Goal: Task Accomplishment & Management: Manage account settings

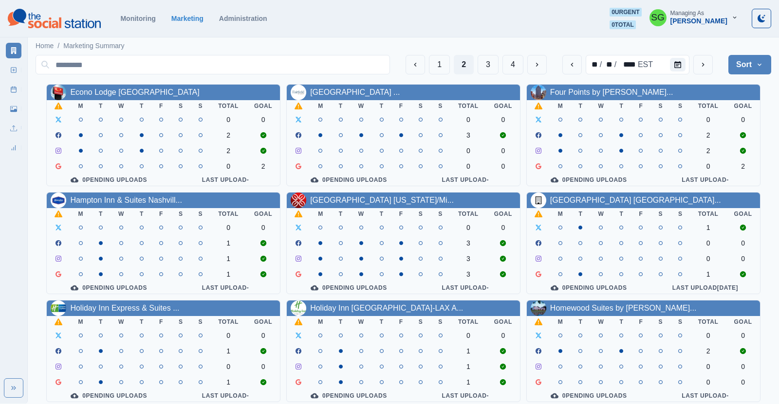
scroll to position [2, 0]
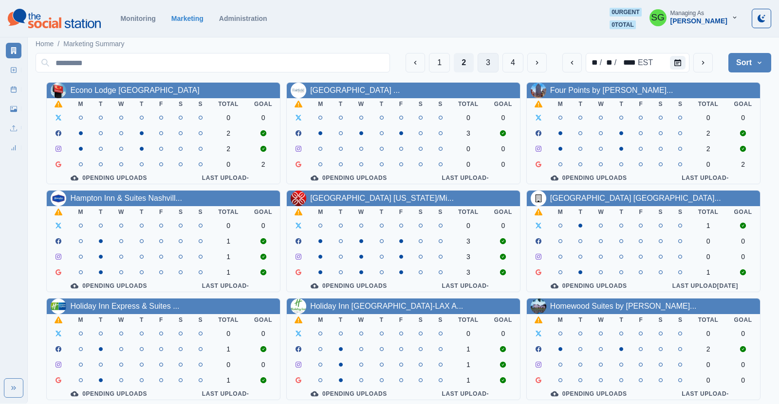
click at [489, 61] on button "3" at bounding box center [487, 62] width 21 height 19
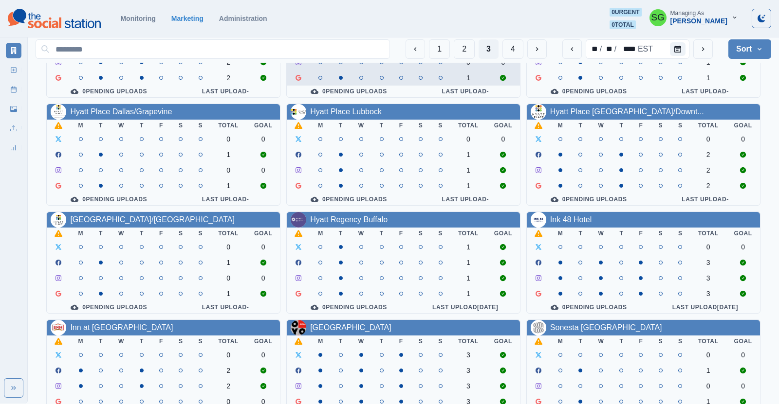
scroll to position [88, 0]
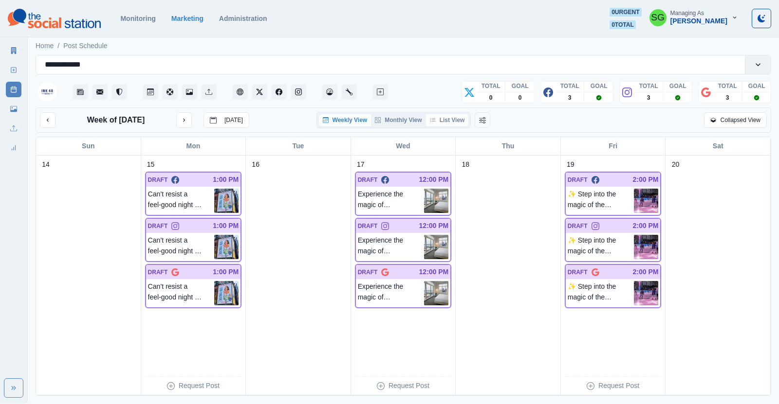
click at [444, 120] on button "List View" at bounding box center [447, 120] width 43 height 12
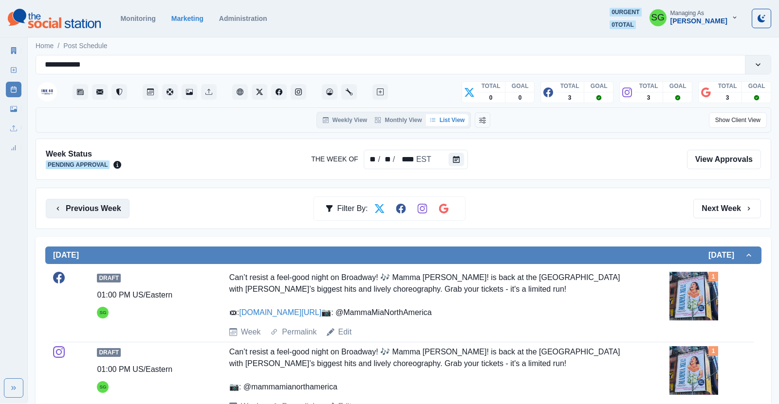
click at [105, 207] on button "Previous Week" at bounding box center [88, 208] width 84 height 19
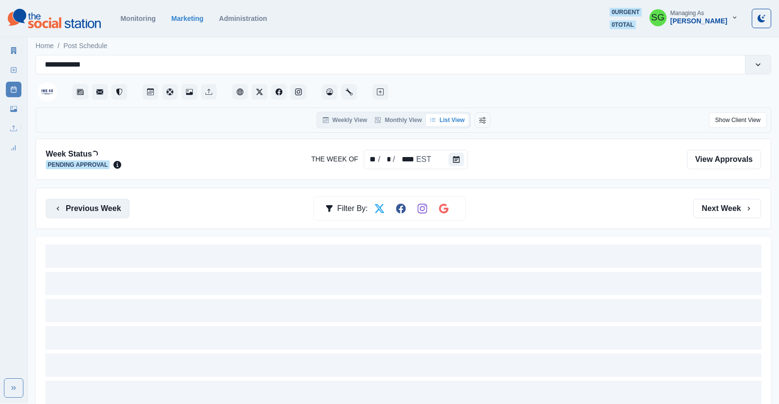
click at [105, 207] on button "Previous Week" at bounding box center [88, 208] width 84 height 19
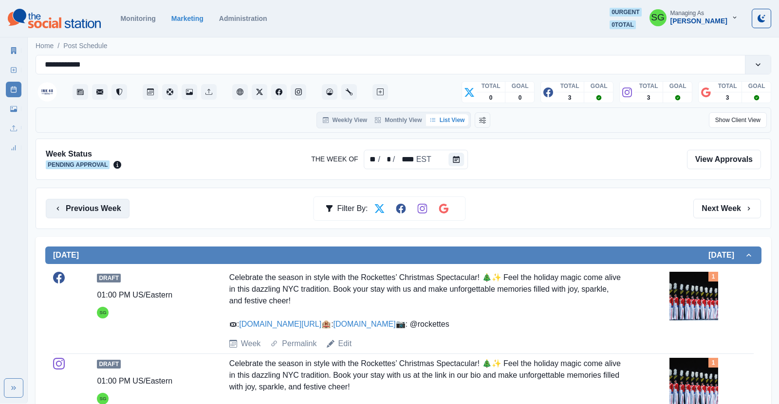
click at [105, 207] on button "Previous Week" at bounding box center [88, 208] width 84 height 19
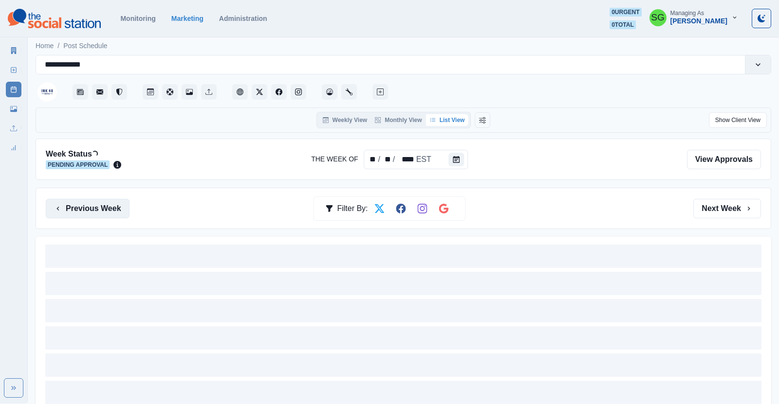
click at [105, 207] on button "Previous Week" at bounding box center [88, 208] width 84 height 19
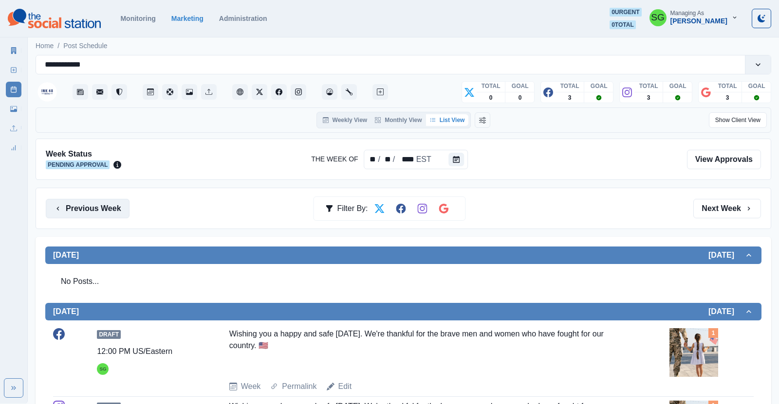
click at [105, 207] on button "Previous Week" at bounding box center [88, 208] width 84 height 19
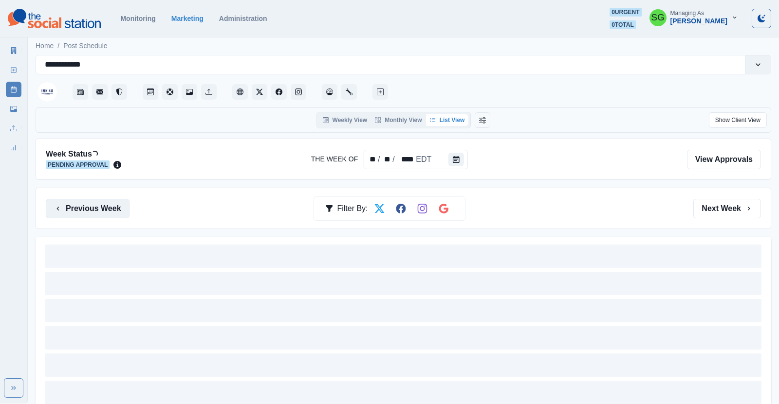
click at [105, 207] on button "Previous Week" at bounding box center [88, 208] width 84 height 19
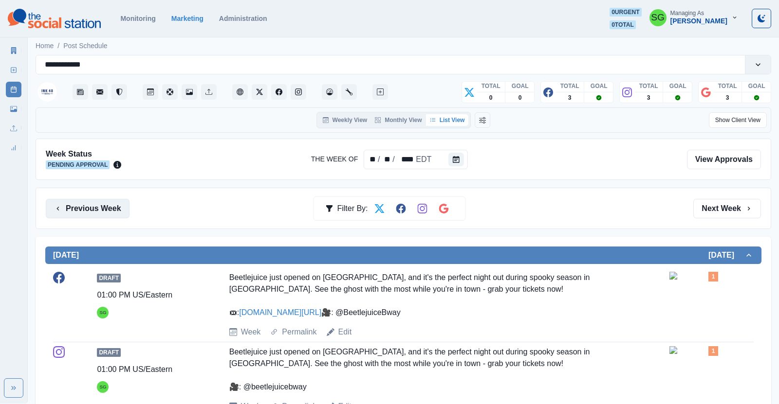
click at [105, 207] on button "Previous Week" at bounding box center [88, 208] width 84 height 19
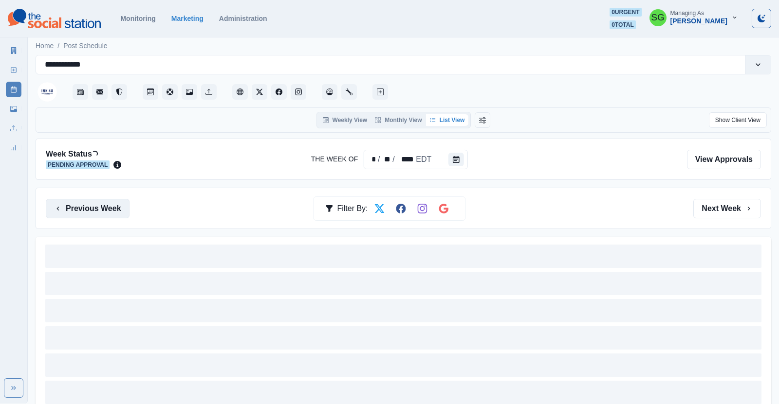
click at [105, 207] on button "Previous Week" at bounding box center [88, 208] width 84 height 19
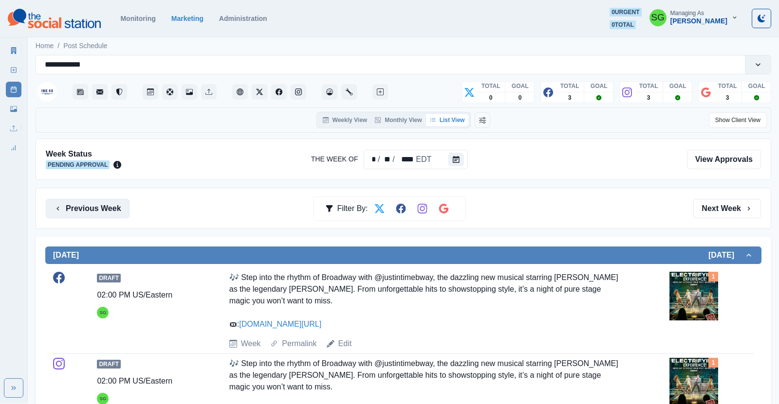
click at [105, 207] on button "Previous Week" at bounding box center [88, 208] width 84 height 19
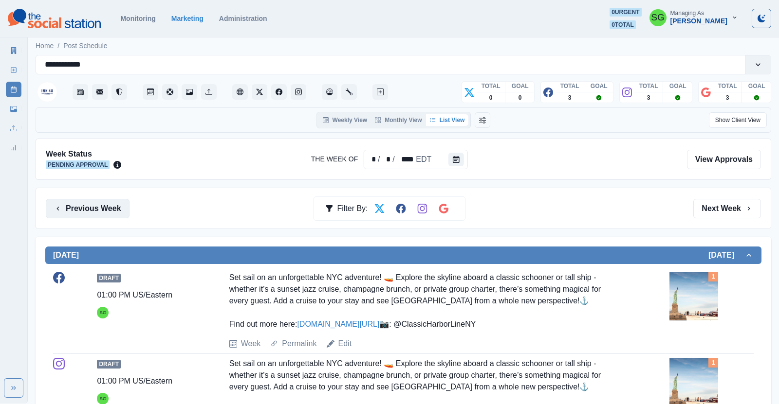
click at [105, 207] on button "Previous Week" at bounding box center [88, 208] width 84 height 19
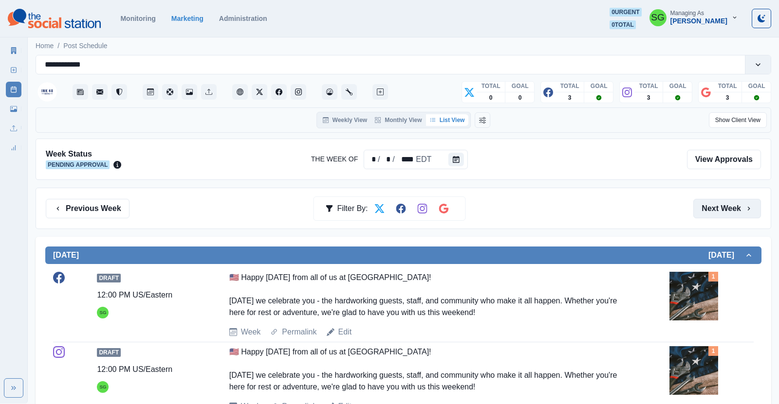
click at [729, 213] on button "Next Week" at bounding box center [727, 208] width 68 height 19
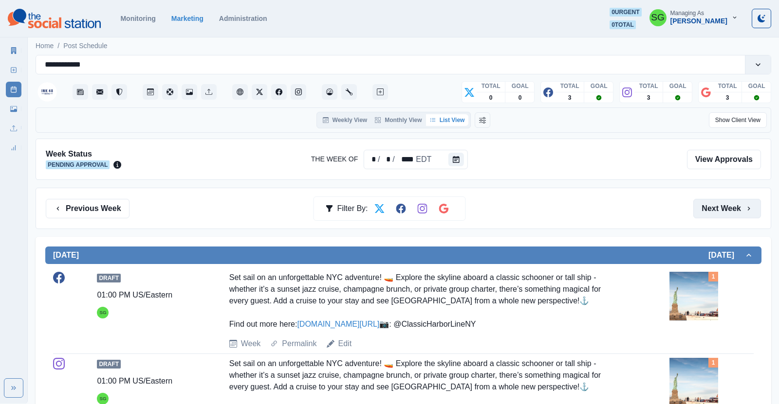
click at [705, 206] on button "Next Week" at bounding box center [727, 208] width 68 height 19
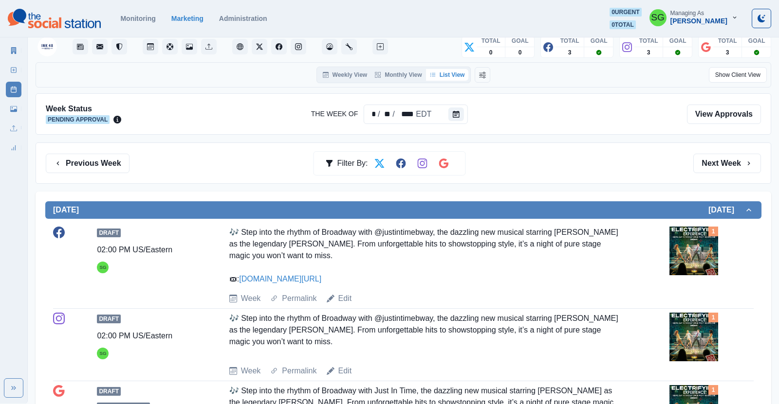
scroll to position [44, 0]
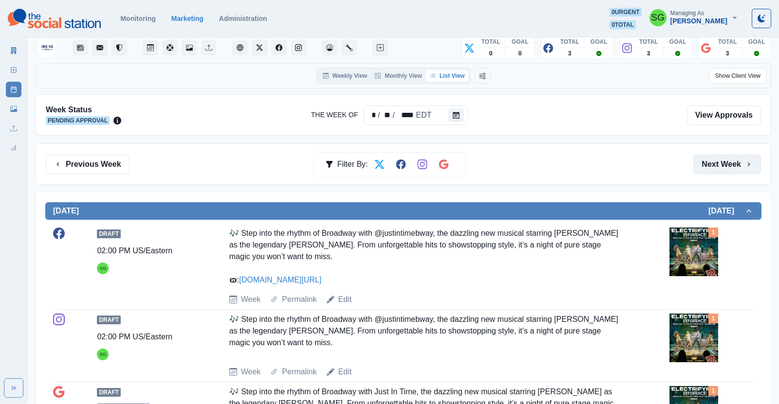
click at [721, 165] on button "Next Week" at bounding box center [727, 164] width 68 height 19
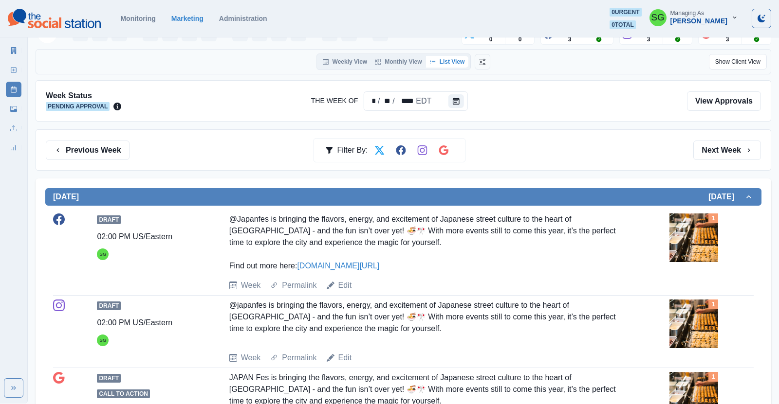
scroll to position [51, 0]
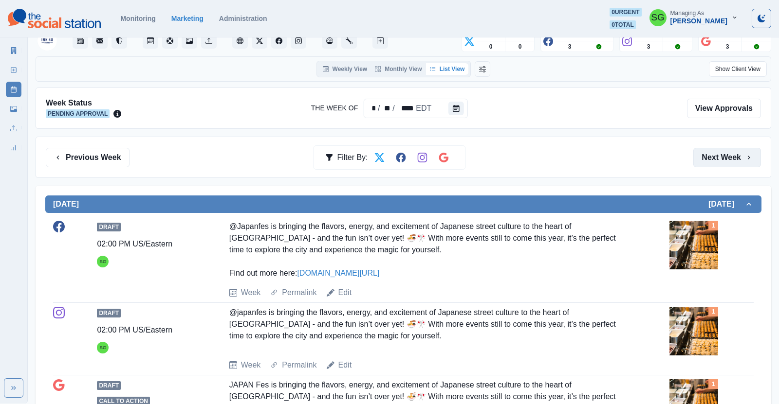
click at [735, 162] on button "Next Week" at bounding box center [727, 157] width 68 height 19
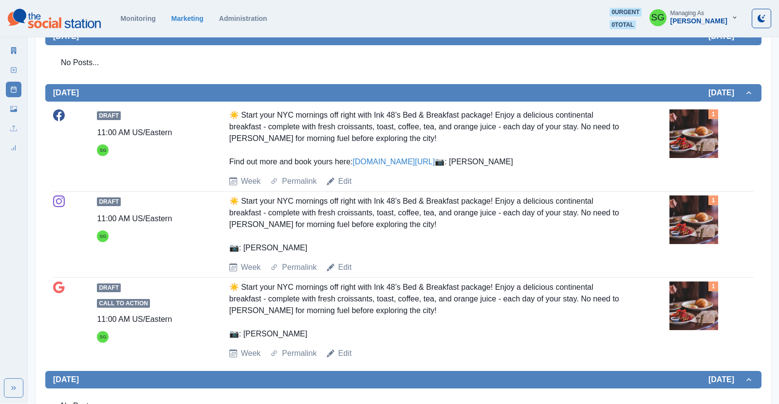
scroll to position [544, 0]
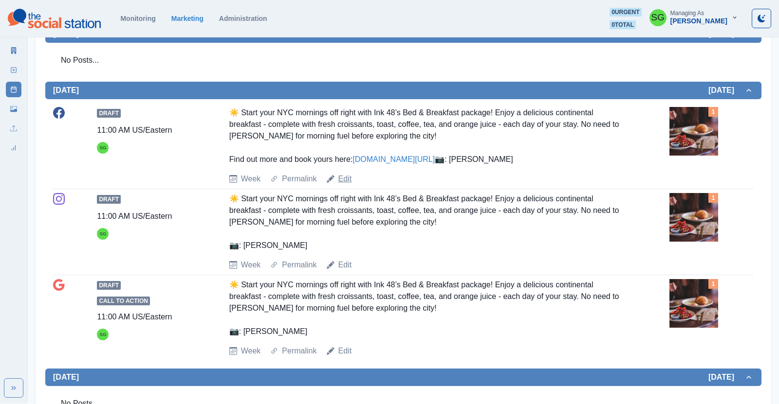
click at [342, 185] on link "Edit" at bounding box center [345, 179] width 14 height 12
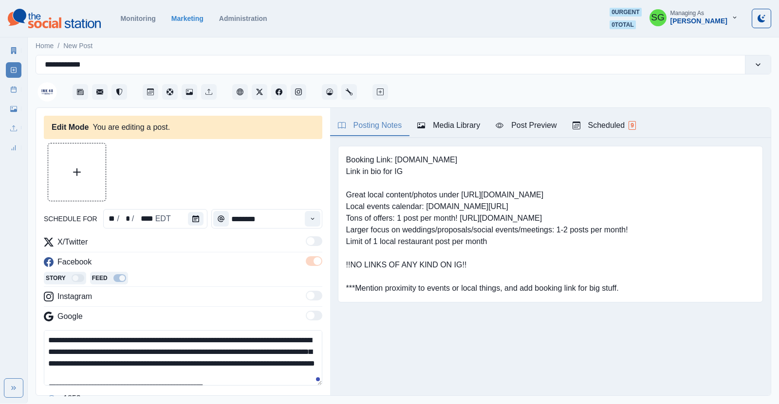
type input "********"
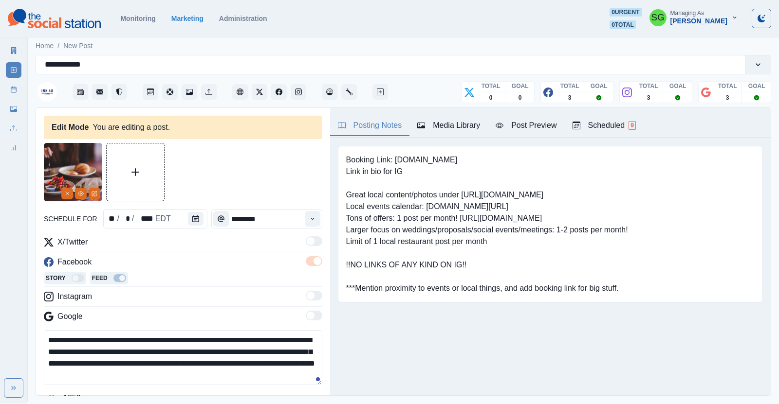
drag, startPoint x: 217, startPoint y: 340, endPoint x: 205, endPoint y: 342, distance: 12.4
click at [205, 342] on textarea "**********" at bounding box center [183, 358] width 278 height 55
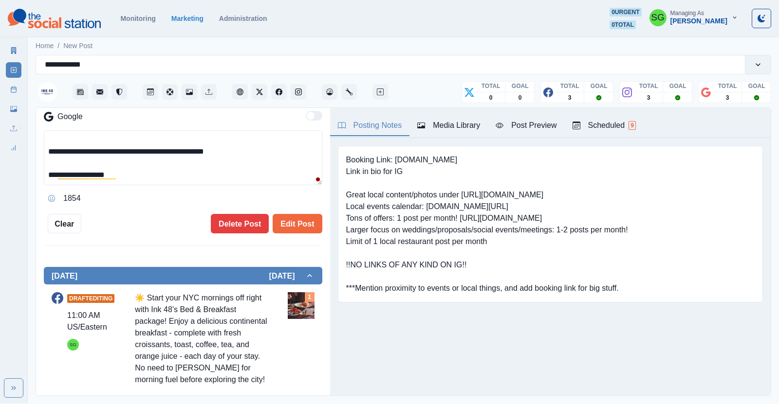
scroll to position [226, 0]
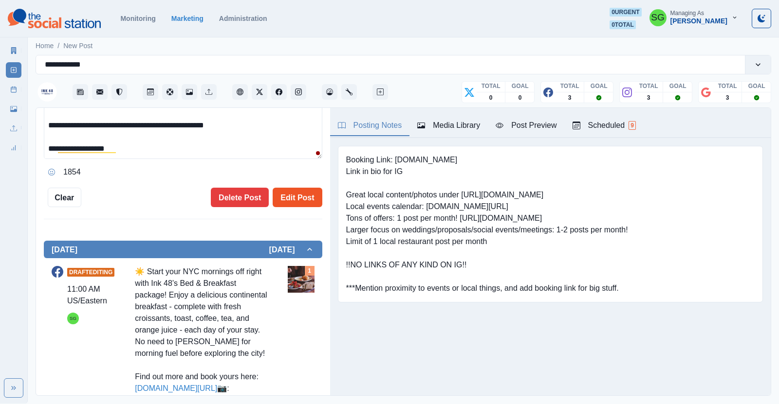
type textarea "**********"
click at [297, 200] on button "Edit Post" at bounding box center [297, 197] width 49 height 19
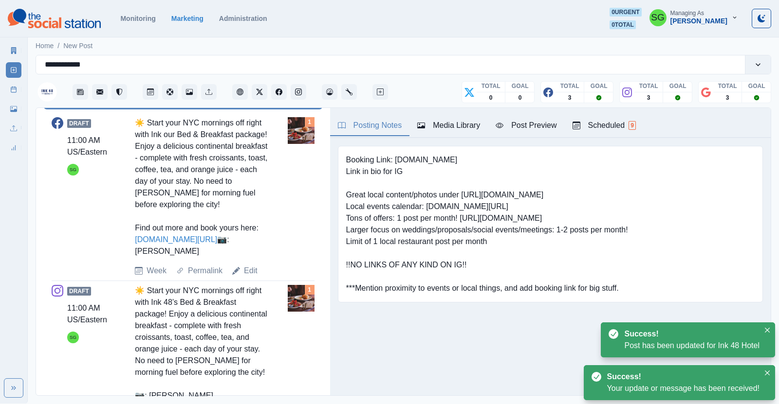
scroll to position [343, 0]
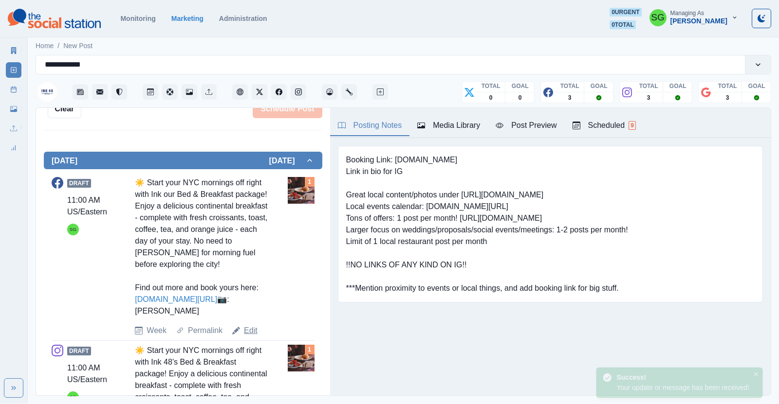
click at [253, 327] on link "Edit" at bounding box center [251, 331] width 14 height 12
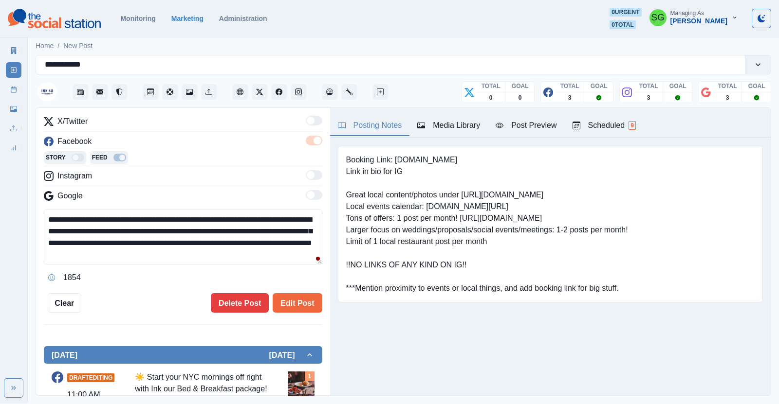
scroll to position [77, 0]
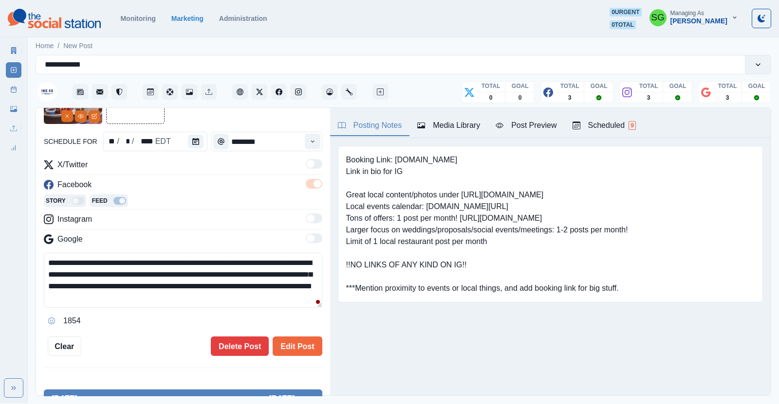
drag, startPoint x: 203, startPoint y: 261, endPoint x: 194, endPoint y: 261, distance: 9.3
click at [194, 261] on textarea "**********" at bounding box center [183, 280] width 278 height 55
type textarea "**********"
click at [301, 339] on button "Edit Post" at bounding box center [297, 346] width 49 height 19
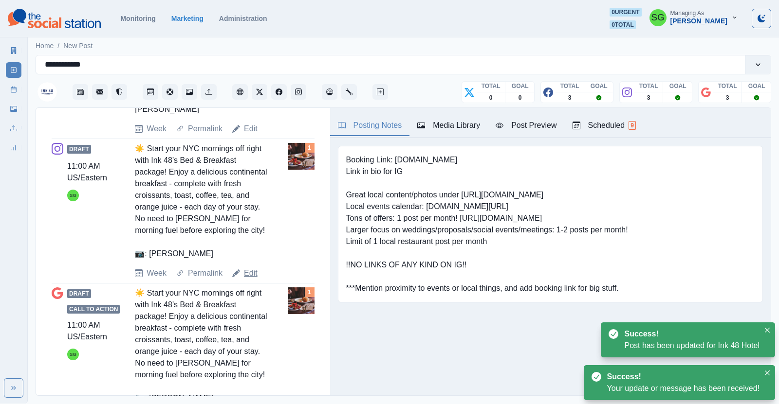
click at [248, 268] on link "Edit" at bounding box center [251, 274] width 14 height 12
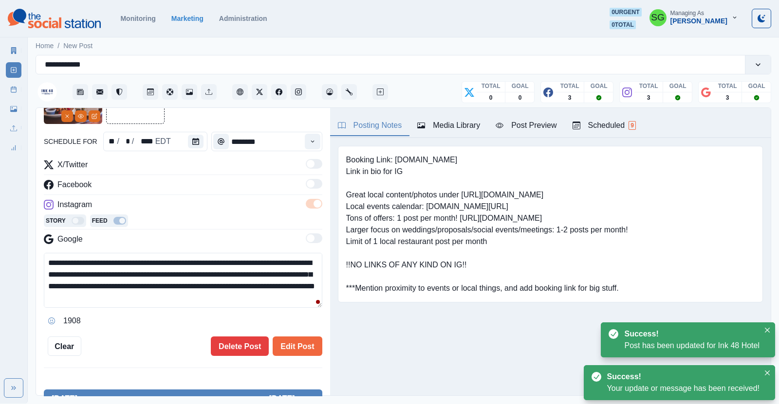
scroll to position [73, 0]
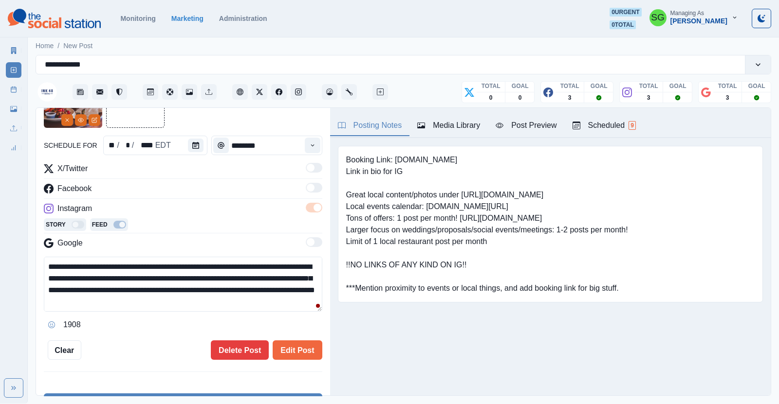
drag, startPoint x: 218, startPoint y: 266, endPoint x: 193, endPoint y: 271, distance: 25.7
click at [193, 271] on textarea "**********" at bounding box center [183, 284] width 278 height 55
type textarea "**********"
click at [289, 346] on button "Edit Post" at bounding box center [297, 350] width 49 height 19
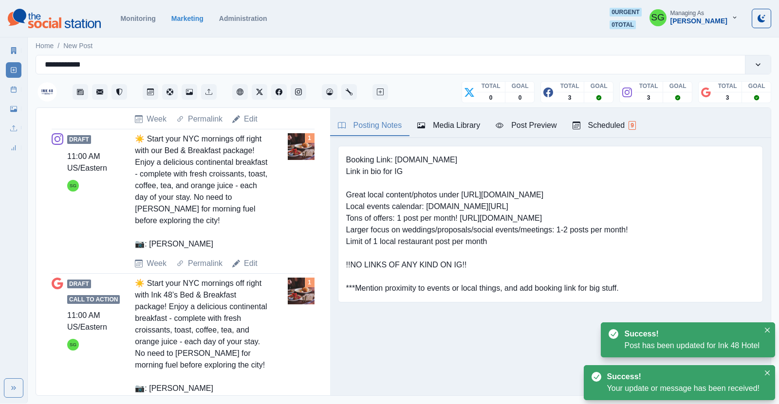
scroll to position [547, 0]
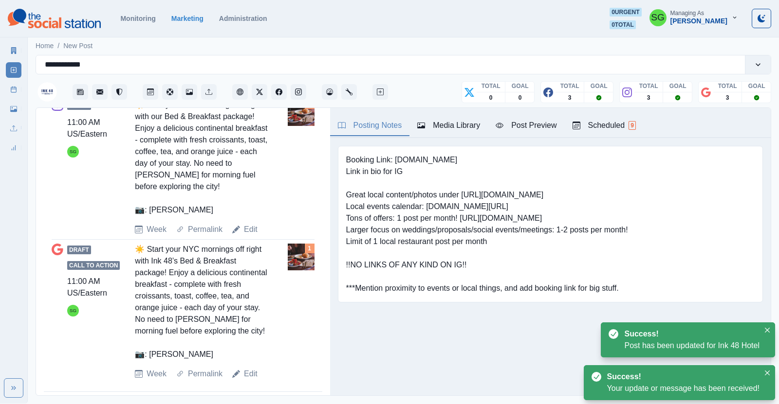
click at [253, 368] on div "Draft Call to Action 11:00 AM US/Eastern SG ☀️ Start your NYC mornings off righ…" at bounding box center [183, 312] width 263 height 144
click at [251, 368] on link "Edit" at bounding box center [251, 374] width 14 height 12
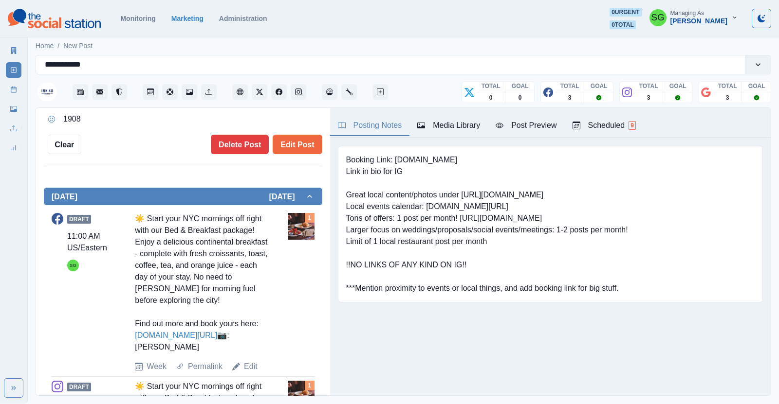
scroll to position [181, 0]
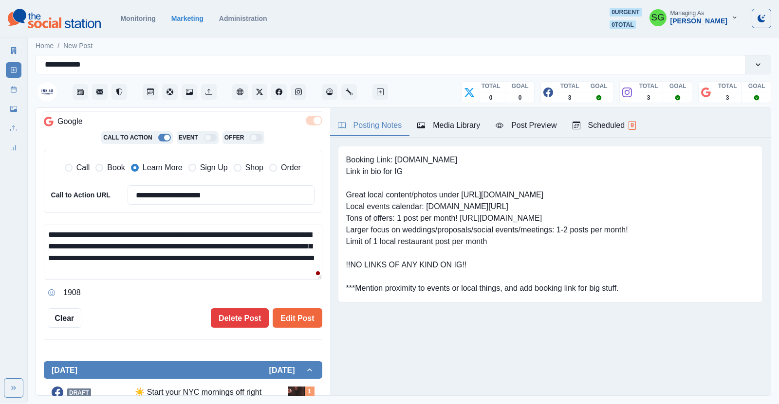
drag, startPoint x: 220, startPoint y: 233, endPoint x: 193, endPoint y: 238, distance: 27.7
click at [193, 238] on textarea "**********" at bounding box center [183, 252] width 278 height 55
type textarea "**********"
click at [302, 313] on button "Edit Post" at bounding box center [297, 318] width 49 height 19
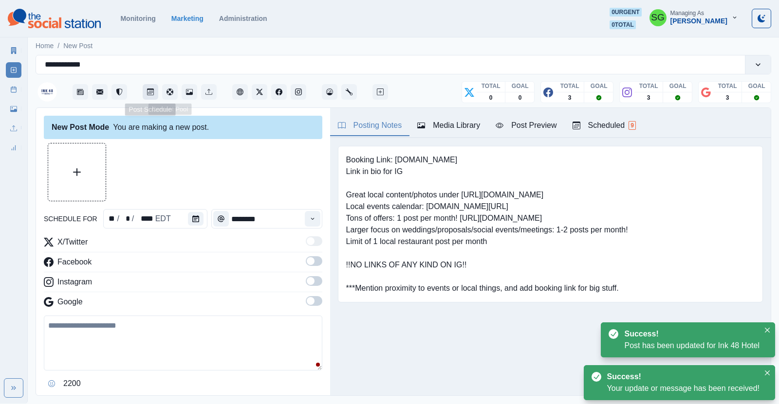
click at [155, 92] on button "Post Schedule" at bounding box center [151, 92] width 16 height 16
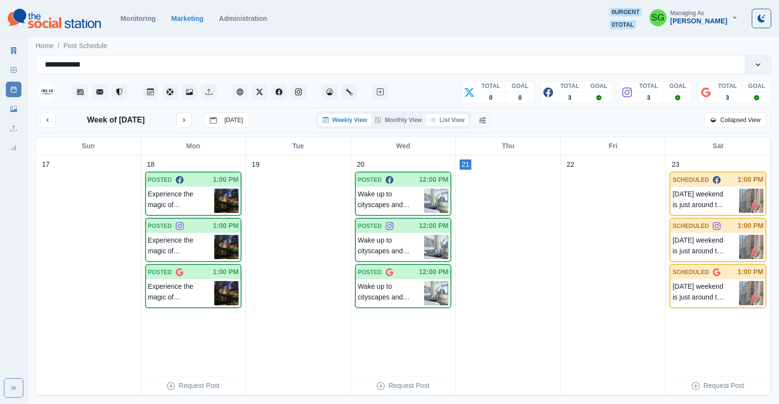
click at [462, 116] on button "List View" at bounding box center [447, 120] width 43 height 12
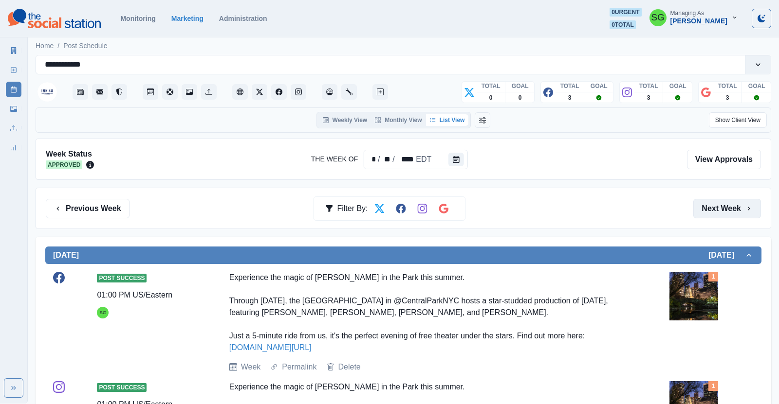
click at [719, 206] on button "Next Week" at bounding box center [727, 208] width 68 height 19
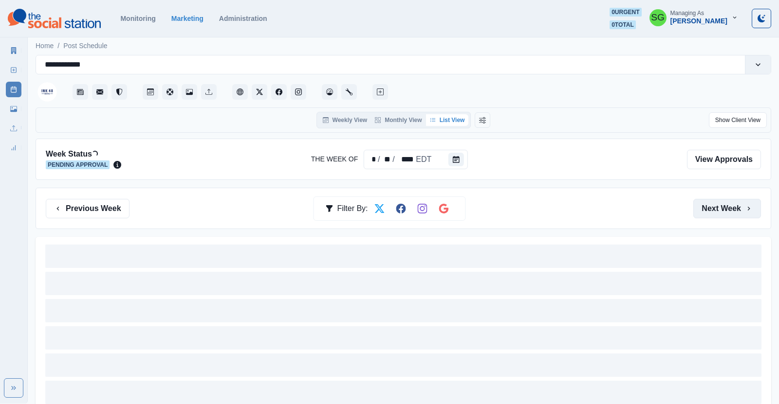
click at [719, 206] on button "Next Week" at bounding box center [727, 208] width 68 height 19
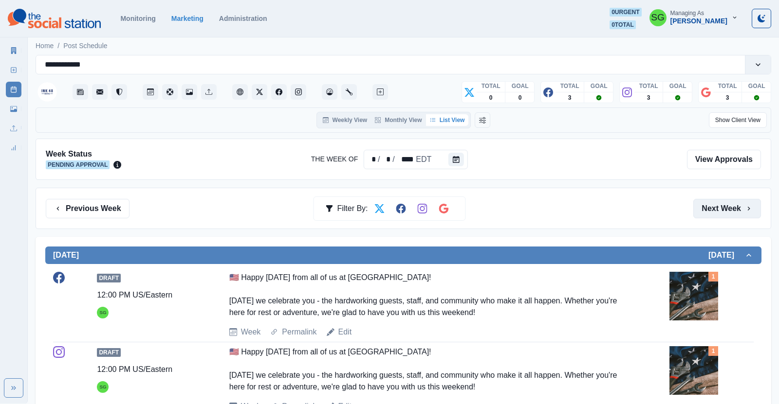
click at [719, 206] on button "Next Week" at bounding box center [727, 208] width 68 height 19
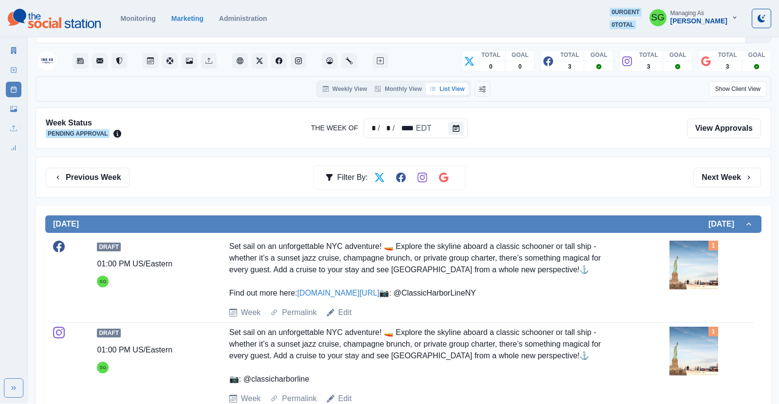
scroll to position [30, 0]
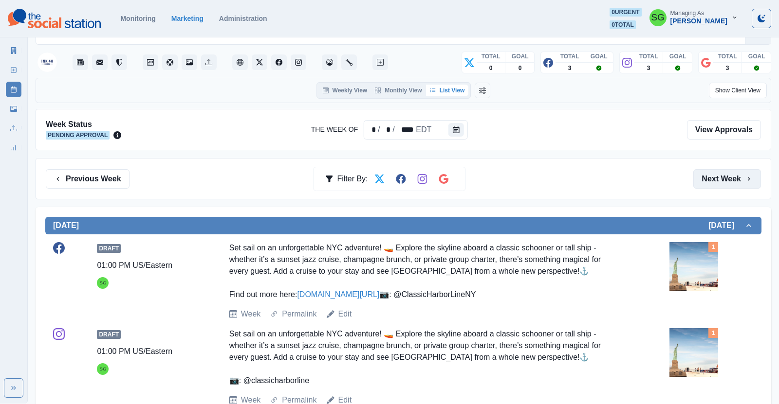
click at [734, 173] on button "Next Week" at bounding box center [727, 178] width 68 height 19
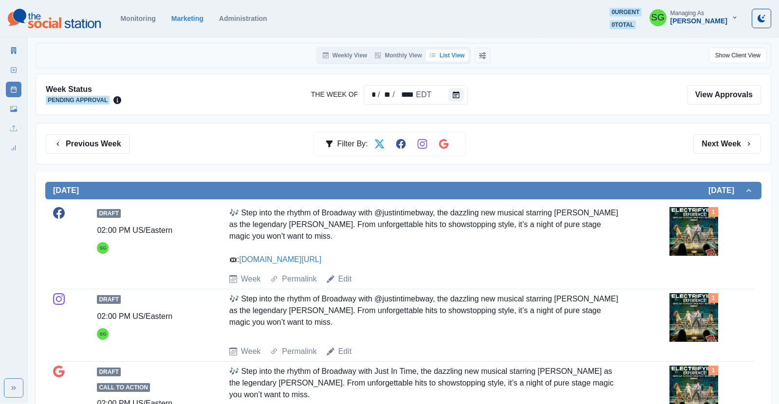
scroll to position [63, 0]
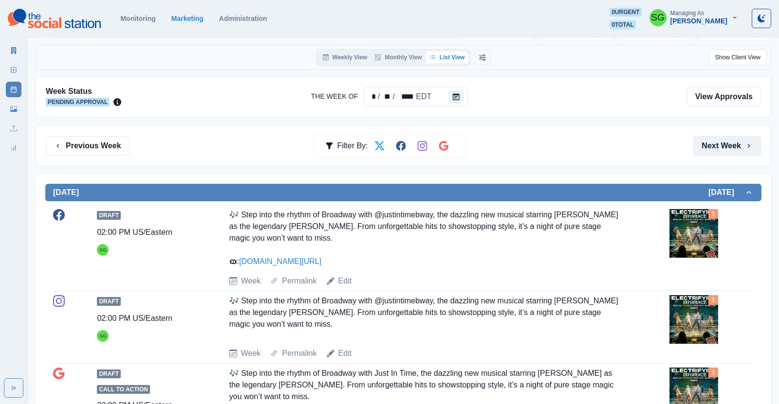
click at [721, 148] on button "Next Week" at bounding box center [727, 145] width 68 height 19
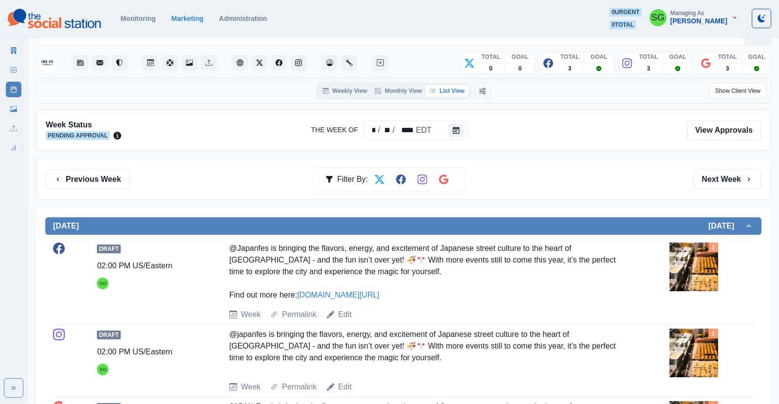
scroll to position [9, 0]
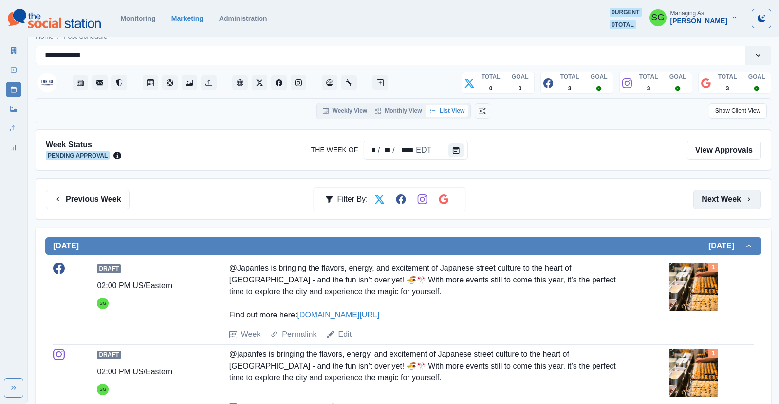
click at [741, 191] on button "Next Week" at bounding box center [727, 199] width 68 height 19
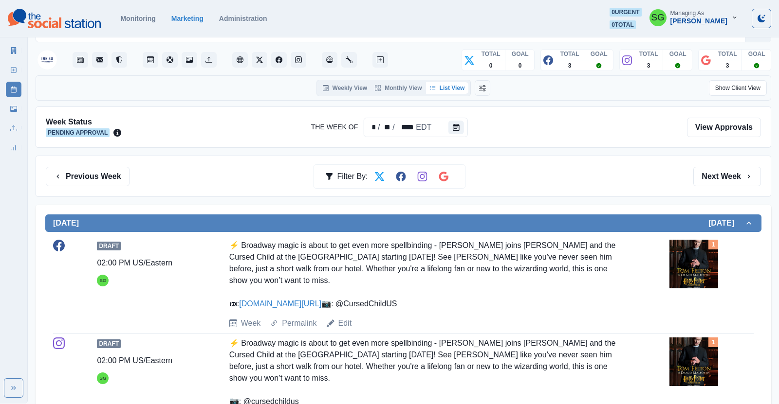
scroll to position [31, 0]
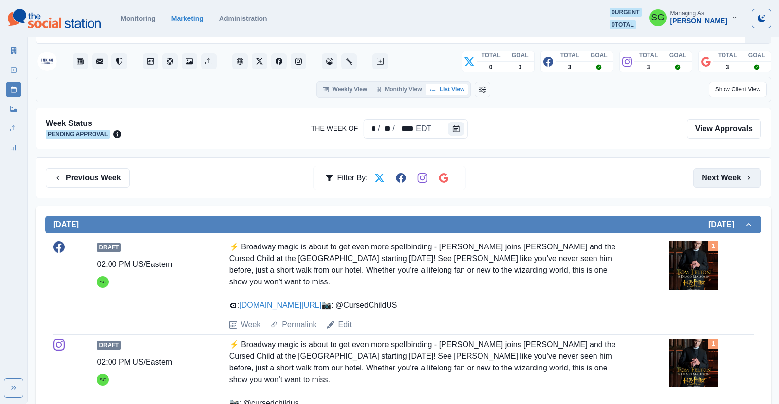
click at [717, 173] on button "Next Week" at bounding box center [727, 177] width 68 height 19
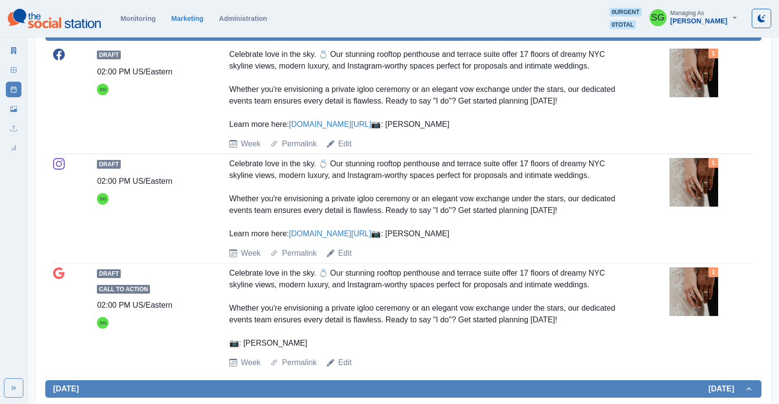
scroll to position [673, 0]
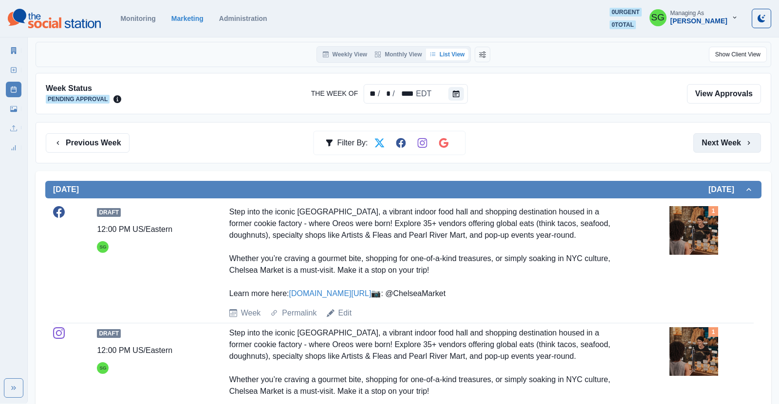
click at [712, 138] on button "Next Week" at bounding box center [727, 142] width 68 height 19
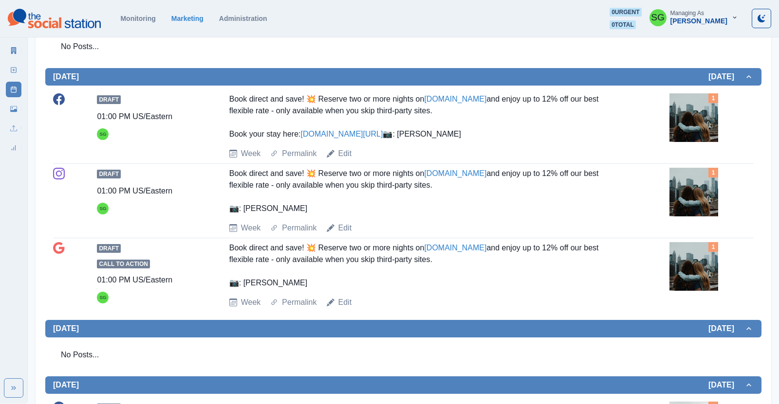
scroll to position [489, 0]
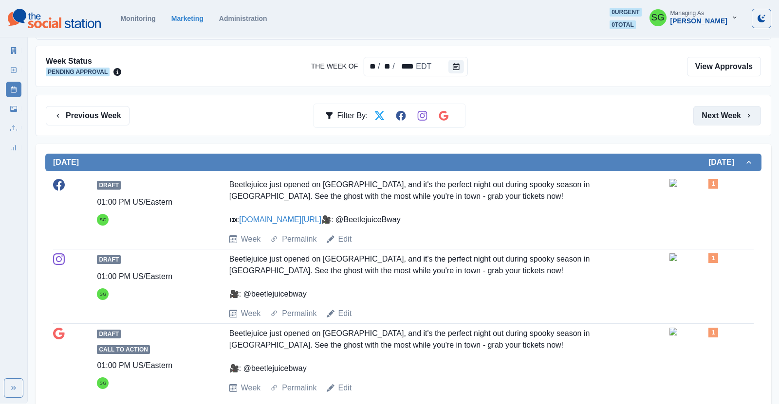
click at [735, 115] on button "Next Week" at bounding box center [727, 115] width 68 height 19
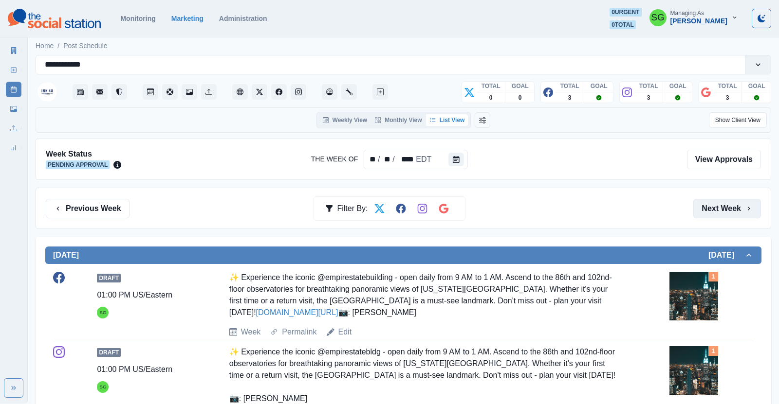
click at [708, 208] on button "Next Week" at bounding box center [727, 208] width 68 height 19
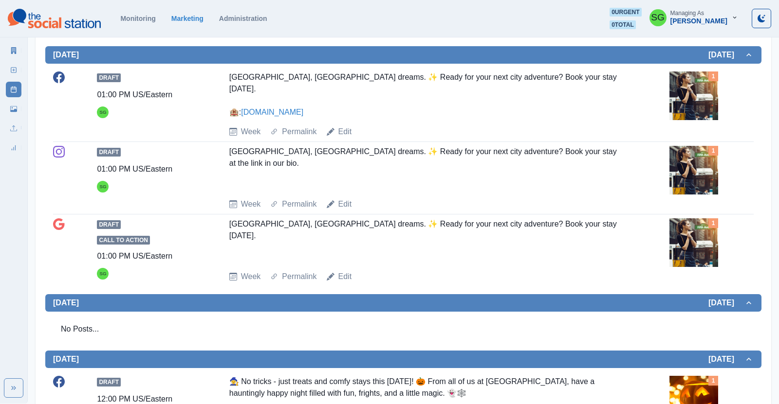
scroll to position [617, 0]
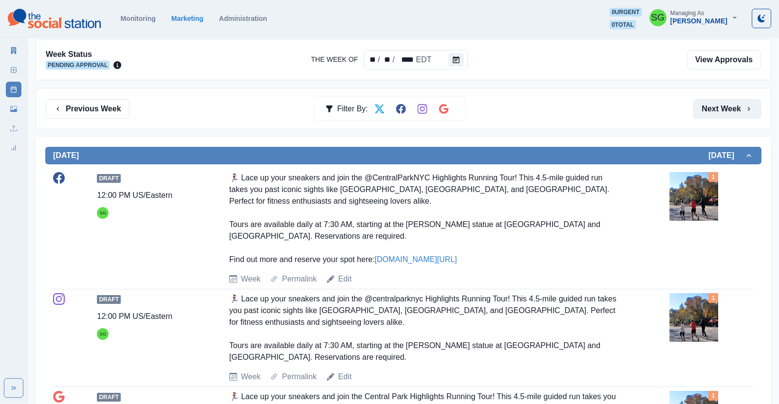
click at [729, 108] on button "Next Week" at bounding box center [727, 108] width 68 height 19
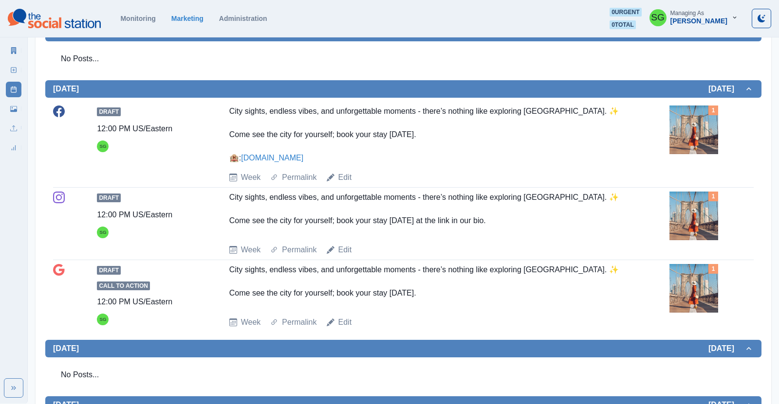
scroll to position [476, 0]
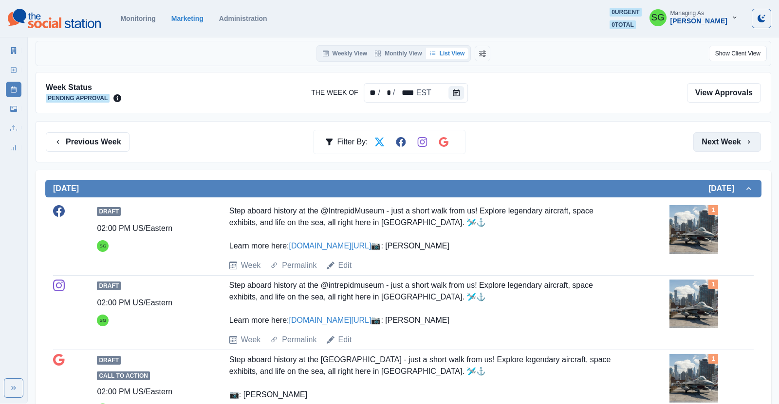
click at [722, 146] on button "Next Week" at bounding box center [727, 141] width 68 height 19
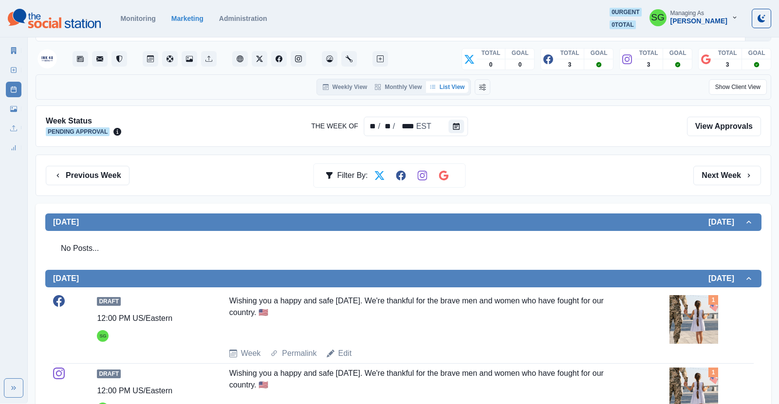
scroll to position [29, 0]
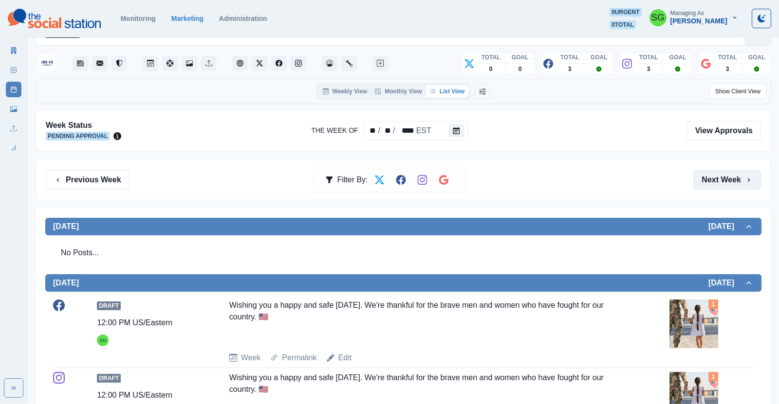
click at [708, 178] on button "Next Week" at bounding box center [727, 179] width 68 height 19
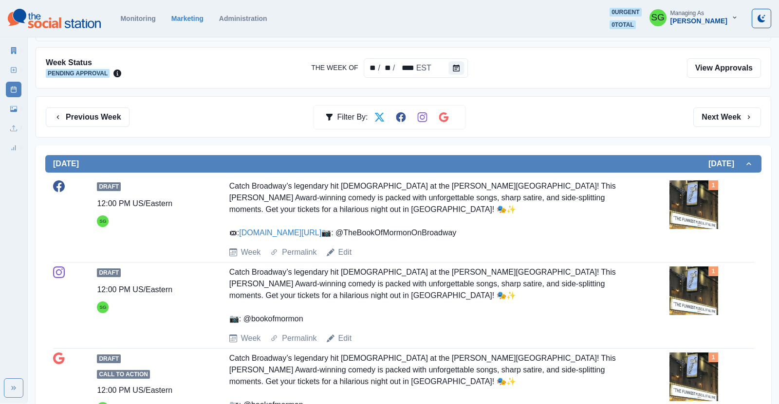
scroll to position [85, 0]
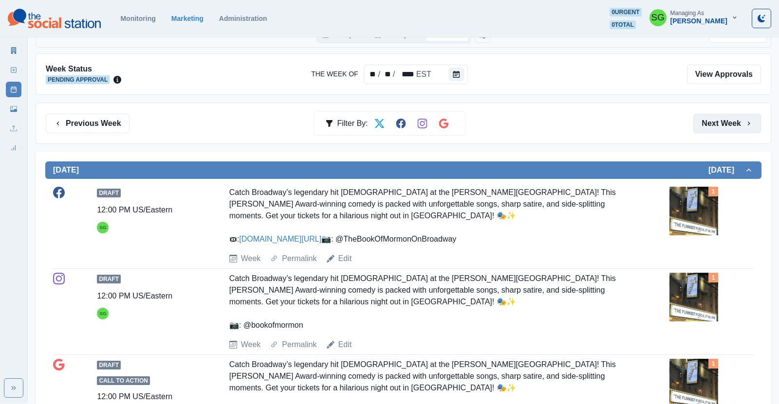
click at [721, 123] on button "Next Week" at bounding box center [727, 123] width 68 height 19
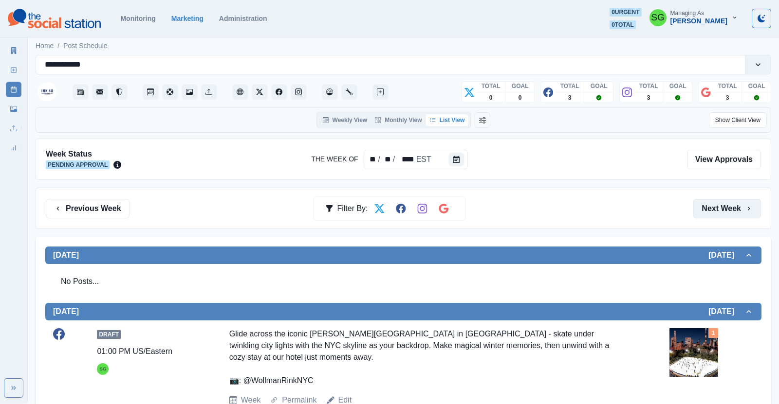
click at [727, 210] on button "Next Week" at bounding box center [727, 208] width 68 height 19
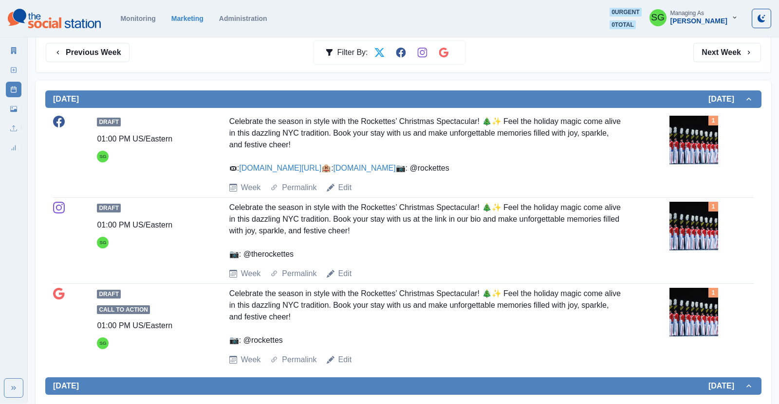
scroll to position [147, 0]
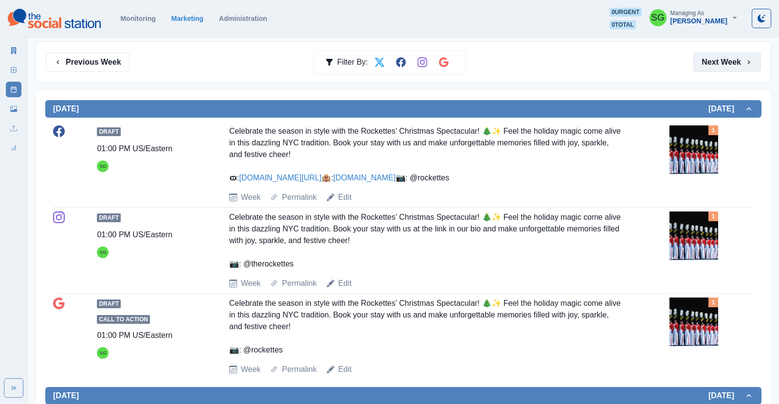
click at [739, 53] on button "Next Week" at bounding box center [727, 62] width 68 height 19
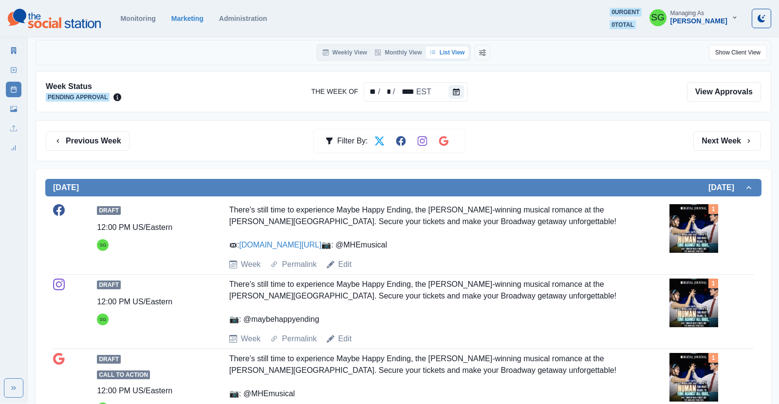
scroll to position [47, 0]
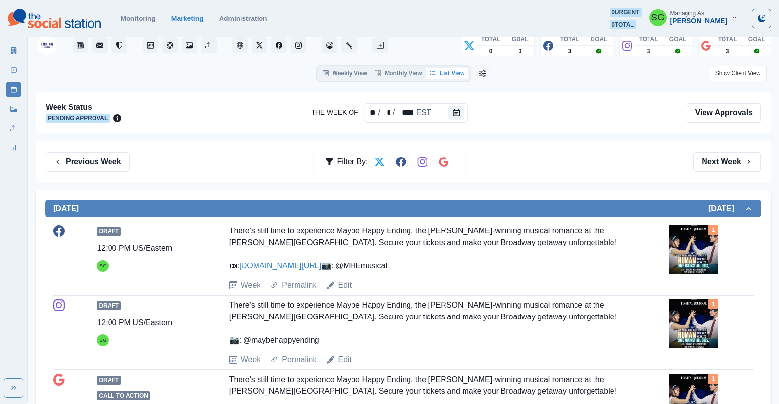
click at [715, 150] on div "Previous Week Filter By: Next Week" at bounding box center [403, 161] width 735 height 41
click at [707, 160] on button "Next Week" at bounding box center [727, 161] width 68 height 19
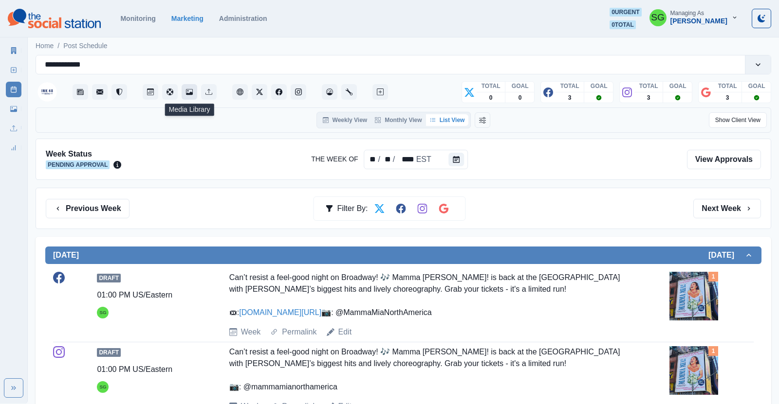
click at [187, 94] on icon "Media Library" at bounding box center [189, 92] width 7 height 6
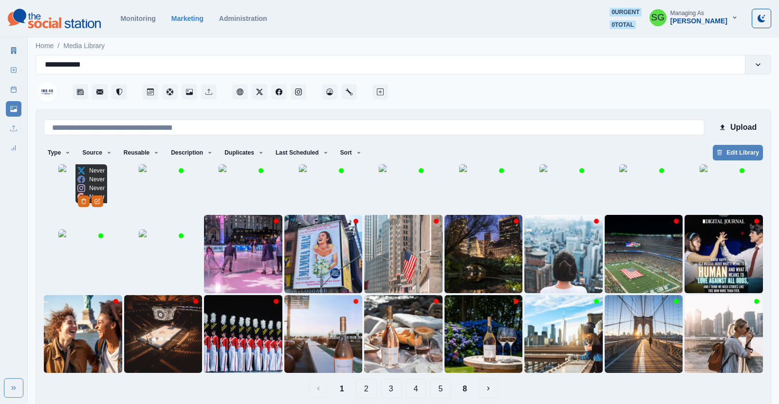
click at [63, 213] on img at bounding box center [82, 189] width 49 height 49
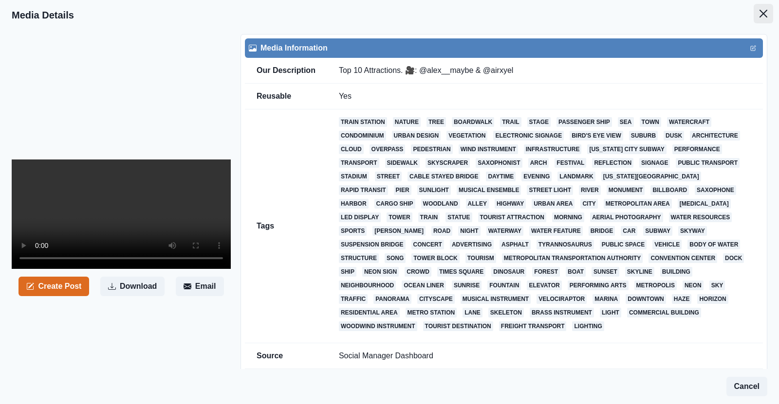
click at [762, 11] on icon "Close" at bounding box center [763, 14] width 8 height 8
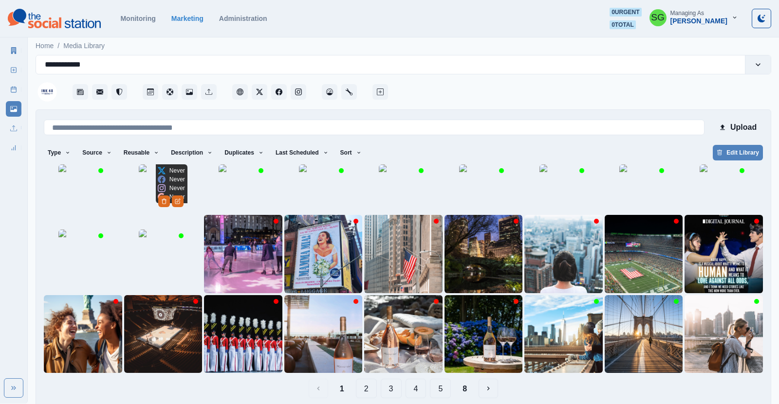
click at [151, 213] on img at bounding box center [163, 189] width 49 height 49
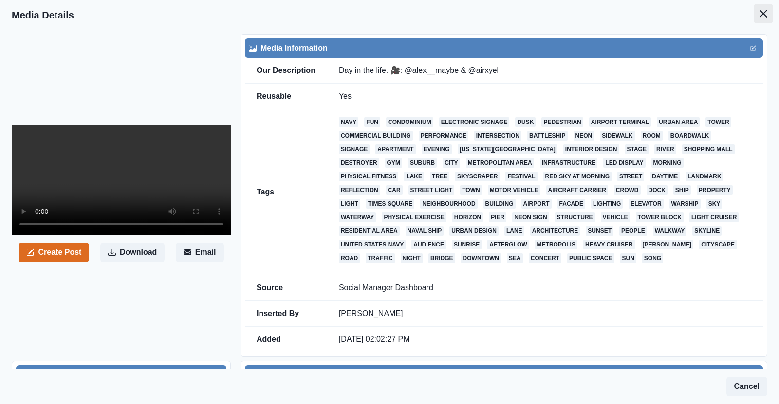
click at [769, 13] on button "Close" at bounding box center [762, 13] width 19 height 19
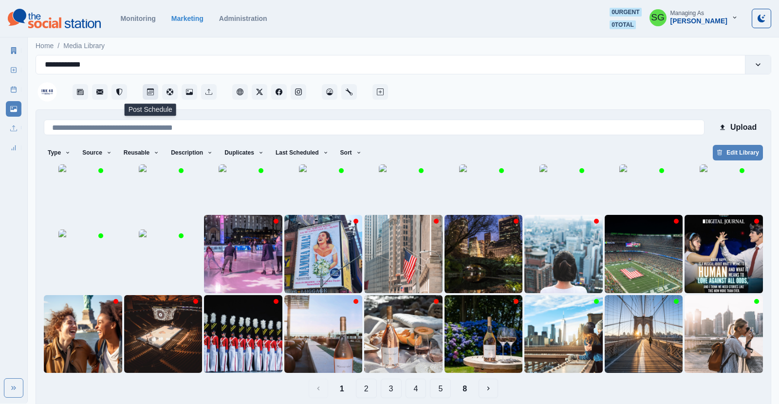
click at [151, 98] on button "Post Schedule" at bounding box center [151, 92] width 16 height 16
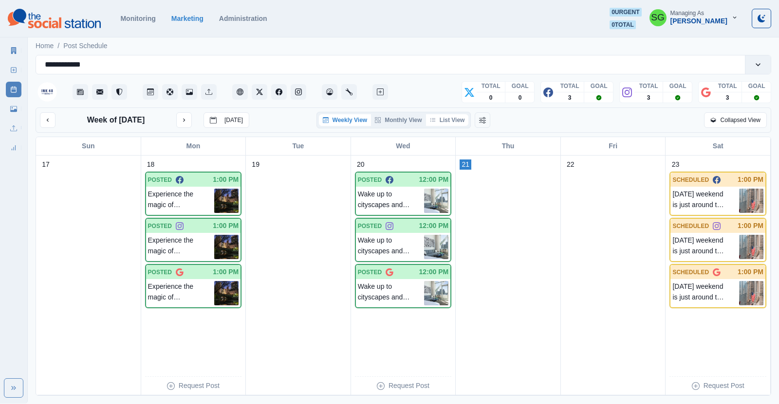
click at [444, 115] on button "List View" at bounding box center [447, 120] width 43 height 12
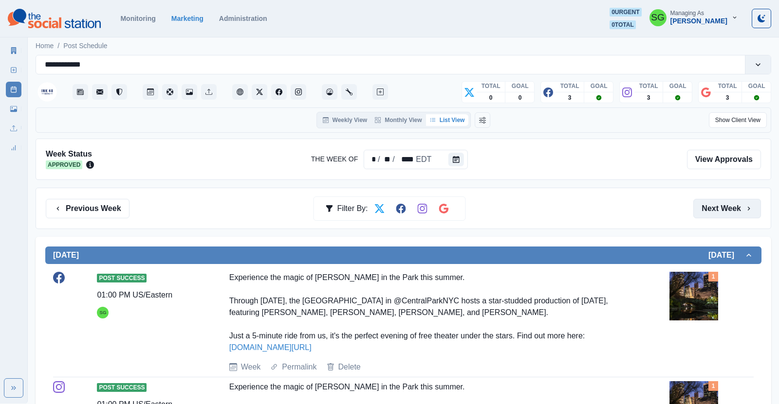
click at [713, 206] on button "Next Week" at bounding box center [727, 208] width 68 height 19
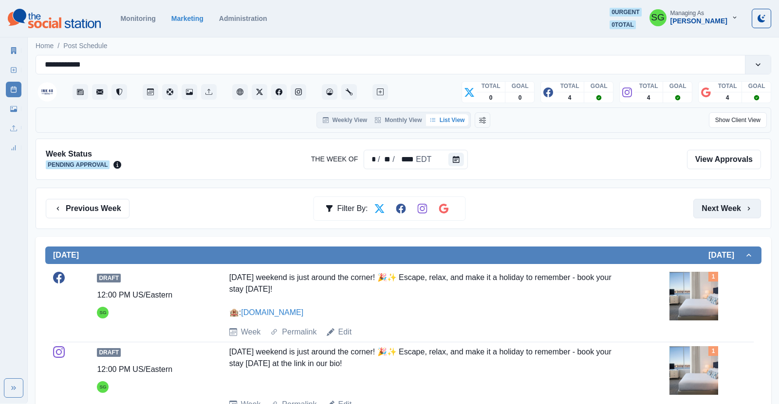
click at [720, 205] on button "Next Week" at bounding box center [727, 208] width 68 height 19
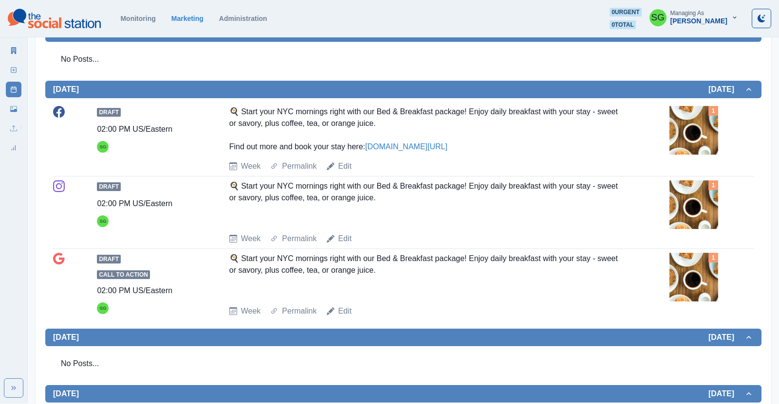
scroll to position [472, 0]
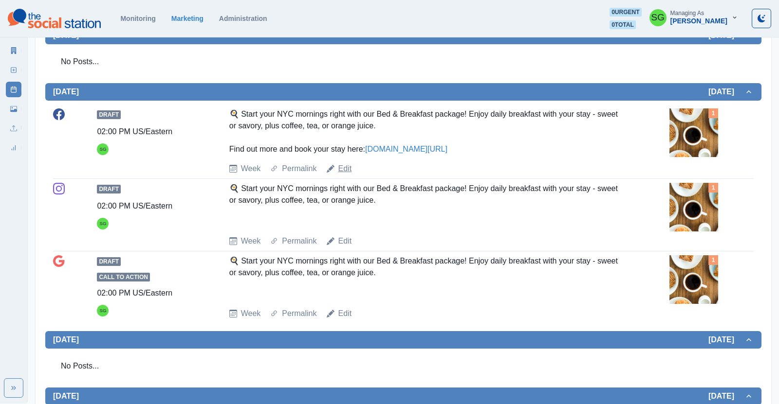
click at [347, 165] on link "Edit" at bounding box center [345, 169] width 14 height 12
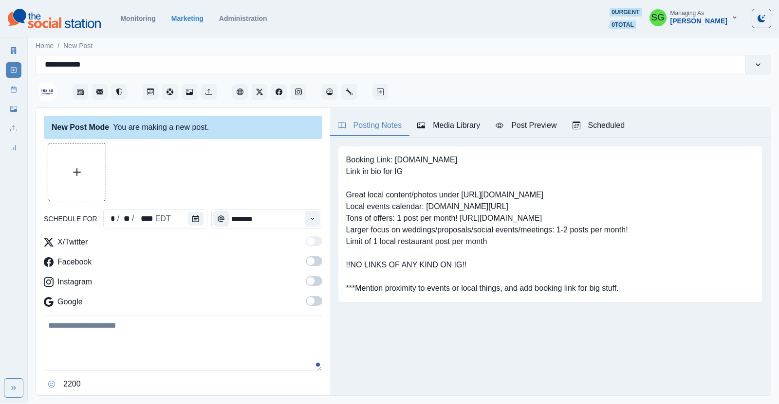
type input "*******"
type textarea "**********"
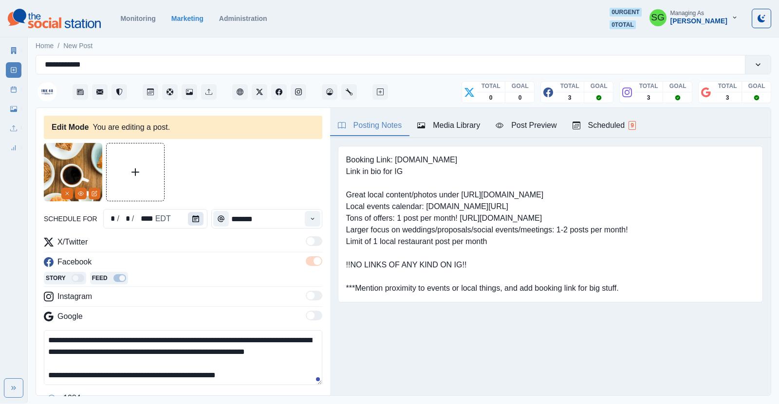
click at [199, 218] on button "Calendar" at bounding box center [196, 219] width 16 height 14
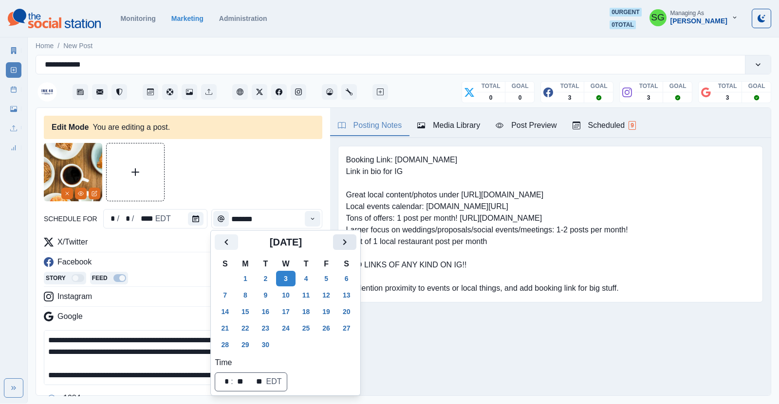
click at [347, 240] on icon "Next" at bounding box center [345, 243] width 12 height 12
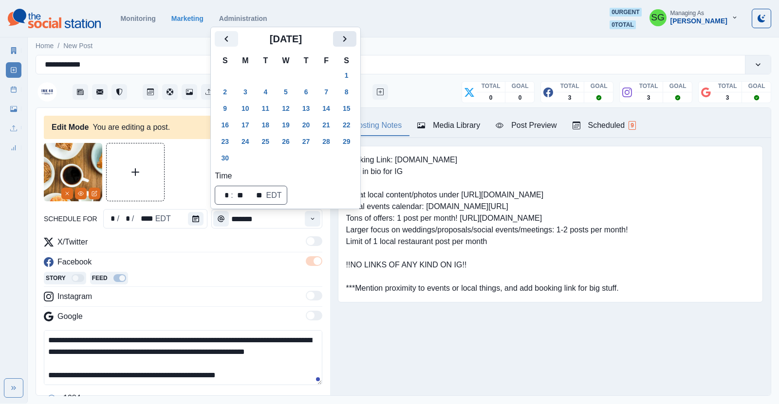
click at [349, 46] on button "Next" at bounding box center [344, 39] width 23 height 16
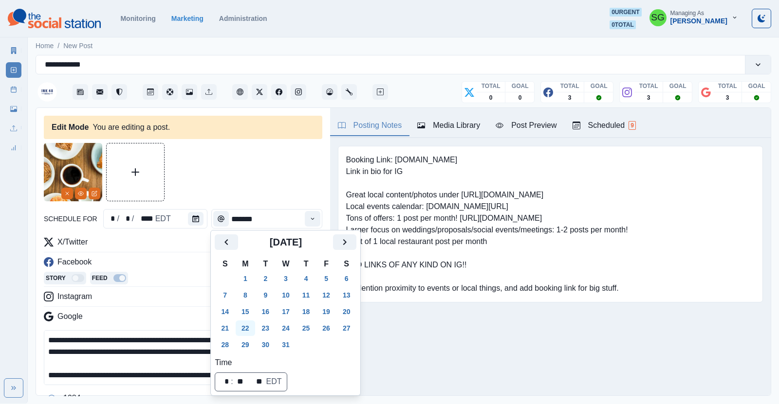
click at [248, 333] on button "22" at bounding box center [245, 329] width 19 height 16
click at [174, 275] on div "Story Feed" at bounding box center [183, 279] width 278 height 15
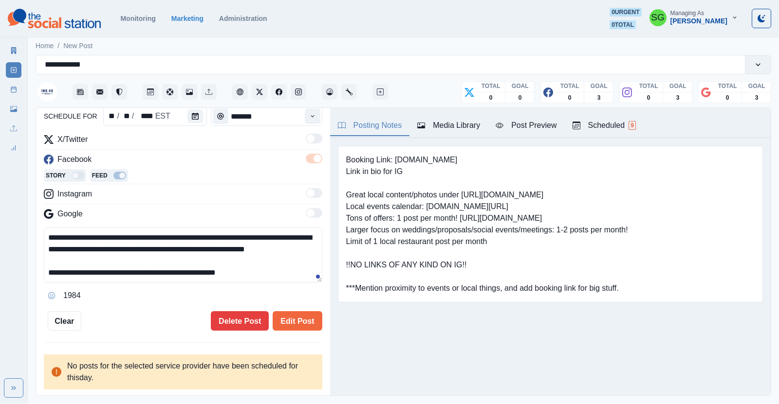
scroll to position [101, 0]
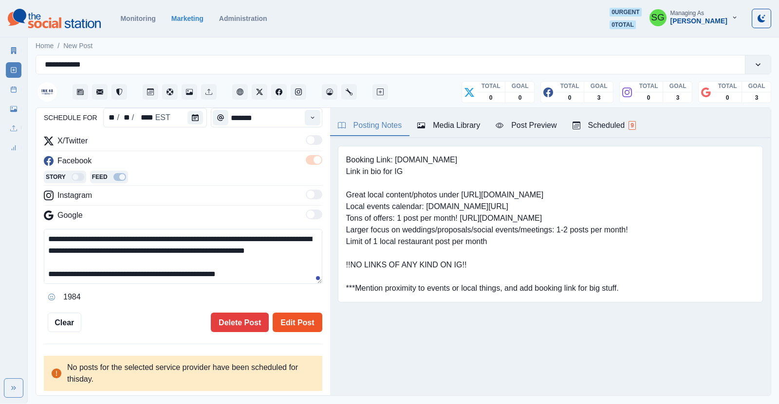
click at [287, 325] on button "Edit Post" at bounding box center [297, 322] width 49 height 19
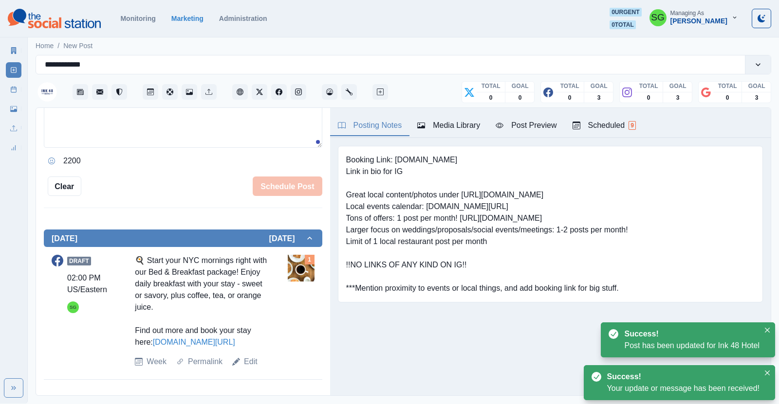
scroll to position [221, 0]
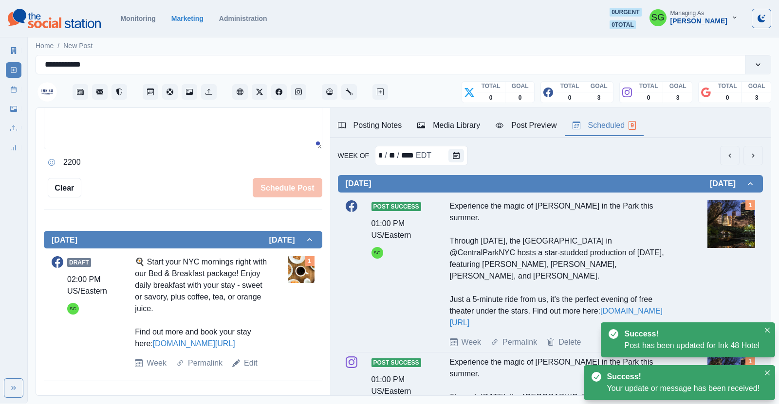
click at [595, 122] on div "Scheduled 9" at bounding box center [603, 126] width 63 height 12
click at [462, 153] on button "Calendar" at bounding box center [467, 156] width 16 height 14
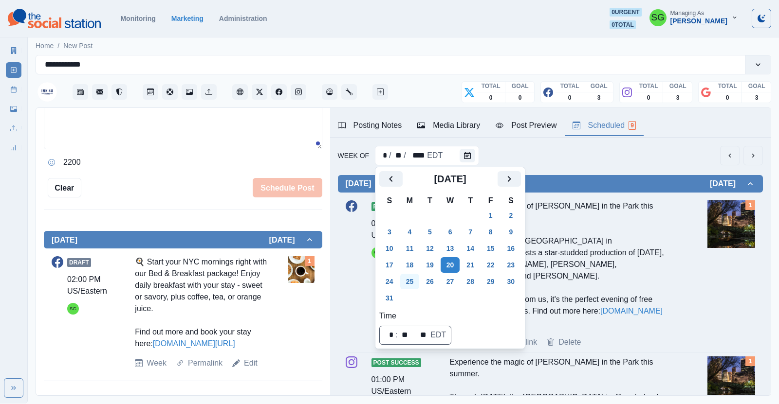
click at [413, 284] on button "25" at bounding box center [409, 282] width 19 height 16
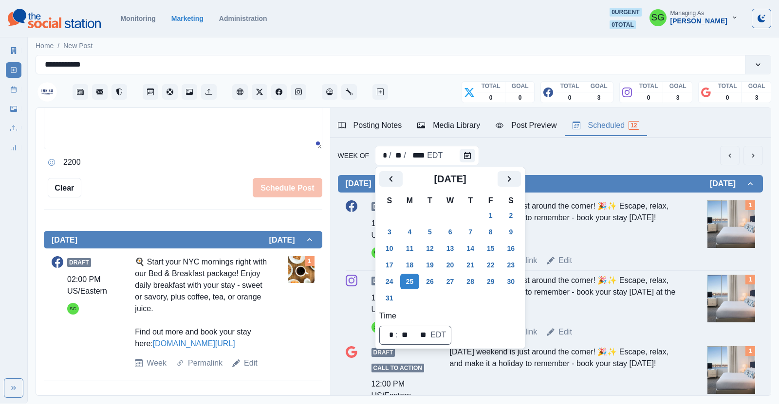
click at [558, 155] on div "Week Of * / ** / **** EDT" at bounding box center [550, 155] width 425 height 19
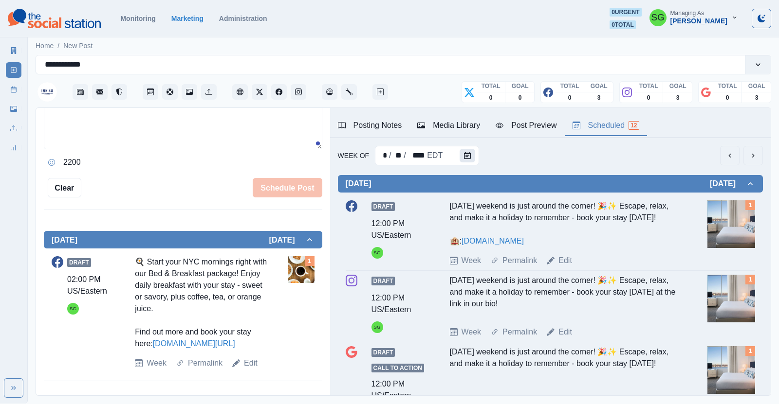
click at [465, 157] on icon "Calendar" at bounding box center [467, 155] width 7 height 7
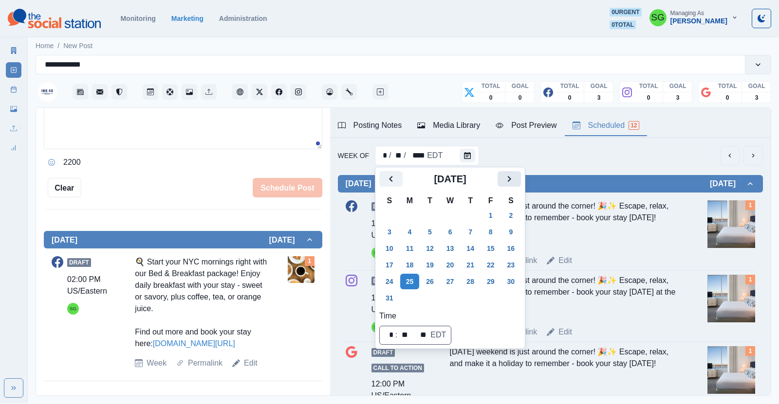
click at [504, 184] on icon "Next" at bounding box center [509, 179] width 12 height 12
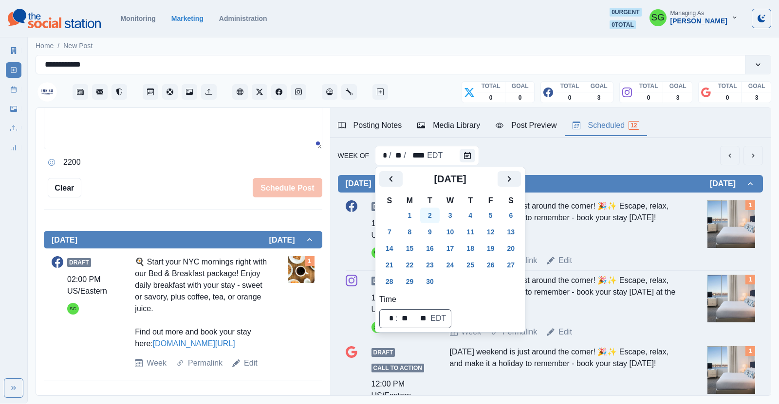
click at [428, 220] on button "2" at bounding box center [429, 216] width 19 height 16
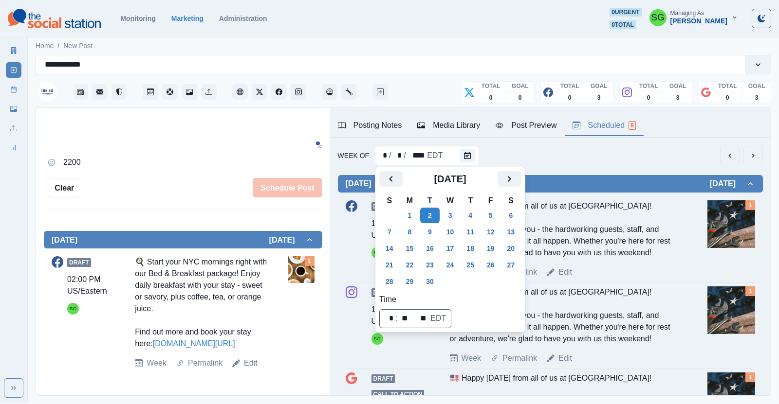
click at [607, 163] on div "Week Of * / * / **** EDT" at bounding box center [550, 155] width 425 height 19
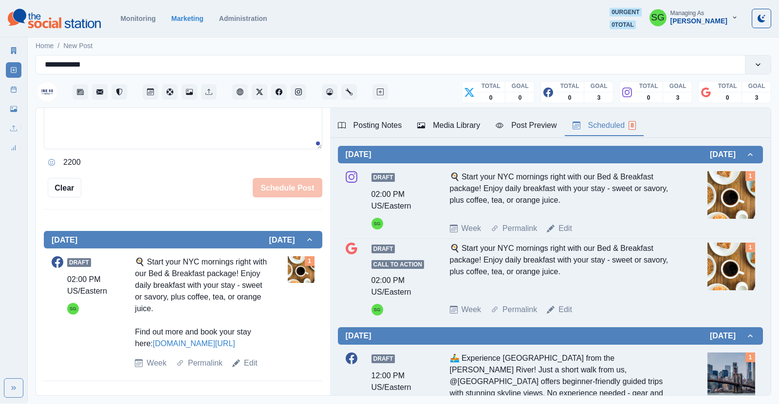
scroll to position [324, 0]
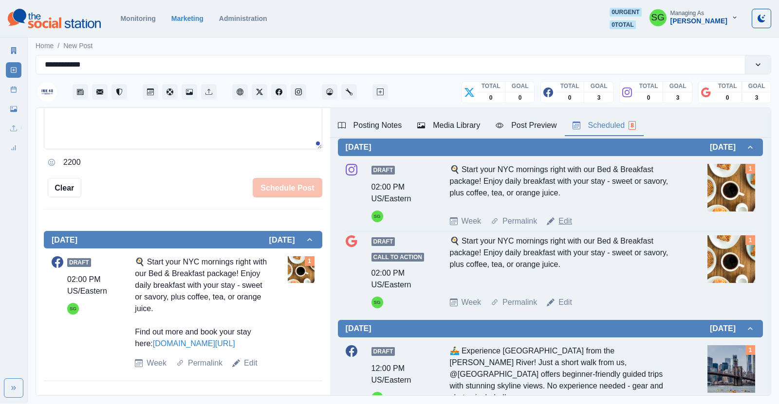
click at [561, 220] on link "Edit" at bounding box center [565, 222] width 14 height 12
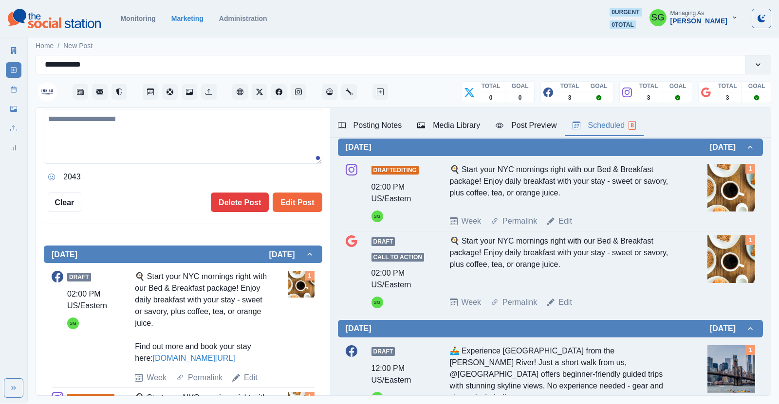
type textarea "**********"
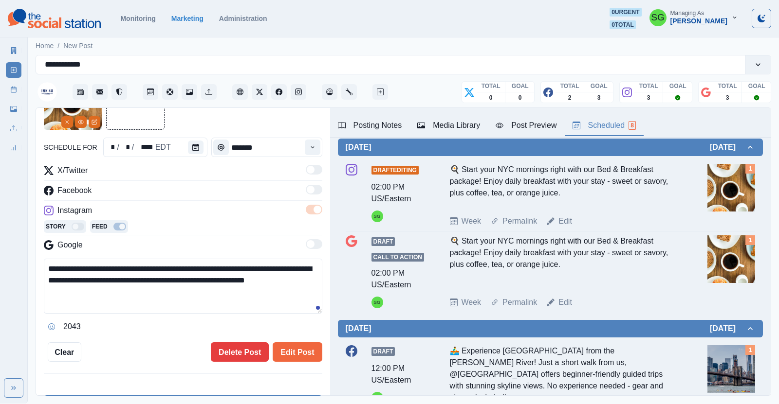
scroll to position [63, 0]
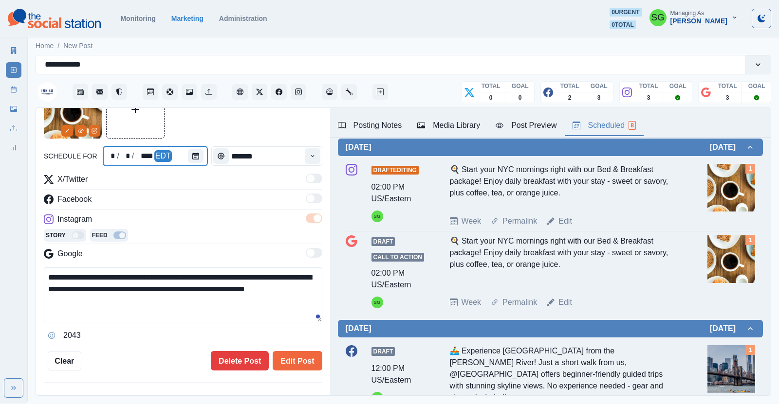
click at [198, 163] on div at bounding box center [197, 156] width 19 height 19
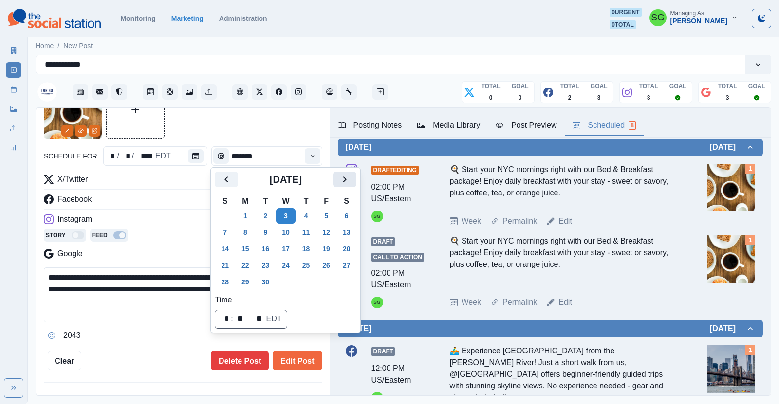
click at [341, 183] on icon "Next" at bounding box center [345, 180] width 12 height 12
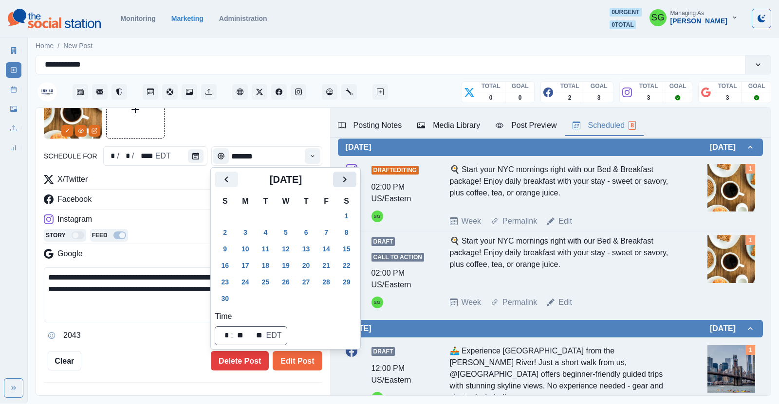
click at [341, 183] on icon "Next" at bounding box center [345, 180] width 12 height 12
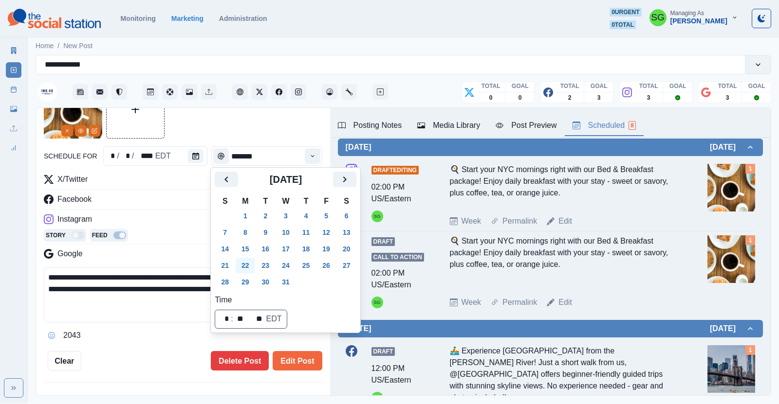
click at [252, 264] on button "22" at bounding box center [245, 266] width 19 height 16
click at [301, 368] on button "Edit Post" at bounding box center [297, 360] width 49 height 19
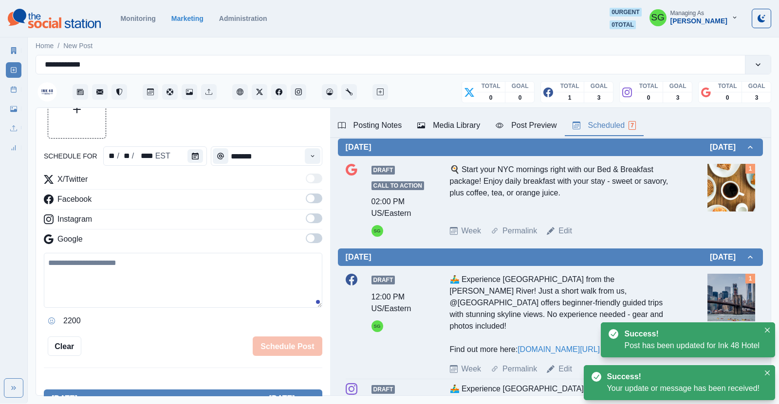
click at [562, 223] on div "Draft Call to Action 02:00 PM US/Eastern SG 🍳 Start your NYC mornings right wit…" at bounding box center [550, 200] width 409 height 73
click at [562, 228] on link "Edit" at bounding box center [565, 231] width 14 height 12
type textarea "**********"
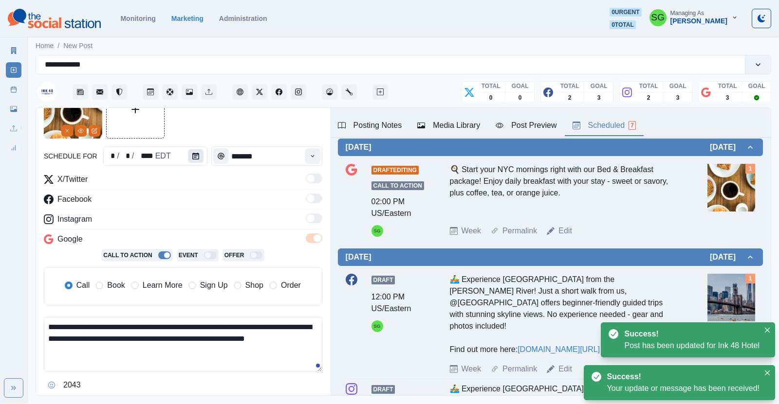
click at [198, 161] on button "Calendar" at bounding box center [196, 156] width 16 height 14
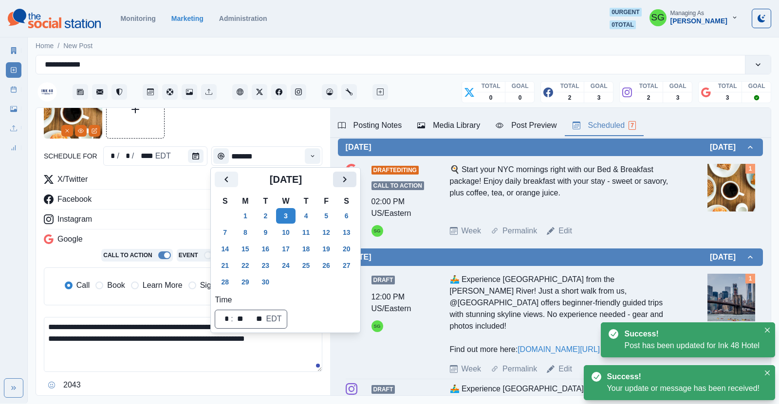
click at [350, 183] on icon "Next" at bounding box center [345, 180] width 12 height 12
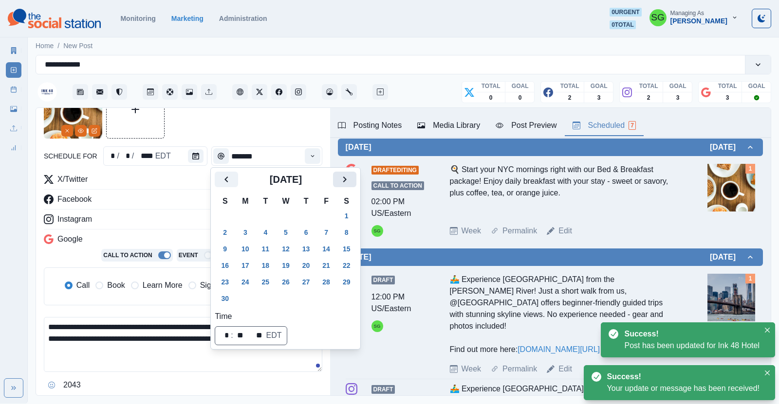
click at [350, 183] on icon "Next" at bounding box center [345, 180] width 12 height 12
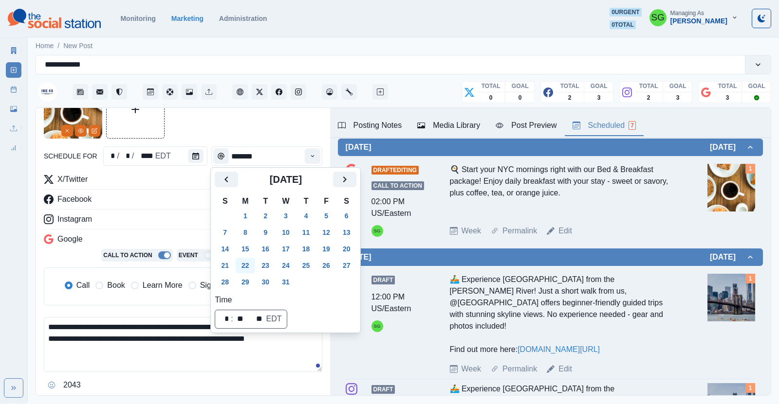
click at [249, 267] on button "22" at bounding box center [245, 266] width 19 height 16
click at [195, 207] on div "Facebook" at bounding box center [183, 202] width 278 height 16
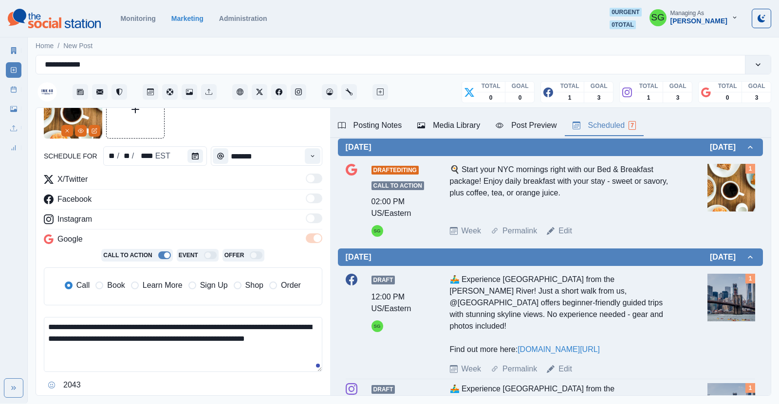
scroll to position [214, 0]
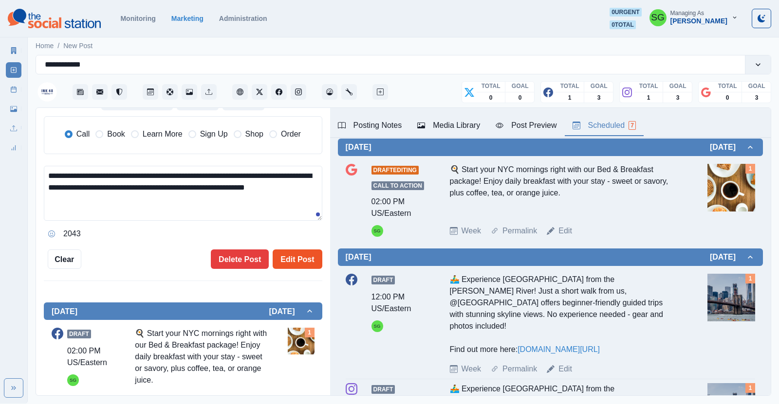
click at [292, 257] on button "Edit Post" at bounding box center [297, 259] width 49 height 19
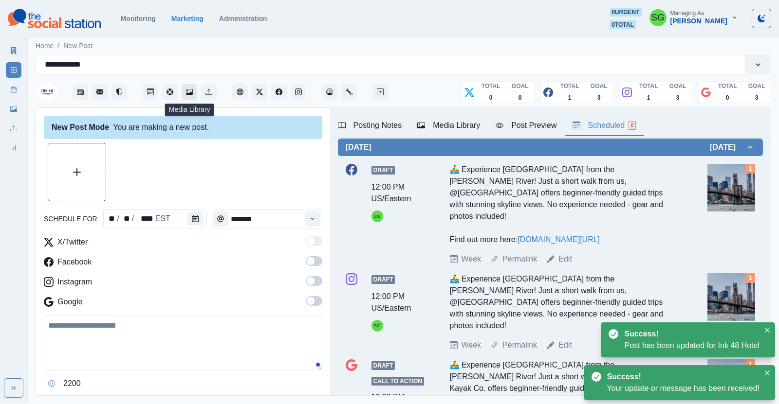
click at [185, 89] on button "Media Library" at bounding box center [190, 92] width 16 height 16
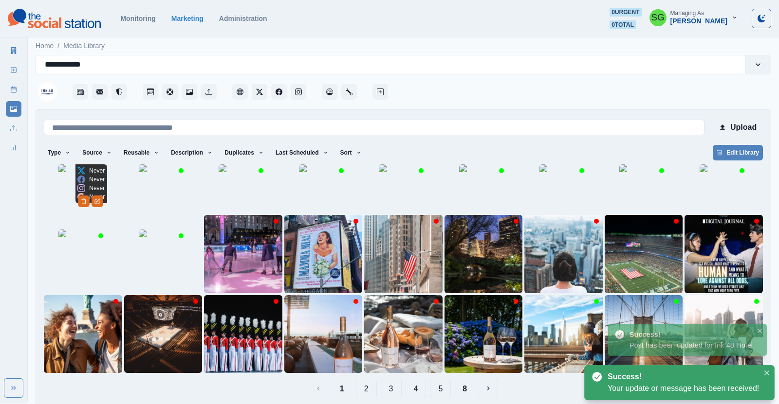
click at [77, 213] on img at bounding box center [82, 189] width 49 height 49
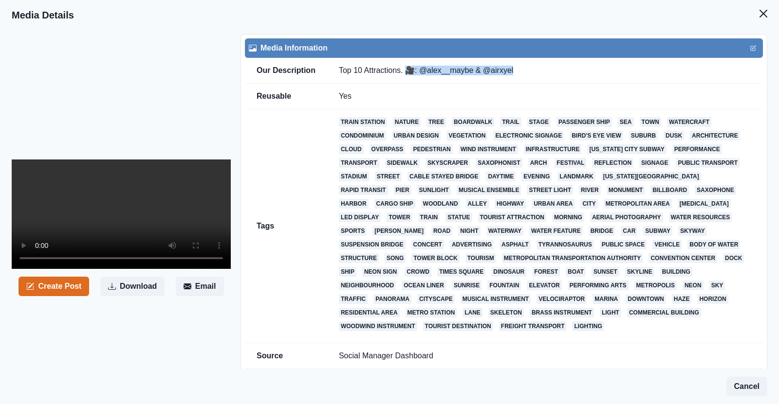
drag, startPoint x: 517, startPoint y: 68, endPoint x: 408, endPoint y: 73, distance: 109.2
click at [408, 73] on td "Top 10 Attractions. 🎥: @alex__maybe & @airxyel" at bounding box center [545, 71] width 436 height 26
copy td "🎥: @alex__maybe & @airxyel"
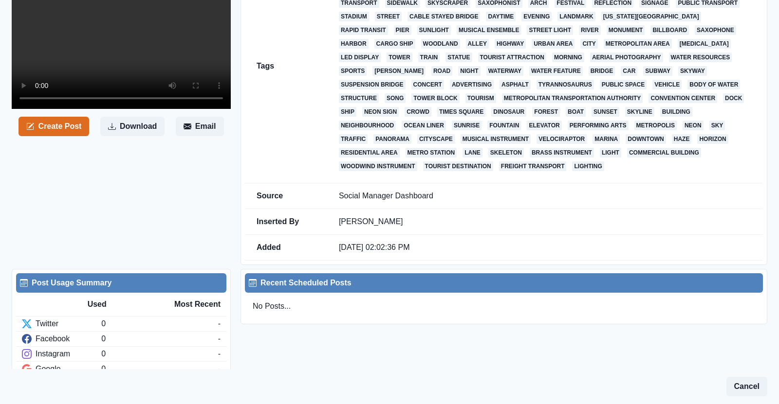
scroll to position [165, 0]
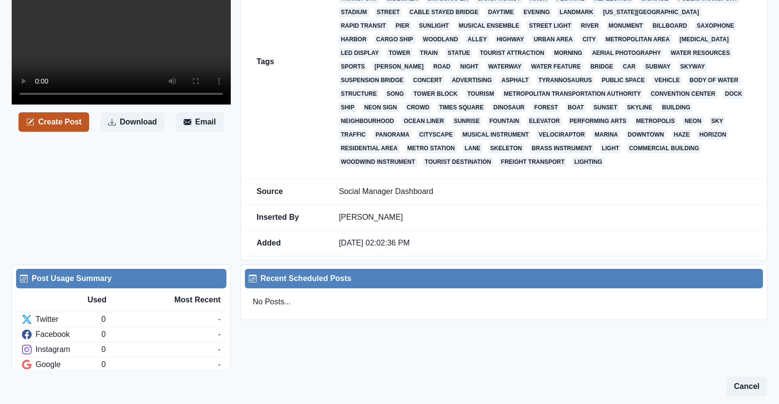
click at [85, 132] on button "Create Post" at bounding box center [53, 121] width 71 height 19
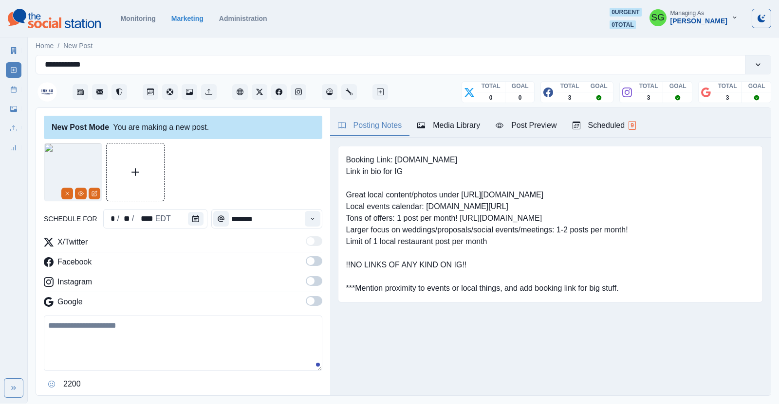
click at [91, 340] on textarea at bounding box center [183, 343] width 278 height 55
paste textarea "**********"
click at [46, 325] on textarea "**********" at bounding box center [183, 343] width 278 height 55
paste textarea "**********"
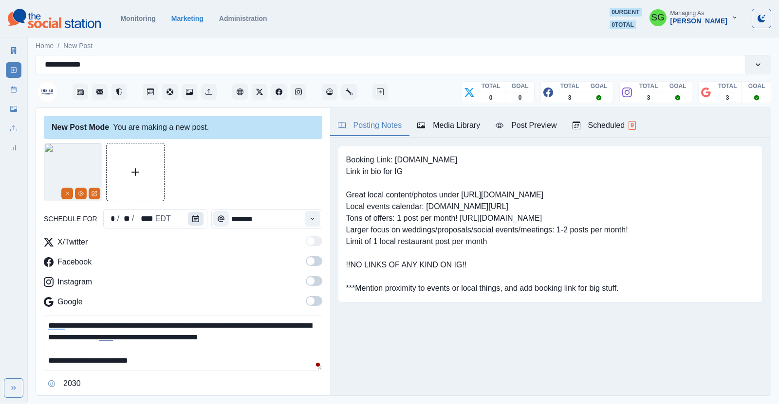
type textarea "**********"
click at [198, 219] on icon "Calendar" at bounding box center [195, 219] width 7 height 7
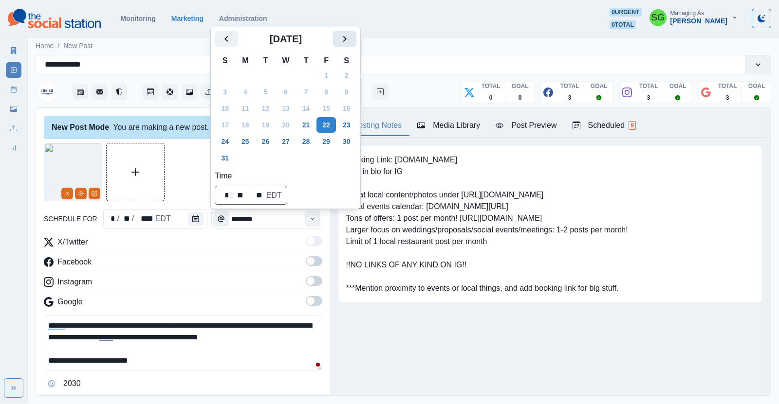
click at [352, 41] on button "Next" at bounding box center [344, 39] width 23 height 16
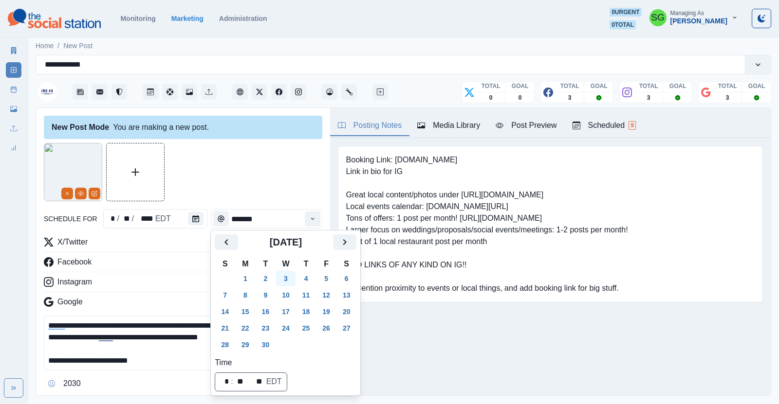
click at [288, 280] on button "3" at bounding box center [285, 279] width 19 height 16
click at [307, 221] on button "Time" at bounding box center [313, 219] width 16 height 16
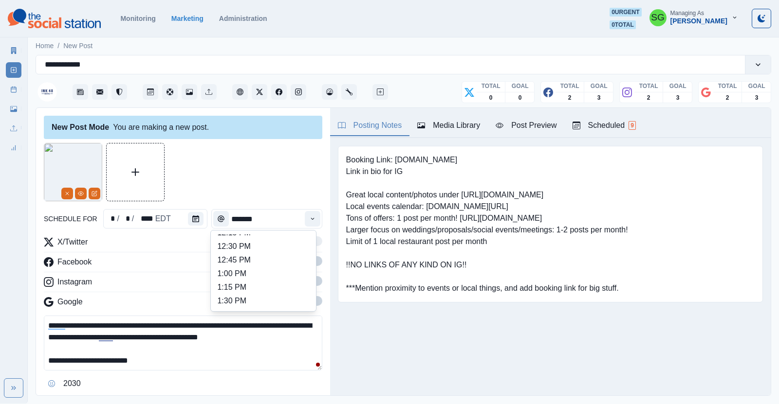
scroll to position [257, 0]
click at [260, 256] on li "1:00 PM" at bounding box center [263, 258] width 97 height 14
type input "*******"
click at [319, 258] on span at bounding box center [314, 262] width 17 height 10
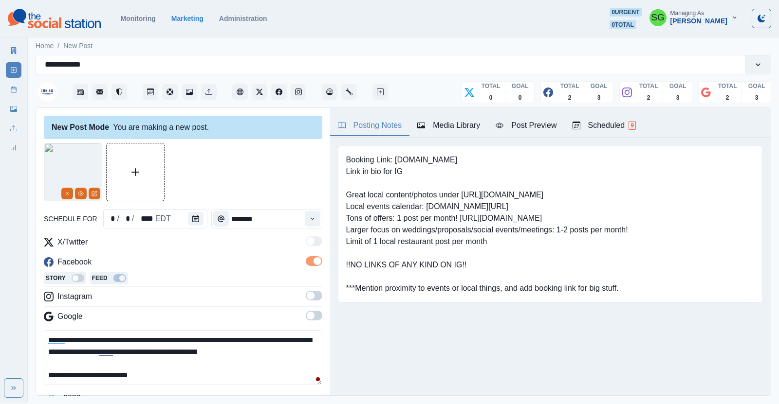
click at [312, 300] on label at bounding box center [314, 299] width 17 height 16
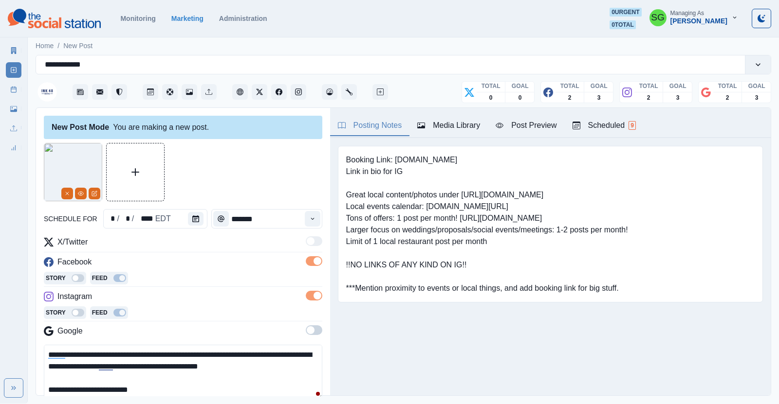
click at [316, 331] on span at bounding box center [314, 331] width 17 height 10
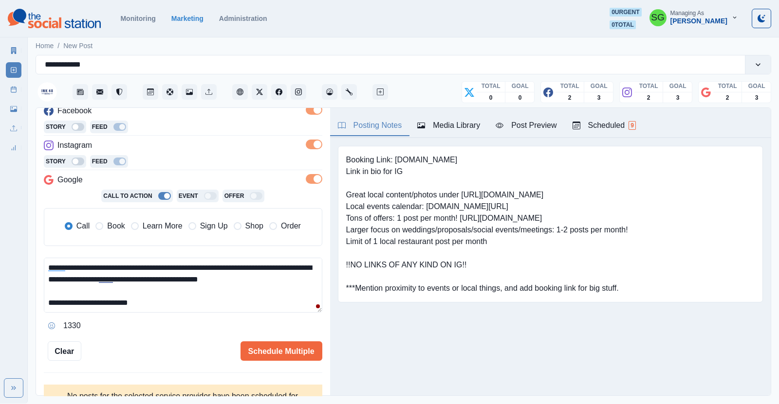
scroll to position [151, 0]
click at [151, 228] on span "Learn More" at bounding box center [163, 226] width 40 height 12
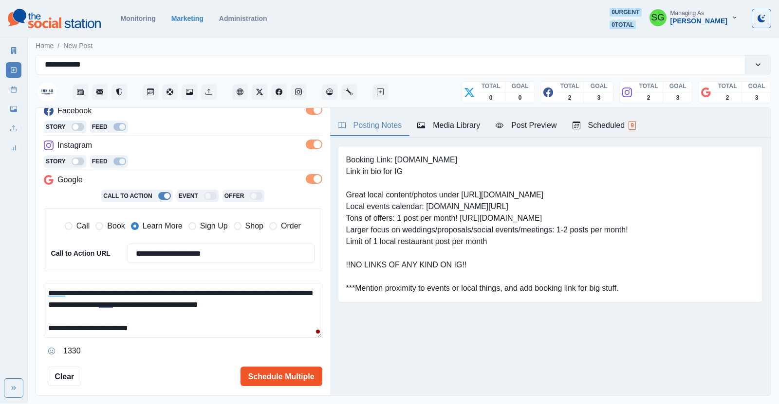
click at [267, 370] on button "Schedule Multiple" at bounding box center [281, 376] width 82 height 19
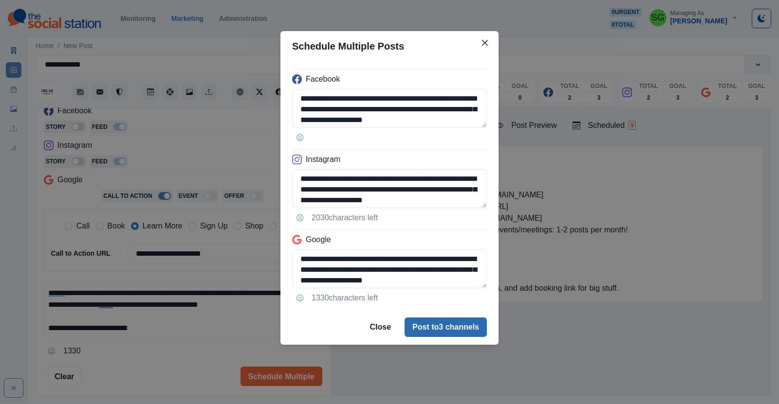
click at [425, 318] on button "Post to 3 channels" at bounding box center [445, 327] width 82 height 19
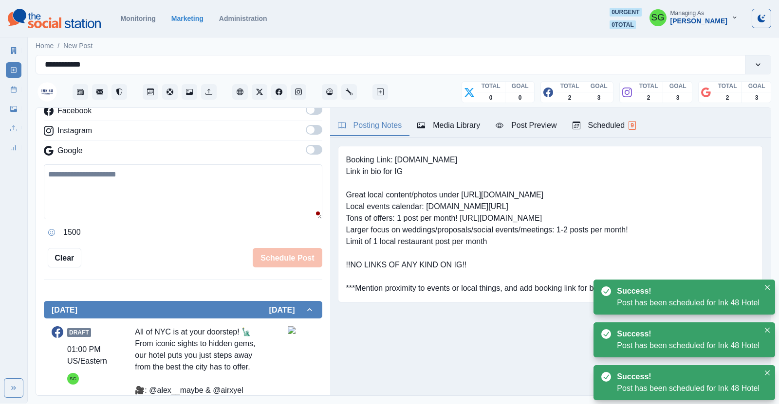
scroll to position [0, 0]
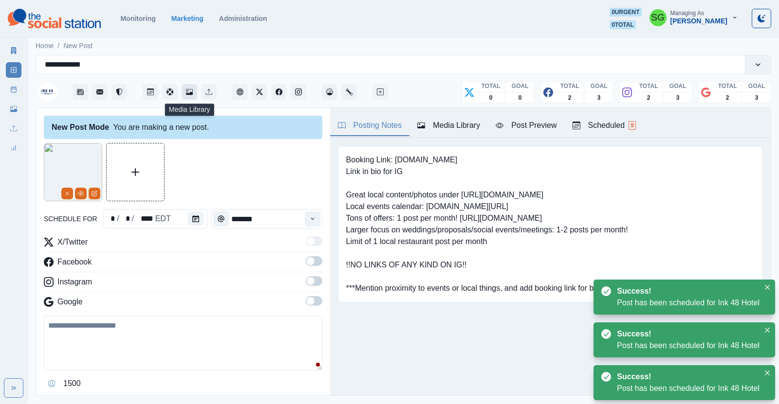
click at [186, 89] on icon "Media Library" at bounding box center [189, 92] width 7 height 7
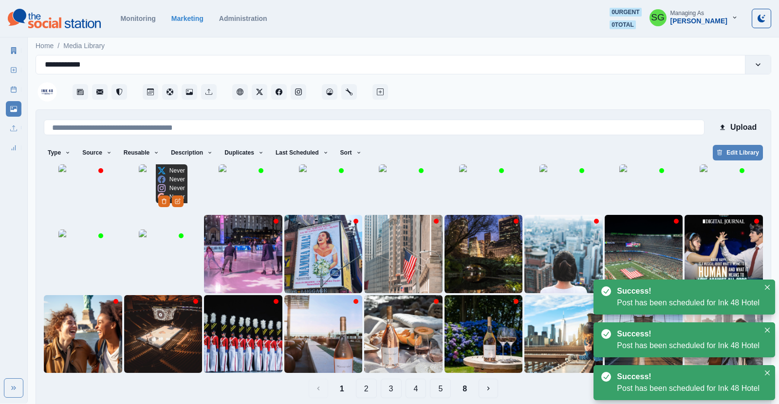
click at [139, 213] on img at bounding box center [163, 189] width 49 height 49
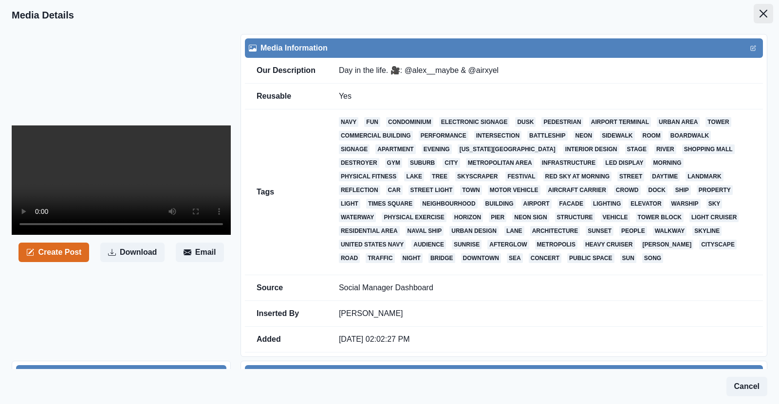
click at [763, 15] on icon "Close" at bounding box center [763, 14] width 8 height 8
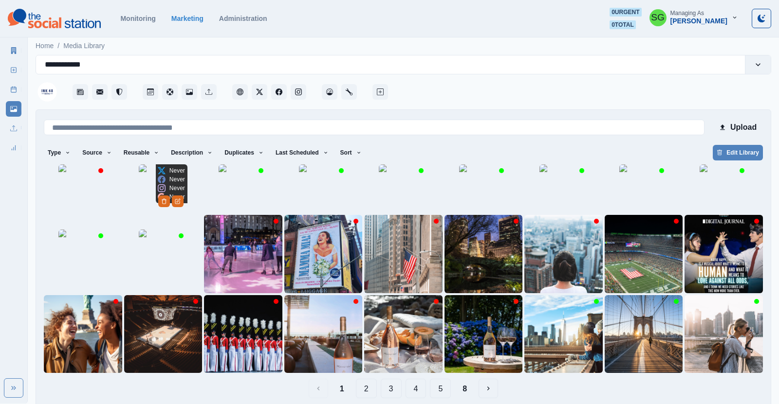
click at [159, 213] on img at bounding box center [163, 189] width 49 height 49
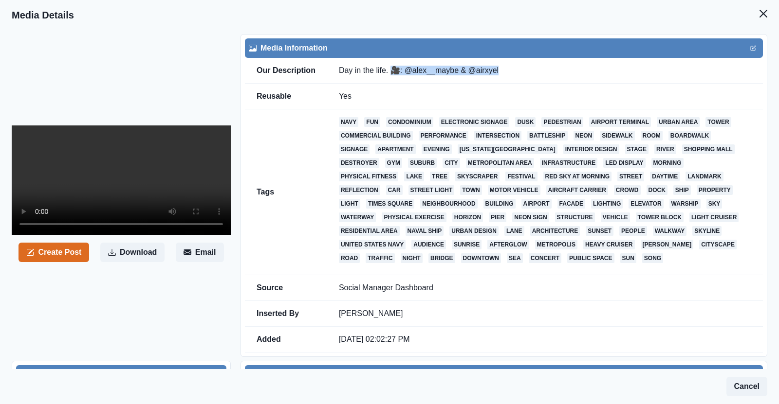
drag, startPoint x: 391, startPoint y: 68, endPoint x: 499, endPoint y: 73, distance: 108.7
click at [499, 73] on td "Day in the life. 🎥: @alex__maybe & @airxyel" at bounding box center [545, 71] width 436 height 26
copy td "🎥: @alex__maybe & @airxyel"
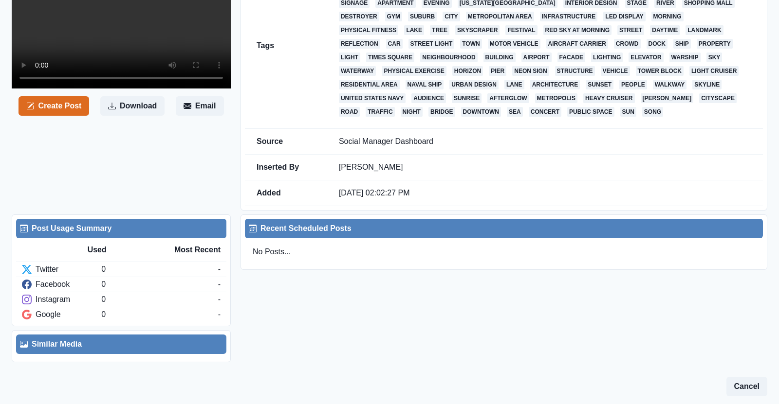
scroll to position [207, 0]
click at [79, 116] on button "Create Post" at bounding box center [53, 105] width 71 height 19
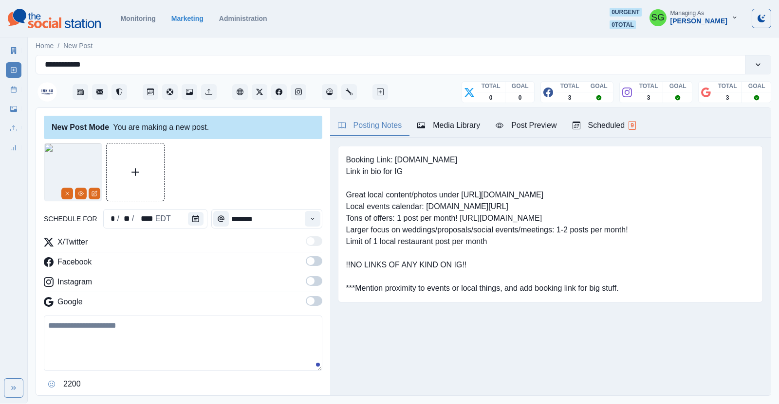
click at [134, 338] on textarea at bounding box center [183, 343] width 278 height 55
paste textarea "**********"
click at [44, 325] on textarea "**********" at bounding box center [183, 343] width 278 height 55
paste textarea "**********"
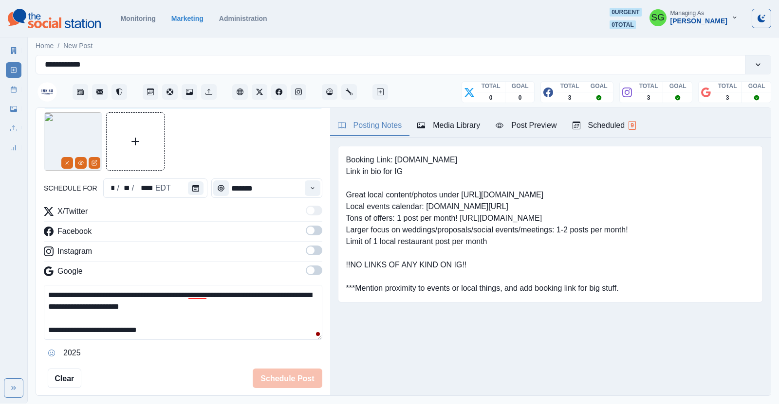
scroll to position [34, 0]
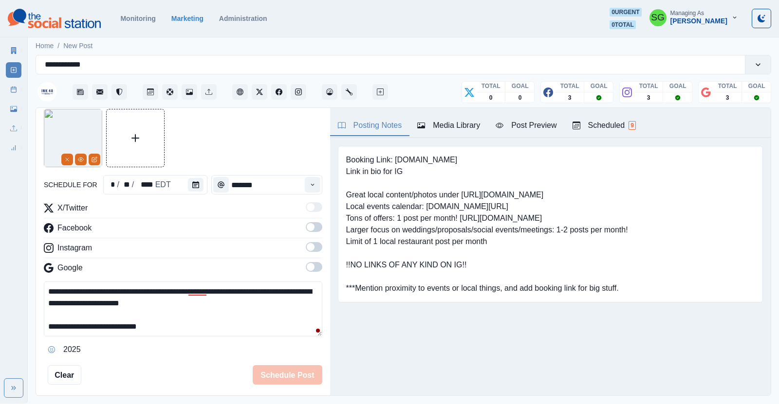
click at [313, 228] on span at bounding box center [311, 227] width 8 height 8
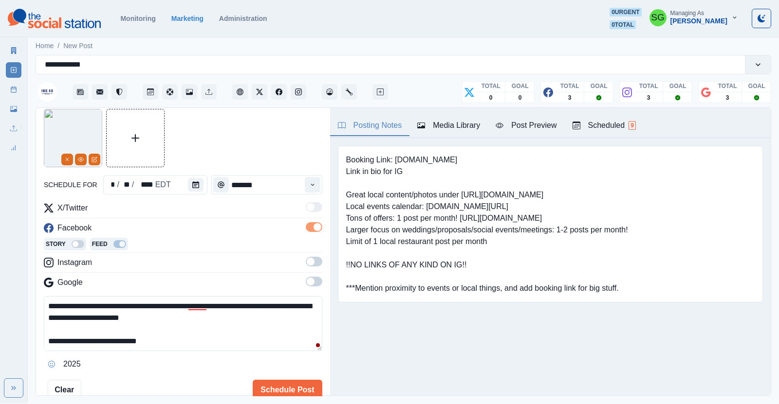
click at [312, 262] on span at bounding box center [311, 262] width 8 height 8
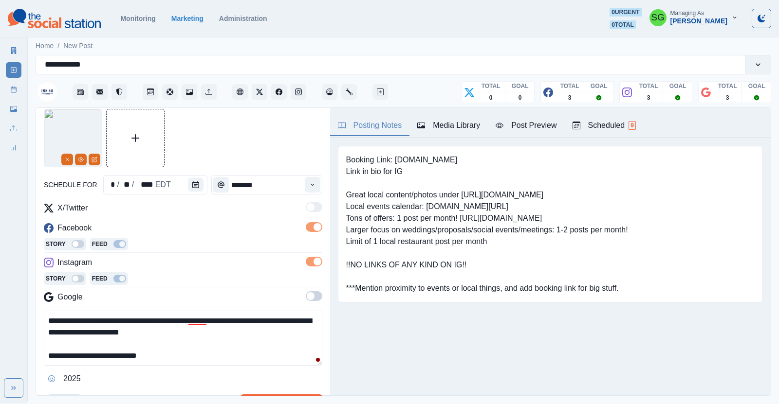
click at [312, 294] on span at bounding box center [311, 297] width 8 height 8
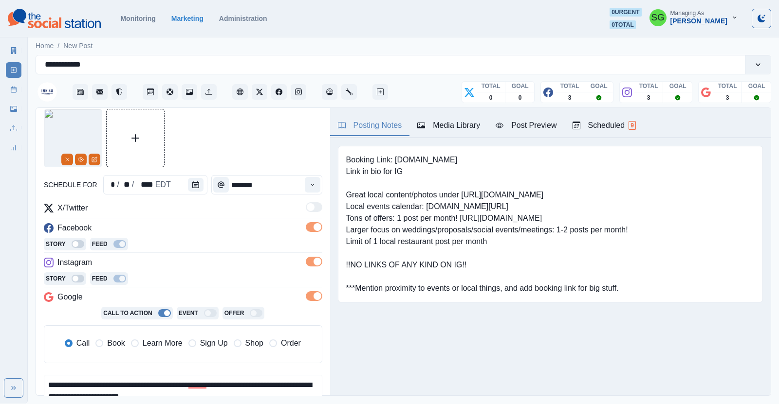
click at [174, 382] on textarea "**********" at bounding box center [183, 402] width 278 height 55
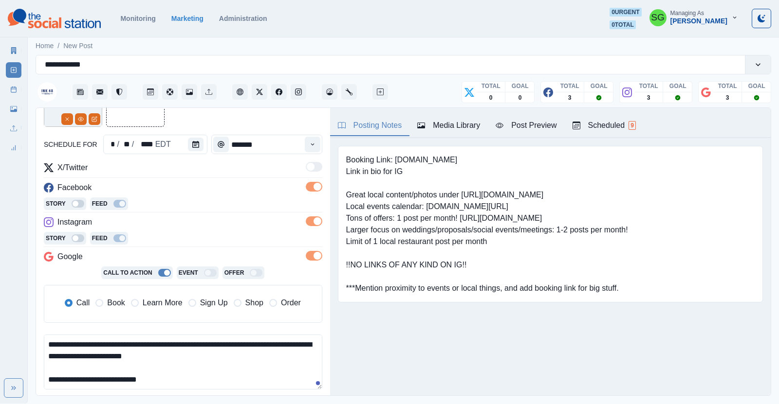
scroll to position [124, 0]
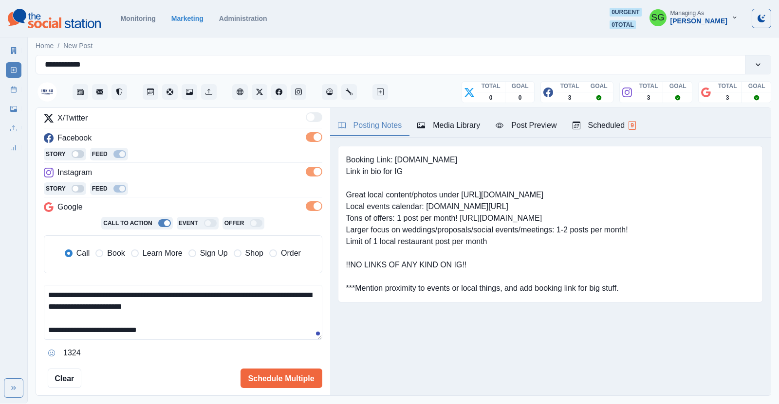
click at [116, 256] on span "Book" at bounding box center [116, 254] width 18 height 12
type textarea "**********"
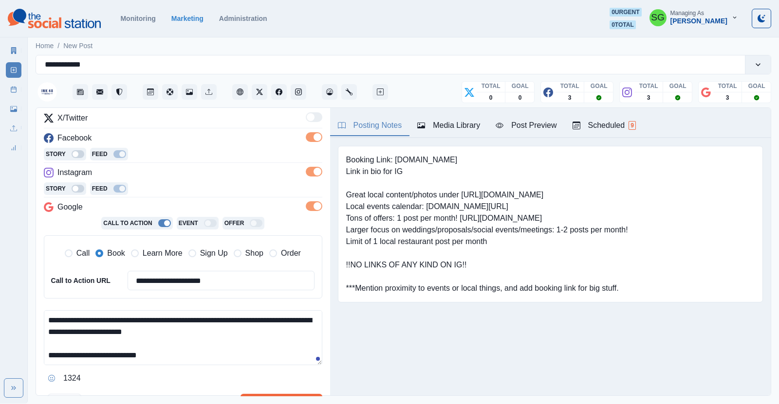
scroll to position [0, 0]
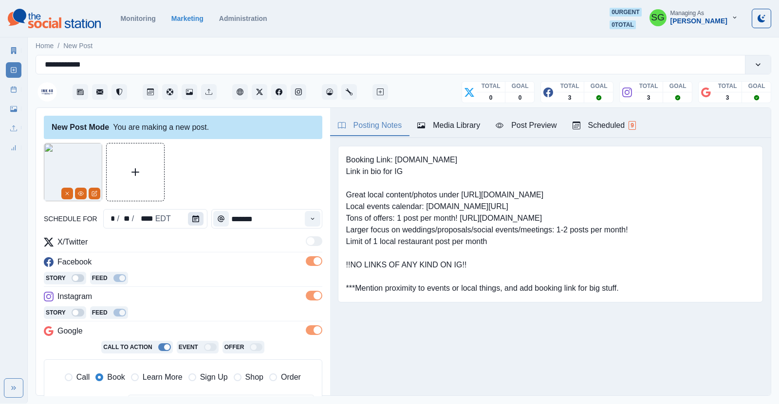
click at [192, 221] on icon "Calendar" at bounding box center [195, 219] width 7 height 7
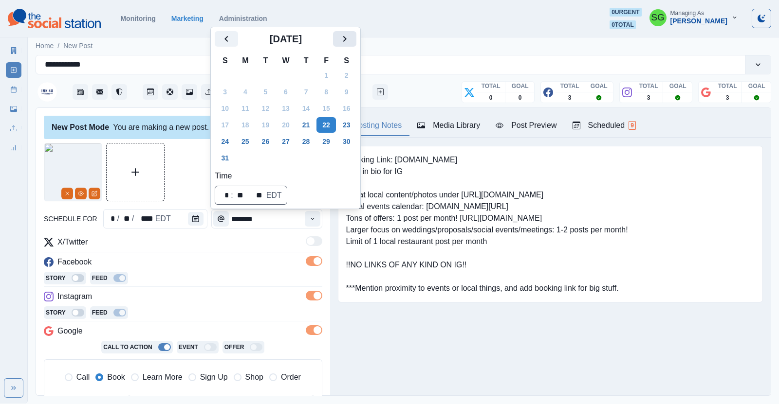
click at [343, 42] on icon "Next" at bounding box center [345, 39] width 12 height 12
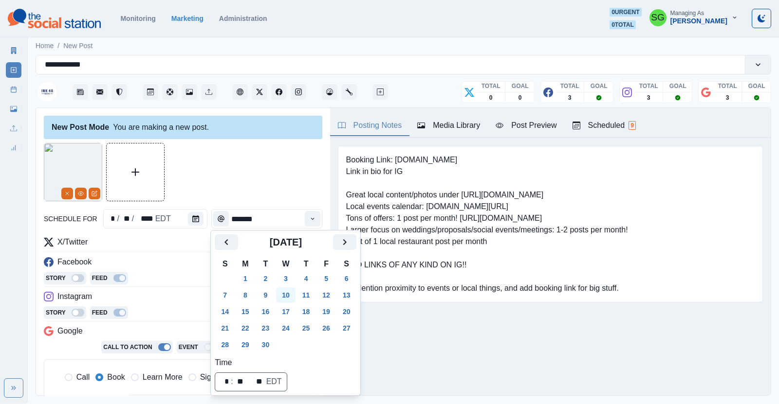
click at [283, 297] on button "10" at bounding box center [285, 296] width 19 height 16
click at [594, 125] on div "Scheduled 9" at bounding box center [603, 126] width 63 height 12
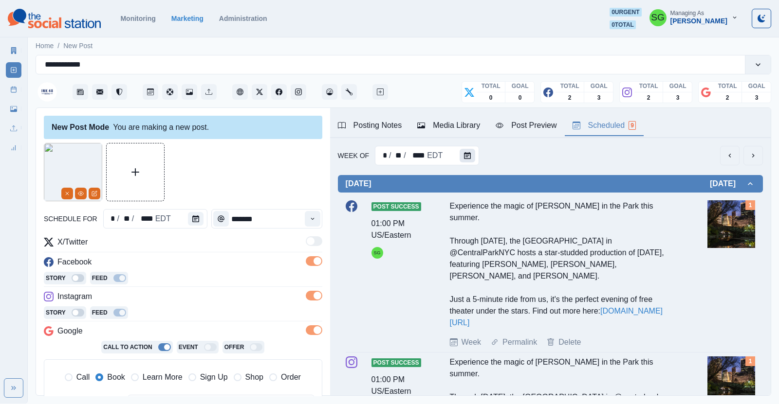
click at [468, 159] on button "Calendar" at bounding box center [467, 156] width 16 height 14
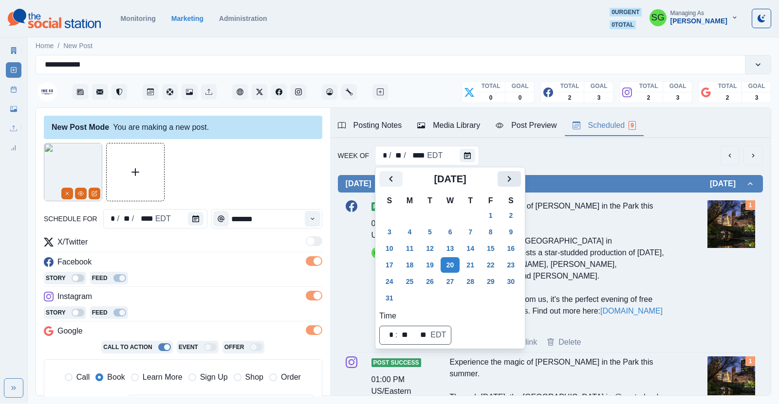
click at [503, 185] on button "Next" at bounding box center [508, 179] width 23 height 16
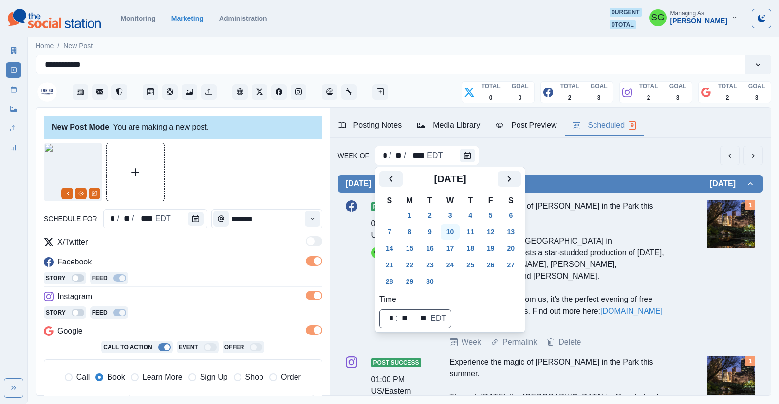
click at [456, 234] on button "10" at bounding box center [450, 232] width 19 height 16
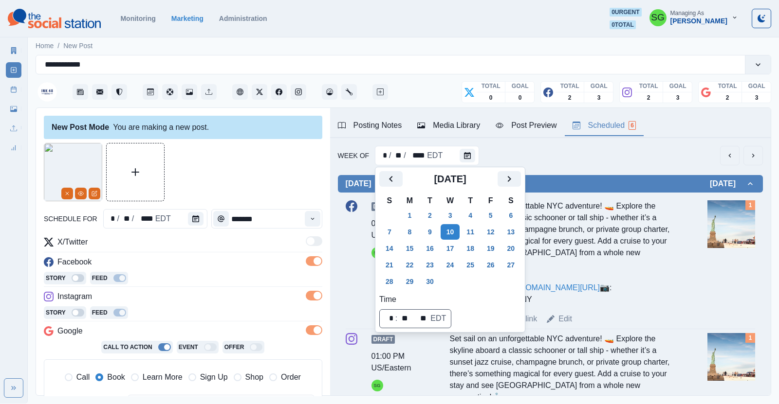
click at [609, 163] on div "Week Of * / ** / **** EDT" at bounding box center [550, 155] width 425 height 19
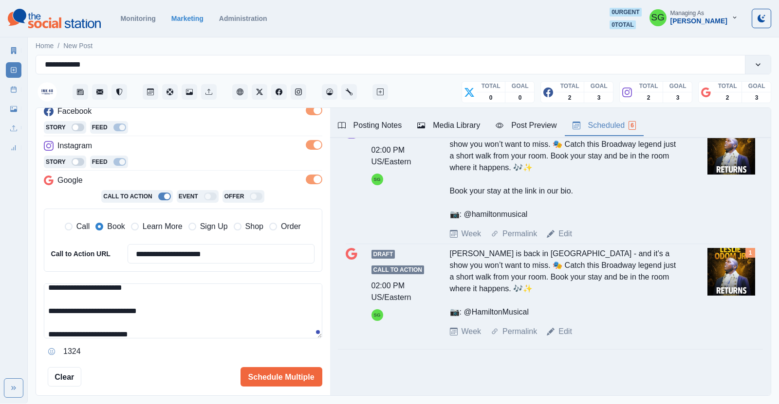
scroll to position [23, 0]
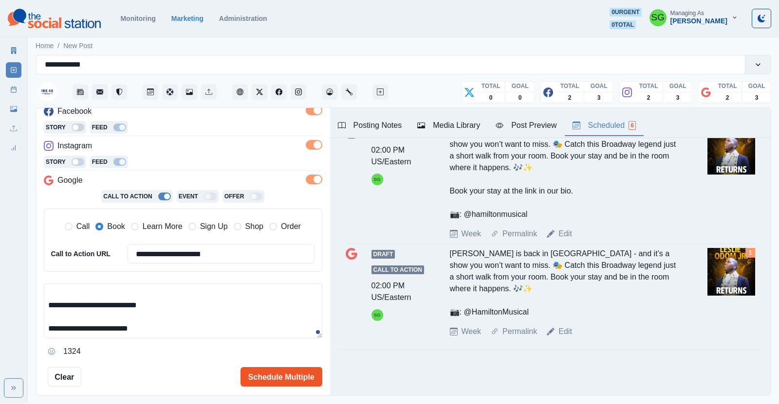
click at [261, 374] on button "Schedule Multiple" at bounding box center [281, 376] width 82 height 19
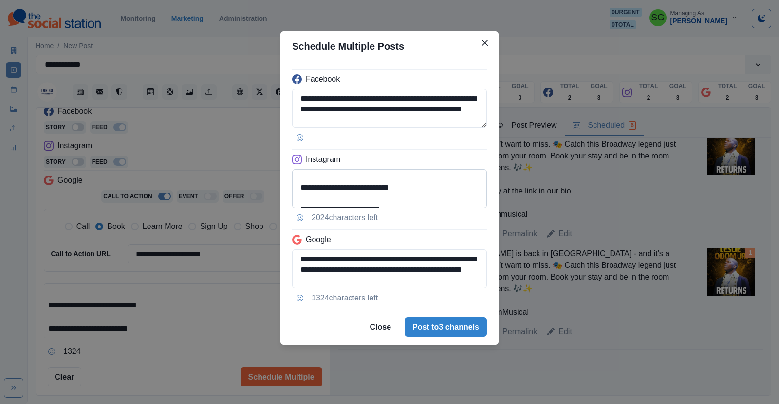
scroll to position [44, 0]
drag, startPoint x: 420, startPoint y: 200, endPoint x: 341, endPoint y: 181, distance: 81.1
click at [341, 181] on textarea "**********" at bounding box center [389, 188] width 195 height 39
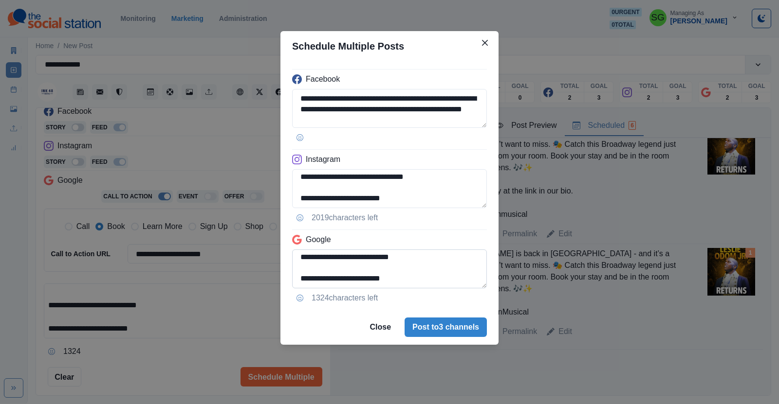
type textarea "**********"
drag, startPoint x: 421, startPoint y: 255, endPoint x: 291, endPoint y: 261, distance: 130.1
click at [291, 261] on div "**********" at bounding box center [389, 185] width 218 height 249
type textarea "**********"
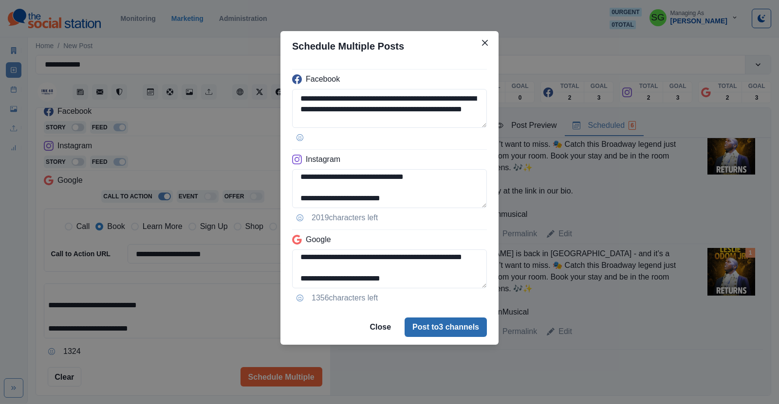
click at [438, 328] on button "Post to 3 channels" at bounding box center [445, 327] width 82 height 19
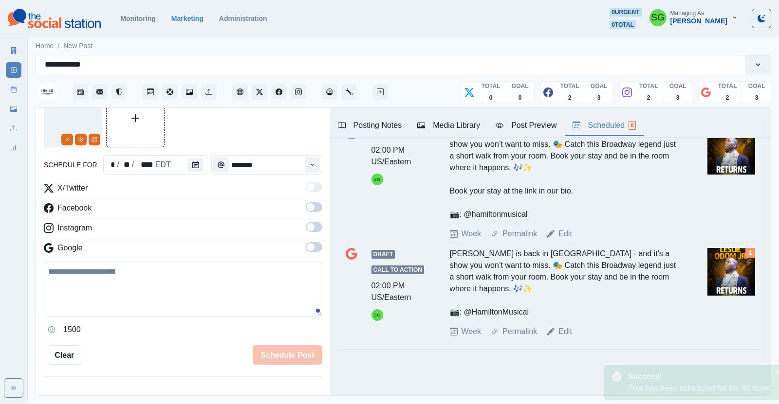
scroll to position [0, 0]
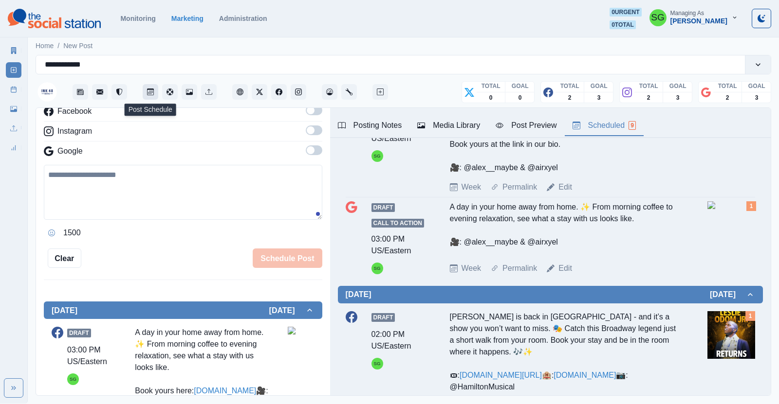
click at [151, 93] on icon "Post Schedule" at bounding box center [150, 92] width 5 height 3
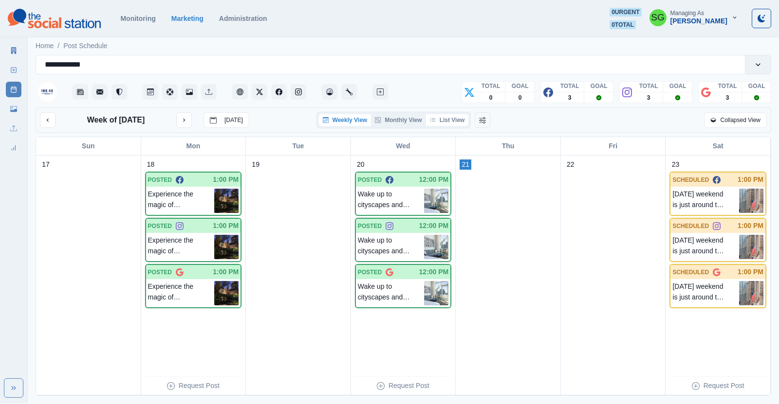
click at [459, 123] on button "List View" at bounding box center [447, 120] width 43 height 12
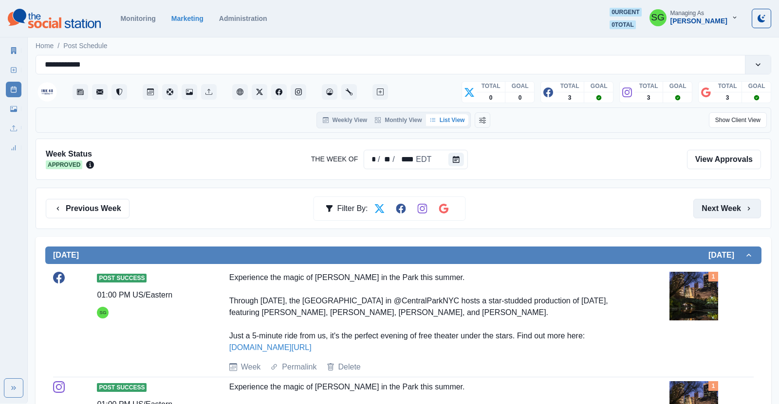
click at [715, 203] on button "Next Week" at bounding box center [727, 208] width 68 height 19
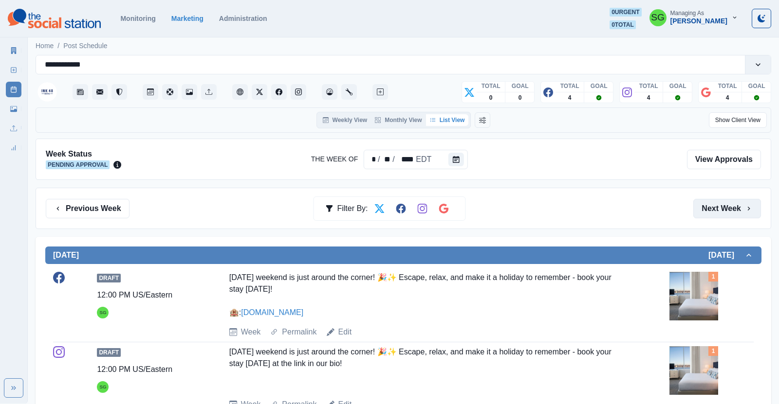
click at [715, 203] on button "Next Week" at bounding box center [727, 208] width 68 height 19
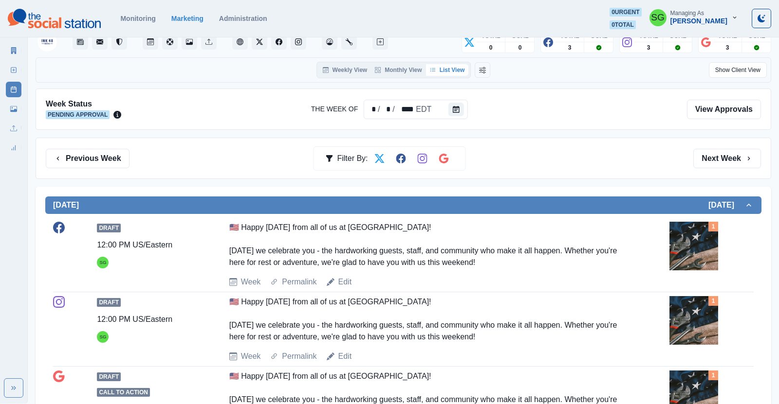
scroll to position [8, 0]
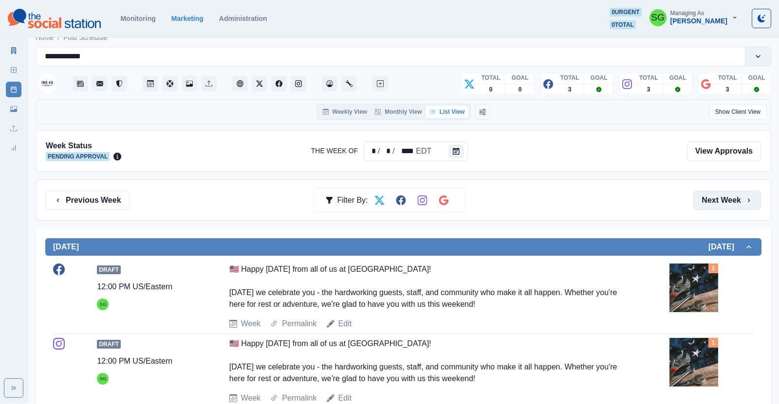
click at [722, 192] on button "Next Week" at bounding box center [727, 200] width 68 height 19
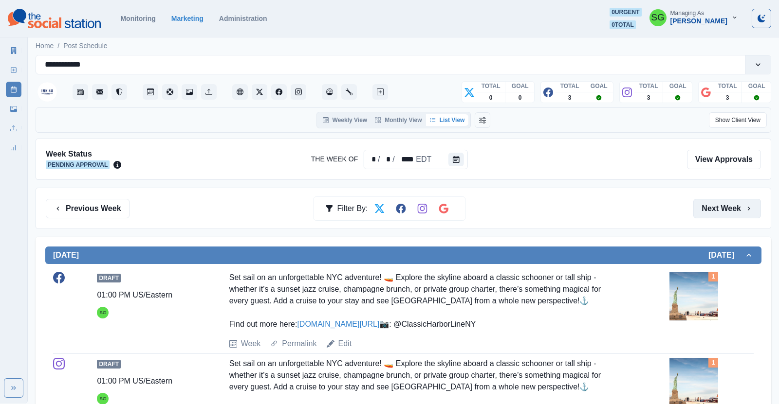
click at [725, 201] on button "Next Week" at bounding box center [727, 208] width 68 height 19
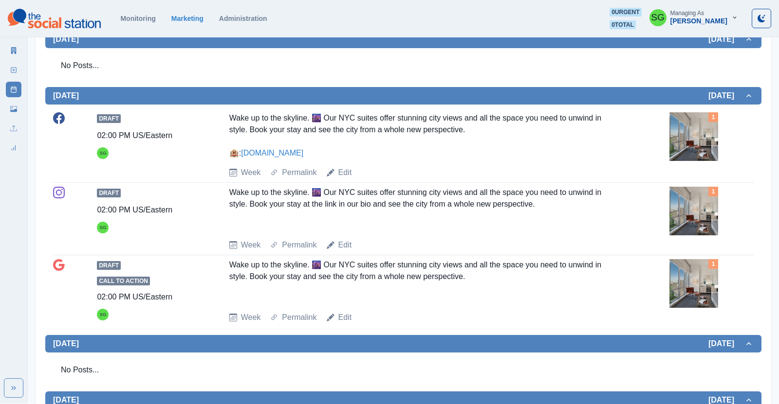
scroll to position [477, 0]
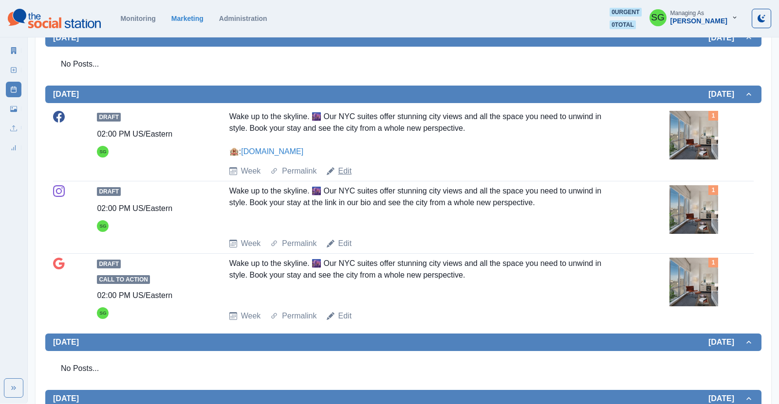
click at [343, 169] on link "Edit" at bounding box center [345, 171] width 14 height 12
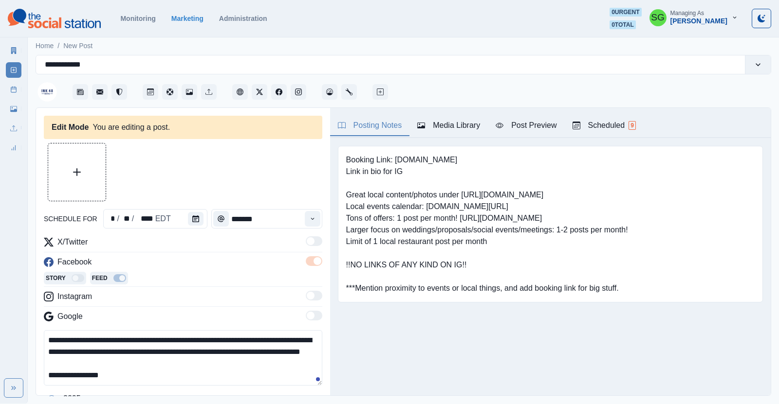
type input "*******"
type textarea "**********"
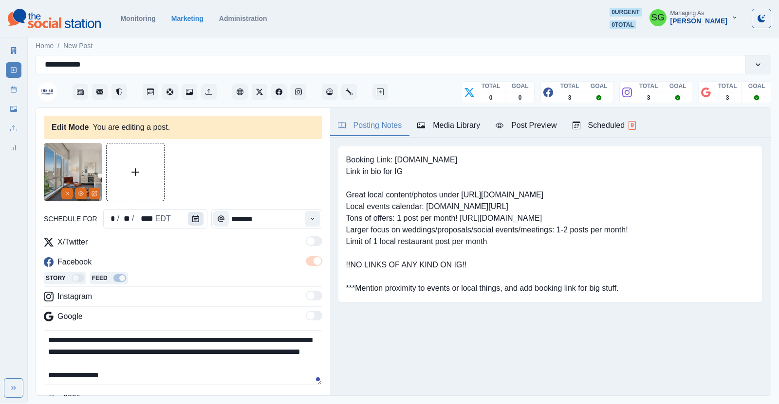
click at [190, 219] on button "Calendar" at bounding box center [196, 219] width 16 height 14
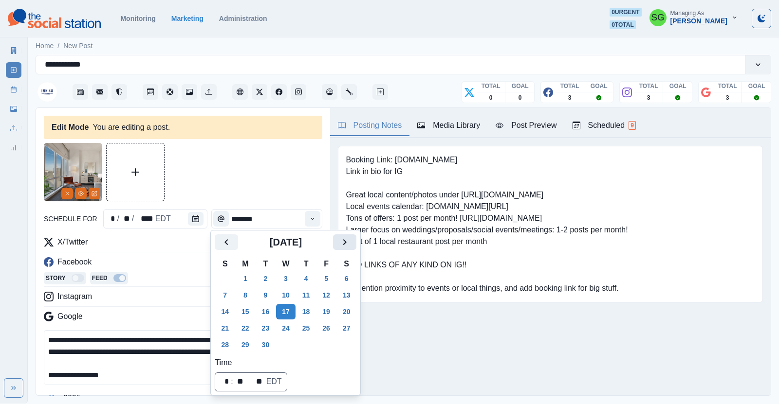
click at [348, 240] on icon "Next" at bounding box center [345, 243] width 12 height 12
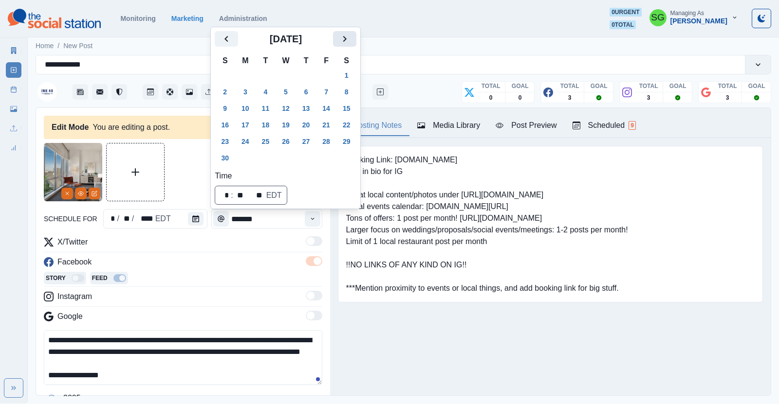
click at [348, 240] on pre "Booking Link: [DOMAIN_NAME] Link in bio for IG Great local content/photos under…" at bounding box center [487, 224] width 282 height 140
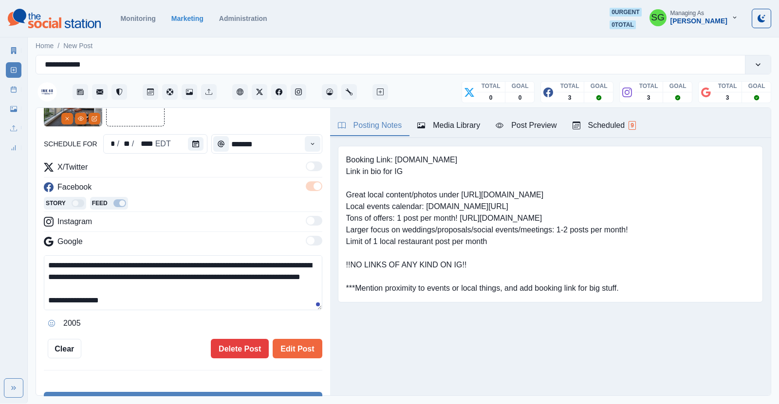
scroll to position [78, 0]
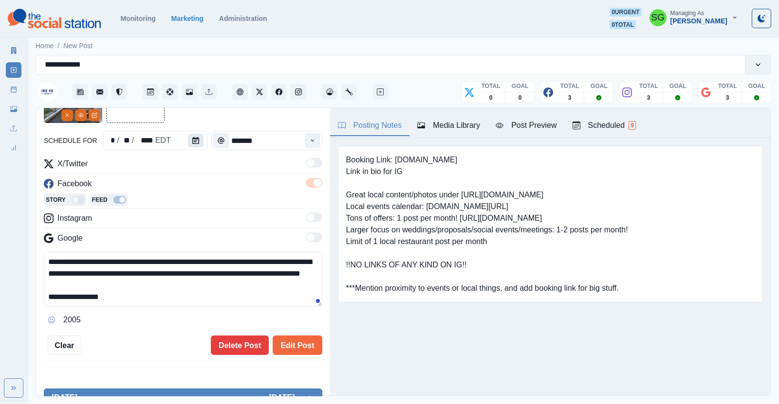
click at [193, 143] on icon "Calendar" at bounding box center [195, 140] width 7 height 7
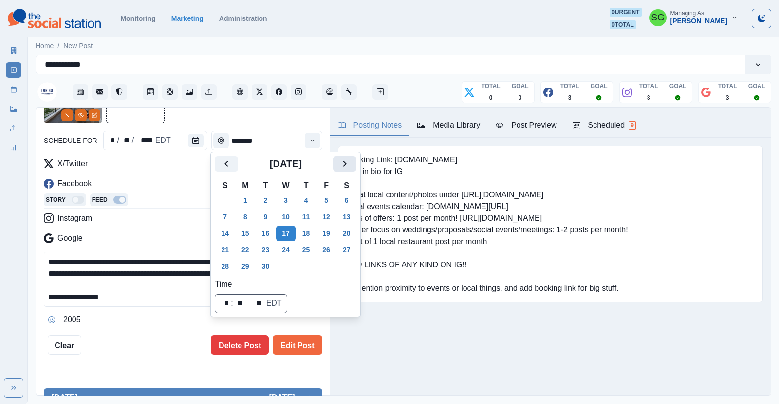
click at [348, 161] on icon "Next" at bounding box center [345, 164] width 12 height 12
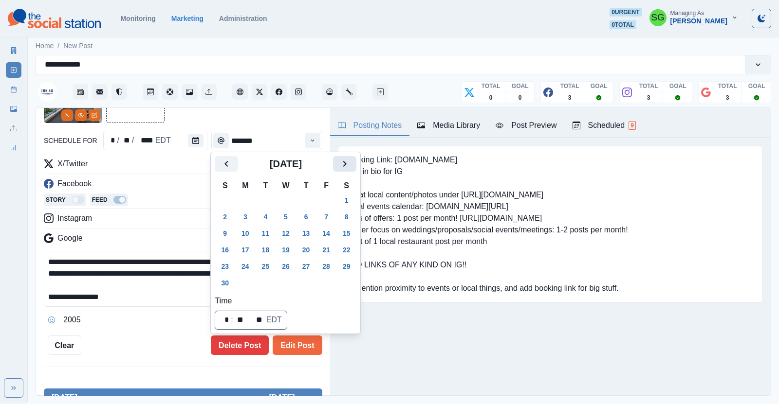
click at [348, 161] on icon "Next" at bounding box center [345, 164] width 12 height 12
click at [286, 217] on button "7" at bounding box center [285, 217] width 19 height 16
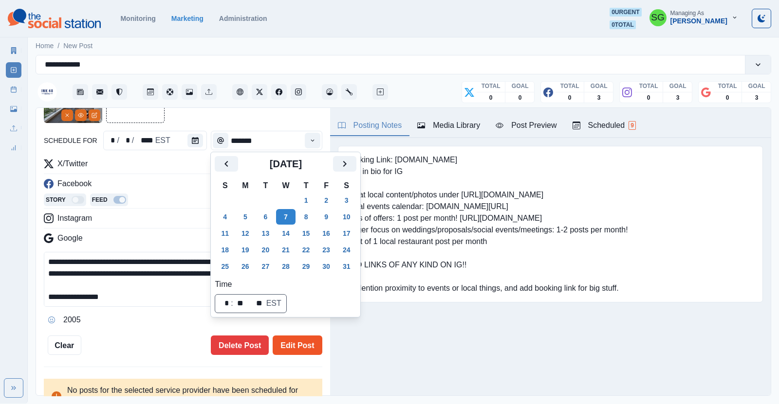
click at [299, 346] on button "Edit Post" at bounding box center [297, 345] width 49 height 19
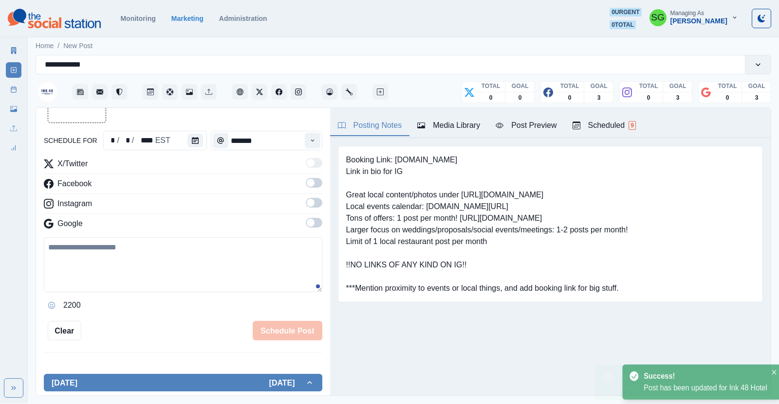
scroll to position [78, 0]
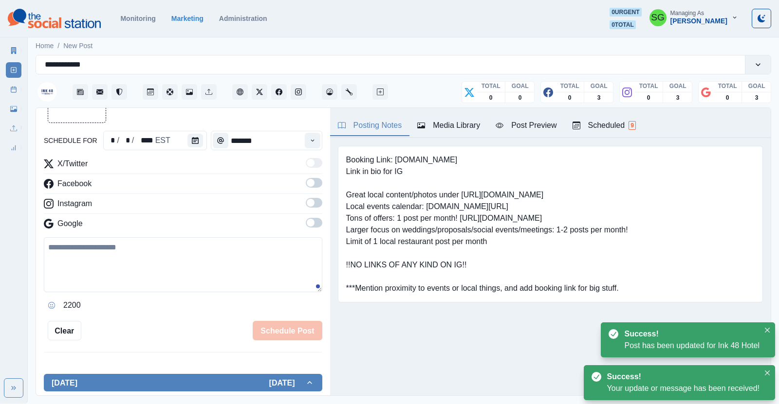
click at [601, 123] on div "Scheduled 9" at bounding box center [603, 126] width 63 height 12
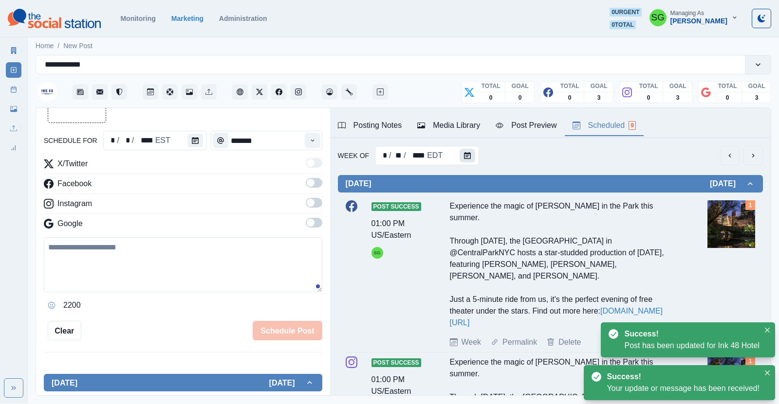
click at [467, 158] on icon "Calendar" at bounding box center [467, 155] width 7 height 7
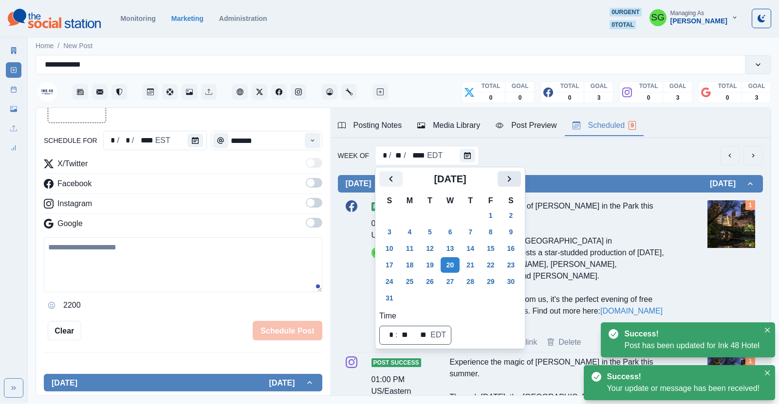
click at [505, 175] on icon "Next" at bounding box center [509, 179] width 12 height 12
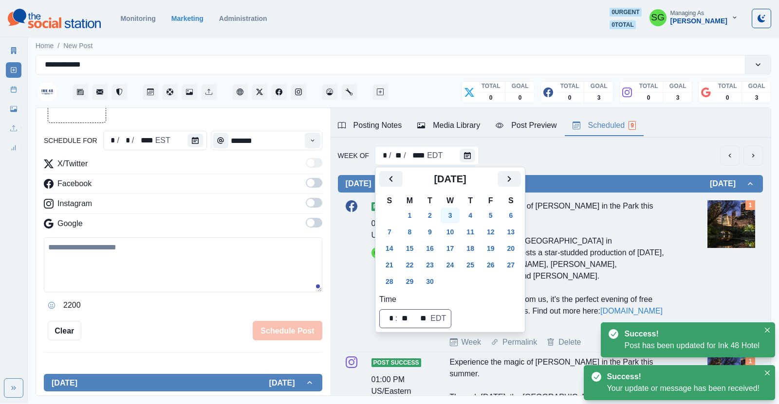
click at [448, 214] on button "3" at bounding box center [450, 216] width 19 height 16
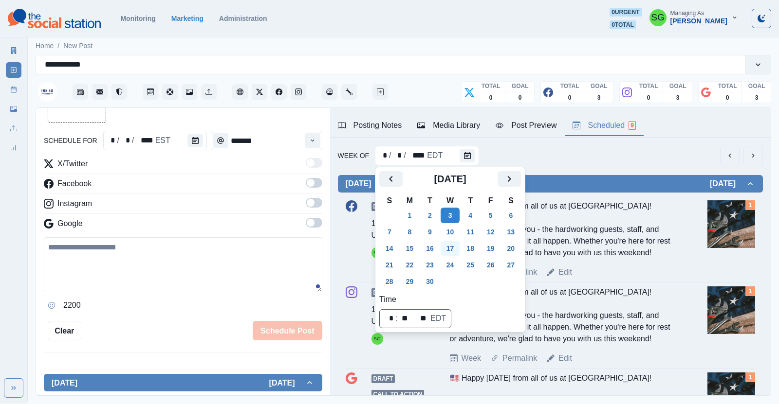
click at [450, 251] on button "17" at bounding box center [450, 249] width 19 height 16
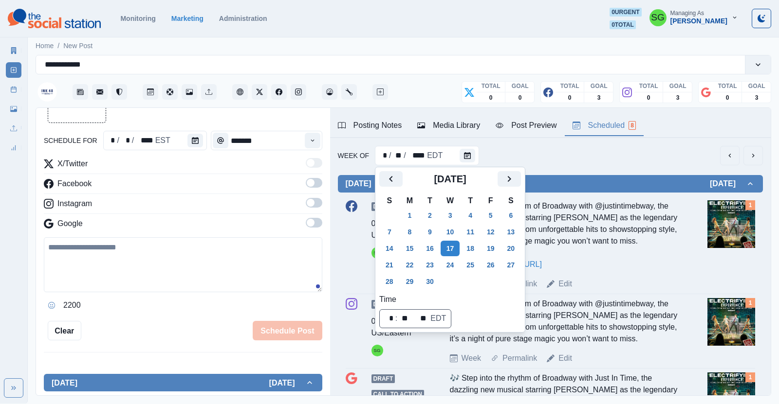
click at [563, 147] on div "Week Of * / ** / **** EDT" at bounding box center [550, 155] width 425 height 19
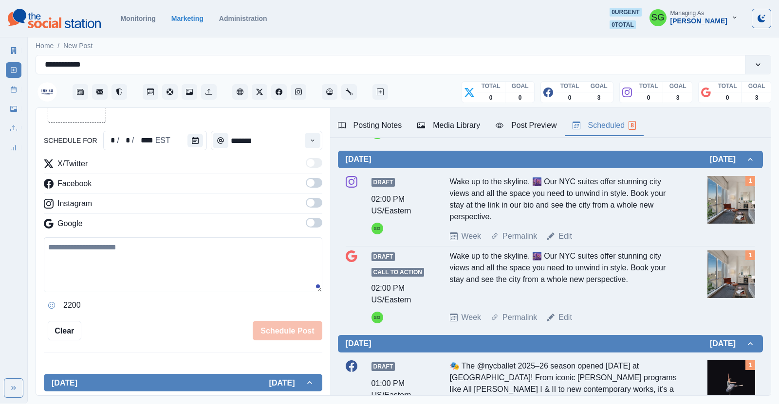
scroll to position [302, 0]
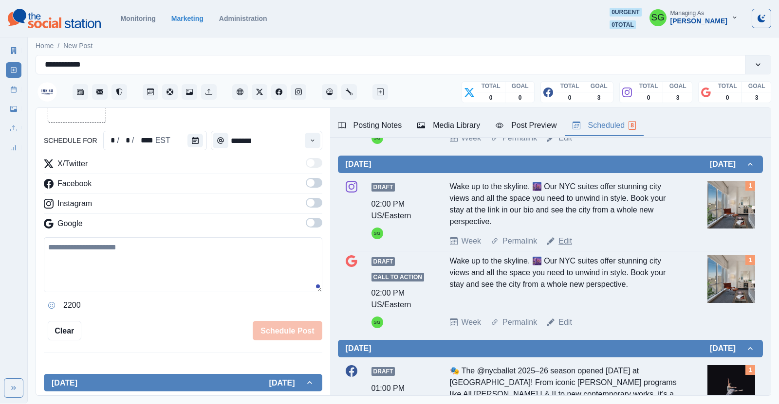
click at [566, 239] on link "Edit" at bounding box center [565, 242] width 14 height 12
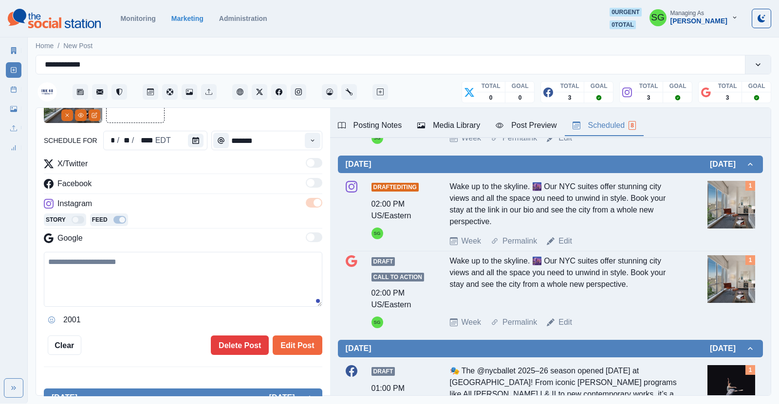
type textarea "**********"
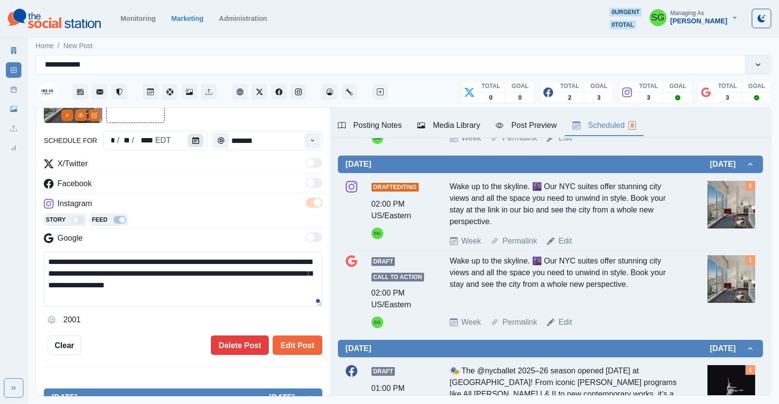
click at [193, 138] on icon "Calendar" at bounding box center [195, 140] width 7 height 7
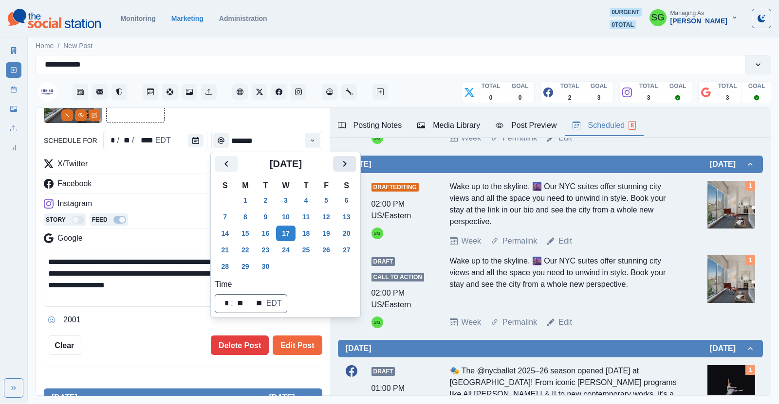
click at [355, 167] on button "Next" at bounding box center [344, 164] width 23 height 16
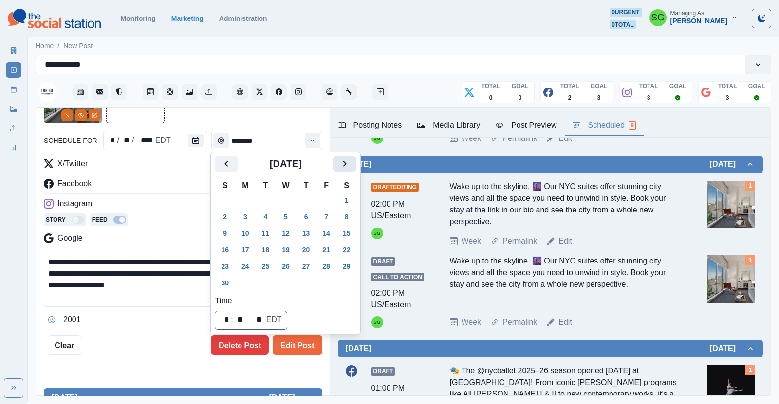
click at [355, 167] on button "Next" at bounding box center [344, 164] width 23 height 16
click at [355, 168] on button "Next" at bounding box center [344, 164] width 23 height 16
click at [288, 218] on button "7" at bounding box center [285, 217] width 19 height 16
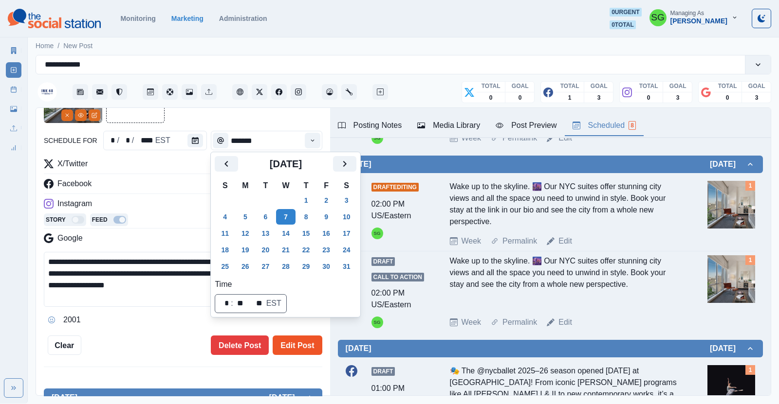
click at [298, 343] on button "Edit Post" at bounding box center [297, 345] width 49 height 19
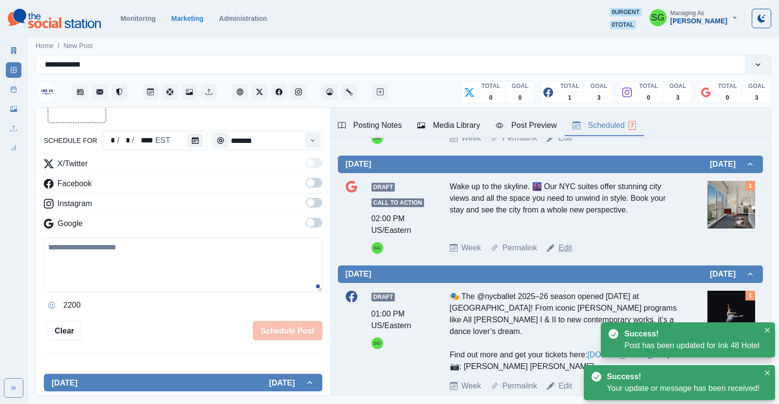
click at [560, 252] on link "Edit" at bounding box center [565, 248] width 14 height 12
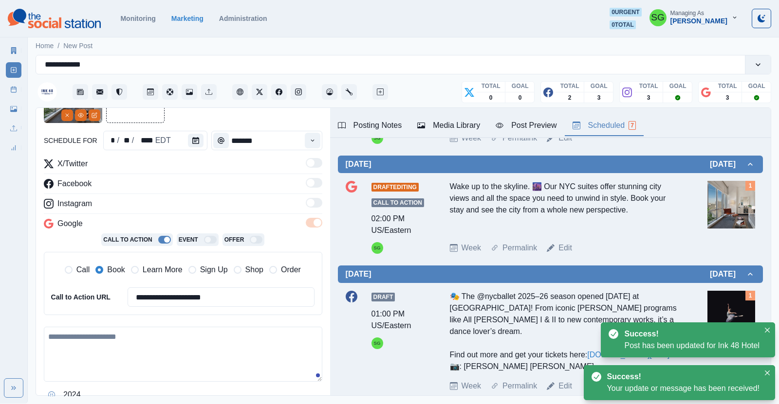
type textarea "**********"
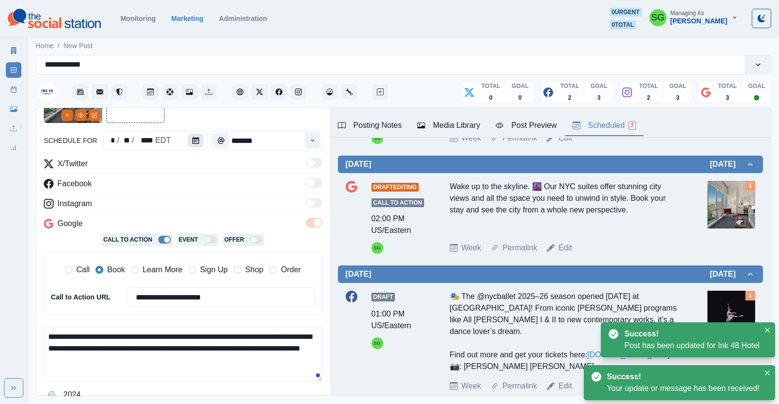
click at [198, 146] on button "Calendar" at bounding box center [196, 141] width 16 height 14
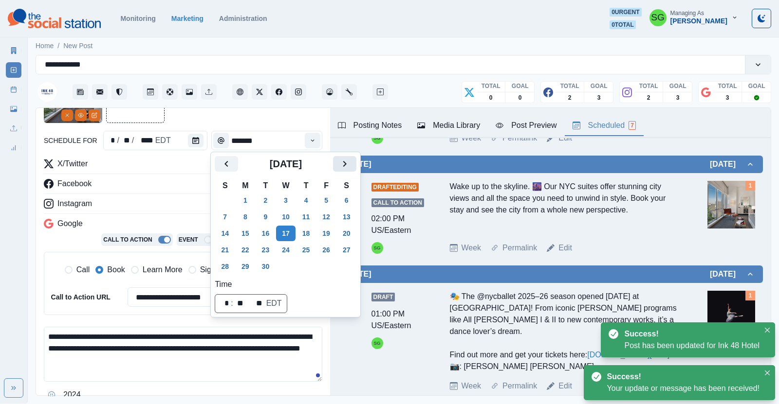
click at [341, 165] on icon "Next" at bounding box center [345, 164] width 12 height 12
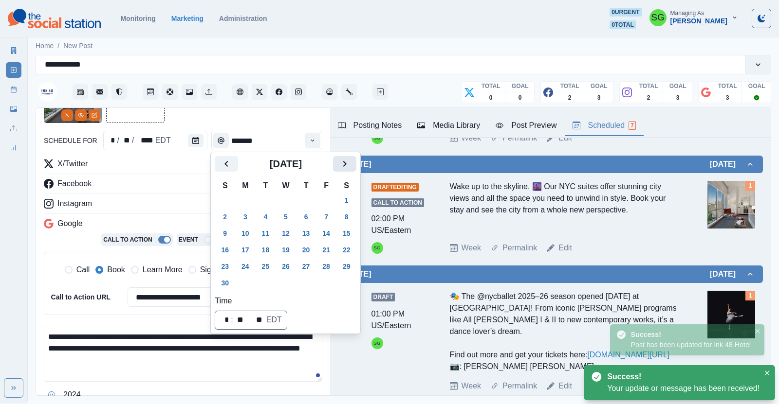
click at [341, 165] on icon "Next" at bounding box center [345, 164] width 12 height 12
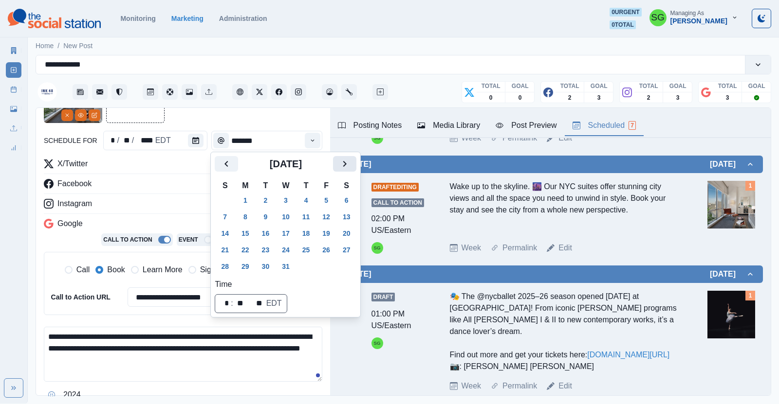
click at [336, 172] on div "[DATE]" at bounding box center [286, 167] width 142 height 23
click at [341, 165] on icon "Next" at bounding box center [345, 164] width 12 height 12
click at [288, 212] on button "7" at bounding box center [285, 217] width 19 height 16
click at [172, 202] on div "Instagram" at bounding box center [183, 206] width 278 height 16
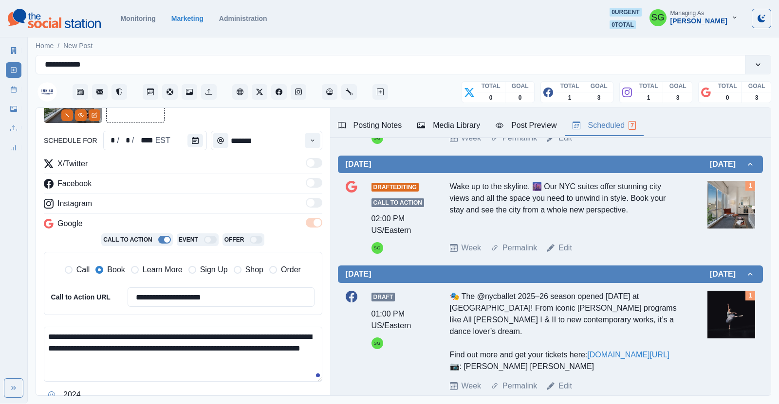
scroll to position [144, 0]
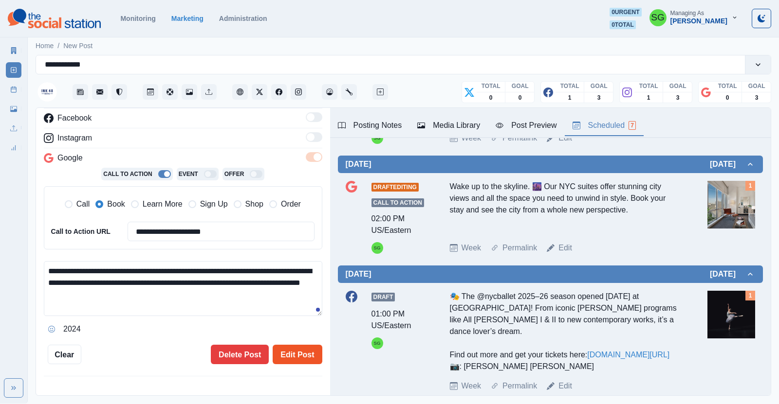
click at [290, 361] on button "Edit Post" at bounding box center [297, 354] width 49 height 19
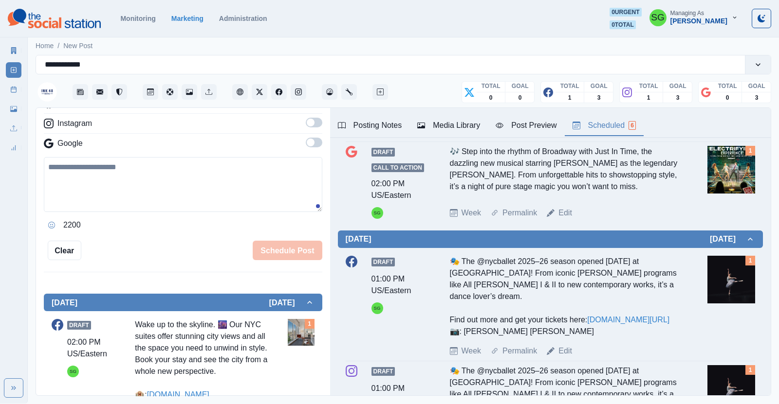
scroll to position [18, 0]
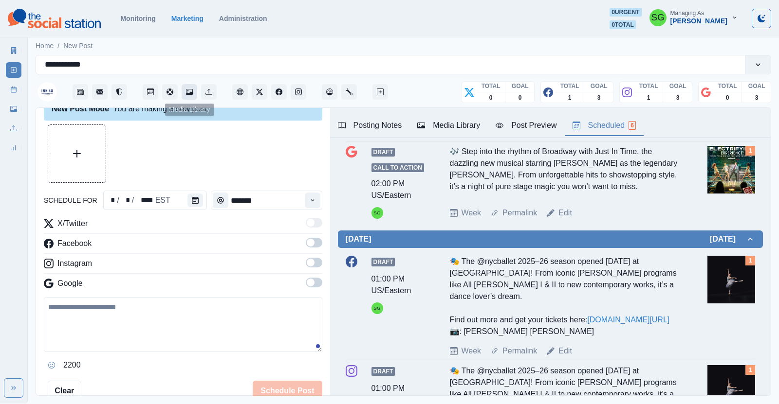
click at [189, 92] on icon "Media Library" at bounding box center [189, 92] width 7 height 7
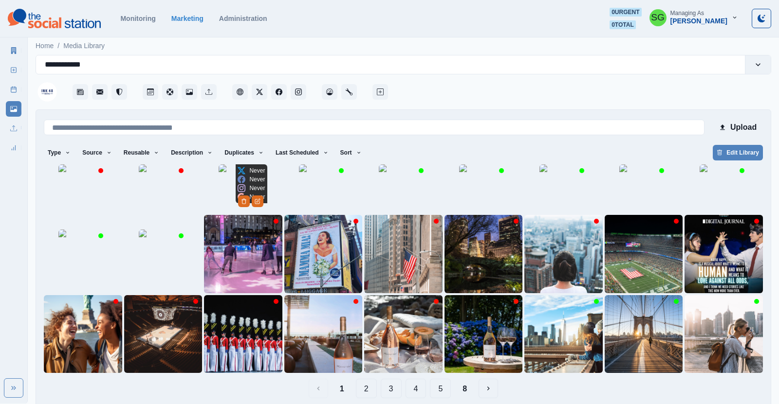
click at [220, 213] on img at bounding box center [243, 189] width 49 height 49
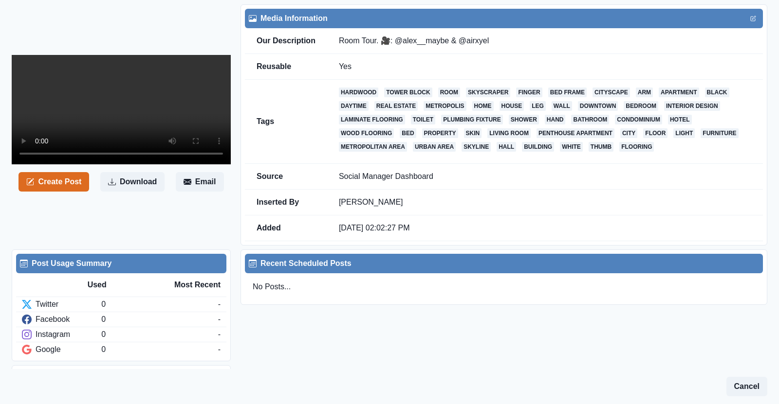
scroll to position [27, 0]
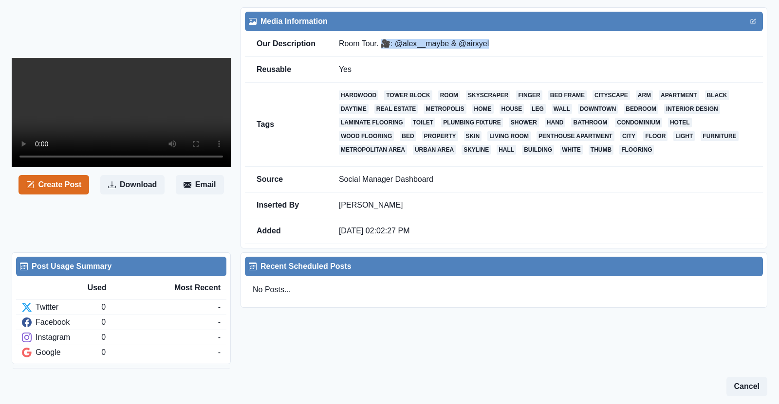
drag, startPoint x: 383, startPoint y: 41, endPoint x: 491, endPoint y: 48, distance: 108.7
click at [491, 48] on td "Room Tour. 🎥: @alex__maybe & @airxyel" at bounding box center [545, 44] width 436 height 26
copy td "🎥: @alex__maybe & @airxyel"
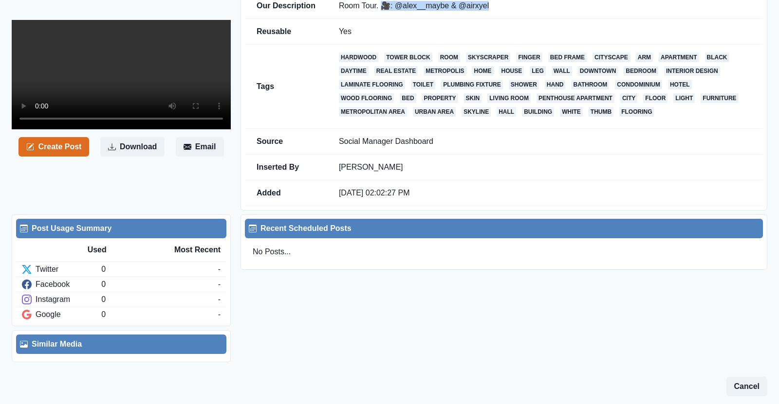
scroll to position [231, 0]
click at [63, 157] on button "Create Post" at bounding box center [53, 146] width 71 height 19
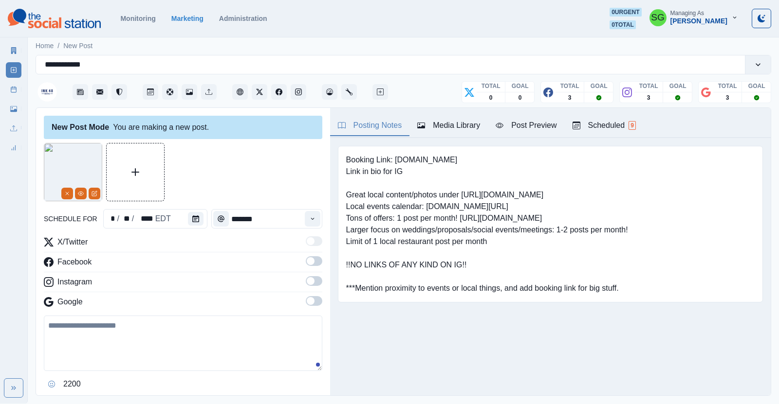
click at [116, 360] on textarea at bounding box center [183, 343] width 278 height 55
paste textarea "**********"
click at [190, 214] on button "Calendar" at bounding box center [196, 219] width 16 height 14
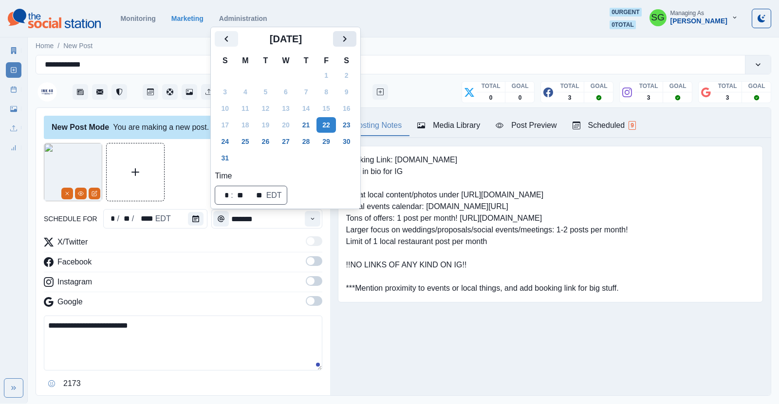
click at [345, 35] on icon "Next" at bounding box center [345, 39] width 12 height 12
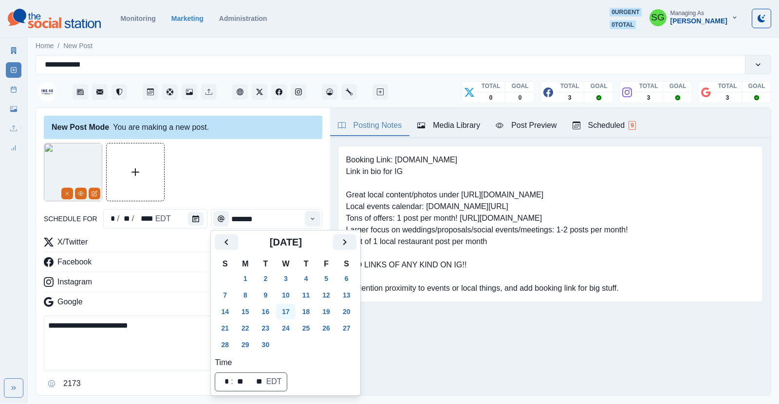
click at [287, 309] on button "17" at bounding box center [285, 312] width 19 height 16
click at [136, 357] on textarea "**********" at bounding box center [183, 343] width 278 height 55
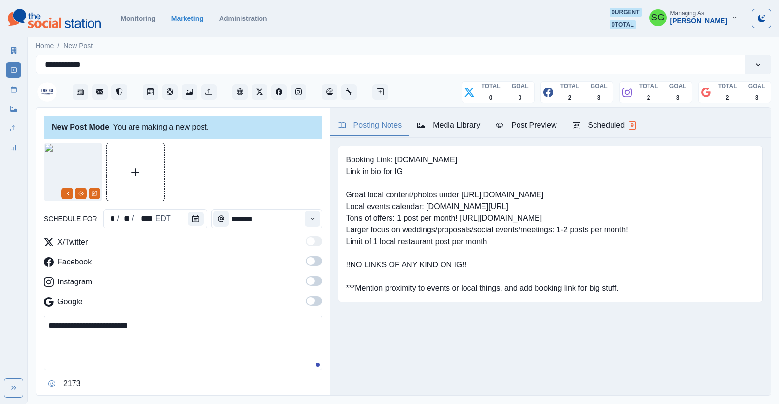
click at [51, 322] on textarea "**********" at bounding box center [183, 343] width 278 height 55
paste textarea "**********"
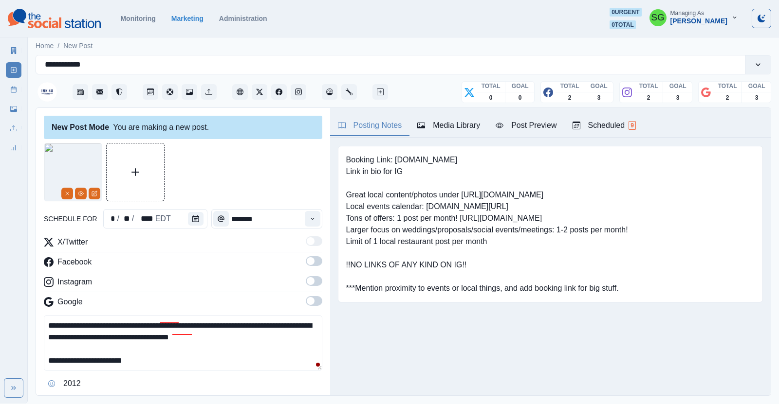
scroll to position [6, 0]
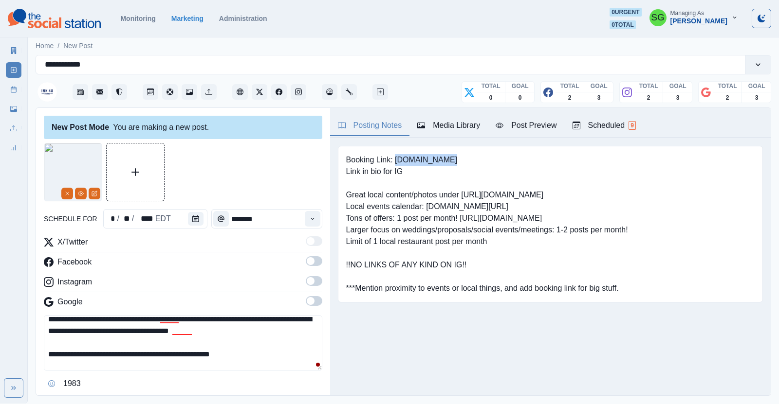
drag, startPoint x: 451, startPoint y: 158, endPoint x: 396, endPoint y: 162, distance: 55.1
click at [396, 162] on pre "Booking Link: [DOMAIN_NAME] Link in bio for IG Great local content/photos under…" at bounding box center [487, 224] width 282 height 140
copy pre "[DOMAIN_NAME]"
click at [264, 358] on textarea "**********" at bounding box center [183, 343] width 278 height 55
paste textarea "**********"
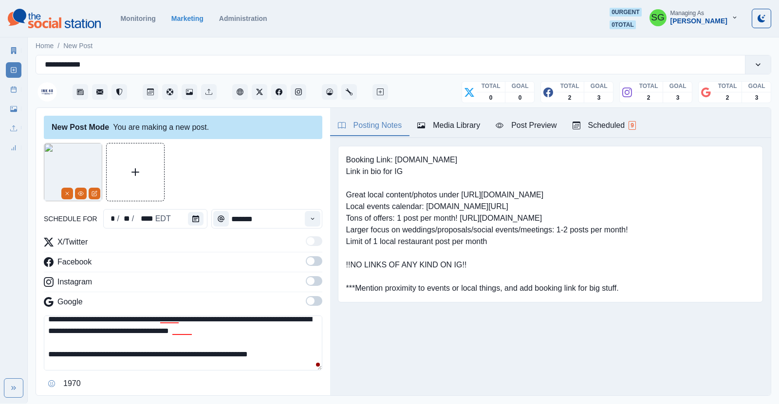
click at [314, 260] on span at bounding box center [314, 262] width 17 height 10
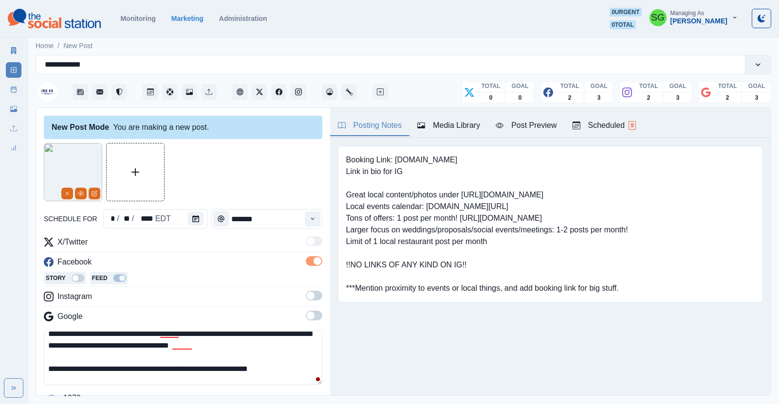
click at [313, 294] on span at bounding box center [311, 296] width 8 height 8
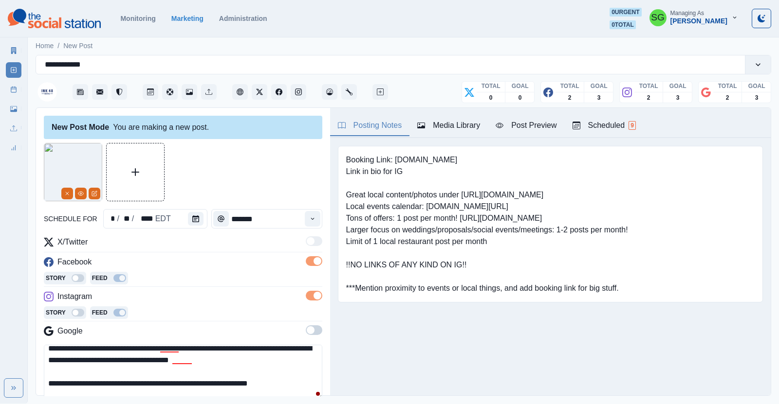
click at [313, 330] on span at bounding box center [311, 331] width 8 height 8
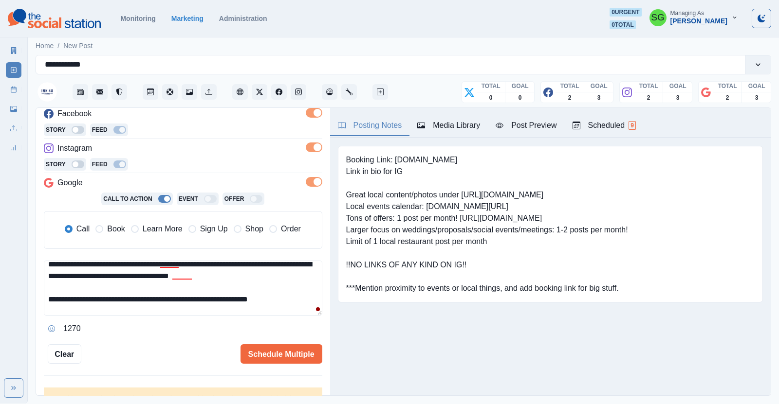
scroll to position [154, 0]
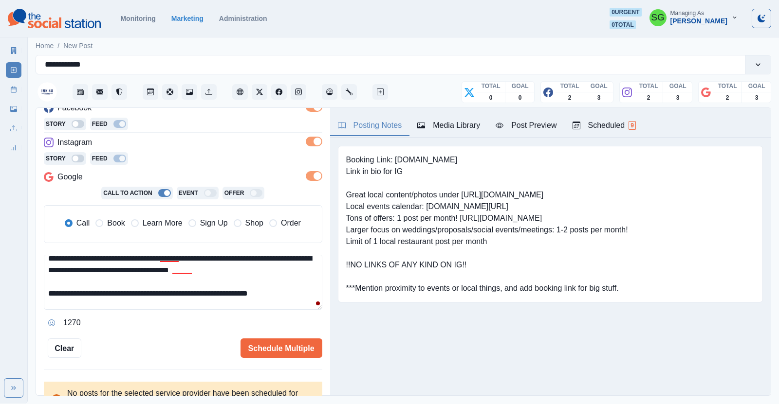
click at [104, 220] on label "Book" at bounding box center [109, 224] width 29 height 12
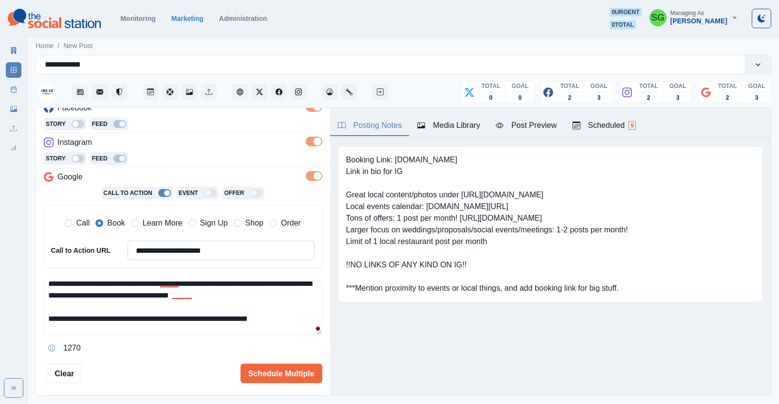
scroll to position [184, 0]
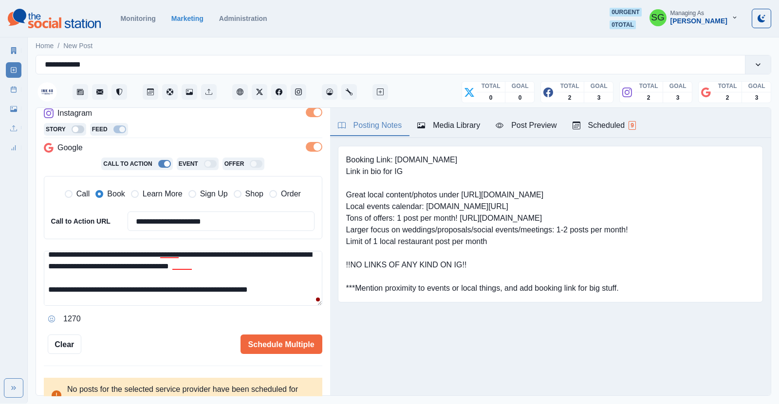
click at [145, 254] on textarea "**********" at bounding box center [183, 278] width 278 height 55
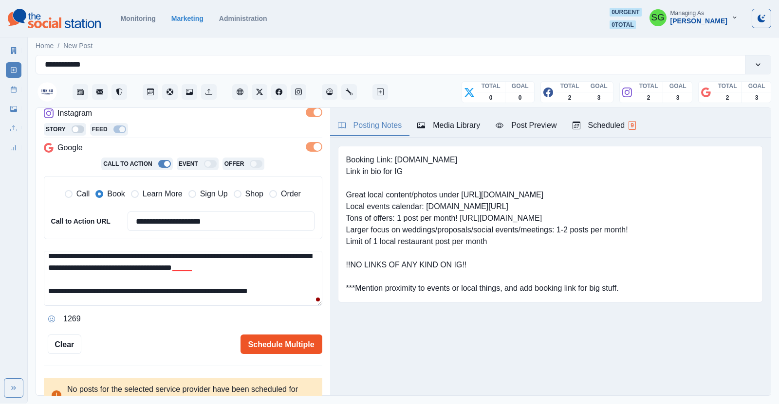
type textarea "**********"
click at [274, 343] on button "Schedule Multiple" at bounding box center [281, 344] width 82 height 19
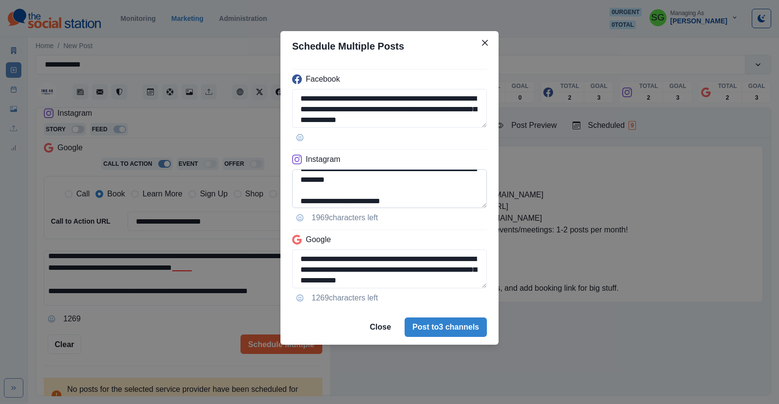
scroll to position [36, 0]
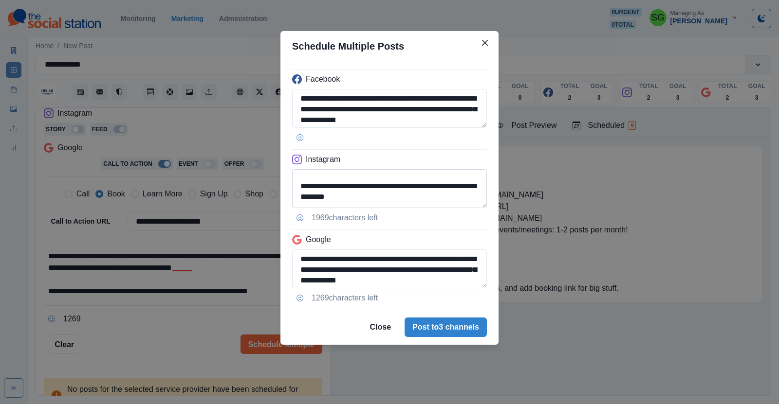
drag, startPoint x: 392, startPoint y: 194, endPoint x: 392, endPoint y: 189, distance: 4.9
click at [392, 189] on textarea "**********" at bounding box center [389, 188] width 195 height 39
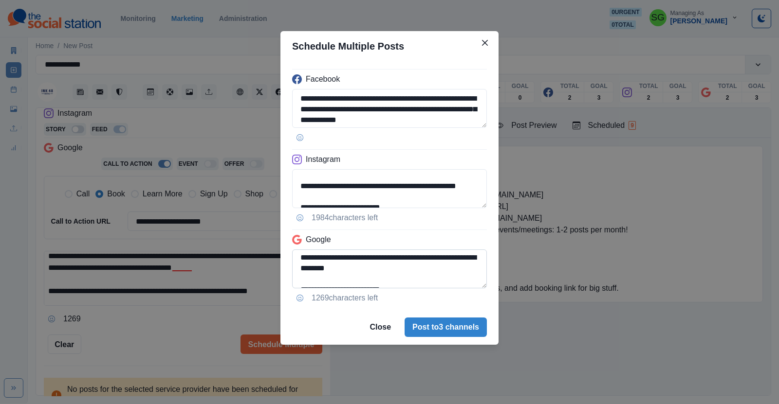
scroll to position [46, 0]
type textarea "**********"
drag, startPoint x: 388, startPoint y: 267, endPoint x: 296, endPoint y: 259, distance: 92.9
click at [296, 259] on textarea "**********" at bounding box center [389, 269] width 195 height 39
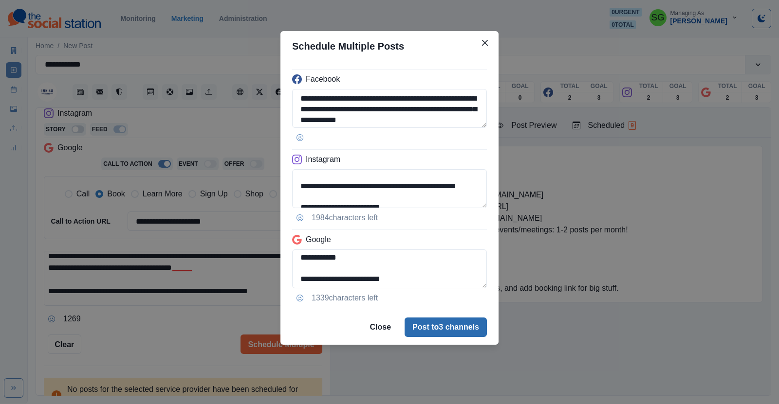
type textarea "**********"
click at [429, 326] on button "Post to 3 channels" at bounding box center [445, 327] width 82 height 19
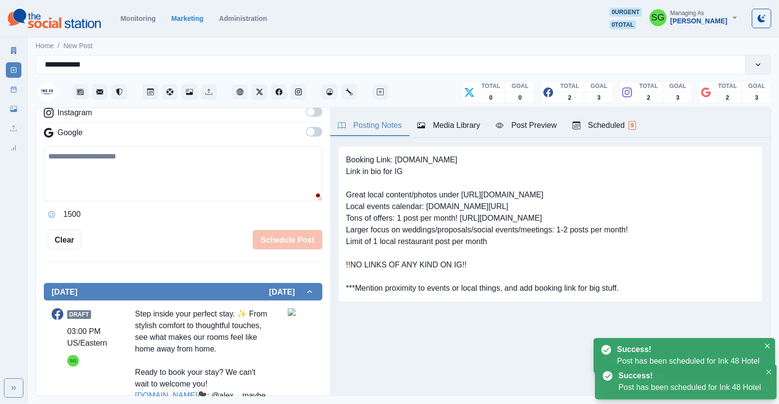
scroll to position [169, 0]
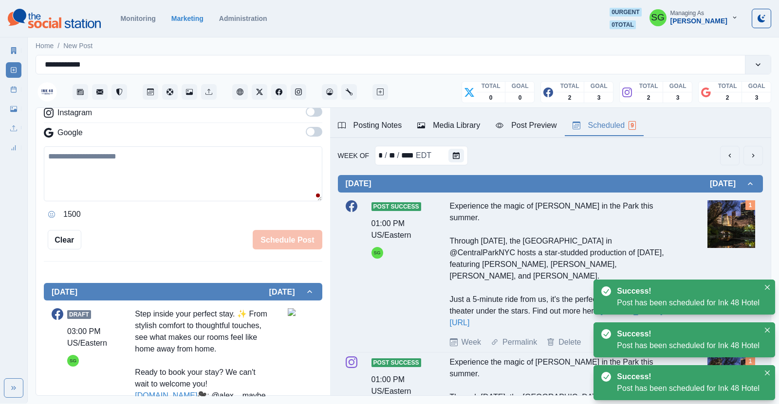
click at [606, 126] on div "Scheduled 9" at bounding box center [603, 126] width 63 height 12
click at [471, 154] on button "Calendar" at bounding box center [467, 156] width 16 height 14
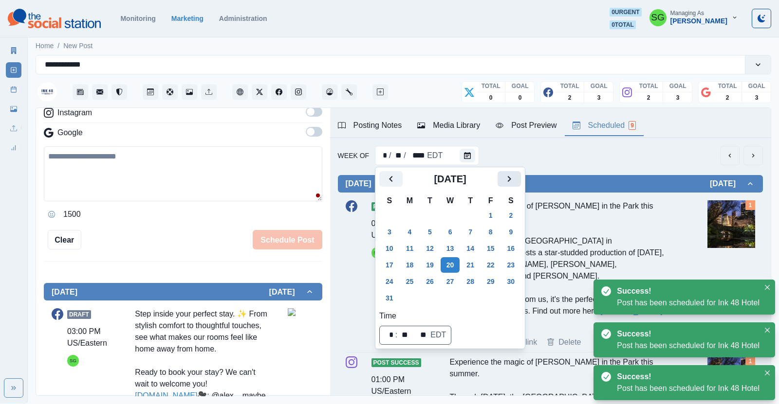
click at [503, 184] on icon "Next" at bounding box center [509, 179] width 12 height 12
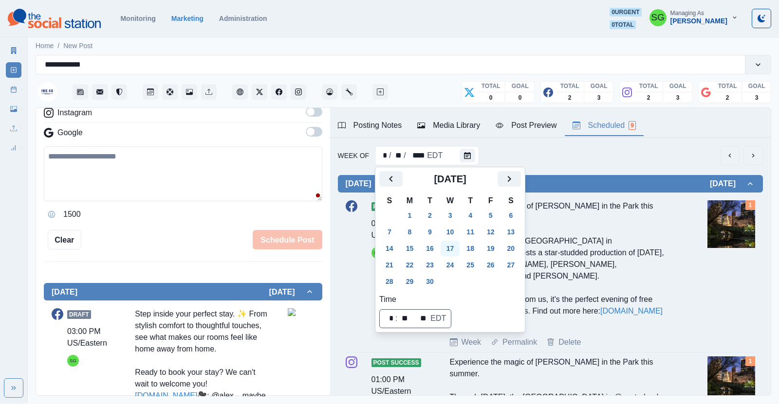
click at [447, 247] on button "17" at bounding box center [450, 249] width 19 height 16
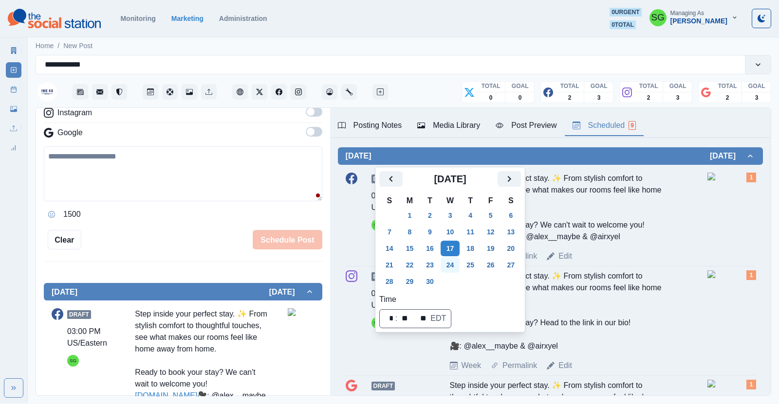
click at [457, 263] on button "24" at bounding box center [450, 265] width 19 height 16
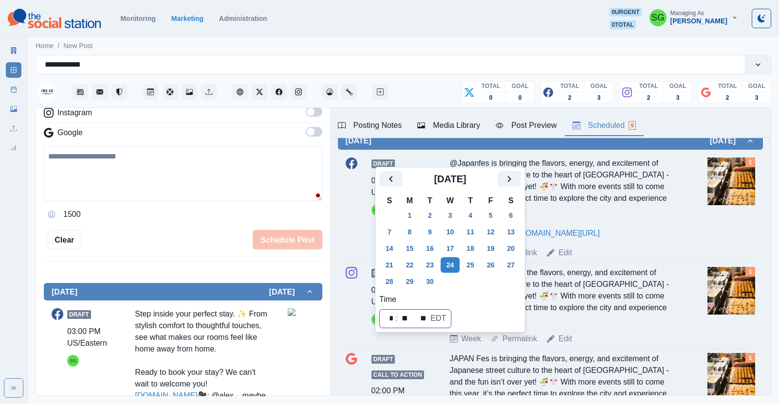
scroll to position [64, 0]
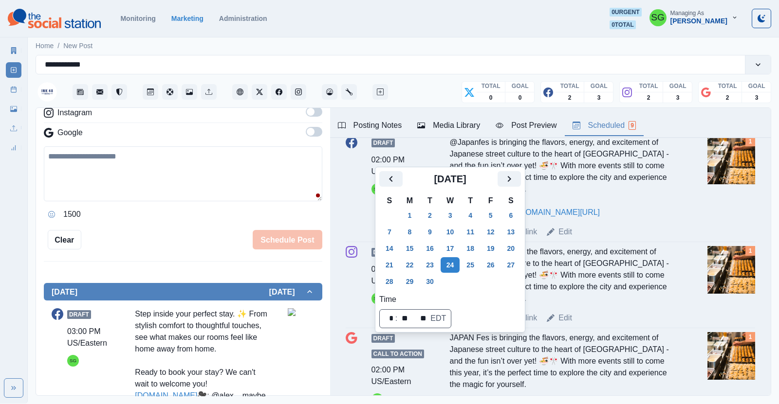
click at [630, 169] on div "@Japanfes is bringing the flavors, energy, and excitement of Japanese street cu…" at bounding box center [564, 178] width 228 height 82
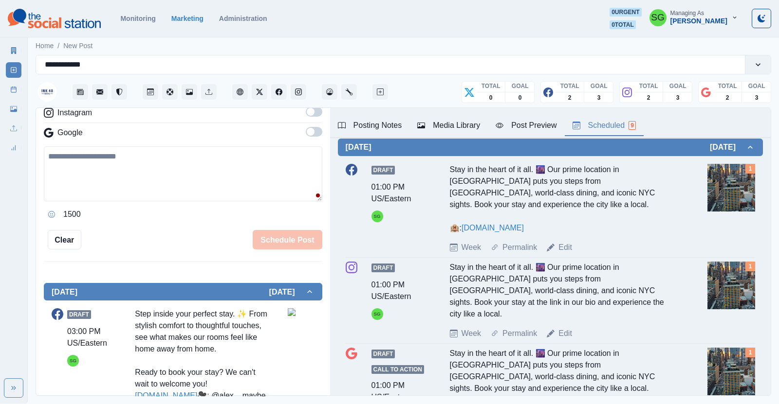
scroll to position [349, 0]
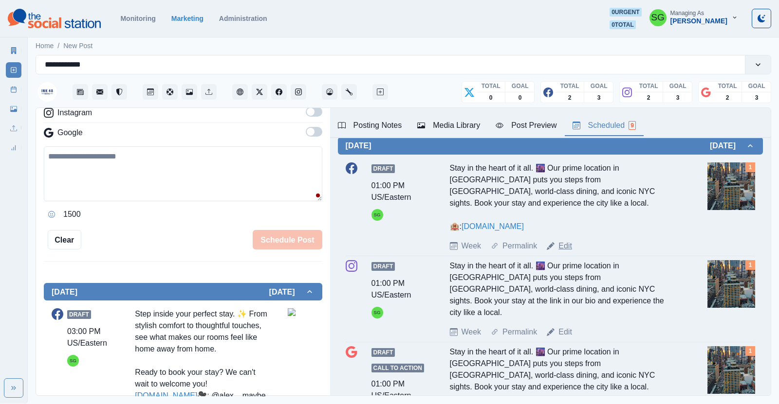
click at [565, 240] on link "Edit" at bounding box center [565, 246] width 14 height 12
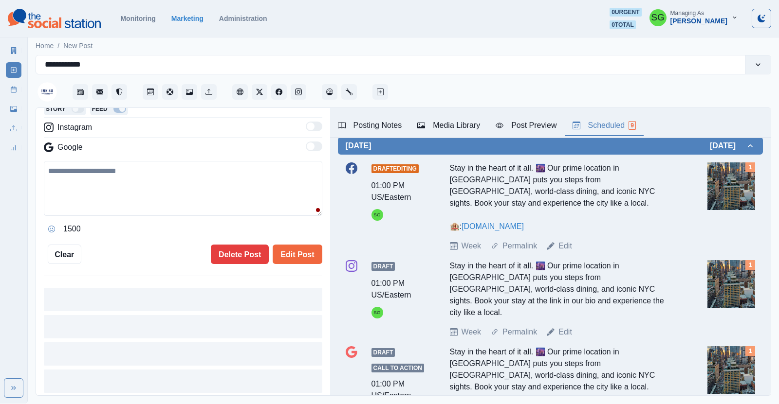
type input "*******"
type textarea "**********"
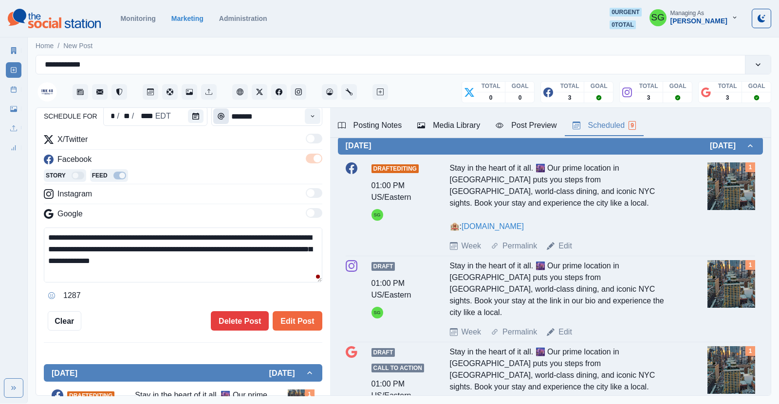
scroll to position [49, 0]
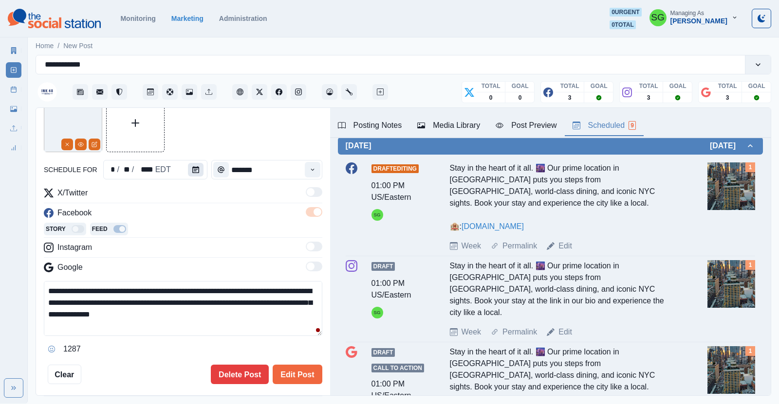
click at [195, 166] on icon "Calendar" at bounding box center [195, 169] width 7 height 7
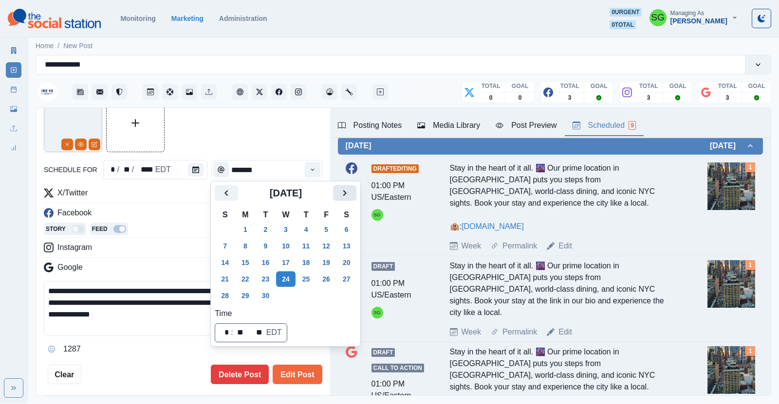
click at [350, 190] on icon "Next" at bounding box center [345, 193] width 12 height 12
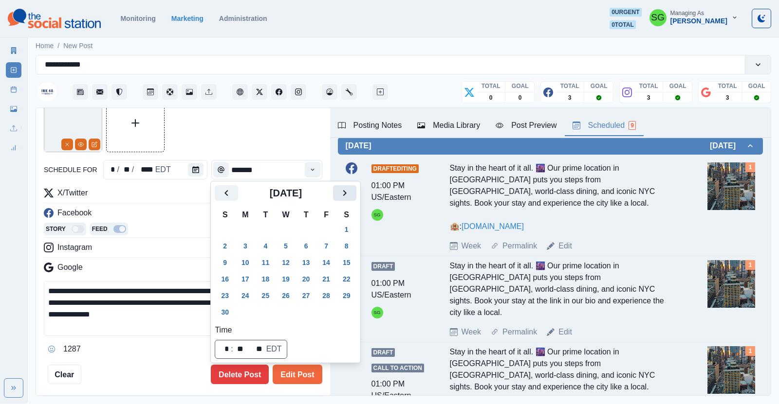
click at [350, 190] on icon "Next" at bounding box center [345, 193] width 12 height 12
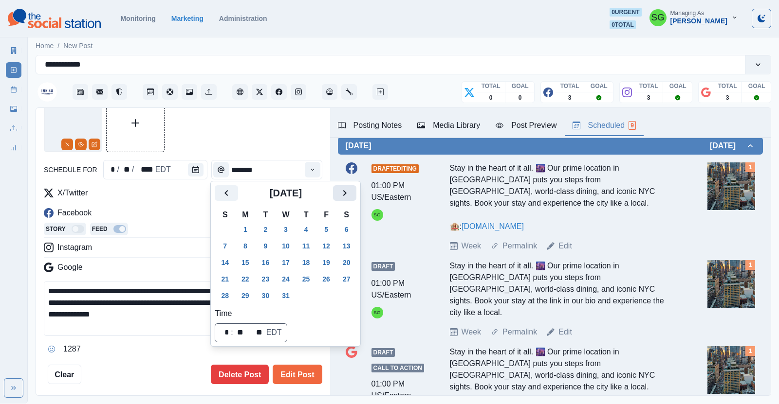
click at [350, 190] on icon "Next" at bounding box center [345, 193] width 12 height 12
click at [288, 261] on button "14" at bounding box center [285, 263] width 19 height 16
click at [299, 375] on button "Edit Post" at bounding box center [297, 374] width 49 height 19
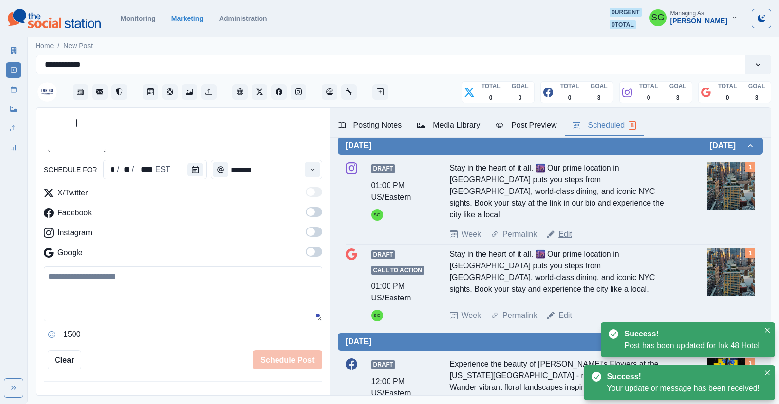
click at [563, 229] on link "Edit" at bounding box center [565, 235] width 14 height 12
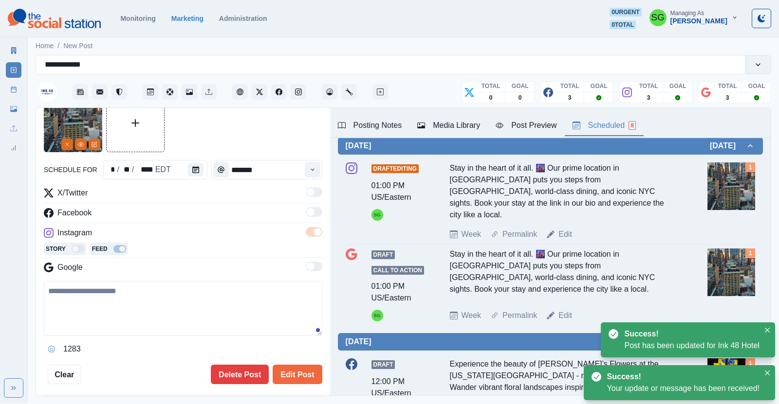
type textarea "**********"
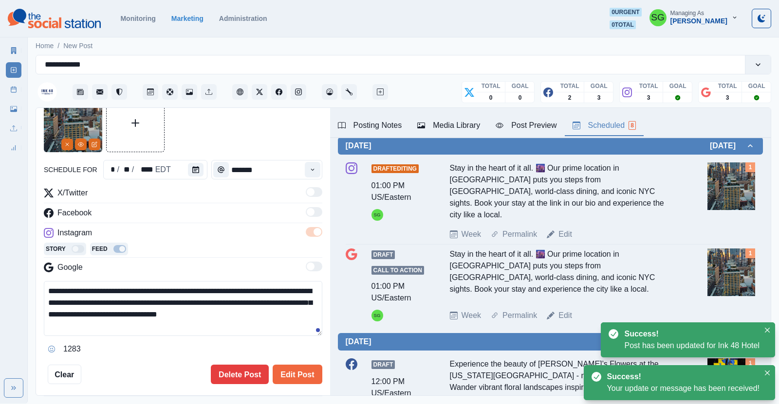
click at [197, 179] on div "**********" at bounding box center [183, 239] width 278 height 291
click at [194, 171] on icon "Calendar" at bounding box center [195, 169] width 7 height 7
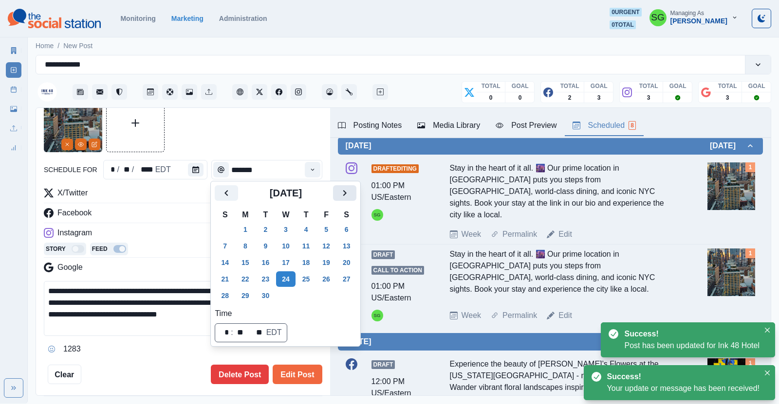
click at [347, 193] on icon "Next" at bounding box center [345, 193] width 12 height 12
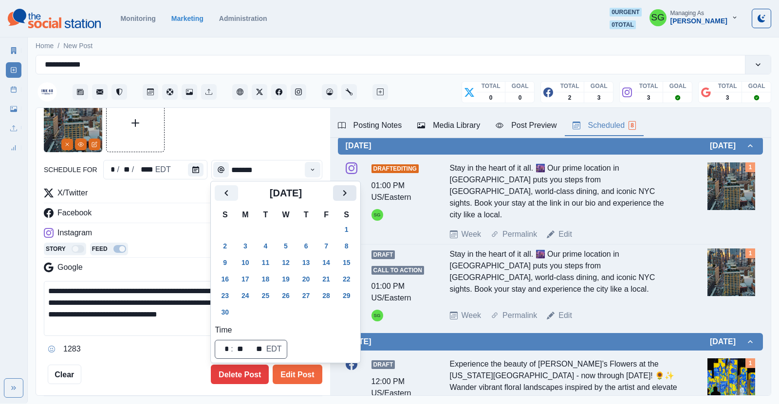
click at [348, 187] on icon "Next" at bounding box center [345, 193] width 12 height 12
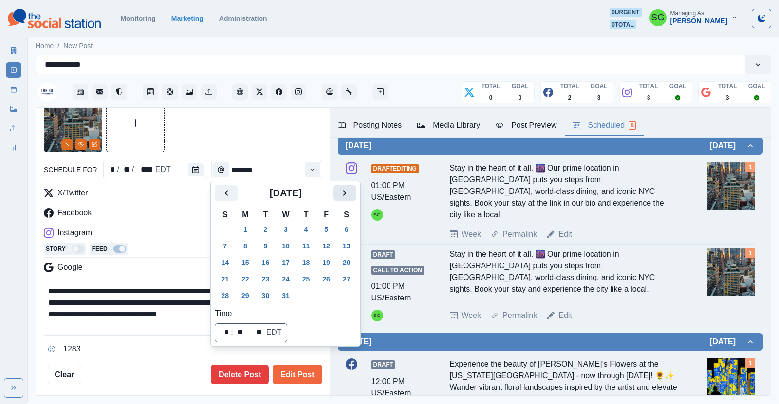
click at [348, 187] on icon "Next" at bounding box center [345, 193] width 12 height 12
click at [292, 259] on button "14" at bounding box center [285, 263] width 19 height 16
click at [286, 377] on button "Edit Post" at bounding box center [297, 374] width 49 height 19
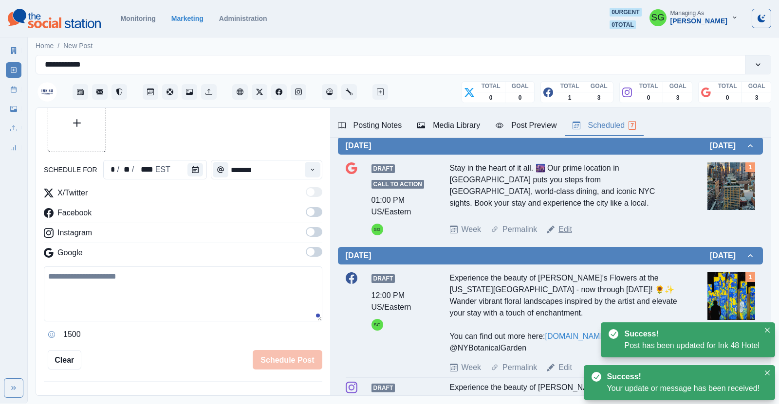
click at [564, 232] on link "Edit" at bounding box center [565, 230] width 14 height 12
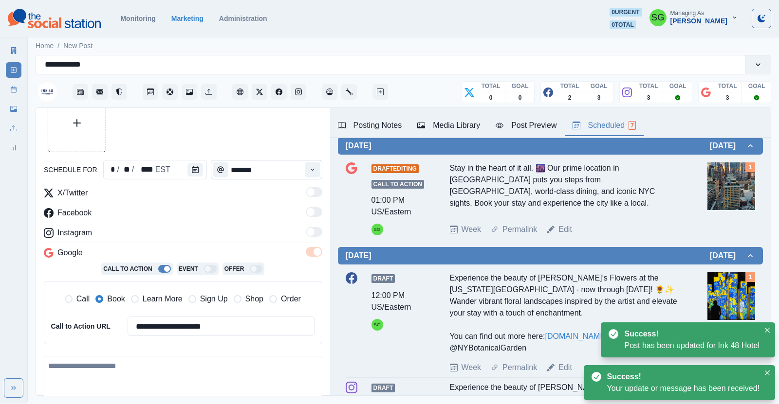
type textarea "**********"
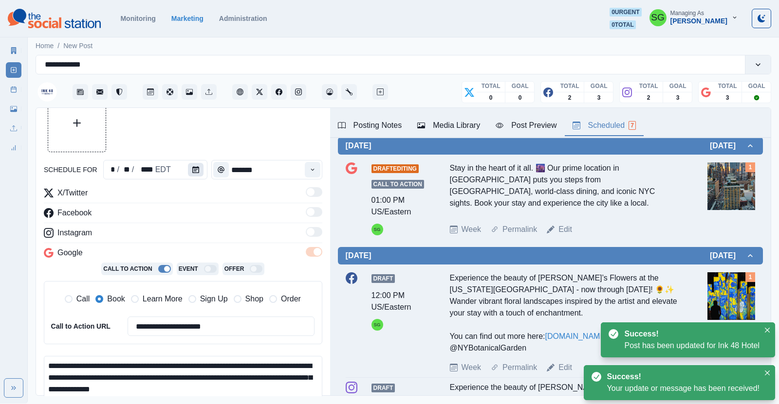
click at [195, 165] on button "Calendar" at bounding box center [196, 170] width 16 height 14
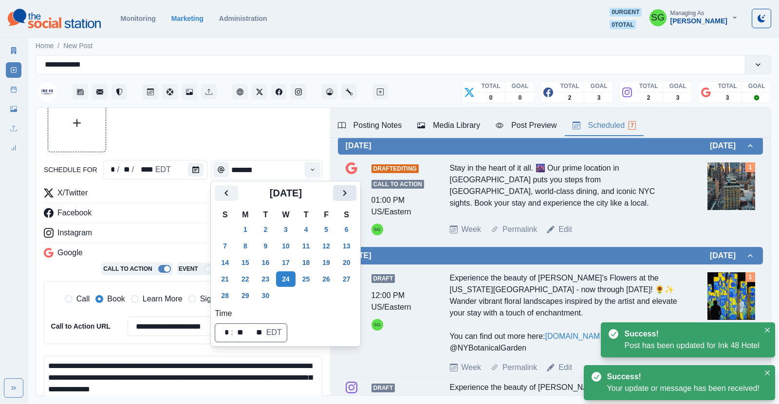
click at [347, 194] on icon "Next" at bounding box center [345, 193] width 12 height 12
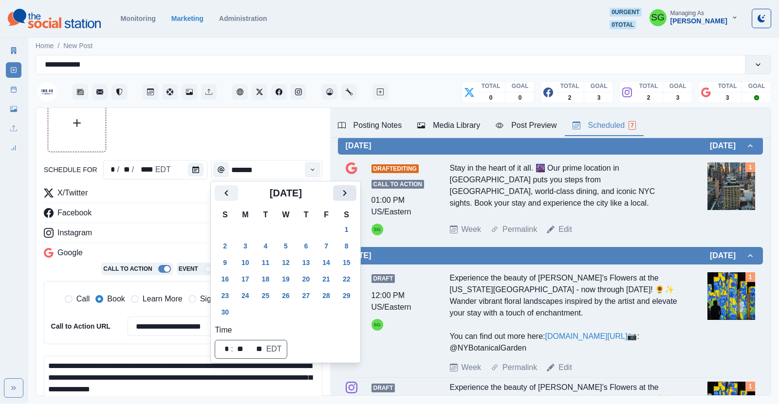
click at [344, 196] on icon "Next" at bounding box center [345, 193] width 12 height 12
click at [289, 262] on button "14" at bounding box center [285, 263] width 19 height 16
click at [186, 223] on div "**********" at bounding box center [183, 269] width 278 height 165
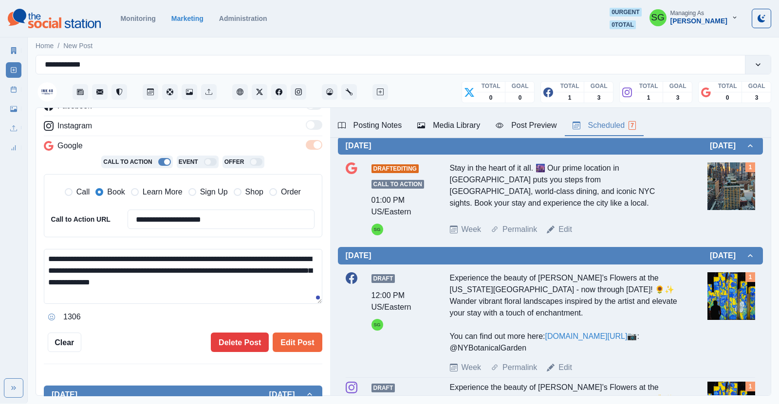
scroll to position [162, 0]
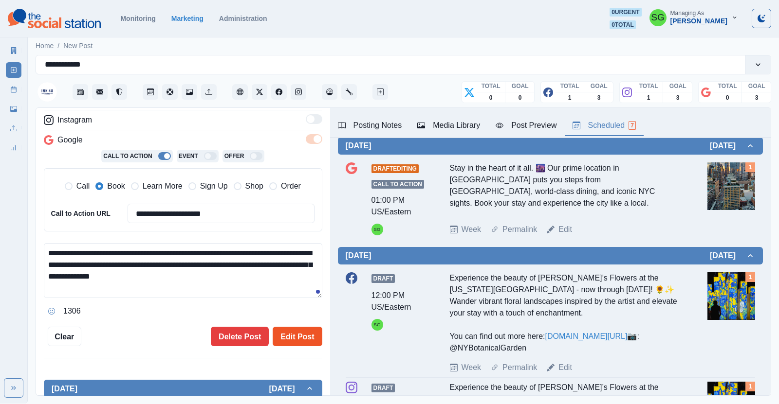
click at [287, 331] on button "Edit Post" at bounding box center [297, 336] width 49 height 19
click at [285, 333] on button "Edit Post" at bounding box center [297, 336] width 49 height 19
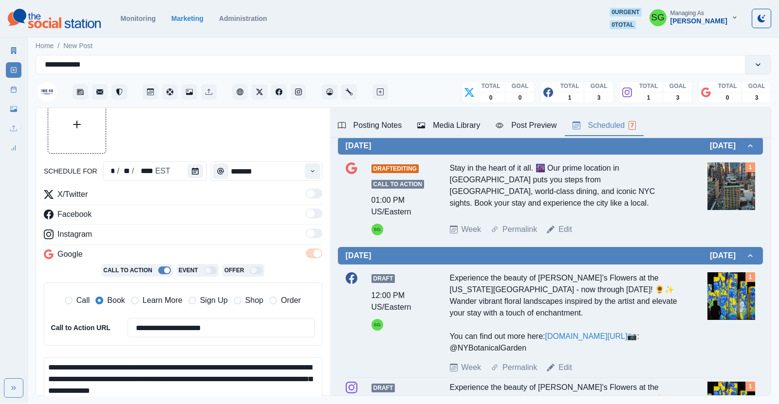
scroll to position [1, 0]
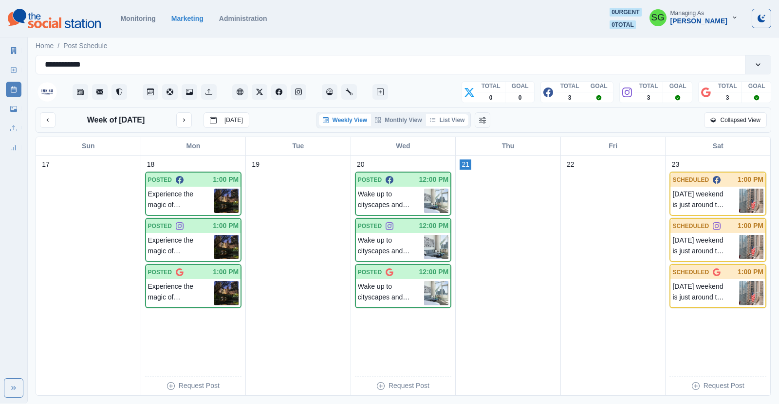
click at [452, 114] on button "List View" at bounding box center [447, 120] width 43 height 12
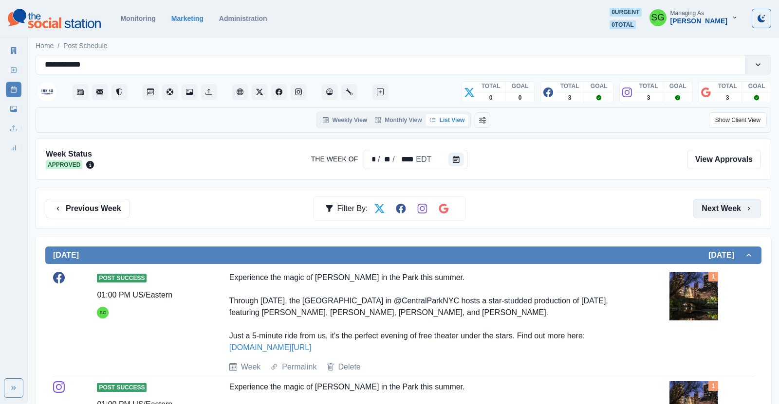
click at [738, 206] on button "Next Week" at bounding box center [727, 208] width 68 height 19
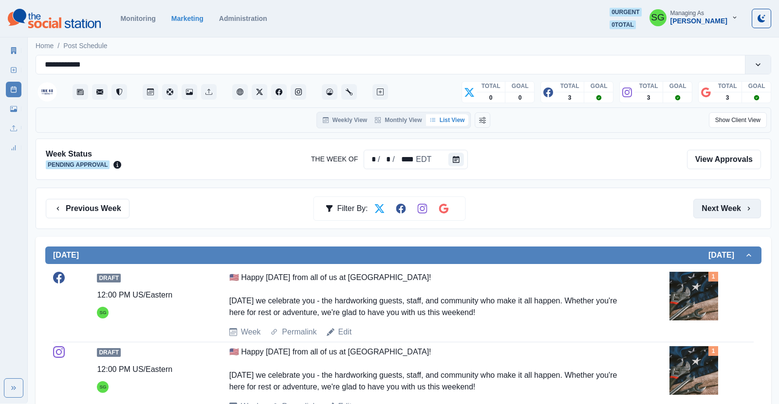
click at [738, 206] on button "Next Week" at bounding box center [727, 208] width 68 height 19
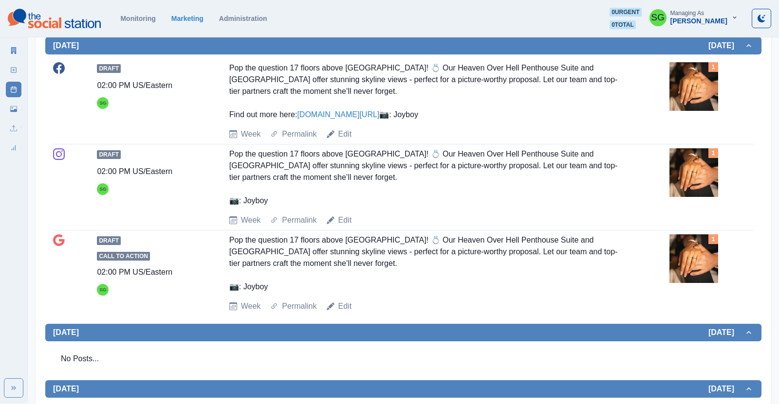
scroll to position [554, 0]
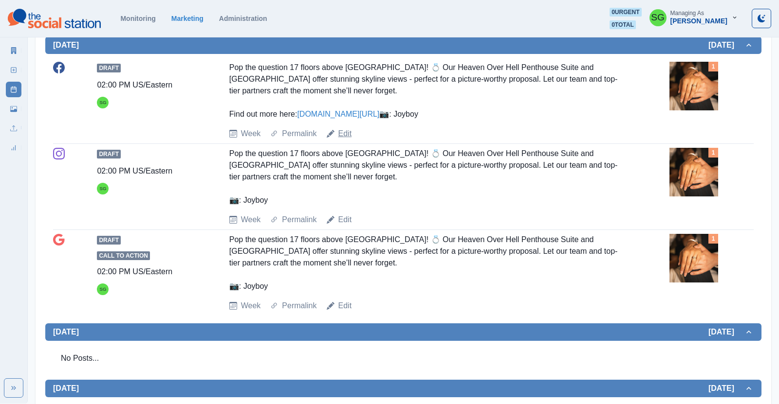
click at [346, 140] on link "Edit" at bounding box center [345, 134] width 14 height 12
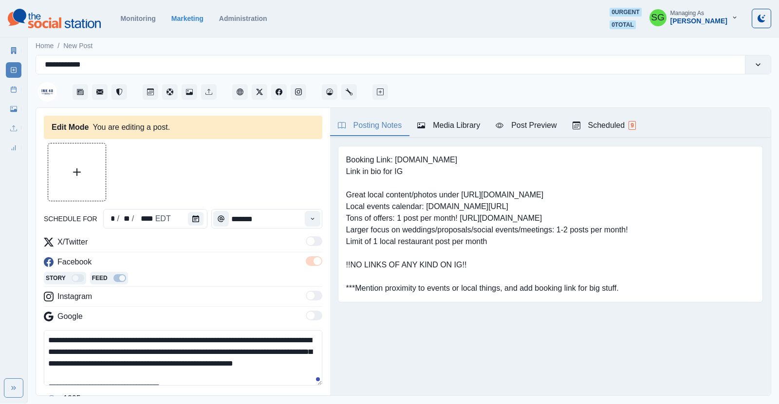
type input "*******"
type textarea "**********"
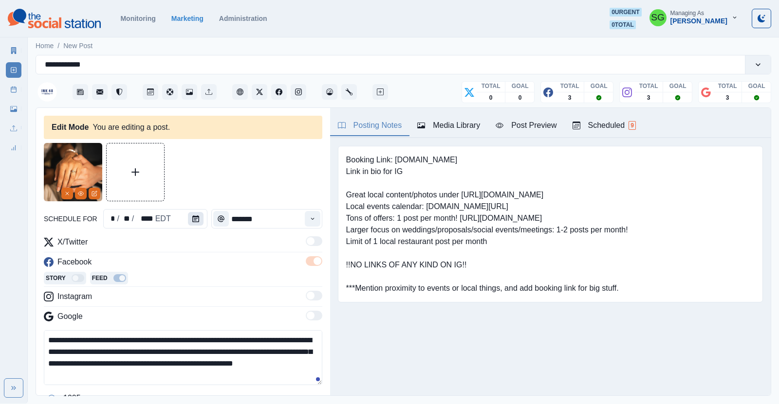
click at [193, 220] on icon "Calendar" at bounding box center [195, 219] width 7 height 7
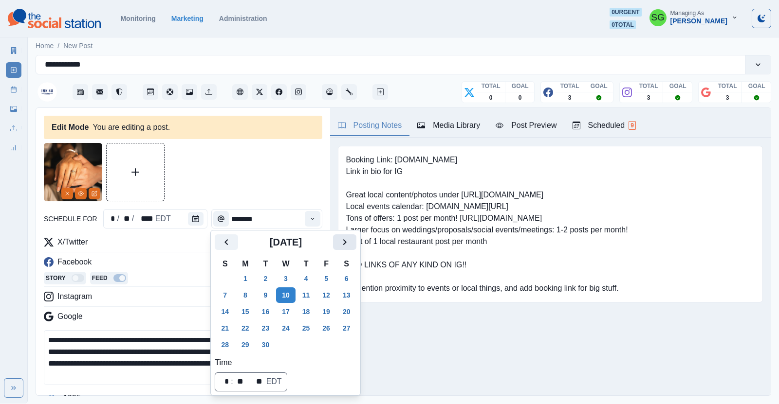
click at [347, 243] on icon "Next" at bounding box center [345, 243] width 12 height 12
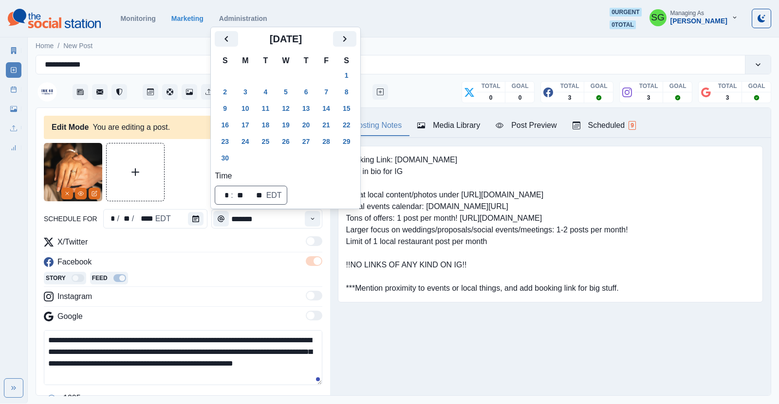
click at [343, 47] on div "[DATE]" at bounding box center [286, 42] width 142 height 23
click at [342, 43] on icon "Next" at bounding box center [345, 39] width 12 height 12
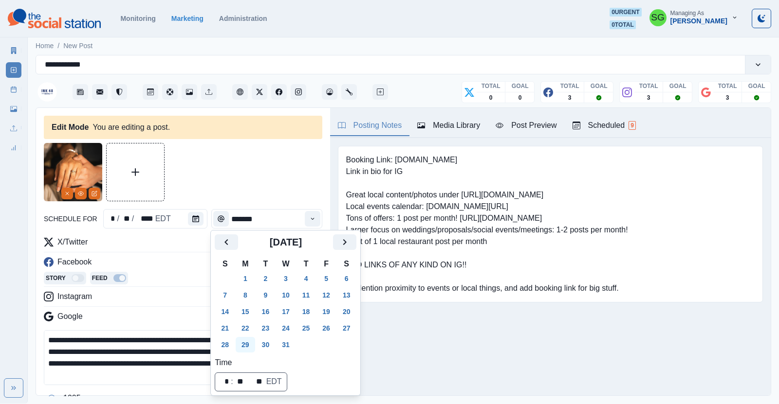
click at [249, 347] on button "29" at bounding box center [245, 345] width 19 height 16
click at [298, 184] on div at bounding box center [183, 172] width 278 height 58
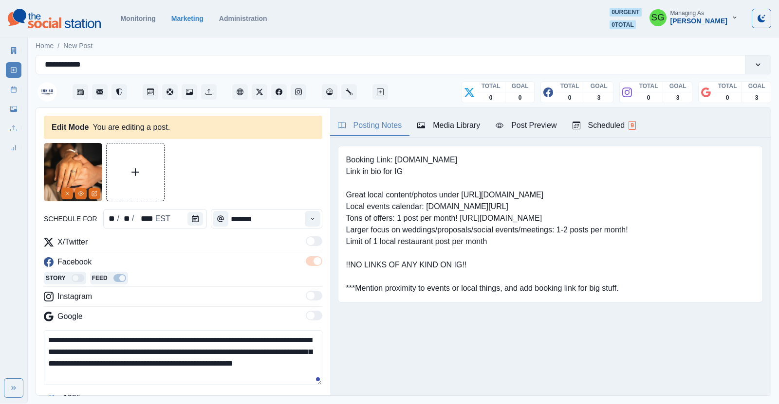
scroll to position [103, 0]
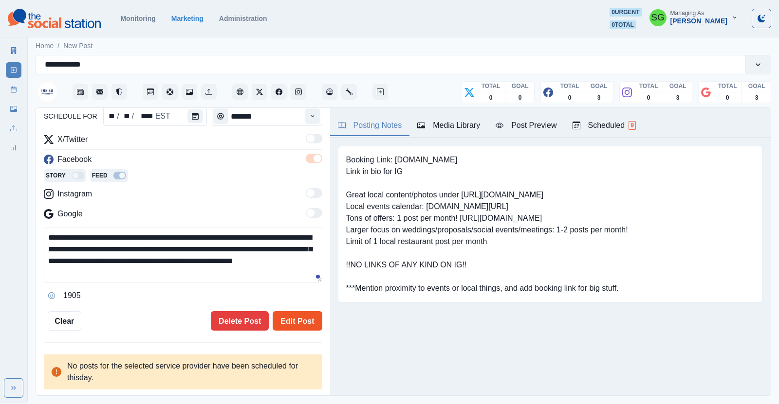
click at [301, 316] on button "Edit Post" at bounding box center [297, 321] width 49 height 19
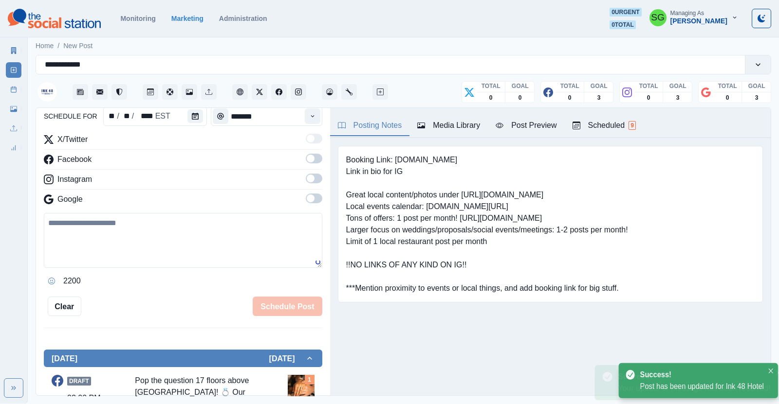
scroll to position [103, 0]
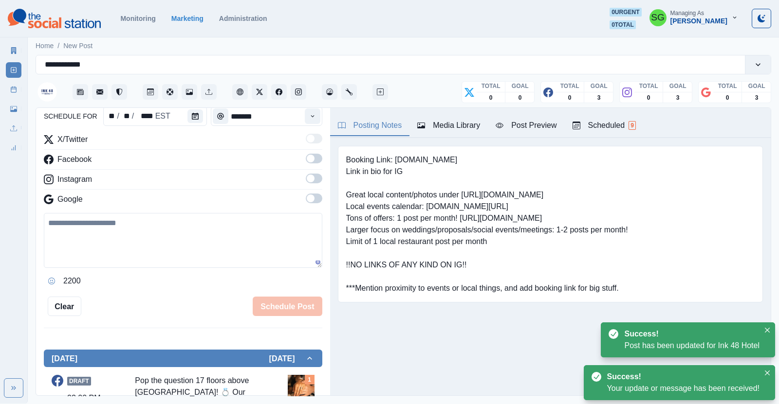
click at [600, 126] on div "Scheduled 9" at bounding box center [603, 126] width 63 height 12
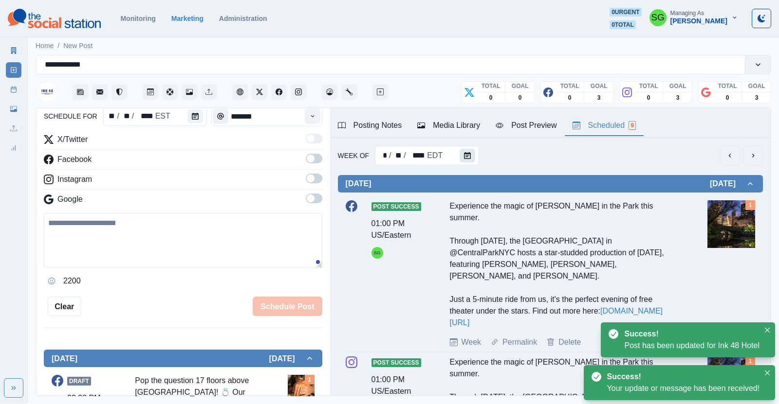
click at [466, 159] on button "Calendar" at bounding box center [467, 156] width 16 height 14
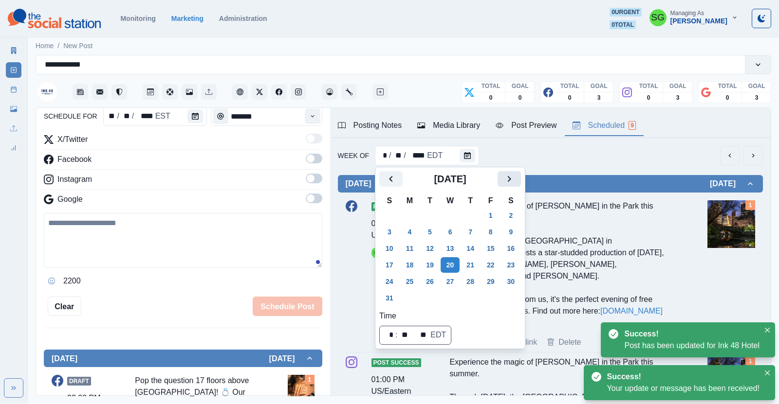
click at [511, 185] on button "Next" at bounding box center [508, 179] width 23 height 16
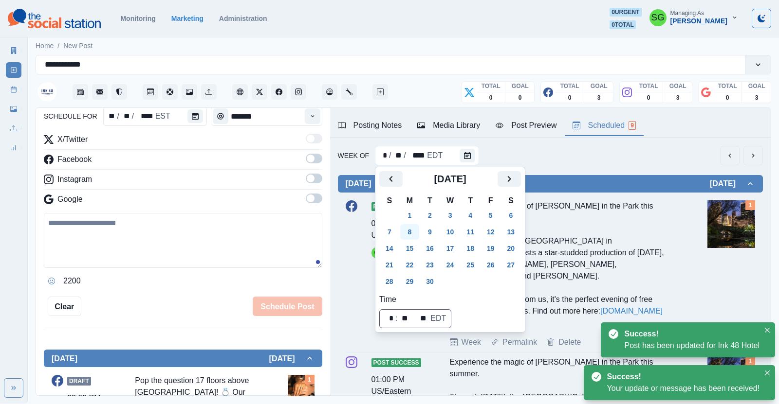
click at [411, 231] on button "8" at bounding box center [409, 232] width 19 height 16
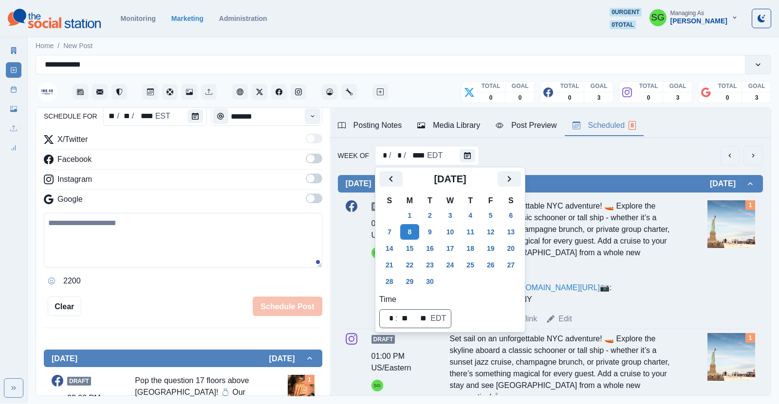
click at [596, 160] on div "Week Of * / * / **** EDT" at bounding box center [550, 155] width 425 height 19
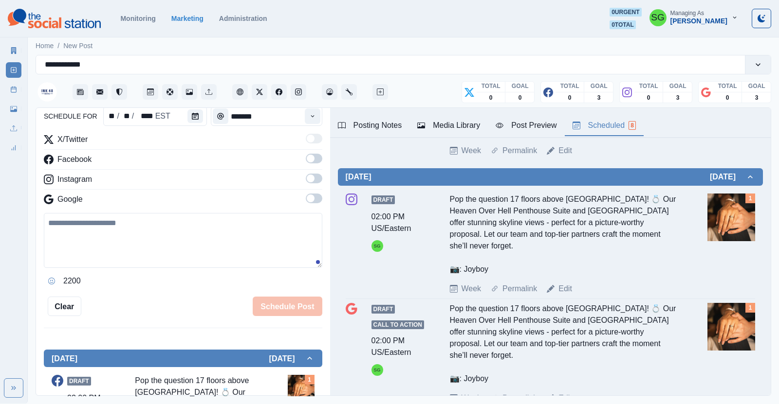
scroll to position [423, 0]
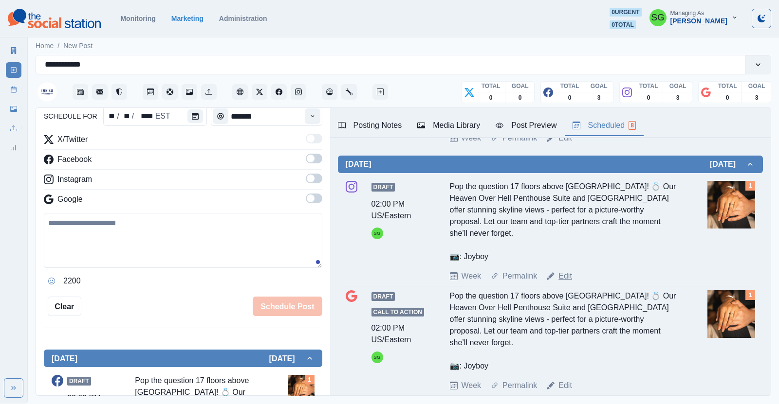
click at [564, 271] on link "Edit" at bounding box center [565, 277] width 14 height 12
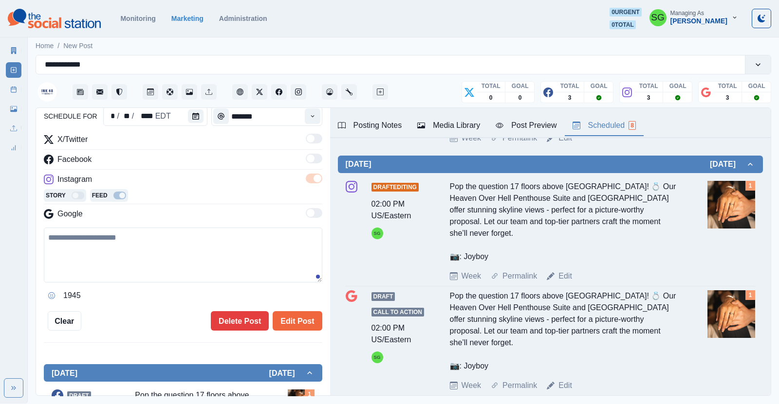
type textarea "**********"
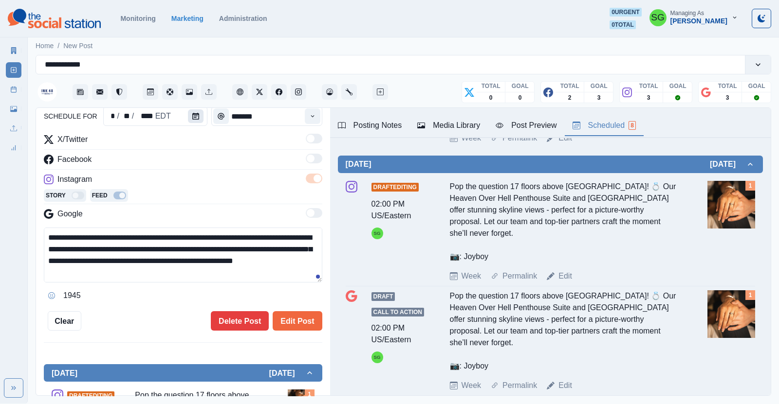
click at [194, 117] on icon "Calendar" at bounding box center [195, 116] width 7 height 7
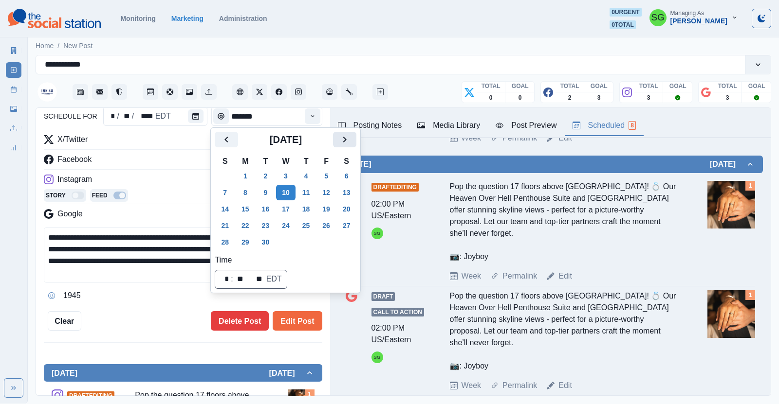
click at [346, 135] on icon "Next" at bounding box center [345, 140] width 12 height 12
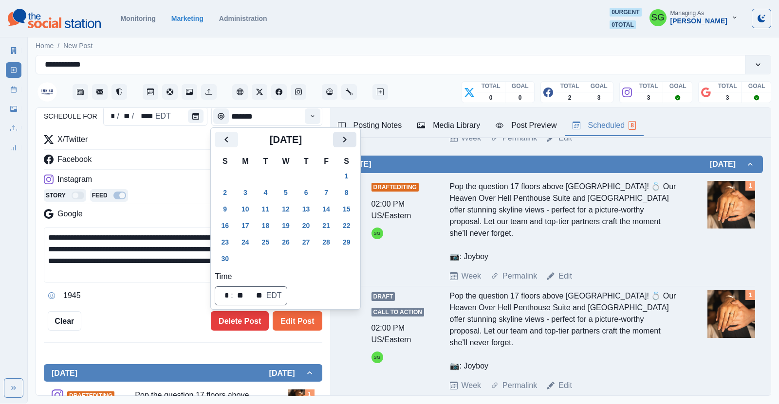
click at [346, 135] on icon "Next" at bounding box center [345, 140] width 12 height 12
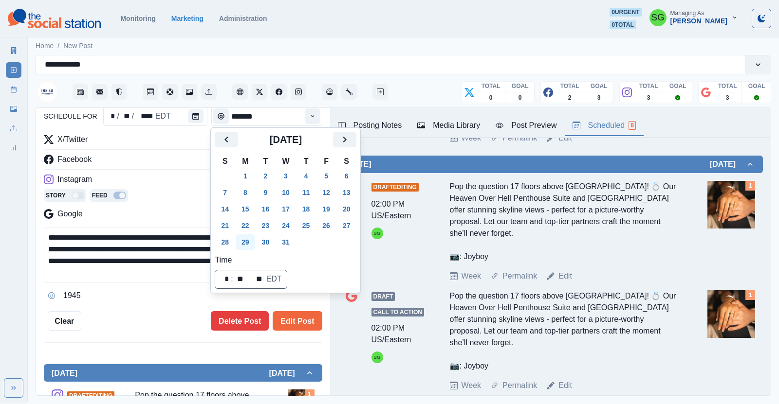
click at [246, 243] on button "29" at bounding box center [245, 243] width 19 height 16
click at [294, 325] on button "Edit Post" at bounding box center [297, 321] width 49 height 19
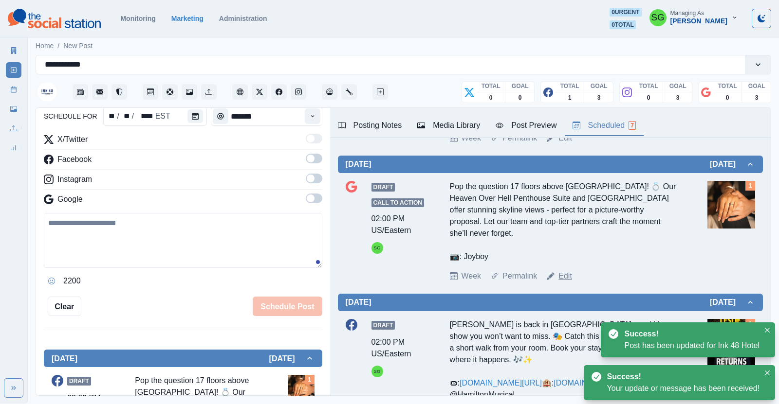
click at [565, 271] on link "Edit" at bounding box center [565, 277] width 14 height 12
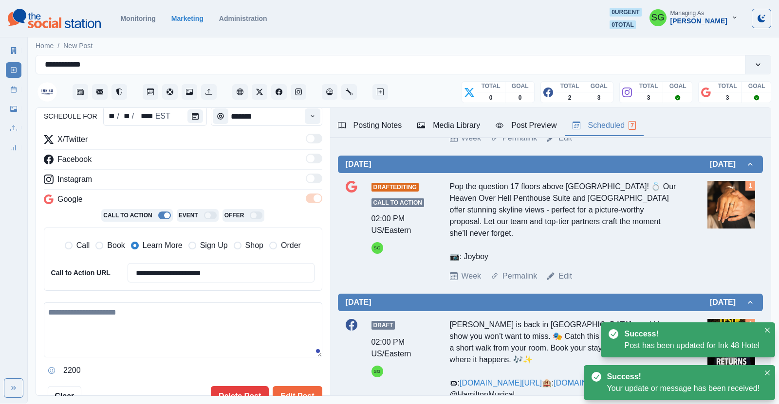
type textarea "**********"
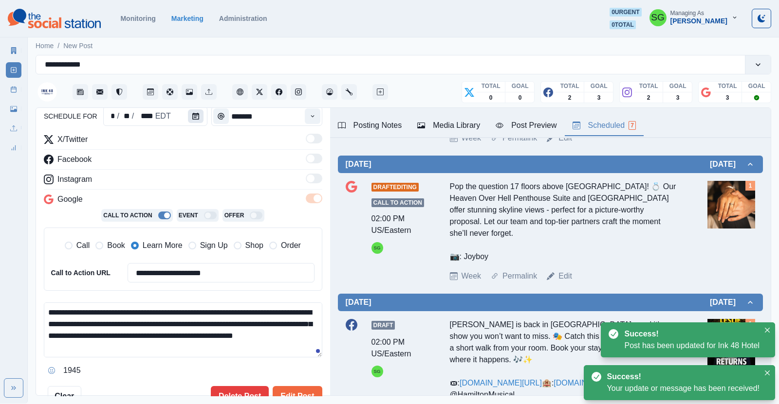
click at [188, 120] on button "Calendar" at bounding box center [196, 117] width 16 height 14
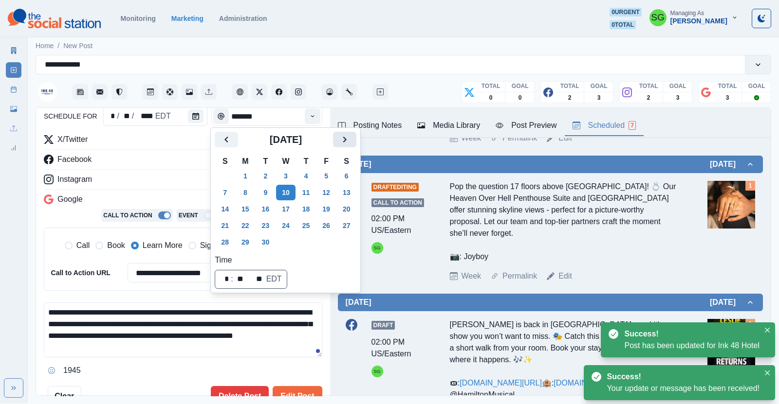
click at [347, 141] on icon "Next" at bounding box center [345, 140] width 12 height 12
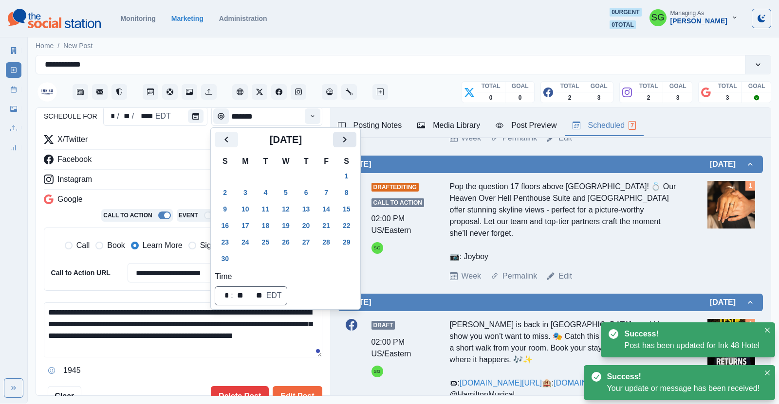
click at [347, 141] on icon "Next" at bounding box center [345, 140] width 12 height 12
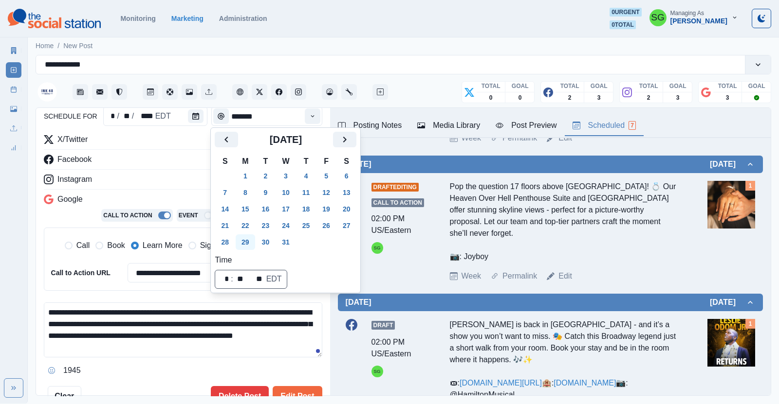
click at [247, 245] on button "29" at bounding box center [245, 243] width 19 height 16
click at [287, 391] on button "Edit Post" at bounding box center [297, 395] width 49 height 19
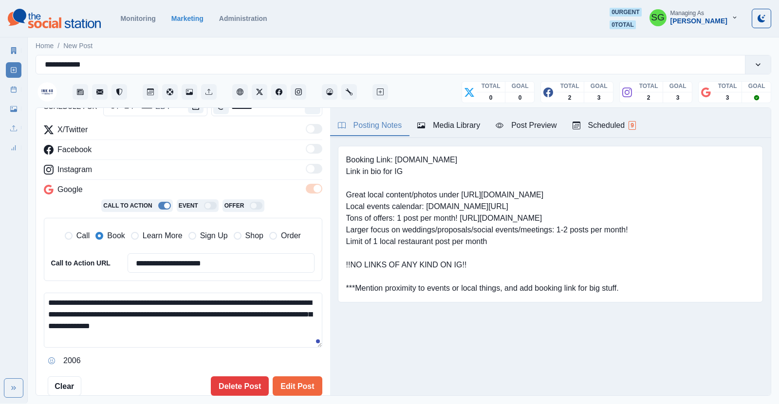
scroll to position [67, 0]
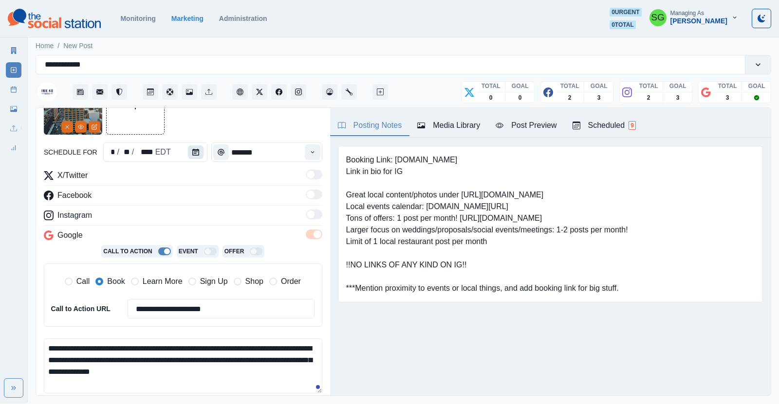
click at [197, 155] on icon "Calendar" at bounding box center [195, 152] width 7 height 7
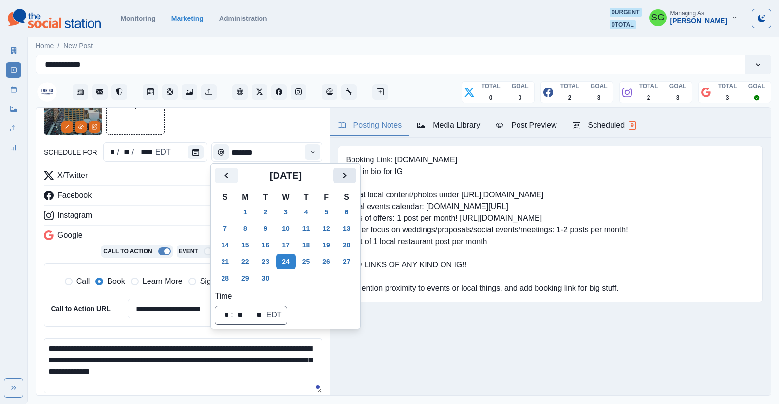
click at [345, 170] on icon "Next" at bounding box center [345, 176] width 12 height 12
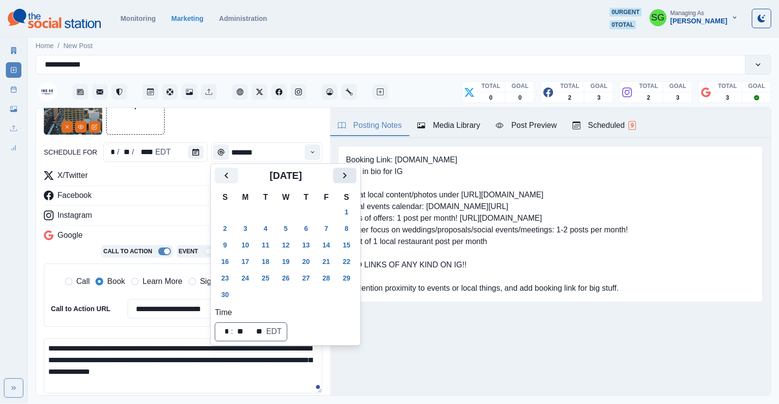
click at [345, 170] on icon "Next" at bounding box center [345, 176] width 12 height 12
click at [289, 241] on button "14" at bounding box center [285, 246] width 19 height 16
click at [192, 216] on div "Instagram" at bounding box center [183, 218] width 278 height 16
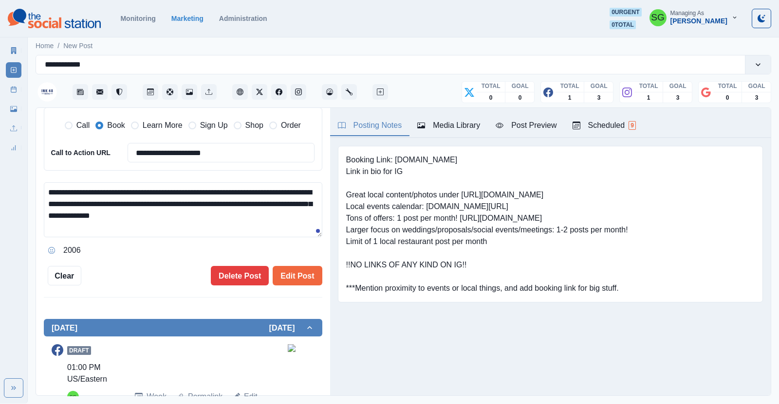
scroll to position [242, 0]
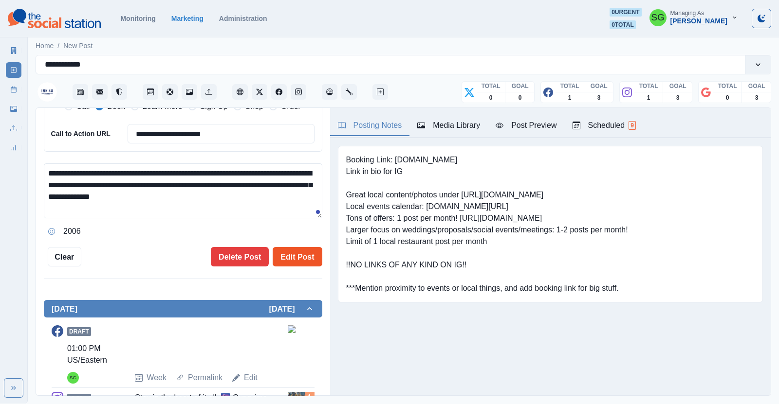
click at [293, 257] on button "Edit Post" at bounding box center [297, 256] width 49 height 19
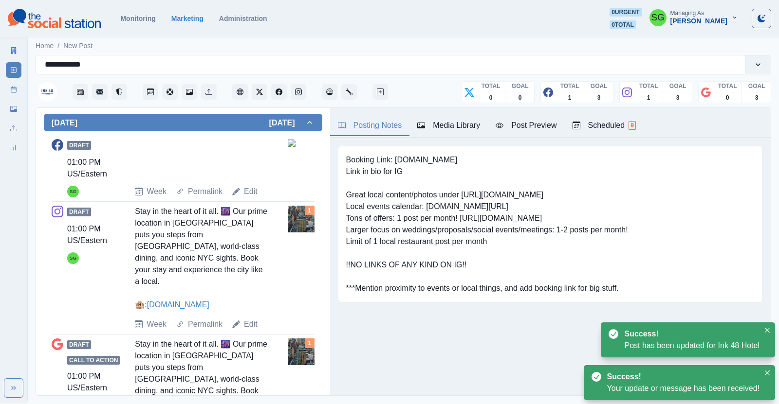
scroll to position [339, 0]
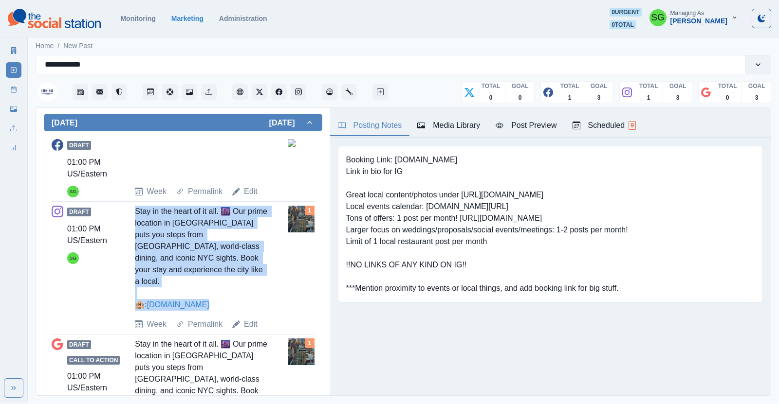
drag, startPoint x: 206, startPoint y: 291, endPoint x: 131, endPoint y: 212, distance: 108.4
click at [131, 212] on div "Draft 01:00 PM US/Eastern SG Stay in the heart of it all. 🌆 Our prime location …" at bounding box center [183, 268] width 263 height 125
copy div "Stay in the heart of it all. 🌆 Our prime location in Hell’s Kitchen puts you st…"
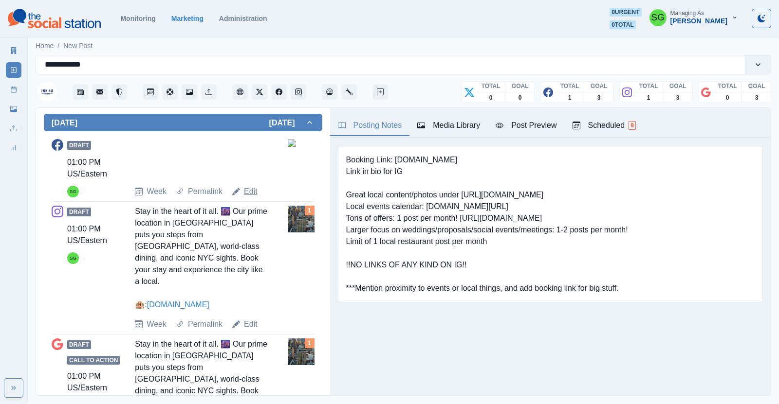
click at [246, 189] on link "Edit" at bounding box center [251, 192] width 14 height 12
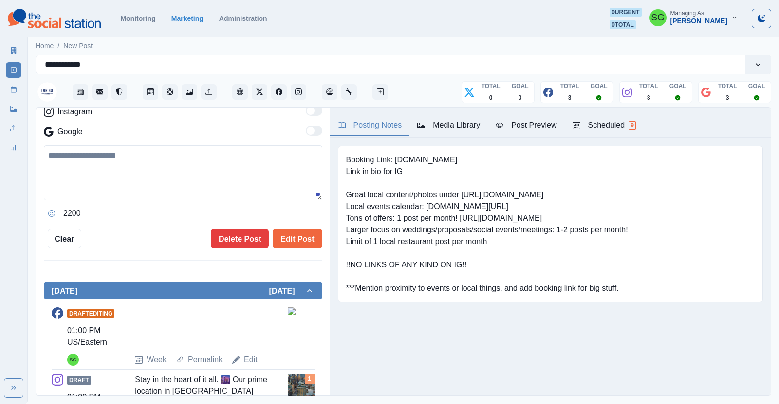
scroll to position [182, 0]
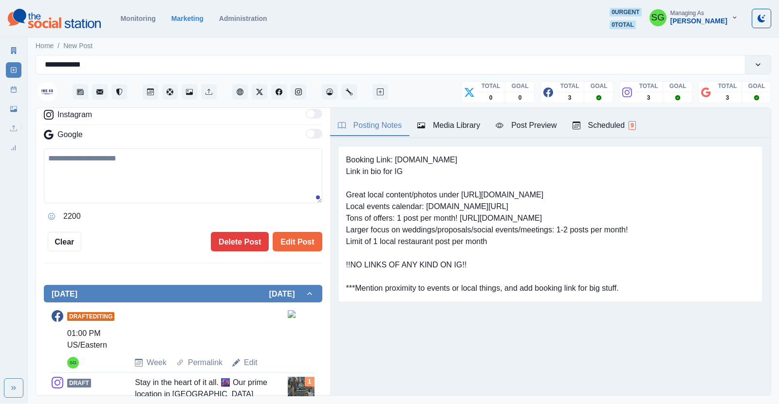
click at [202, 185] on textarea at bounding box center [183, 175] width 278 height 55
paste textarea "**********"
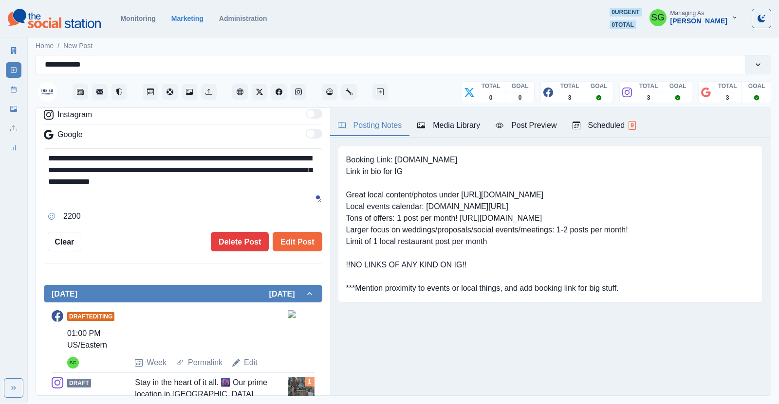
scroll to position [6, 0]
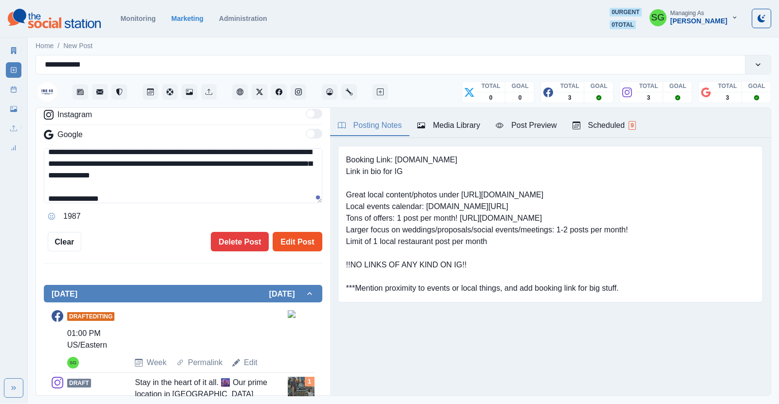
type textarea "**********"
click at [299, 248] on button "Edit Post" at bounding box center [297, 241] width 49 height 19
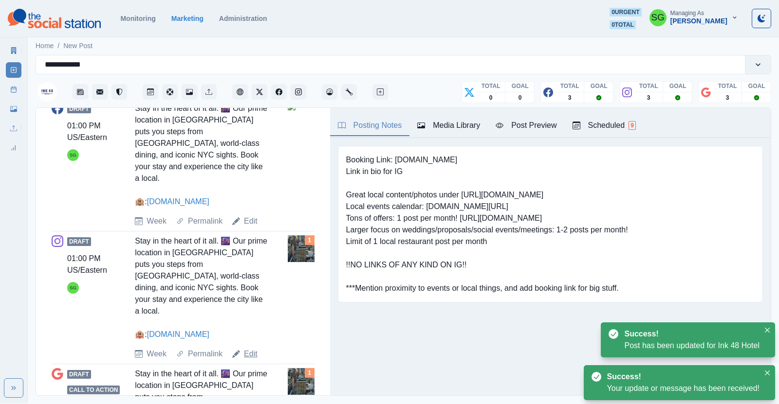
click at [255, 349] on link "Edit" at bounding box center [251, 355] width 14 height 12
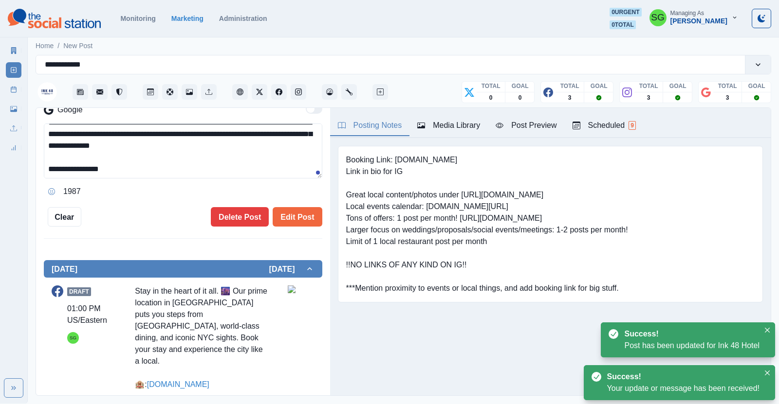
scroll to position [12, 0]
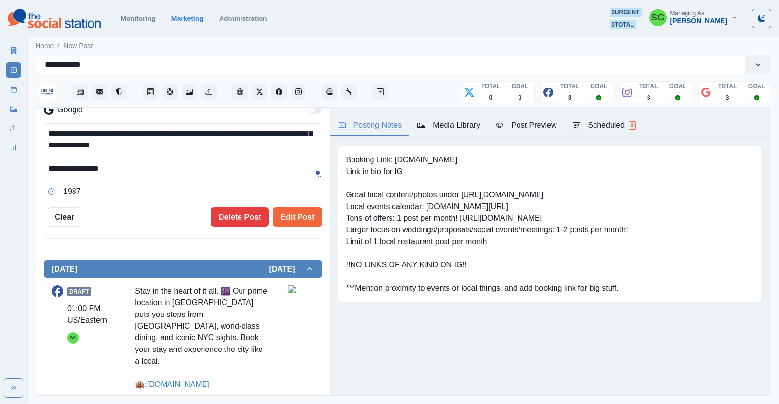
drag, startPoint x: 130, startPoint y: 170, endPoint x: 46, endPoint y: 170, distance: 84.2
click at [46, 170] on textarea "**********" at bounding box center [183, 151] width 278 height 55
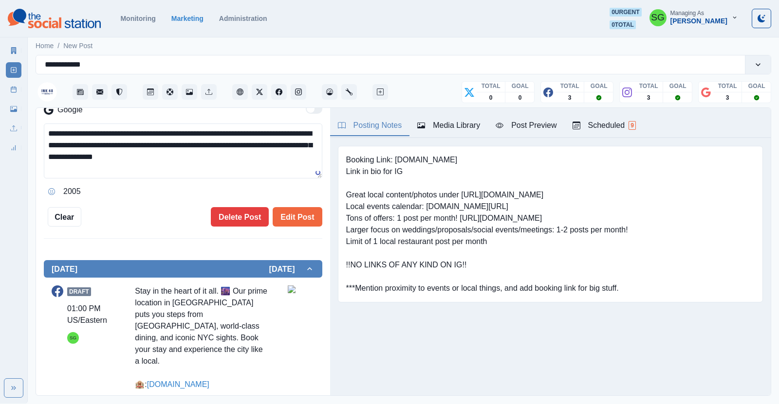
scroll to position [0, 0]
click at [66, 158] on textarea "**********" at bounding box center [183, 151] width 278 height 55
type textarea "**********"
click at [283, 211] on button "Edit Post" at bounding box center [297, 216] width 49 height 19
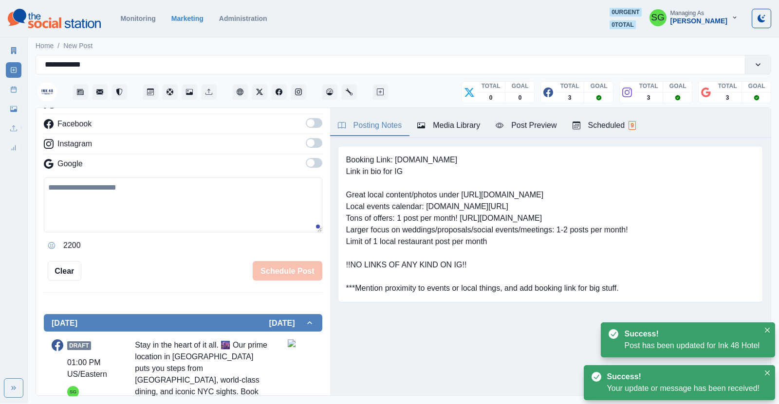
scroll to position [5, 0]
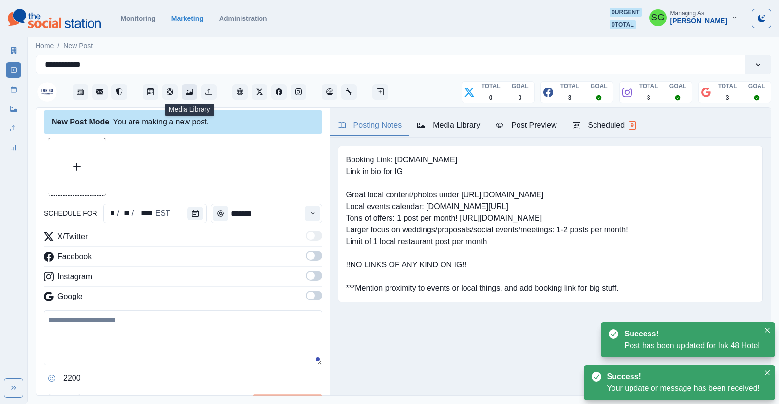
click at [192, 89] on icon "Media Library" at bounding box center [189, 92] width 7 height 7
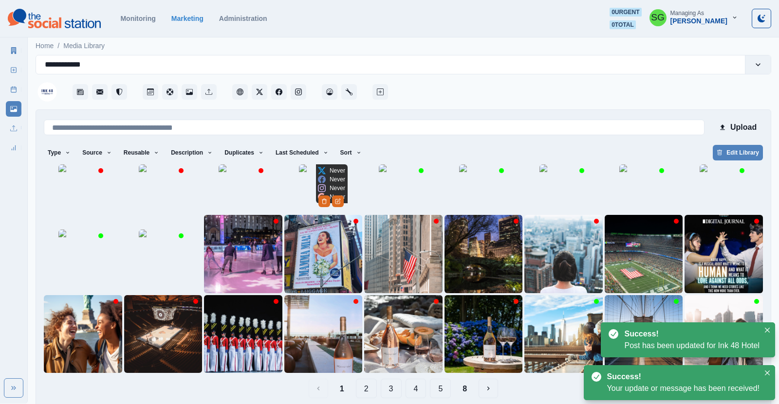
click at [299, 213] on img at bounding box center [323, 189] width 49 height 49
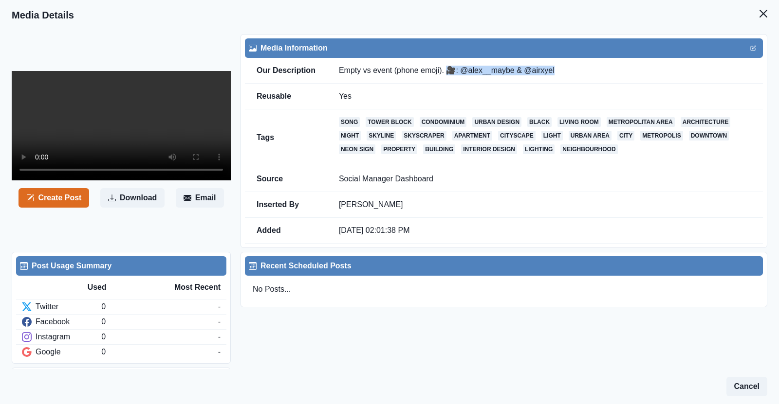
drag, startPoint x: 560, startPoint y: 69, endPoint x: 448, endPoint y: 77, distance: 112.7
click at [448, 77] on td "Empty vs event (phone emoji). 🎥: @alex__maybe & @airxyel" at bounding box center [545, 71] width 436 height 26
copy td "🎥: @alex__maybe & @airxyel"
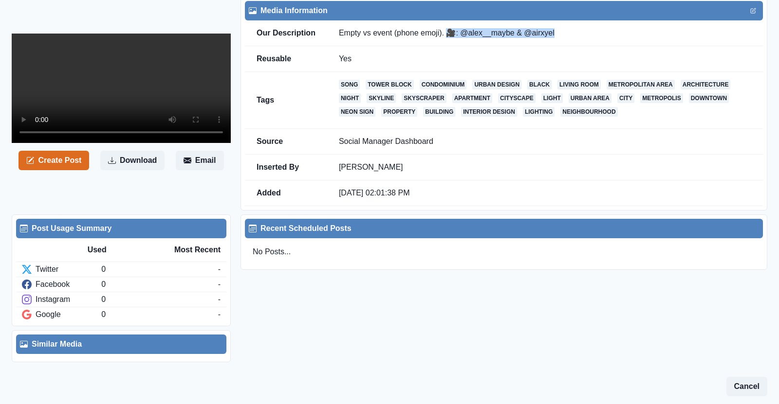
scroll to position [110, 0]
click at [61, 170] on button "Create Post" at bounding box center [53, 160] width 71 height 19
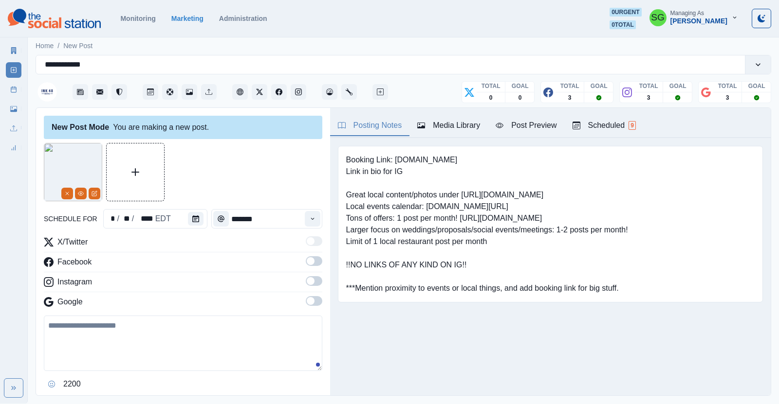
click at [74, 336] on textarea at bounding box center [183, 343] width 278 height 55
paste textarea "**********"
click at [49, 319] on textarea "**********" at bounding box center [183, 343] width 278 height 55
paste textarea "**********"
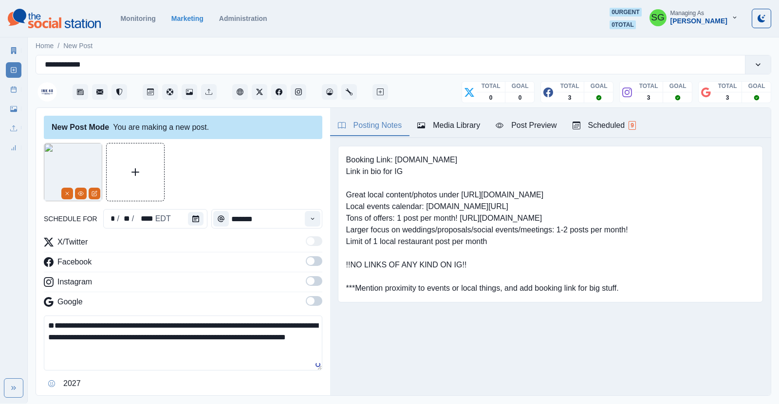
click at [49, 347] on textarea "**********" at bounding box center [183, 343] width 278 height 55
click at [273, 334] on textarea "**********" at bounding box center [183, 343] width 278 height 55
type textarea "**********"
click at [585, 116] on button "Scheduled 9" at bounding box center [604, 126] width 79 height 20
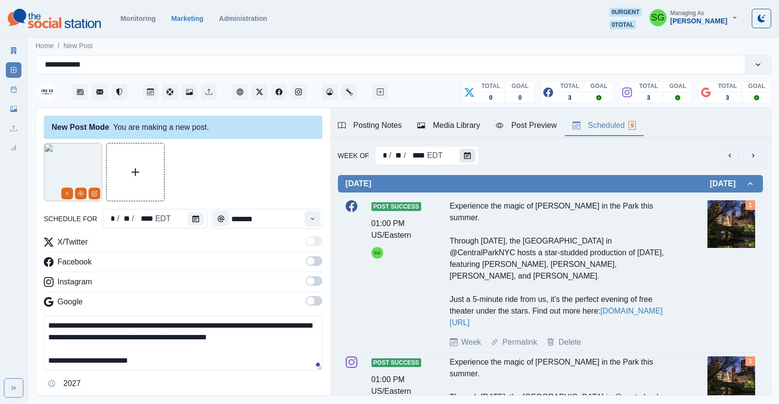
click at [464, 154] on icon "Calendar" at bounding box center [467, 155] width 7 height 7
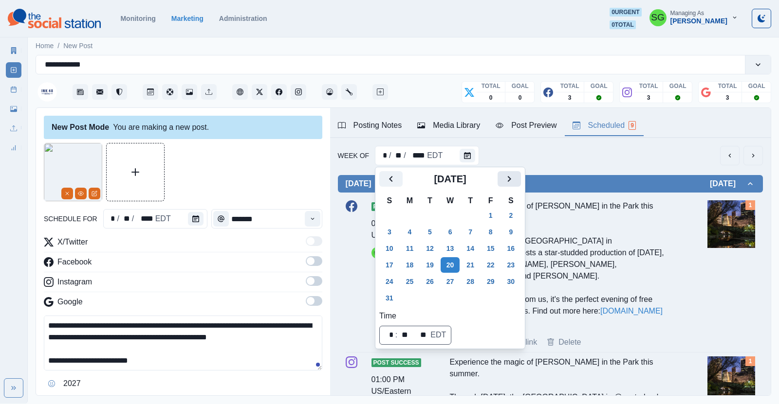
click at [507, 178] on icon "Next" at bounding box center [509, 179] width 12 height 12
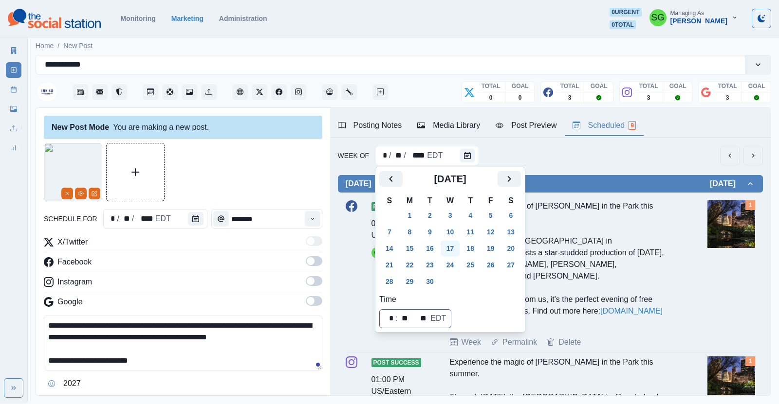
click at [449, 251] on button "17" at bounding box center [450, 249] width 19 height 16
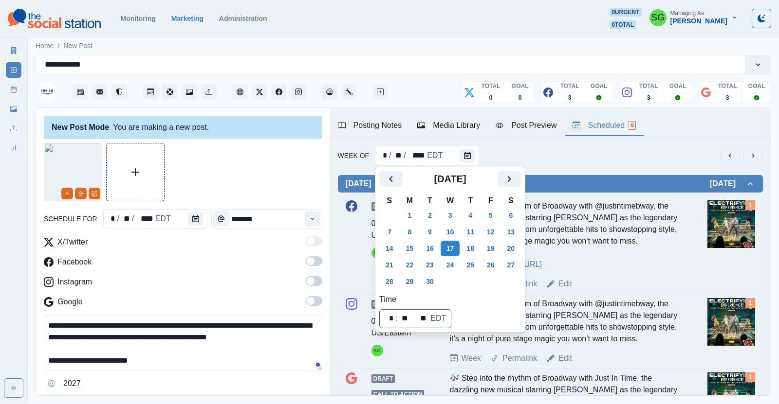
click at [611, 158] on div "Week Of * / ** / **** EDT" at bounding box center [550, 155] width 425 height 19
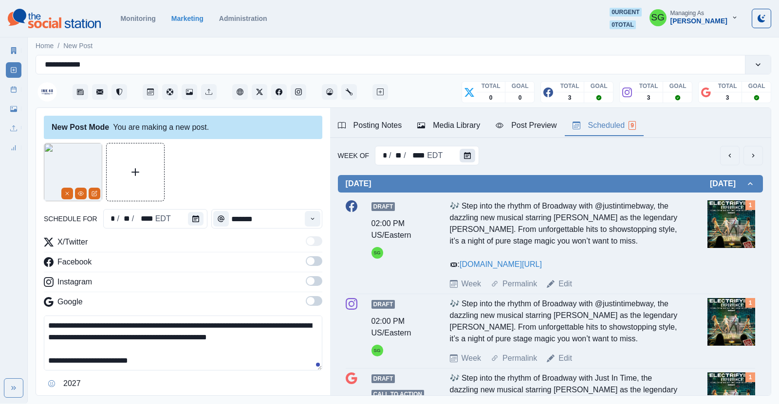
click at [465, 156] on icon "Calendar" at bounding box center [467, 155] width 7 height 7
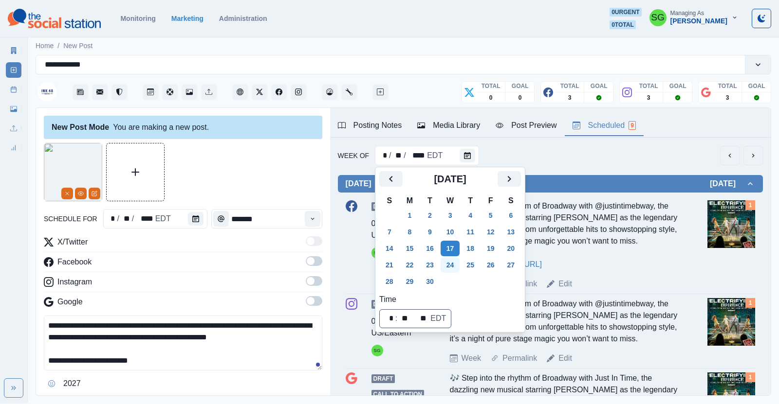
click at [451, 269] on button "24" at bounding box center [450, 265] width 19 height 16
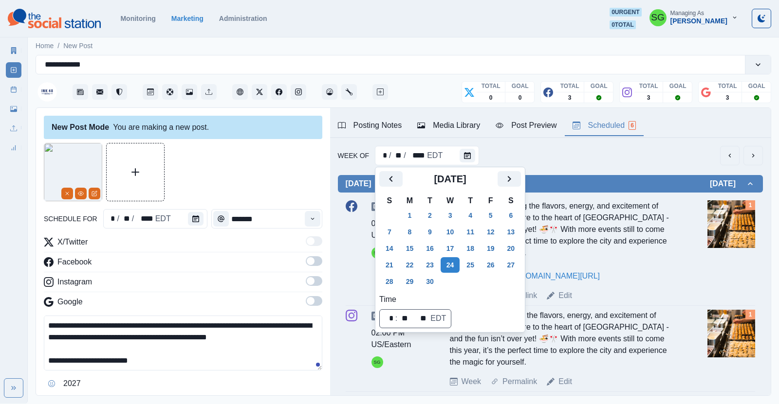
click at [586, 152] on div "Week Of * / ** / **** EDT" at bounding box center [550, 155] width 425 height 19
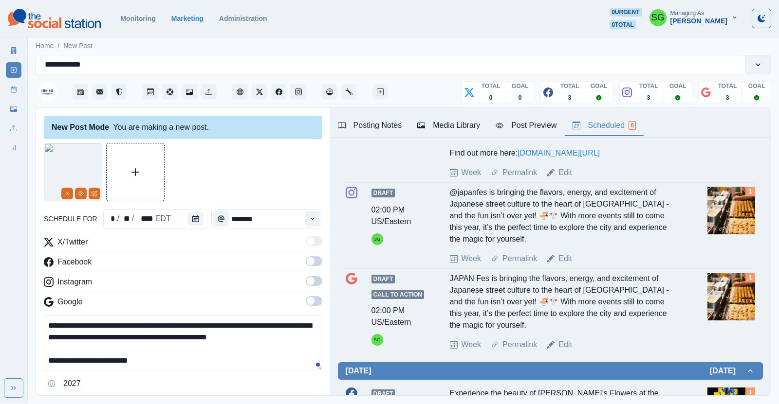
scroll to position [183, 0]
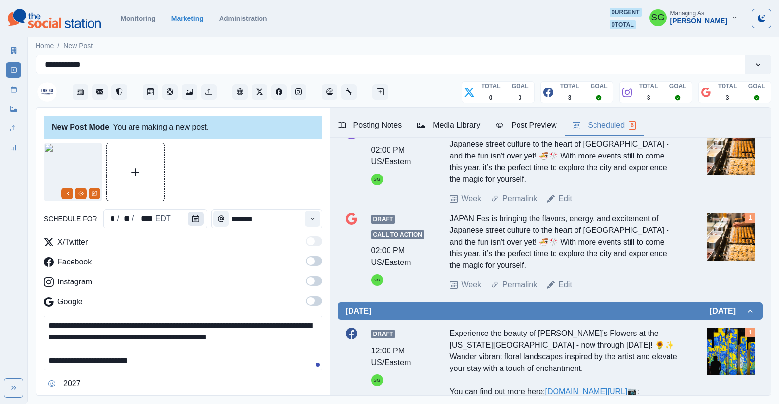
click at [201, 218] on button "Calendar" at bounding box center [196, 219] width 16 height 14
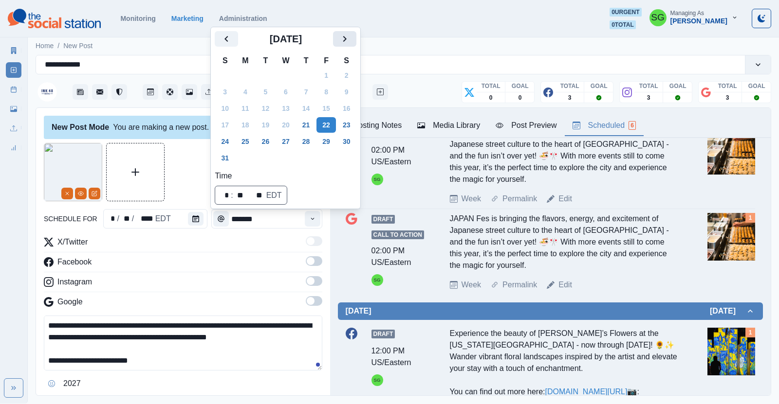
click at [342, 43] on icon "Next" at bounding box center [345, 39] width 12 height 12
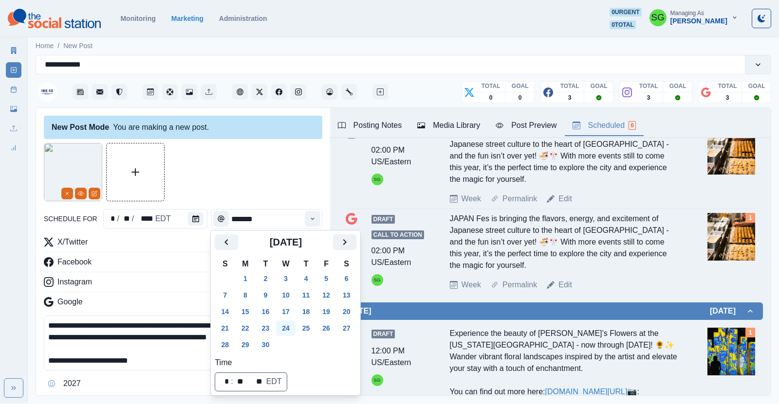
click at [287, 331] on button "24" at bounding box center [285, 329] width 19 height 16
click at [186, 271] on div "Facebook" at bounding box center [183, 265] width 278 height 16
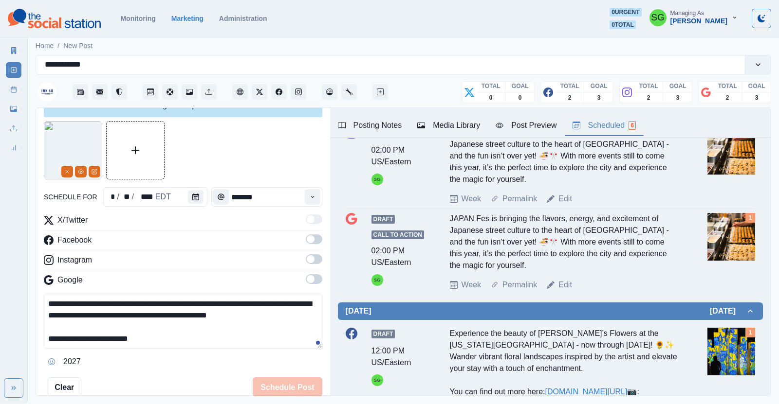
scroll to position [48, 0]
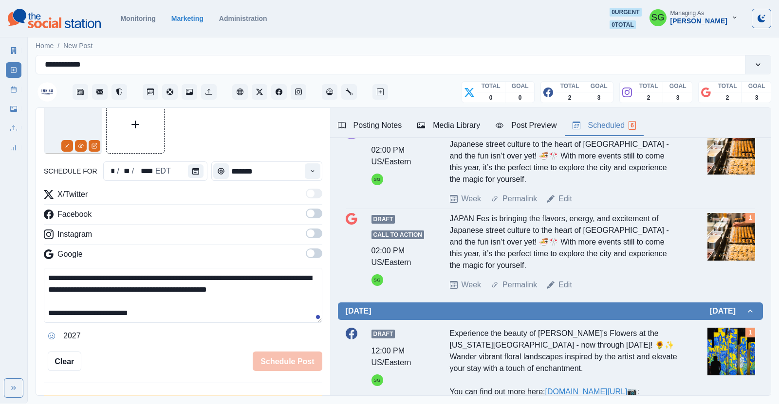
click at [318, 217] on span at bounding box center [314, 214] width 17 height 10
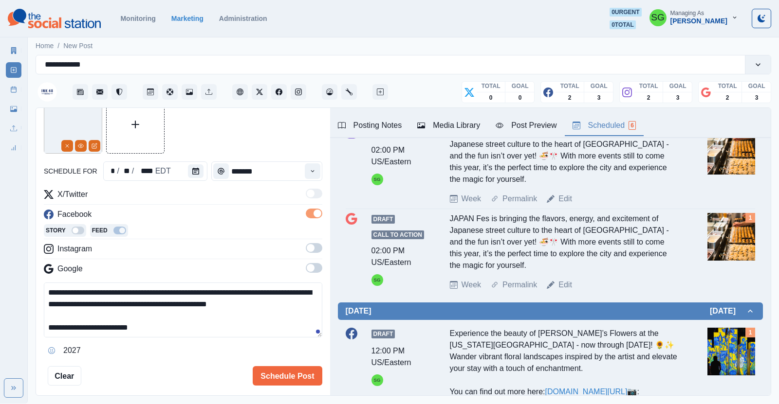
click at [313, 246] on span at bounding box center [311, 248] width 8 height 8
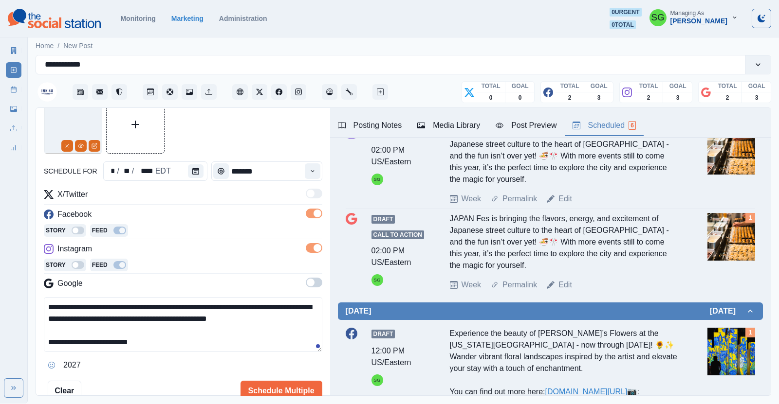
click at [312, 280] on span at bounding box center [311, 283] width 8 height 8
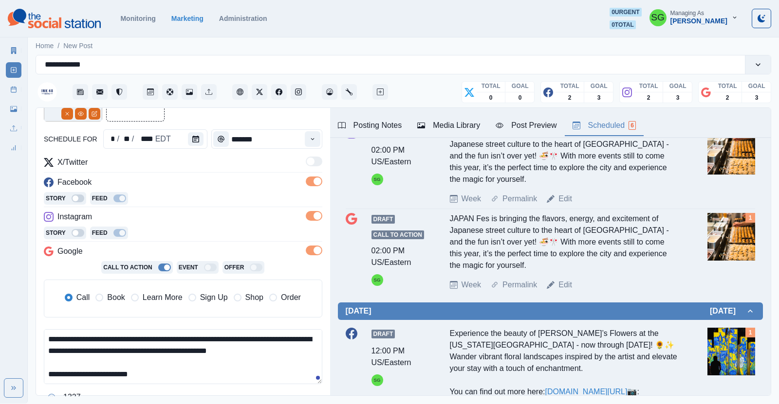
scroll to position [92, 0]
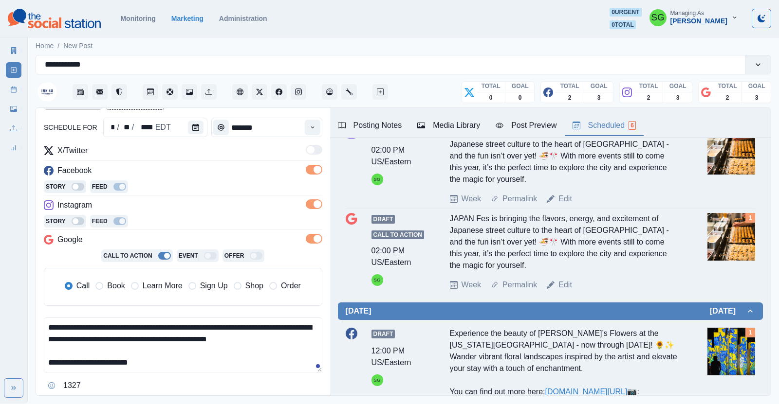
click at [141, 286] on label "Learn More" at bounding box center [157, 286] width 52 height 12
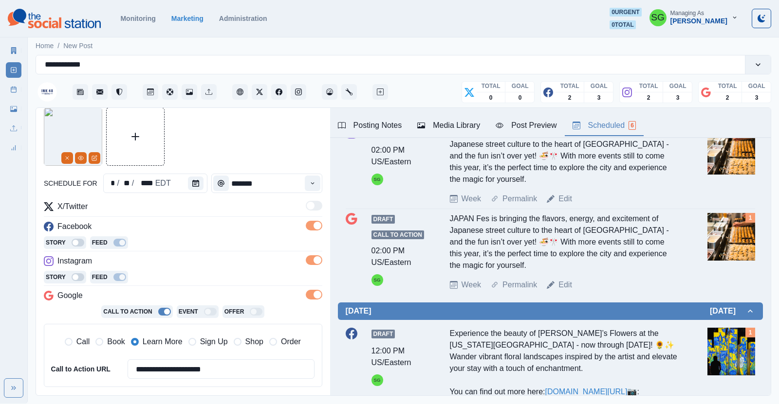
scroll to position [21, 0]
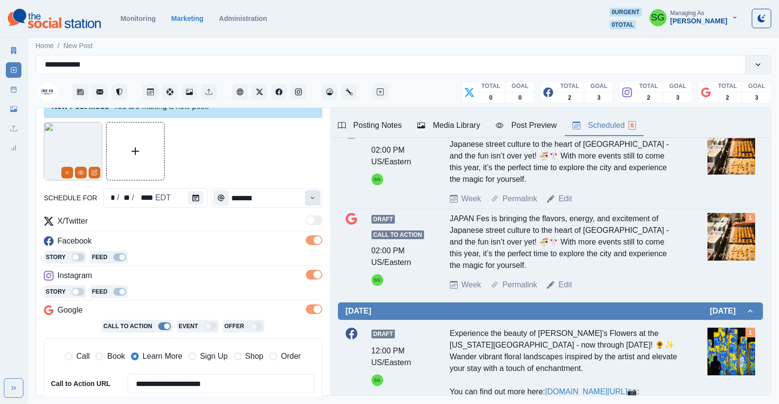
click at [310, 196] on icon "Time" at bounding box center [312, 198] width 7 height 7
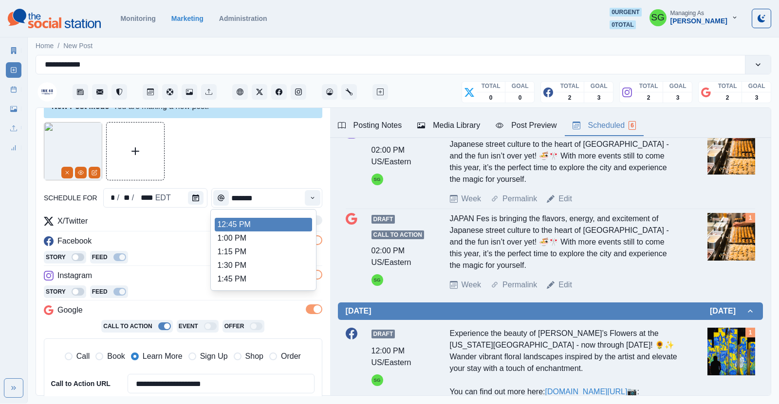
scroll to position [255, 0]
click at [267, 235] on li "1:00 PM" at bounding box center [263, 238] width 97 height 14
type input "*******"
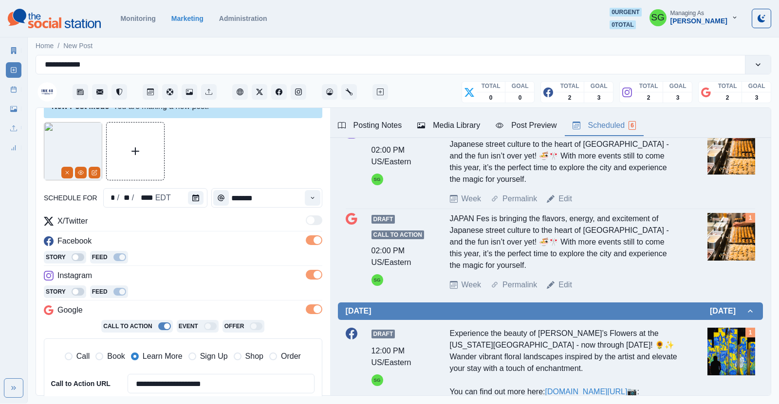
click at [267, 236] on div "Facebook" at bounding box center [183, 244] width 278 height 16
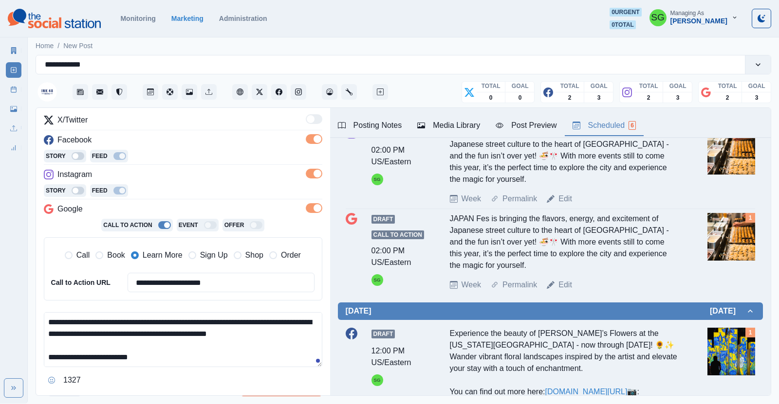
scroll to position [206, 0]
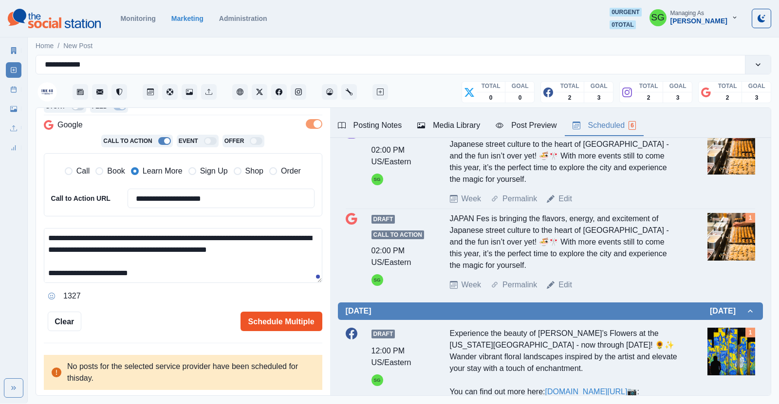
click at [269, 320] on button "Schedule Multiple" at bounding box center [281, 321] width 82 height 19
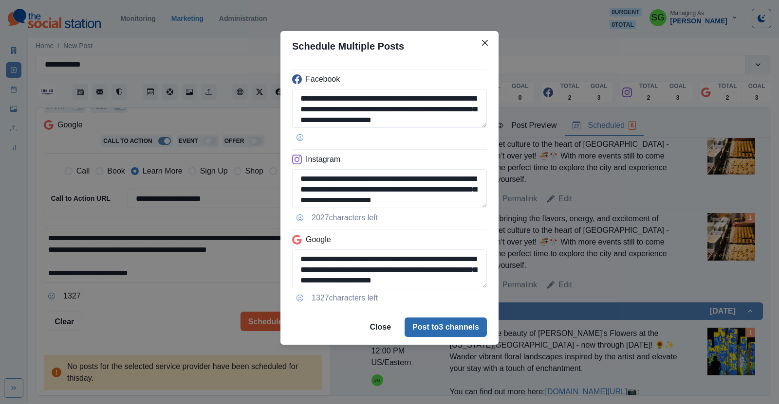
click at [421, 322] on button "Post to 3 channels" at bounding box center [445, 327] width 82 height 19
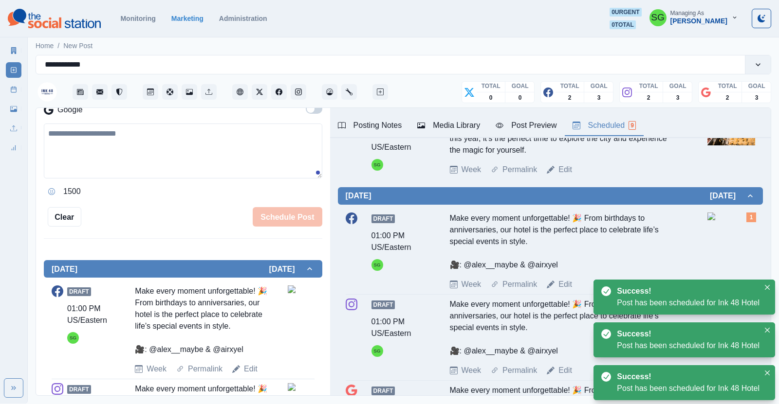
scroll to position [0, 0]
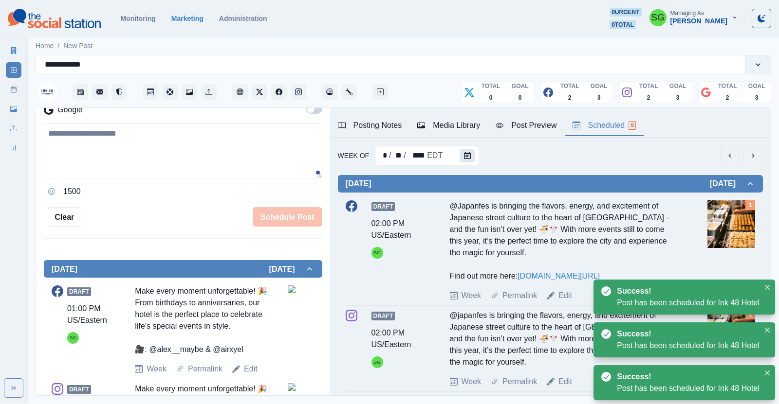
click at [467, 152] on icon "Calendar" at bounding box center [467, 155] width 7 height 7
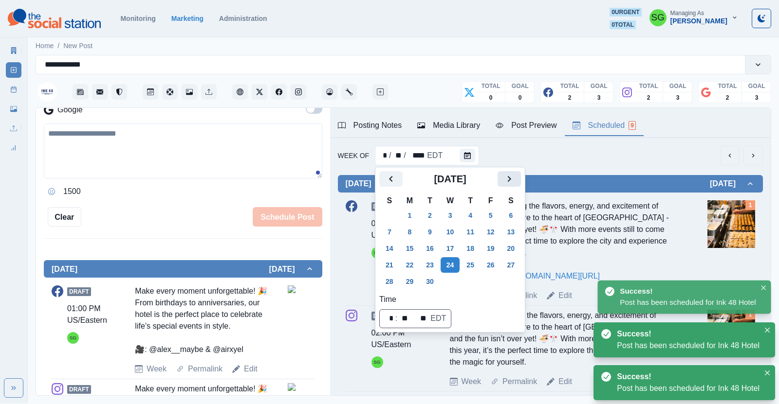
click at [511, 176] on icon "Next" at bounding box center [509, 179] width 12 height 12
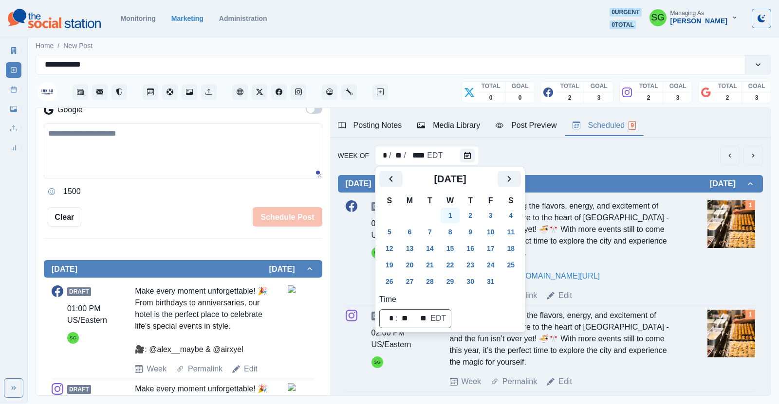
click at [451, 213] on button "1" at bounding box center [450, 216] width 19 height 16
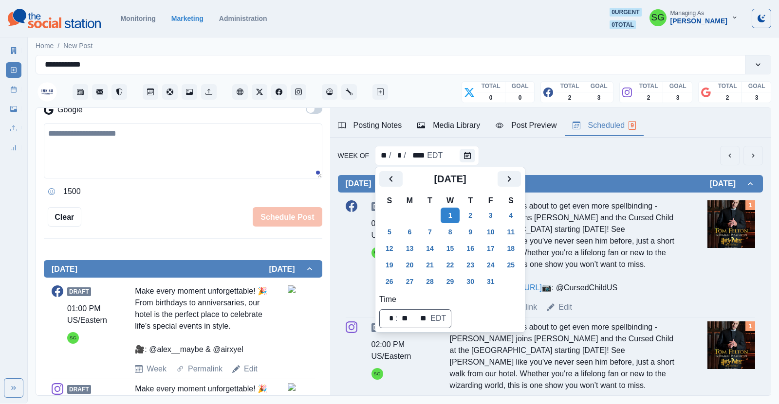
click at [585, 155] on div "Week Of ** / * / **** EDT" at bounding box center [550, 155] width 425 height 19
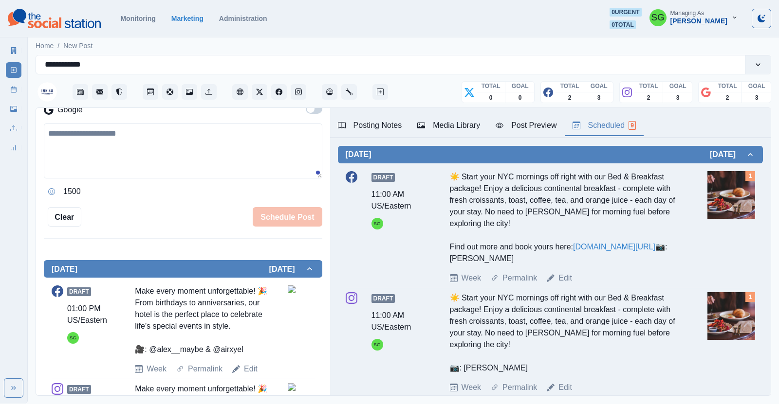
scroll to position [452, 0]
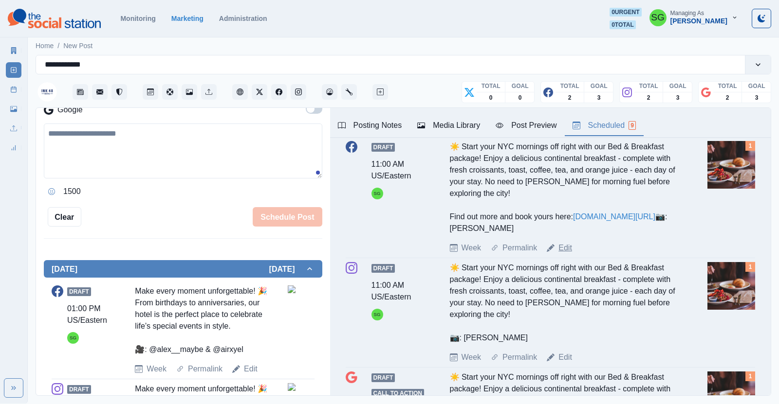
click at [568, 254] on link "Edit" at bounding box center [565, 248] width 14 height 12
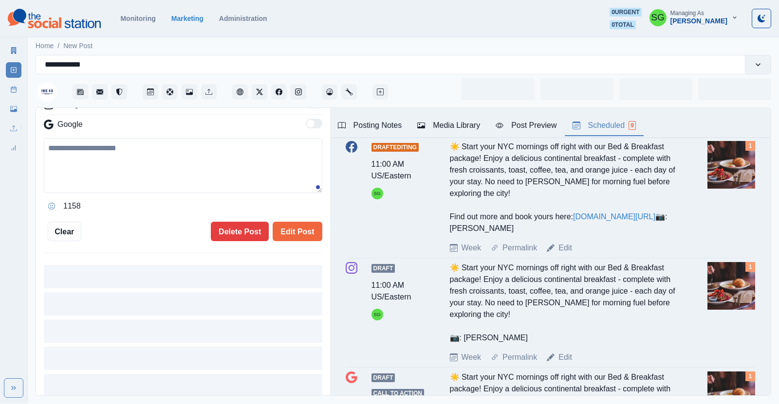
type input "********"
type textarea "**********"
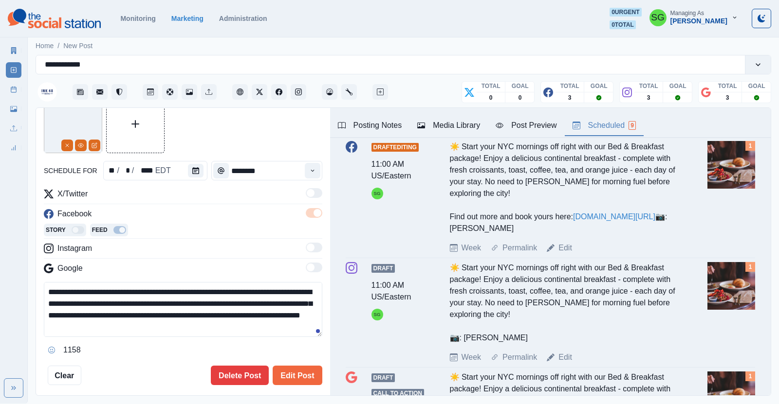
scroll to position [14, 0]
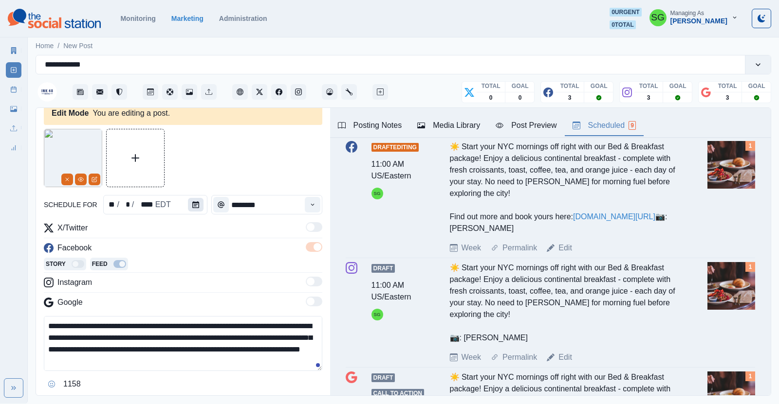
click at [196, 210] on button "Calendar" at bounding box center [196, 205] width 16 height 14
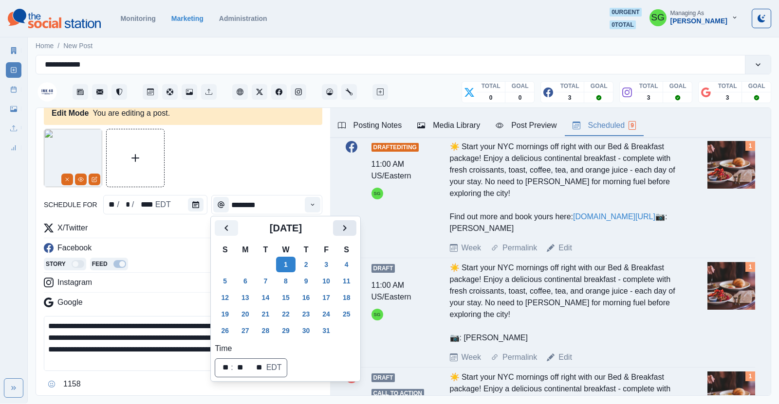
click at [342, 225] on icon "Next" at bounding box center [345, 228] width 12 height 12
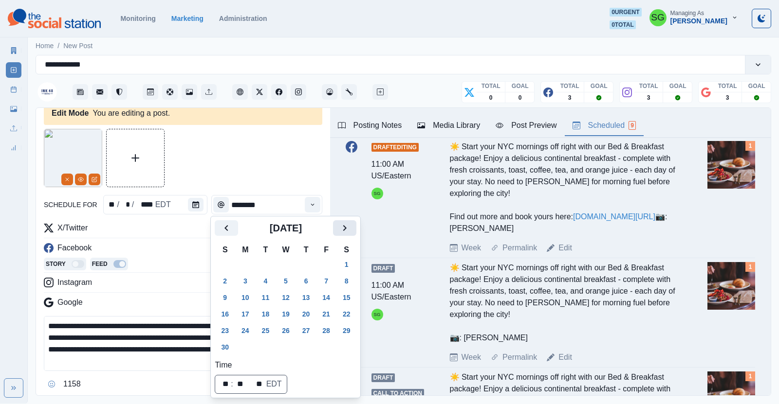
click at [342, 225] on icon "Next" at bounding box center [345, 228] width 12 height 12
click at [287, 313] on button "21" at bounding box center [285, 315] width 19 height 16
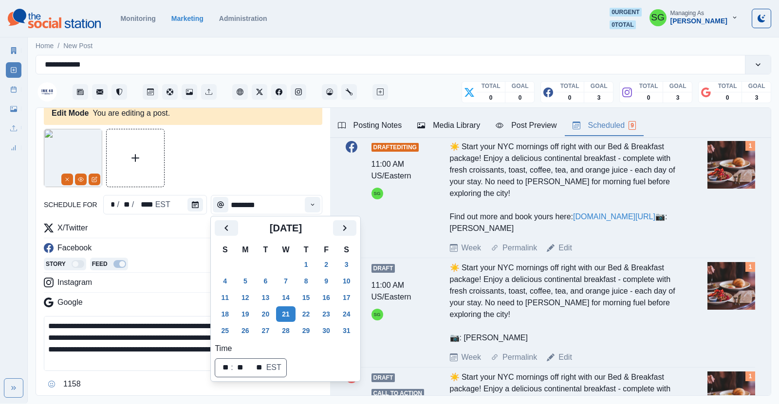
click at [270, 161] on div at bounding box center [183, 158] width 278 height 58
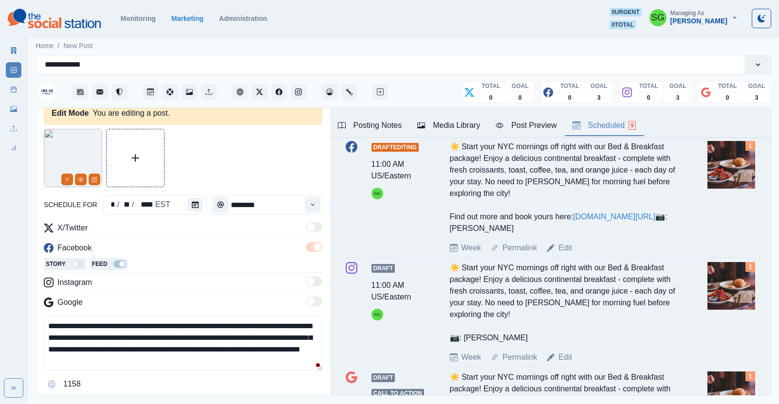
scroll to position [103, 0]
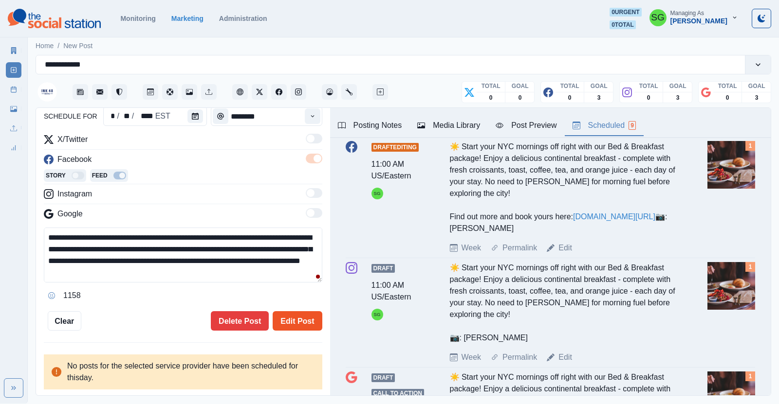
click at [288, 320] on button "Edit Post" at bounding box center [297, 321] width 49 height 19
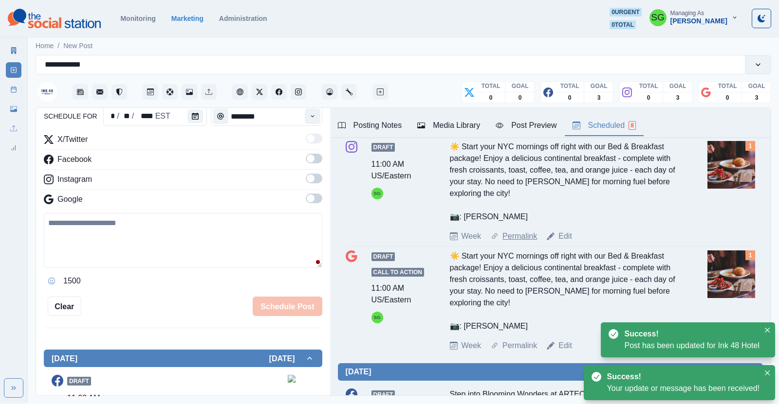
scroll to position [462, 0]
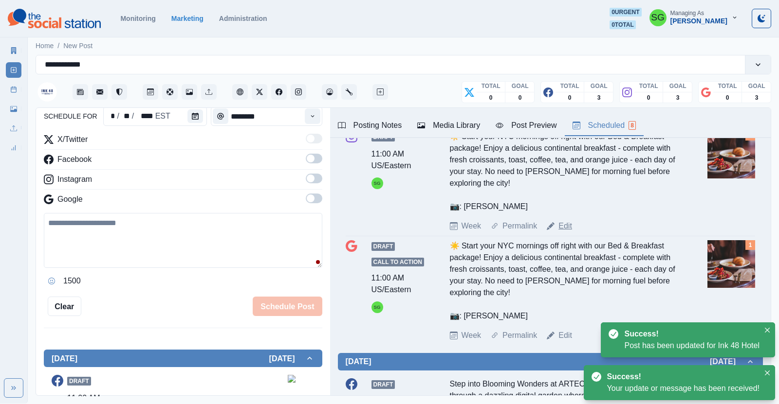
click at [567, 232] on link "Edit" at bounding box center [565, 226] width 14 height 12
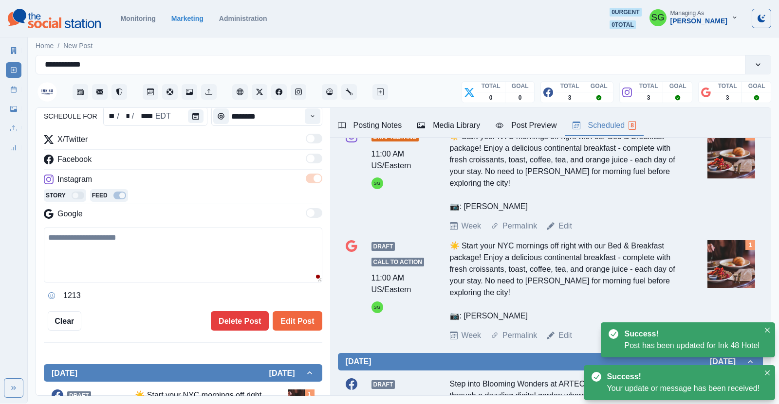
type textarea "**********"
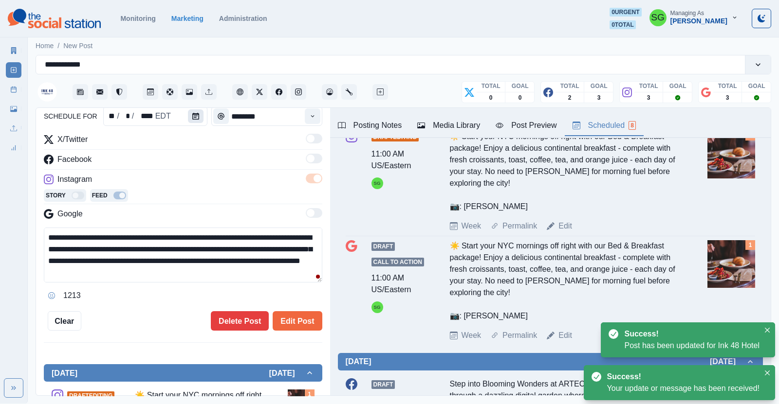
click at [196, 121] on button "Calendar" at bounding box center [196, 117] width 16 height 14
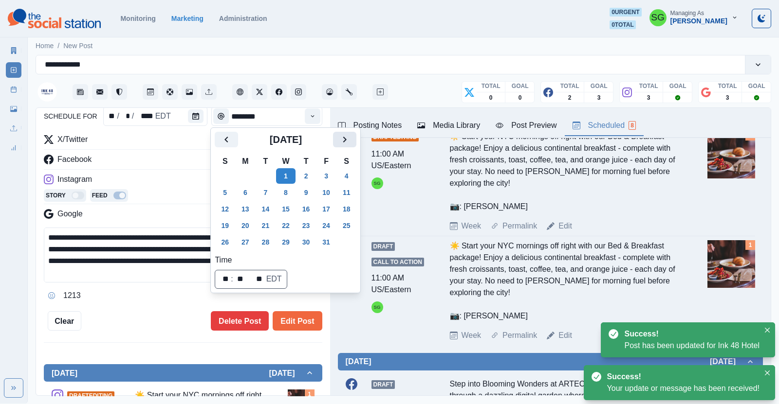
click at [347, 139] on icon "Next" at bounding box center [345, 140] width 12 height 12
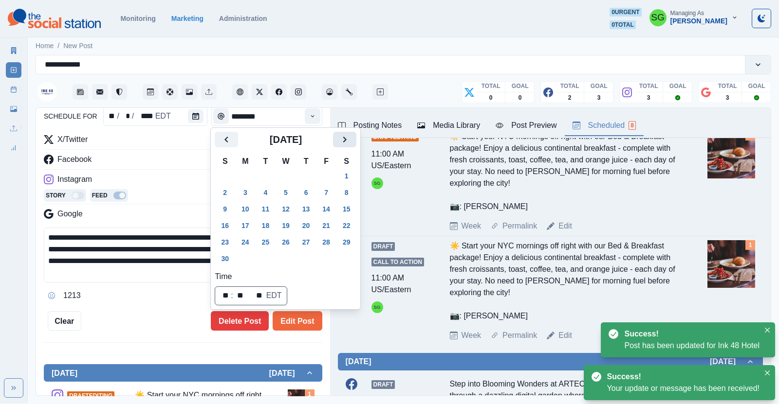
click at [347, 139] on icon "Next" at bounding box center [345, 140] width 12 height 12
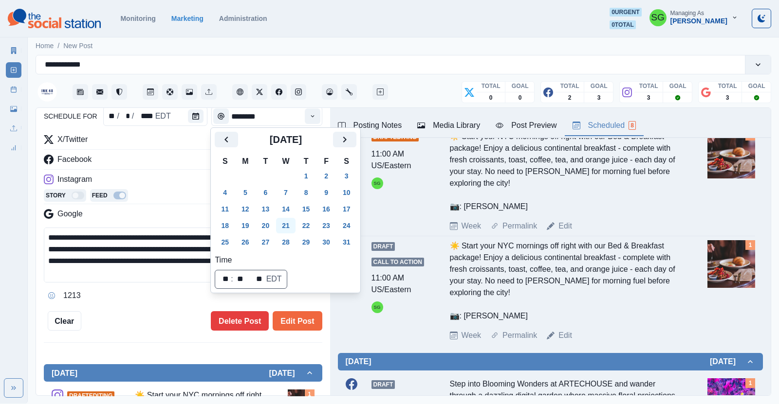
click at [289, 219] on button "21" at bounding box center [285, 226] width 19 height 16
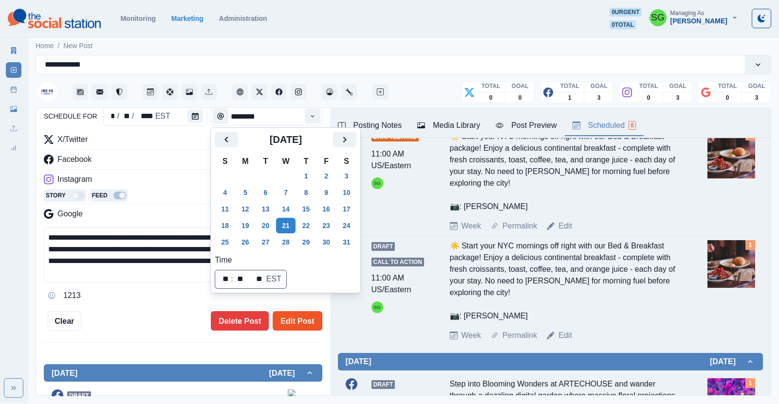
click at [291, 325] on button "Edit Post" at bounding box center [297, 321] width 49 height 19
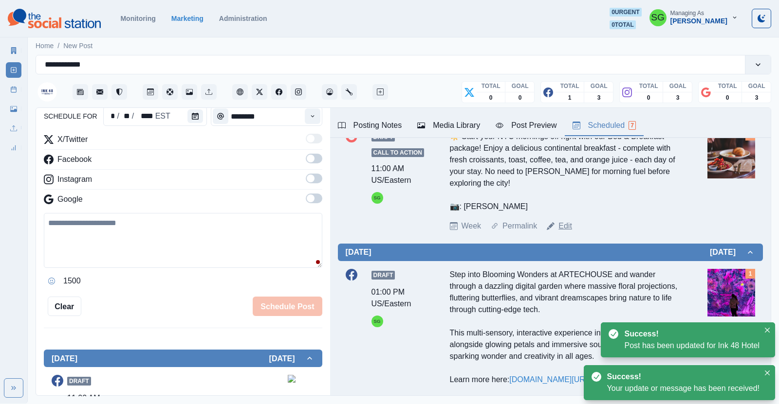
click at [565, 232] on link "Edit" at bounding box center [565, 226] width 14 height 12
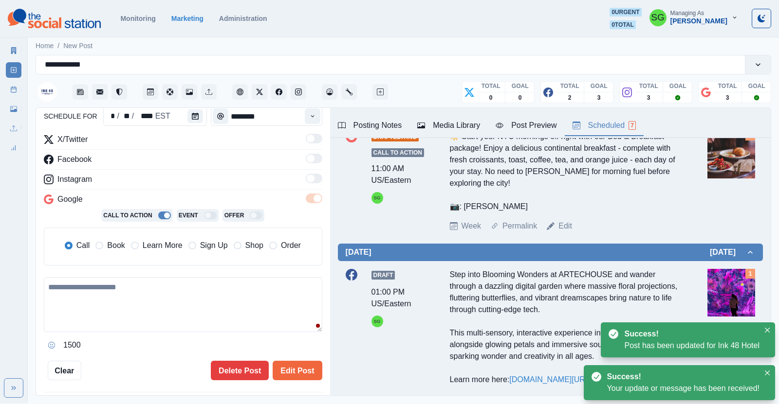
type textarea "**********"
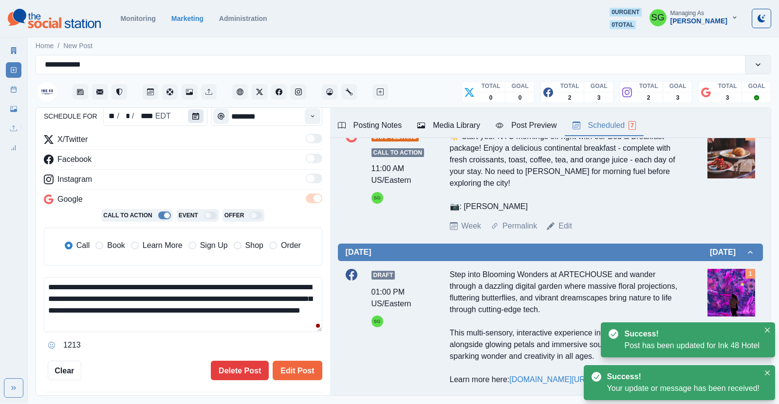
click at [194, 119] on icon "Calendar" at bounding box center [195, 116] width 7 height 7
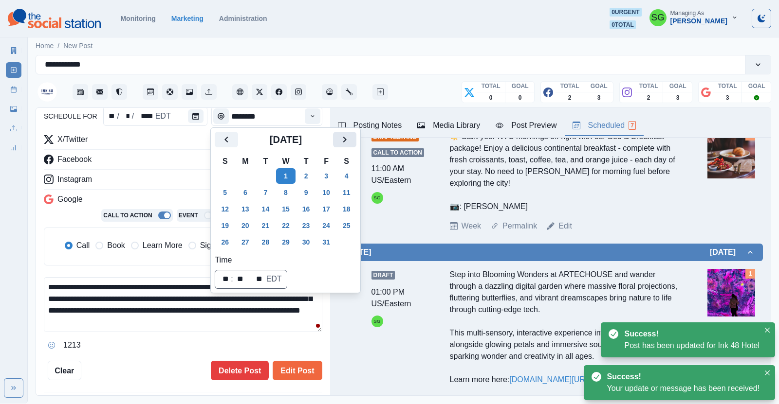
click at [344, 140] on icon "Next" at bounding box center [345, 140] width 12 height 12
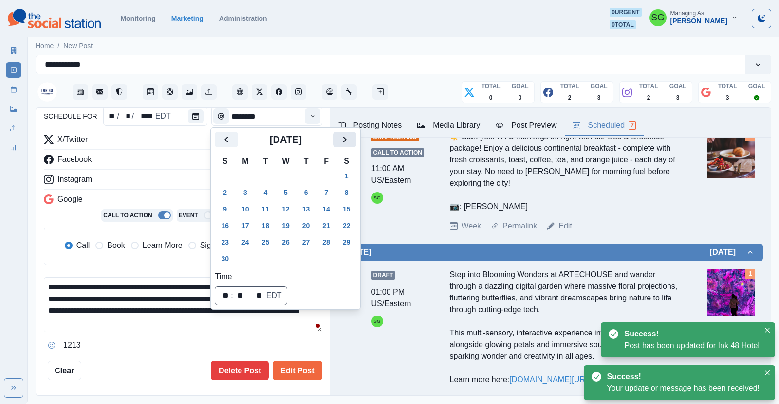
click at [344, 140] on icon "Next" at bounding box center [345, 140] width 12 height 12
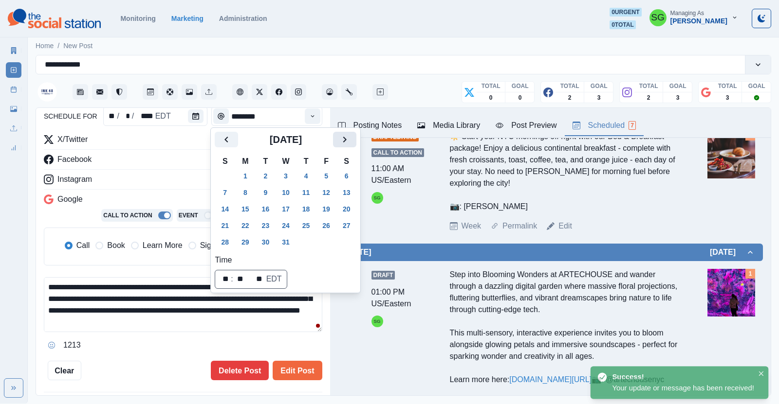
click at [344, 140] on icon "Next" at bounding box center [345, 140] width 12 height 12
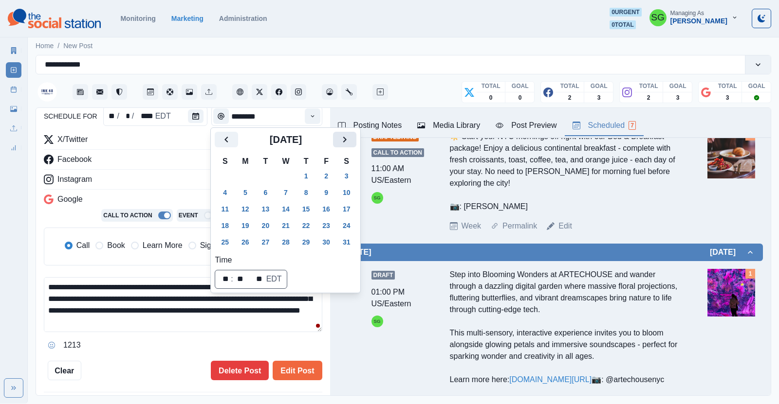
click at [344, 140] on icon "Next" at bounding box center [345, 140] width 12 height 12
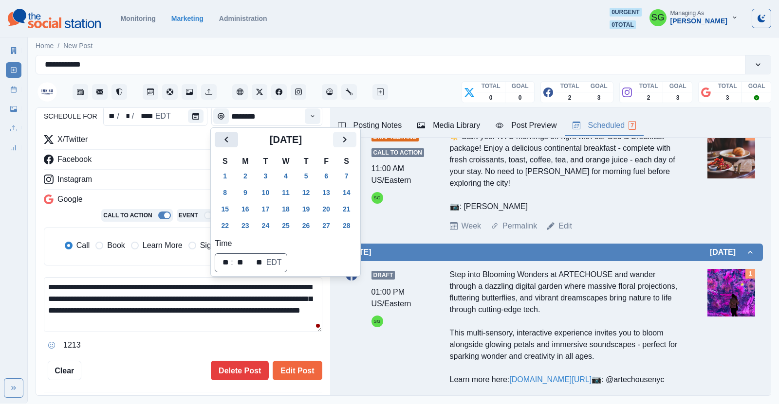
click at [223, 141] on icon "Previous" at bounding box center [226, 140] width 12 height 12
click at [353, 140] on button "Next" at bounding box center [344, 140] width 23 height 16
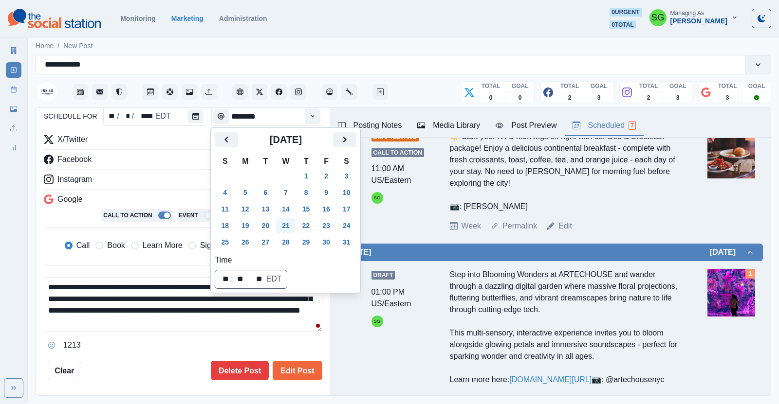
click at [290, 229] on button "21" at bounding box center [285, 226] width 19 height 16
click at [288, 373] on button "Edit Post" at bounding box center [297, 370] width 49 height 19
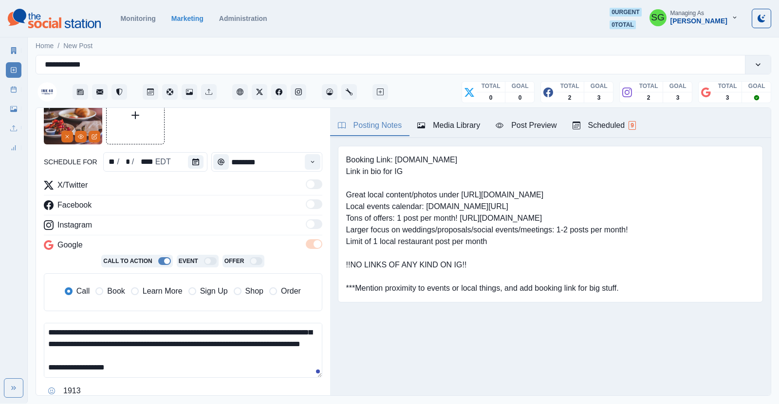
scroll to position [50, 0]
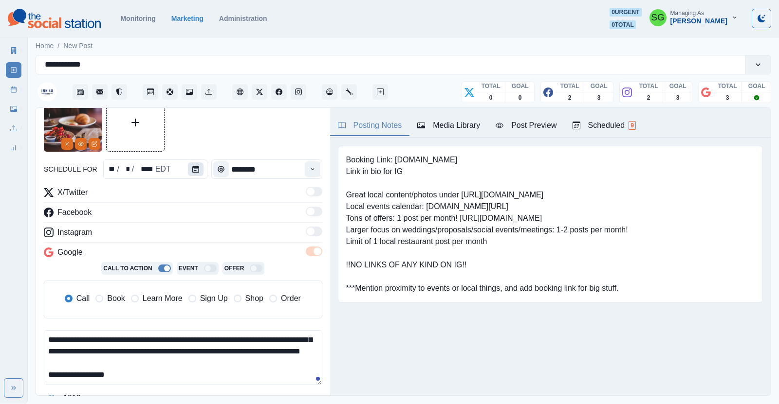
click at [194, 168] on icon "Calendar" at bounding box center [195, 169] width 7 height 7
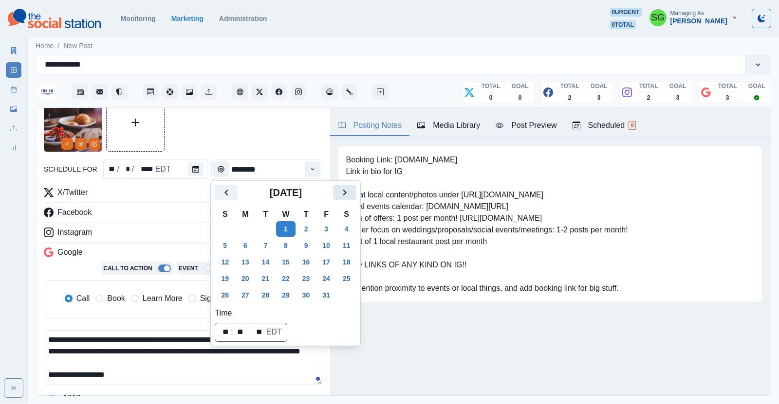
click at [355, 190] on button "Next" at bounding box center [344, 193] width 23 height 16
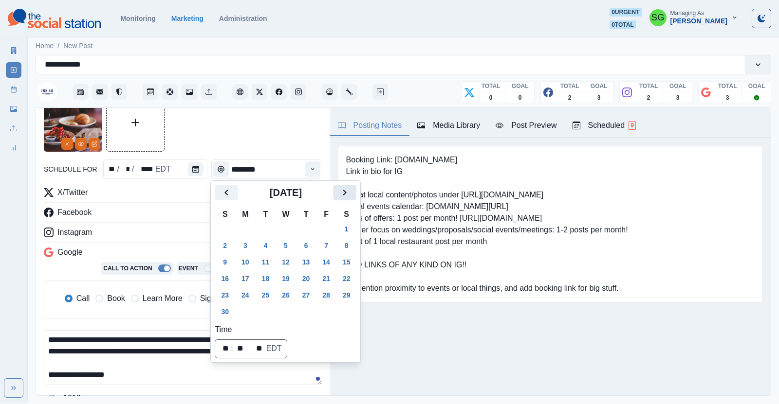
click at [355, 190] on button "Next" at bounding box center [344, 193] width 23 height 16
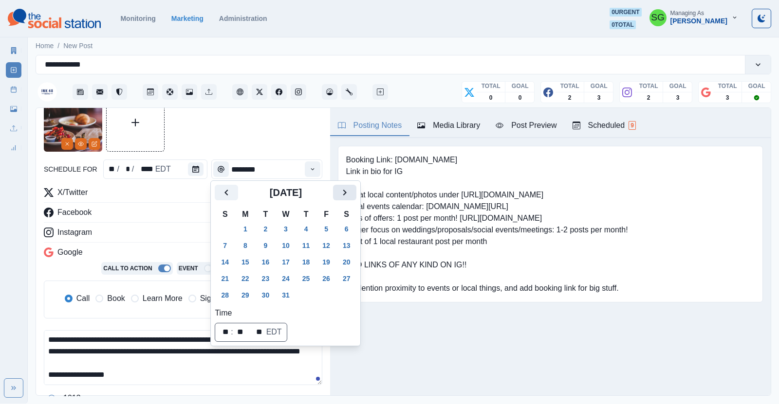
click at [355, 190] on button "Next" at bounding box center [344, 193] width 23 height 16
click at [290, 274] on button "21" at bounding box center [285, 279] width 19 height 16
click at [286, 275] on tbody "28 29 30 31 1 2 3 4 5 6 7 8 9 10 11 12 13 14 15 16 17 18 19 20 21 22 23 24 25 2…" at bounding box center [286, 262] width 142 height 83
click at [286, 275] on button "21" at bounding box center [285, 279] width 19 height 16
click at [154, 207] on div "Facebook" at bounding box center [183, 215] width 278 height 16
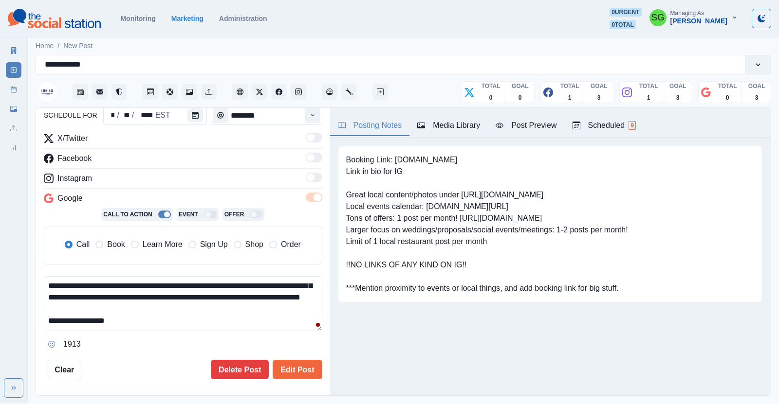
scroll to position [112, 0]
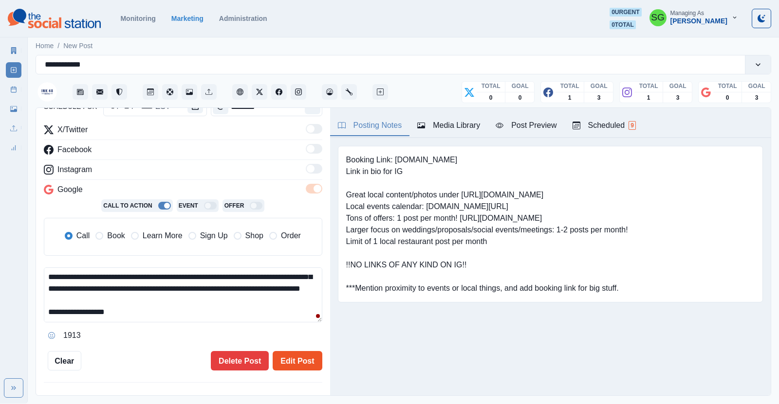
click at [288, 360] on button "Edit Post" at bounding box center [297, 360] width 49 height 19
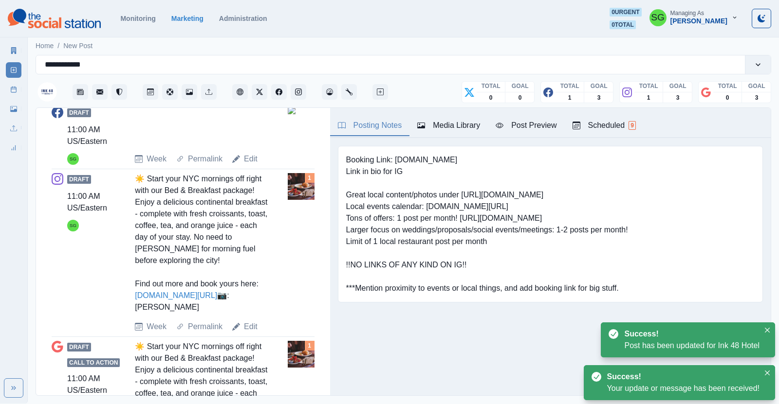
scroll to position [363, 0]
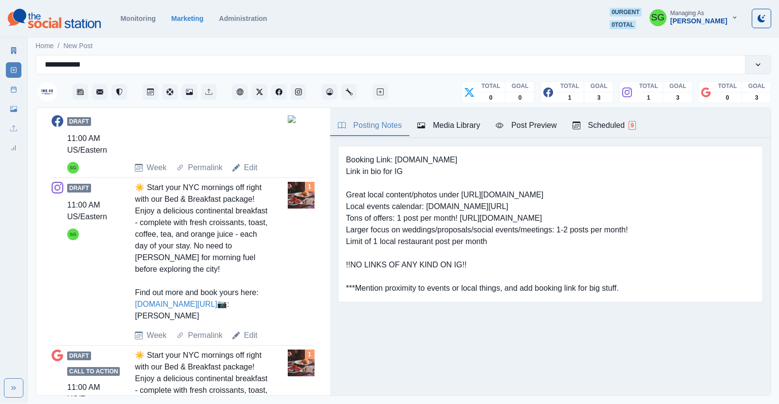
drag, startPoint x: 205, startPoint y: 314, endPoint x: 131, endPoint y: 181, distance: 152.8
click at [131, 182] on div "Draft 11:00 AM US/Eastern SG ☀️ Start your NYC mornings off right with our Bed …" at bounding box center [183, 262] width 263 height 160
copy div "☀️ Start your NYC mornings off right with our Bed & Breakfast package! Enjoy a …"
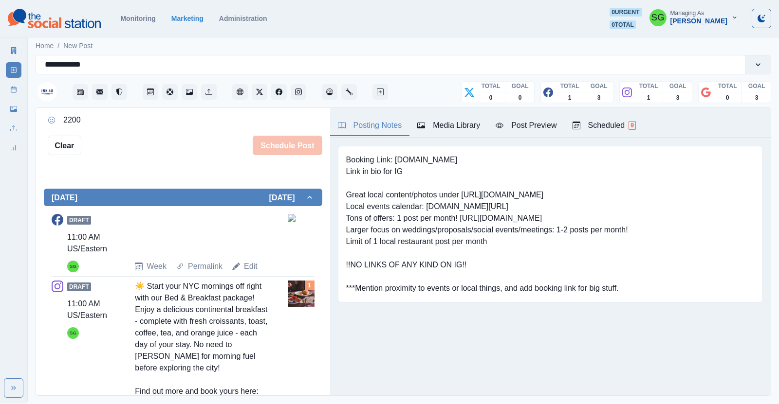
scroll to position [228, 0]
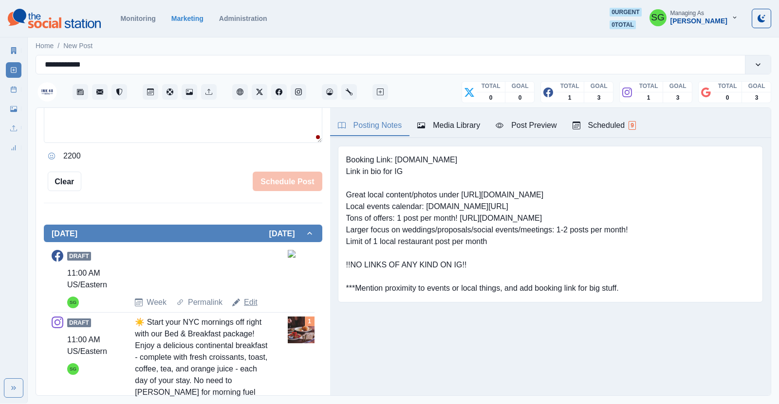
click at [247, 307] on link "Edit" at bounding box center [251, 303] width 14 height 12
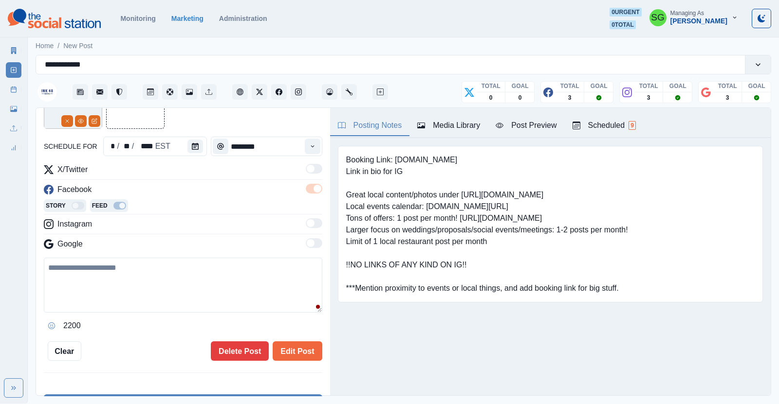
scroll to position [69, 0]
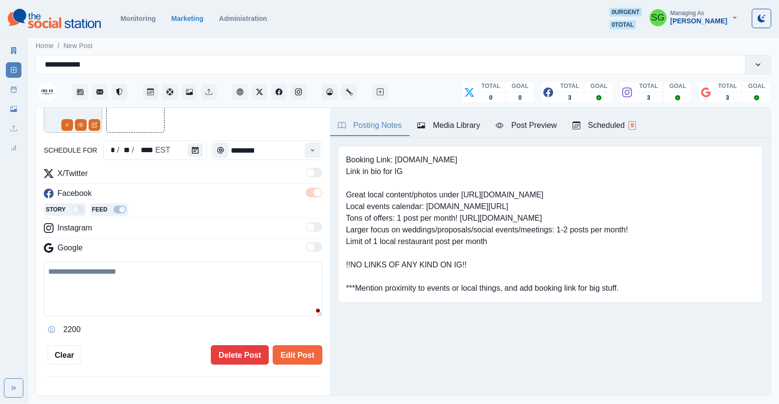
click at [201, 285] on textarea at bounding box center [183, 289] width 278 height 55
paste textarea "**********"
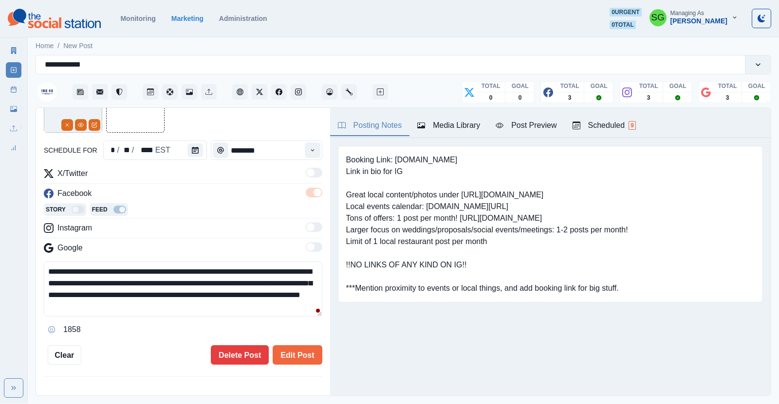
scroll to position [41, 0]
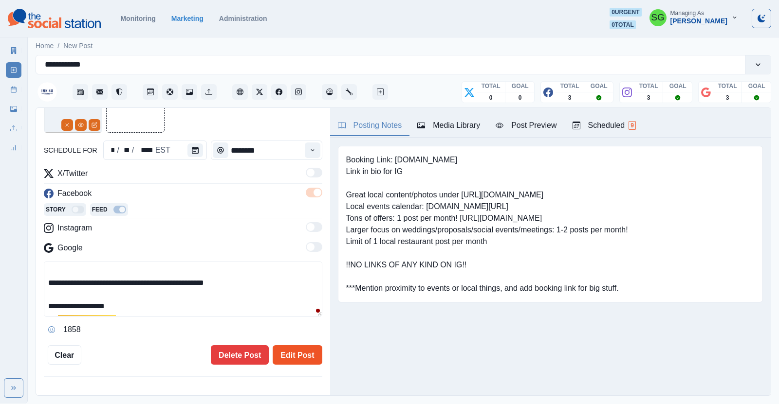
type textarea "**********"
click at [289, 360] on button "Edit Post" at bounding box center [297, 355] width 49 height 19
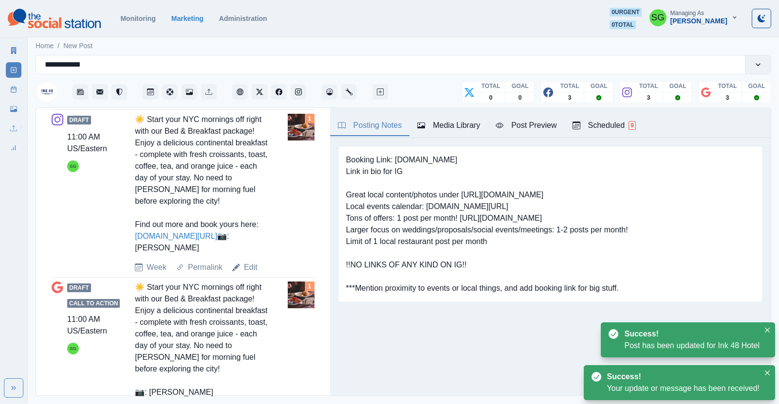
scroll to position [554, 0]
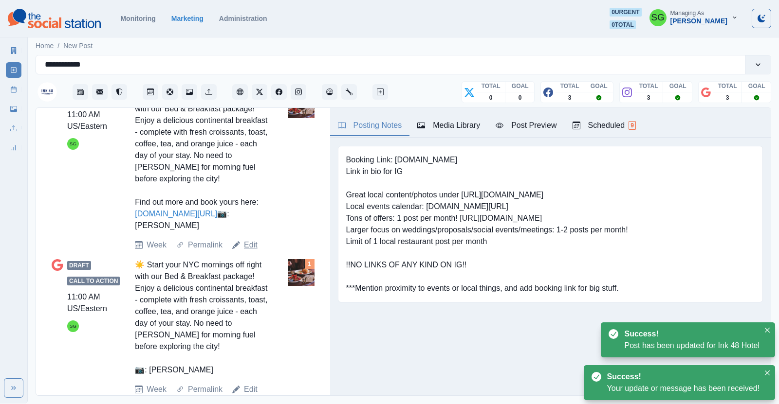
click at [249, 240] on link "Edit" at bounding box center [251, 245] width 14 height 12
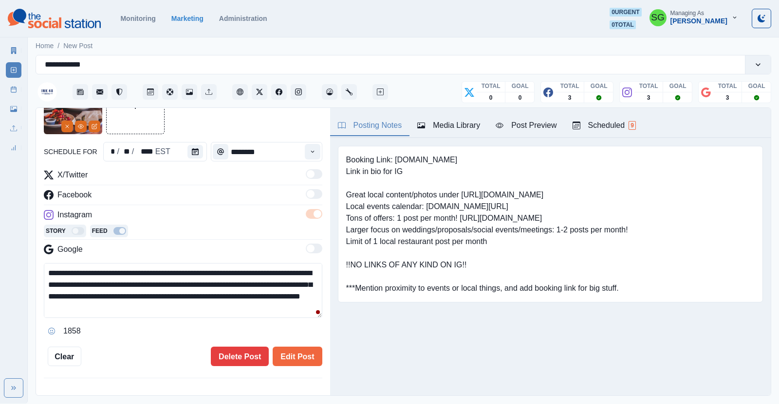
scroll to position [46, 0]
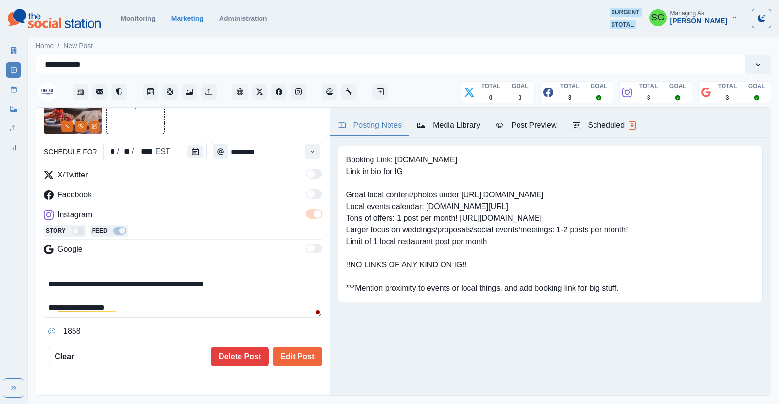
drag, startPoint x: 248, startPoint y: 285, endPoint x: 44, endPoint y: 287, distance: 204.4
click at [44, 287] on textarea "**********" at bounding box center [183, 290] width 278 height 55
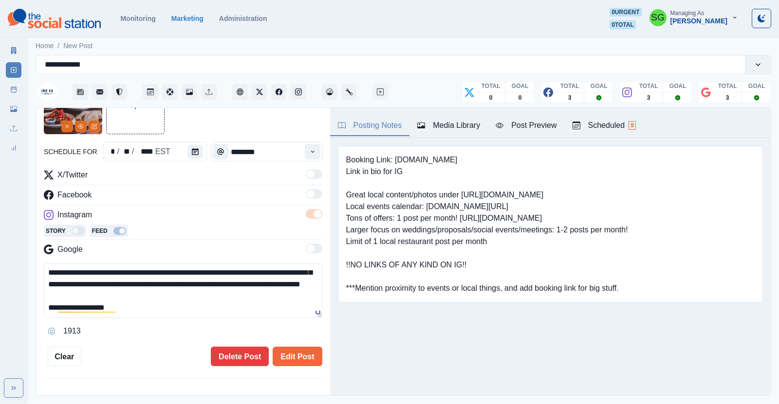
scroll to position [23, 0]
type textarea "**********"
click at [285, 354] on button "Edit Post" at bounding box center [297, 356] width 49 height 19
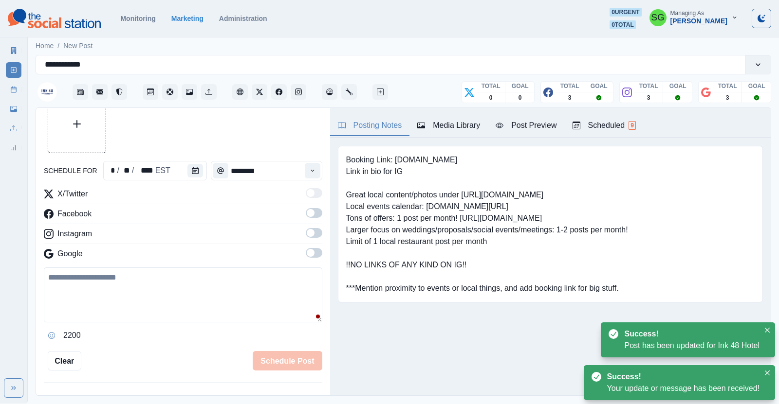
scroll to position [24, 0]
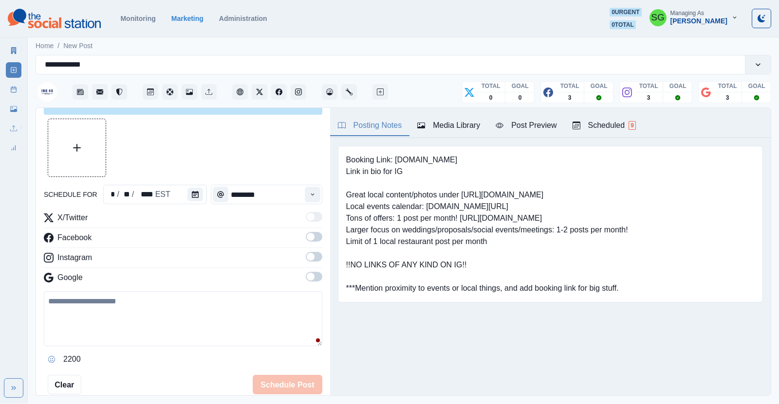
click at [585, 121] on div "Scheduled 9" at bounding box center [603, 126] width 63 height 12
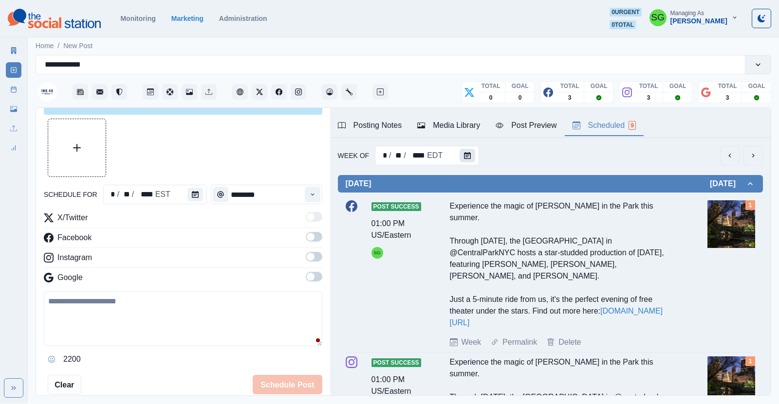
click at [469, 158] on icon "Calendar" at bounding box center [467, 155] width 7 height 7
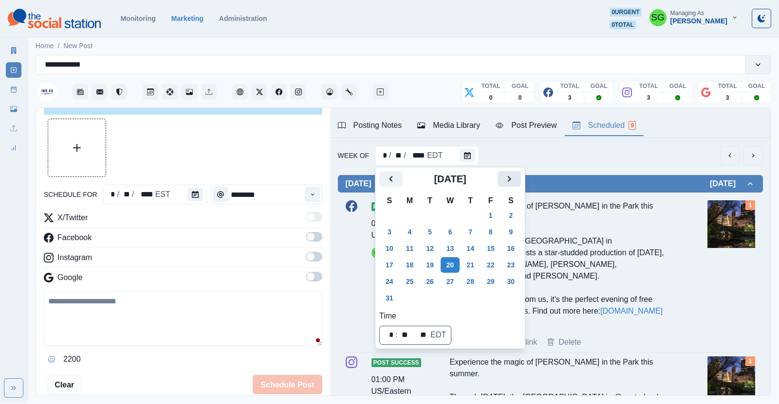
click at [509, 180] on icon "Next" at bounding box center [509, 179] width 3 height 6
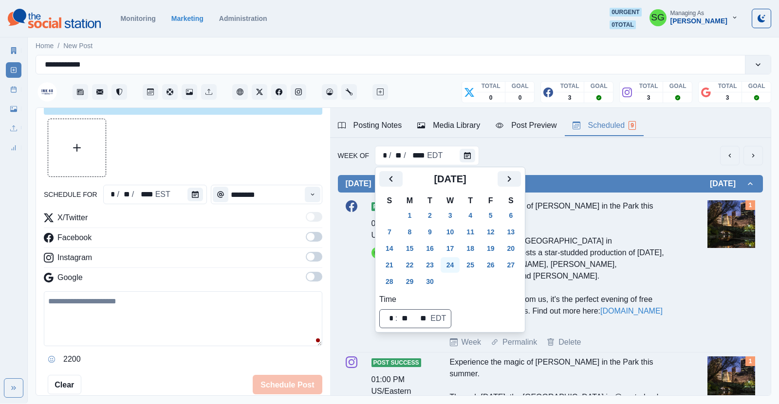
click at [451, 268] on button "24" at bounding box center [450, 265] width 19 height 16
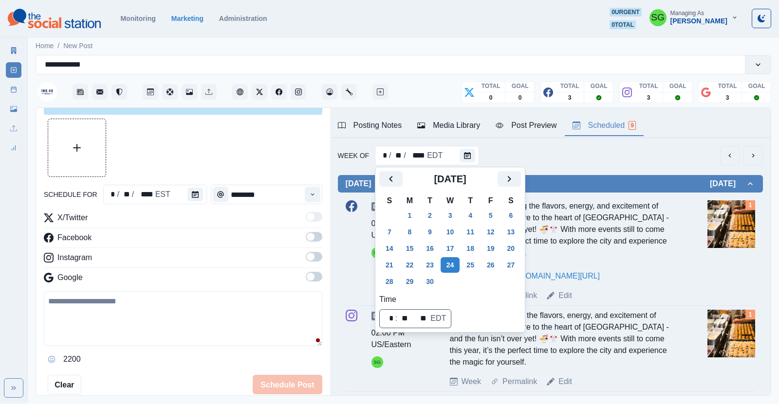
click at [599, 147] on div "Week Of * / ** / **** EDT" at bounding box center [550, 155] width 425 height 19
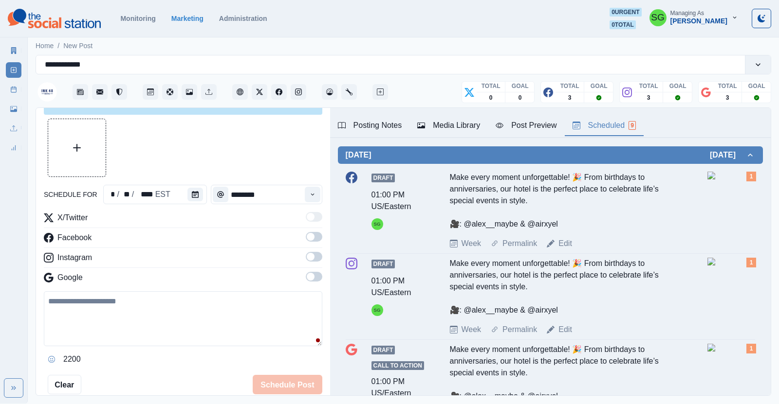
scroll to position [0, 0]
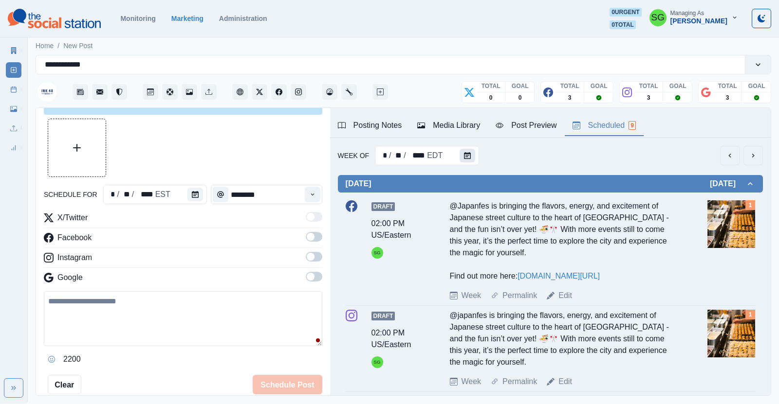
click at [468, 153] on icon "Calendar" at bounding box center [467, 155] width 7 height 7
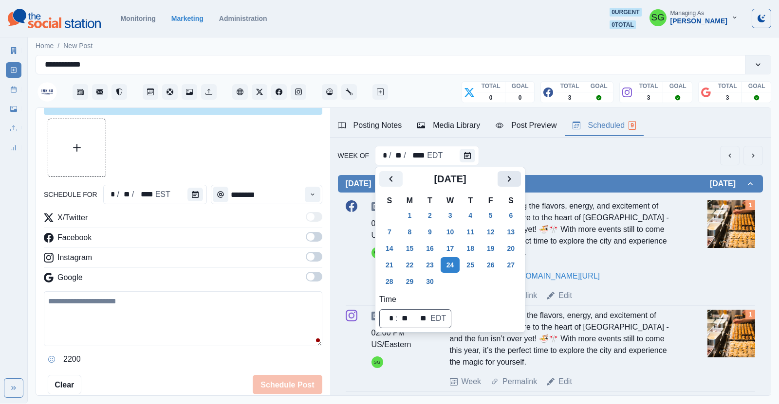
click at [510, 180] on icon "Next" at bounding box center [509, 179] width 12 height 12
click at [185, 91] on button "Media Library" at bounding box center [190, 92] width 16 height 16
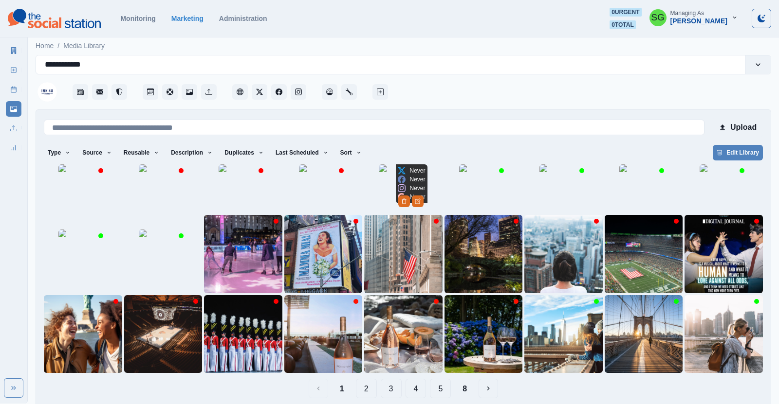
click at [379, 185] on img at bounding box center [403, 189] width 49 height 49
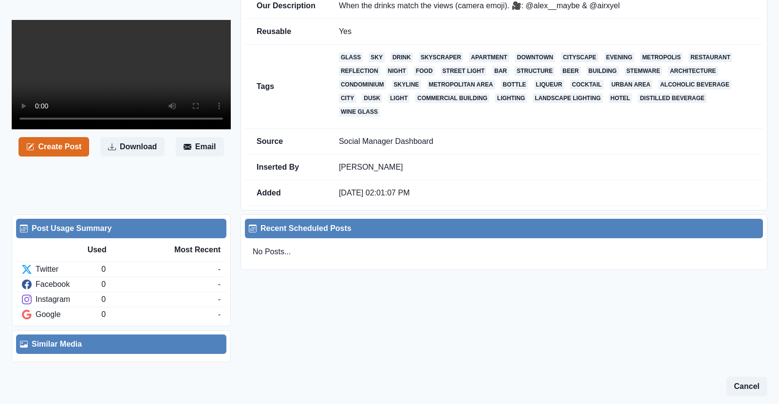
scroll to position [111, 0]
click at [68, 157] on button "Create Post" at bounding box center [53, 146] width 71 height 19
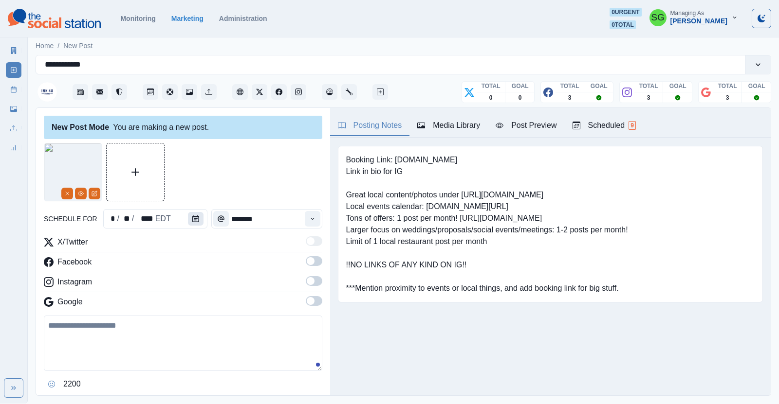
click at [199, 216] on button "Calendar" at bounding box center [196, 219] width 16 height 14
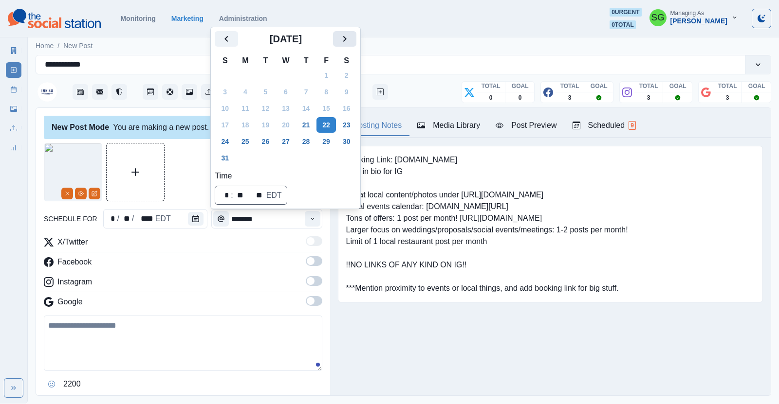
click at [349, 41] on icon "Next" at bounding box center [345, 39] width 12 height 12
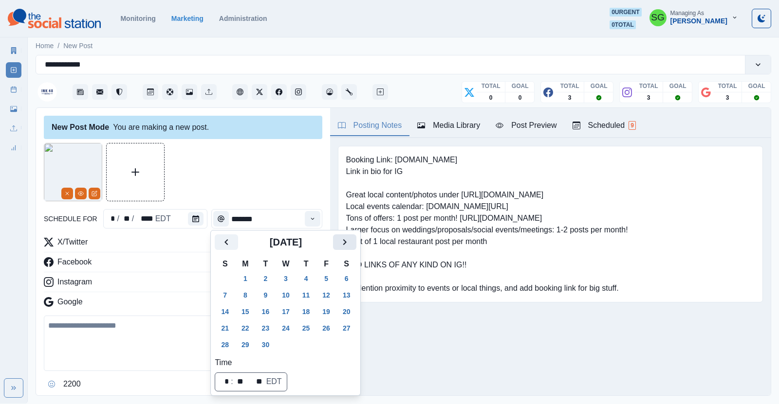
click at [349, 41] on div "Home / New Post" at bounding box center [403, 43] width 751 height 16
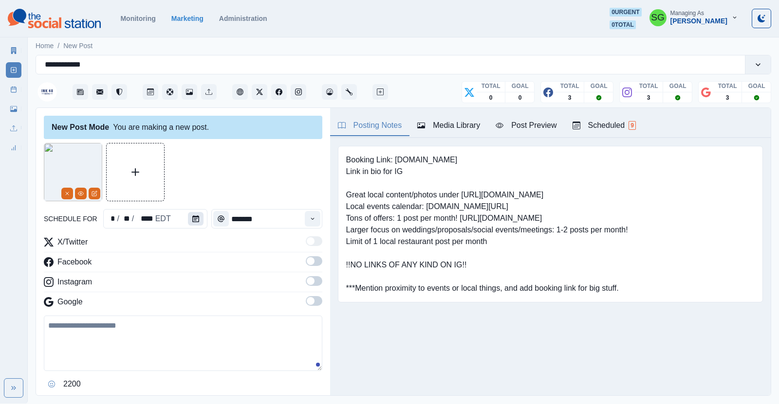
click at [190, 221] on button "Calendar" at bounding box center [196, 219] width 16 height 14
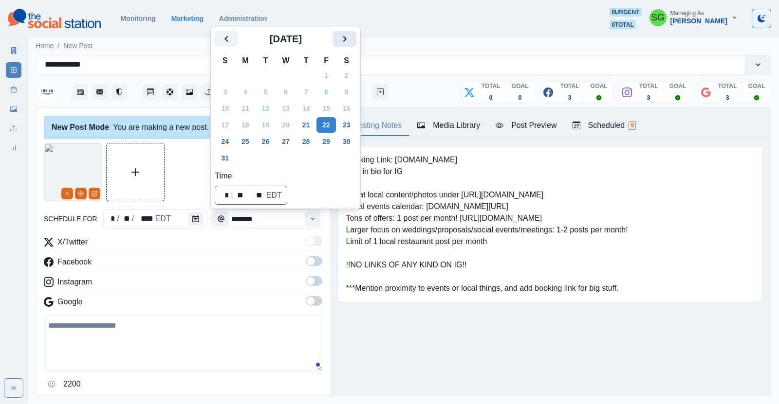
click at [343, 41] on icon "Next" at bounding box center [345, 39] width 12 height 12
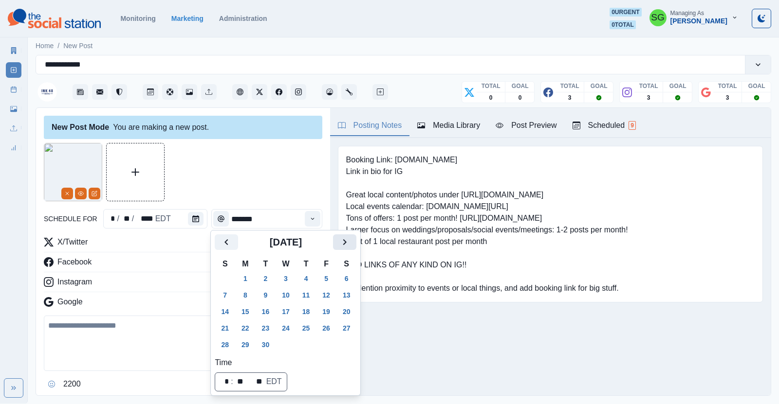
click at [341, 235] on button "Next" at bounding box center [344, 243] width 23 height 16
click at [286, 277] on button "1" at bounding box center [285, 279] width 19 height 16
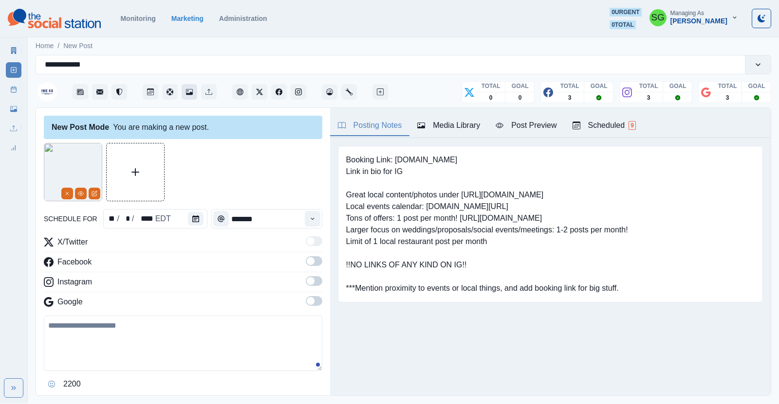
click at [190, 86] on button "Media Library" at bounding box center [190, 92] width 16 height 16
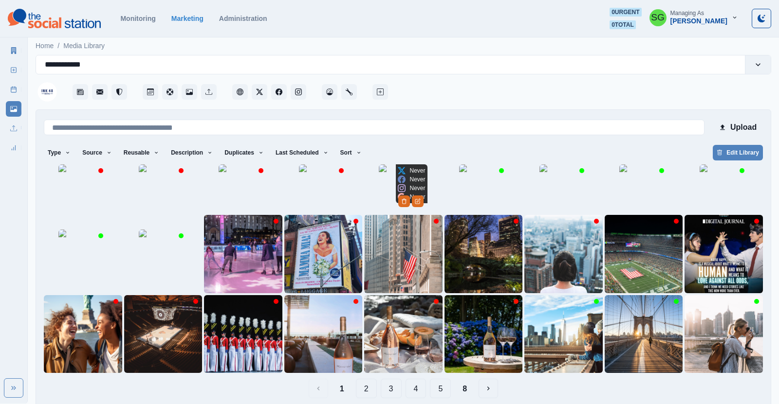
click at [388, 213] on img at bounding box center [403, 189] width 49 height 49
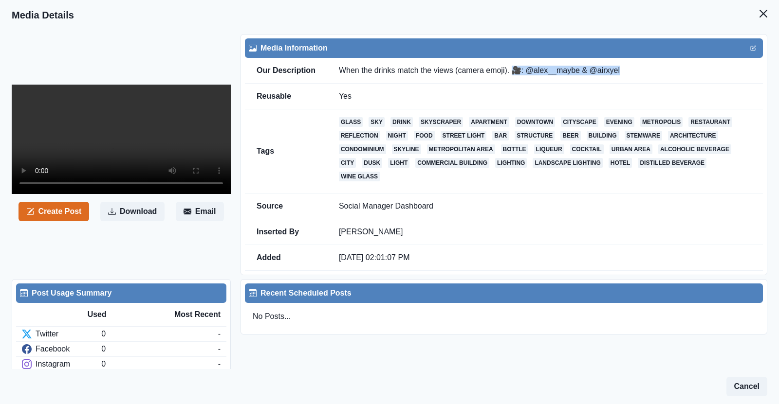
drag, startPoint x: 514, startPoint y: 69, endPoint x: 622, endPoint y: 77, distance: 107.9
click at [622, 77] on td "When the drinks match the views (camera emoji). 🎥: @alex__maybe & @airxyel" at bounding box center [545, 71] width 436 height 26
copy td "🎥: @alex__maybe & @airxyel"
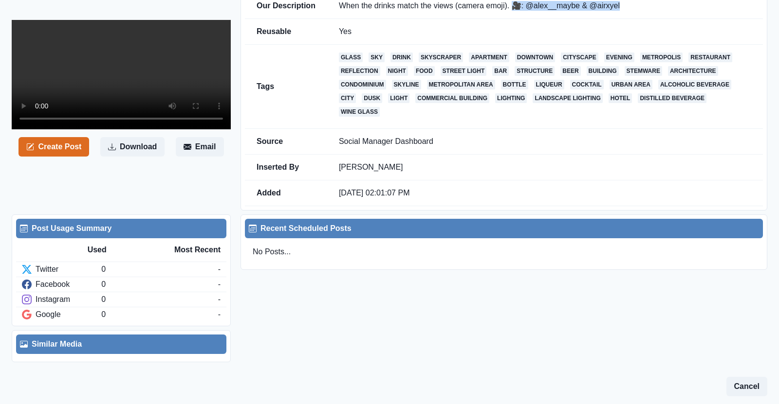
scroll to position [185, 0]
click at [61, 157] on button "Create Post" at bounding box center [53, 146] width 71 height 19
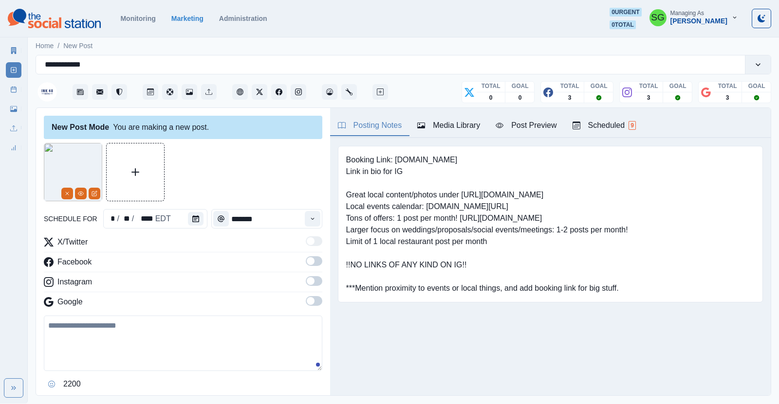
click at [103, 348] on textarea at bounding box center [183, 343] width 278 height 55
paste textarea "**********"
click at [47, 323] on textarea "**********" at bounding box center [183, 343] width 278 height 55
click at [194, 218] on icon "Calendar" at bounding box center [195, 219] width 7 height 7
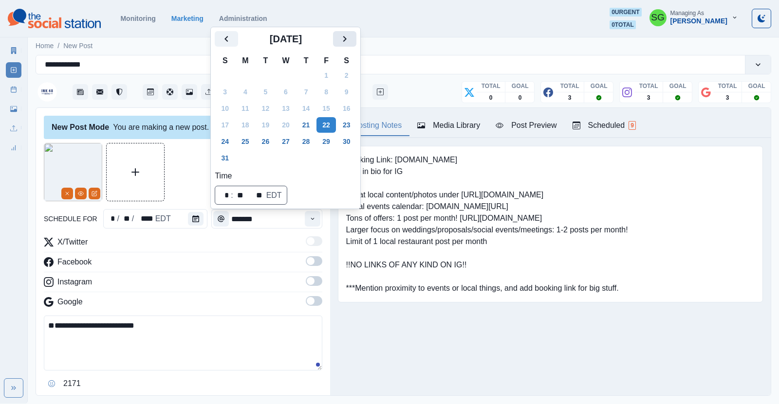
click at [334, 37] on button "Next" at bounding box center [344, 39] width 23 height 16
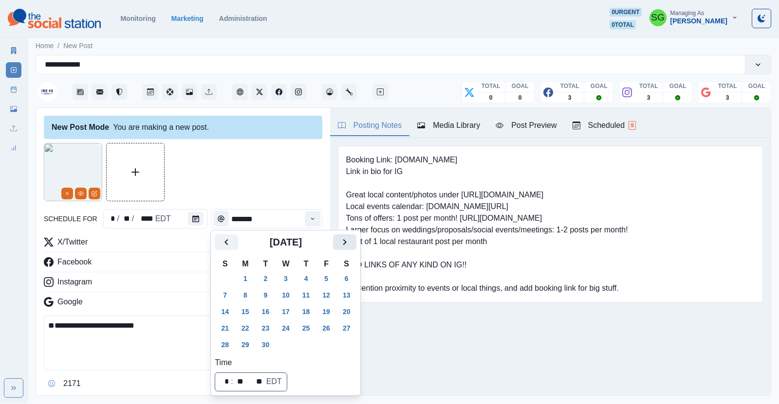
click at [343, 249] on button "Next" at bounding box center [344, 243] width 23 height 16
click at [287, 277] on button "1" at bounding box center [285, 279] width 19 height 16
click at [272, 167] on div at bounding box center [183, 172] width 278 height 58
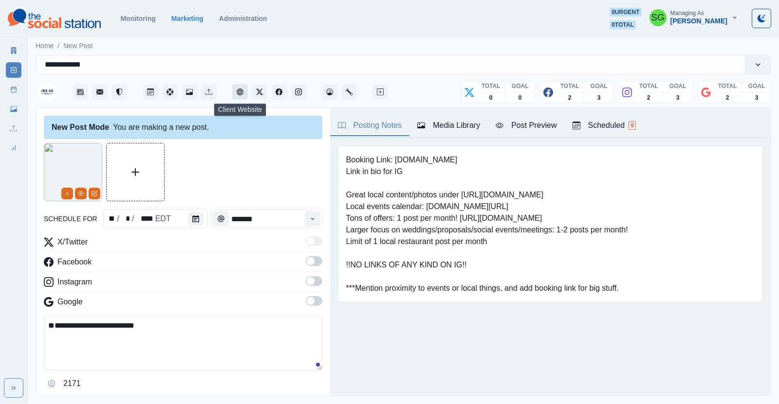
click at [239, 91] on icon "Client Website" at bounding box center [240, 92] width 7 height 7
click at [104, 319] on textarea "**********" at bounding box center [183, 343] width 278 height 55
paste textarea "**********"
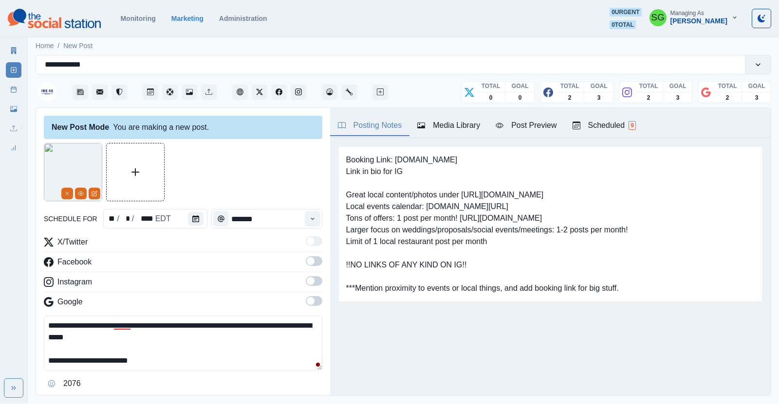
click at [68, 335] on textarea "**********" at bounding box center [183, 343] width 278 height 55
click at [99, 326] on textarea "**********" at bounding box center [183, 343] width 278 height 55
type textarea "**********"
click at [310, 222] on icon "Time" at bounding box center [312, 219] width 7 height 7
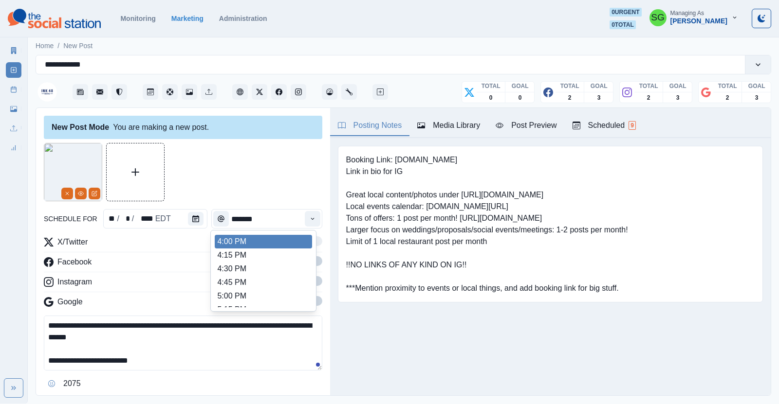
scroll to position [447, 0]
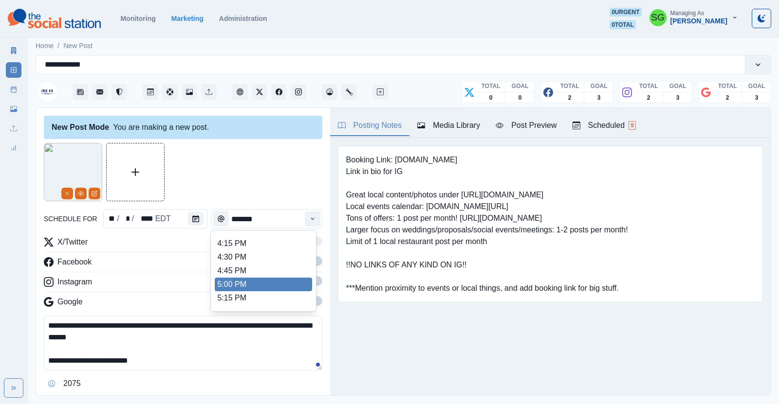
click at [249, 282] on li "5:00 PM" at bounding box center [263, 285] width 97 height 14
type input "*******"
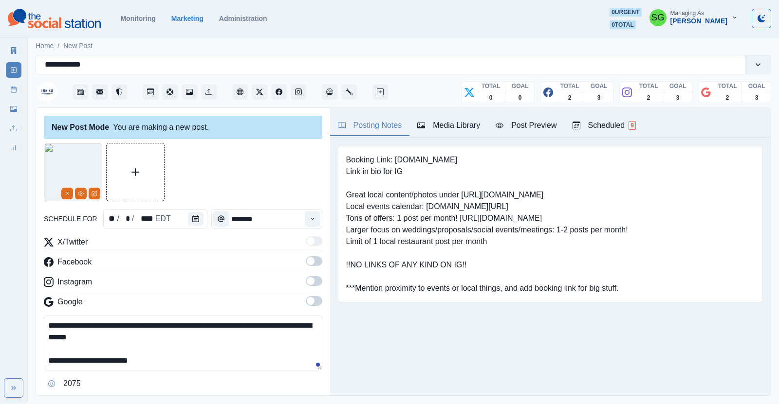
click at [317, 261] on span at bounding box center [314, 262] width 17 height 10
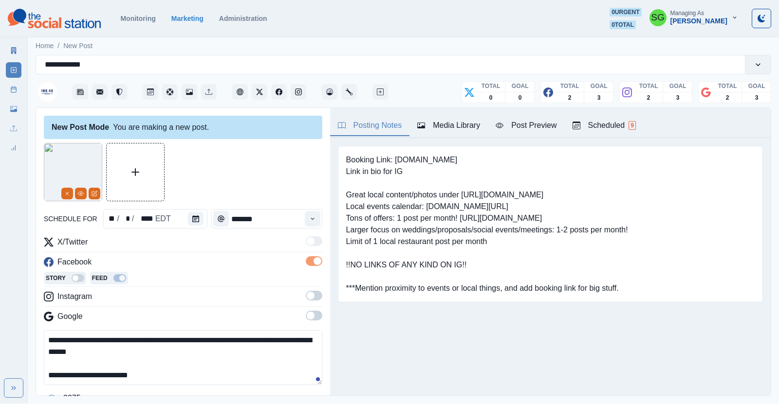
click at [317, 292] on span at bounding box center [314, 296] width 17 height 10
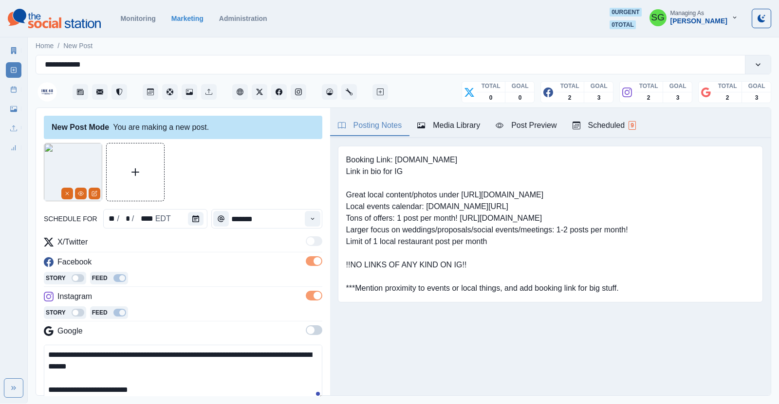
click at [312, 327] on span at bounding box center [311, 331] width 8 height 8
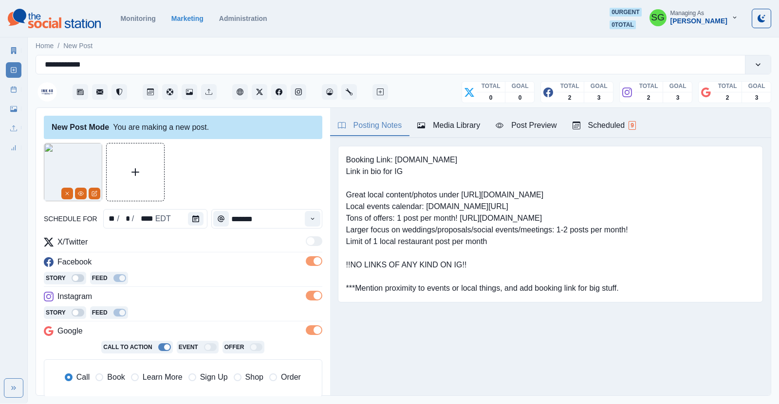
scroll to position [122, 0]
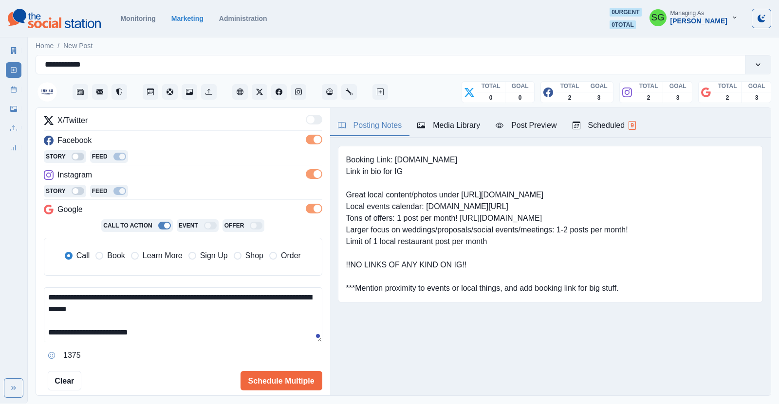
click at [151, 253] on span "Learn More" at bounding box center [163, 256] width 40 height 12
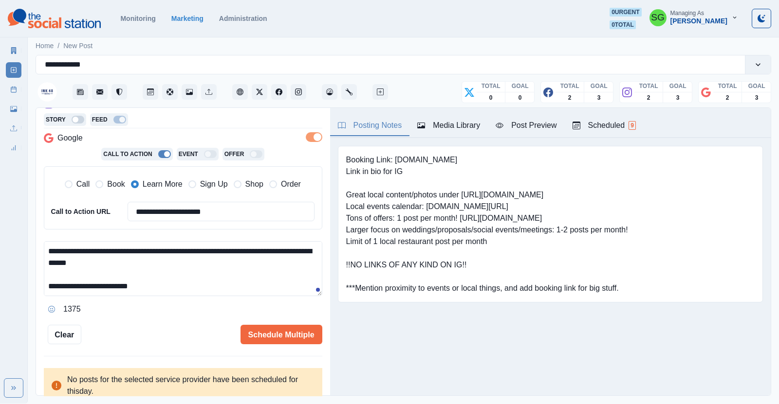
scroll to position [197, 0]
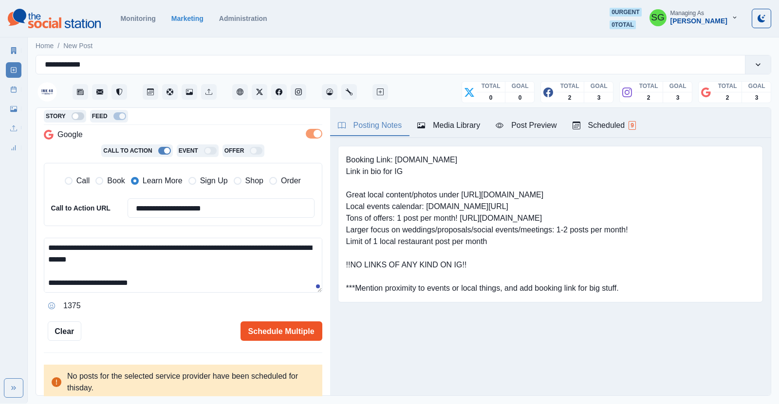
click at [275, 332] on button "Schedule Multiple" at bounding box center [281, 331] width 82 height 19
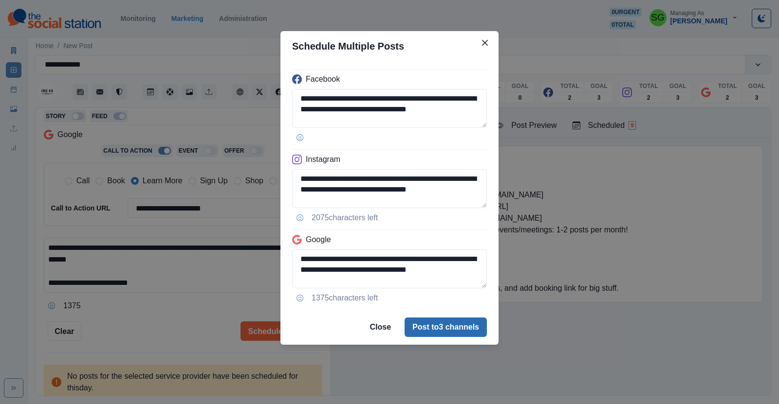
click at [416, 328] on button "Post to 3 channels" at bounding box center [445, 327] width 82 height 19
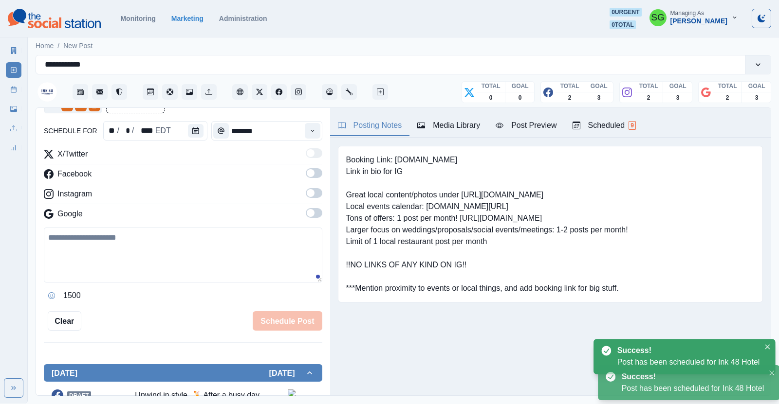
scroll to position [182, 0]
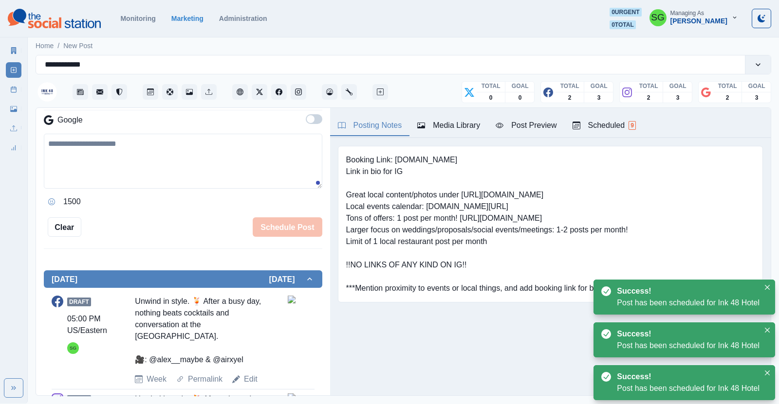
click at [595, 128] on div "Scheduled 9" at bounding box center [603, 126] width 63 height 12
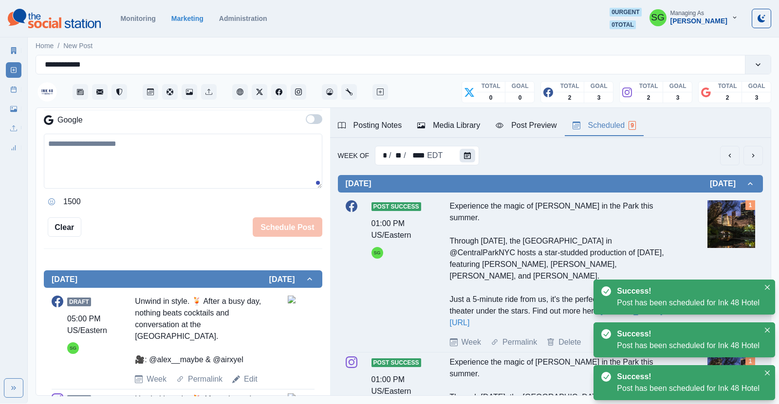
click at [469, 154] on icon "Calendar" at bounding box center [467, 155] width 7 height 7
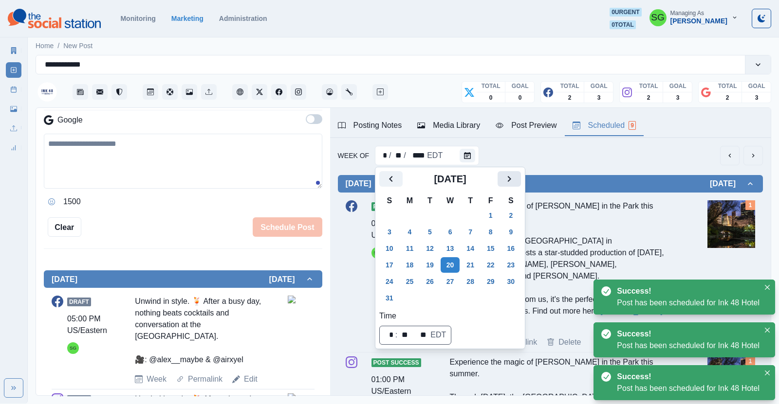
click at [505, 184] on icon "Next" at bounding box center [509, 179] width 12 height 12
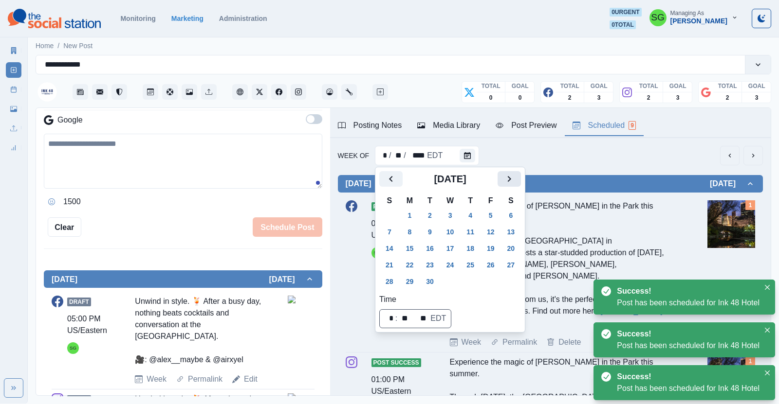
click at [505, 184] on icon "Next" at bounding box center [509, 179] width 12 height 12
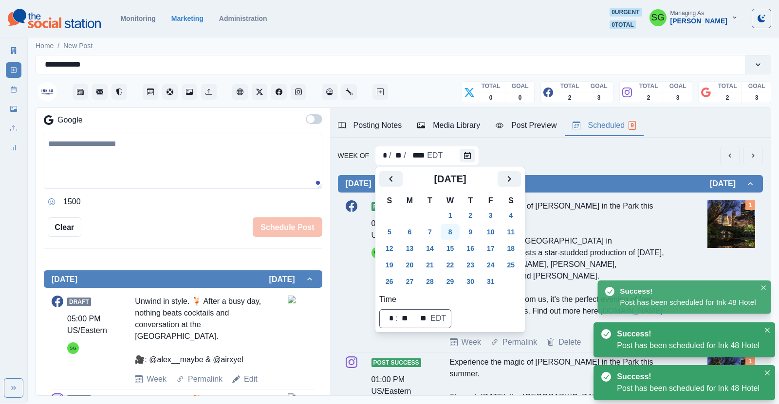
click at [445, 229] on button "8" at bounding box center [450, 232] width 19 height 16
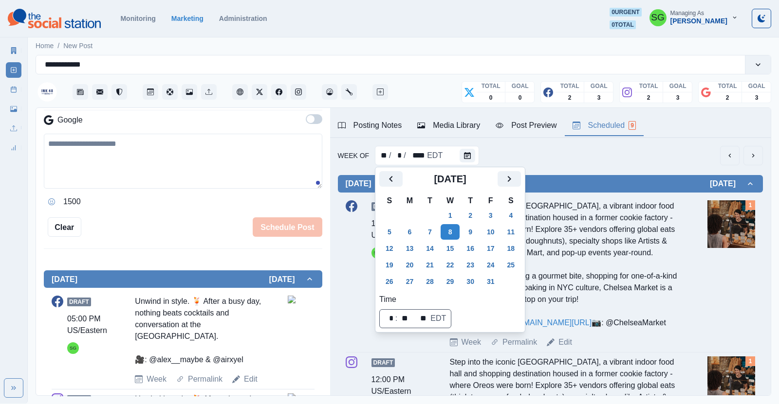
click at [591, 155] on div "Week Of ** / * / **** EDT" at bounding box center [550, 155] width 425 height 19
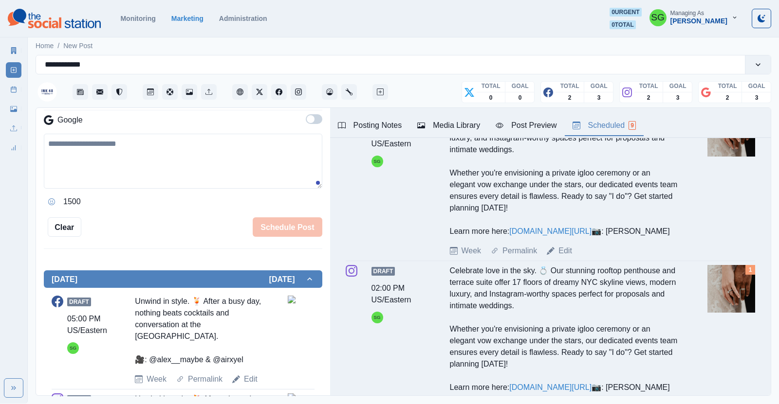
scroll to position [583, 0]
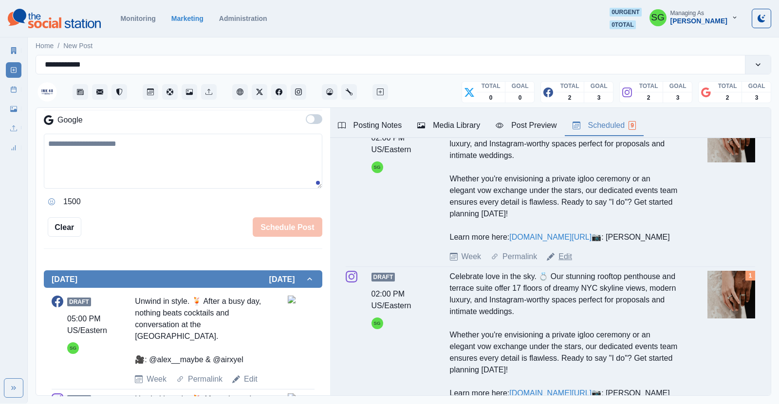
click at [565, 263] on link "Edit" at bounding box center [565, 257] width 14 height 12
type input "*******"
type textarea "**********"
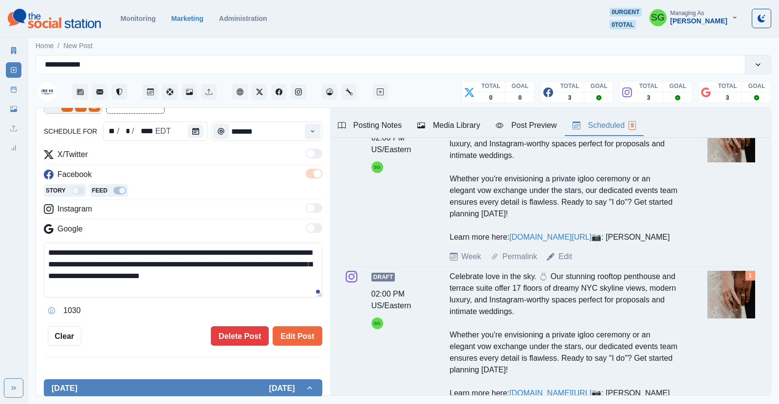
scroll to position [36, 0]
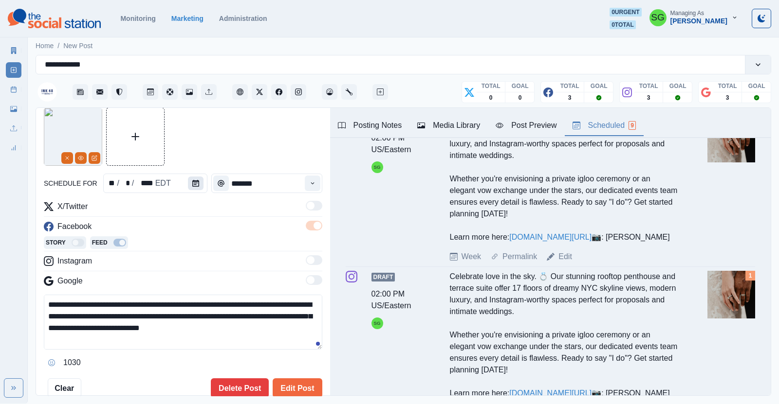
click at [192, 184] on icon "Calendar" at bounding box center [195, 183] width 7 height 7
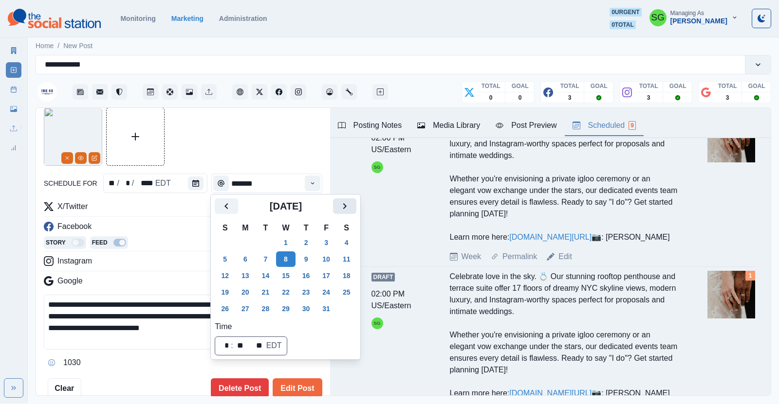
click at [339, 211] on icon "Next" at bounding box center [345, 207] width 12 height 12
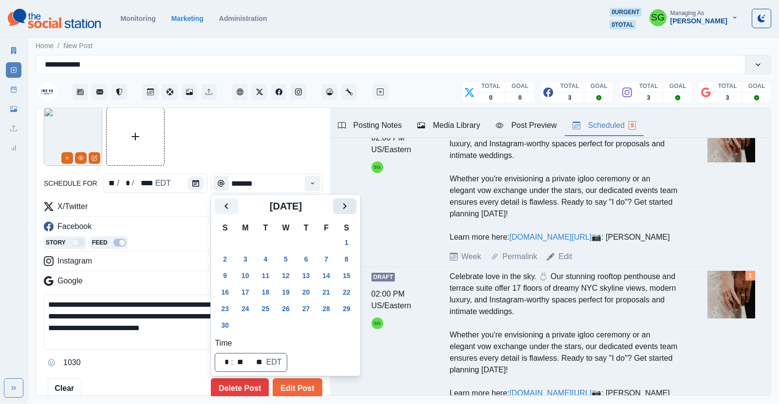
click at [339, 211] on icon "Next" at bounding box center [345, 207] width 12 height 12
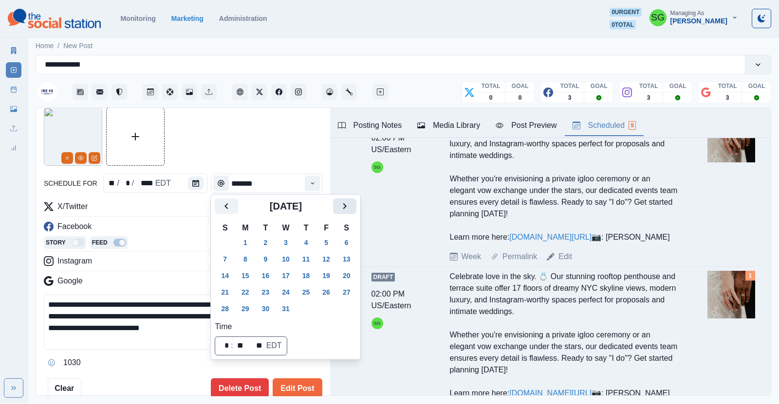
click at [339, 211] on icon "Next" at bounding box center [345, 207] width 12 height 12
click at [289, 291] on button "21" at bounding box center [285, 293] width 19 height 16
click at [294, 385] on button "Edit Post" at bounding box center [297, 388] width 49 height 19
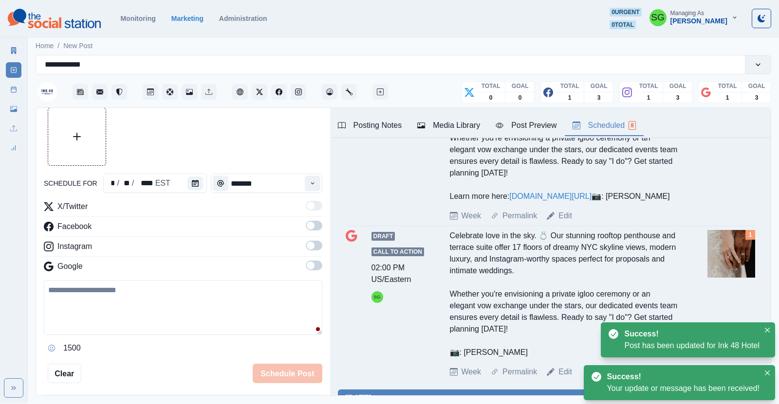
scroll to position [626, 0]
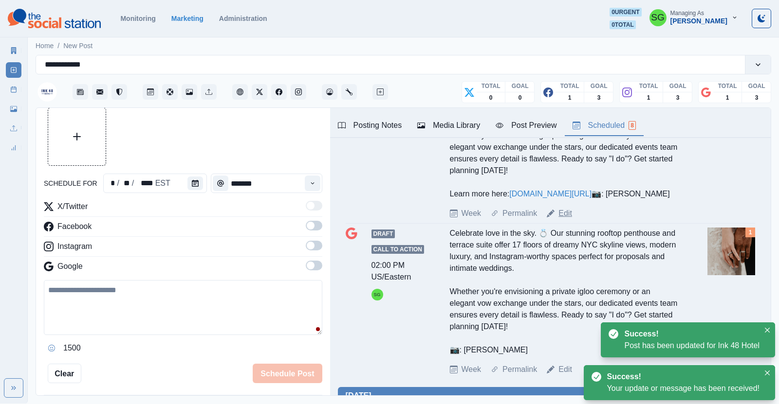
click at [564, 220] on link "Edit" at bounding box center [565, 214] width 14 height 12
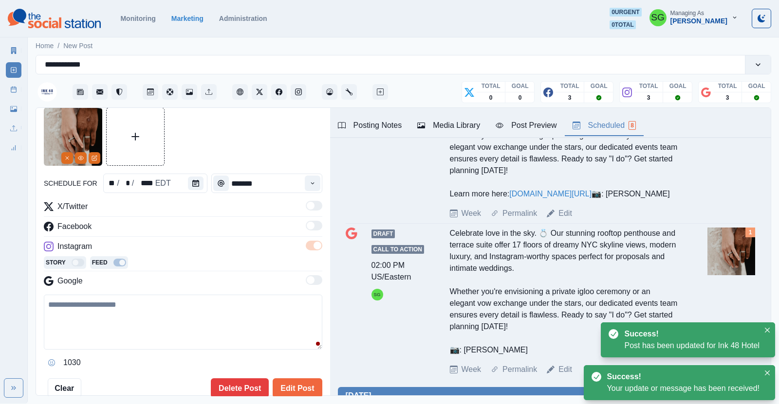
type textarea "**********"
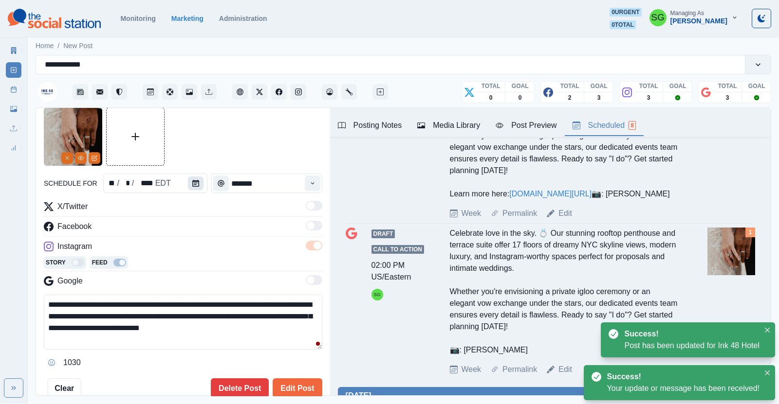
click at [194, 182] on icon "Calendar" at bounding box center [195, 183] width 7 height 7
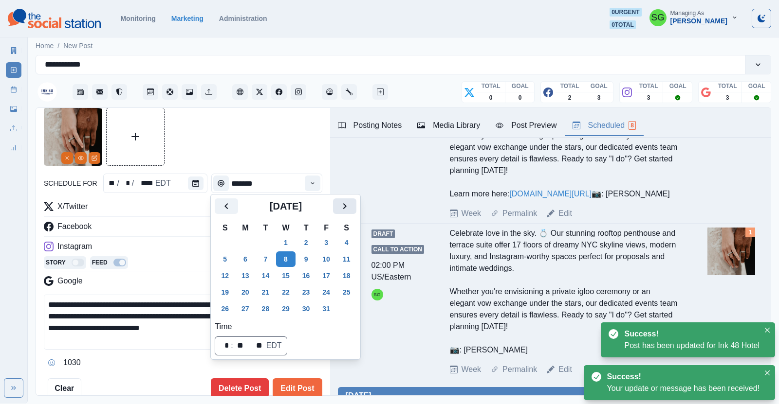
click at [340, 211] on icon "Next" at bounding box center [345, 207] width 12 height 12
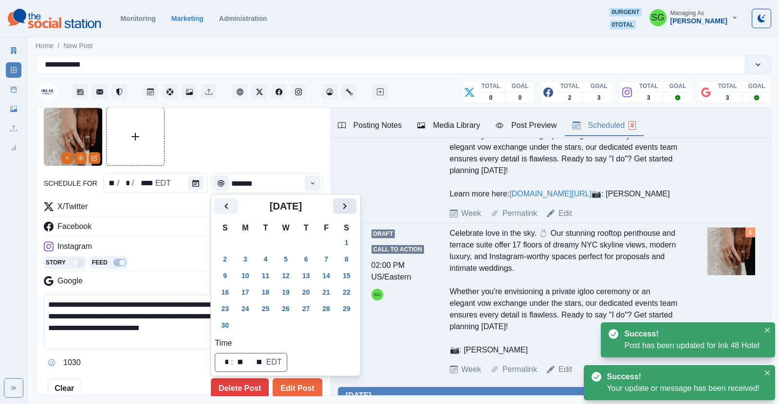
click at [340, 211] on icon "Next" at bounding box center [345, 207] width 12 height 12
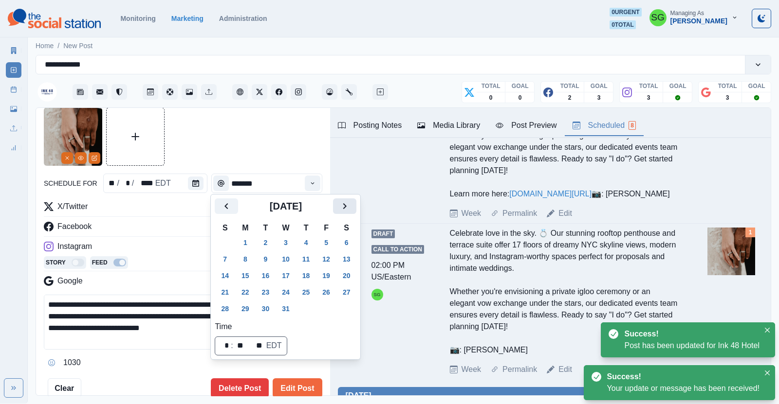
click at [340, 211] on icon "Next" at bounding box center [345, 207] width 12 height 12
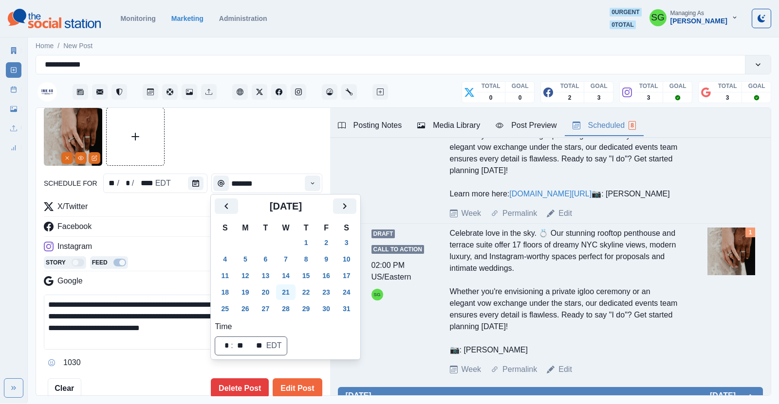
click at [286, 295] on button "21" at bounding box center [285, 293] width 19 height 16
click at [296, 385] on button "Edit Post" at bounding box center [297, 388] width 49 height 19
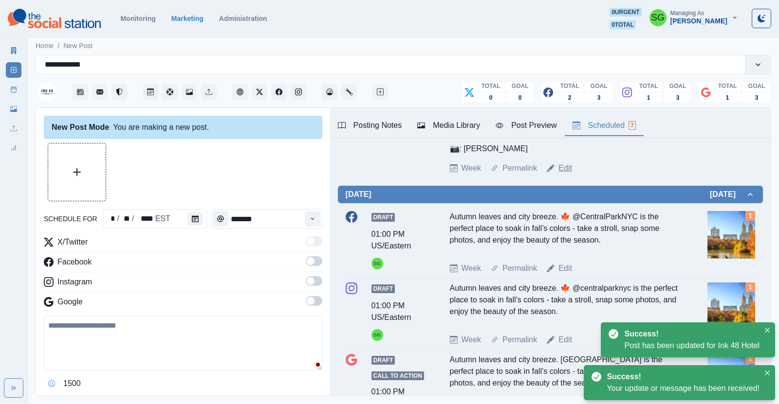
click at [566, 174] on link "Edit" at bounding box center [565, 169] width 14 height 12
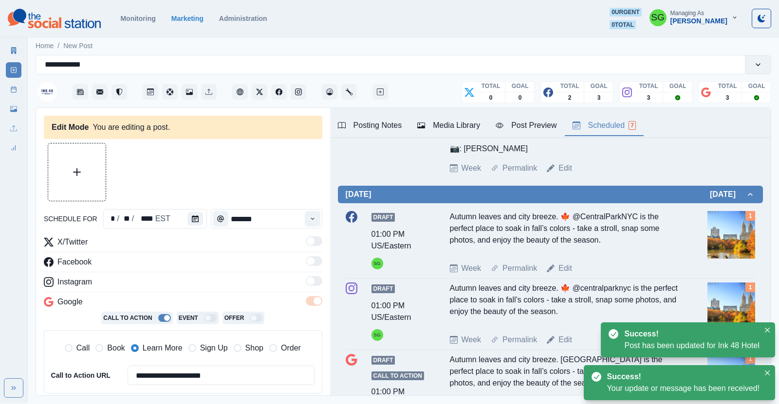
type textarea "**********"
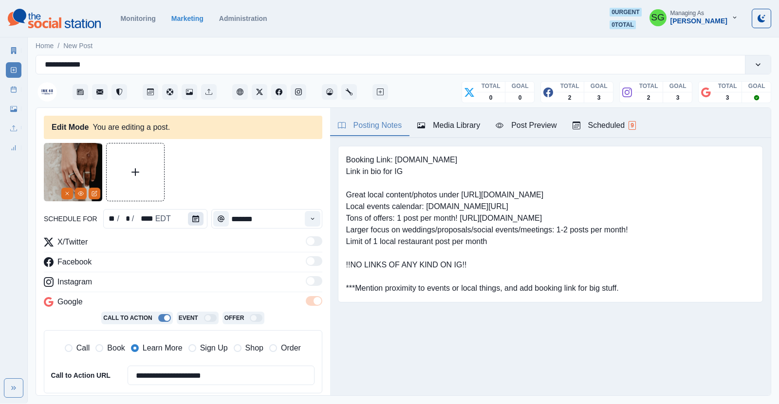
click at [196, 219] on icon "Calendar" at bounding box center [195, 219] width 7 height 7
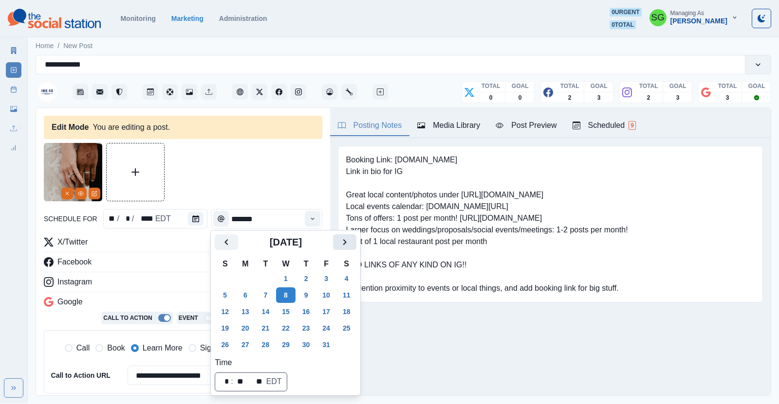
click at [339, 242] on icon "Next" at bounding box center [345, 243] width 12 height 12
click at [338, 242] on div "Booking Link: [DOMAIN_NAME] Link in bio for IG Great local content/photos under…" at bounding box center [550, 224] width 425 height 157
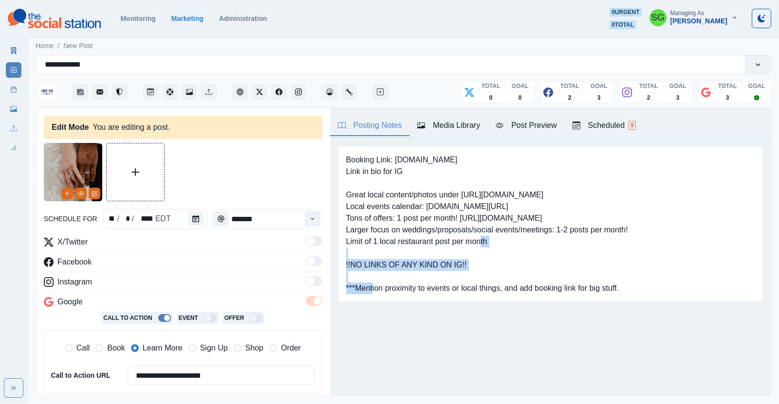
click at [338, 242] on div "Booking Link: [DOMAIN_NAME] Link in bio for IG Great local content/photos under…" at bounding box center [550, 224] width 425 height 157
click at [199, 215] on button "Calendar" at bounding box center [196, 219] width 16 height 14
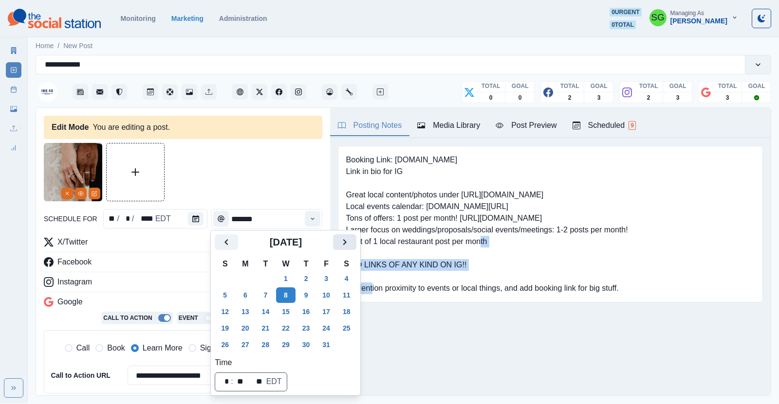
click at [349, 238] on icon "Next" at bounding box center [345, 243] width 12 height 12
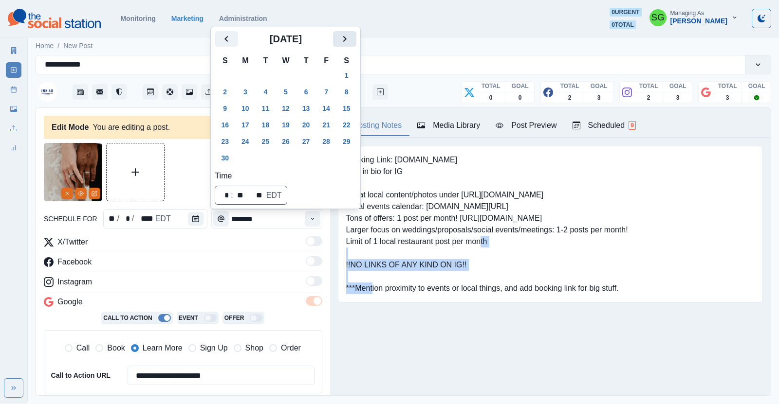
click at [342, 42] on icon "Next" at bounding box center [345, 39] width 12 height 12
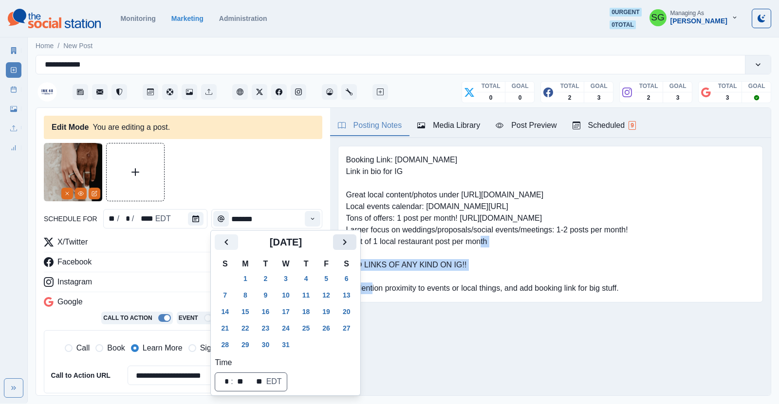
click at [339, 246] on icon "Next" at bounding box center [345, 243] width 12 height 12
click at [285, 332] on button "21" at bounding box center [285, 329] width 19 height 16
click at [173, 252] on div "**********" at bounding box center [183, 319] width 278 height 165
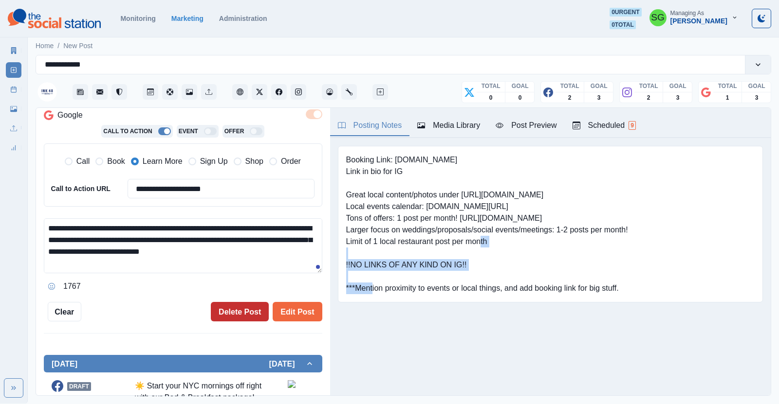
scroll to position [206, 0]
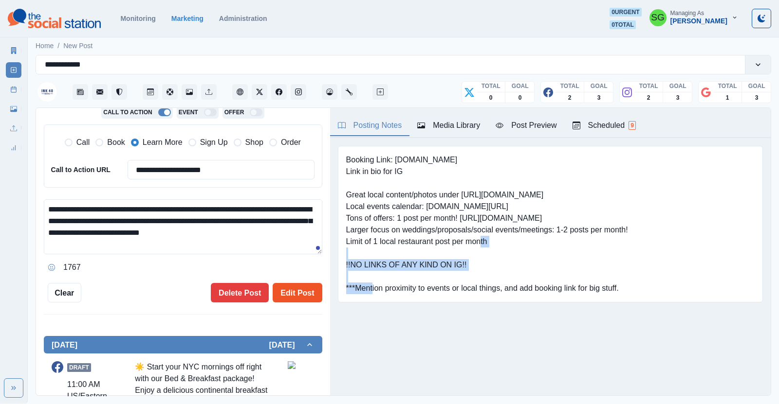
click at [298, 294] on button "Edit Post" at bounding box center [297, 292] width 49 height 19
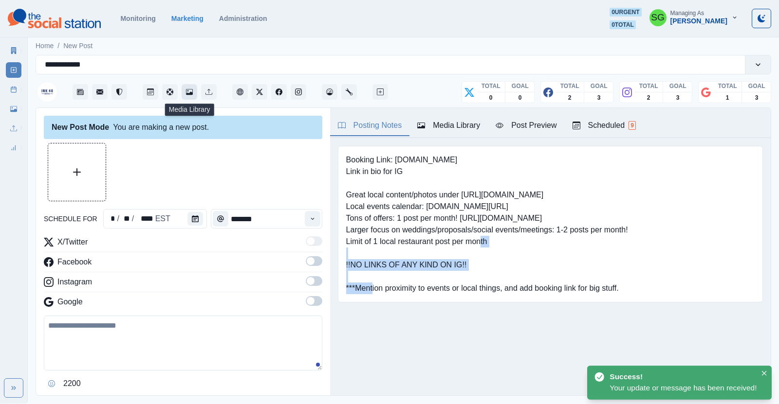
click at [188, 88] on button "Media Library" at bounding box center [190, 92] width 16 height 16
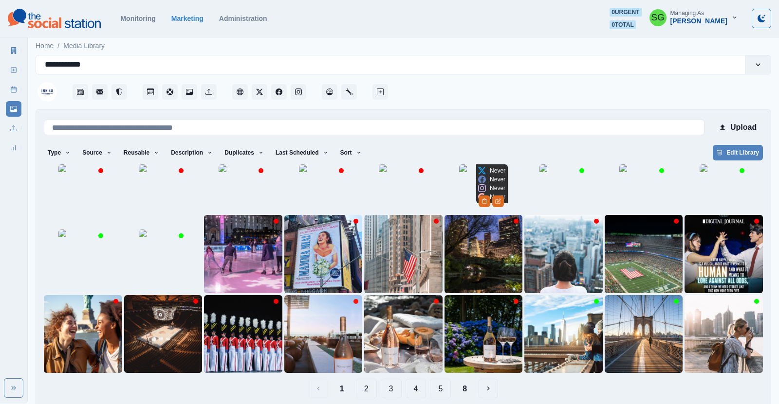
click at [464, 213] on img at bounding box center [483, 189] width 49 height 49
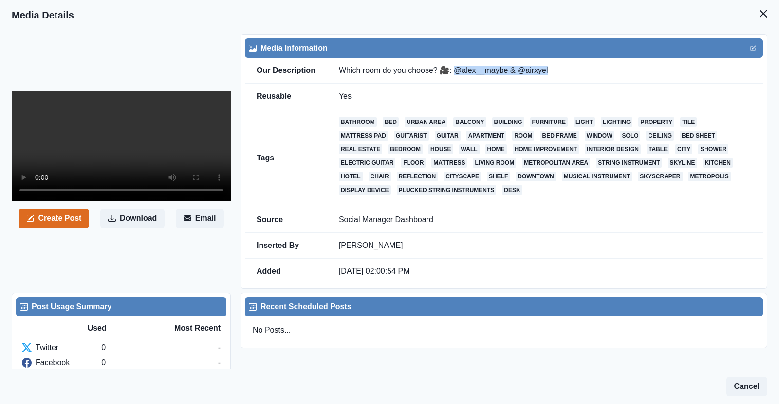
drag, startPoint x: 550, startPoint y: 69, endPoint x: 457, endPoint y: 77, distance: 93.3
click at [457, 77] on td "Which room do you choose? 🎥: @alex__maybe & @airxyel" at bounding box center [545, 71] width 436 height 26
copy td "alex__maybe & @airxyel"
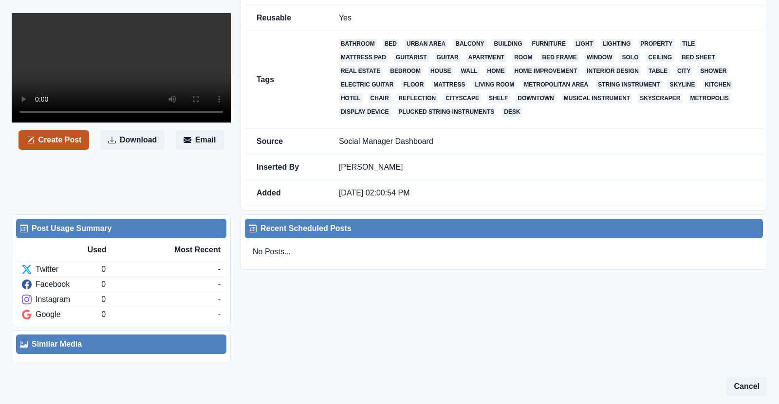
click at [76, 150] on button "Create Post" at bounding box center [53, 139] width 71 height 19
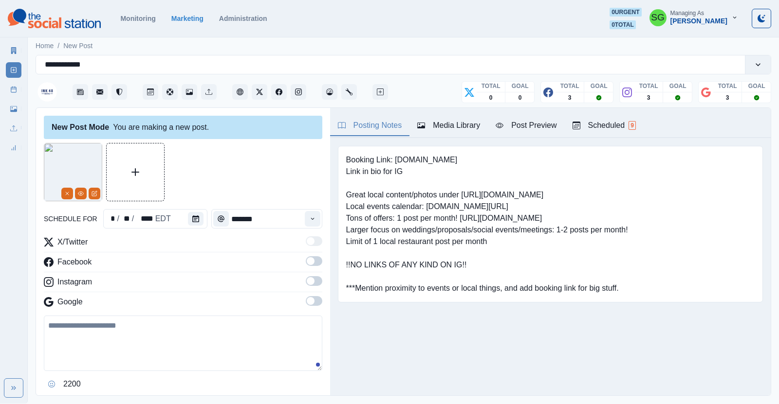
scroll to position [25, 0]
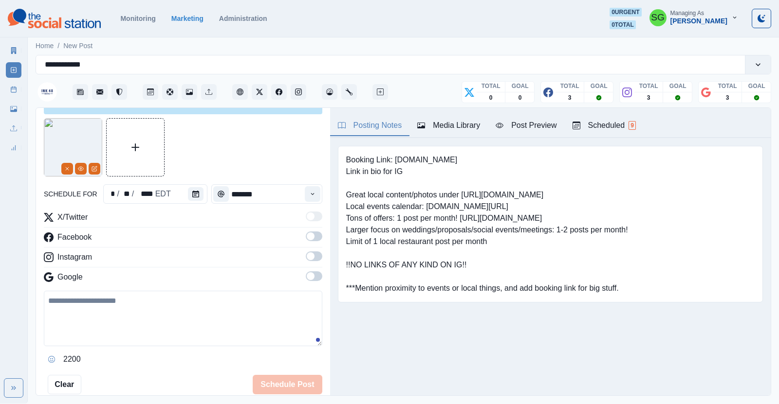
click at [118, 311] on textarea at bounding box center [183, 318] width 278 height 55
paste textarea "**********"
click at [46, 297] on textarea "**********" at bounding box center [183, 318] width 278 height 55
paste textarea "**"
click at [46, 297] on textarea "**********" at bounding box center [183, 318] width 278 height 55
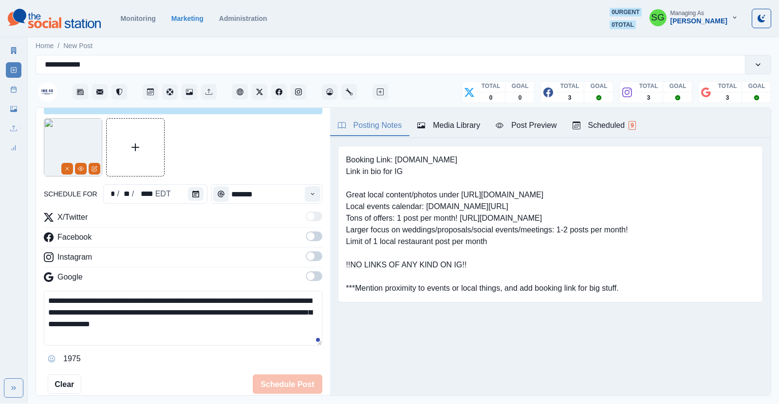
scroll to position [6, 0]
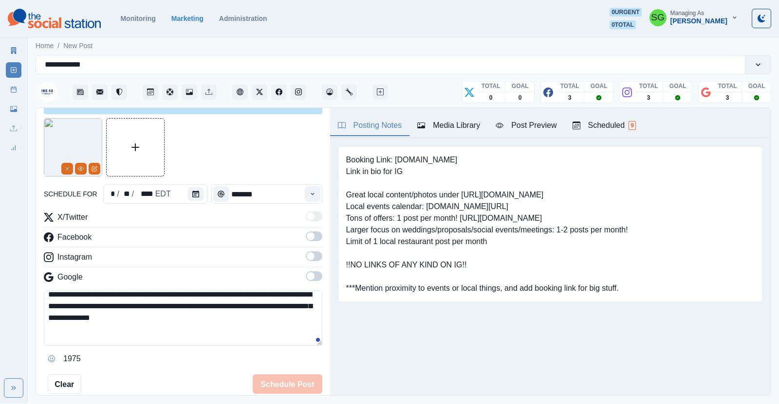
paste textarea "**"
drag, startPoint x: 449, startPoint y: 156, endPoint x: 395, endPoint y: 165, distance: 54.7
click at [395, 165] on pre "Booking Link: [DOMAIN_NAME] Link in bio for IG Great local content/photos under…" at bounding box center [487, 224] width 282 height 140
copy pre "[DOMAIN_NAME]"
click at [80, 344] on textarea "**********" at bounding box center [183, 318] width 278 height 55
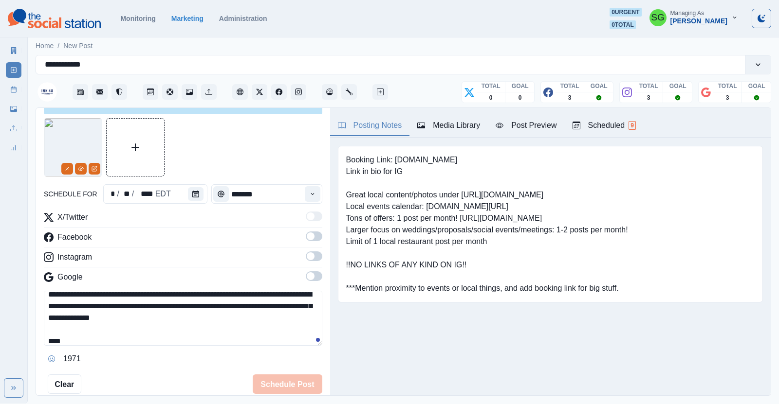
paste textarea "**********"
type textarea "**********"
click at [192, 192] on icon "Calendar" at bounding box center [195, 194] width 7 height 7
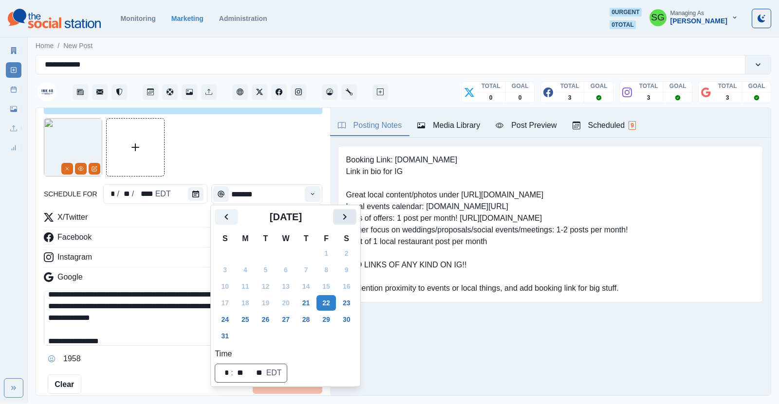
click at [341, 216] on icon "Next" at bounding box center [345, 217] width 12 height 12
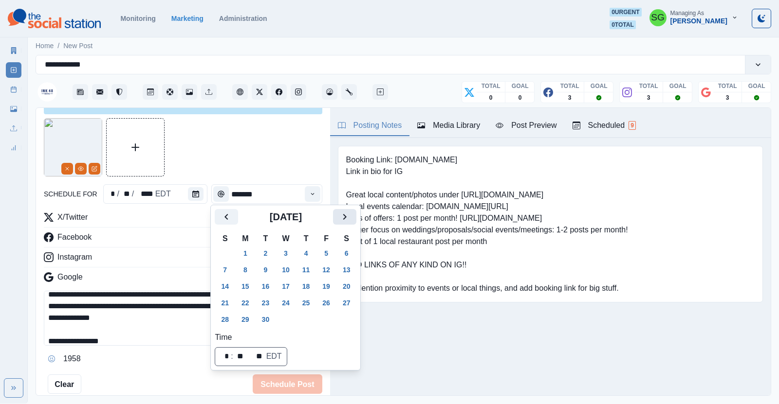
click at [341, 216] on icon "Next" at bounding box center [345, 217] width 12 height 12
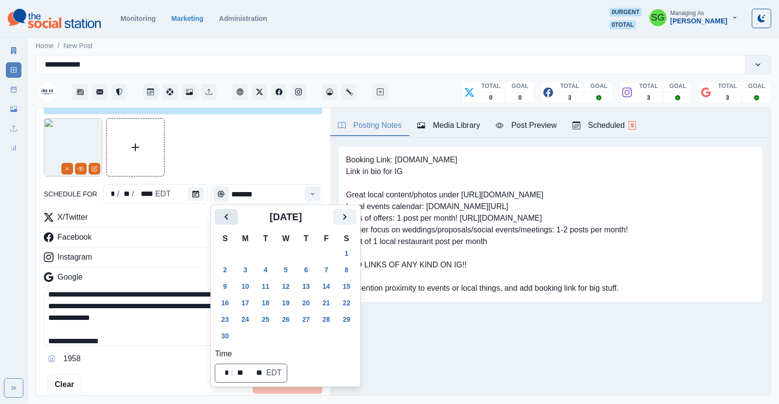
click at [229, 217] on icon "Previous" at bounding box center [226, 217] width 12 height 12
click at [289, 270] on button "8" at bounding box center [285, 270] width 19 height 16
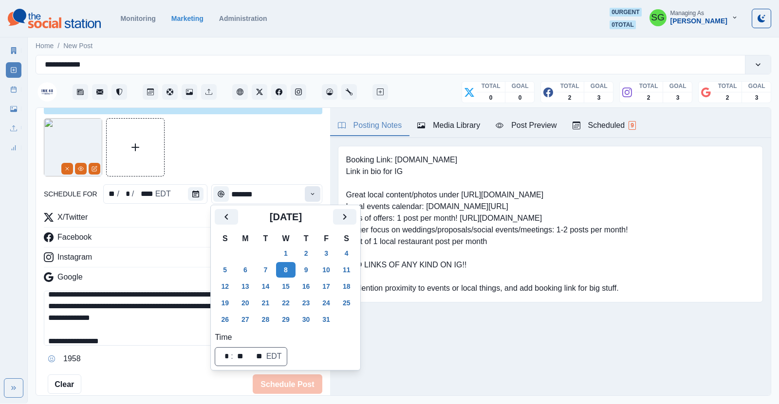
click at [308, 198] on button "Time" at bounding box center [313, 194] width 16 height 16
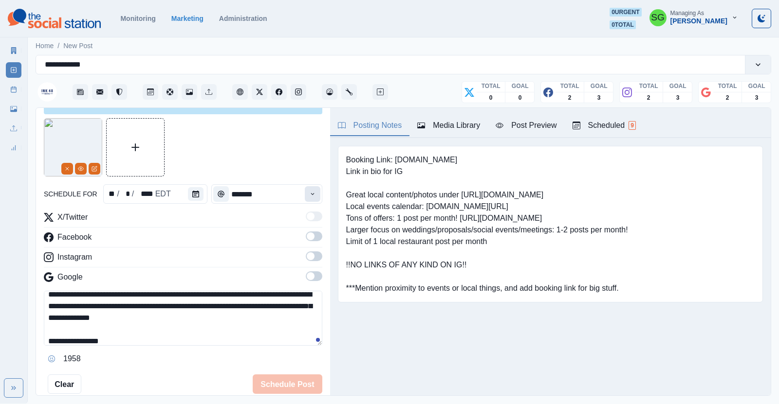
click at [308, 198] on button "Time" at bounding box center [313, 194] width 16 height 16
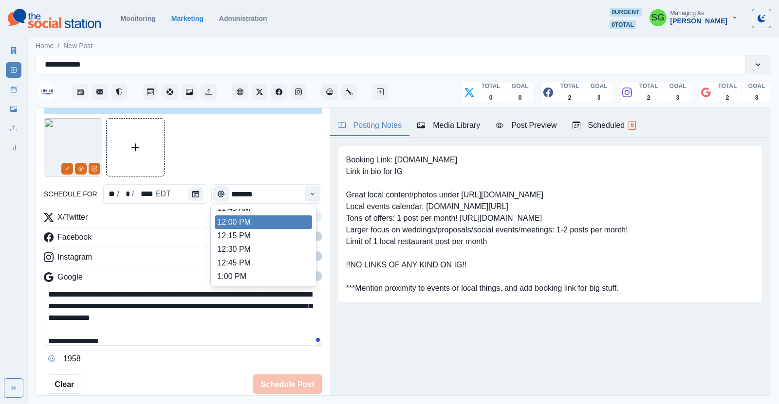
scroll to position [228, 0]
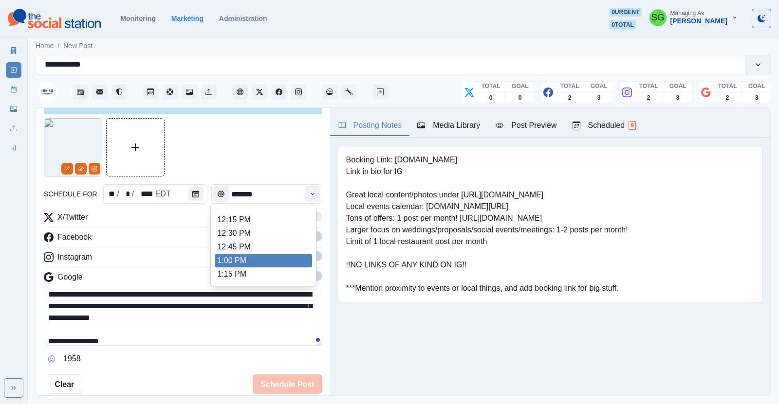
click at [242, 258] on li "1:00 PM" at bounding box center [263, 261] width 97 height 14
type input "*******"
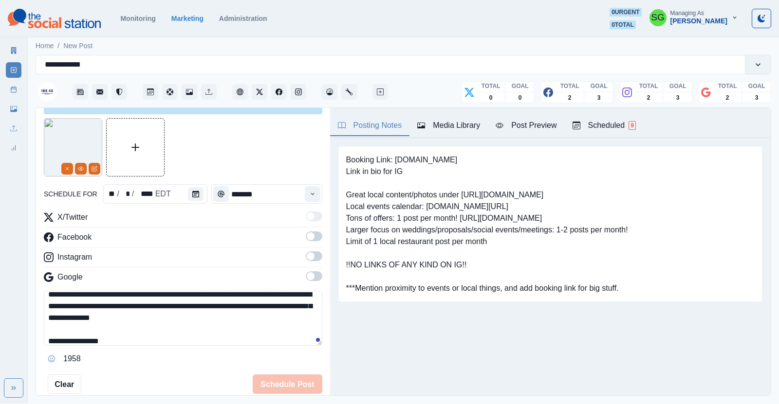
click at [313, 235] on span at bounding box center [311, 237] width 8 height 8
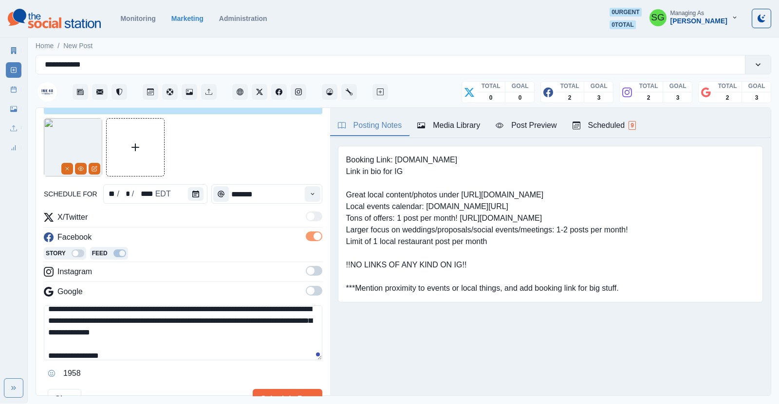
click at [313, 268] on span at bounding box center [311, 271] width 8 height 8
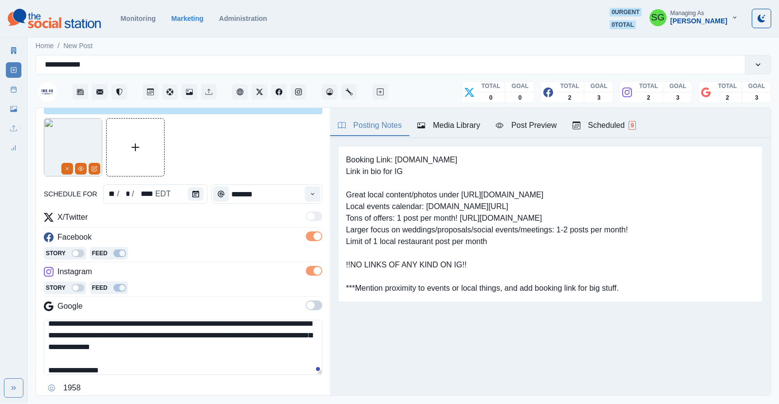
click at [316, 303] on span at bounding box center [314, 306] width 17 height 10
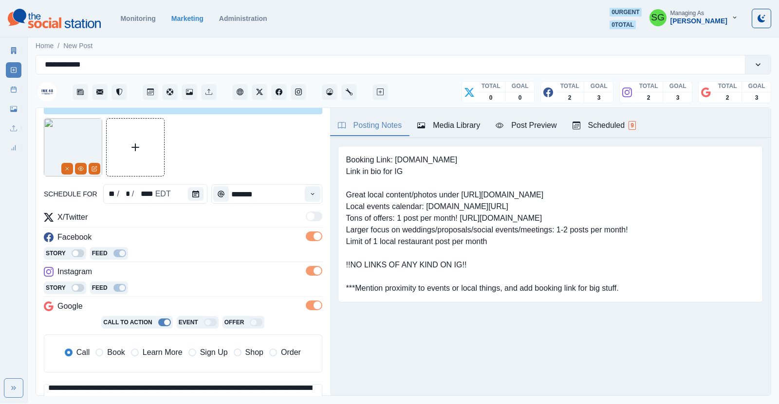
scroll to position [113, 0]
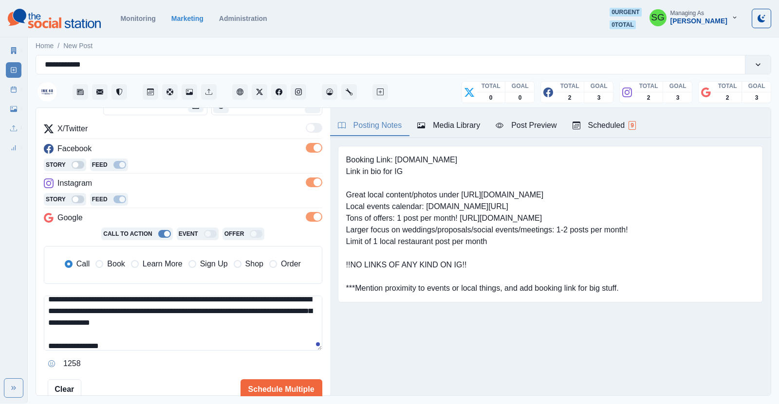
click at [106, 264] on label "Book" at bounding box center [109, 264] width 29 height 12
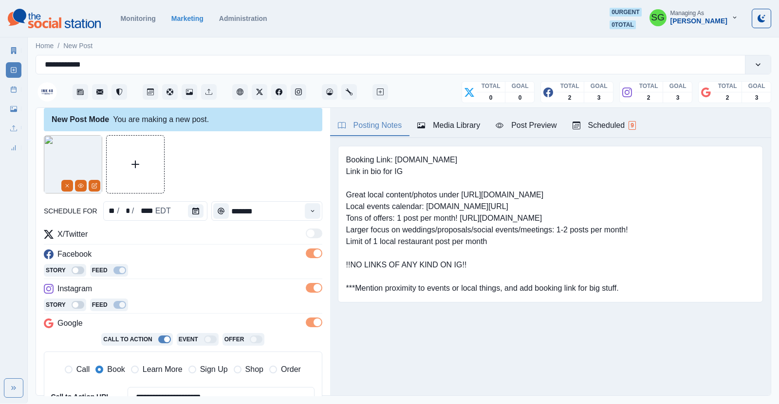
scroll to position [206, 0]
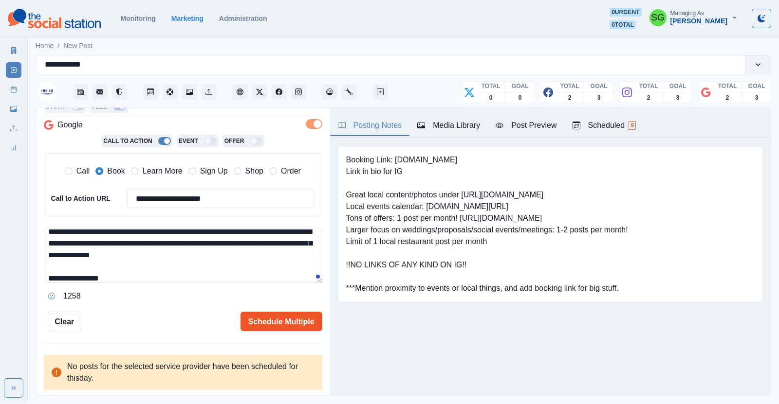
click at [263, 324] on button "Schedule Multiple" at bounding box center [281, 321] width 82 height 19
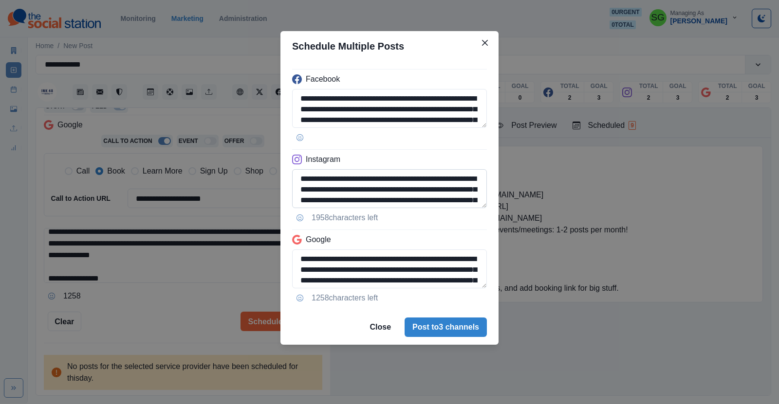
scroll to position [55, 0]
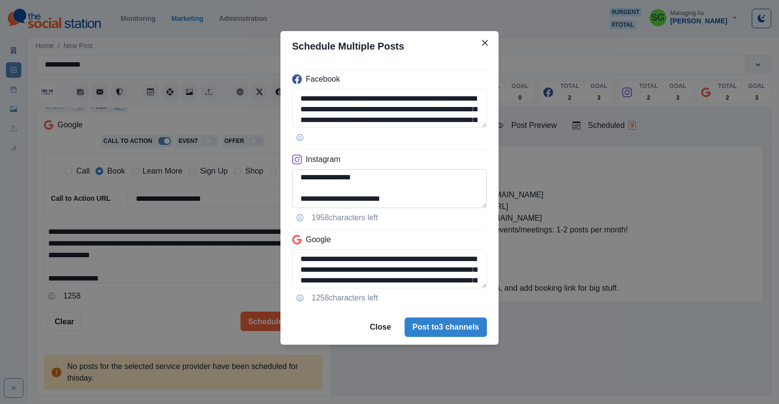
drag, startPoint x: 374, startPoint y: 176, endPoint x: 313, endPoint y: 182, distance: 61.1
click at [313, 182] on textarea "**********" at bounding box center [389, 188] width 195 height 39
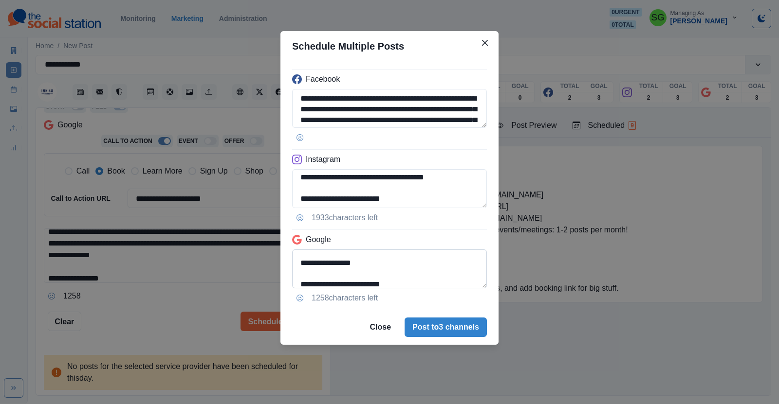
type textarea "**********"
drag, startPoint x: 374, startPoint y: 264, endPoint x: 296, endPoint y: 263, distance: 78.4
click at [296, 263] on textarea "**********" at bounding box center [389, 269] width 195 height 39
type textarea "**********"
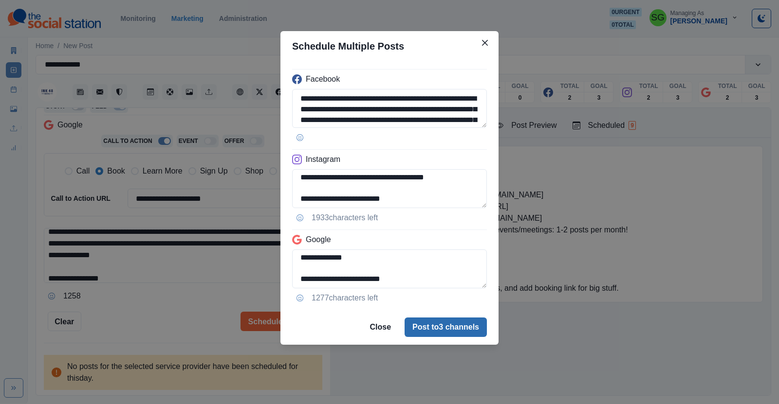
click at [431, 324] on button "Post to 3 channels" at bounding box center [445, 327] width 82 height 19
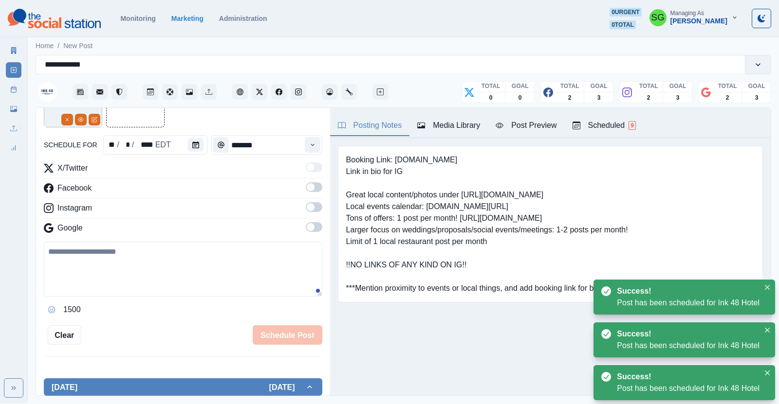
scroll to position [61, 0]
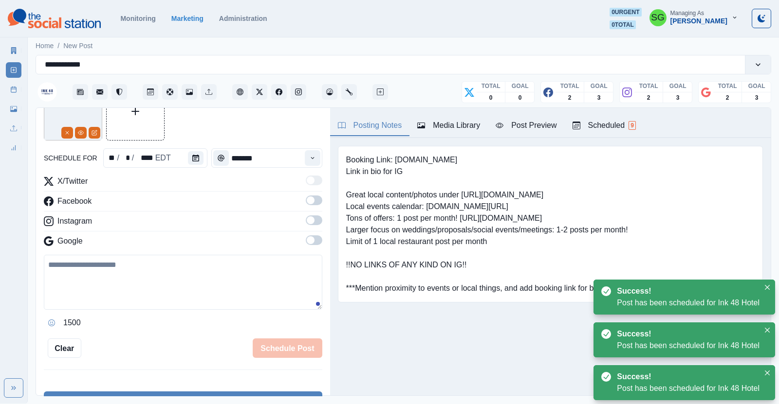
click at [601, 124] on div "Scheduled 9" at bounding box center [603, 126] width 63 height 12
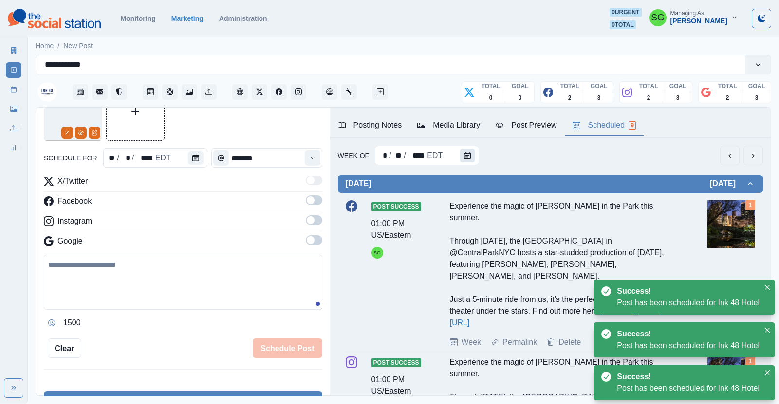
click at [466, 161] on button "Calendar" at bounding box center [467, 156] width 16 height 14
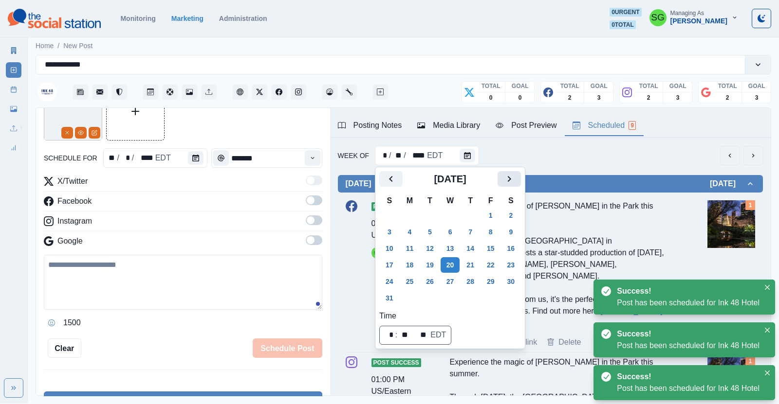
click at [520, 182] on button "Next" at bounding box center [508, 179] width 23 height 16
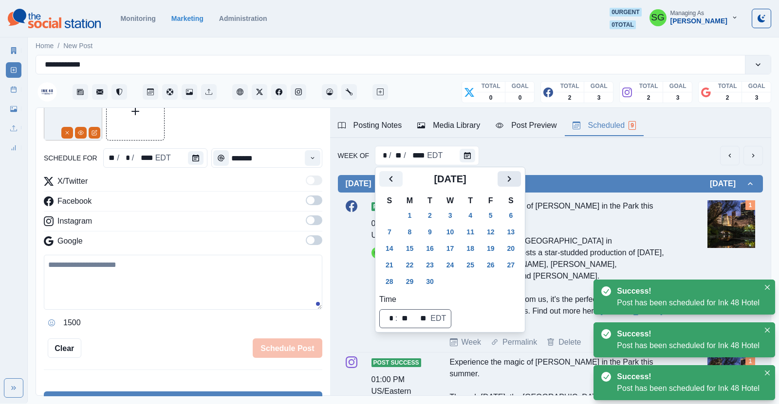
click at [520, 182] on button "Next" at bounding box center [508, 179] width 23 height 16
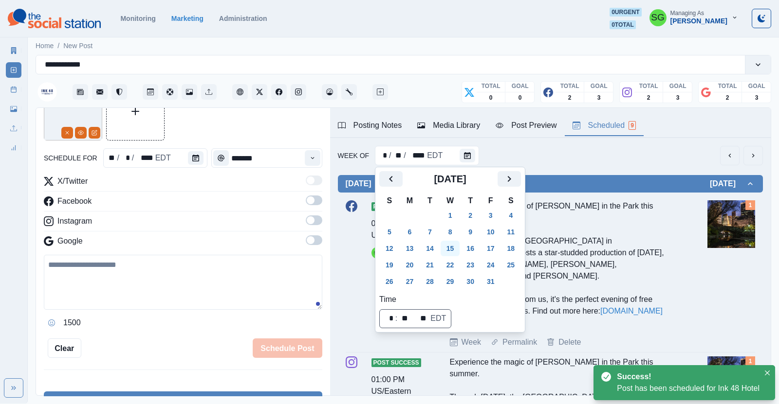
click at [454, 241] on button "15" at bounding box center [450, 249] width 19 height 16
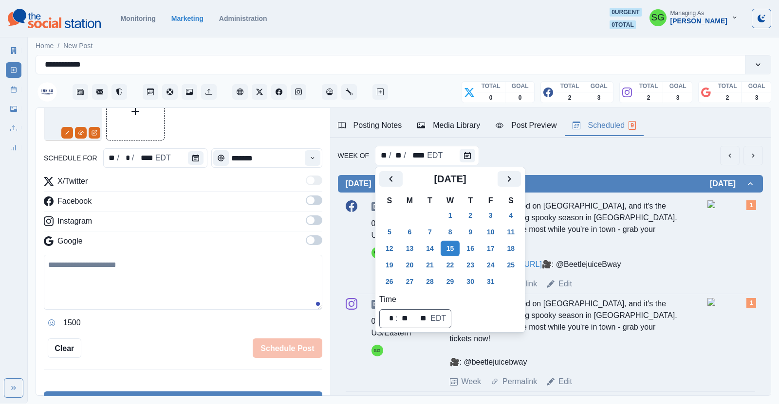
click at [591, 158] on div "Week Of ** / ** / **** EDT" at bounding box center [550, 155] width 425 height 19
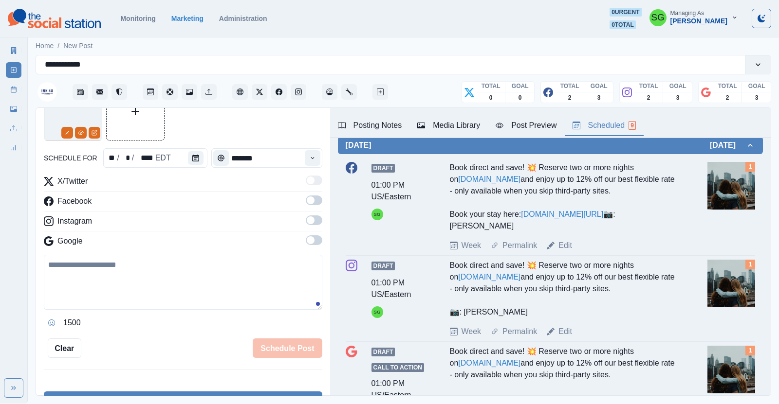
scroll to position [364, 0]
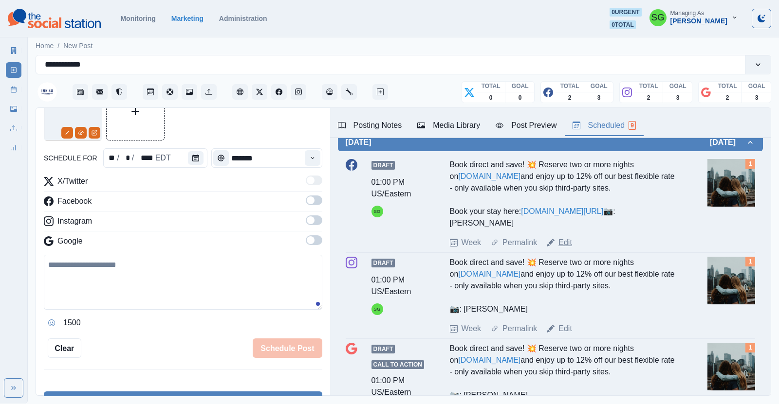
click at [562, 243] on link "Edit" at bounding box center [565, 243] width 14 height 12
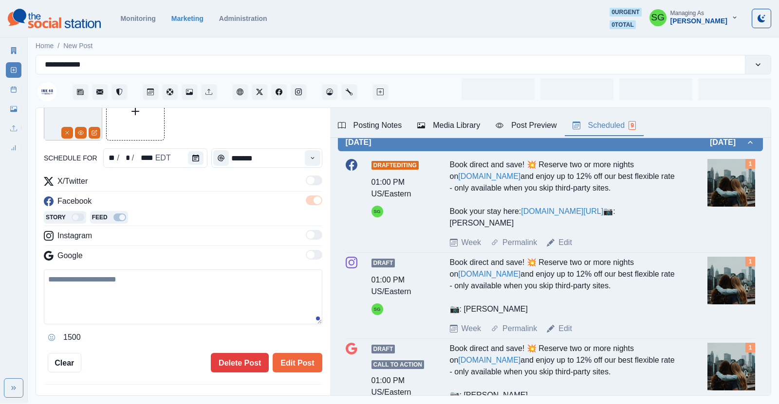
type textarea "**********"
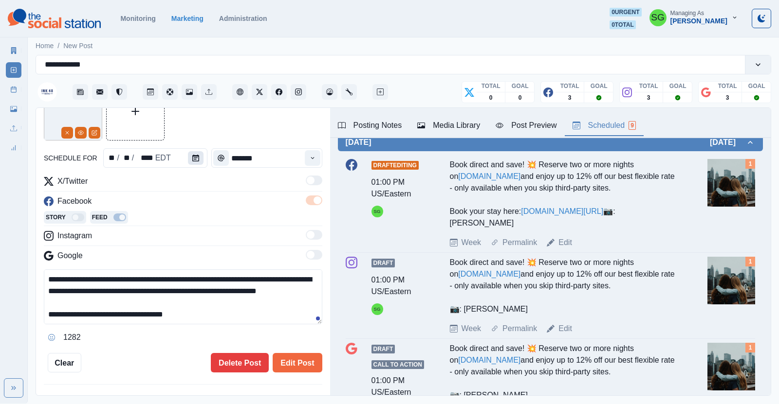
click at [194, 153] on button "Calendar" at bounding box center [196, 158] width 16 height 14
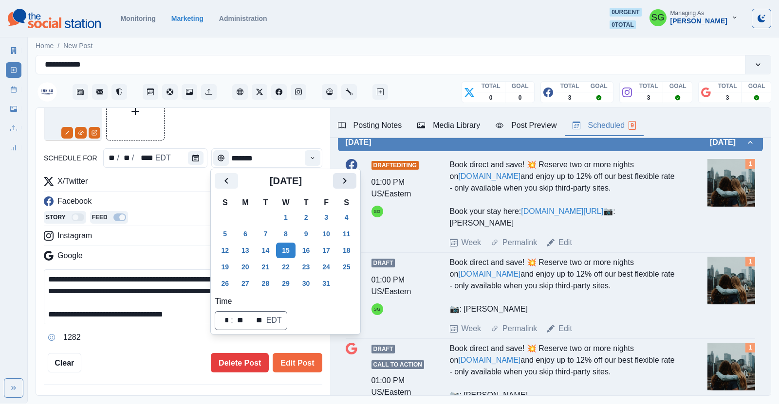
click at [339, 183] on icon "Next" at bounding box center [345, 181] width 12 height 12
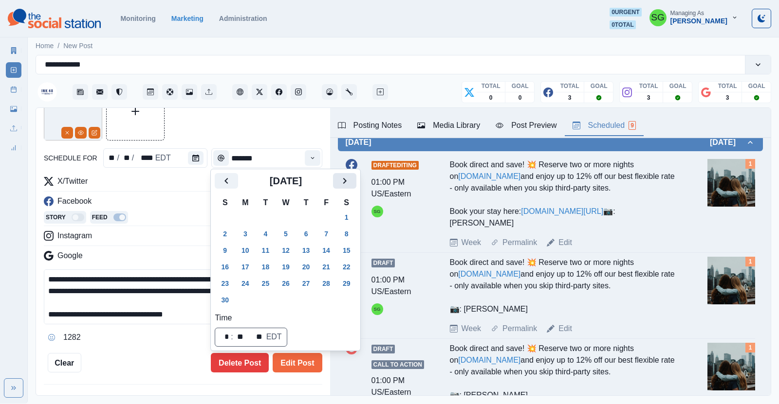
click at [339, 183] on icon "Next" at bounding box center [345, 181] width 12 height 12
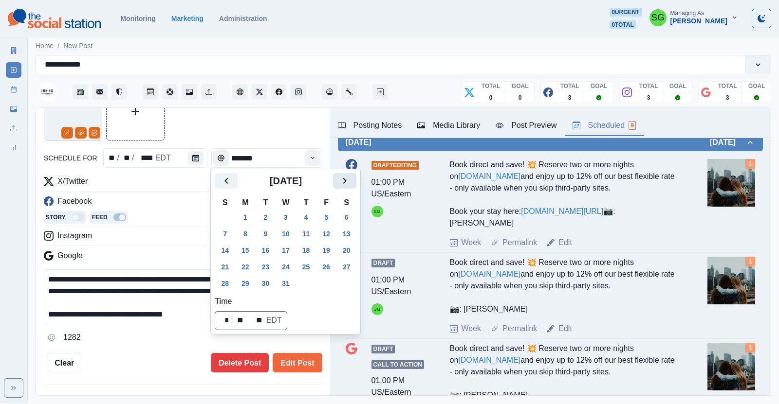
click at [339, 183] on icon "Next" at bounding box center [345, 181] width 12 height 12
click at [288, 283] on button "28" at bounding box center [285, 284] width 19 height 16
click at [294, 360] on button "Edit Post" at bounding box center [297, 362] width 49 height 19
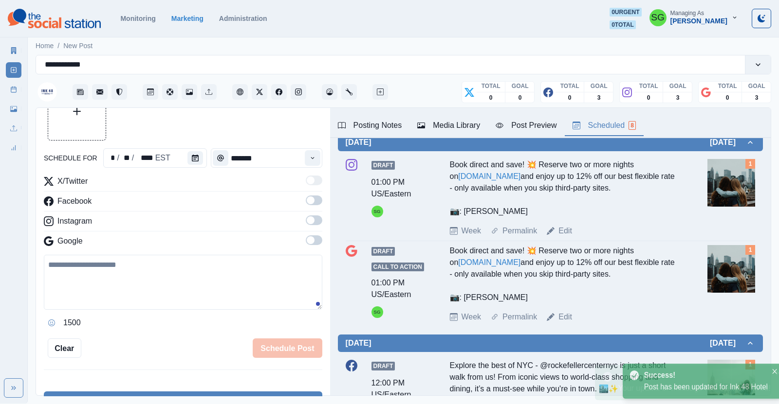
scroll to position [61, 0]
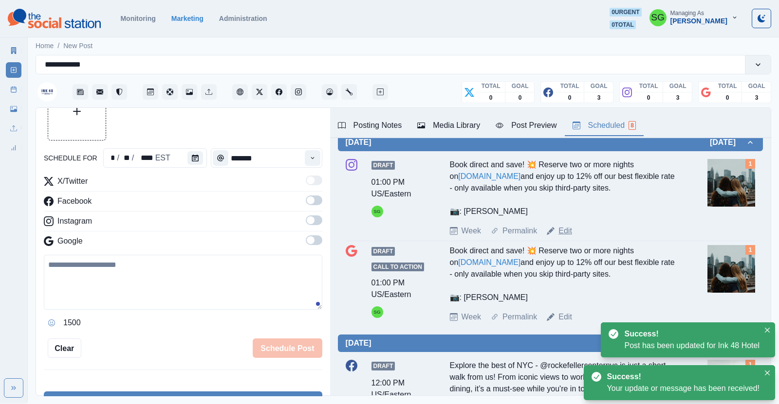
click at [567, 225] on link "Edit" at bounding box center [565, 231] width 14 height 12
type textarea "**********"
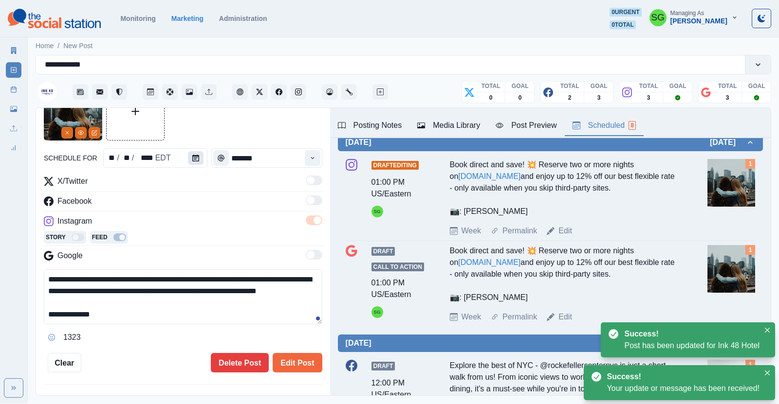
click at [197, 159] on icon "Calendar" at bounding box center [195, 158] width 7 height 7
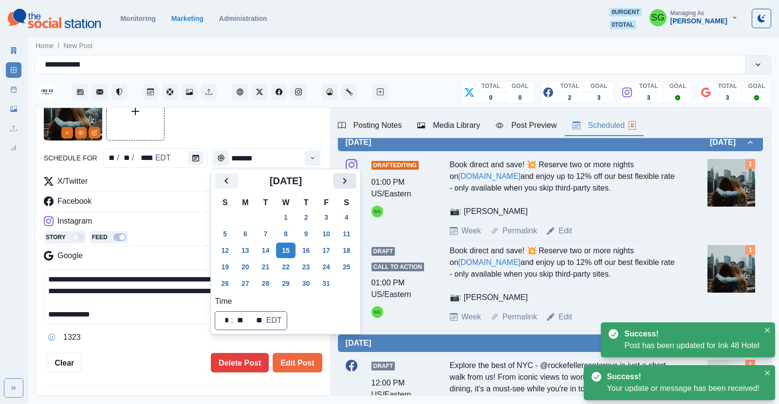
click at [347, 183] on icon "Next" at bounding box center [345, 181] width 12 height 12
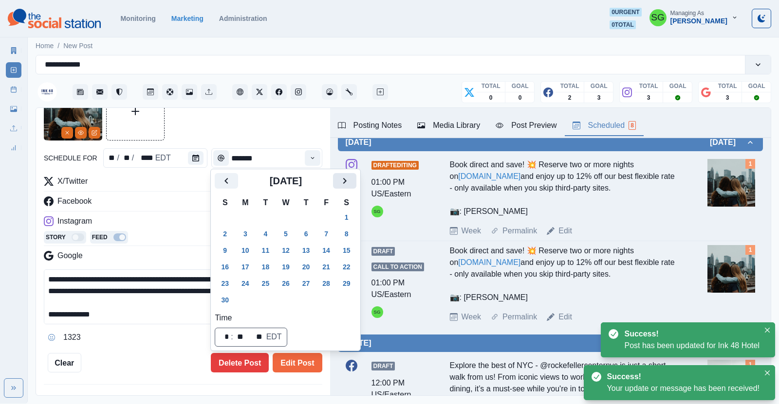
click at [347, 183] on icon "Next" at bounding box center [345, 181] width 12 height 12
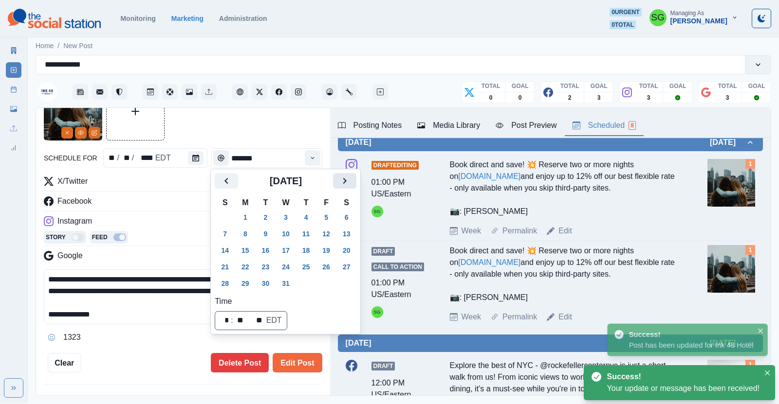
click at [347, 183] on icon "Next" at bounding box center [345, 181] width 12 height 12
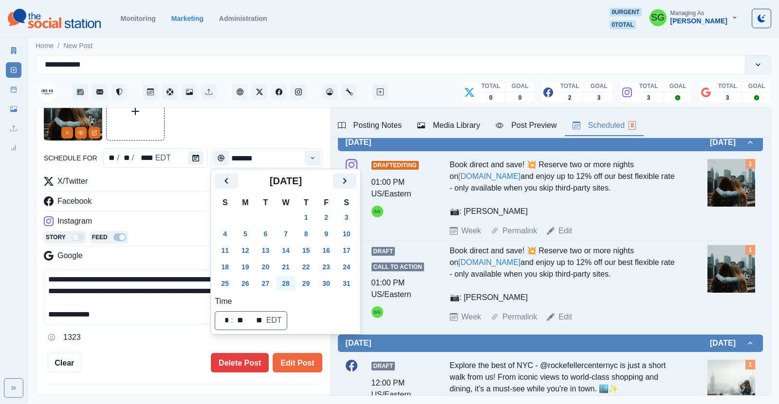
click at [288, 286] on button "28" at bounding box center [285, 284] width 19 height 16
click at [297, 360] on button "Edit Post" at bounding box center [297, 362] width 49 height 19
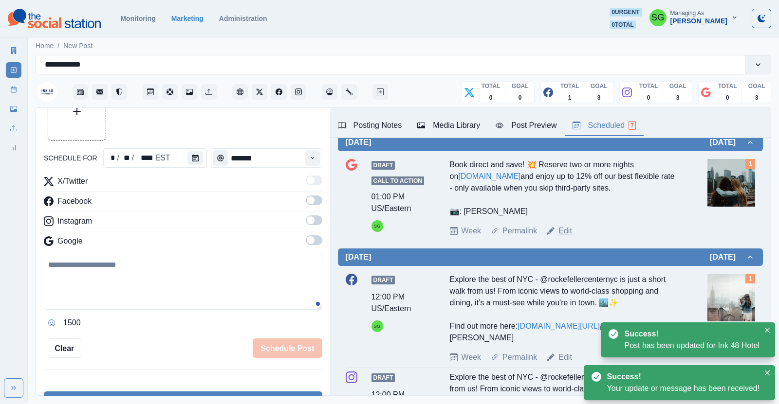
click at [562, 225] on link "Edit" at bounding box center [565, 231] width 14 height 12
type textarea "**********"
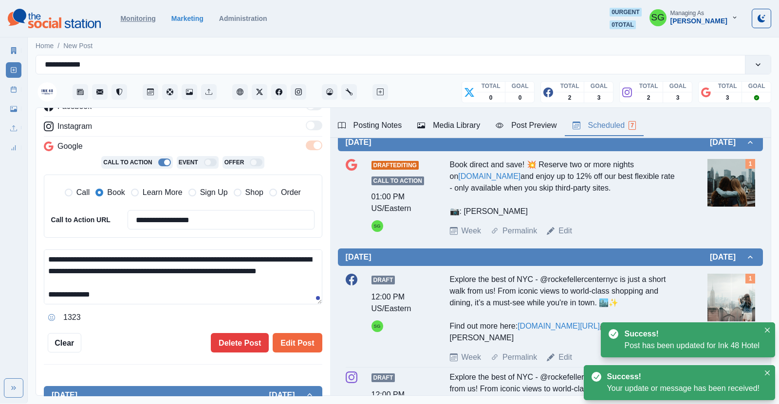
scroll to position [178, 0]
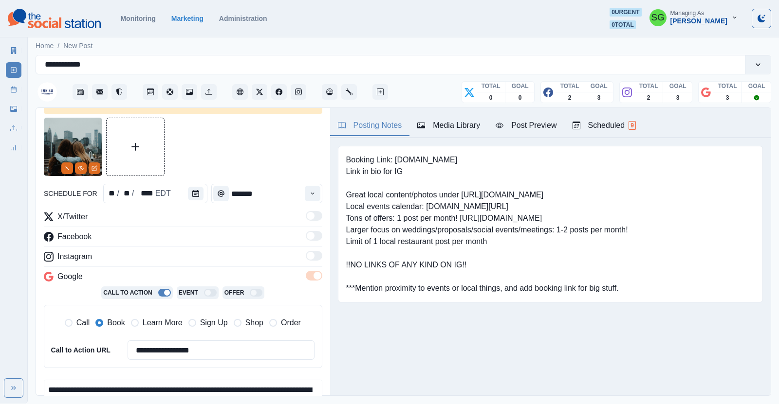
scroll to position [3, 0]
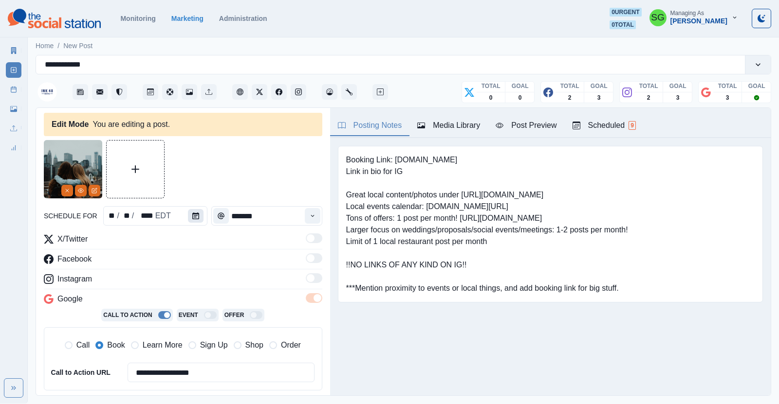
click at [199, 217] on button "Calendar" at bounding box center [196, 216] width 16 height 14
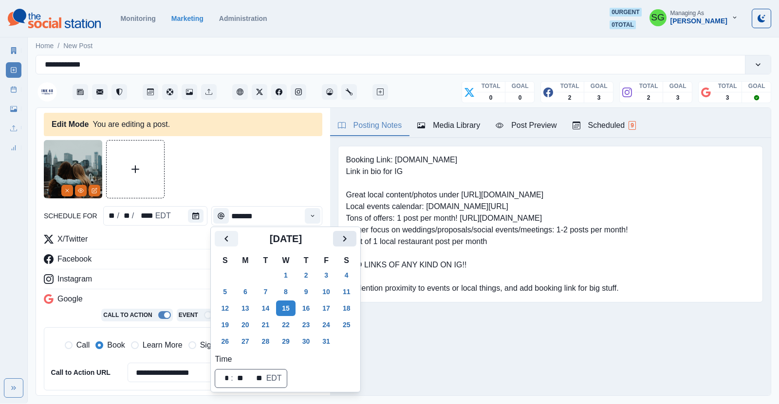
click at [344, 241] on icon "Next" at bounding box center [345, 239] width 12 height 12
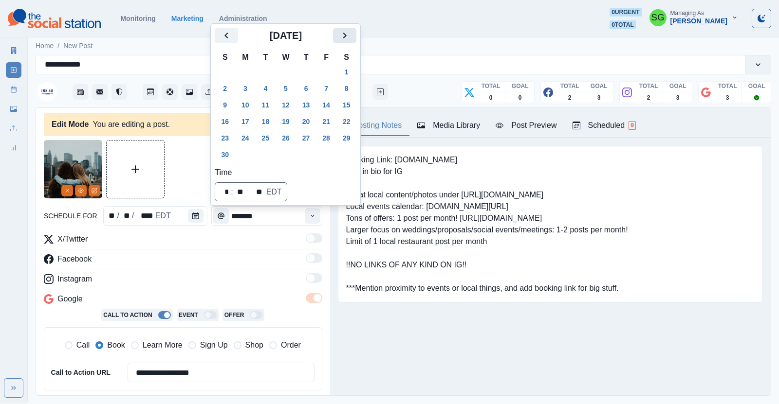
click at [344, 241] on div "Booking Link: [DOMAIN_NAME] Link in bio for IG Great local content/photos under…" at bounding box center [550, 224] width 425 height 157
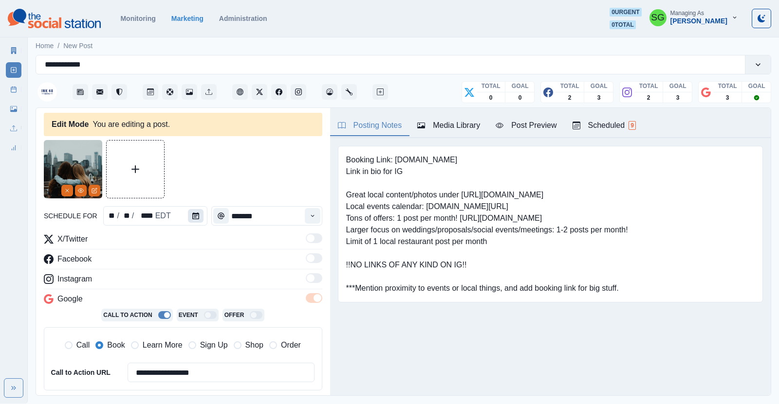
click at [193, 220] on button "Calendar" at bounding box center [196, 216] width 16 height 14
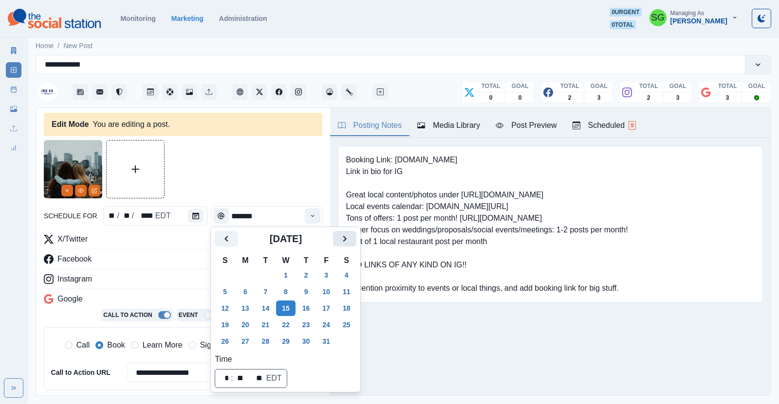
click at [337, 239] on button "Next" at bounding box center [344, 239] width 23 height 16
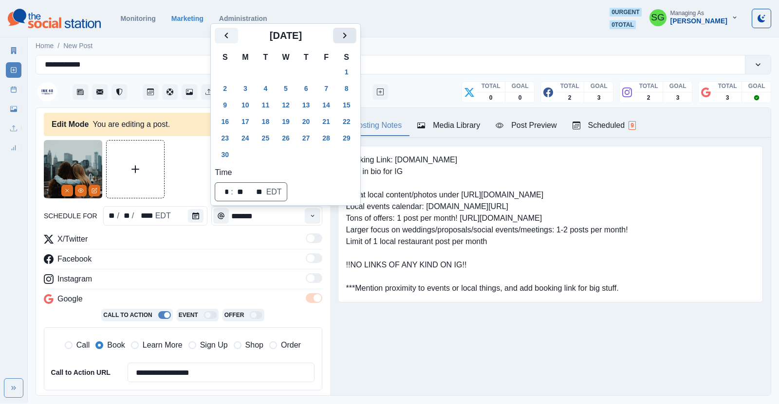
click at [344, 39] on icon "Next" at bounding box center [345, 36] width 12 height 12
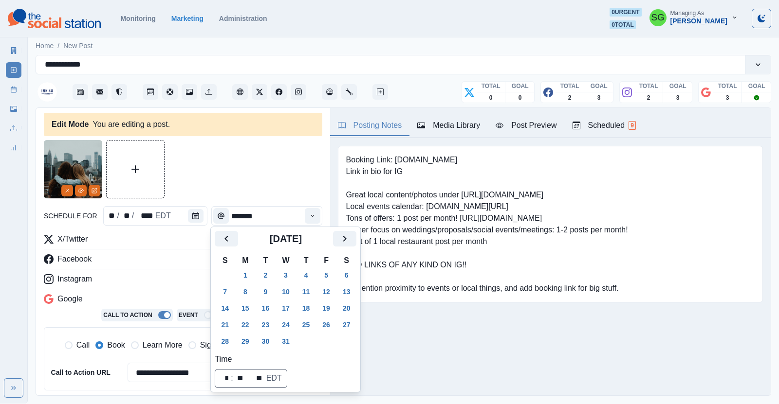
click at [345, 248] on div "[DATE]" at bounding box center [286, 242] width 142 height 23
click at [342, 232] on button "Next" at bounding box center [344, 239] width 23 height 16
click at [289, 340] on button "28" at bounding box center [285, 342] width 19 height 16
click at [157, 243] on div "X/Twitter" at bounding box center [183, 242] width 278 height 16
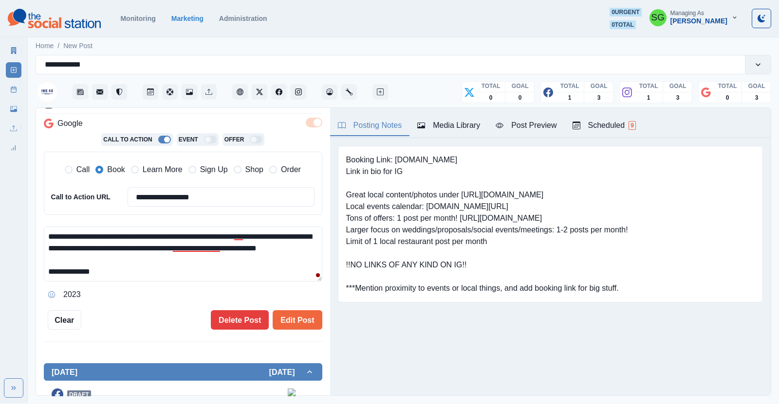
scroll to position [214, 0]
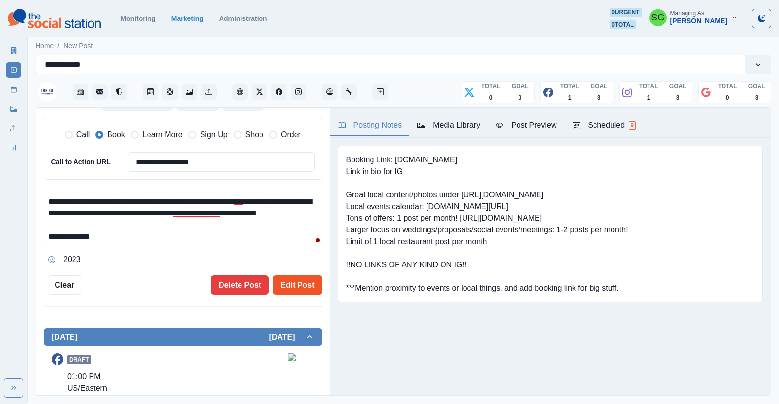
click at [289, 281] on button "Edit Post" at bounding box center [297, 284] width 49 height 19
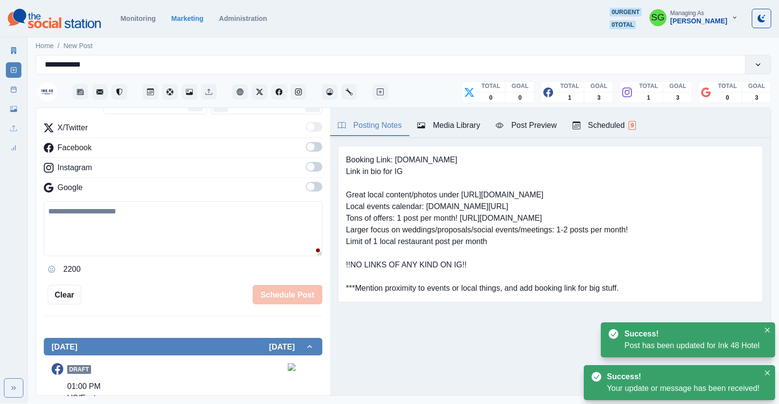
scroll to position [307, 0]
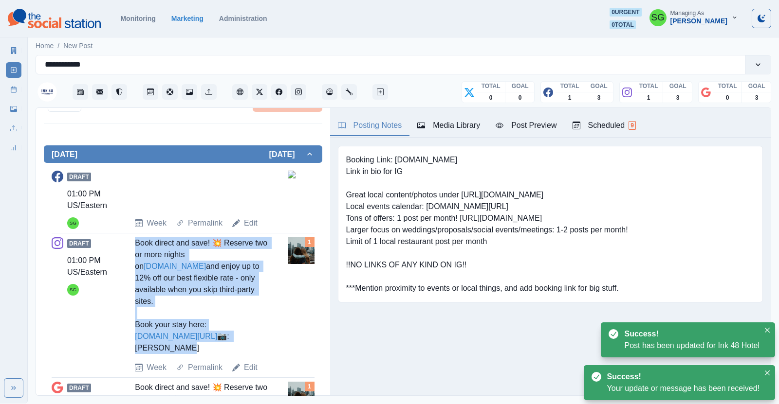
drag, startPoint x: 193, startPoint y: 344, endPoint x: 132, endPoint y: 246, distance: 115.6
click at [132, 246] on div "Draft 01:00 PM US/Eastern SG Book direct and save! 💥 Reserve two or more nights…" at bounding box center [183, 306] width 263 height 136
copy div "Book direct and save! 💥 Reserve two or more nights on [DOMAIN_NAME] and enjoy u…"
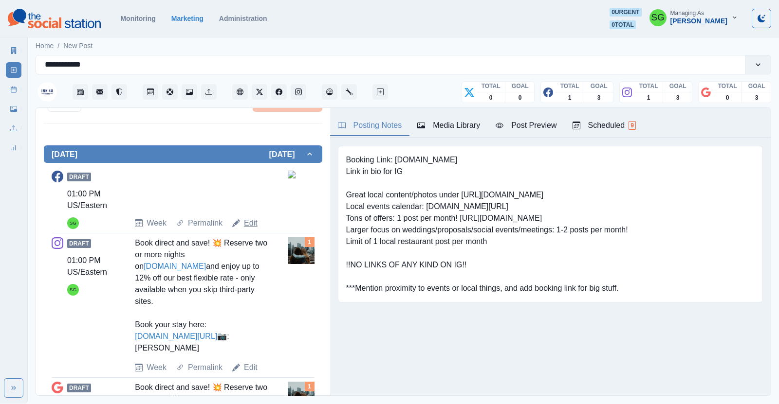
click at [249, 221] on link "Edit" at bounding box center [251, 224] width 14 height 12
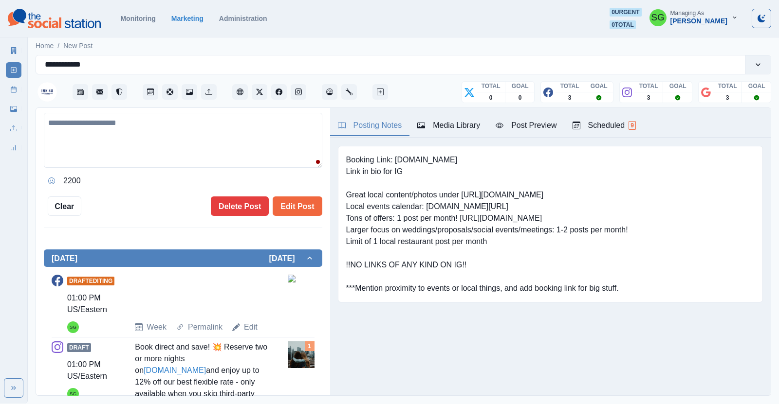
scroll to position [139, 0]
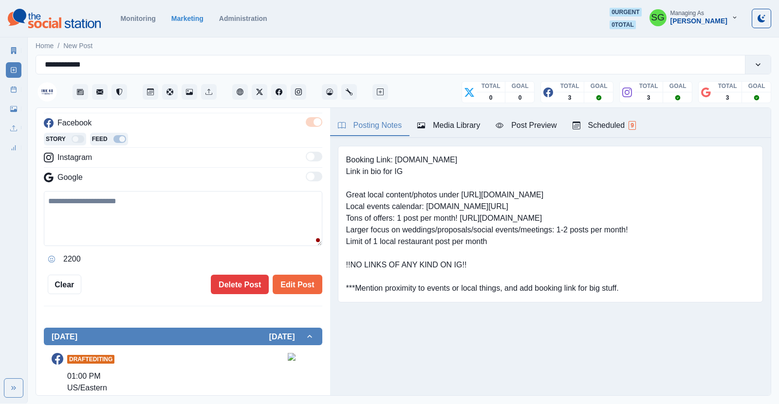
click at [217, 212] on textarea at bounding box center [183, 218] width 278 height 55
paste textarea "**********"
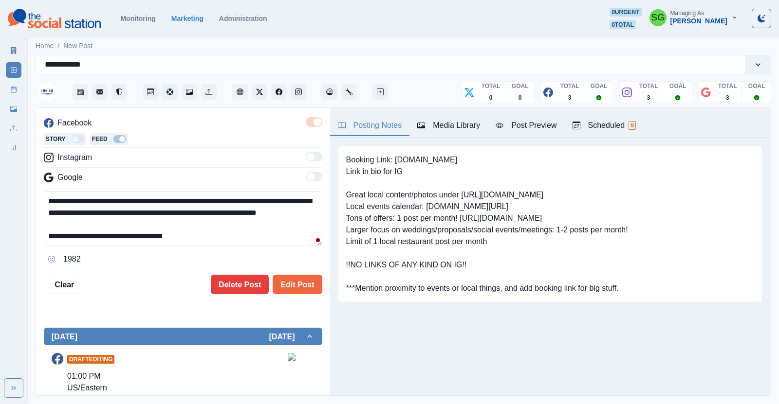
scroll to position [29, 0]
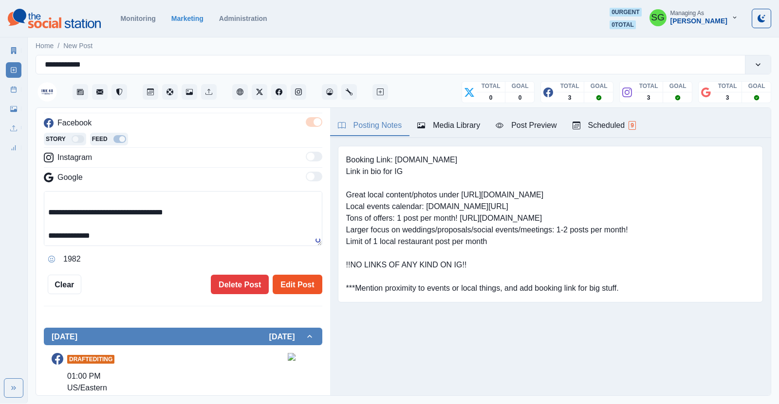
type textarea "**********"
click at [287, 282] on button "Edit Post" at bounding box center [297, 284] width 49 height 19
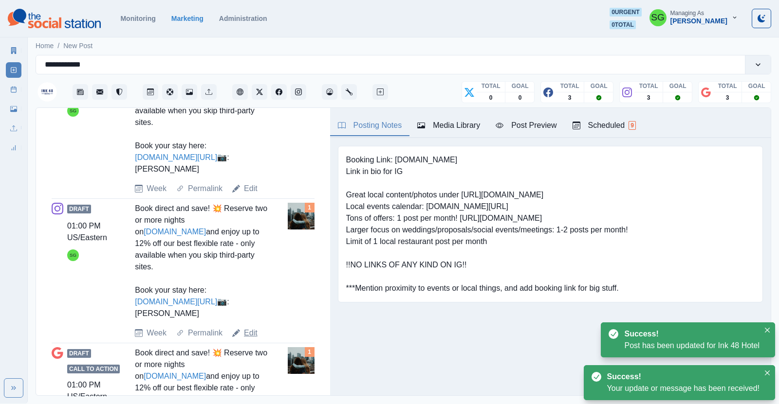
click at [255, 332] on link "Edit" at bounding box center [251, 334] width 14 height 12
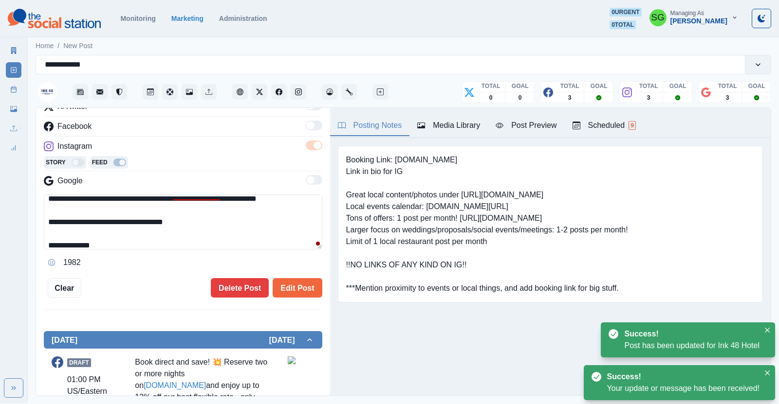
scroll to position [29, 0]
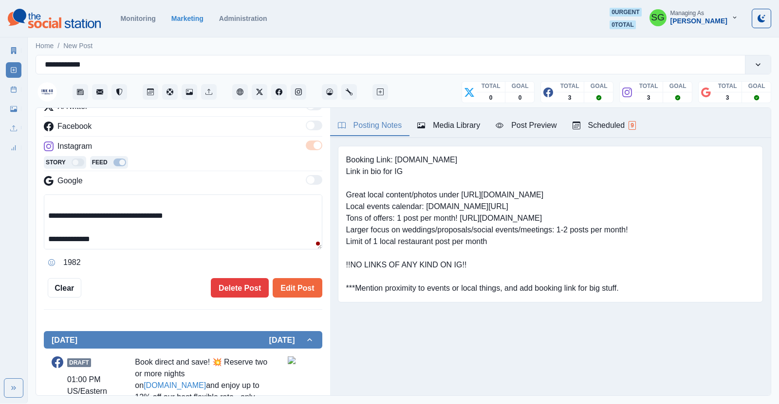
drag, startPoint x: 197, startPoint y: 221, endPoint x: 102, endPoint y: 222, distance: 94.9
click at [102, 222] on textarea "**********" at bounding box center [183, 222] width 278 height 55
type textarea "**********"
click at [298, 283] on button "Edit Post" at bounding box center [297, 287] width 49 height 19
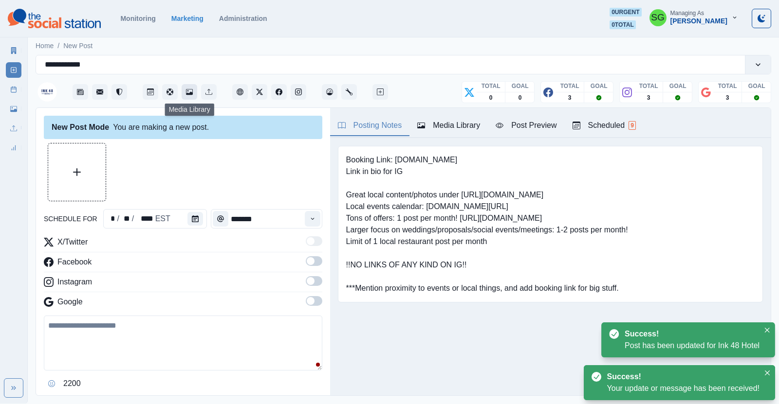
click at [193, 96] on button "Media Library" at bounding box center [190, 92] width 16 height 16
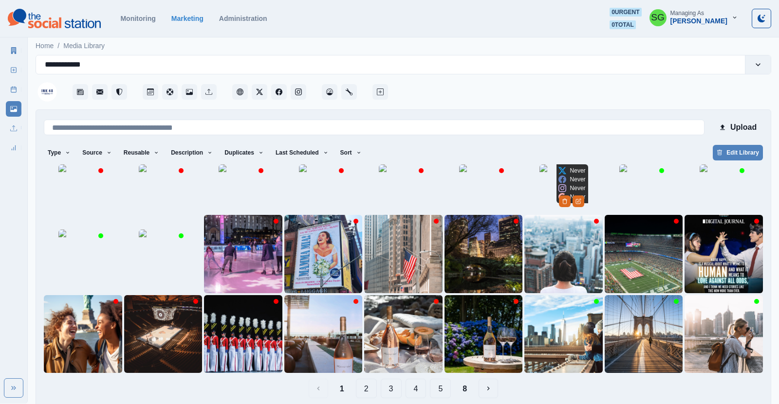
click at [542, 213] on img at bounding box center [563, 189] width 49 height 49
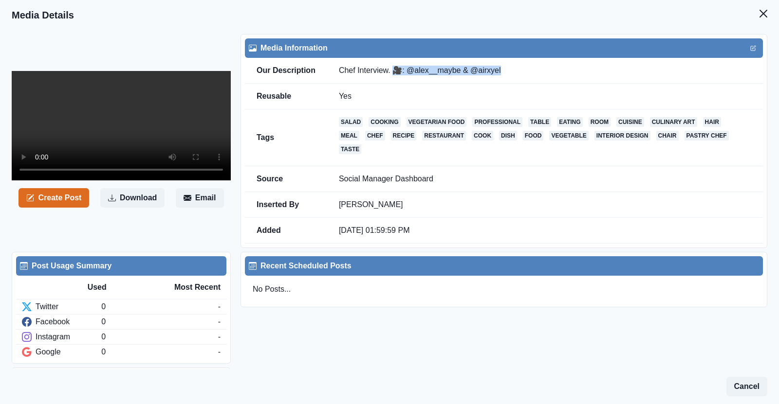
drag, startPoint x: 511, startPoint y: 65, endPoint x: 393, endPoint y: 77, distance: 117.9
click at [393, 77] on td "Chef Interview. 🎥: @alex__maybe & @airxyel" at bounding box center [545, 71] width 436 height 26
copy td "🎥: @alex__maybe & @airxyel"
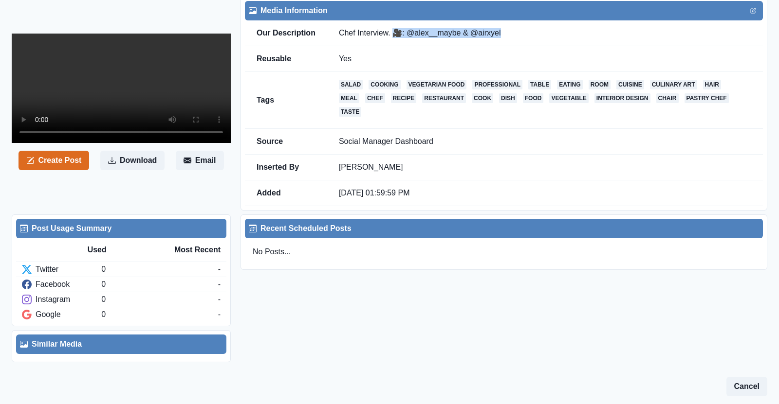
scroll to position [191, 0]
click at [76, 170] on button "Create Post" at bounding box center [53, 160] width 71 height 19
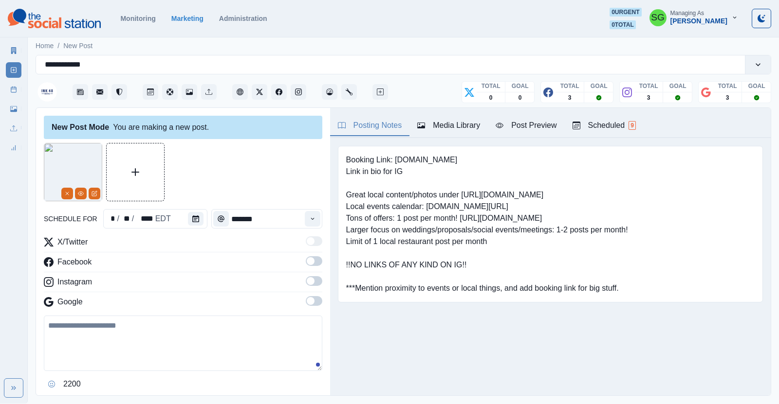
click at [151, 331] on textarea at bounding box center [183, 343] width 278 height 55
paste textarea "**********"
click at [193, 218] on icon "Calendar" at bounding box center [195, 219] width 7 height 7
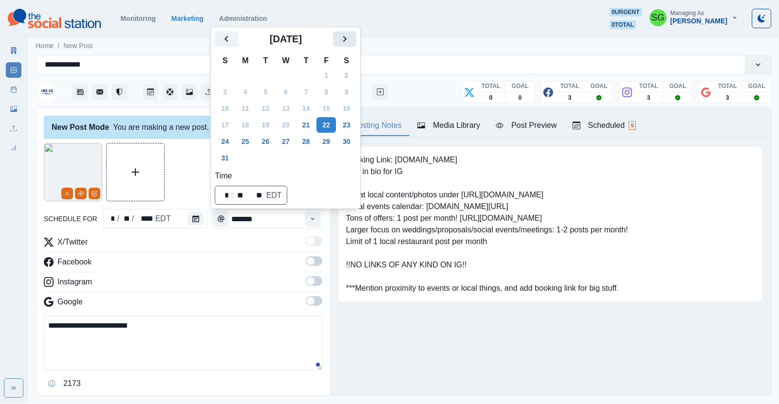
click at [343, 36] on icon "Next" at bounding box center [345, 39] width 12 height 12
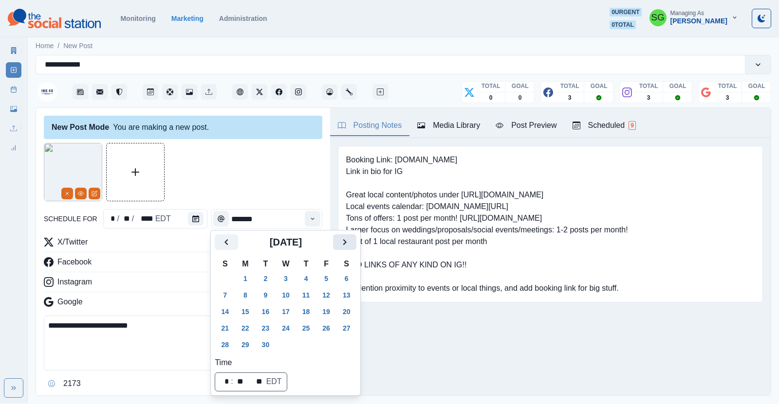
click at [342, 245] on icon "Next" at bounding box center [345, 243] width 12 height 12
click at [285, 312] on button "15" at bounding box center [285, 312] width 19 height 16
click at [55, 325] on textarea "**********" at bounding box center [183, 343] width 278 height 55
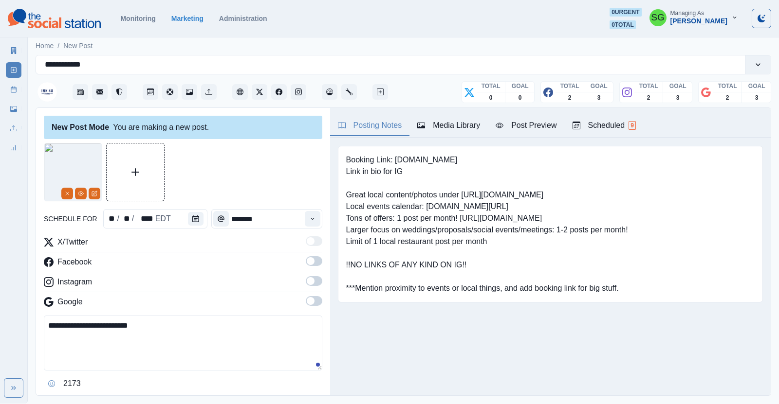
click at [47, 325] on textarea "**********" at bounding box center [183, 343] width 278 height 55
paste textarea "*********"
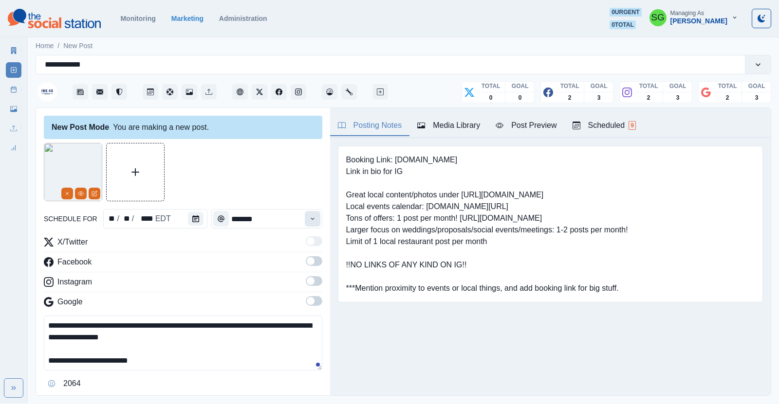
type textarea "**********"
click at [307, 223] on button "Time" at bounding box center [313, 219] width 16 height 16
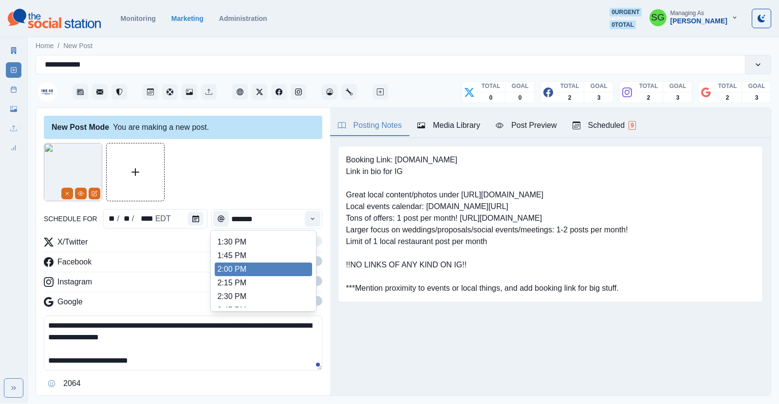
scroll to position [342, 0]
click at [244, 280] on li "3:00 PM" at bounding box center [263, 282] width 97 height 14
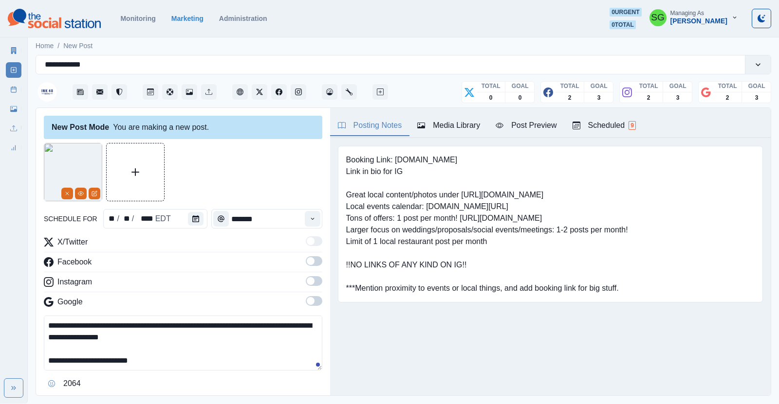
type input "*******"
click at [318, 258] on span at bounding box center [314, 262] width 17 height 10
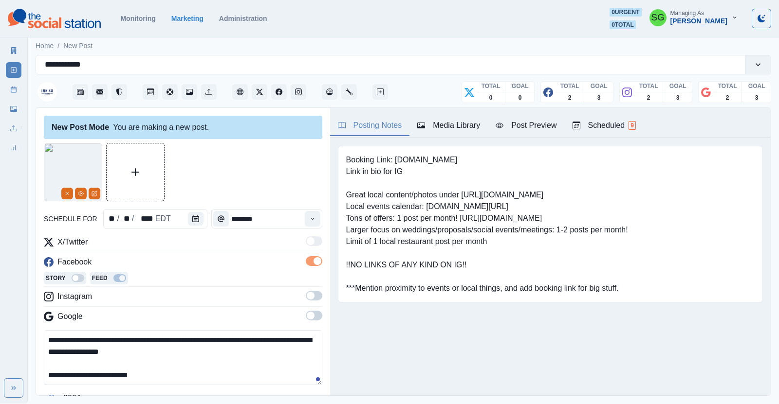
click at [309, 296] on span at bounding box center [311, 296] width 8 height 8
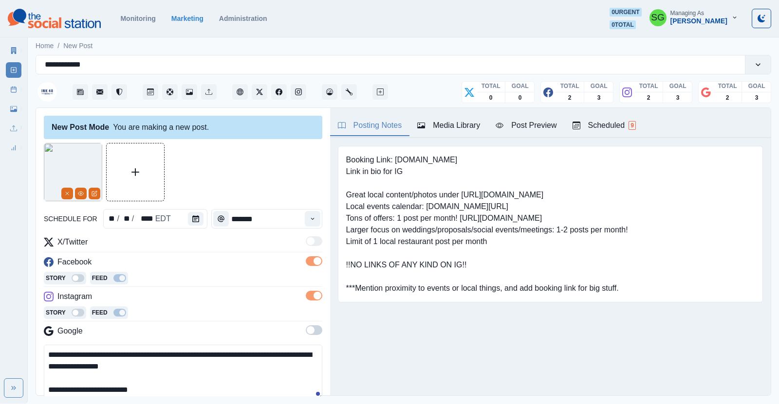
click at [313, 328] on span at bounding box center [311, 331] width 8 height 8
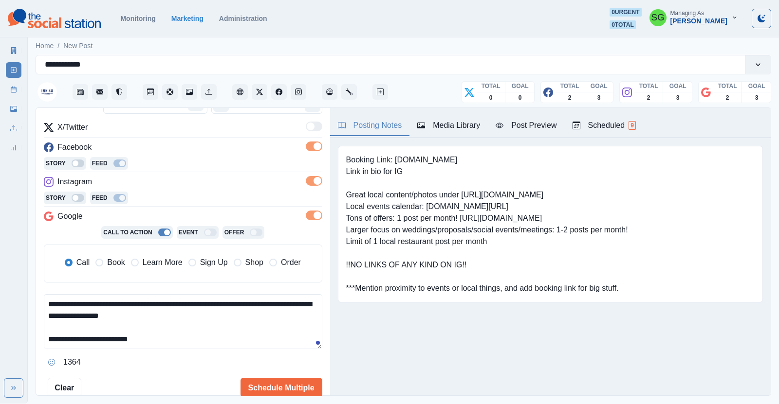
scroll to position [123, 0]
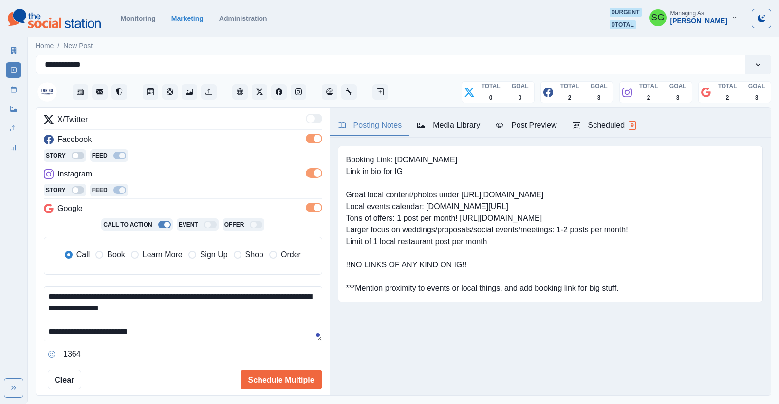
click at [159, 257] on span "Learn More" at bounding box center [163, 255] width 40 height 12
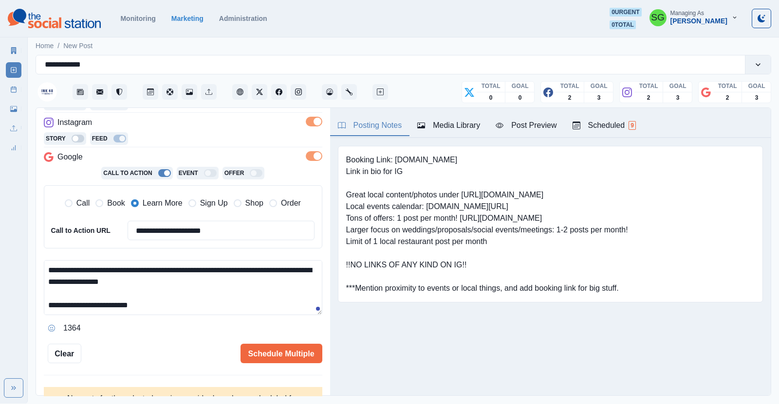
scroll to position [206, 0]
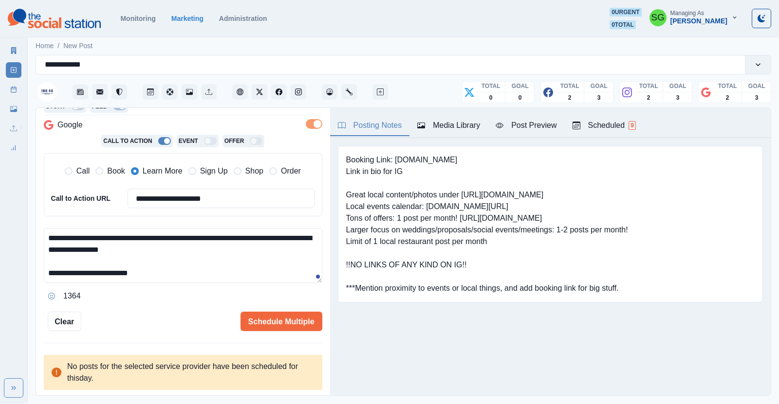
click at [184, 248] on textarea "**********" at bounding box center [183, 255] width 278 height 55
paste textarea "**"
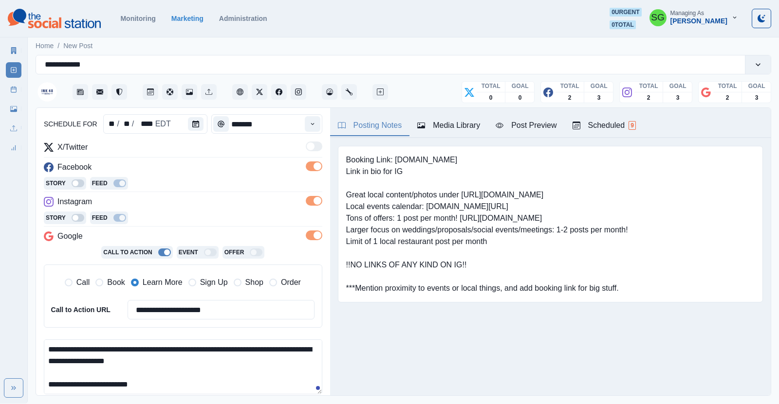
scroll to position [146, 0]
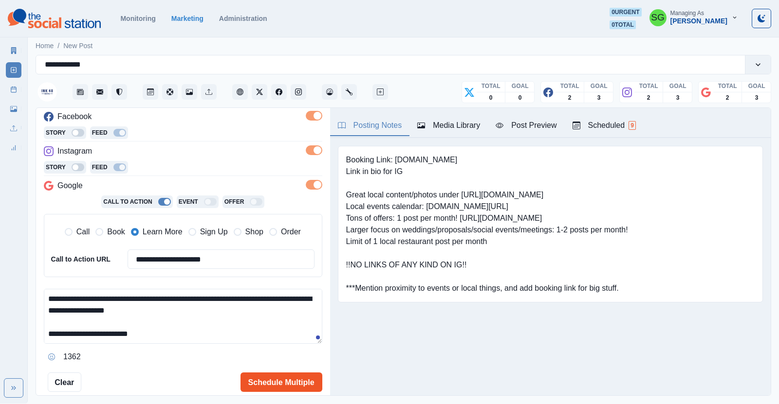
type textarea "**********"
click at [262, 378] on button "Schedule Multiple" at bounding box center [281, 382] width 82 height 19
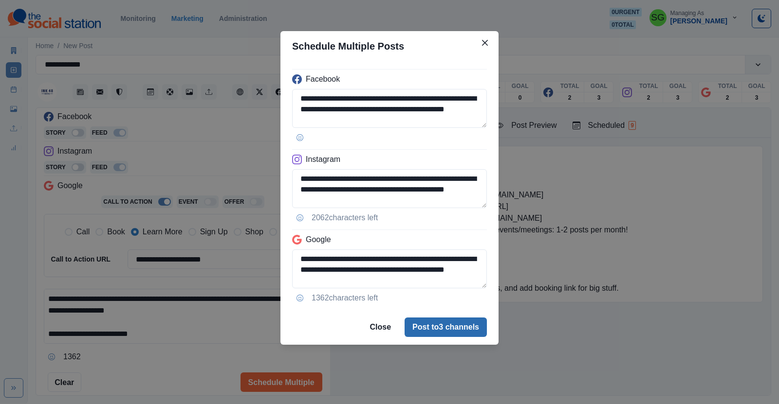
click at [420, 322] on button "Post to 3 channels" at bounding box center [445, 327] width 82 height 19
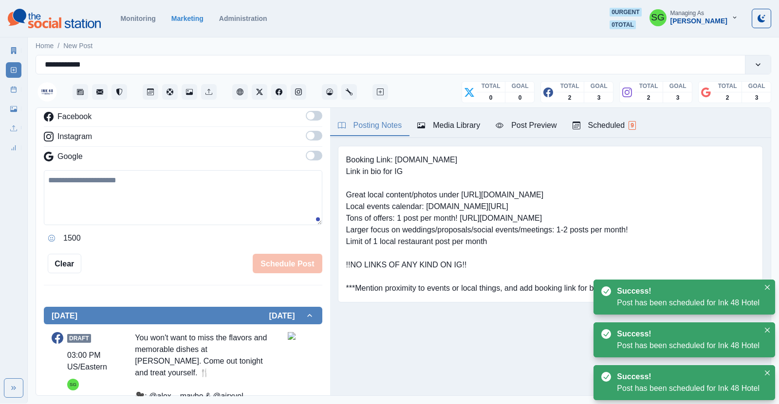
click at [591, 129] on div "Scheduled 9" at bounding box center [603, 126] width 63 height 12
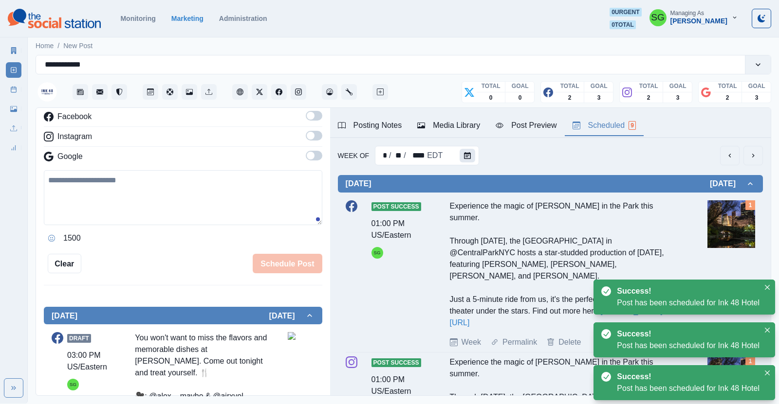
click at [472, 154] on button "Calendar" at bounding box center [467, 156] width 16 height 14
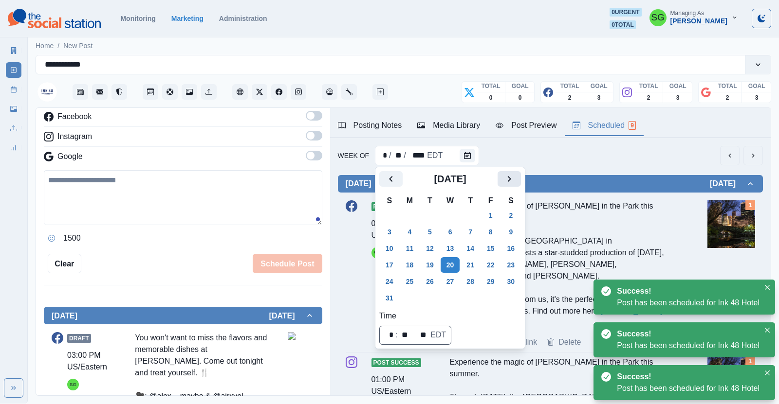
click at [513, 177] on icon "Next" at bounding box center [509, 179] width 12 height 12
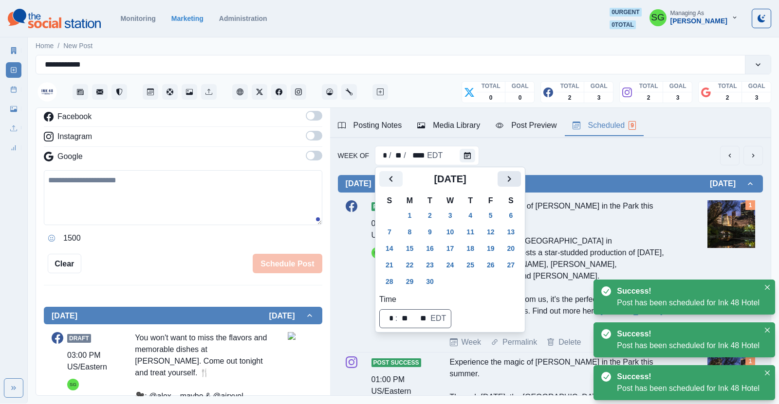
click at [513, 177] on icon "Next" at bounding box center [509, 179] width 12 height 12
click at [451, 267] on button "22" at bounding box center [450, 265] width 19 height 16
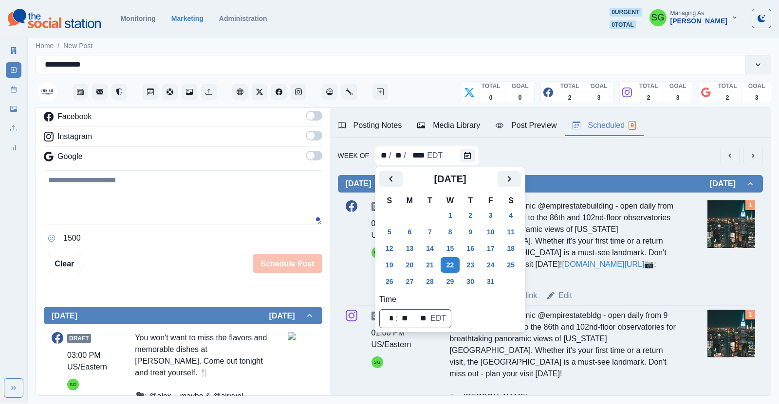
click at [583, 163] on div "Week Of ** / ** / **** EDT" at bounding box center [550, 155] width 425 height 19
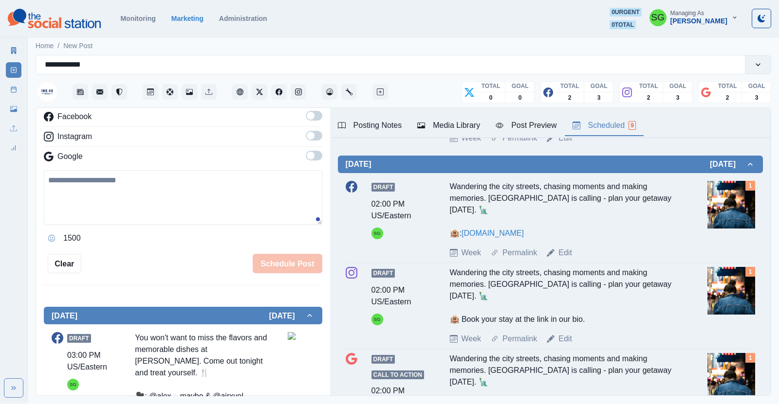
scroll to position [423, 0]
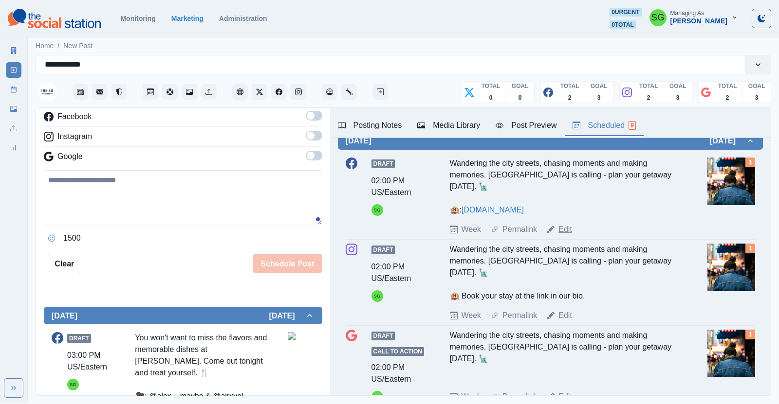
click at [562, 224] on link "Edit" at bounding box center [565, 230] width 14 height 12
type input "*******"
type textarea "**********"
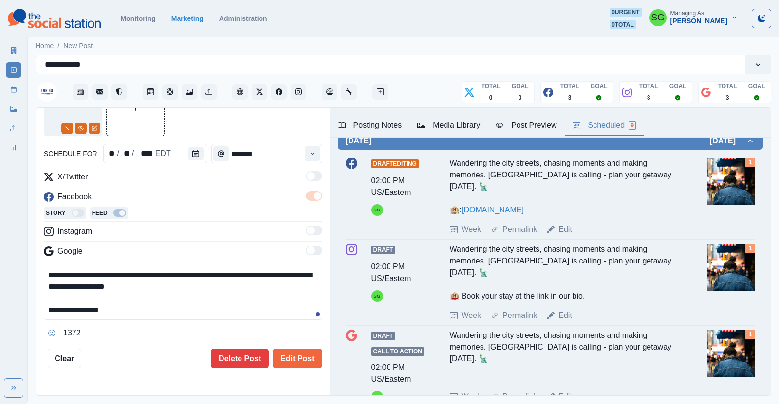
scroll to position [45, 0]
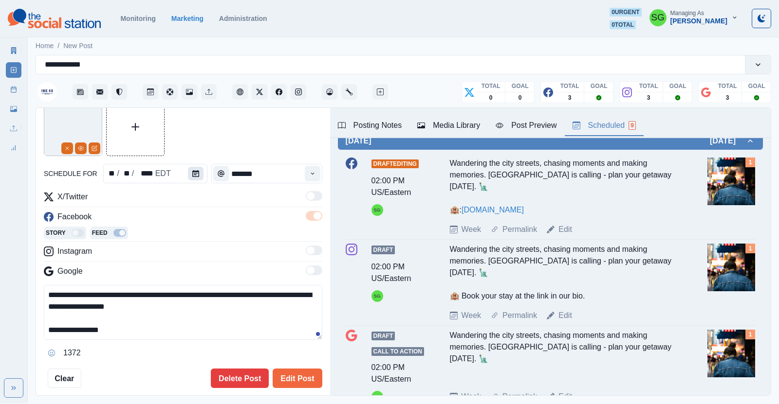
click at [193, 175] on icon "Calendar" at bounding box center [195, 173] width 7 height 7
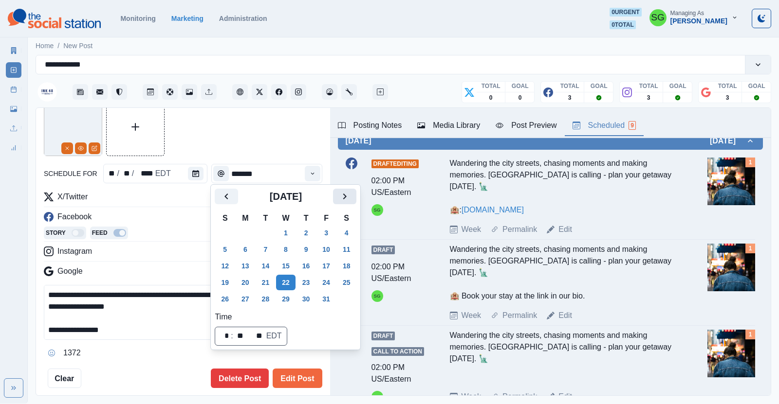
click at [348, 195] on icon "Next" at bounding box center [345, 197] width 12 height 12
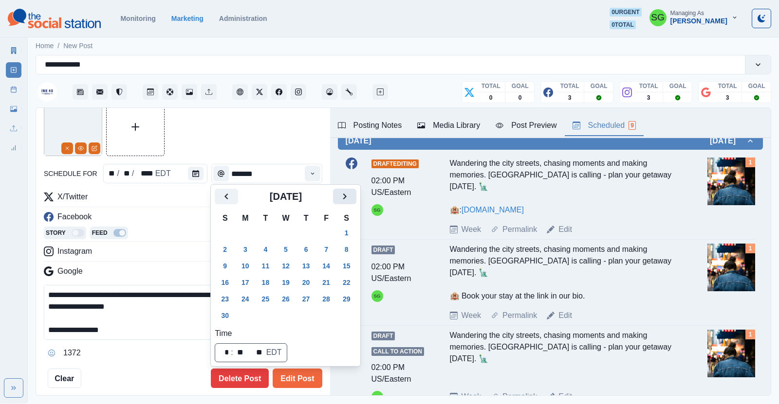
click at [348, 195] on icon "Next" at bounding box center [345, 197] width 12 height 12
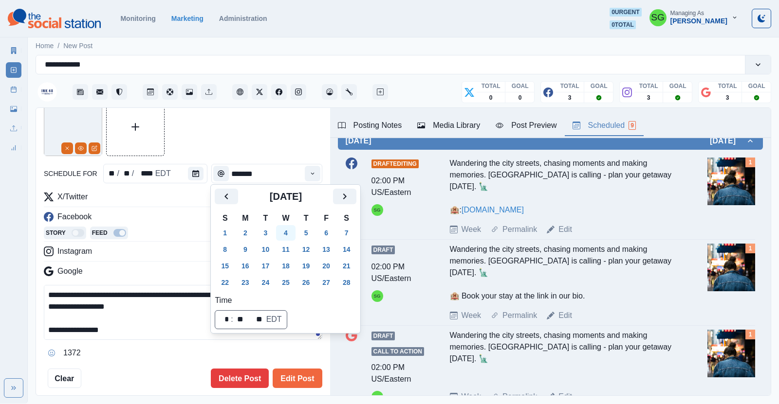
click at [287, 234] on button "4" at bounding box center [285, 233] width 19 height 16
click at [289, 381] on button "Edit Post" at bounding box center [297, 378] width 49 height 19
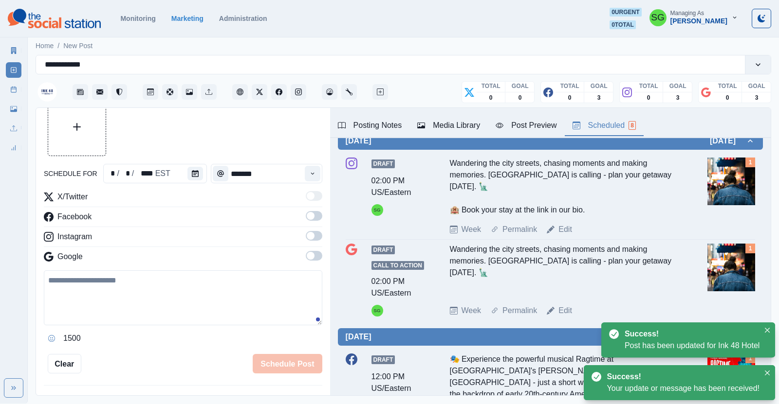
scroll to position [168, 0]
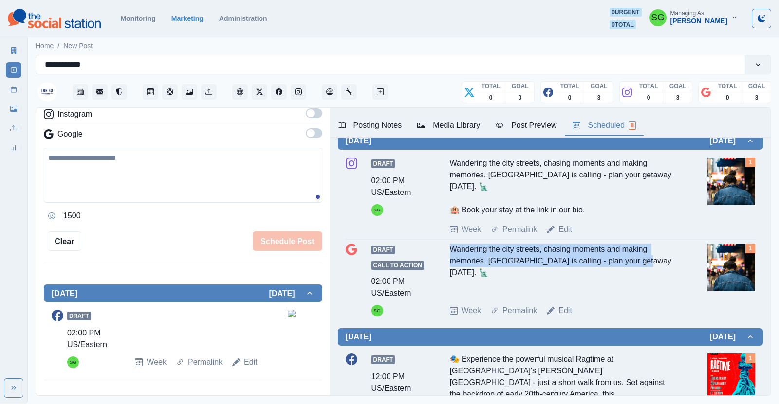
drag, startPoint x: 643, startPoint y: 248, endPoint x: 446, endPoint y: 239, distance: 196.8
click at [446, 244] on div "Draft Call to Action 02:00 PM US/Eastern SG Wandering the city streets, chasing…" at bounding box center [550, 280] width 409 height 73
copy div "Wandering the city streets, chasing moments and making memories. [GEOGRAPHIC_DA…"
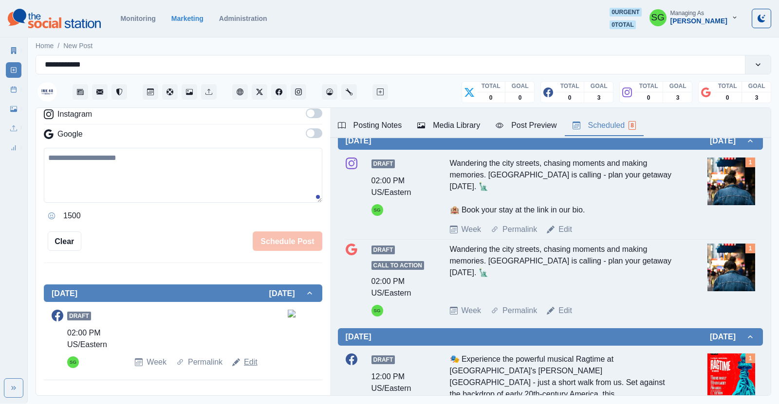
click at [253, 361] on link "Edit" at bounding box center [251, 363] width 14 height 12
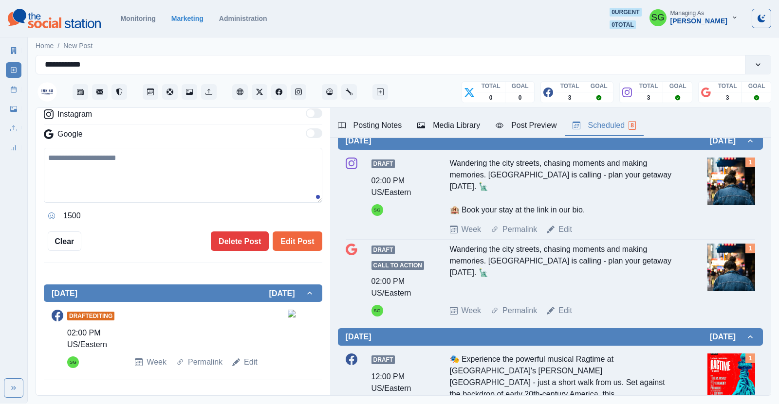
click at [172, 149] on textarea at bounding box center [183, 175] width 278 height 55
paste textarea "**********"
paste textarea "**"
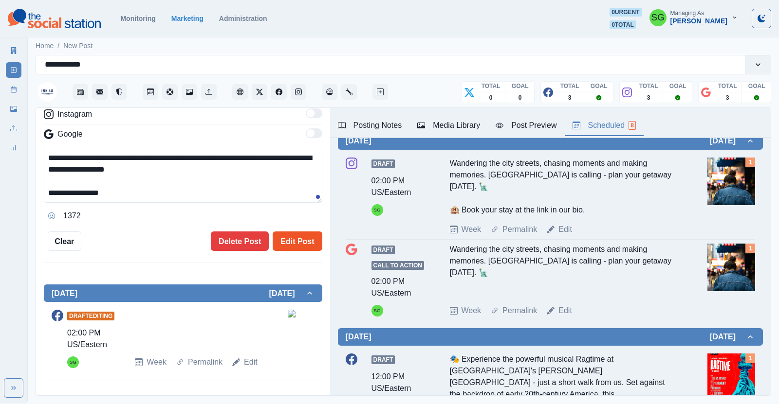
type textarea "**********"
click at [289, 246] on button "Edit Post" at bounding box center [297, 241] width 49 height 19
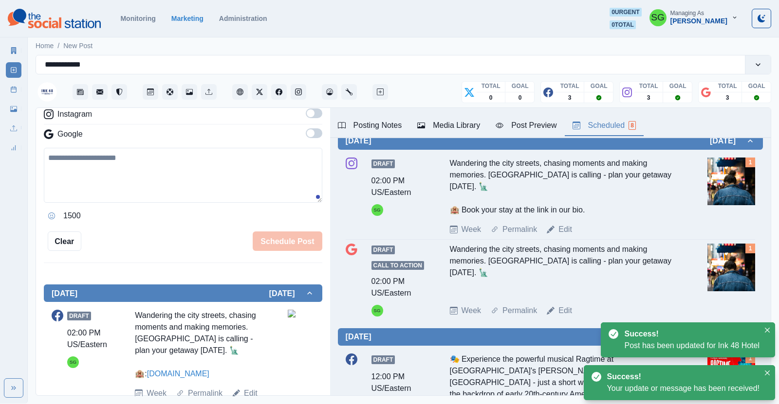
click at [587, 201] on div "Wandering the city streets, chasing moments and making memories. [GEOGRAPHIC_DA…" at bounding box center [564, 187] width 228 height 58
click at [563, 224] on link "Edit" at bounding box center [565, 230] width 14 height 12
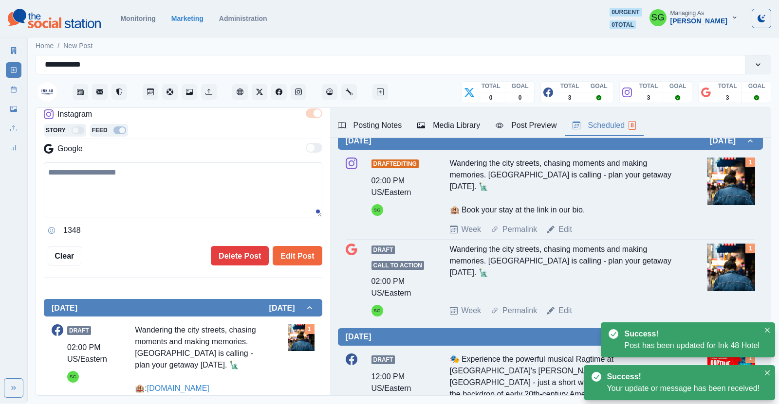
type textarea "**********"
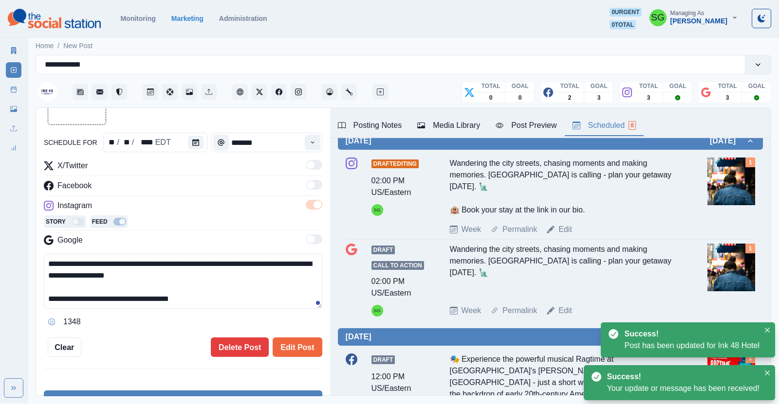
scroll to position [73, 0]
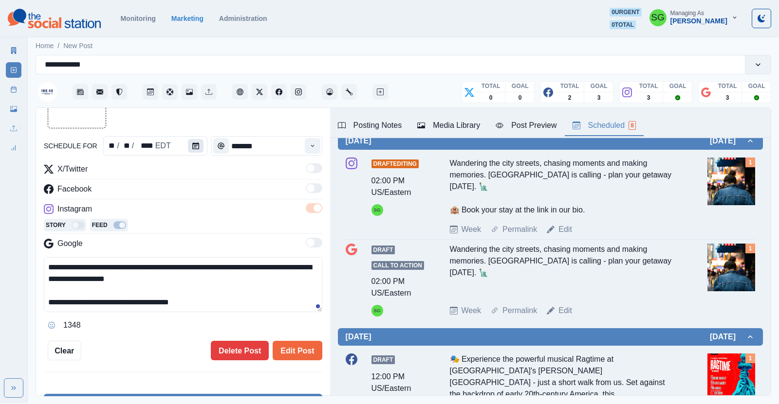
click at [195, 146] on icon "Calendar" at bounding box center [195, 146] width 7 height 7
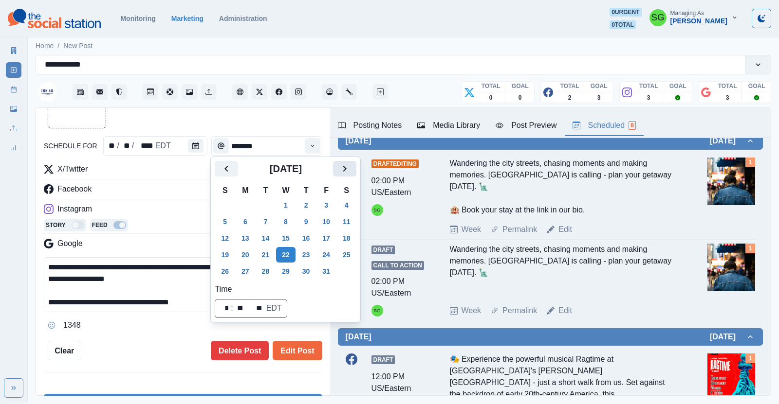
click at [343, 173] on icon "Next" at bounding box center [345, 169] width 12 height 12
click at [340, 173] on icon "Next" at bounding box center [345, 169] width 12 height 12
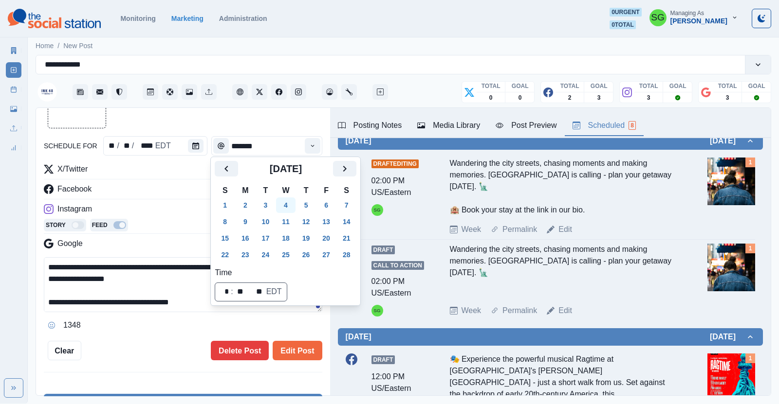
click at [289, 203] on button "4" at bounding box center [285, 206] width 19 height 16
click at [293, 358] on button "Edit Post" at bounding box center [297, 350] width 49 height 19
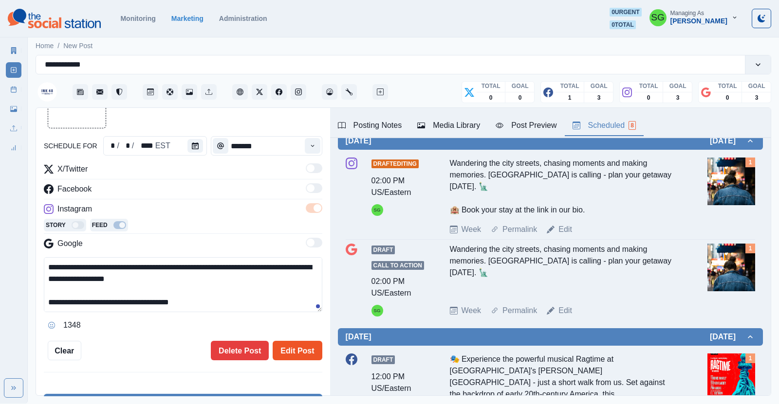
click at [292, 354] on button "Edit Post" at bounding box center [297, 350] width 49 height 19
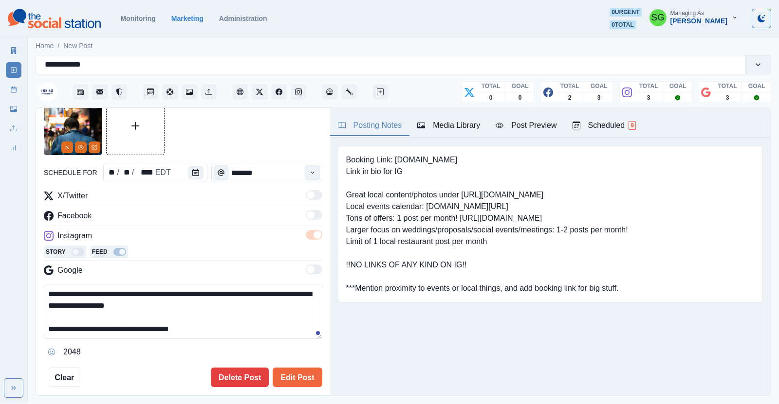
scroll to position [68, 0]
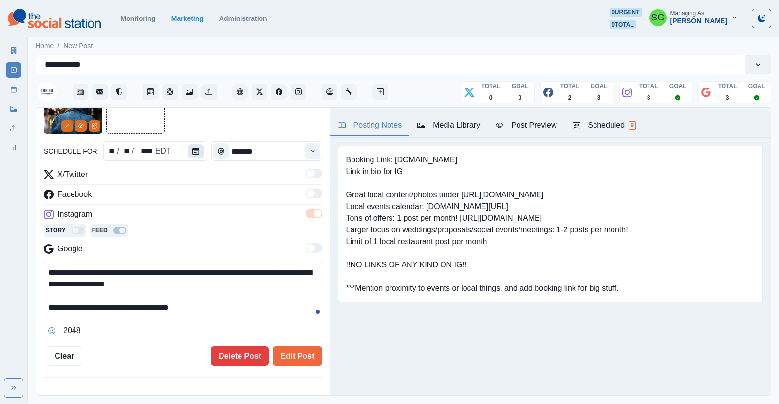
click at [195, 154] on icon "Calendar" at bounding box center [195, 151] width 7 height 7
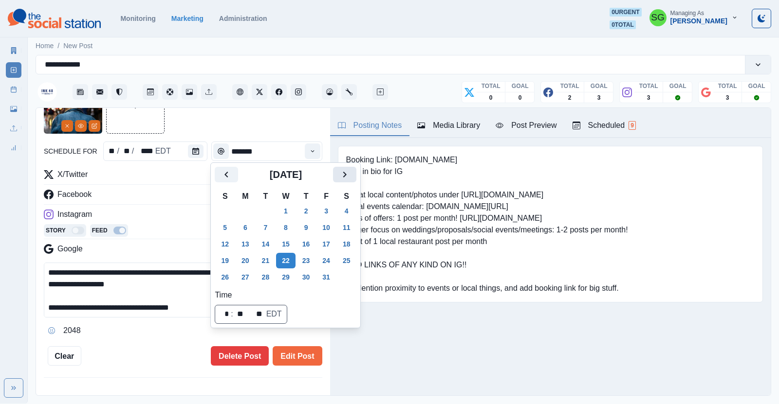
click at [337, 178] on button "Next" at bounding box center [344, 175] width 23 height 16
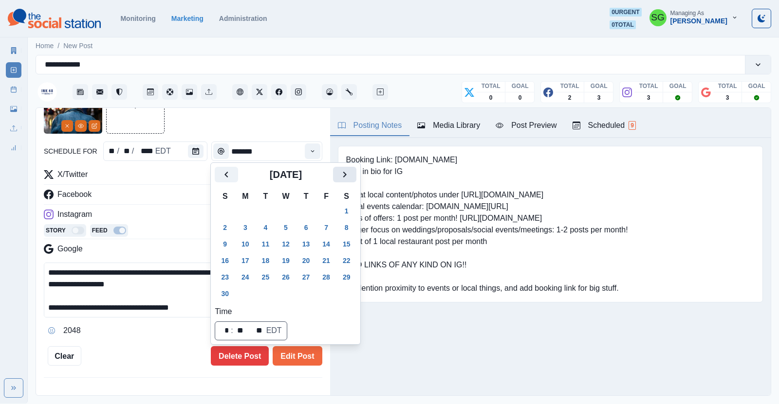
click at [337, 178] on button "Next" at bounding box center [344, 175] width 23 height 16
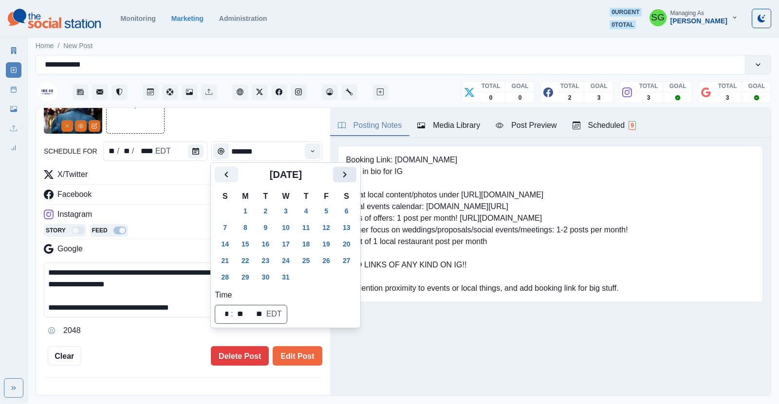
click at [337, 178] on button "Next" at bounding box center [344, 175] width 23 height 16
click at [345, 177] on icon "Next" at bounding box center [345, 175] width 12 height 12
click at [288, 213] on button "4" at bounding box center [285, 211] width 19 height 16
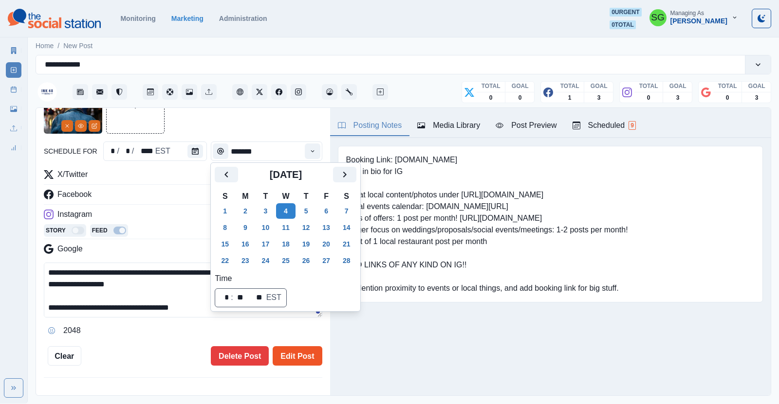
click at [301, 358] on button "Edit Post" at bounding box center [297, 356] width 49 height 19
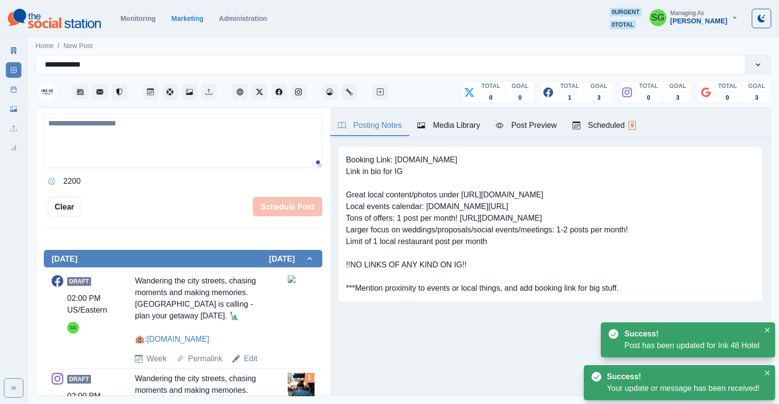
scroll to position [309, 0]
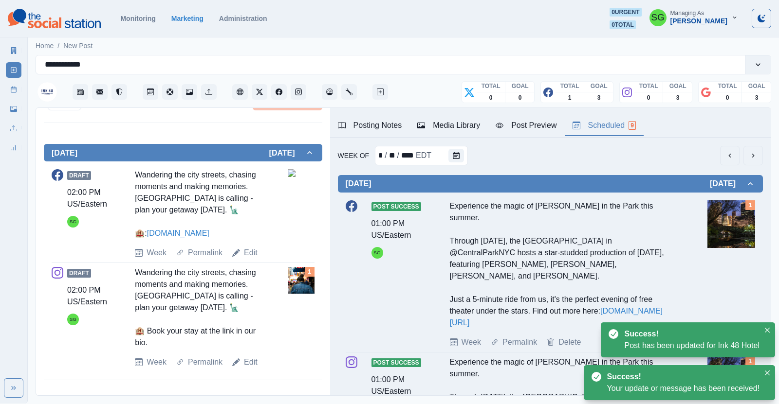
click at [601, 125] on div "Scheduled 9" at bounding box center [603, 126] width 63 height 12
click at [469, 155] on icon "Calendar" at bounding box center [467, 155] width 7 height 7
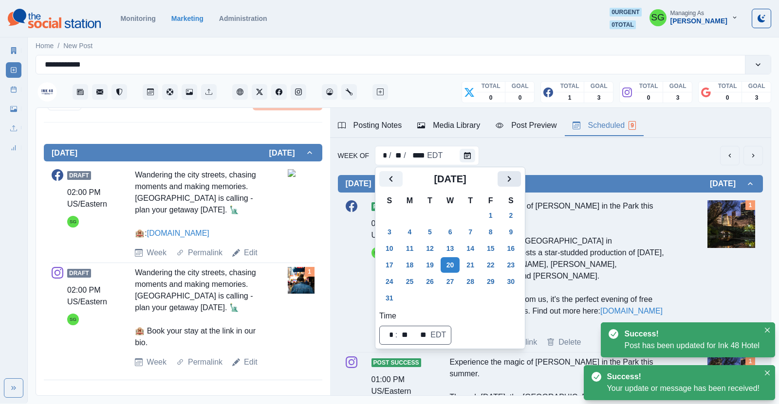
click at [509, 180] on icon "Next" at bounding box center [509, 179] width 3 height 6
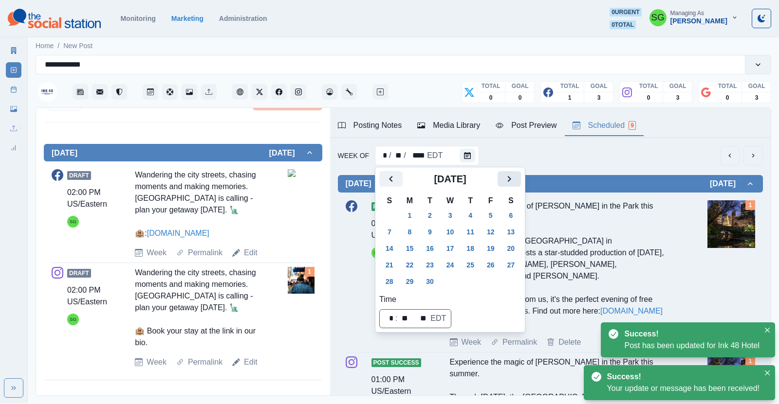
click at [509, 180] on icon "Next" at bounding box center [509, 179] width 3 height 6
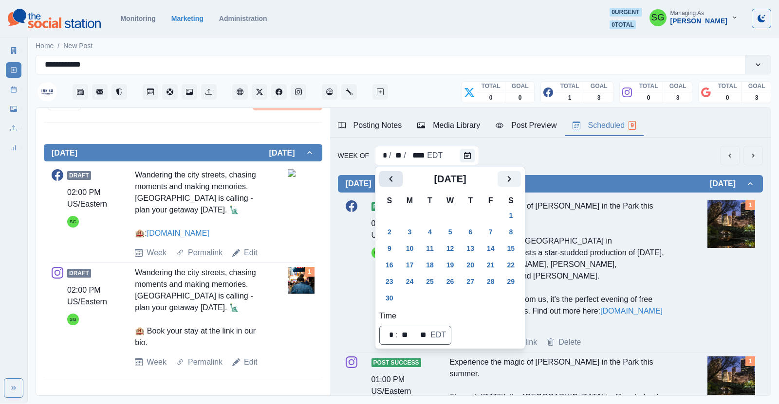
click at [386, 182] on icon "Previous" at bounding box center [391, 179] width 12 height 12
click at [448, 252] on button "15" at bounding box center [450, 249] width 19 height 16
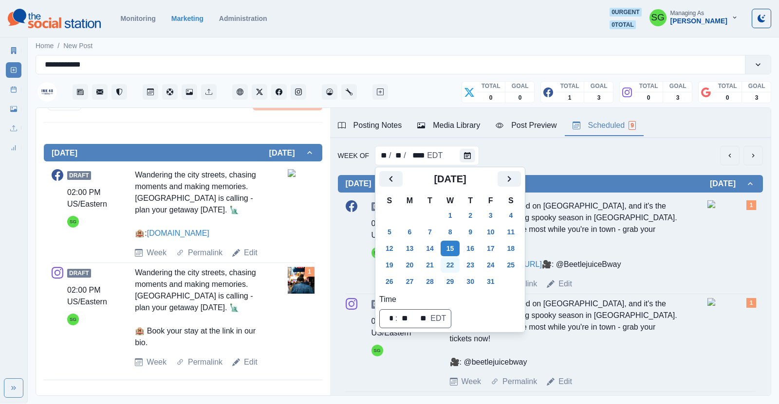
click at [451, 263] on button "22" at bounding box center [450, 265] width 19 height 16
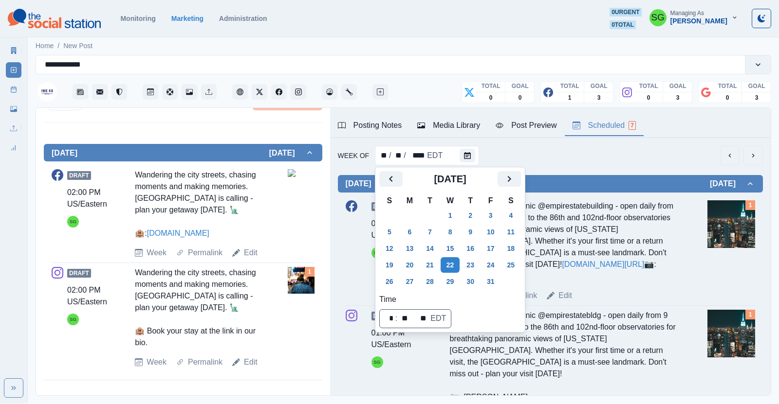
click at [605, 153] on div "Week Of ** / ** / **** EDT" at bounding box center [550, 155] width 425 height 19
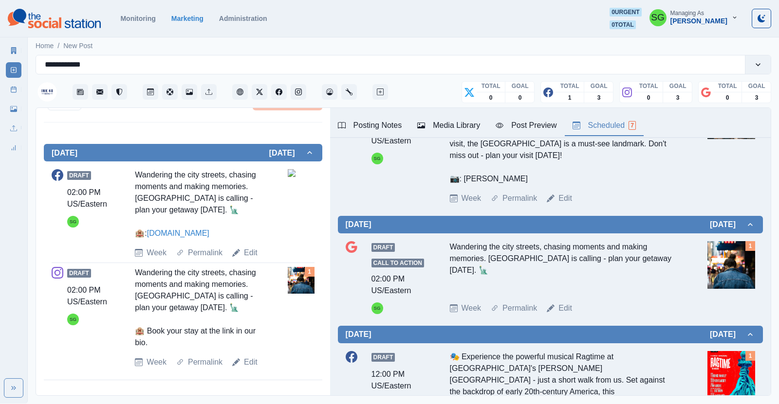
scroll to position [371, 0]
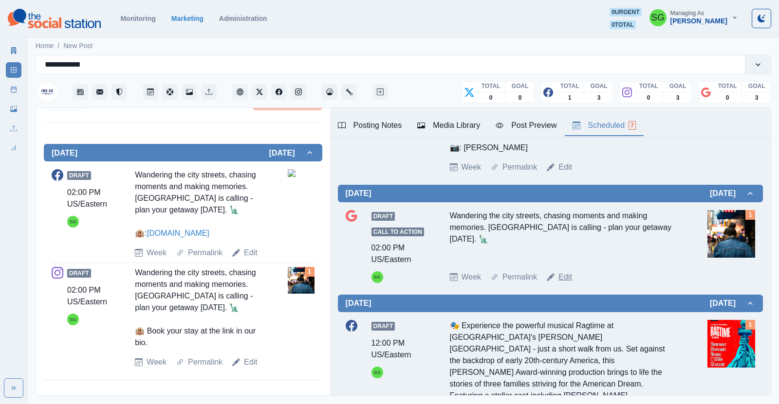
click at [563, 272] on link "Edit" at bounding box center [565, 278] width 14 height 12
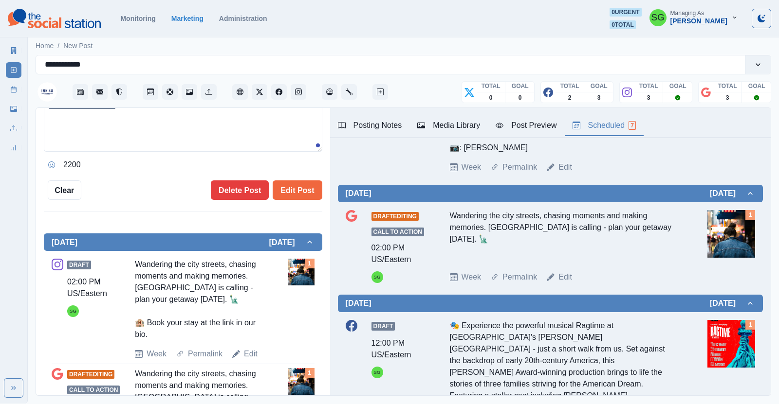
type textarea "**********"
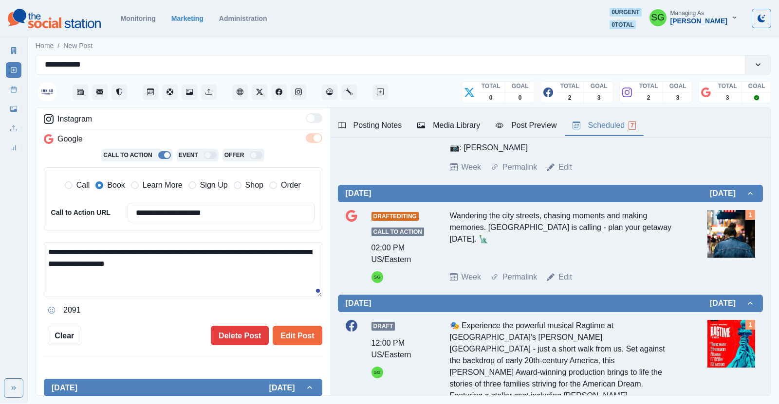
scroll to position [79, 0]
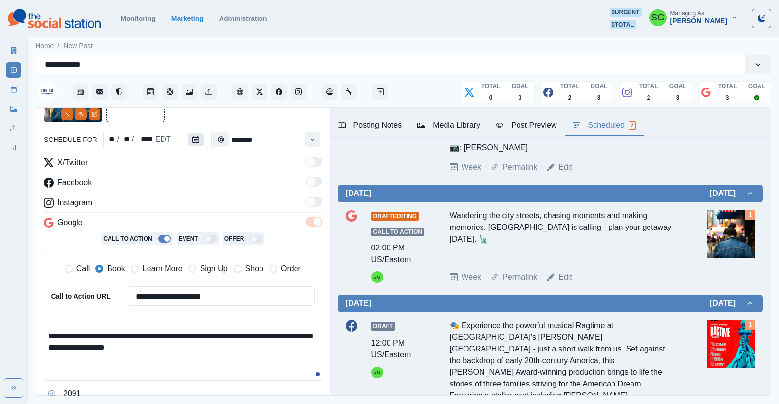
click at [193, 140] on icon "Calendar" at bounding box center [195, 139] width 7 height 7
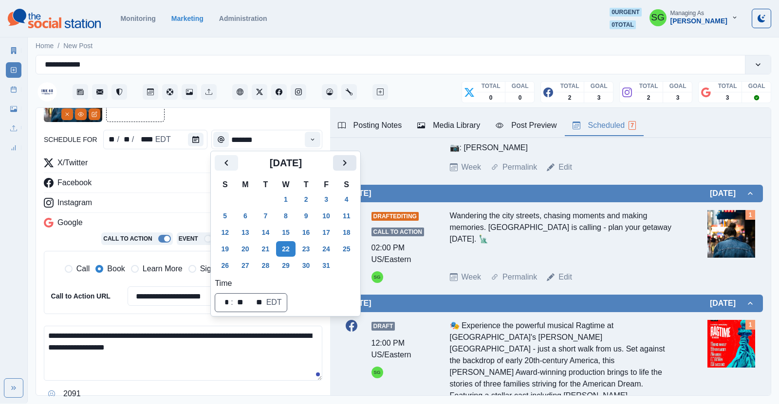
click at [340, 162] on icon "Next" at bounding box center [345, 163] width 12 height 12
click at [339, 163] on icon "Next" at bounding box center [345, 163] width 12 height 12
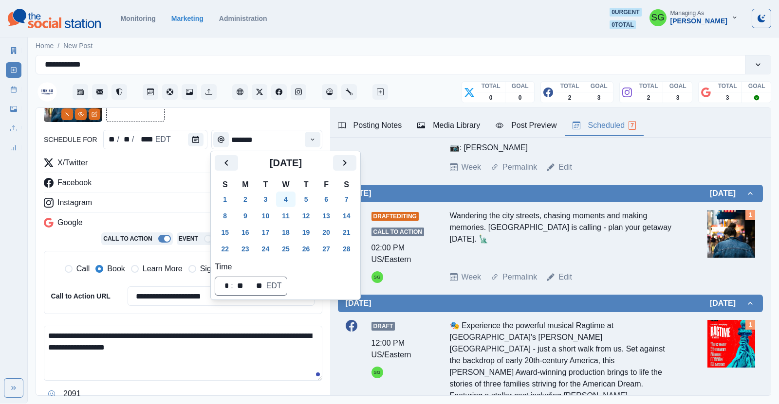
click at [288, 198] on button "4" at bounding box center [285, 200] width 19 height 16
click at [177, 194] on div "**********" at bounding box center [183, 239] width 278 height 165
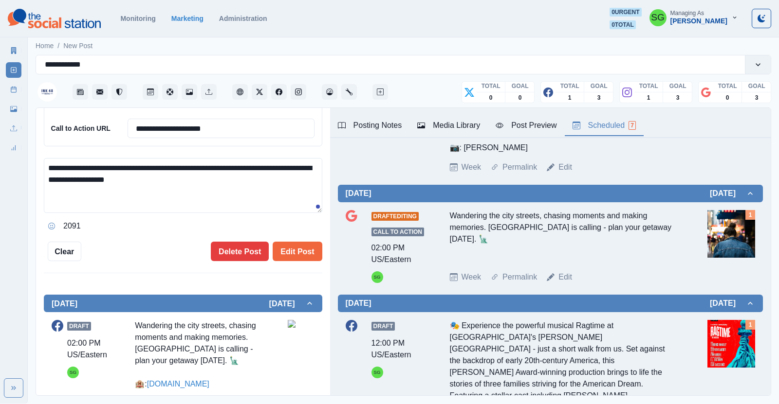
scroll to position [280, 0]
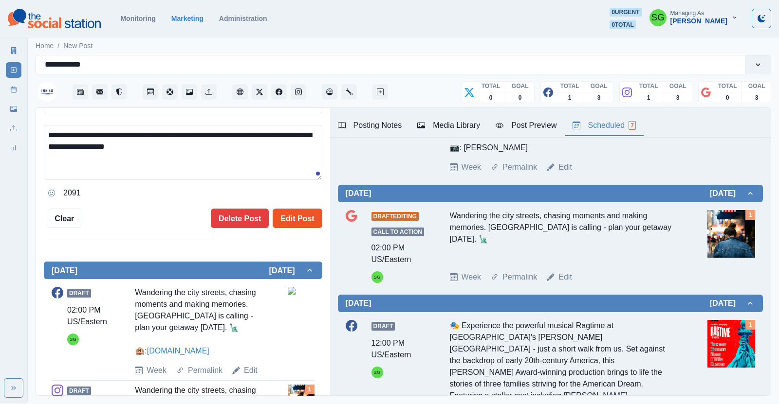
click at [283, 213] on button "Edit Post" at bounding box center [297, 218] width 49 height 19
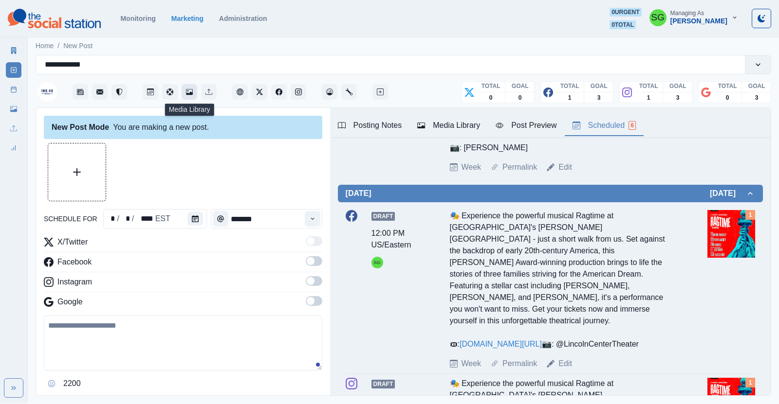
click at [192, 94] on icon "Media Library" at bounding box center [189, 92] width 7 height 6
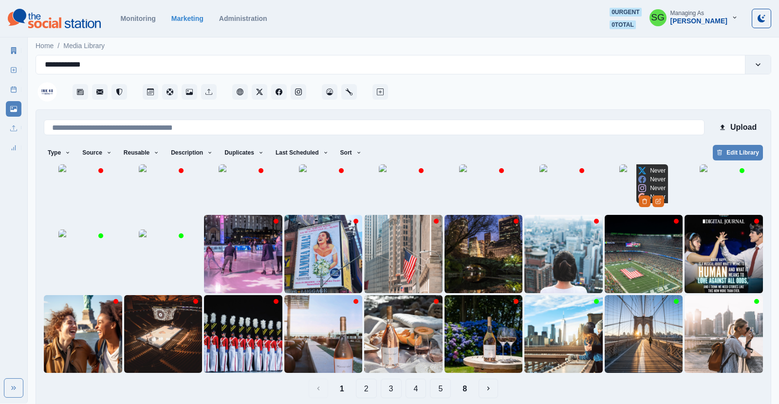
click at [619, 182] on img at bounding box center [643, 189] width 49 height 49
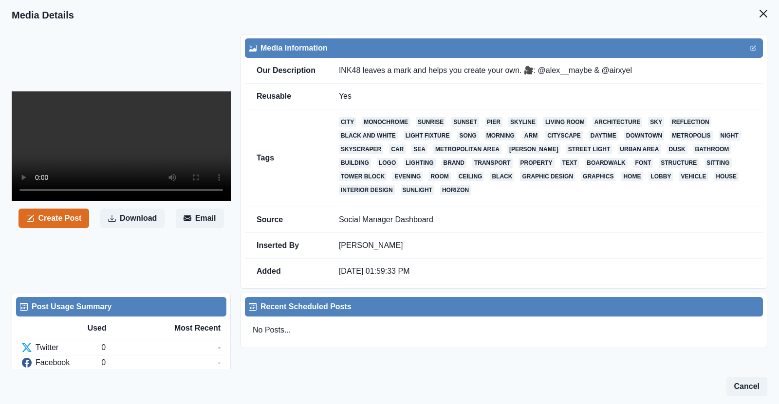
scroll to position [0, 0]
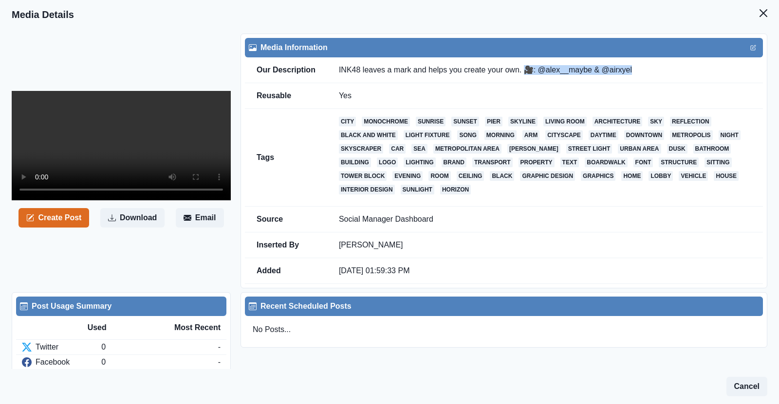
drag, startPoint x: 636, startPoint y: 67, endPoint x: 525, endPoint y: 75, distance: 111.8
click at [525, 75] on td "INK48 leaves a mark and helps you create your own. 🎥: @alex__maybe & @airxyel" at bounding box center [545, 70] width 436 height 26
copy td "🎥: @alex__maybe & @airxyel"
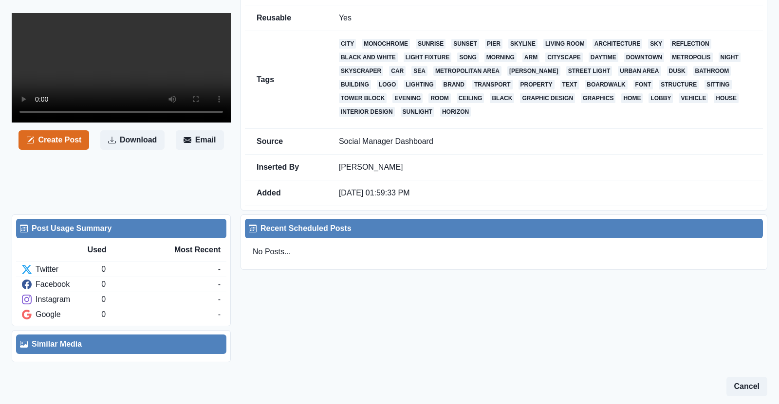
scroll to position [176, 0]
click at [77, 150] on button "Create Post" at bounding box center [53, 139] width 71 height 19
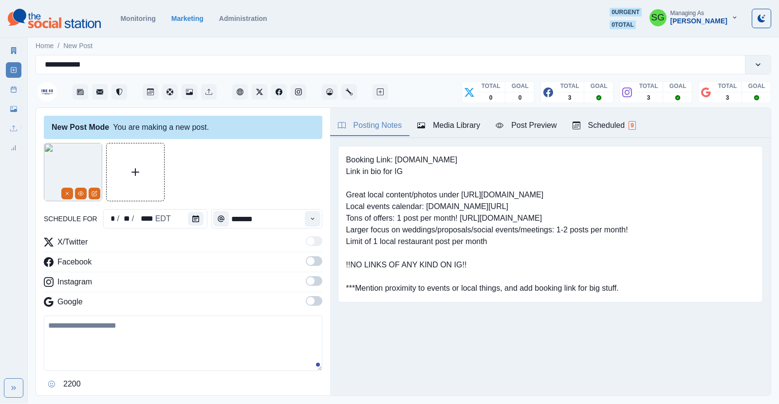
click at [128, 388] on div "2200" at bounding box center [183, 385] width 278 height 16
click at [115, 325] on textarea at bounding box center [183, 343] width 278 height 55
paste textarea "**********"
click at [194, 211] on div at bounding box center [197, 218] width 19 height 19
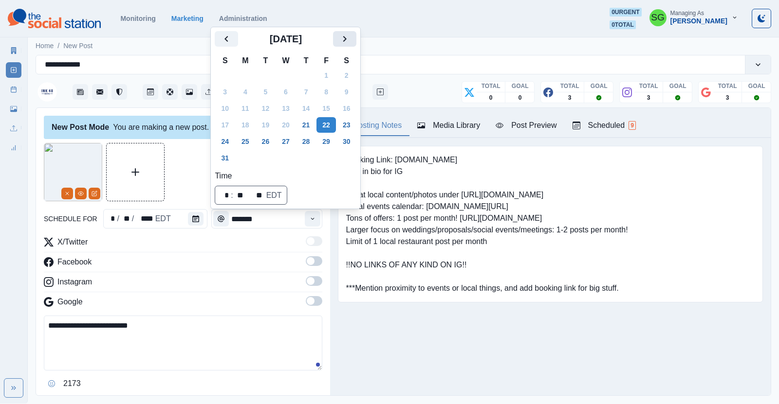
click at [341, 40] on icon "Next" at bounding box center [345, 39] width 12 height 12
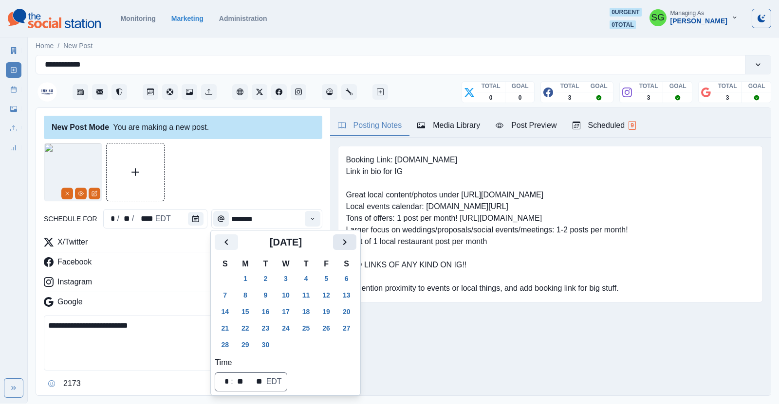
click at [346, 242] on icon "Next" at bounding box center [344, 242] width 3 height 6
click at [286, 327] on button "22" at bounding box center [285, 329] width 19 height 16
click at [47, 325] on textarea "**********" at bounding box center [183, 343] width 278 height 55
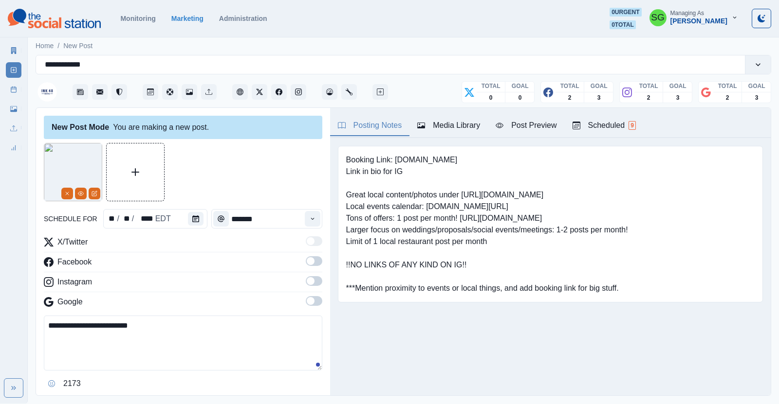
click at [50, 326] on textarea "**********" at bounding box center [183, 343] width 278 height 55
paste textarea "**********"
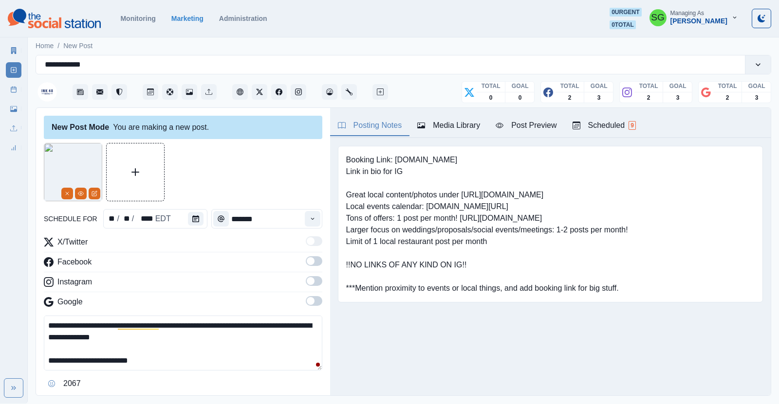
click at [104, 324] on textarea "**********" at bounding box center [183, 343] width 278 height 55
click at [167, 337] on textarea "**********" at bounding box center [183, 343] width 278 height 55
paste textarea "**"
drag, startPoint x: 452, startPoint y: 157, endPoint x: 394, endPoint y: 162, distance: 57.6
click at [394, 162] on pre "Booking Link: [DOMAIN_NAME] Link in bio for IG Great local content/photos under…" at bounding box center [487, 224] width 282 height 140
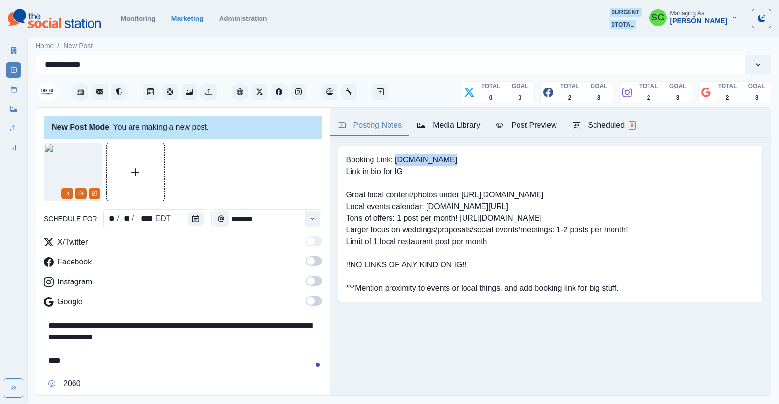
copy pre "[DOMAIN_NAME]"
click at [146, 352] on textarea "**********" at bounding box center [183, 343] width 278 height 55
paste textarea "**********"
click at [123, 361] on textarea "**********" at bounding box center [183, 343] width 278 height 55
paste textarea "**********"
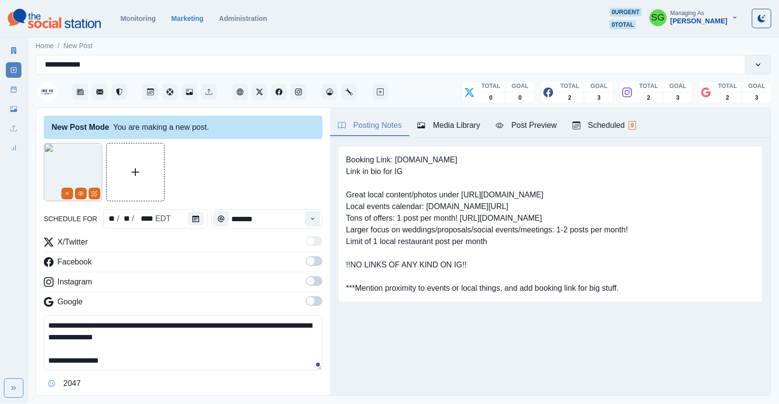
scroll to position [23, 0]
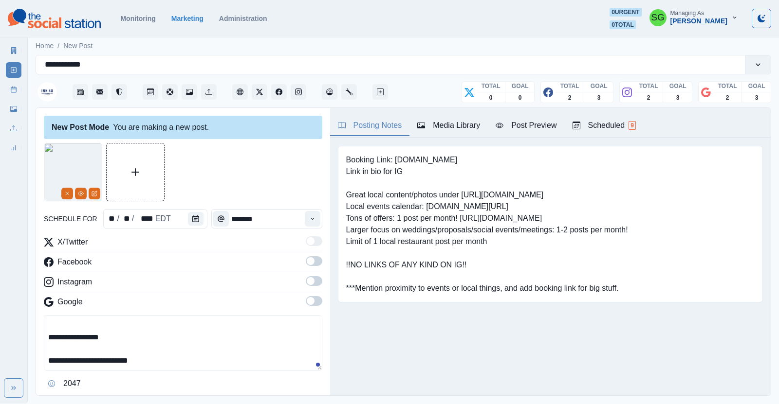
type textarea "**********"
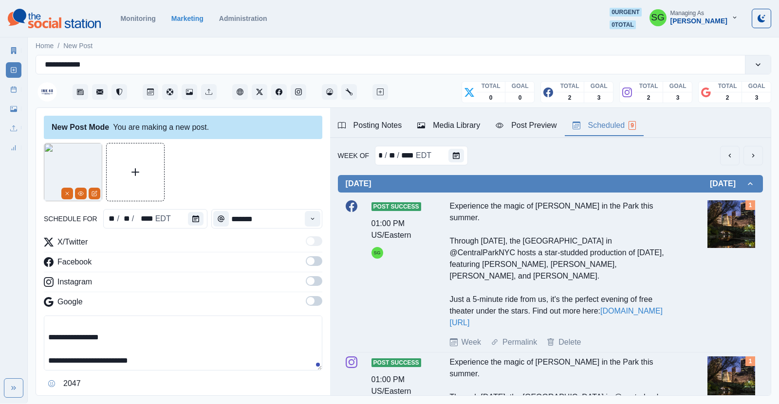
click at [606, 122] on div "Scheduled 9" at bounding box center [603, 126] width 63 height 12
click at [464, 155] on icon "Calendar" at bounding box center [467, 155] width 7 height 7
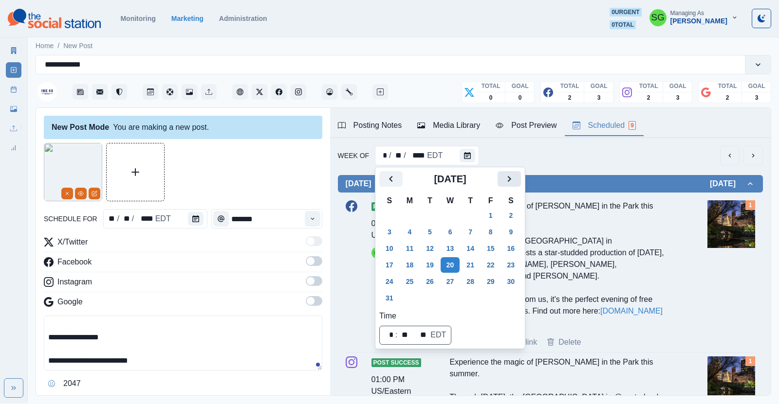
click at [511, 183] on icon "Next" at bounding box center [509, 179] width 12 height 12
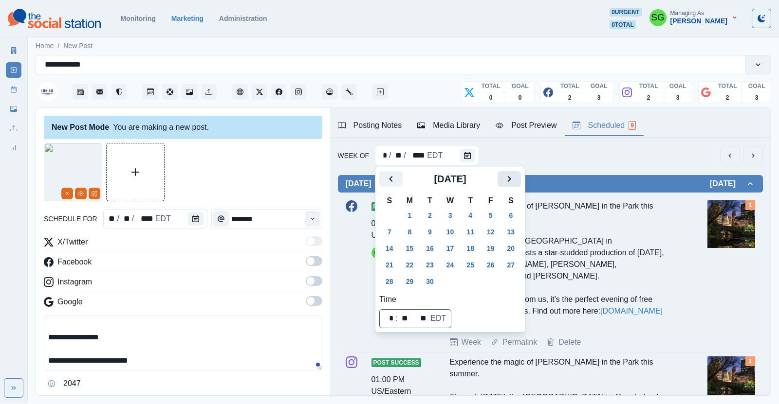
click at [511, 183] on icon "Next" at bounding box center [509, 179] width 12 height 12
click at [450, 261] on button "22" at bounding box center [450, 265] width 19 height 16
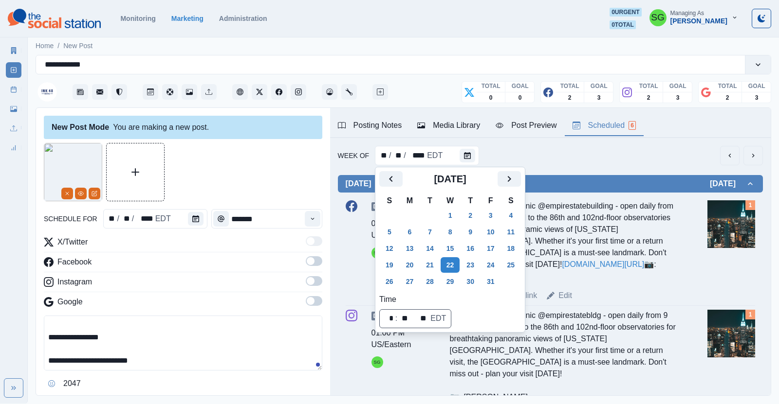
click at [588, 155] on div "Week Of ** / ** / **** EDT" at bounding box center [550, 155] width 425 height 19
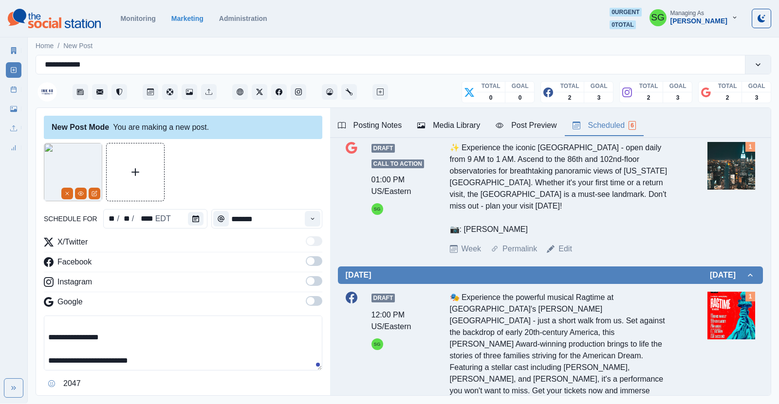
scroll to position [247, 0]
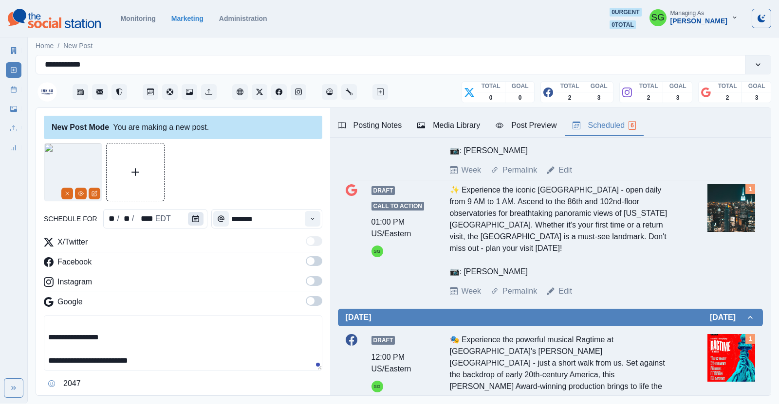
click at [191, 215] on button "Calendar" at bounding box center [196, 219] width 16 height 14
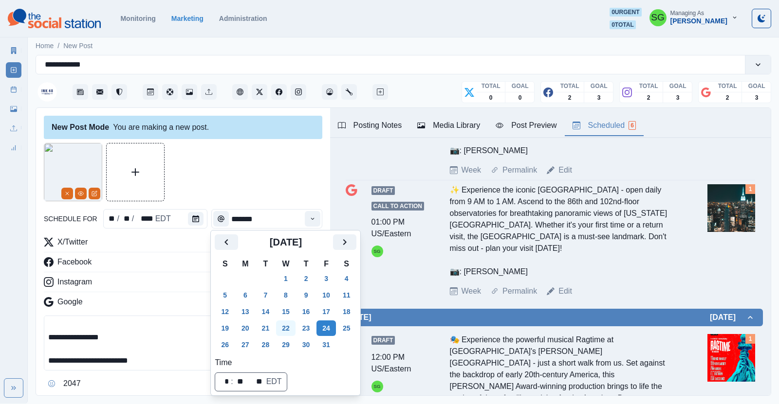
click at [290, 329] on button "22" at bounding box center [285, 329] width 19 height 16
click at [180, 282] on div "Instagram" at bounding box center [183, 284] width 278 height 16
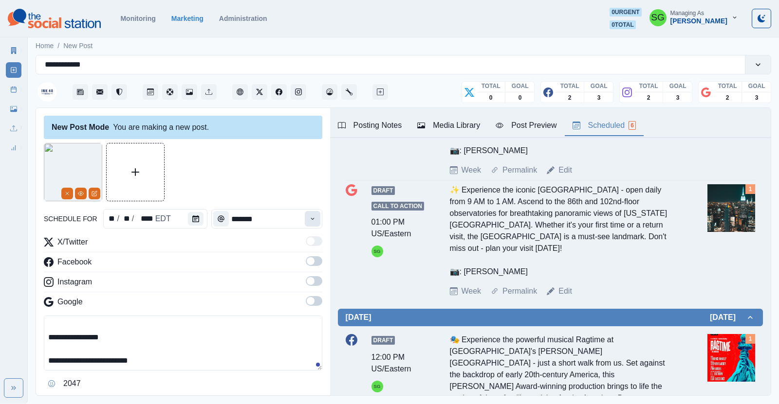
click at [310, 216] on icon "Time" at bounding box center [312, 219] width 7 height 7
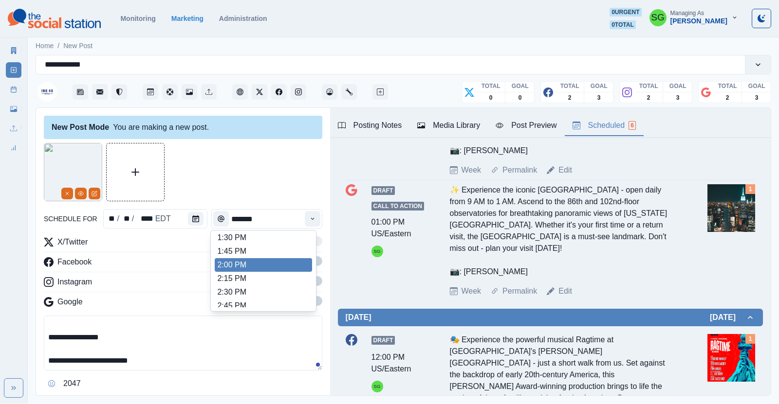
scroll to position [313, 0]
click at [259, 252] on li "2:00 PM" at bounding box center [263, 256] width 97 height 14
type input "*******"
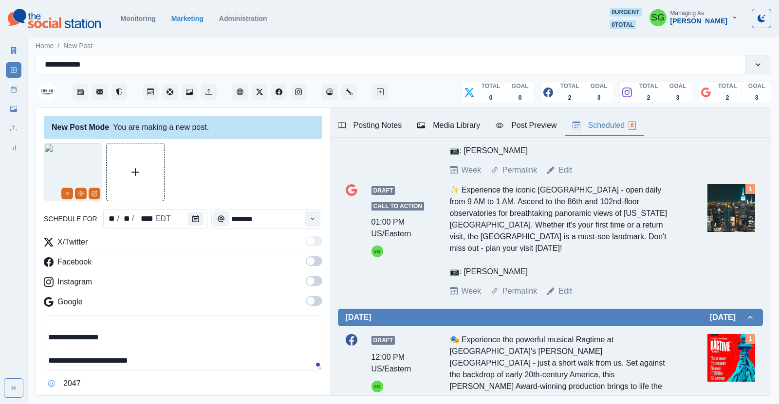
scroll to position [88, 0]
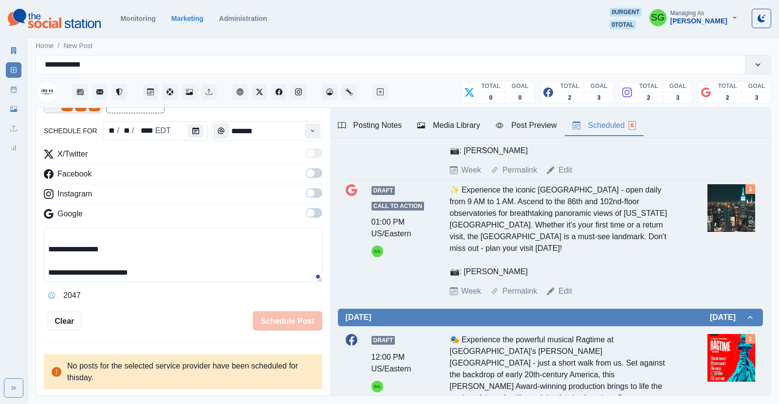
click at [307, 172] on span at bounding box center [311, 173] width 8 height 8
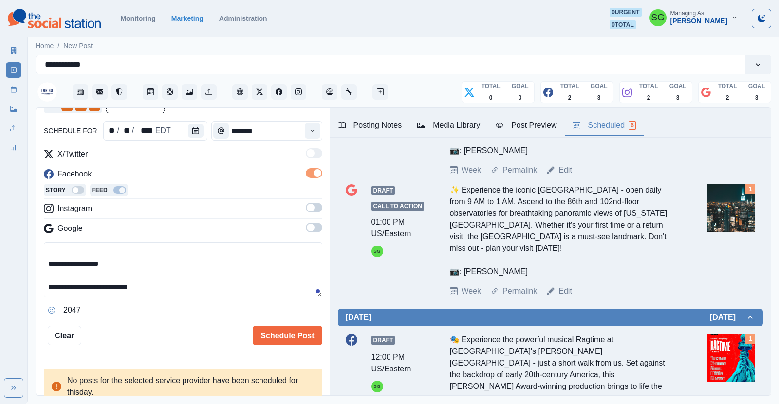
click at [315, 210] on span at bounding box center [314, 208] width 17 height 10
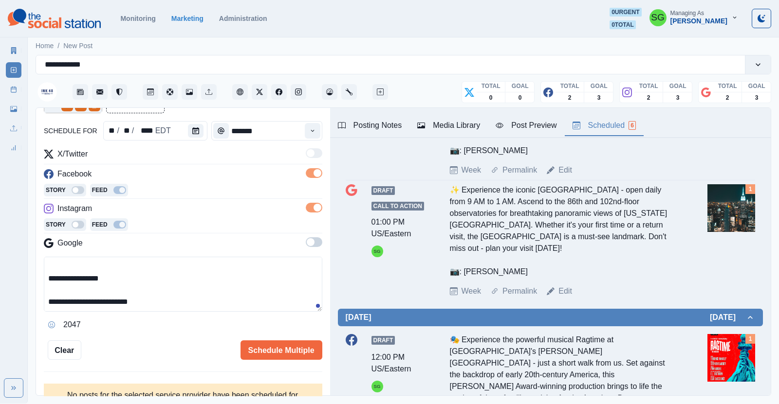
click at [318, 239] on span at bounding box center [314, 243] width 17 height 10
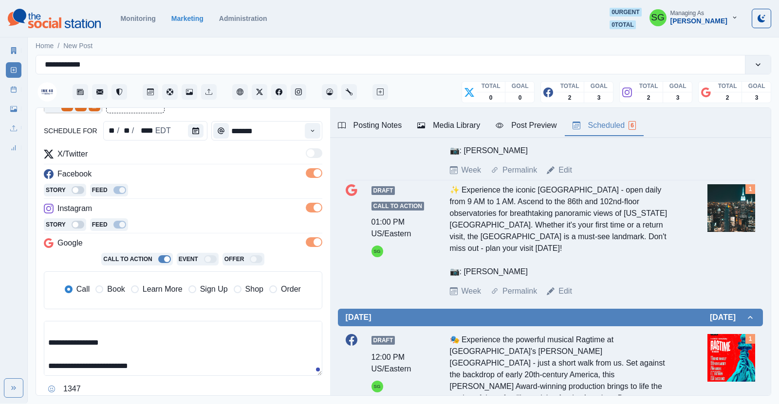
scroll to position [139, 0]
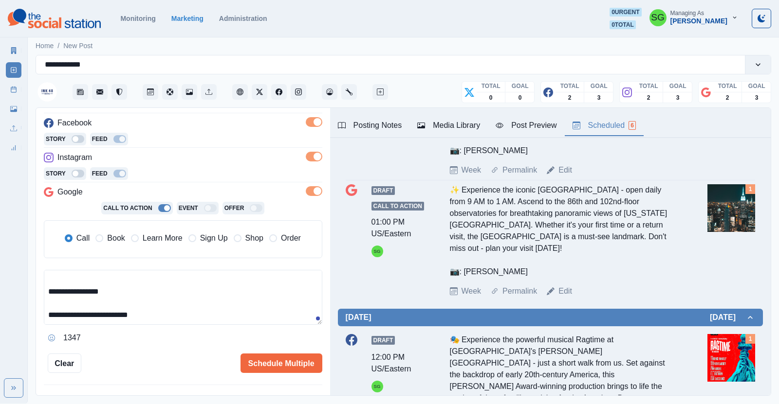
click at [114, 239] on span "Book" at bounding box center [116, 239] width 18 height 12
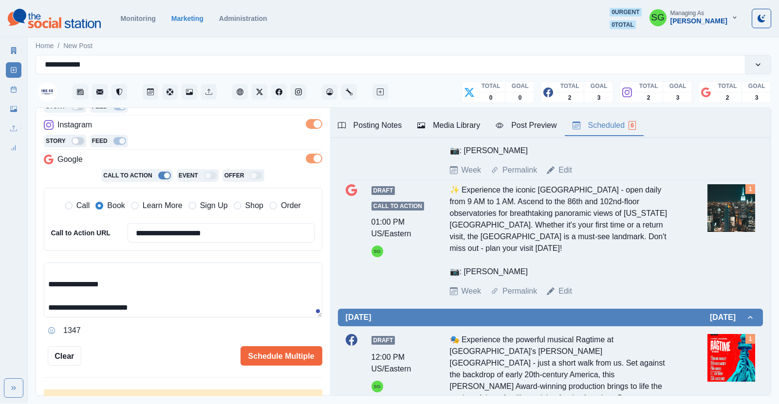
scroll to position [206, 0]
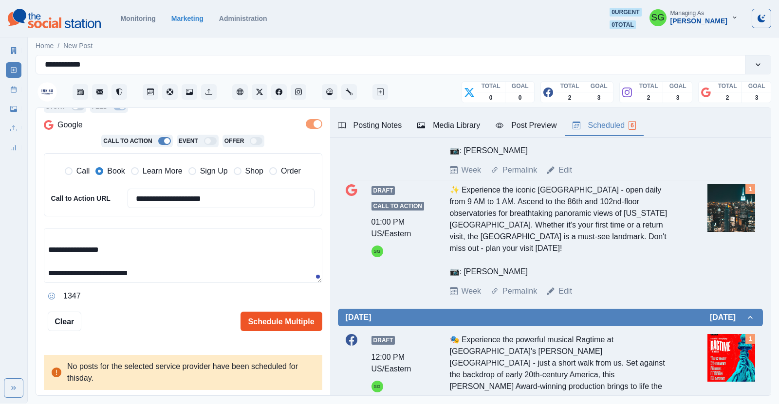
click at [256, 317] on button "Schedule Multiple" at bounding box center [281, 321] width 82 height 19
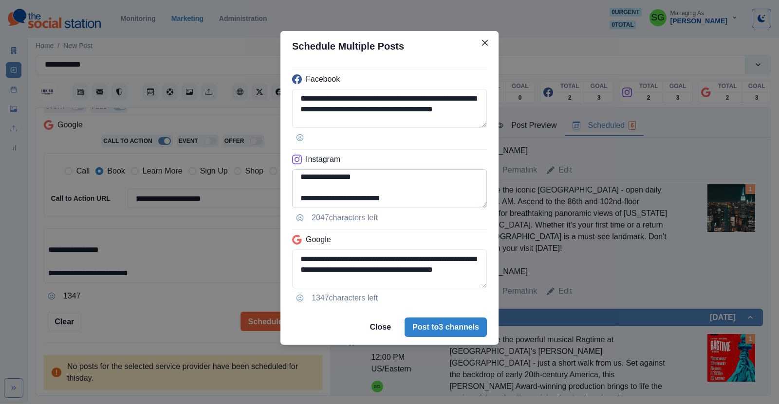
scroll to position [26, 0]
drag, startPoint x: 372, startPoint y: 192, endPoint x: 298, endPoint y: 196, distance: 74.6
click at [298, 196] on textarea "**********" at bounding box center [389, 188] width 195 height 39
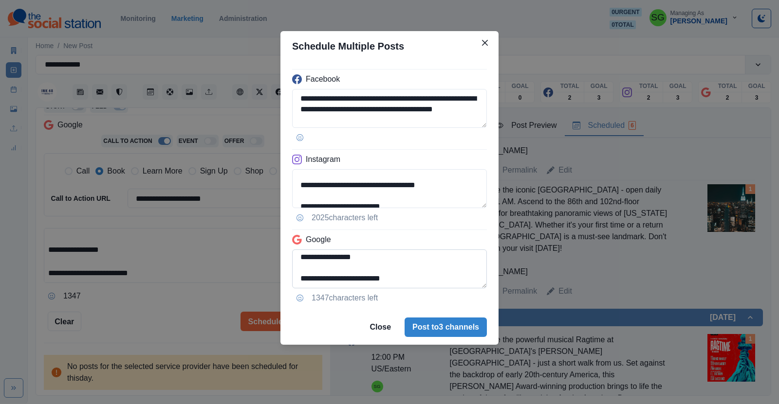
type textarea "**********"
drag, startPoint x: 375, startPoint y: 258, endPoint x: 302, endPoint y: 266, distance: 73.5
click at [302, 266] on textarea "**********" at bounding box center [389, 269] width 195 height 39
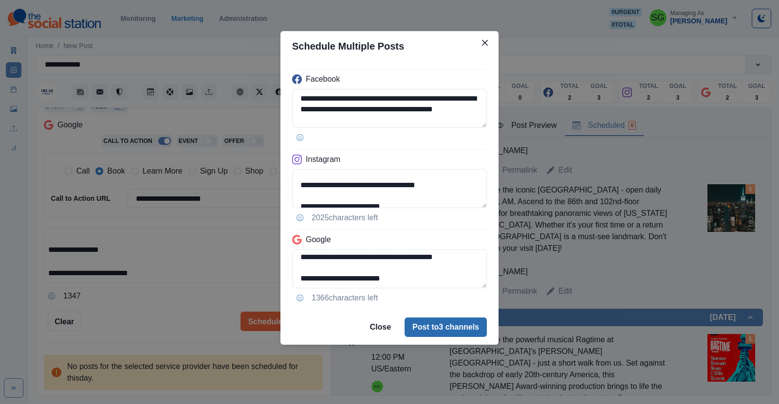
type textarea "**********"
click at [441, 328] on button "Post to 3 channels" at bounding box center [445, 327] width 82 height 19
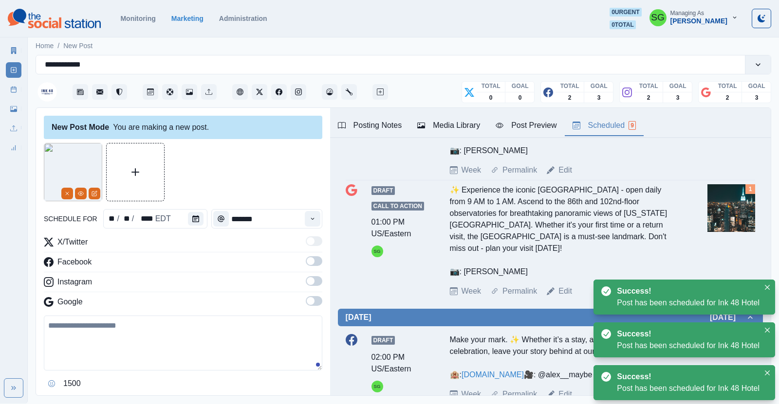
scroll to position [0, 0]
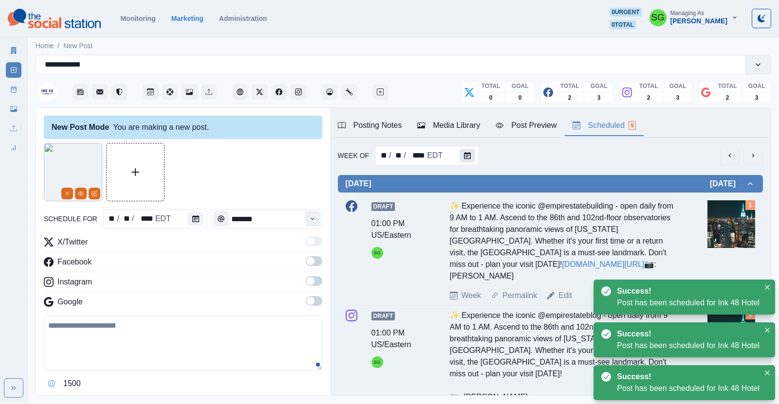
click at [469, 151] on button "Calendar" at bounding box center [467, 156] width 16 height 14
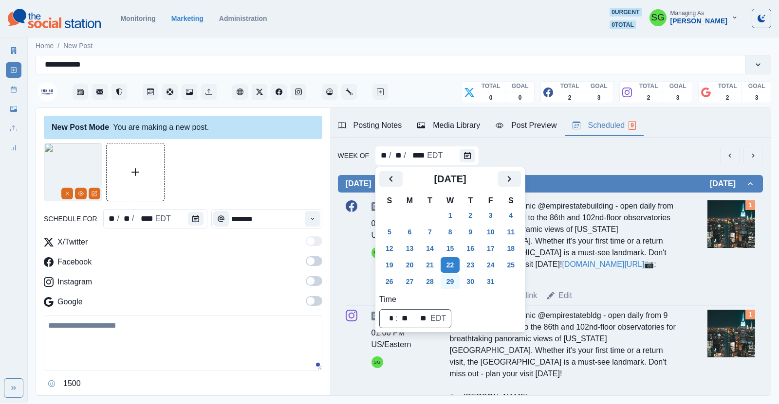
click at [448, 276] on button "29" at bounding box center [450, 282] width 19 height 16
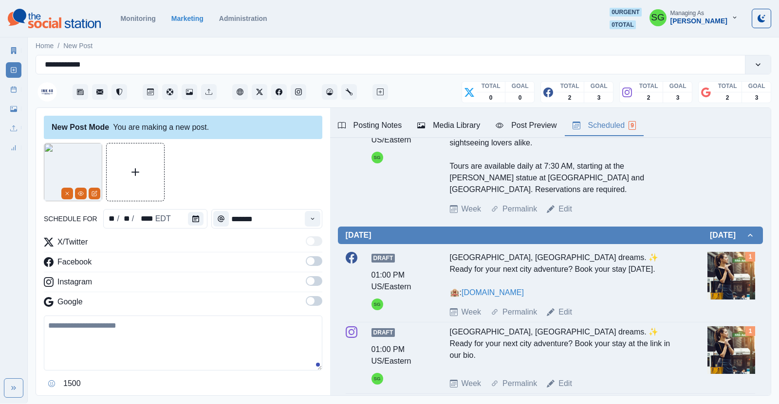
scroll to position [410, 0]
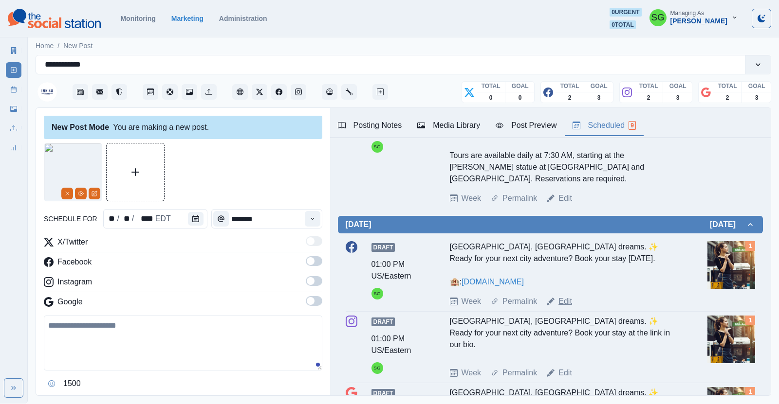
click at [564, 296] on link "Edit" at bounding box center [565, 302] width 14 height 12
type input "*******"
type textarea "**********"
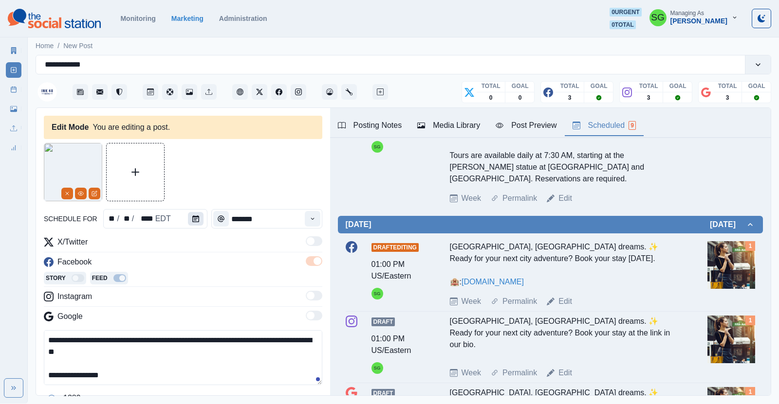
click at [195, 220] on icon "Calendar" at bounding box center [195, 219] width 7 height 7
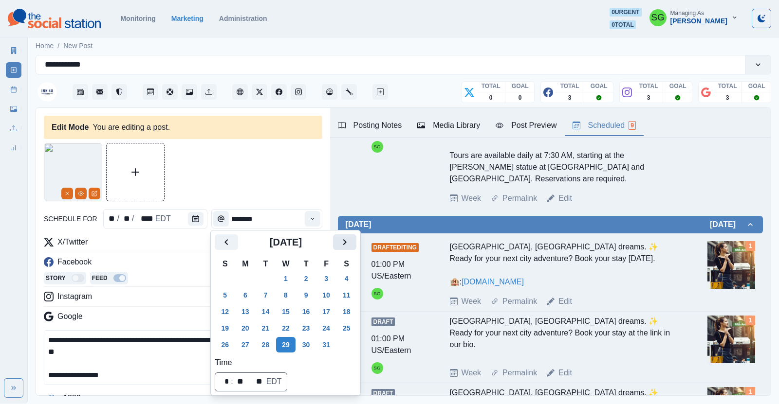
click at [343, 241] on icon "Next" at bounding box center [345, 243] width 12 height 12
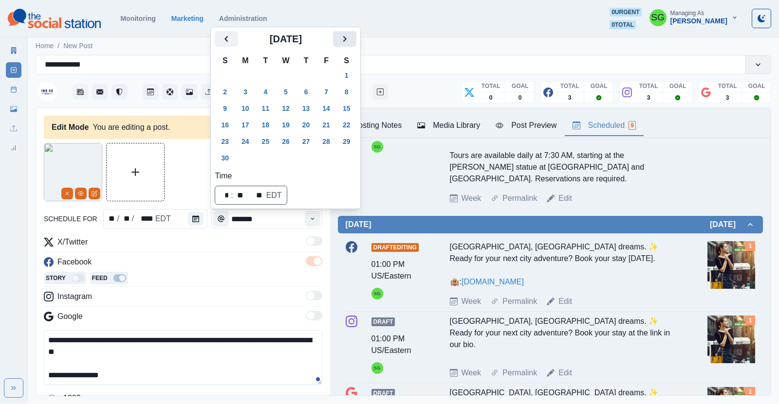
click at [337, 43] on button "Next" at bounding box center [344, 39] width 23 height 16
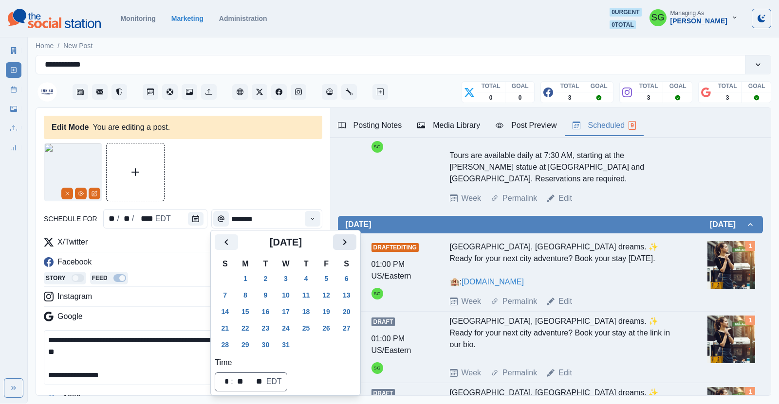
click at [349, 239] on icon "Next" at bounding box center [345, 243] width 12 height 12
click at [347, 244] on icon "Next" at bounding box center [345, 243] width 12 height 12
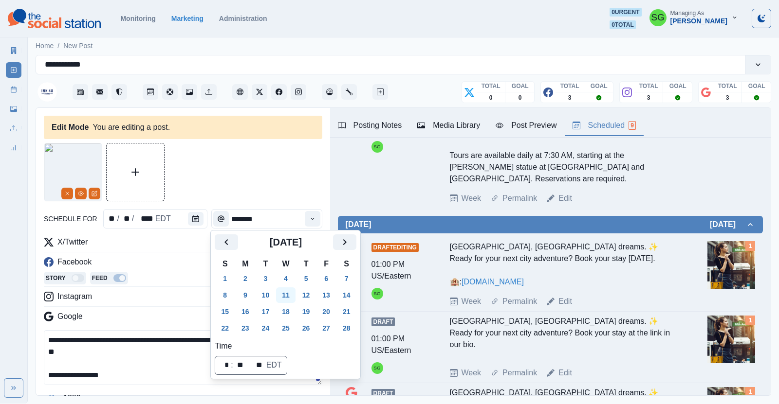
click at [290, 291] on button "11" at bounding box center [285, 296] width 19 height 16
click at [183, 261] on div "Facebook" at bounding box center [183, 265] width 278 height 16
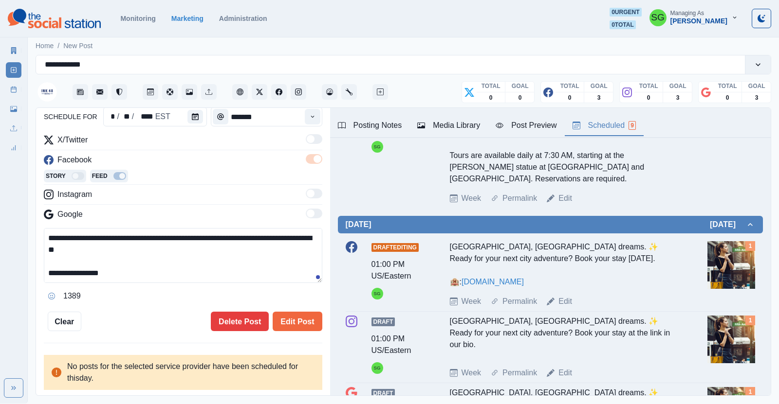
scroll to position [103, 0]
click at [288, 320] on button "Edit Post" at bounding box center [297, 321] width 49 height 19
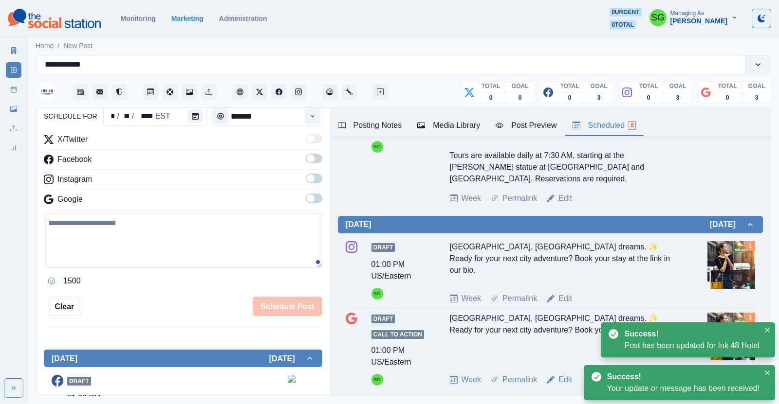
scroll to position [168, 0]
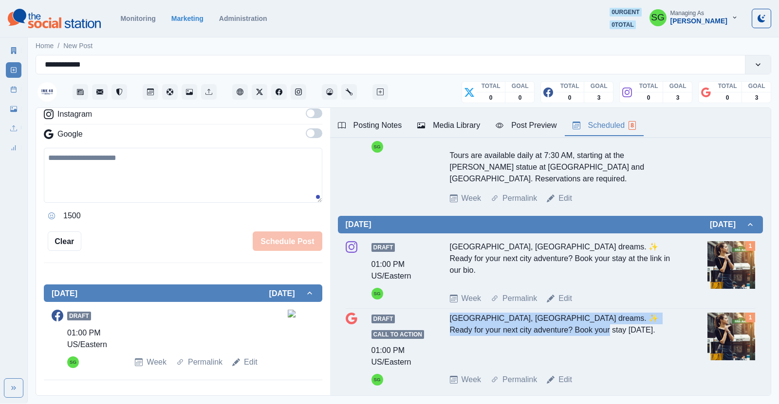
drag, startPoint x: 570, startPoint y: 257, endPoint x: 445, endPoint y: 251, distance: 124.8
click at [445, 313] on div "Draft Call to Action 01:00 PM US/Eastern SG Fifth Avenue energy, NYC dreams. ✨ …" at bounding box center [550, 349] width 409 height 73
copy div "Fifth Avenue energy, NYC dreams. ✨ Ready for your next city adventure? Book you…"
click at [252, 360] on link "Edit" at bounding box center [251, 363] width 14 height 12
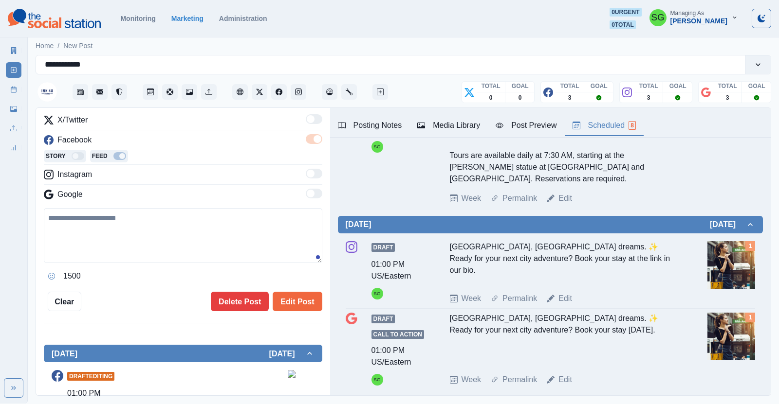
scroll to position [107, 0]
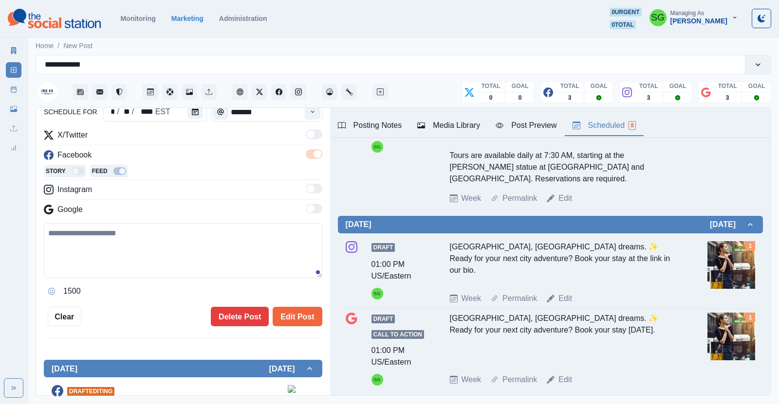
click at [165, 239] on textarea at bounding box center [183, 250] width 278 height 55
paste textarea "**********"
paste textarea "**"
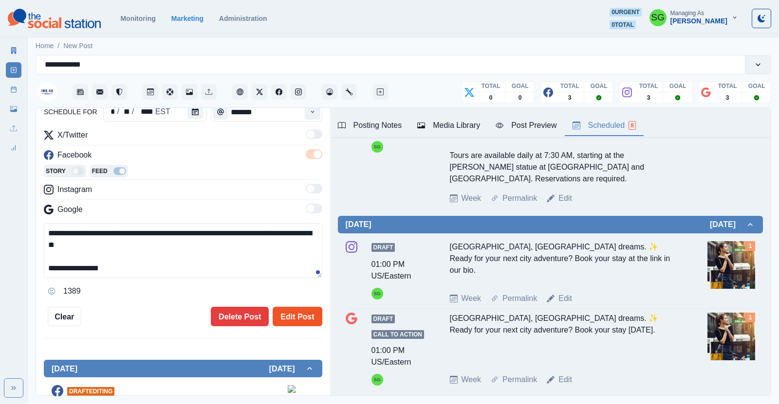
type textarea "**********"
click at [301, 315] on button "Edit Post" at bounding box center [297, 316] width 49 height 19
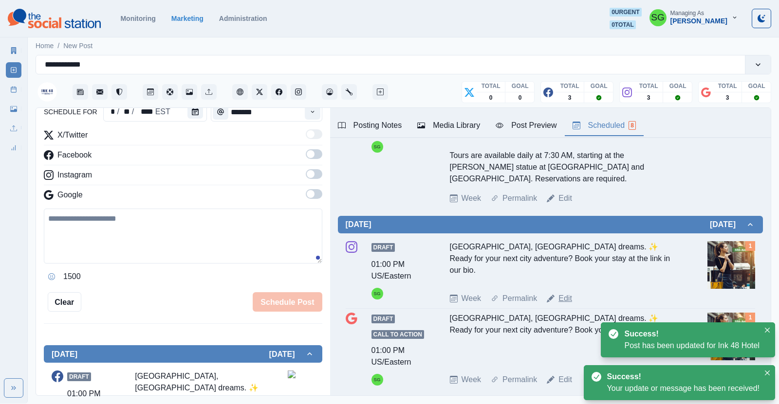
click at [562, 293] on link "Edit" at bounding box center [565, 299] width 14 height 12
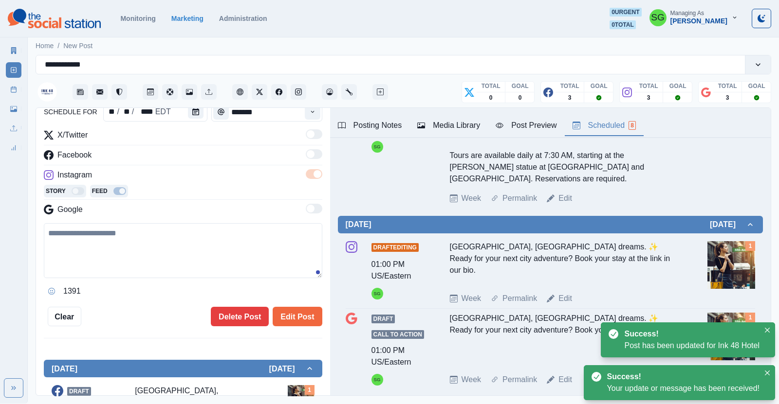
type textarea "**********"
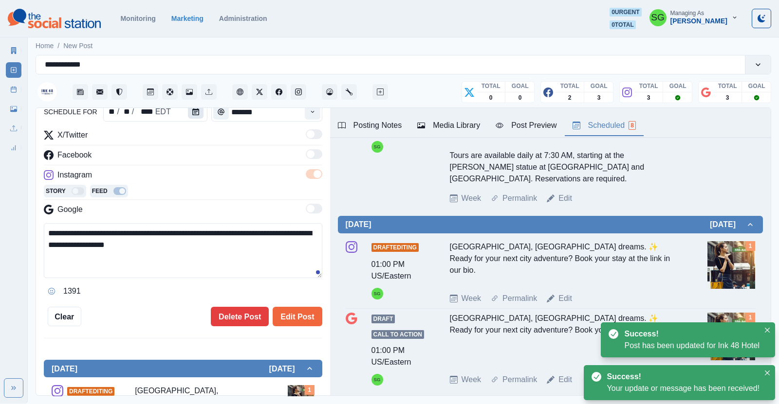
click at [198, 113] on icon "Calendar" at bounding box center [195, 112] width 7 height 7
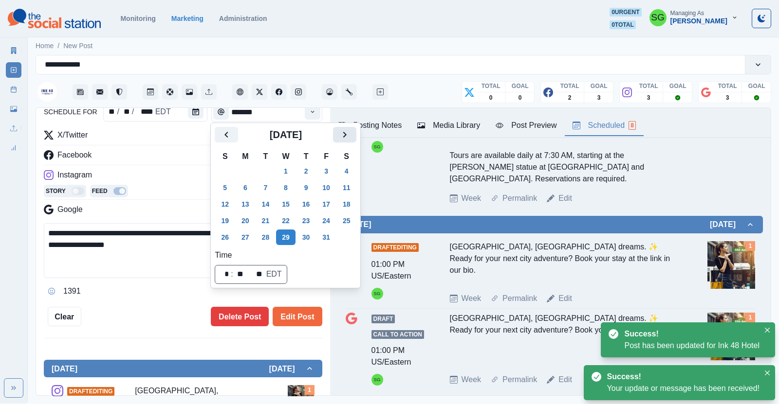
click at [345, 139] on icon "Next" at bounding box center [345, 135] width 12 height 12
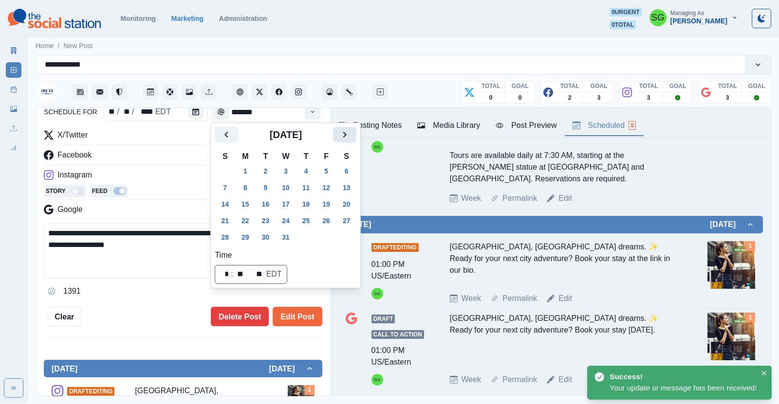
click at [345, 139] on icon "Next" at bounding box center [345, 135] width 12 height 12
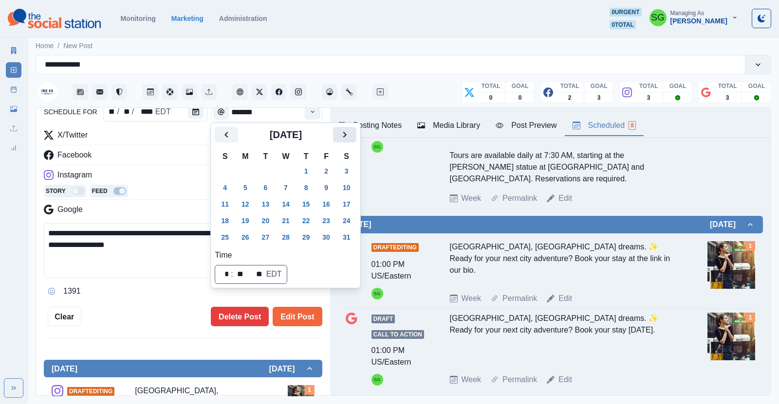
click at [345, 139] on icon "Next" at bounding box center [345, 135] width 12 height 12
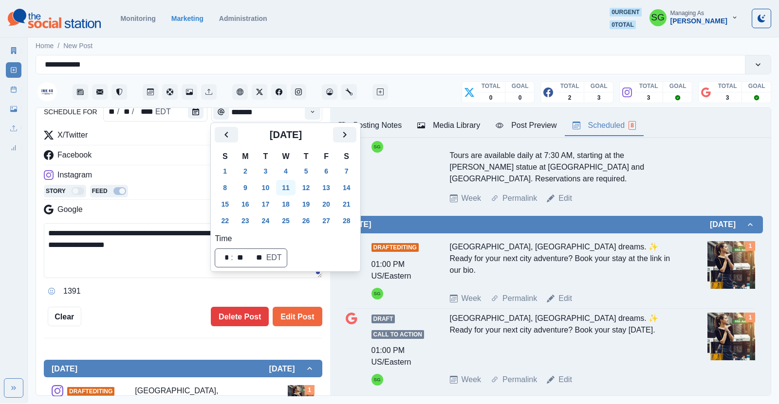
click at [289, 185] on button "11" at bounding box center [285, 188] width 19 height 16
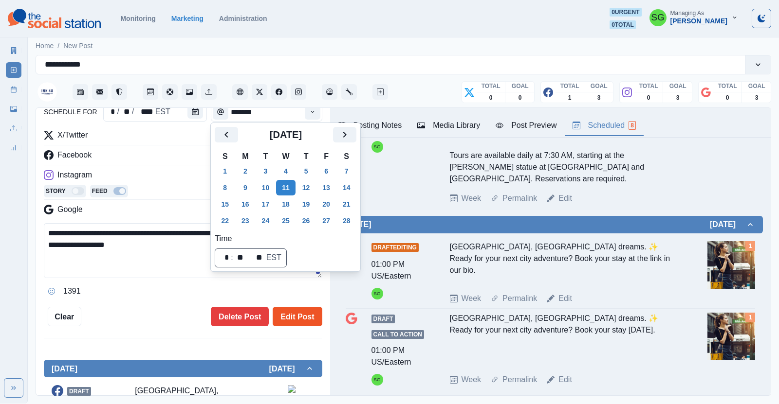
click at [292, 319] on button "Edit Post" at bounding box center [297, 316] width 49 height 19
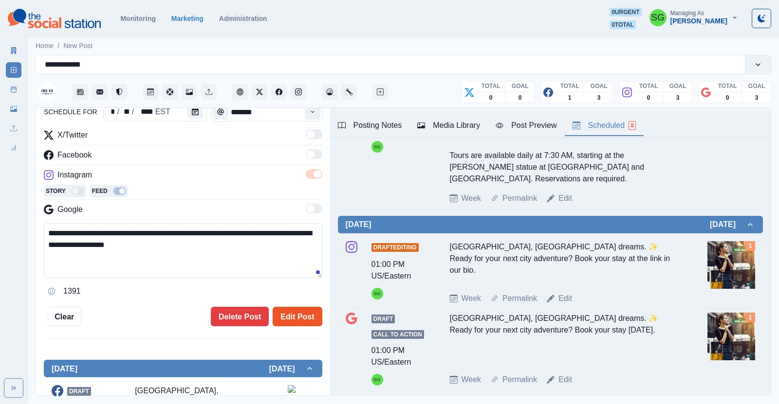
click at [278, 319] on button "Edit Post" at bounding box center [297, 316] width 49 height 19
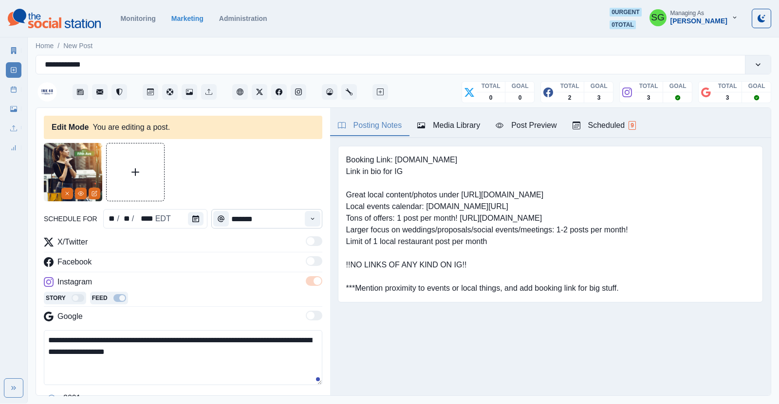
scroll to position [34, 0]
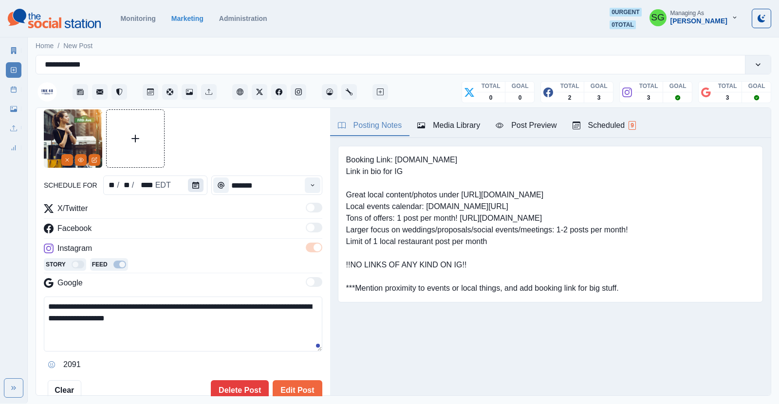
click at [200, 182] on button "Calendar" at bounding box center [196, 186] width 16 height 14
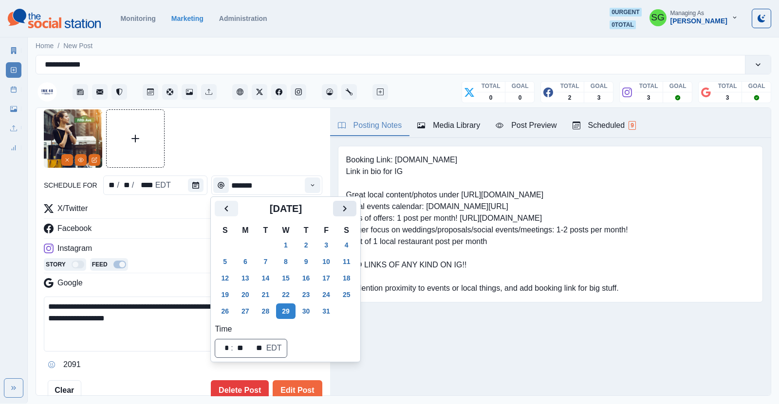
click at [346, 205] on icon "Next" at bounding box center [345, 209] width 12 height 12
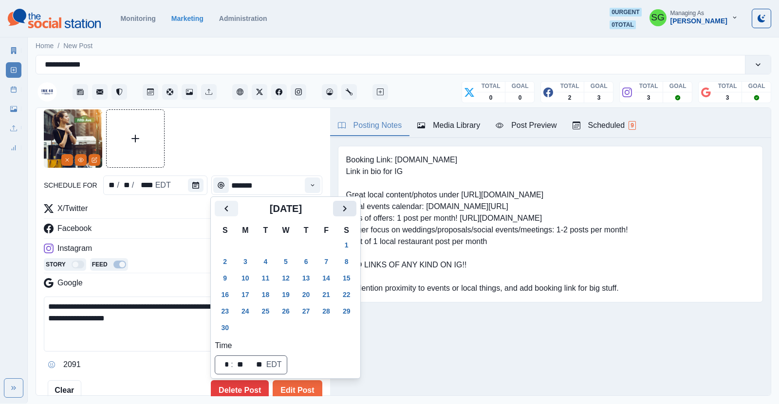
click at [346, 205] on icon "Next" at bounding box center [345, 209] width 12 height 12
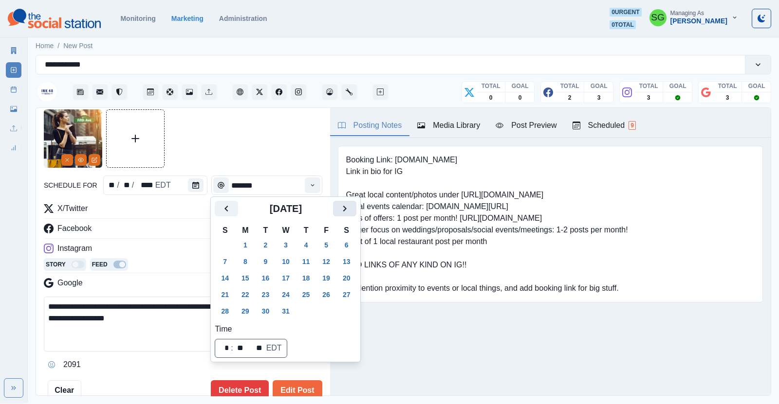
click at [346, 205] on icon "Next" at bounding box center [345, 209] width 12 height 12
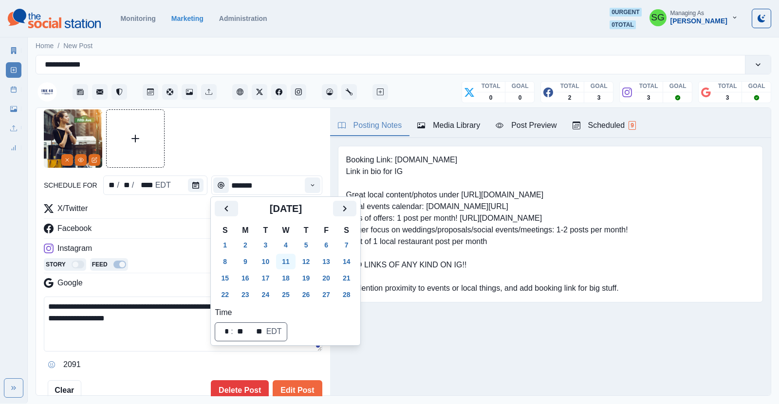
click at [285, 261] on button "11" at bounding box center [285, 262] width 19 height 16
click at [186, 237] on div "Facebook" at bounding box center [183, 231] width 278 height 16
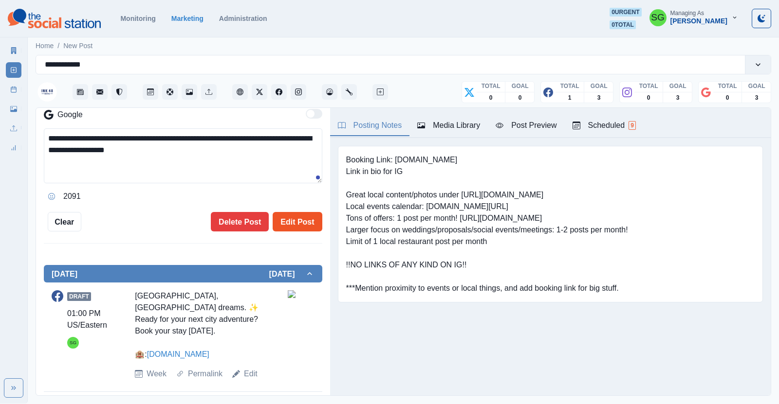
click at [293, 220] on button "Edit Post" at bounding box center [297, 221] width 49 height 19
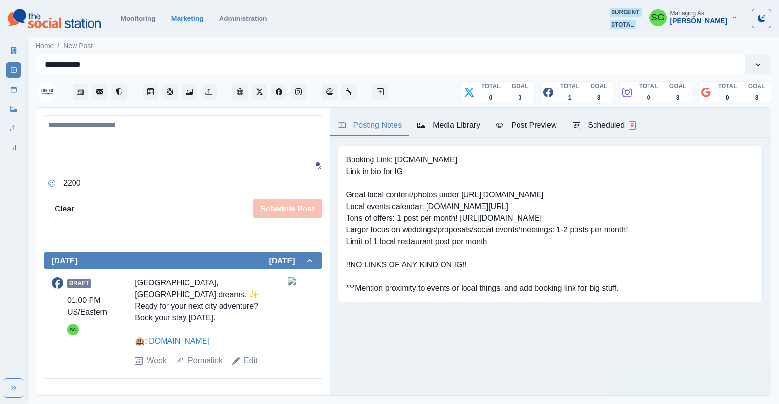
scroll to position [187, 0]
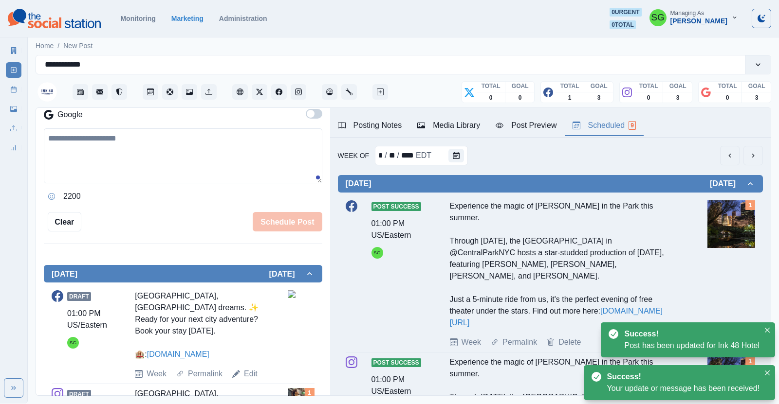
click at [593, 125] on div "Scheduled 9" at bounding box center [603, 126] width 63 height 12
click at [470, 163] on div at bounding box center [468, 155] width 19 height 19
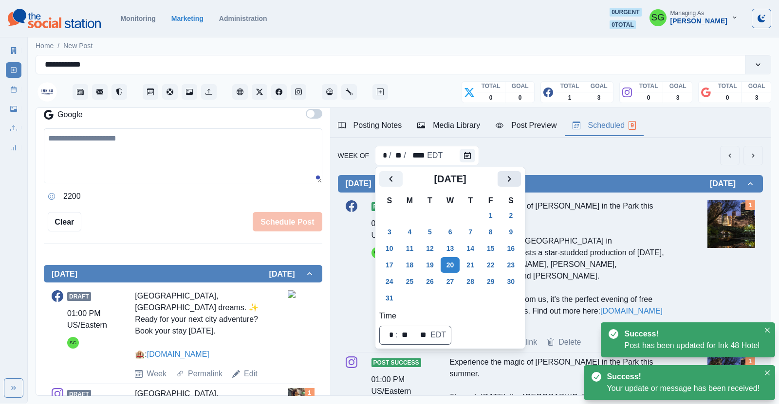
click at [509, 184] on icon "Next" at bounding box center [509, 179] width 12 height 12
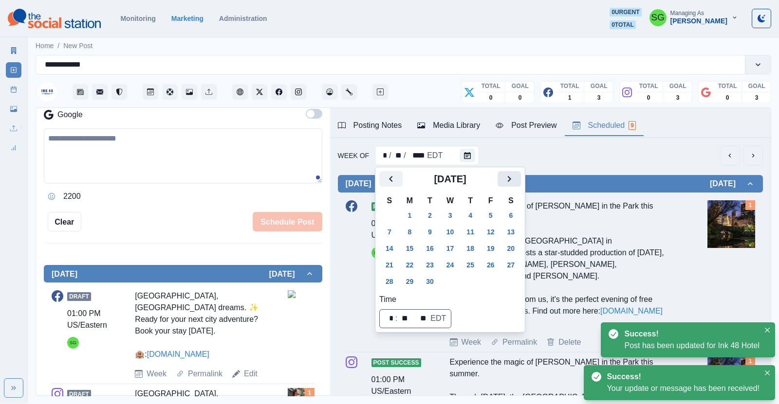
click at [509, 184] on icon "Next" at bounding box center [509, 179] width 12 height 12
click at [457, 266] on button "22" at bounding box center [450, 265] width 19 height 16
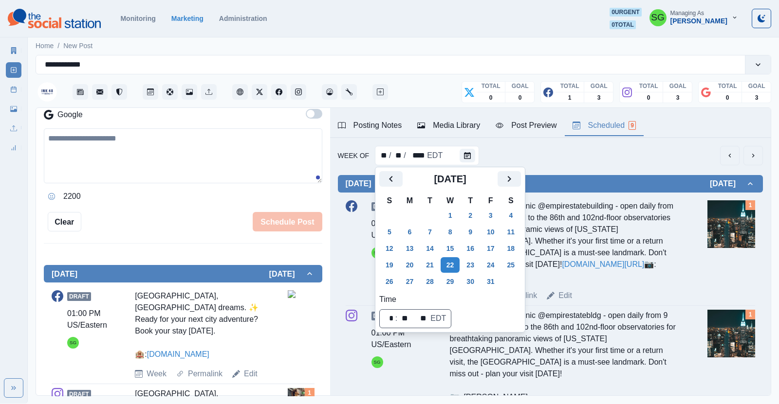
click at [607, 153] on div "Week Of ** / ** / **** EDT" at bounding box center [550, 155] width 425 height 19
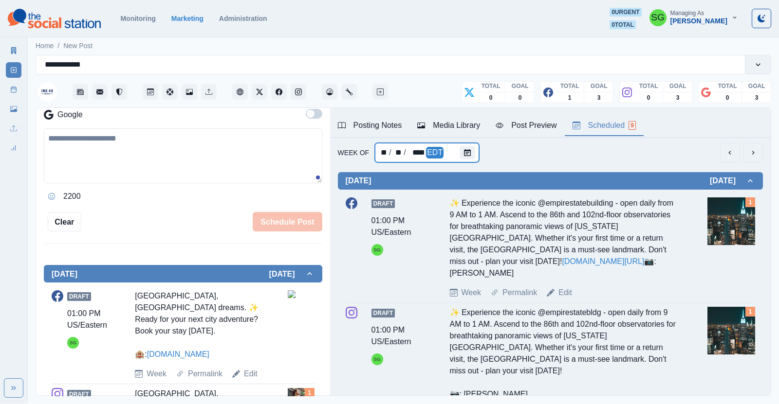
scroll to position [0, 0]
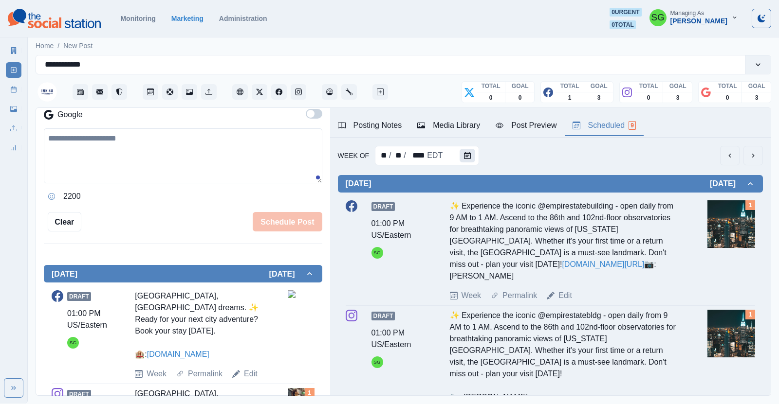
click at [465, 156] on icon "Calendar" at bounding box center [467, 155] width 7 height 7
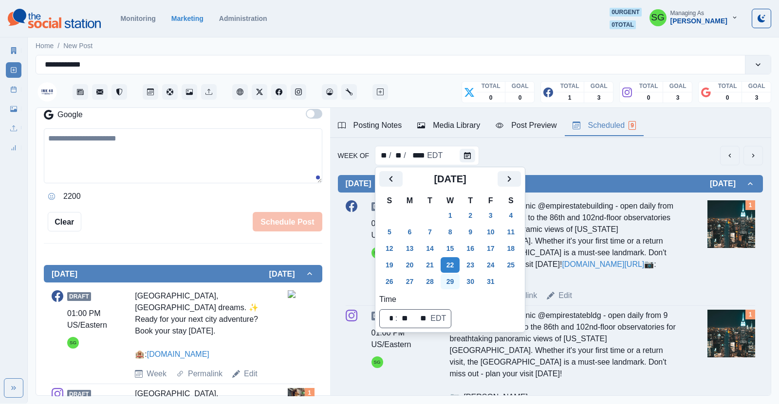
click at [455, 281] on button "29" at bounding box center [450, 282] width 19 height 16
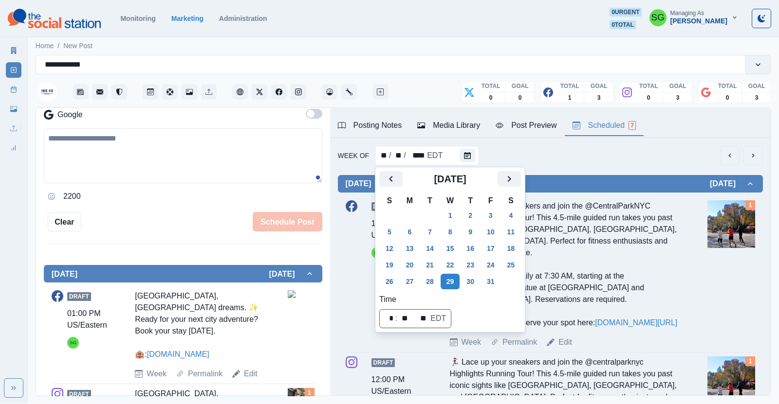
click at [588, 156] on div "Week Of ** / ** / **** EDT" at bounding box center [550, 155] width 425 height 19
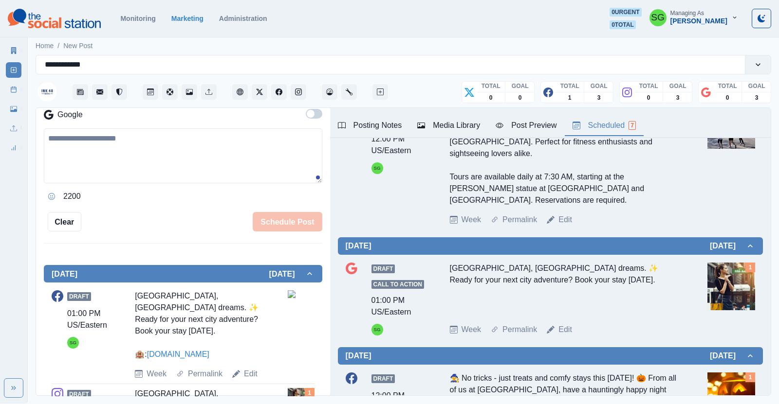
scroll to position [443, 0]
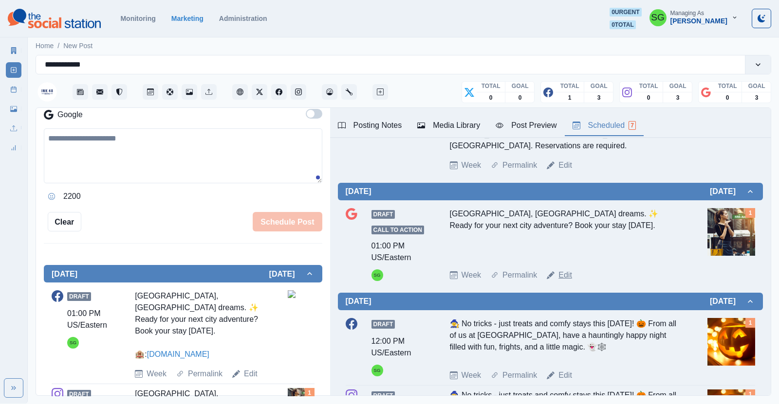
click at [564, 270] on link "Edit" at bounding box center [565, 276] width 14 height 12
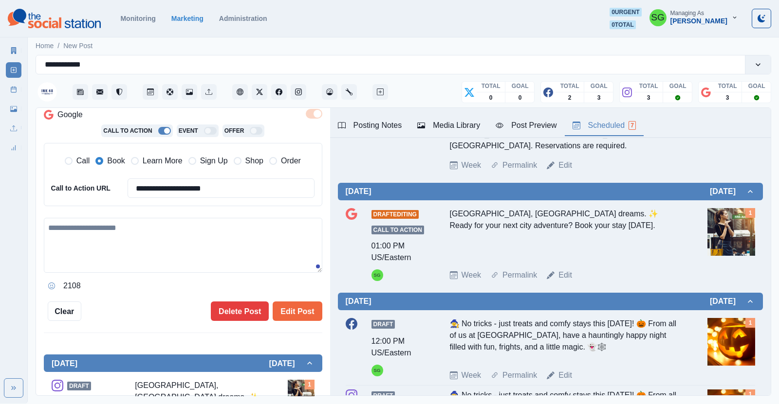
type textarea "**********"
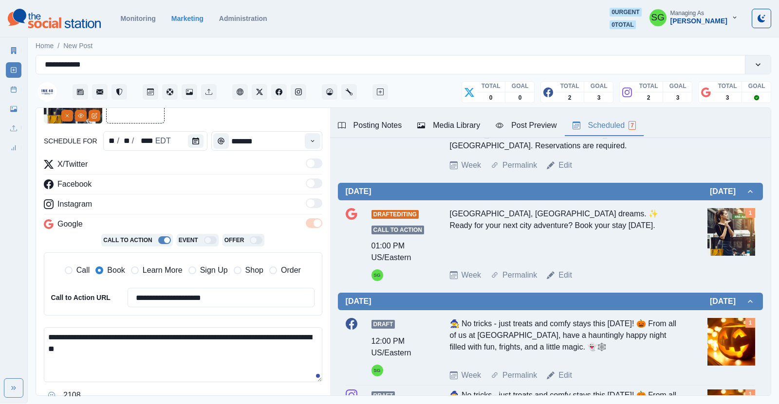
scroll to position [76, 0]
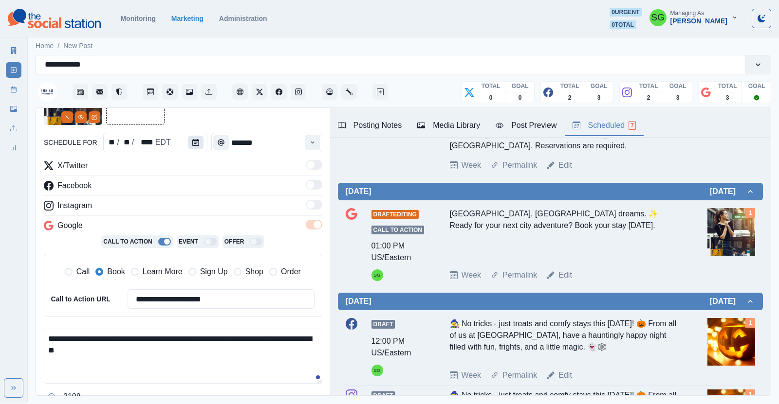
click at [194, 142] on icon "Calendar" at bounding box center [195, 142] width 7 height 7
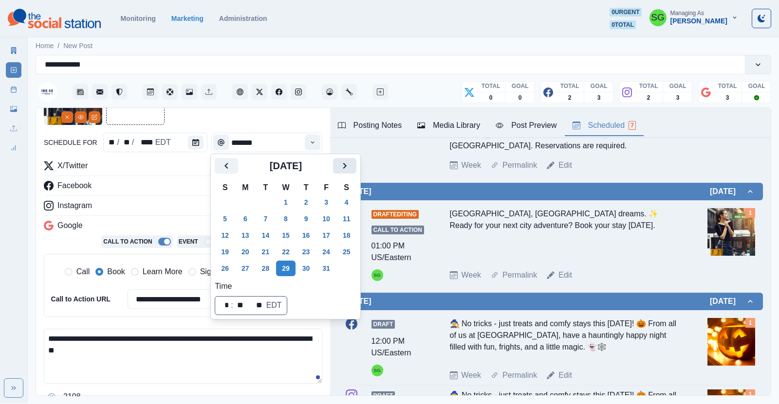
click at [333, 164] on button "Next" at bounding box center [344, 166] width 23 height 16
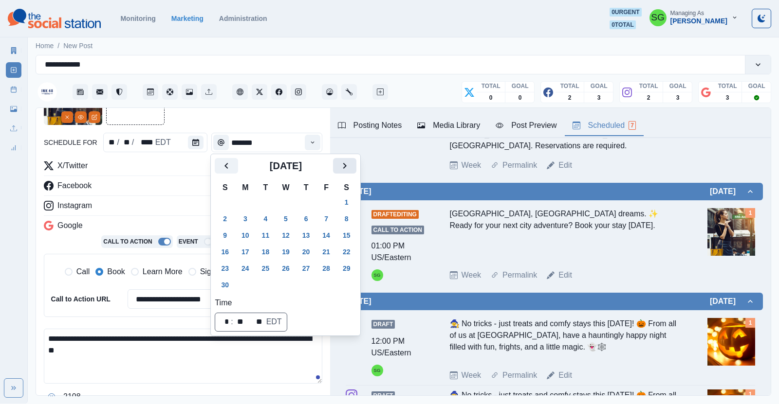
click at [333, 164] on button "Next" at bounding box center [344, 166] width 23 height 16
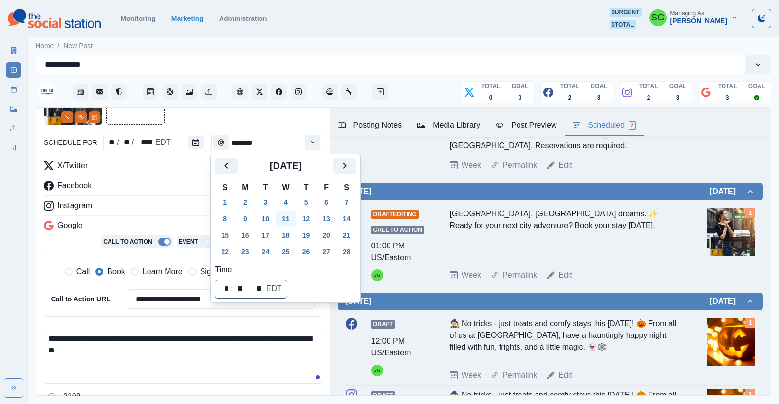
click at [288, 220] on button "11" at bounding box center [285, 219] width 19 height 16
click at [209, 204] on div "Instagram" at bounding box center [183, 208] width 278 height 16
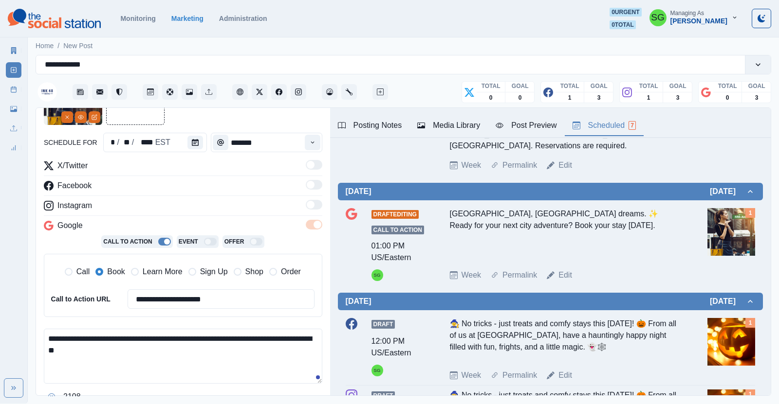
scroll to position [215, 0]
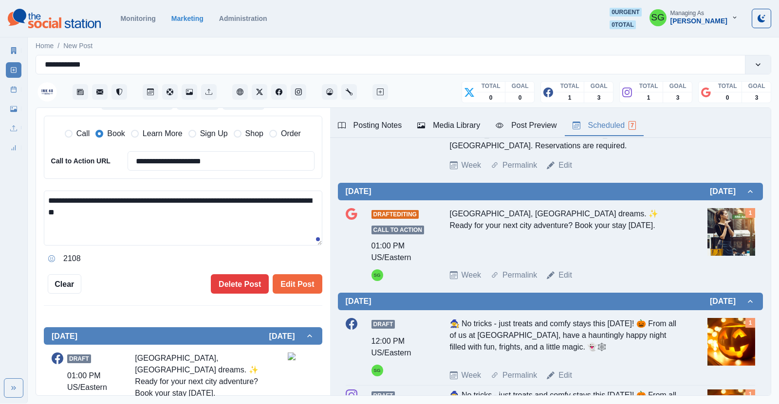
click at [283, 272] on div "**********" at bounding box center [183, 111] width 278 height 366
click at [284, 278] on button "Edit Post" at bounding box center [297, 284] width 49 height 19
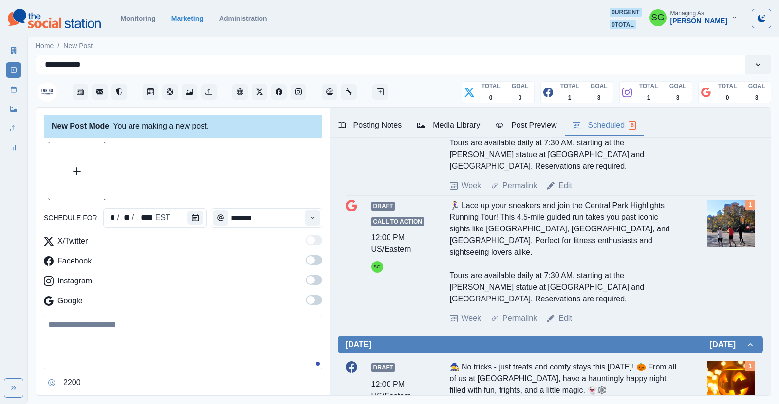
scroll to position [273, 0]
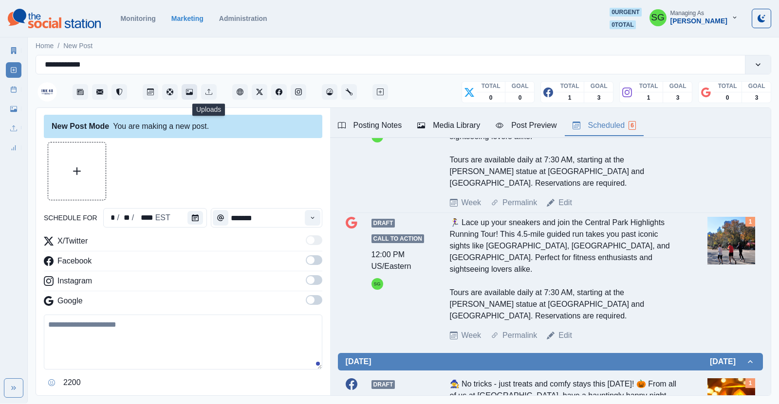
click at [191, 92] on icon "Media Library" at bounding box center [189, 92] width 7 height 7
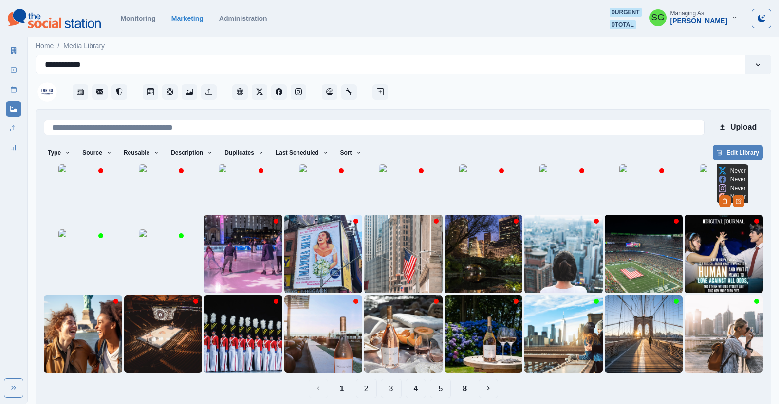
click at [711, 213] on img at bounding box center [723, 189] width 49 height 49
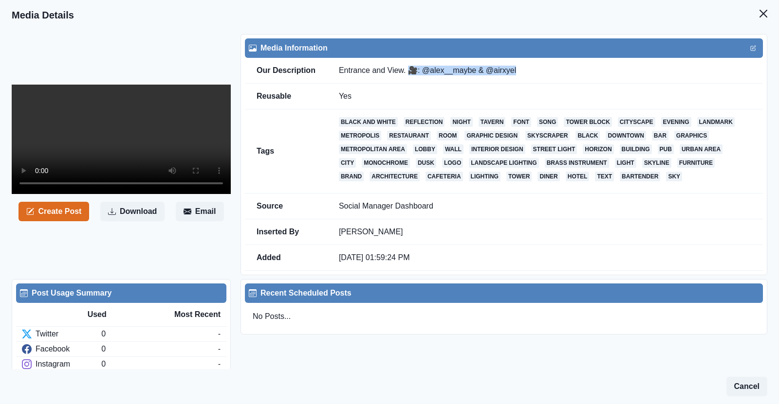
drag, startPoint x: 408, startPoint y: 68, endPoint x: 523, endPoint y: 64, distance: 114.5
click at [523, 64] on td "Entrance and View. 🎥: @alex__maybe & @airxyel" at bounding box center [545, 71] width 436 height 26
copy td "🎥: @alex__maybe & @airxyel"
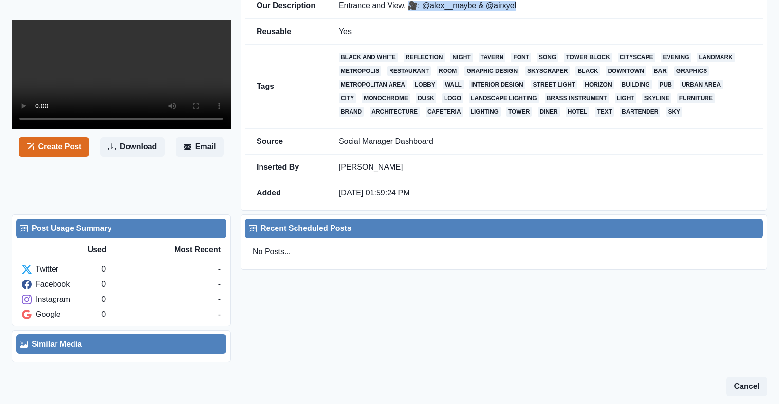
scroll to position [189, 0]
click at [76, 157] on button "Create Post" at bounding box center [53, 146] width 71 height 19
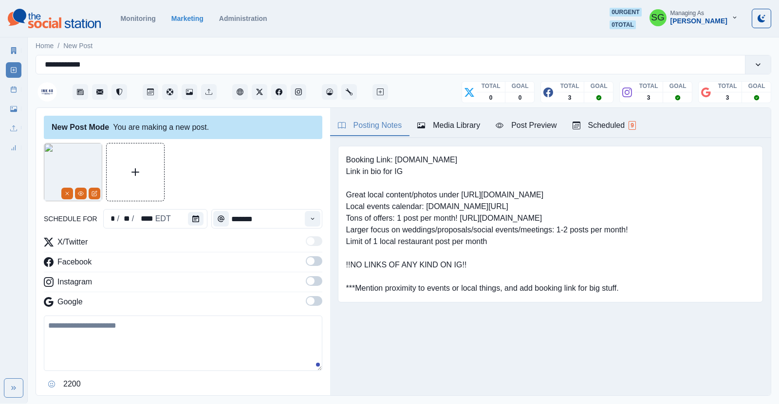
click at [102, 327] on textarea at bounding box center [183, 343] width 278 height 55
paste textarea "**********"
click at [189, 219] on button "Calendar" at bounding box center [196, 219] width 16 height 14
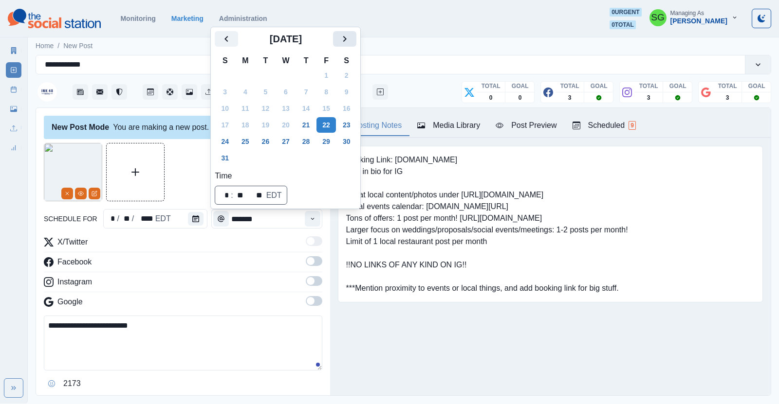
click at [342, 38] on icon "Next" at bounding box center [345, 39] width 12 height 12
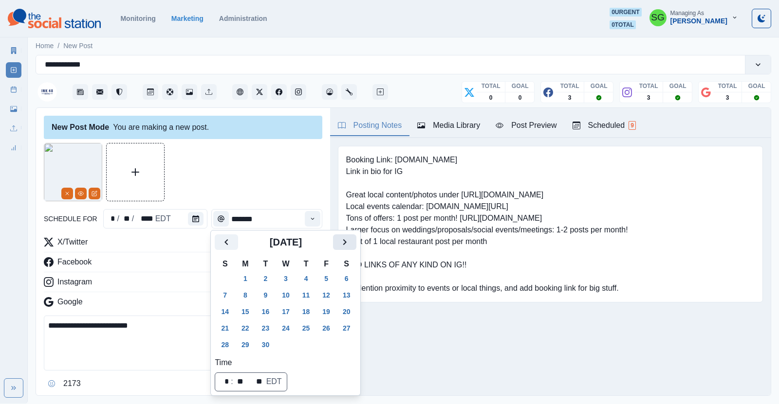
click at [342, 246] on icon "Next" at bounding box center [345, 243] width 12 height 12
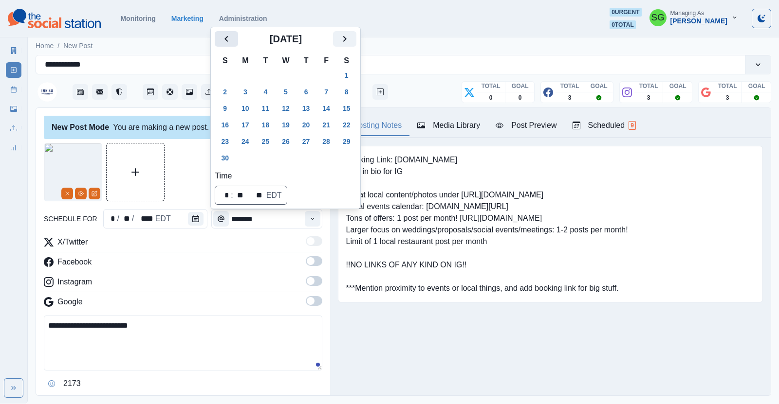
click at [224, 39] on icon "Previous" at bounding box center [226, 39] width 12 height 12
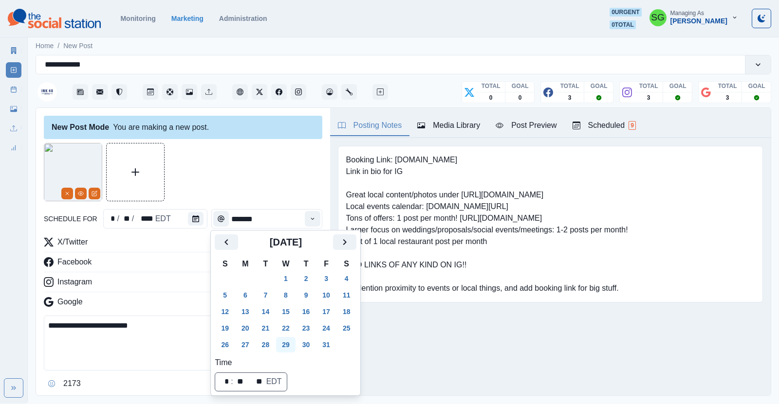
click at [286, 345] on button "29" at bounding box center [285, 345] width 19 height 16
click at [284, 177] on div at bounding box center [183, 172] width 278 height 58
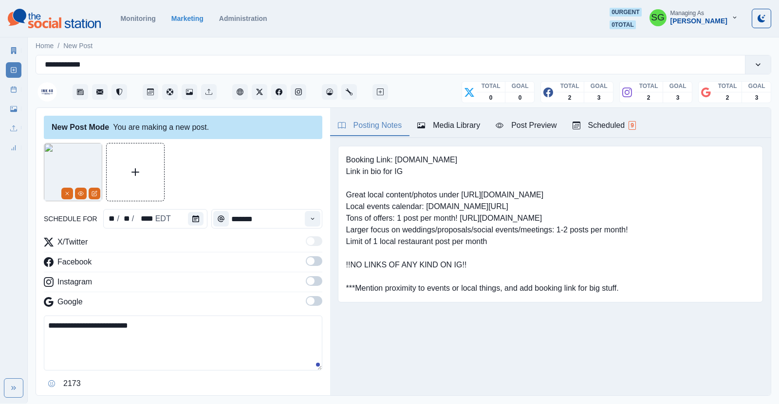
click at [46, 328] on textarea "**********" at bounding box center [183, 343] width 278 height 55
paste textarea "**********"
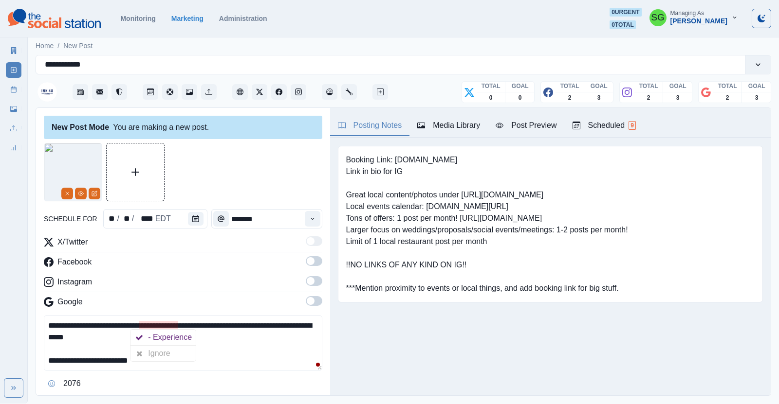
click at [126, 326] on textarea "**********" at bounding box center [183, 343] width 278 height 55
click at [111, 335] on textarea "**********" at bounding box center [183, 343] width 278 height 55
paste textarea "**"
type textarea "**********"
click at [312, 257] on span at bounding box center [314, 262] width 17 height 10
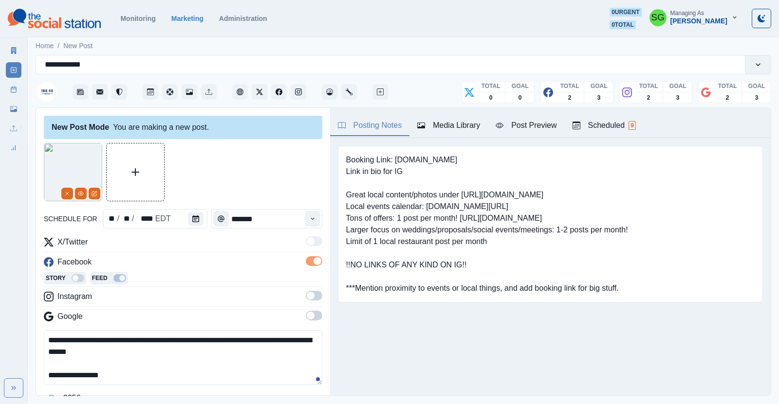
click at [313, 293] on span at bounding box center [314, 296] width 17 height 10
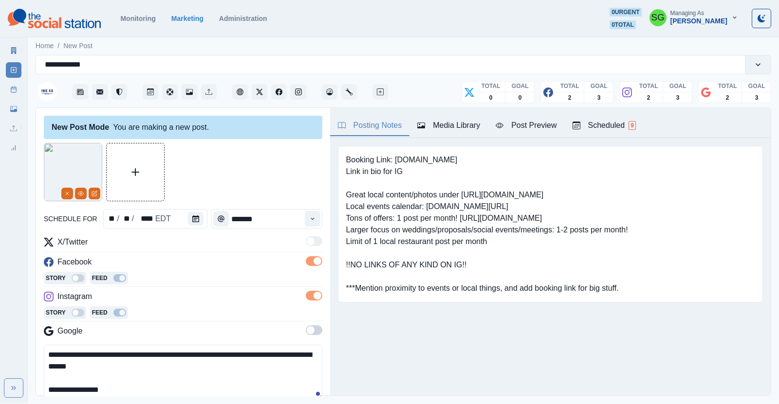
click at [313, 330] on span at bounding box center [311, 331] width 8 height 8
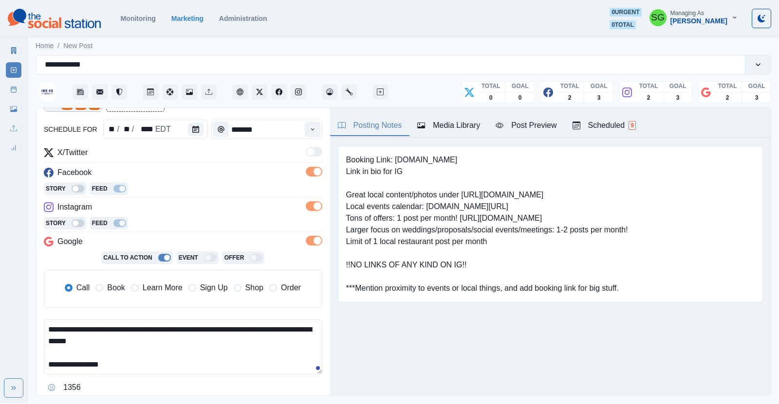
scroll to position [92, 0]
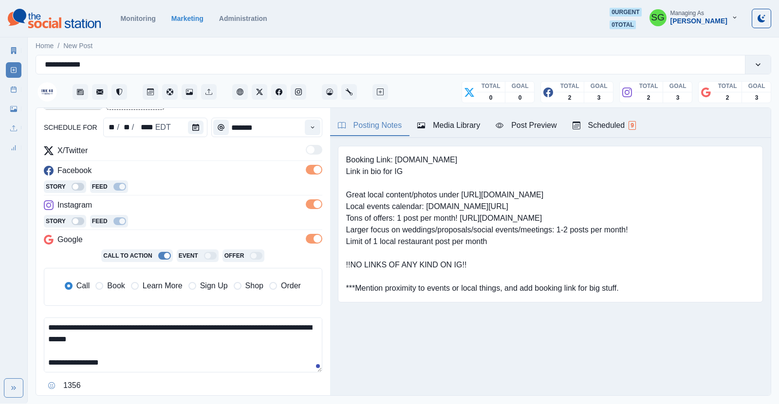
click at [109, 282] on span "Book" at bounding box center [116, 286] width 18 height 12
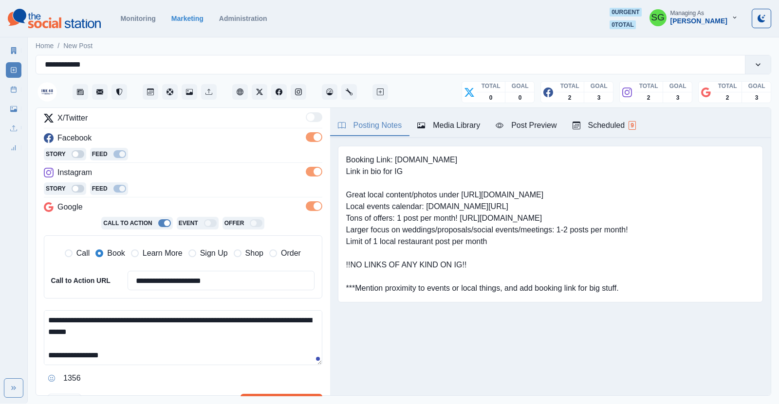
scroll to position [196, 0]
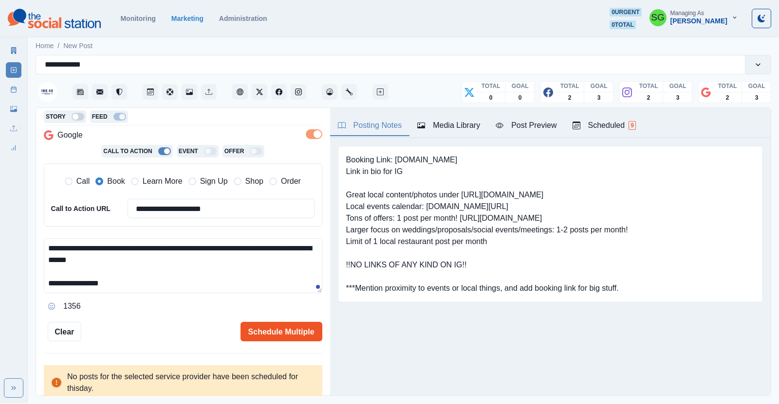
click at [259, 331] on button "Schedule Multiple" at bounding box center [281, 331] width 82 height 19
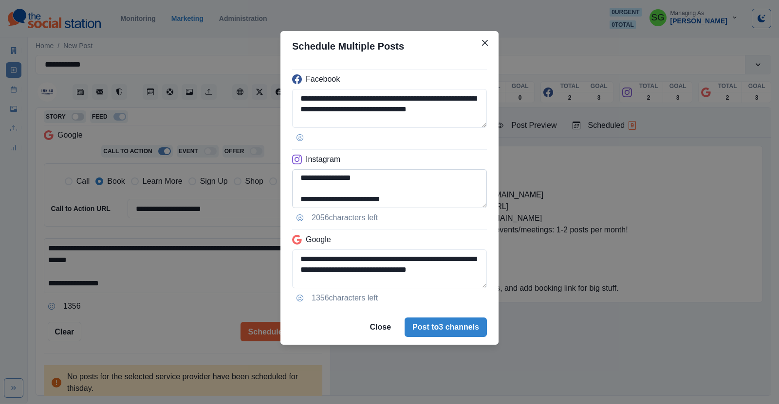
scroll to position [32, 0]
drag, startPoint x: 374, startPoint y: 182, endPoint x: 304, endPoint y: 181, distance: 70.1
click at [304, 181] on textarea "**********" at bounding box center [389, 188] width 195 height 39
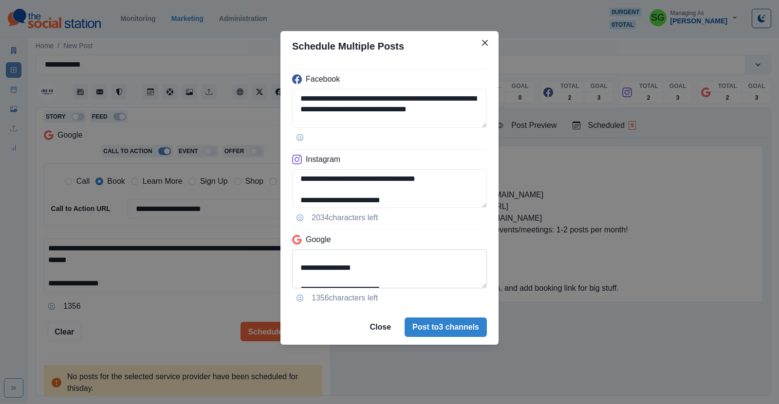
type textarea "**********"
drag, startPoint x: 370, startPoint y: 268, endPoint x: 294, endPoint y: 270, distance: 76.4
click at [294, 270] on textarea "**********" at bounding box center [389, 269] width 195 height 39
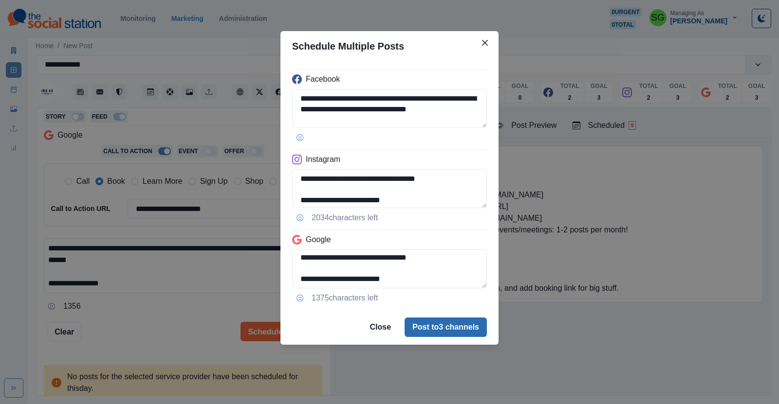
type textarea "**********"
click at [422, 325] on button "Post to 3 channels" at bounding box center [445, 327] width 82 height 19
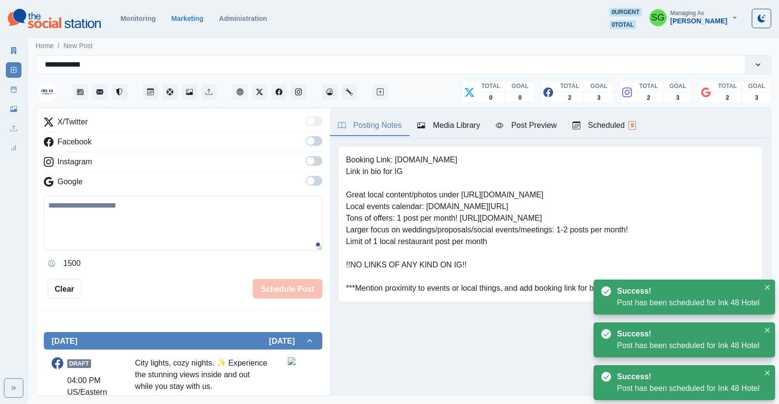
scroll to position [0, 0]
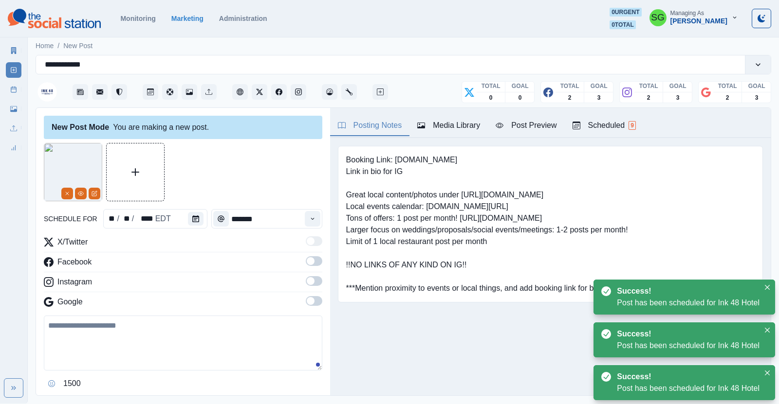
click at [614, 122] on div "Scheduled 9" at bounding box center [603, 126] width 63 height 12
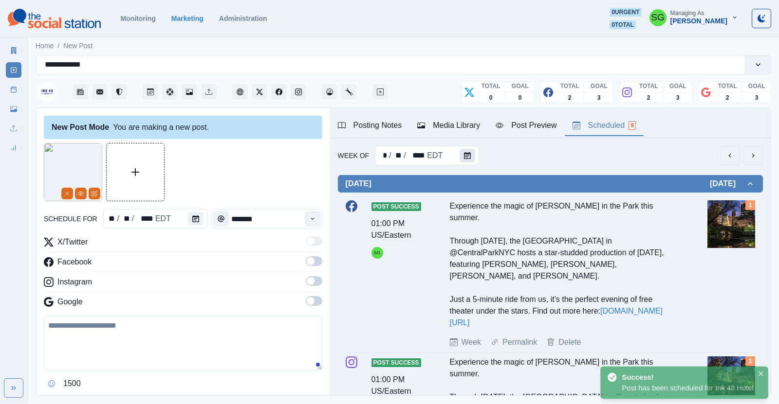
click at [467, 154] on icon "Calendar" at bounding box center [467, 155] width 7 height 7
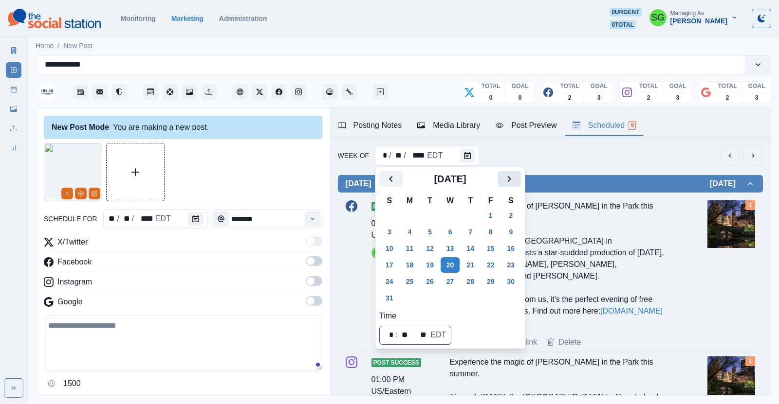
click at [510, 185] on button "Next" at bounding box center [508, 179] width 23 height 16
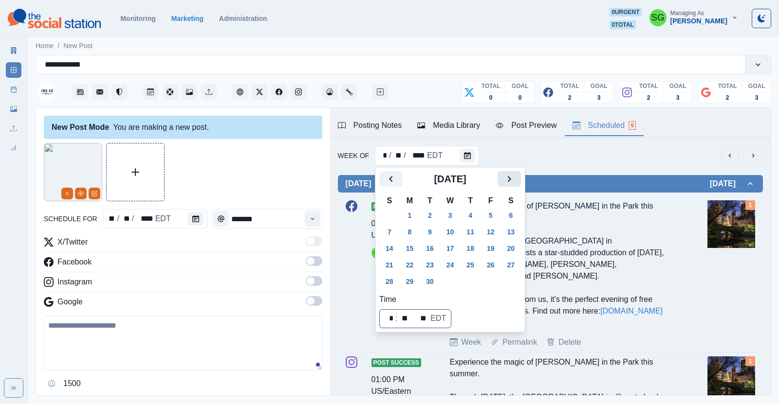
click at [510, 185] on button "Next" at bounding box center [508, 179] width 23 height 16
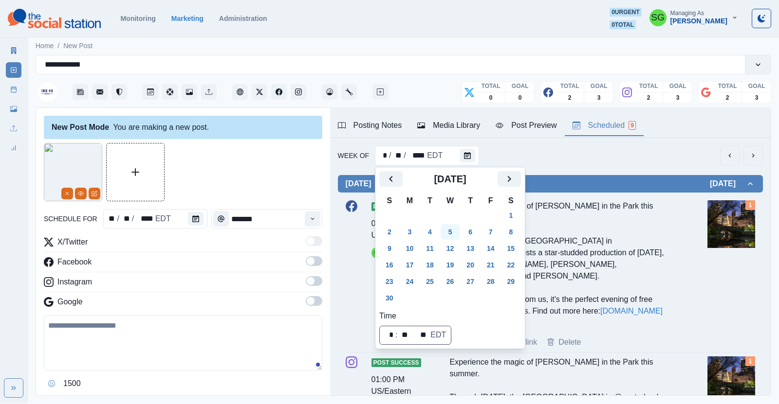
click at [450, 230] on button "5" at bounding box center [450, 232] width 19 height 16
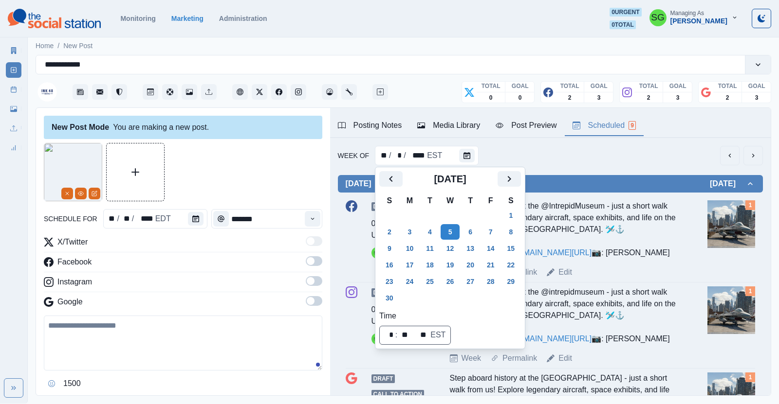
click at [572, 152] on div "Week Of ** / * / **** EST" at bounding box center [550, 155] width 425 height 19
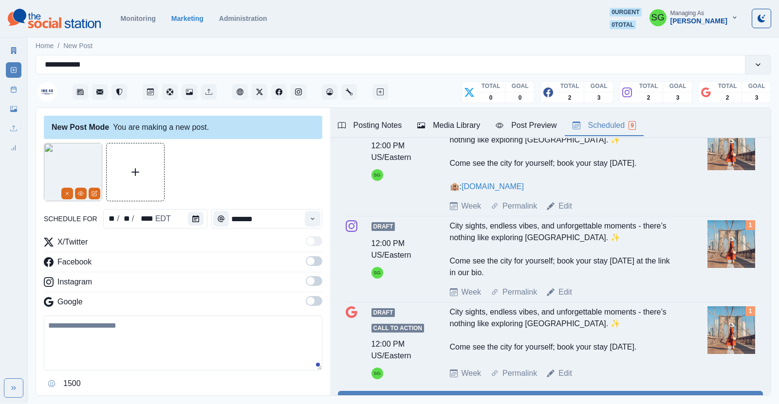
scroll to position [385, 0]
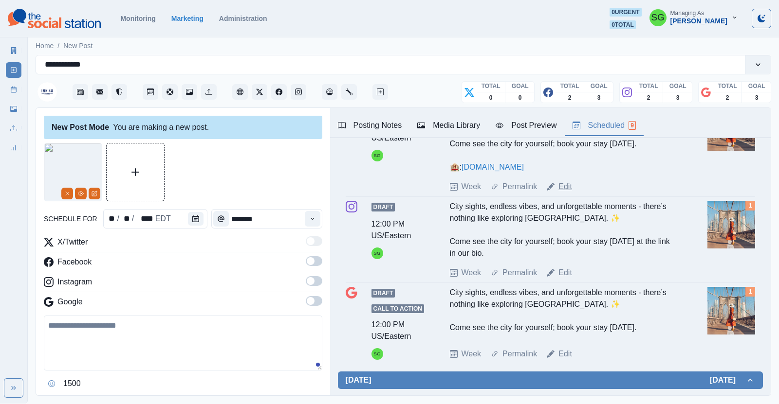
click at [563, 193] on link "Edit" at bounding box center [565, 187] width 14 height 12
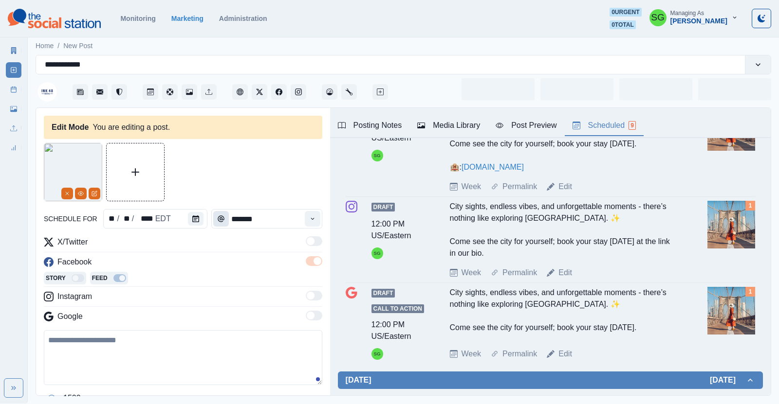
type input "********"
type textarea "**********"
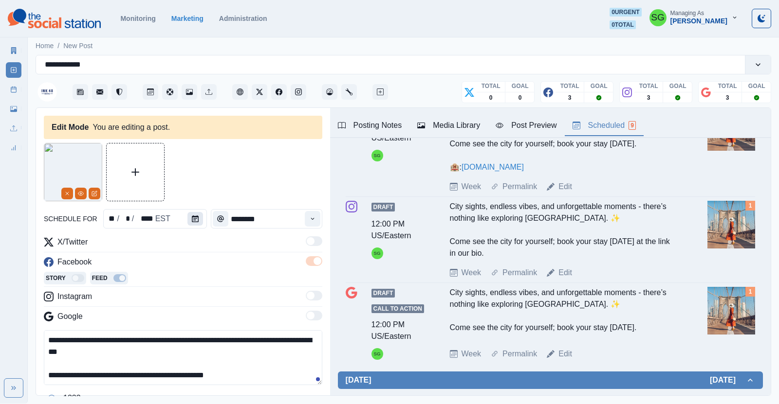
click at [195, 218] on icon "Calendar" at bounding box center [195, 219] width 7 height 7
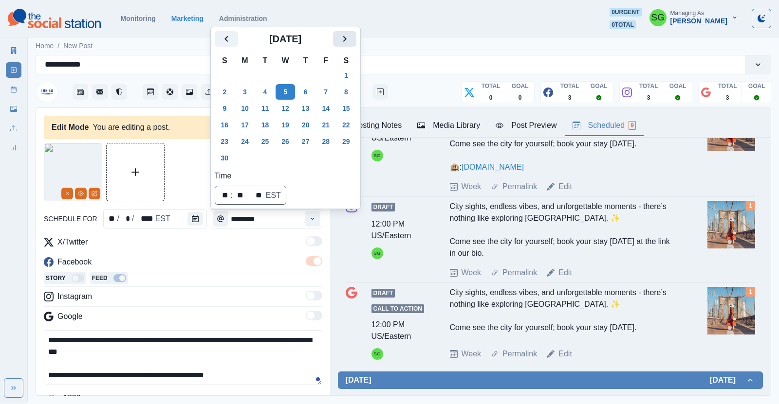
click at [340, 43] on icon "Next" at bounding box center [345, 39] width 12 height 12
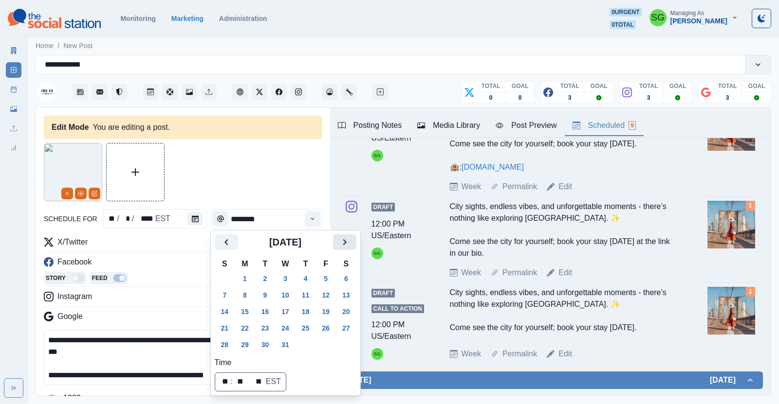
click at [342, 245] on icon "Next" at bounding box center [345, 243] width 12 height 12
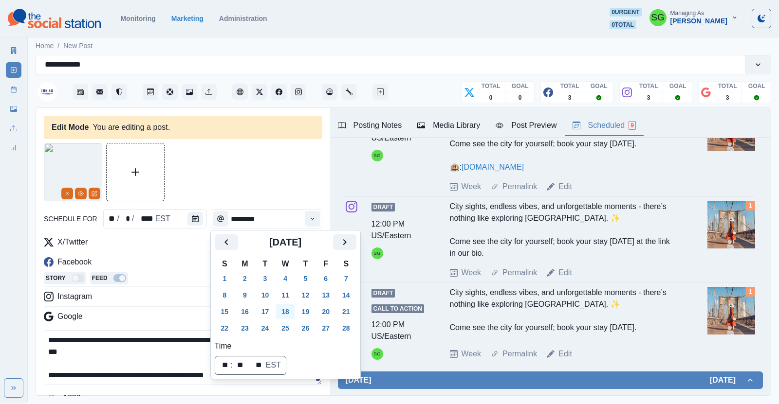
click at [285, 305] on button "18" at bounding box center [284, 312] width 19 height 16
click at [184, 279] on div "Story Feed" at bounding box center [183, 279] width 278 height 15
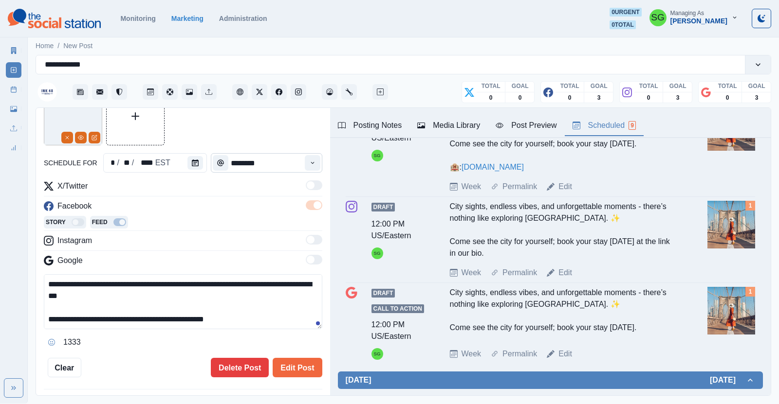
scroll to position [56, 0]
click at [430, 121] on div "Media Library" at bounding box center [448, 126] width 63 height 12
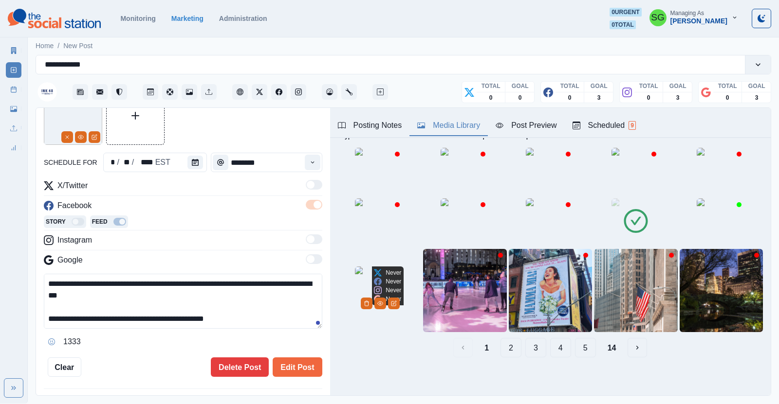
scroll to position [88, 0]
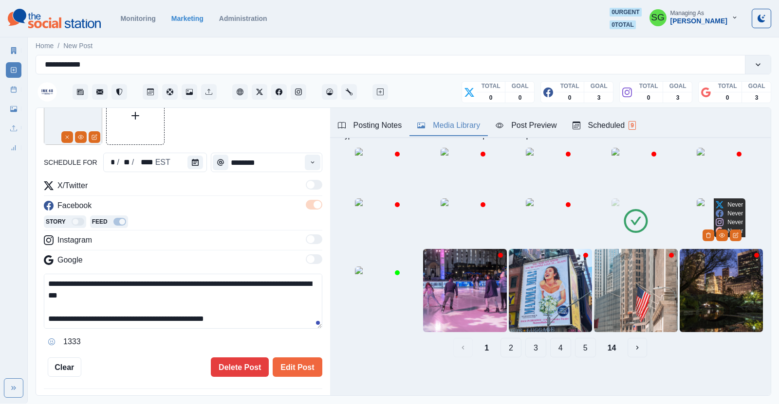
click at [712, 240] on img at bounding box center [721, 223] width 49 height 49
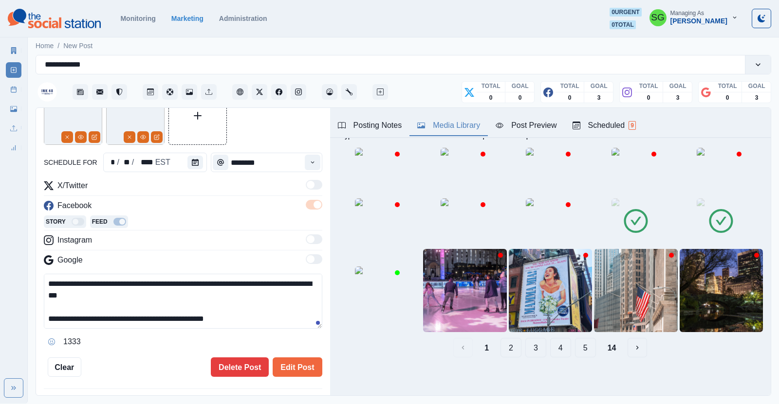
scroll to position [0, 0]
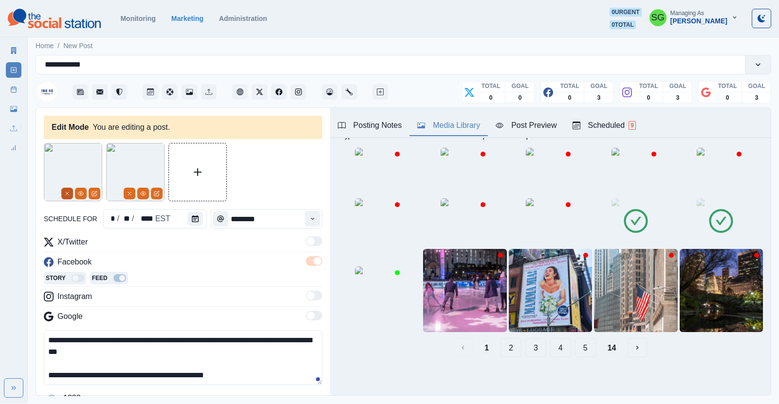
click at [68, 192] on icon "Remove" at bounding box center [67, 194] width 6 height 6
click at [74, 172] on img at bounding box center [73, 172] width 58 height 58
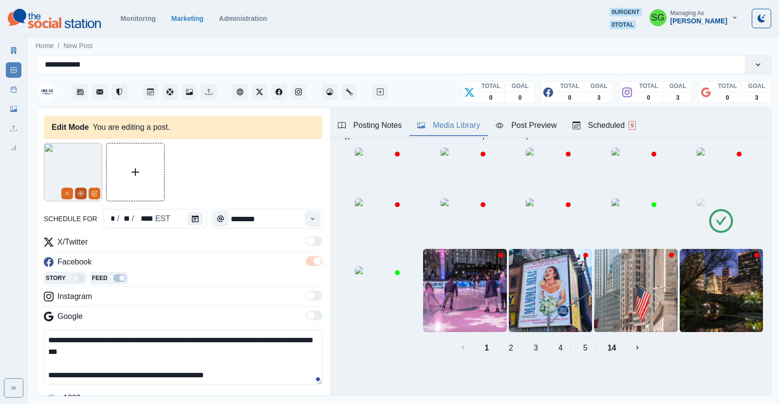
click at [79, 197] on button "View Media" at bounding box center [81, 194] width 12 height 12
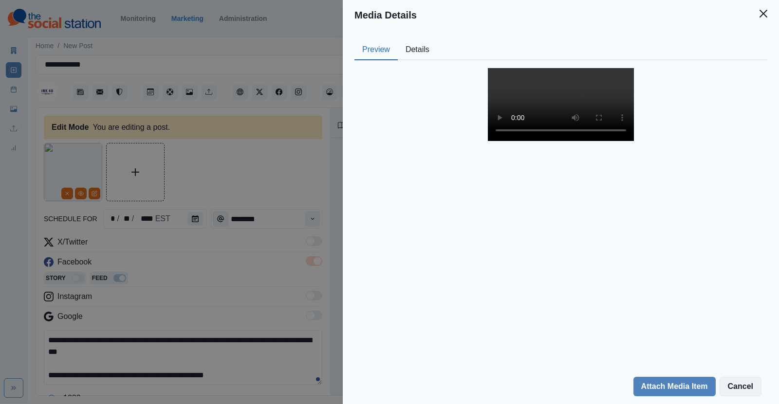
click at [743, 384] on button "Cancel" at bounding box center [740, 386] width 42 height 19
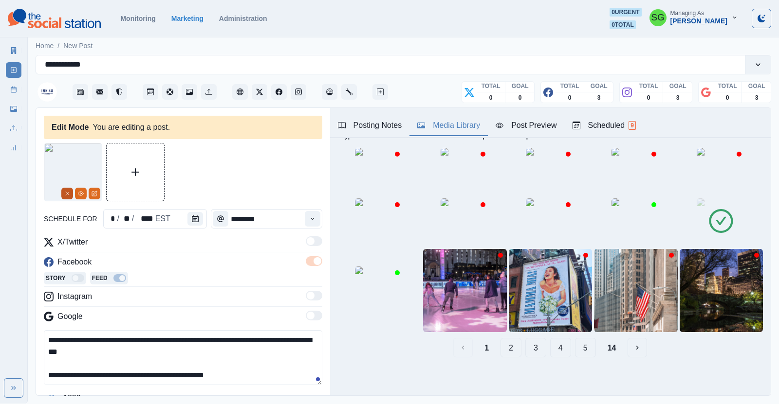
click at [71, 191] on button "Remove" at bounding box center [67, 194] width 12 height 12
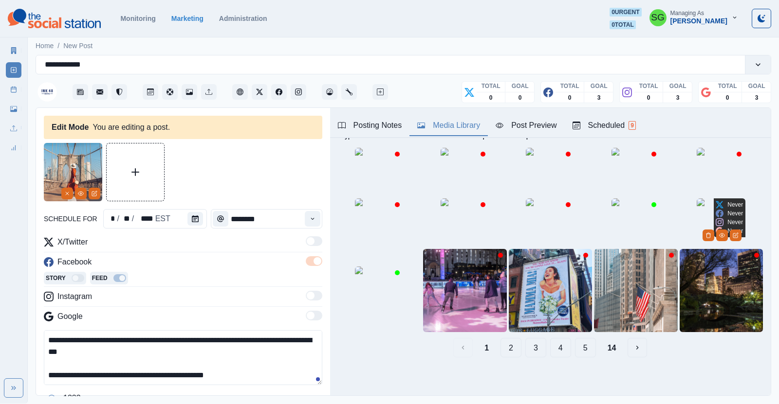
click at [727, 235] on img at bounding box center [721, 223] width 49 height 49
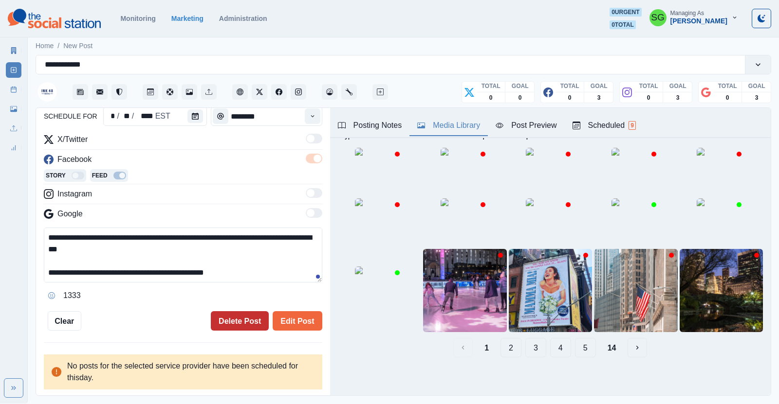
click at [244, 320] on button "Delete Post" at bounding box center [240, 321] width 58 height 19
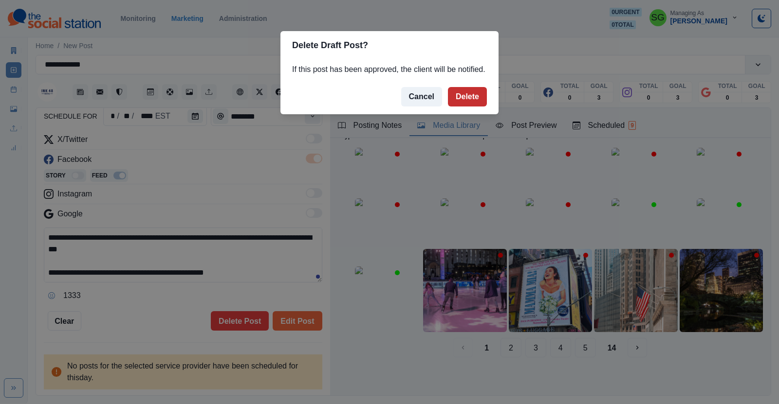
click at [472, 96] on button "Delete" at bounding box center [467, 96] width 39 height 19
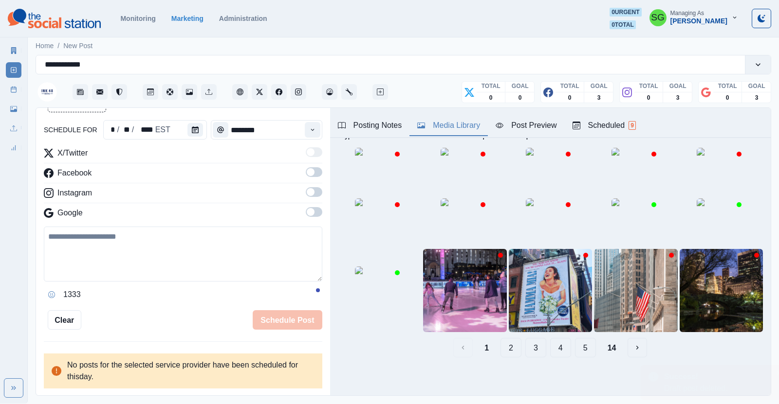
scroll to position [88, 0]
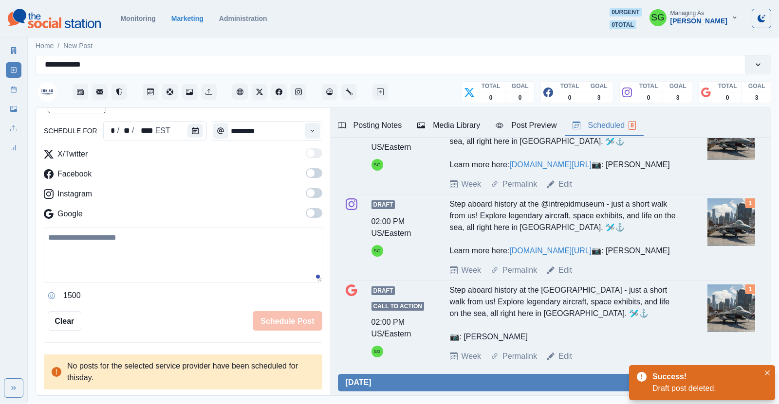
click at [600, 118] on button "Scheduled 8" at bounding box center [604, 126] width 79 height 20
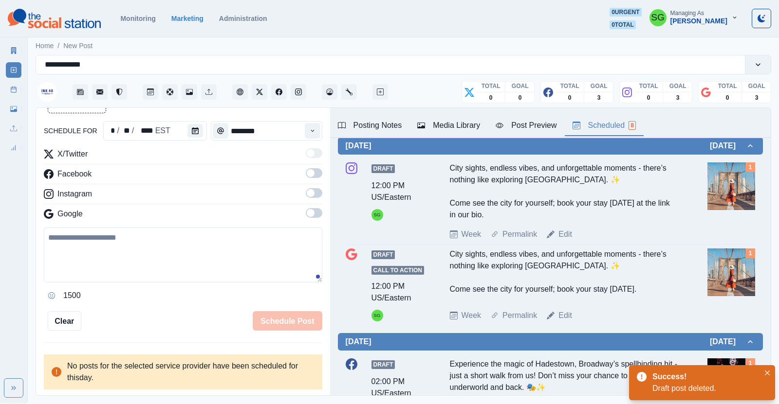
scroll to position [372, 0]
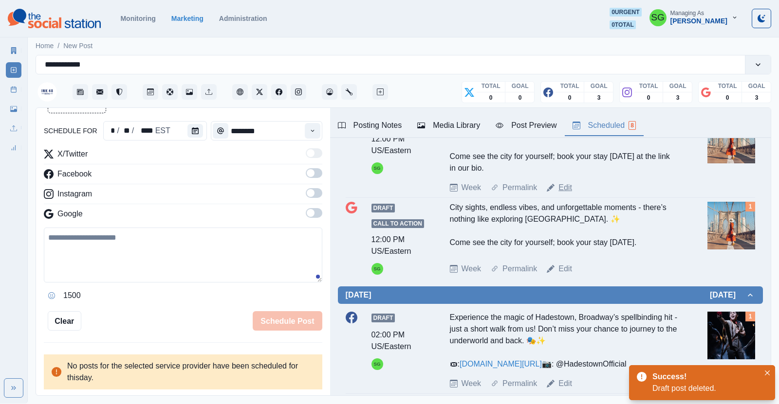
click at [569, 194] on link "Edit" at bounding box center [565, 188] width 14 height 12
type textarea "**********"
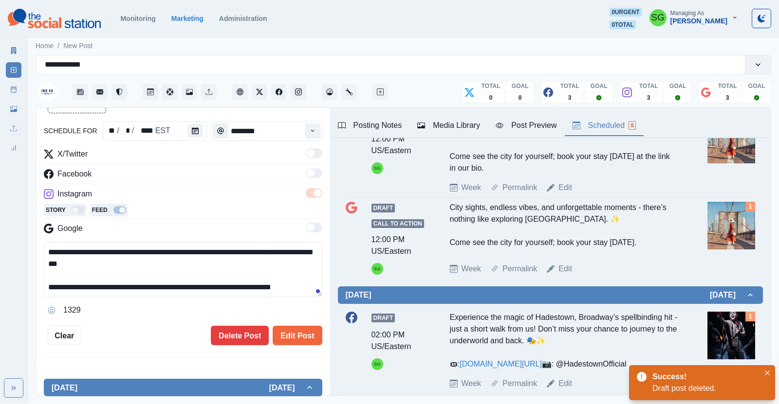
scroll to position [103, 0]
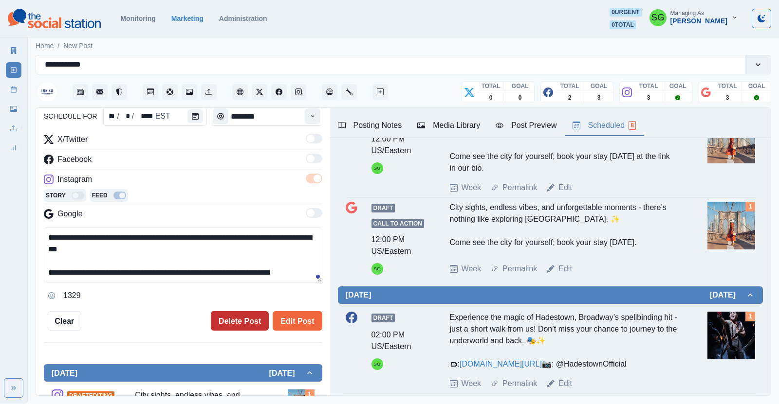
click at [246, 318] on button "Delete Post" at bounding box center [240, 321] width 58 height 19
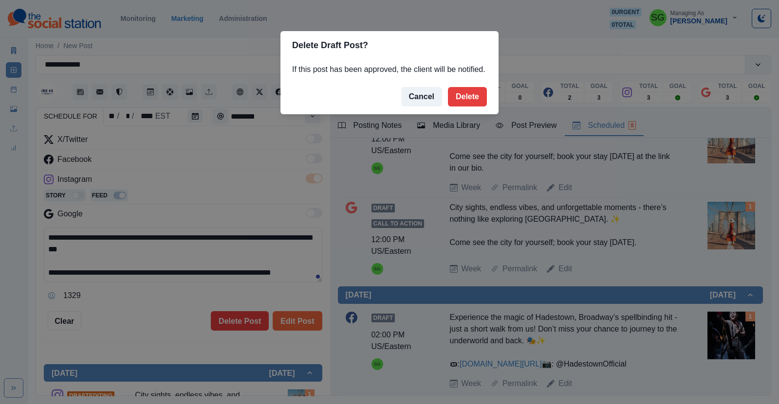
click at [487, 113] on footer "Cancel Delete" at bounding box center [389, 96] width 218 height 35
click at [471, 96] on button "Delete" at bounding box center [467, 96] width 39 height 19
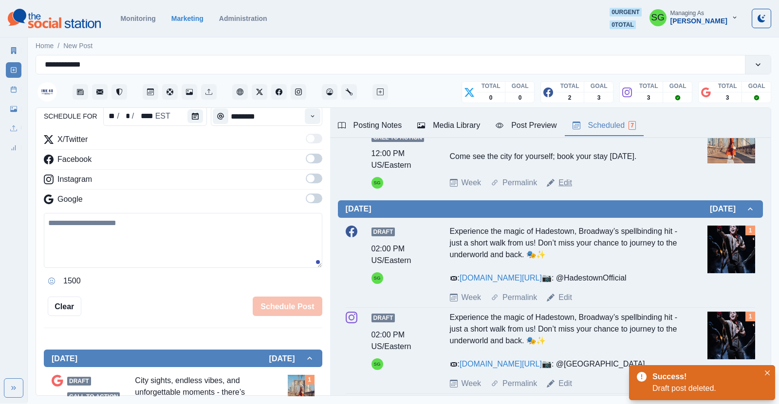
click at [560, 189] on link "Edit" at bounding box center [565, 183] width 14 height 12
type textarea "**********"
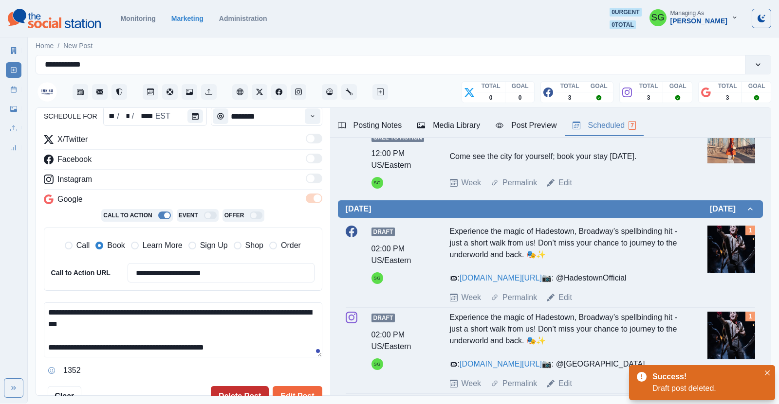
click at [239, 393] on button "Delete Post" at bounding box center [240, 395] width 58 height 19
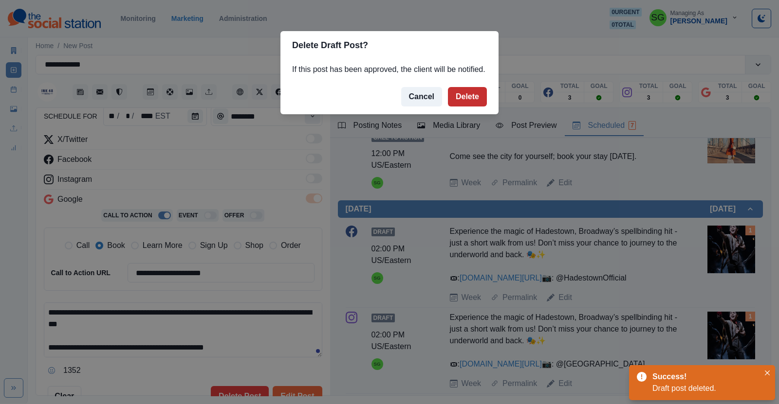
click at [460, 93] on button "Delete" at bounding box center [467, 96] width 39 height 19
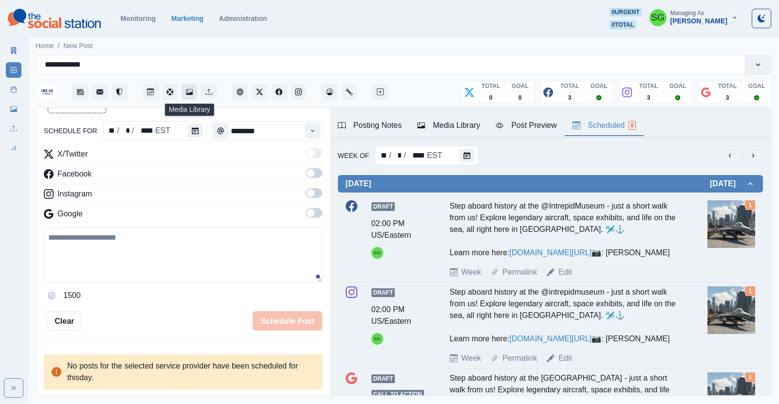
click at [188, 92] on icon "Media Library" at bounding box center [189, 92] width 7 height 7
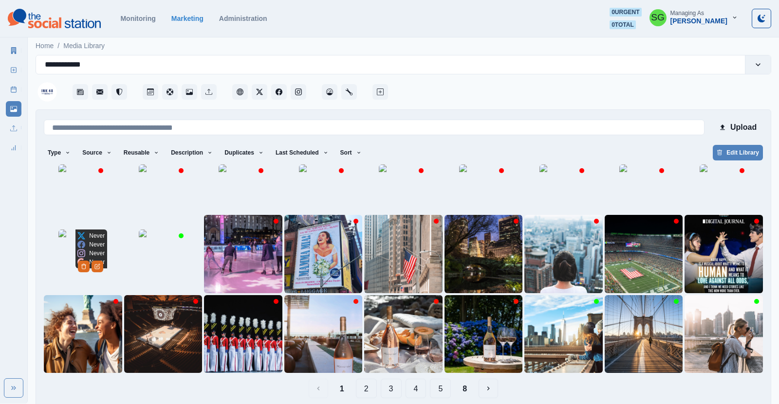
click at [61, 278] on img at bounding box center [82, 254] width 49 height 49
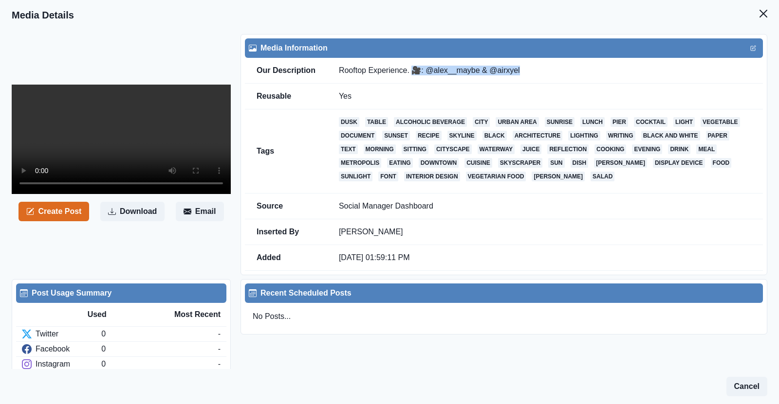
drag, startPoint x: 413, startPoint y: 69, endPoint x: 525, endPoint y: 68, distance: 112.4
click at [525, 68] on td "Rooftop Experience. 🎥: @alex__maybe & @airxyel" at bounding box center [545, 71] width 436 height 26
copy td "🎥: @alex__maybe & @airxyel"
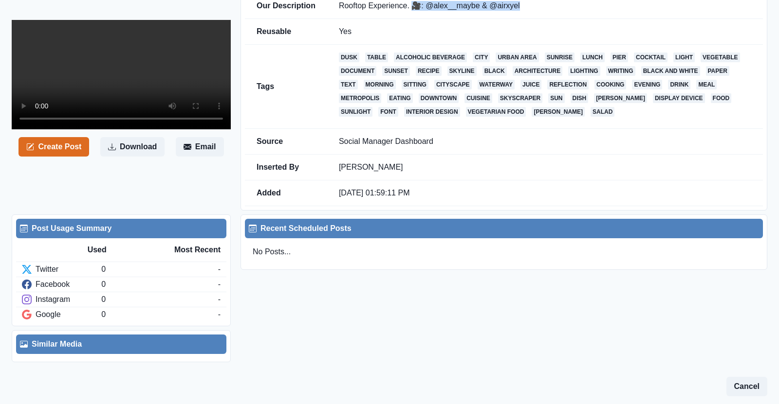
scroll to position [105, 0]
click at [62, 157] on button "Create Post" at bounding box center [53, 146] width 71 height 19
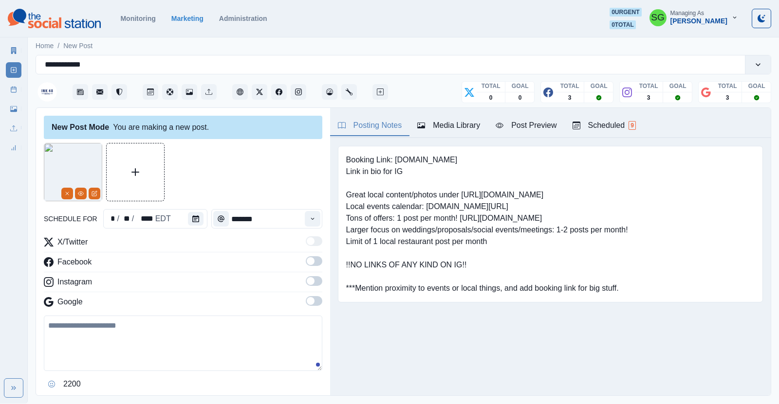
click at [99, 329] on textarea at bounding box center [183, 343] width 278 height 55
paste textarea "**********"
click at [47, 327] on textarea "**********" at bounding box center [183, 343] width 278 height 55
paste textarea "**********"
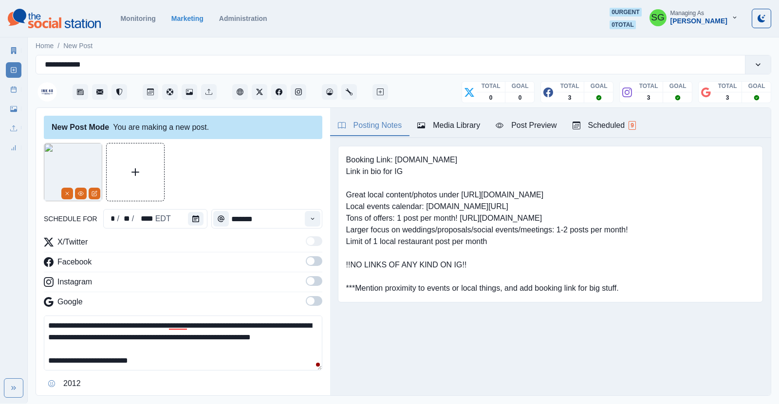
drag, startPoint x: 172, startPoint y: 336, endPoint x: 94, endPoint y: 340, distance: 77.5
click at [94, 340] on textarea "**********" at bounding box center [183, 343] width 278 height 55
type textarea "**********"
click at [312, 261] on span at bounding box center [311, 261] width 8 height 8
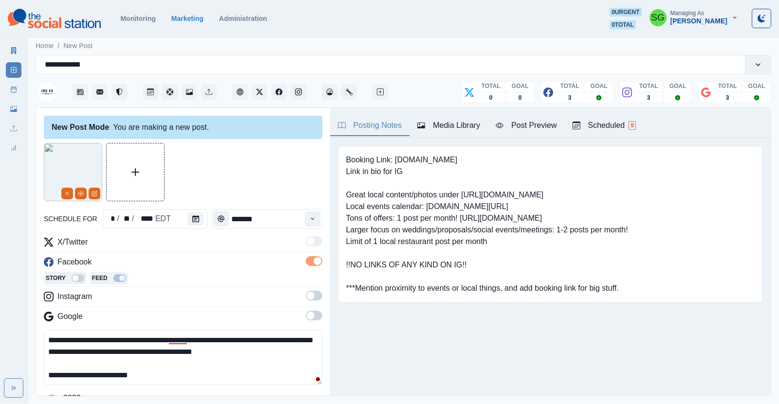
click at [316, 298] on span at bounding box center [314, 296] width 17 height 10
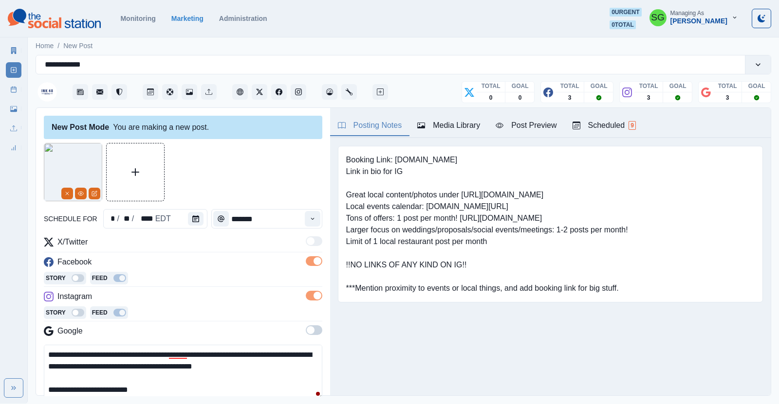
click at [315, 324] on div "X/Twitter Facebook Story Feed Instagram Story Feed Google" at bounding box center [183, 289] width 278 height 105
click at [314, 327] on span at bounding box center [314, 331] width 17 height 10
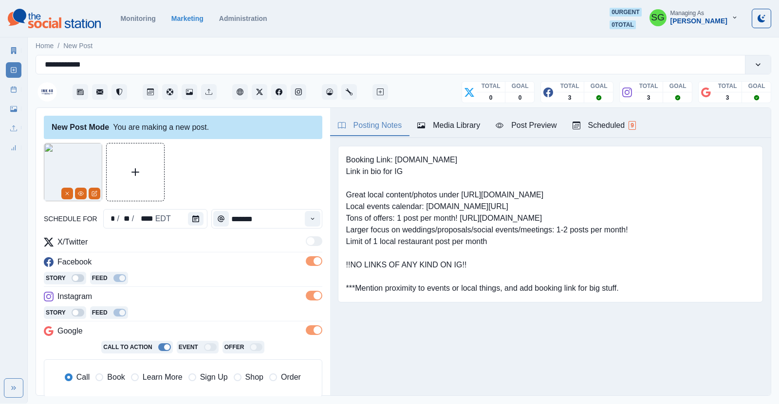
click at [143, 378] on span "Learn More" at bounding box center [163, 378] width 40 height 12
click at [199, 216] on button "Calendar" at bounding box center [196, 219] width 16 height 14
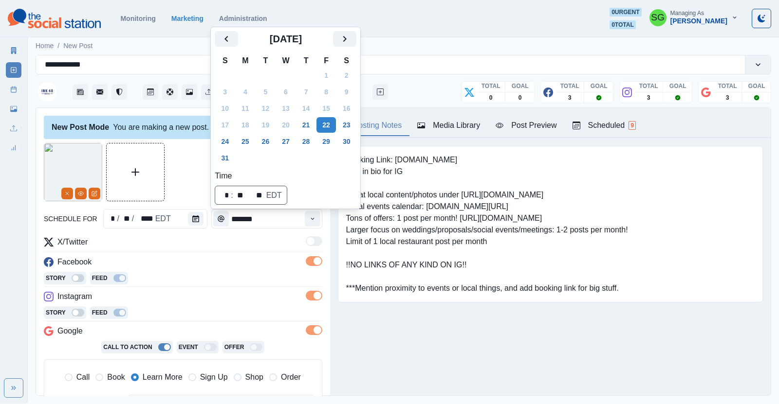
click at [607, 131] on button "Scheduled 9" at bounding box center [604, 126] width 79 height 20
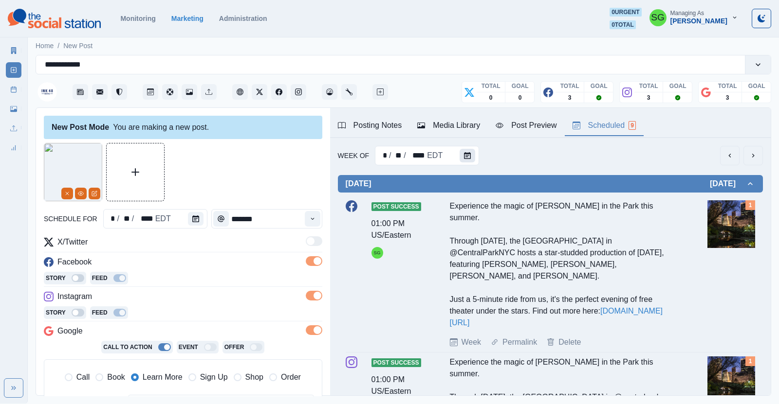
click at [465, 158] on icon "Calendar" at bounding box center [467, 155] width 7 height 7
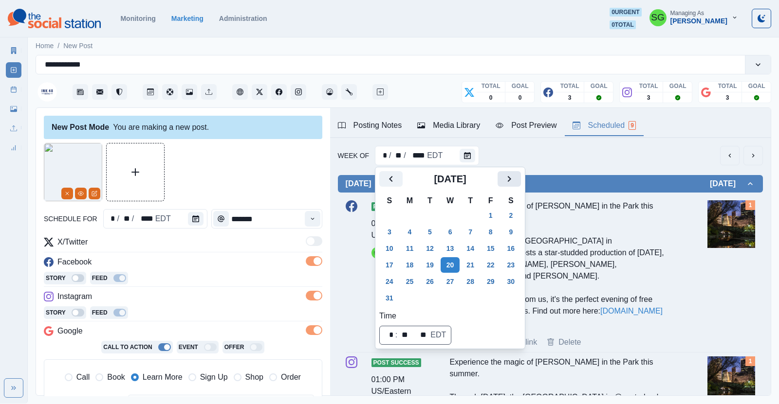
click at [507, 179] on icon "Next" at bounding box center [509, 179] width 12 height 12
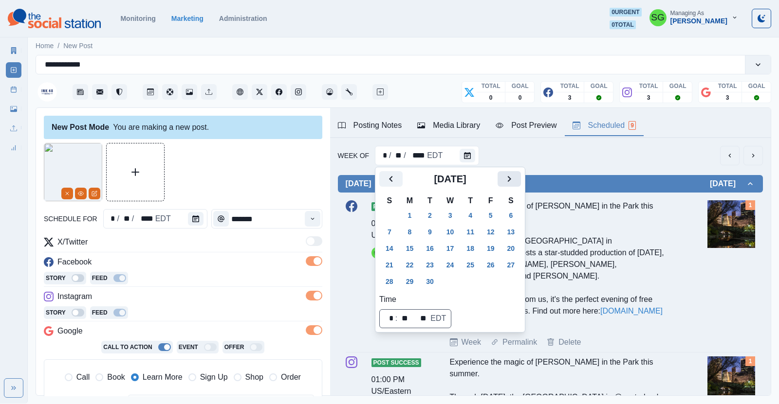
click at [507, 179] on icon "Next" at bounding box center [509, 179] width 12 height 12
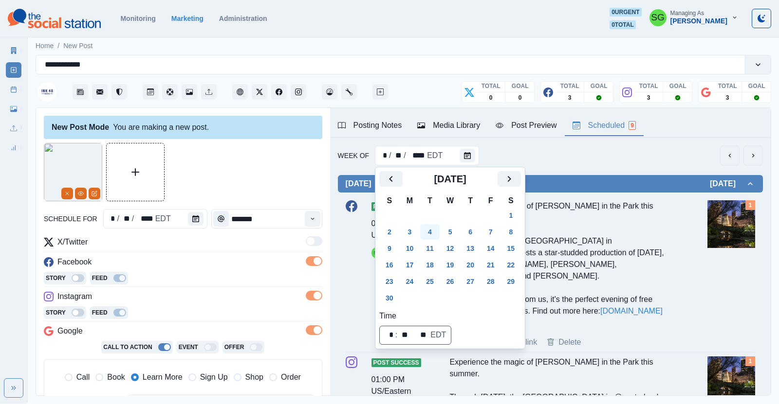
click at [437, 232] on button "4" at bounding box center [429, 232] width 19 height 16
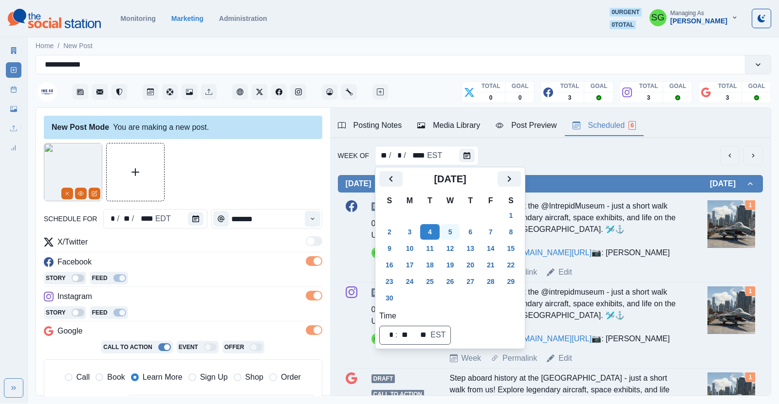
click at [446, 233] on button "5" at bounding box center [450, 232] width 19 height 16
click at [595, 162] on div "Week Of ** / * / **** EST" at bounding box center [550, 155] width 425 height 19
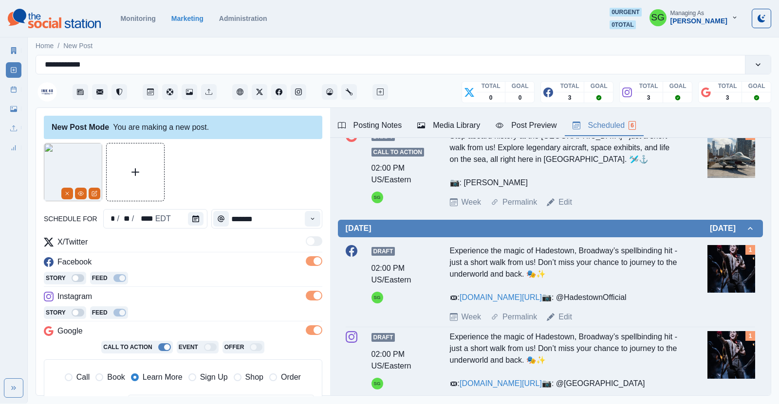
scroll to position [278, 0]
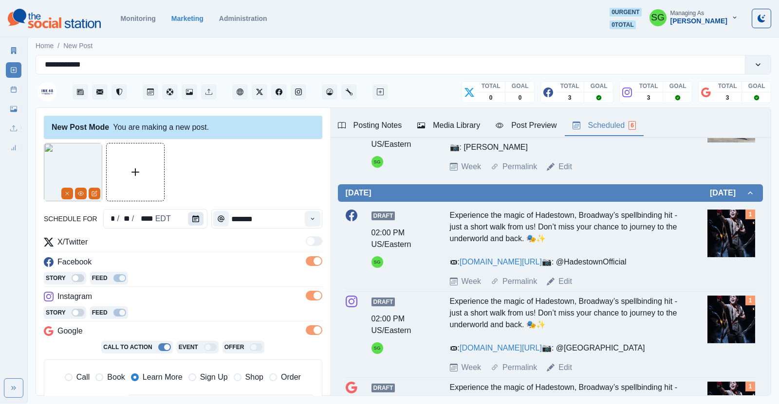
click at [196, 217] on icon "Calendar" at bounding box center [195, 219] width 7 height 7
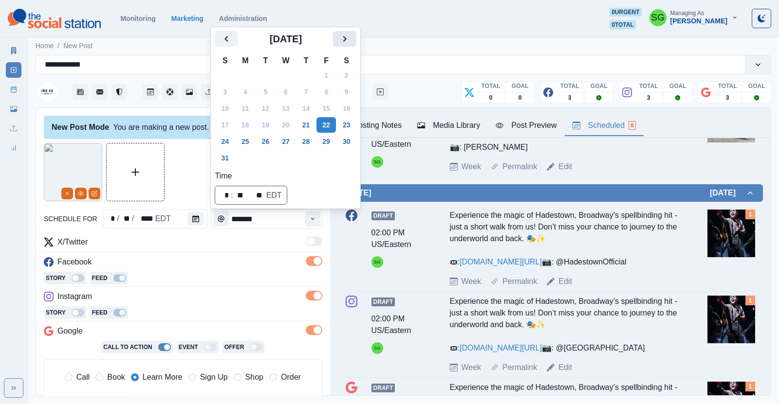
click at [344, 42] on icon "Next" at bounding box center [345, 39] width 12 height 12
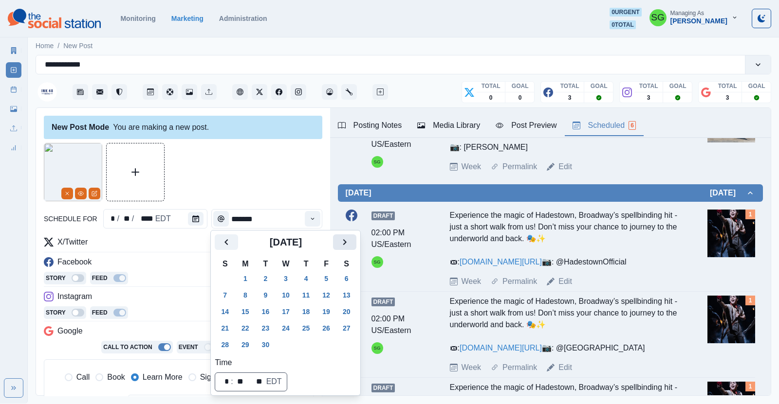
click at [347, 250] on button "Next" at bounding box center [344, 243] width 23 height 16
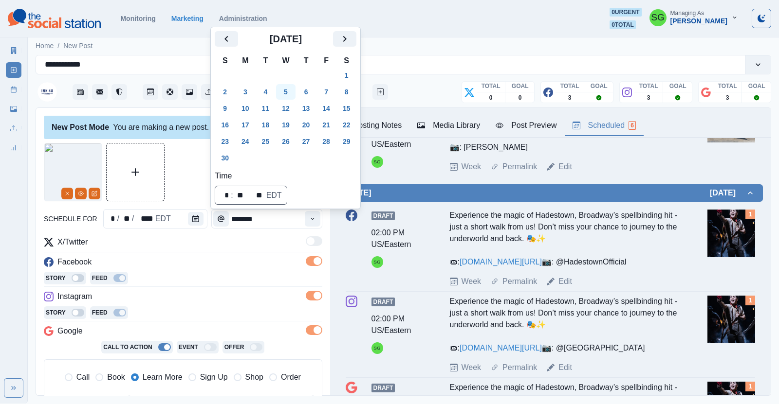
click at [285, 90] on button "5" at bounding box center [285, 92] width 19 height 16
click at [239, 262] on div "Facebook" at bounding box center [183, 265] width 278 height 16
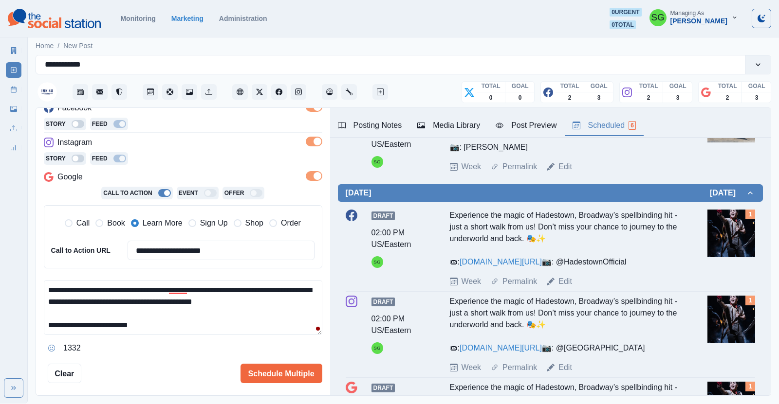
scroll to position [185, 0]
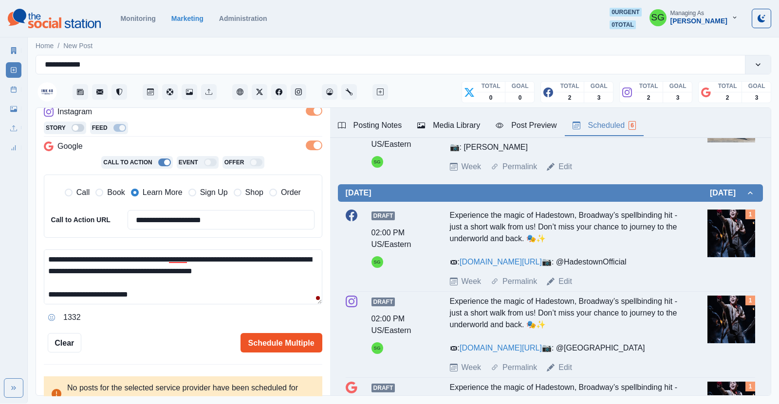
click at [265, 341] on button "Schedule Multiple" at bounding box center [281, 342] width 82 height 19
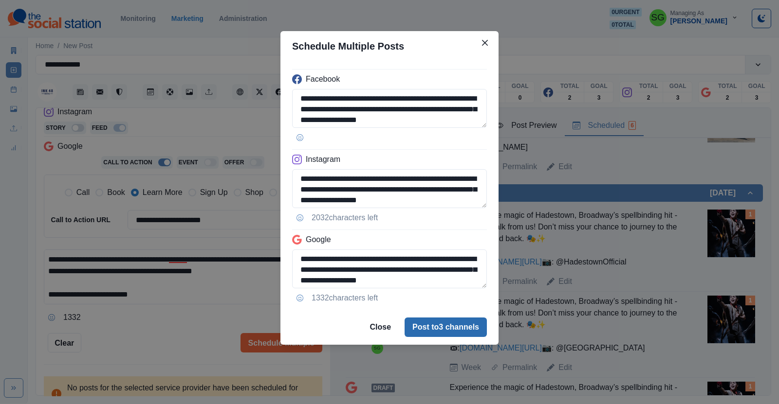
click at [412, 323] on button "Post to 3 channels" at bounding box center [445, 327] width 82 height 19
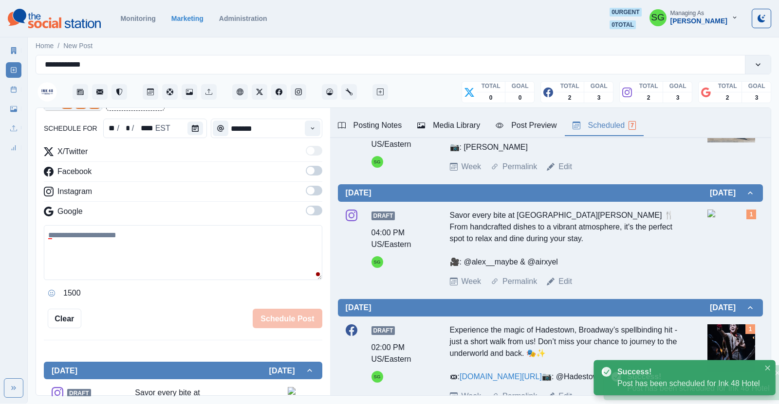
scroll to position [171, 0]
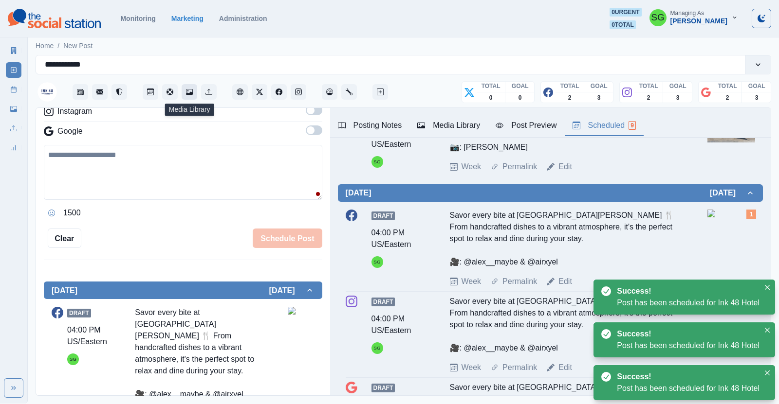
click at [189, 92] on icon "Media Library" at bounding box center [189, 92] width 7 height 7
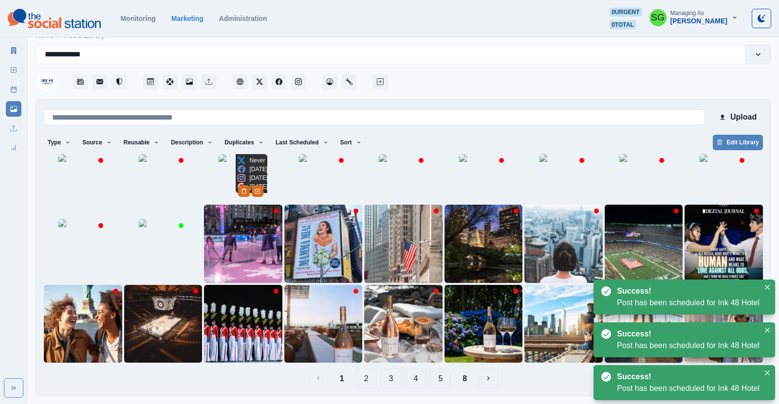
scroll to position [39, 0]
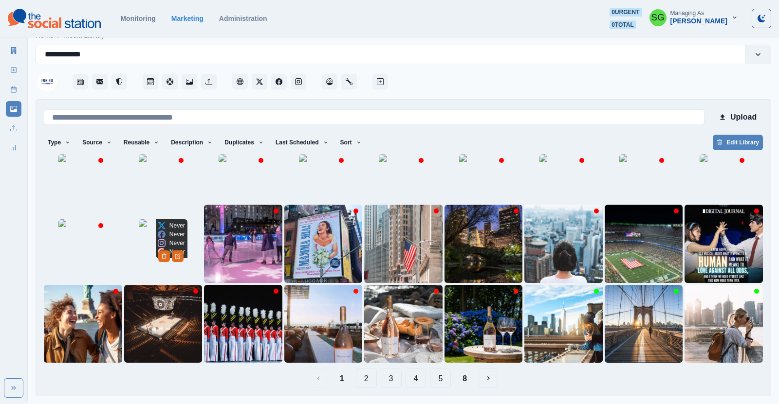
click at [141, 261] on img at bounding box center [163, 244] width 49 height 49
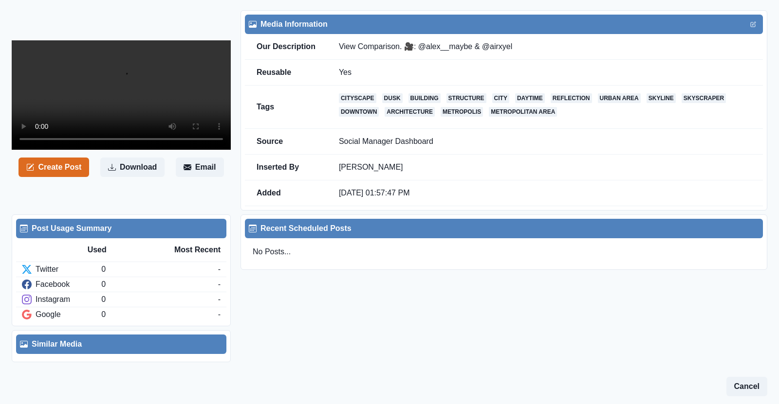
scroll to position [89, 0]
click at [78, 177] on button "Create Post" at bounding box center [53, 167] width 71 height 19
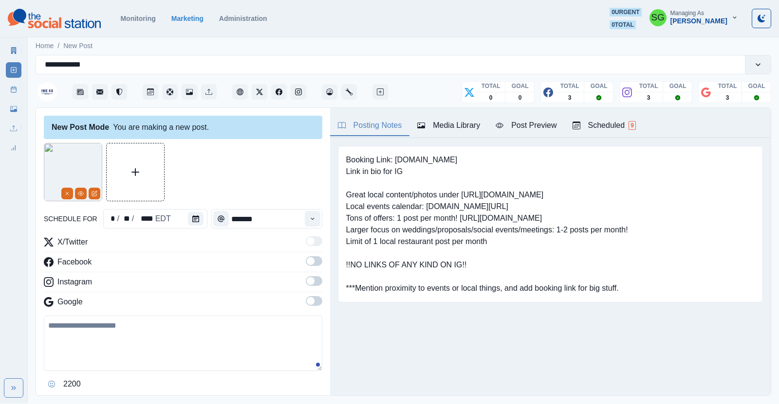
click at [76, 177] on img at bounding box center [73, 172] width 58 height 58
click at [189, 89] on icon "Media Library" at bounding box center [189, 92] width 7 height 7
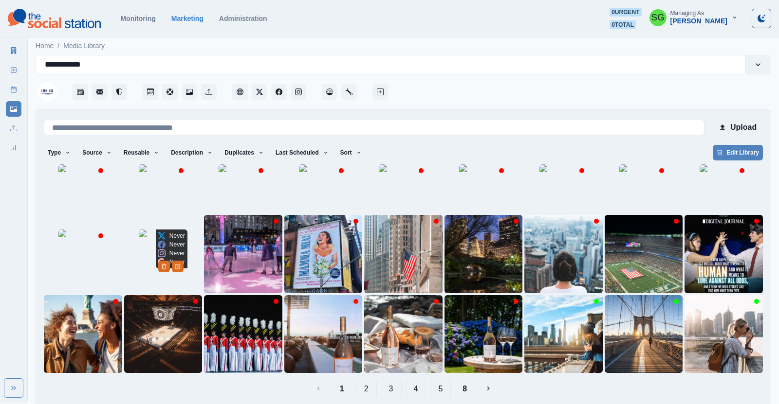
click at [139, 260] on img at bounding box center [163, 254] width 49 height 49
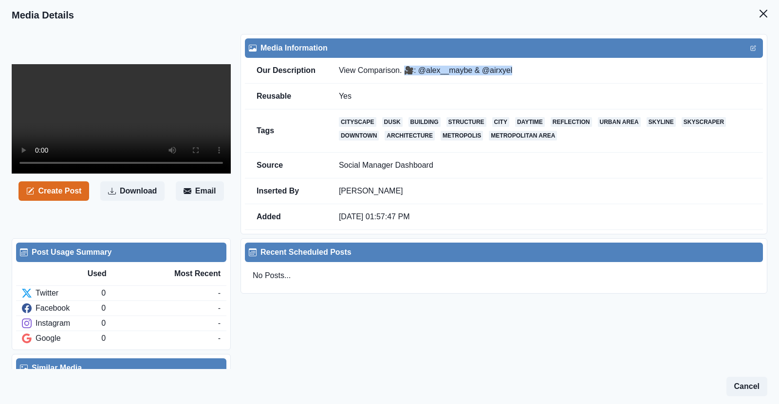
drag, startPoint x: 514, startPoint y: 64, endPoint x: 406, endPoint y: 77, distance: 107.9
click at [406, 77] on td "View Comparison. 🎥: @alex__maybe & @airxyel" at bounding box center [545, 71] width 436 height 26
copy td "🎥: @alex__maybe & @airxyel"
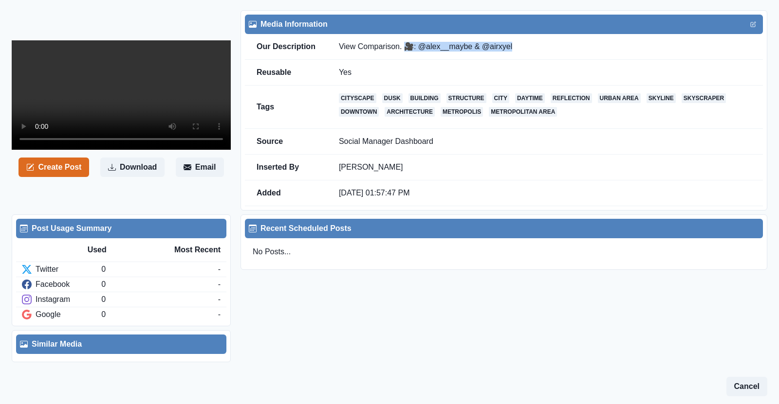
scroll to position [168, 0]
click at [62, 177] on button "Create Post" at bounding box center [53, 167] width 71 height 19
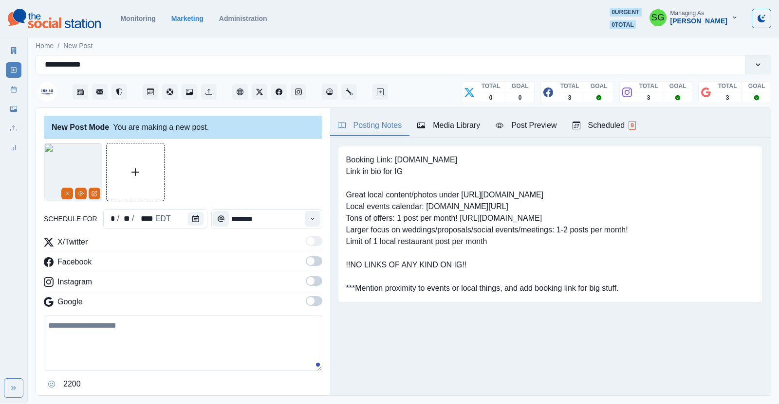
click at [588, 127] on div "Scheduled 9" at bounding box center [603, 126] width 63 height 12
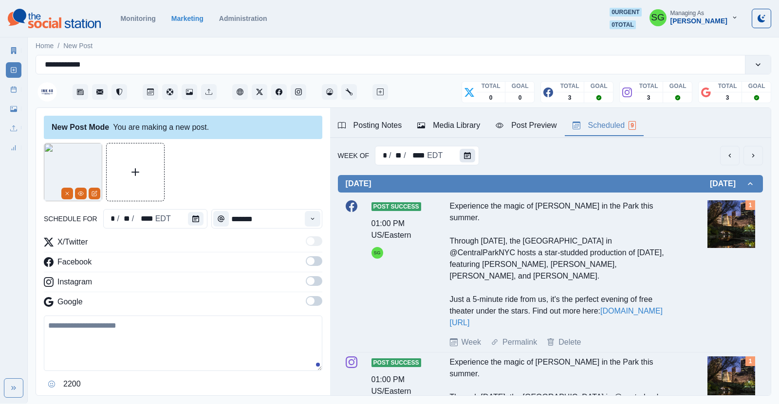
click at [464, 154] on icon "Calendar" at bounding box center [467, 155] width 7 height 7
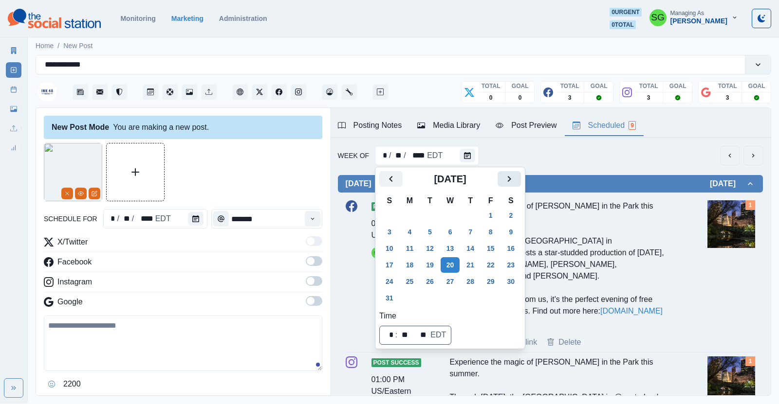
click at [514, 182] on icon "Next" at bounding box center [509, 179] width 12 height 12
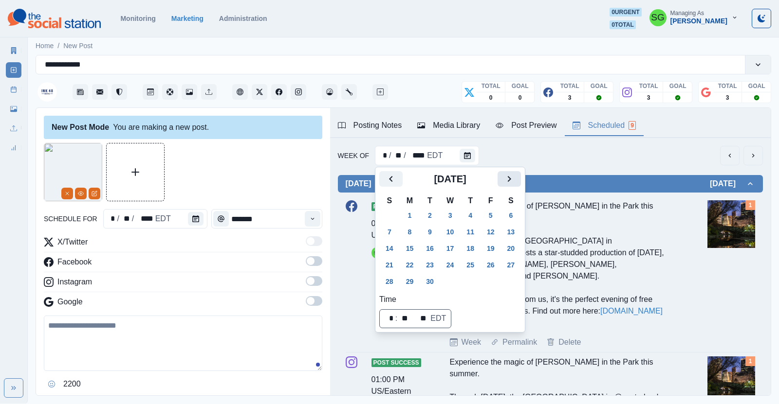
click at [514, 182] on icon "Next" at bounding box center [509, 179] width 12 height 12
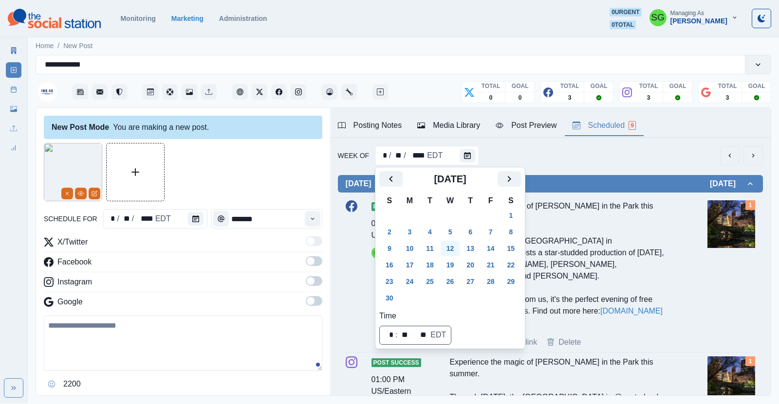
click at [456, 246] on button "12" at bounding box center [450, 249] width 19 height 16
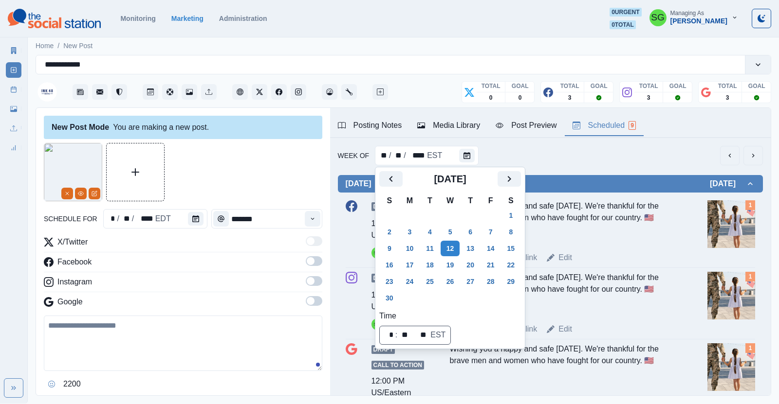
click at [604, 158] on div "Week Of ** / ** / **** EST" at bounding box center [550, 155] width 425 height 19
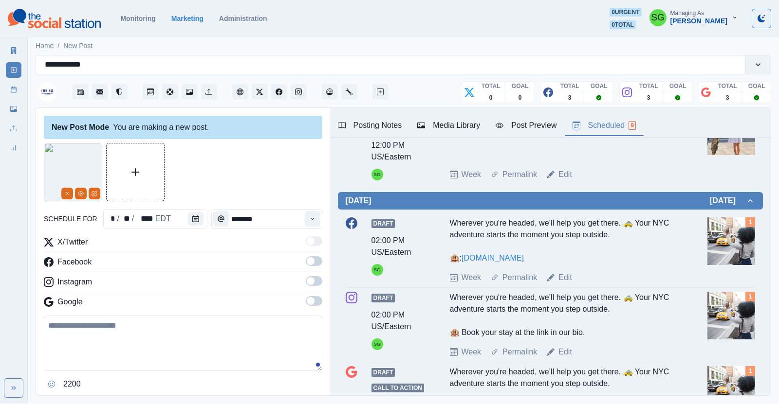
scroll to position [263, 0]
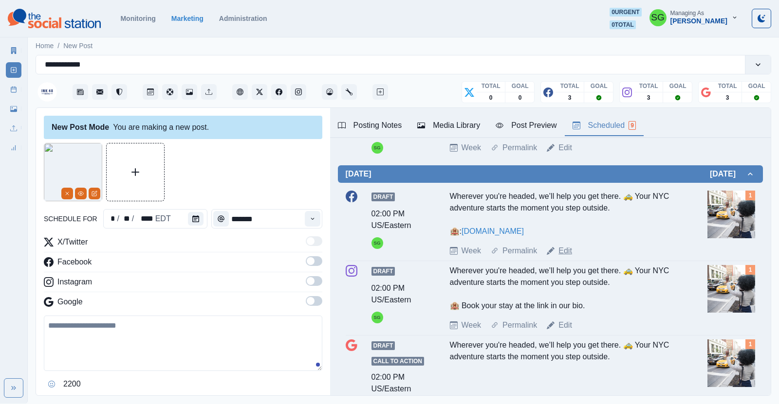
click at [567, 249] on link "Edit" at bounding box center [565, 251] width 14 height 12
type input "*******"
type textarea "**********"
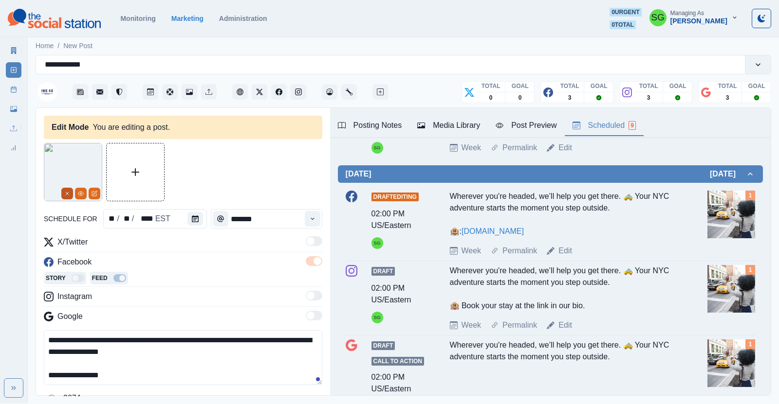
click at [70, 196] on button "Remove" at bounding box center [67, 194] width 12 height 12
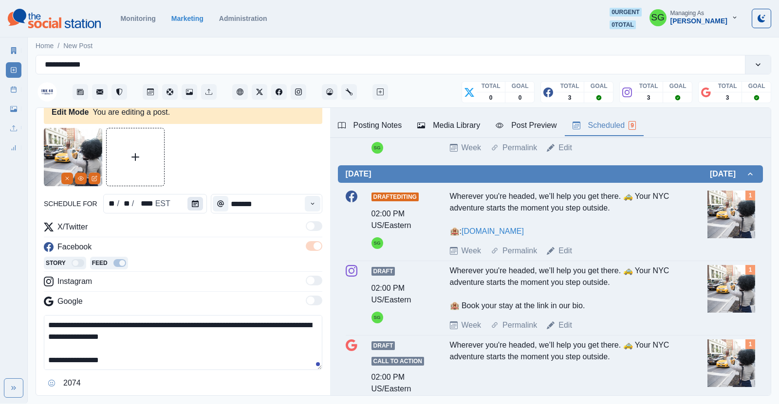
click at [197, 201] on icon "Calendar" at bounding box center [195, 204] width 7 height 7
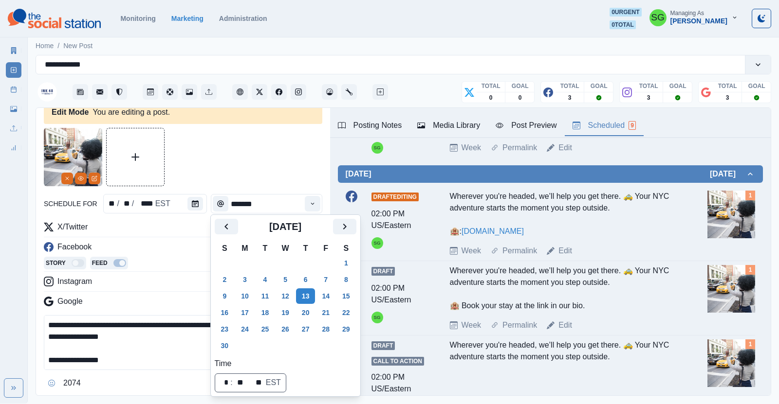
click at [347, 236] on div "[DATE]" at bounding box center [286, 230] width 142 height 23
click at [346, 230] on icon "Next" at bounding box center [345, 227] width 12 height 12
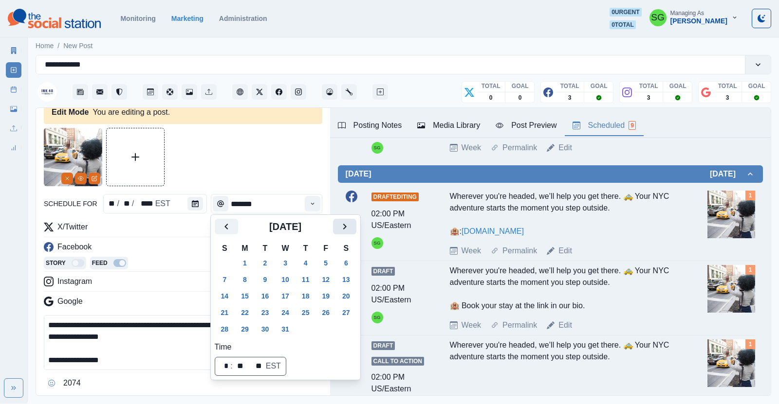
click at [346, 230] on icon "Next" at bounding box center [345, 227] width 12 height 12
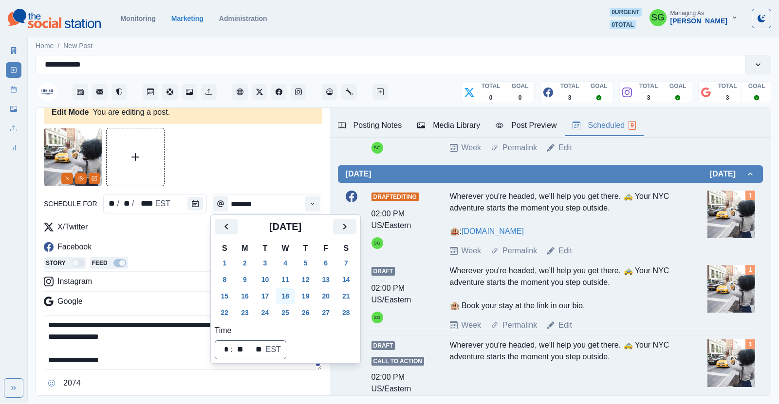
click at [287, 294] on button "18" at bounding box center [284, 297] width 19 height 16
click at [178, 274] on div "X/Twitter Facebook Story Feed Instagram Google" at bounding box center [183, 266] width 278 height 90
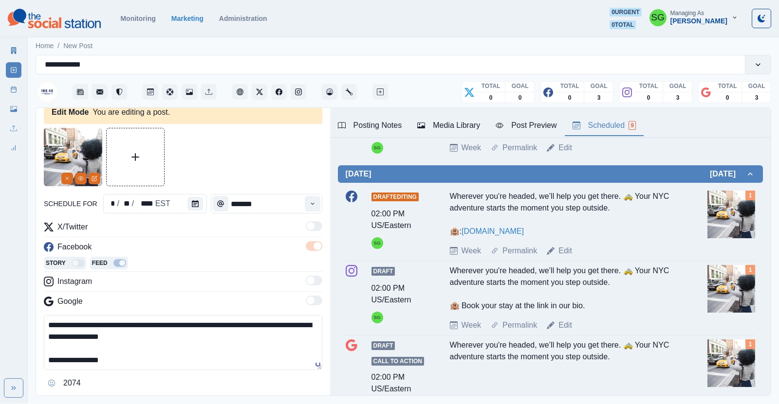
scroll to position [103, 0]
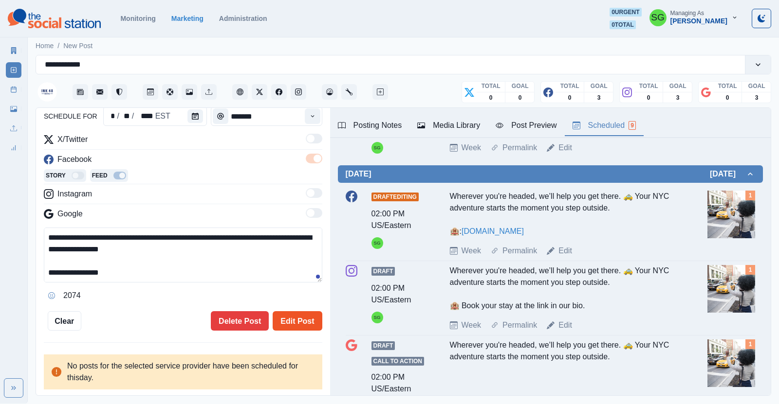
click at [290, 316] on button "Edit Post" at bounding box center [297, 321] width 49 height 19
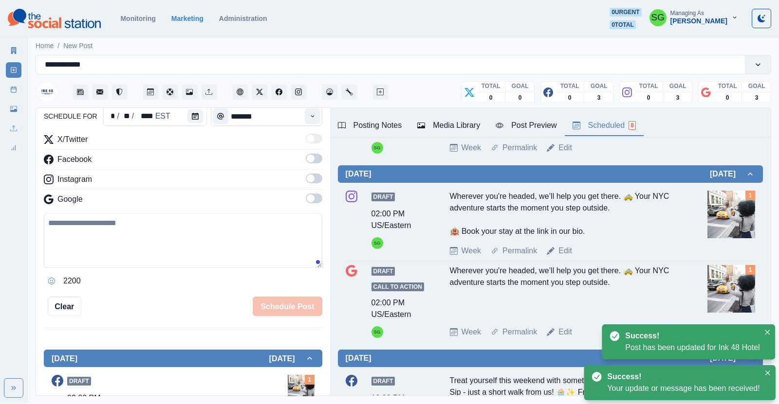
scroll to position [168, 0]
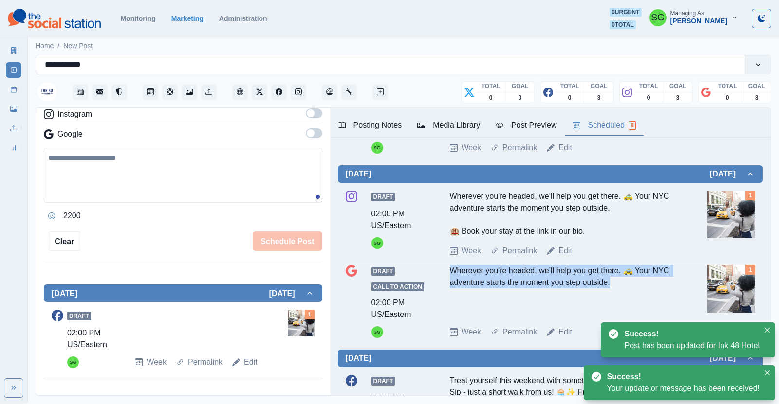
drag, startPoint x: 609, startPoint y: 281, endPoint x: 442, endPoint y: 270, distance: 167.3
click at [442, 270] on div "Draft Call to Action 02:00 PM US/Eastern SG Wherever you're headed, we’ll help …" at bounding box center [550, 301] width 409 height 73
copy div "Wherever you're headed, we’ll help you get there. 🚕 Your NYC adventure starts t…"
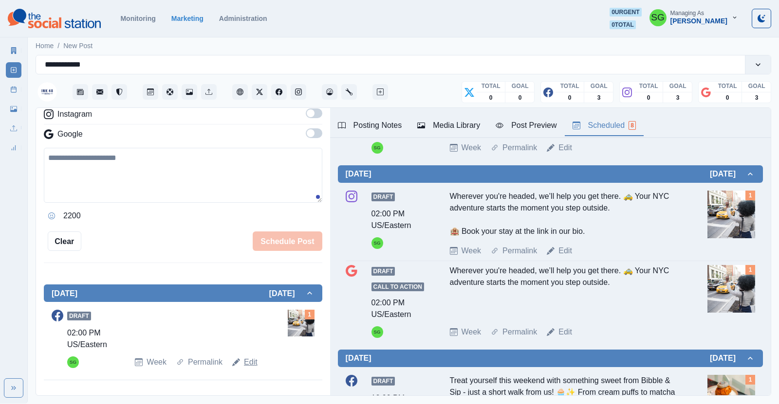
click at [246, 365] on link "Edit" at bounding box center [251, 363] width 14 height 12
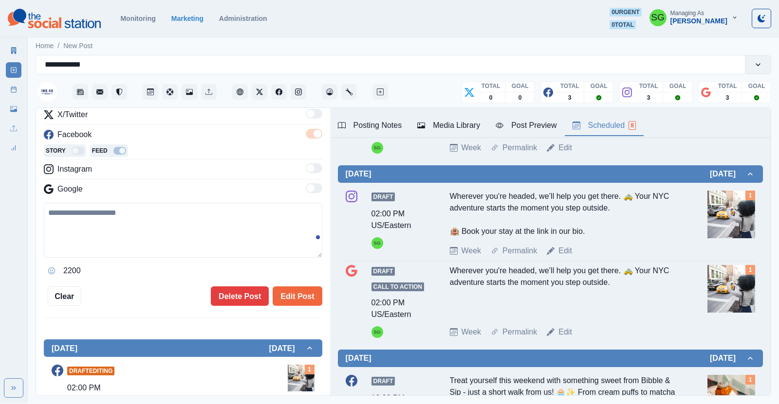
scroll to position [112, 0]
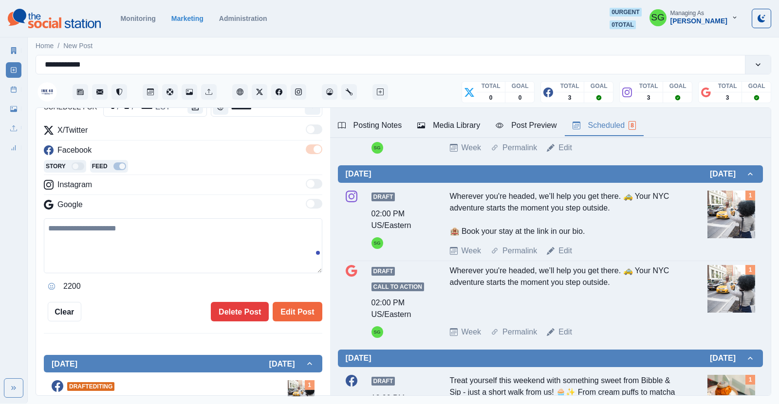
click at [137, 235] on textarea at bounding box center [183, 246] width 278 height 55
paste textarea "**********"
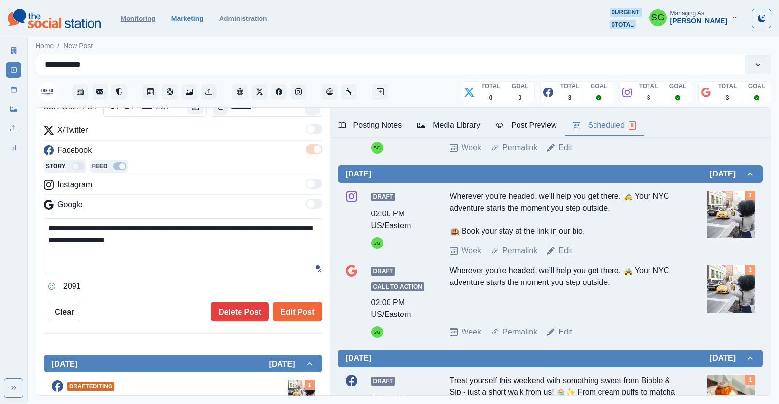
paste textarea "**"
drag, startPoint x: 54, startPoint y: 262, endPoint x: 47, endPoint y: 262, distance: 6.8
click at [47, 262] on textarea "**********" at bounding box center [183, 246] width 278 height 55
paste textarea
click at [61, 264] on textarea "**********" at bounding box center [183, 246] width 278 height 55
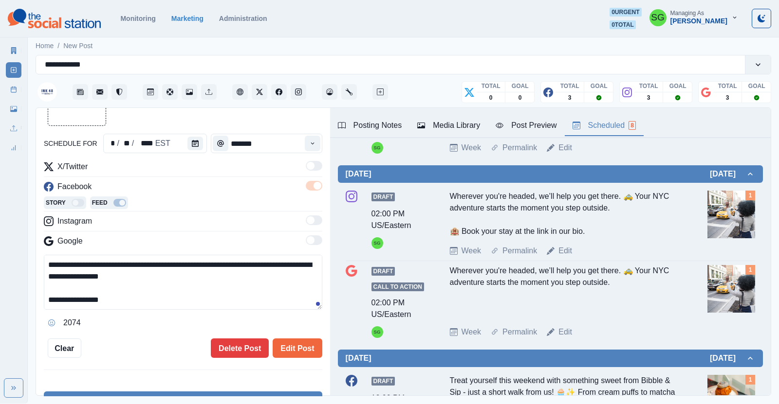
scroll to position [183, 0]
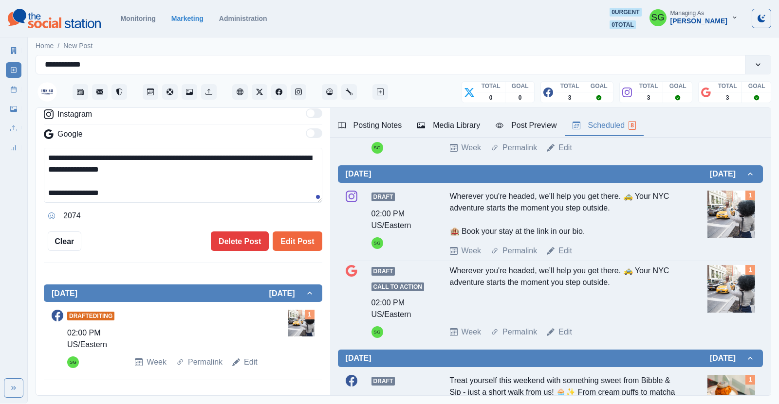
type textarea "**********"
click at [437, 126] on div "Media Library" at bounding box center [448, 126] width 63 height 12
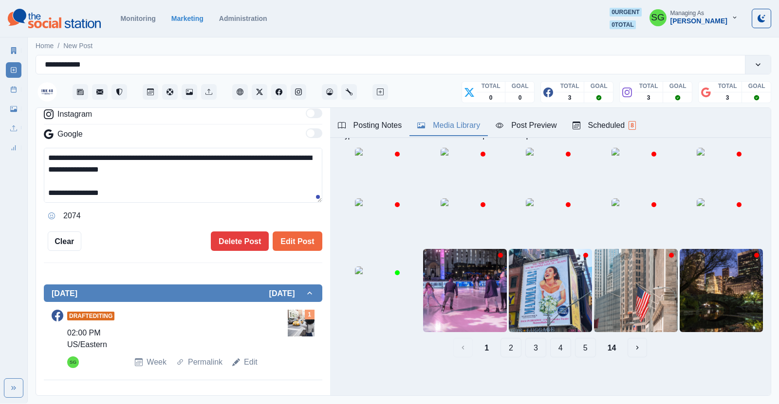
scroll to position [114, 0]
click at [512, 349] on button "2" at bounding box center [510, 347] width 21 height 19
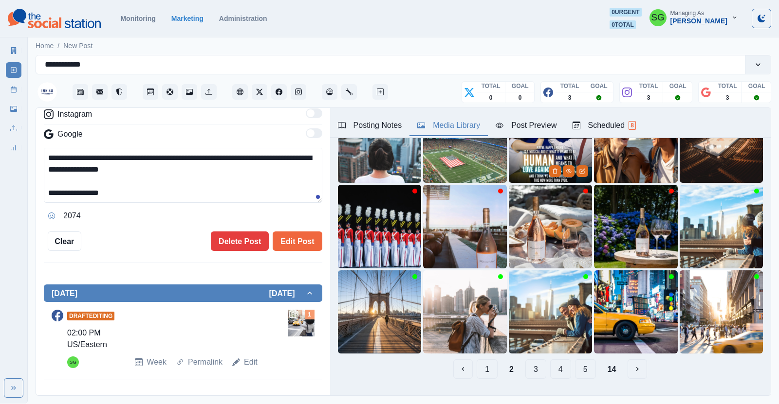
scroll to position [114, 0]
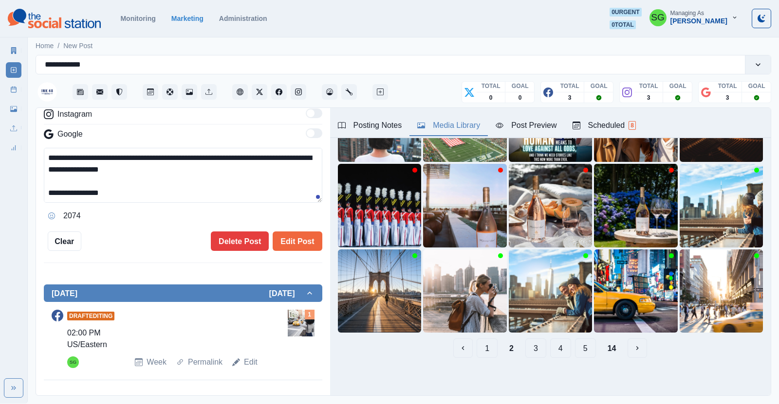
click at [536, 348] on button "3" at bounding box center [535, 348] width 21 height 19
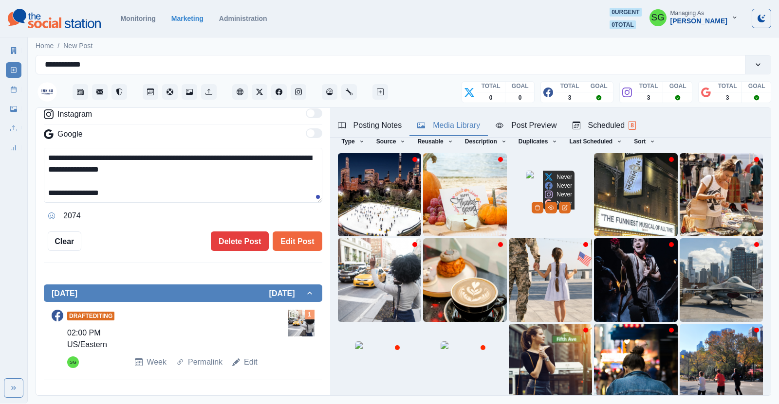
scroll to position [73, 0]
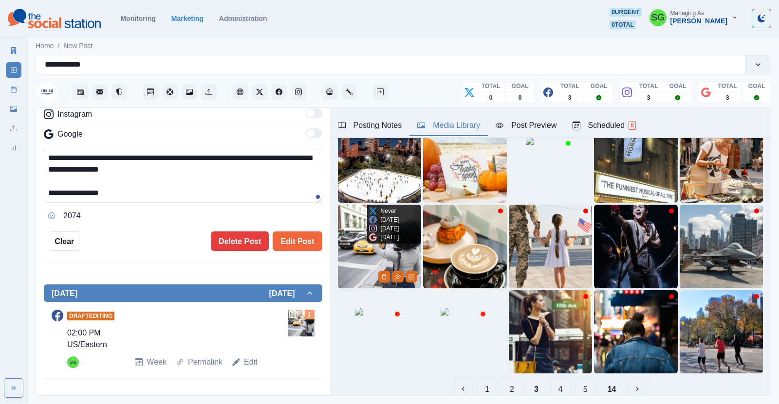
click at [364, 258] on img at bounding box center [379, 246] width 83 height 83
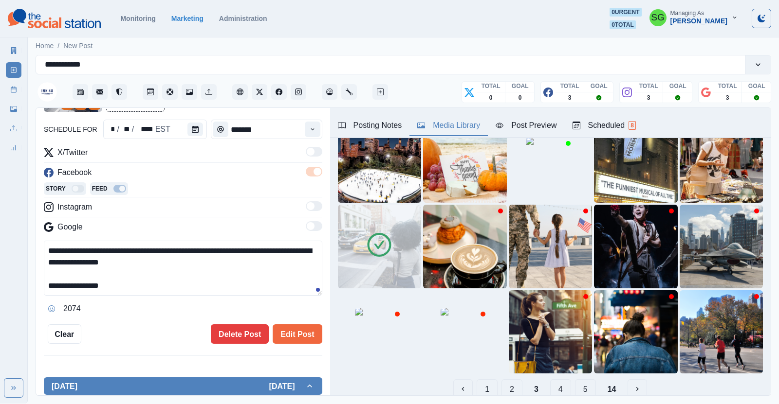
scroll to position [88, 0]
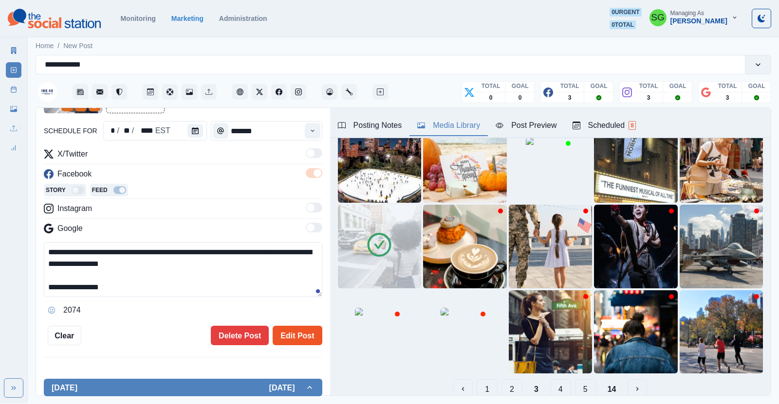
click at [288, 330] on button "Edit Post" at bounding box center [297, 335] width 49 height 19
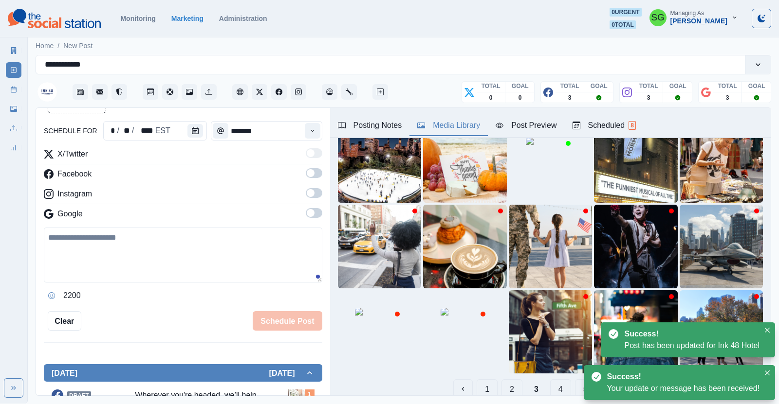
scroll to position [187, 0]
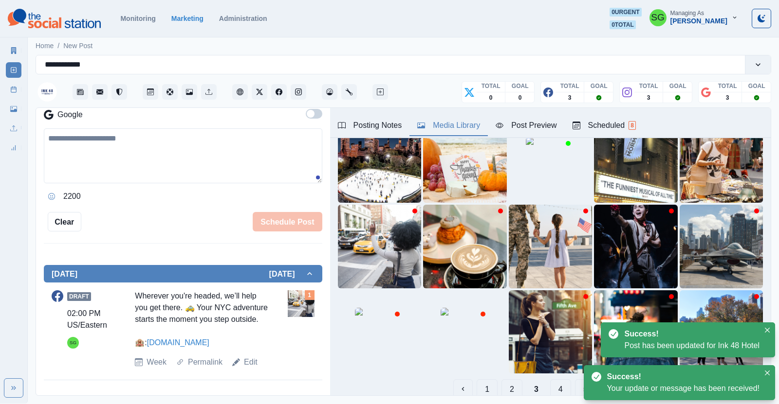
click at [618, 122] on div "Scheduled 8" at bounding box center [603, 126] width 63 height 12
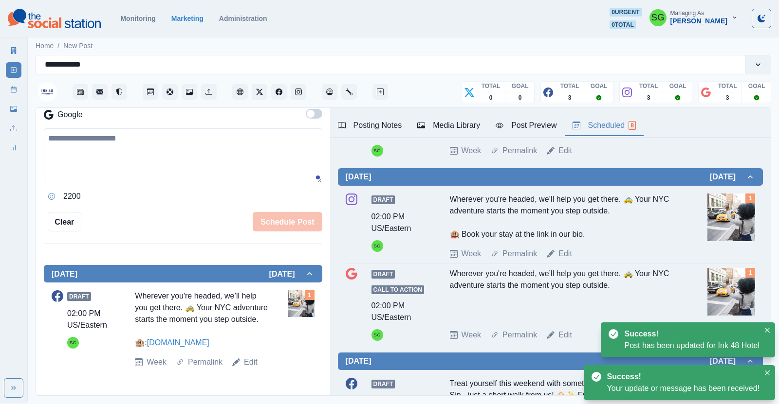
scroll to position [286, 0]
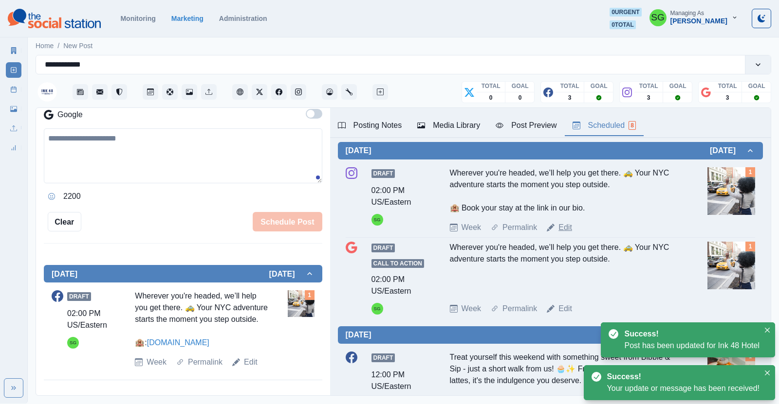
click at [561, 225] on link "Edit" at bounding box center [565, 228] width 14 height 12
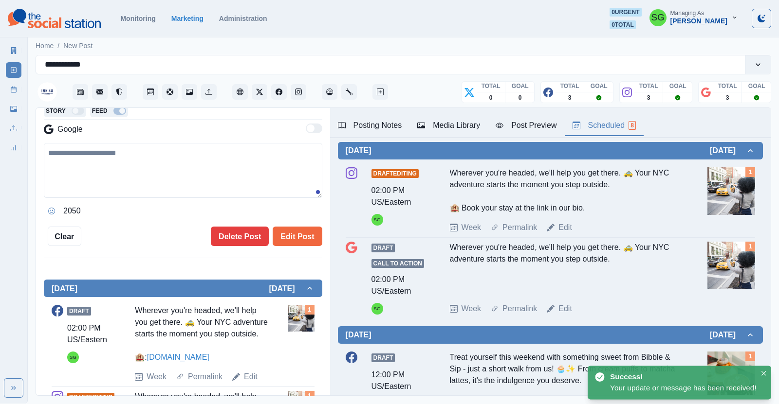
type textarea "**********"
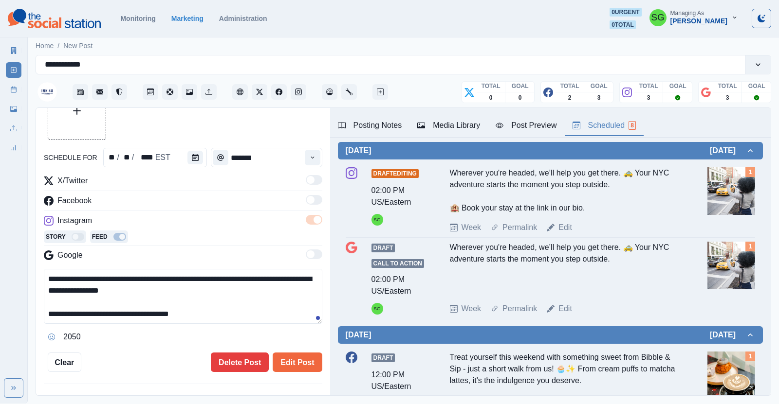
scroll to position [62, 0]
click at [195, 160] on button "Calendar" at bounding box center [195, 157] width 16 height 14
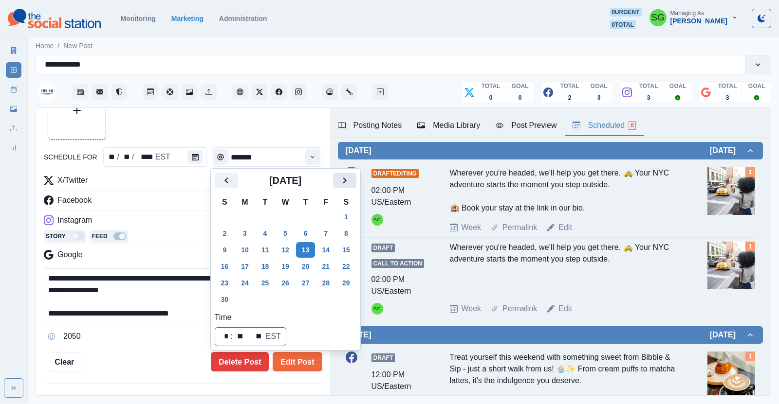
click at [350, 184] on button "Next" at bounding box center [344, 181] width 23 height 16
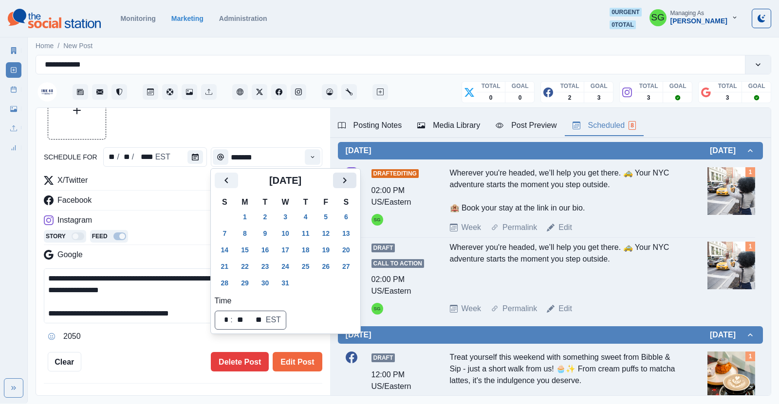
click at [350, 184] on button "Next" at bounding box center [344, 181] width 23 height 16
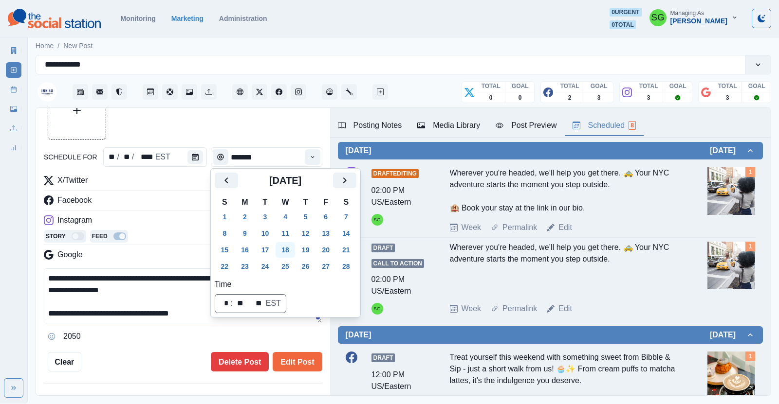
click at [284, 253] on button "18" at bounding box center [284, 250] width 19 height 16
click at [290, 364] on button "Edit Post" at bounding box center [297, 361] width 49 height 19
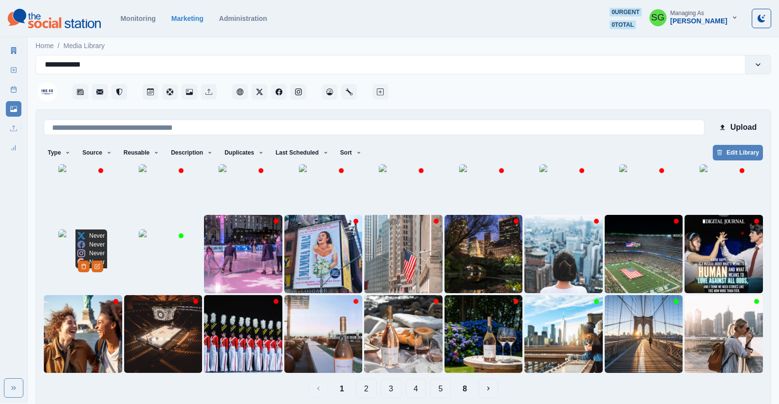
click at [87, 278] on img at bounding box center [82, 254] width 49 height 49
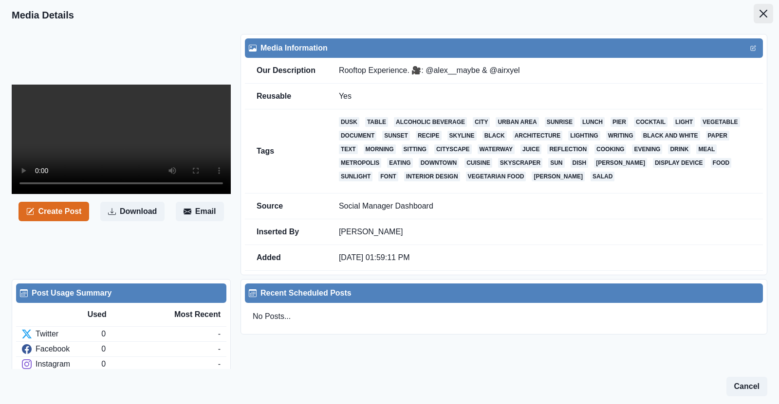
click at [761, 8] on button "Close" at bounding box center [762, 13] width 19 height 19
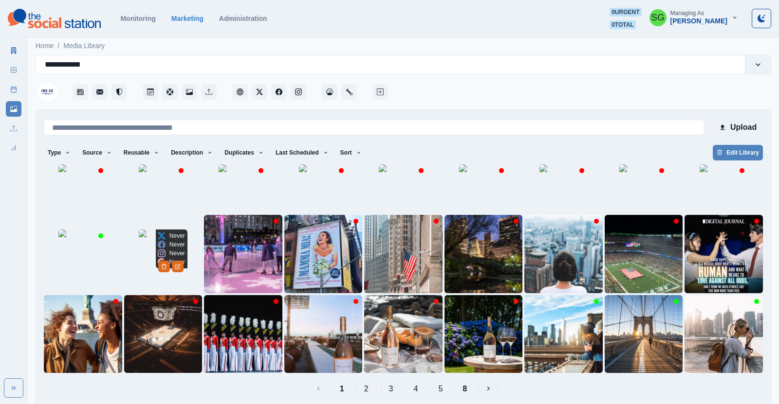
click at [140, 258] on img at bounding box center [163, 254] width 49 height 49
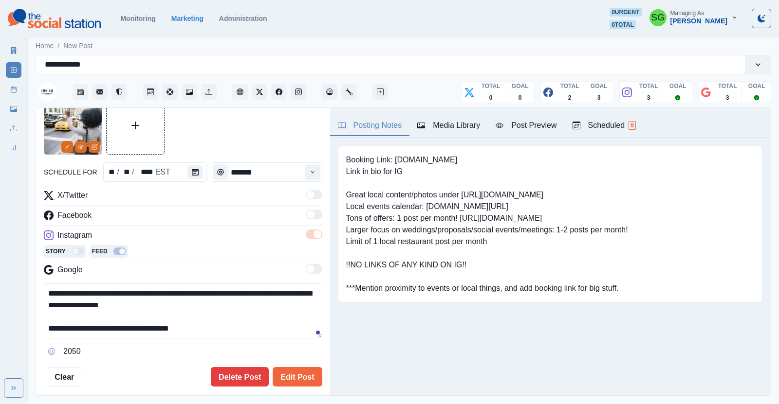
scroll to position [51, 0]
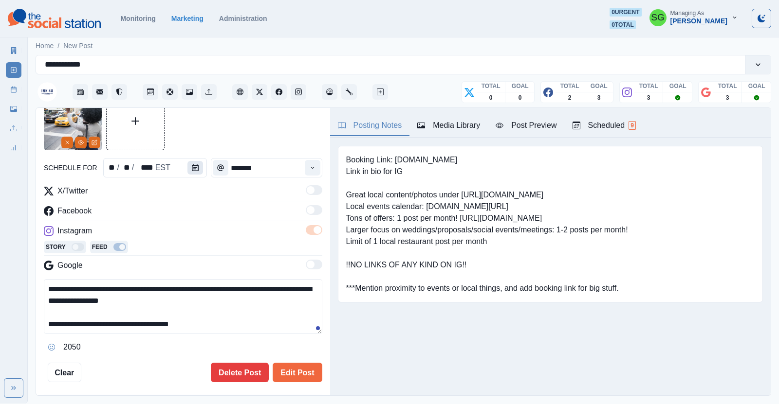
click at [197, 170] on icon "Calendar" at bounding box center [195, 168] width 7 height 7
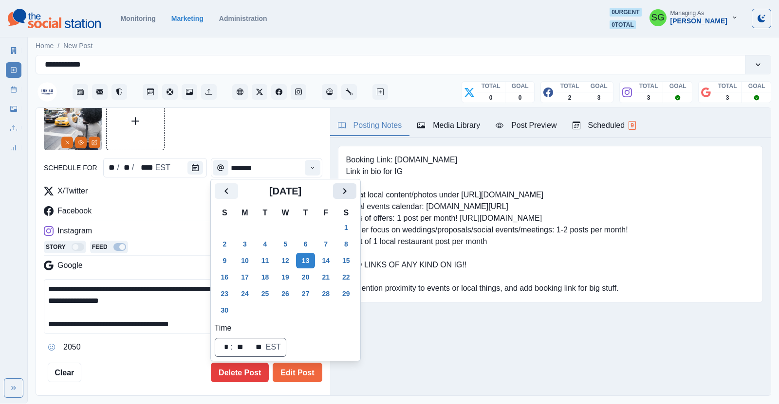
click at [345, 189] on icon "Next" at bounding box center [345, 191] width 12 height 12
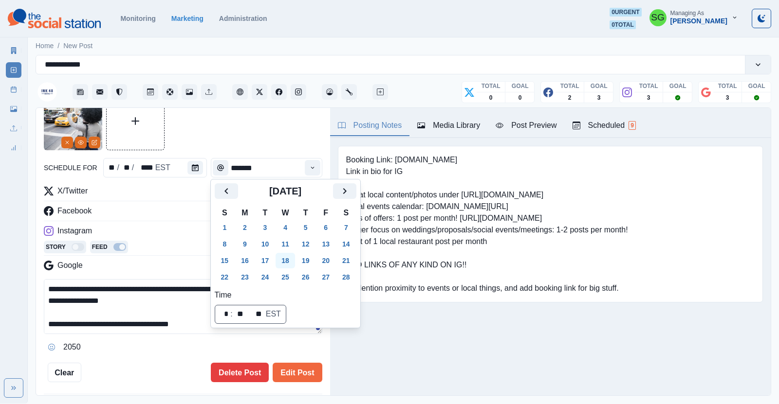
click at [287, 257] on button "18" at bounding box center [284, 261] width 19 height 16
click at [295, 372] on button "Edit Post" at bounding box center [297, 372] width 49 height 19
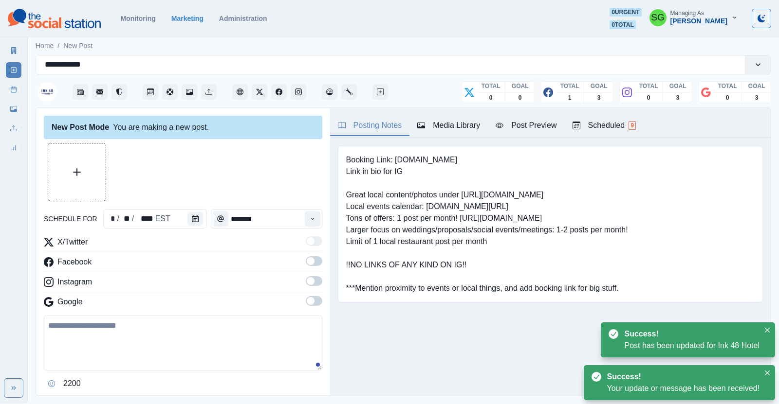
click at [609, 129] on div "Scheduled 9" at bounding box center [603, 126] width 63 height 12
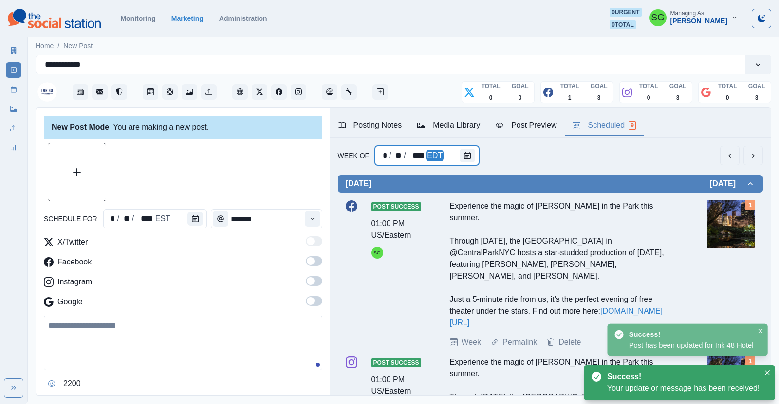
click at [469, 165] on div at bounding box center [468, 155] width 19 height 19
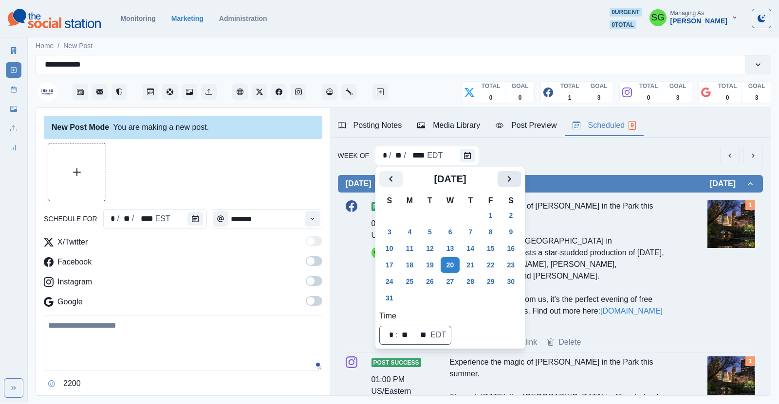
click at [507, 179] on icon "Next" at bounding box center [509, 179] width 12 height 12
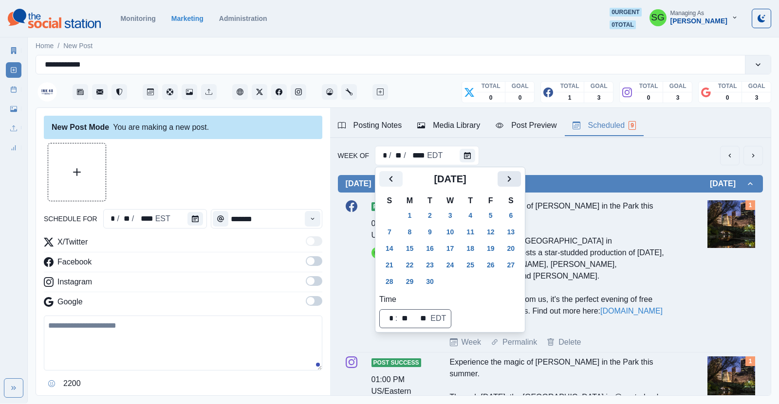
click at [507, 179] on icon "Next" at bounding box center [509, 179] width 12 height 12
click at [504, 182] on icon "Next" at bounding box center [509, 179] width 12 height 12
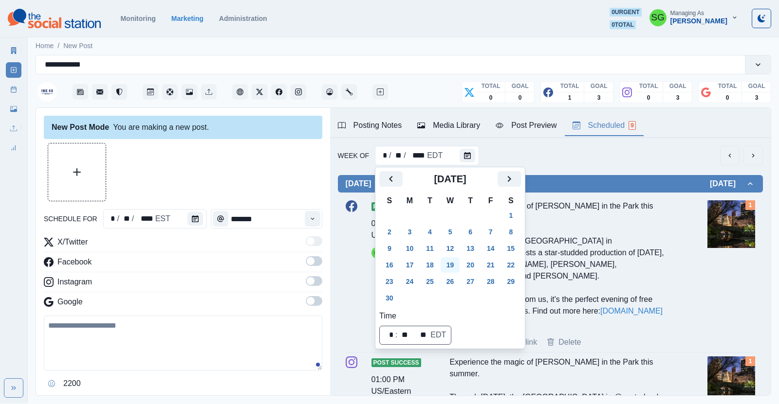
click at [451, 263] on button "19" at bounding box center [450, 265] width 19 height 16
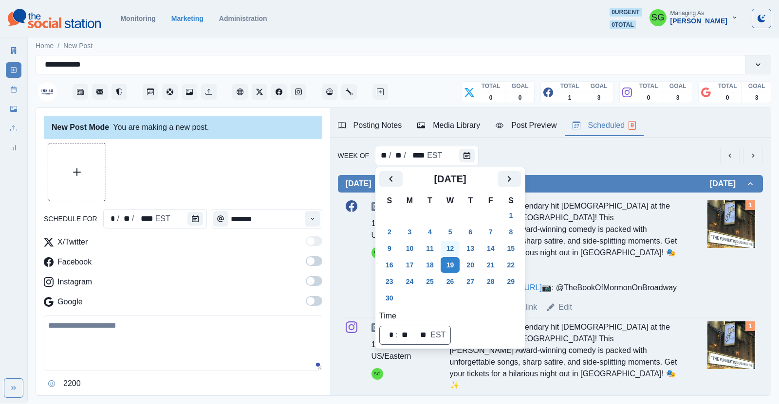
click at [450, 246] on button "12" at bounding box center [450, 249] width 19 height 16
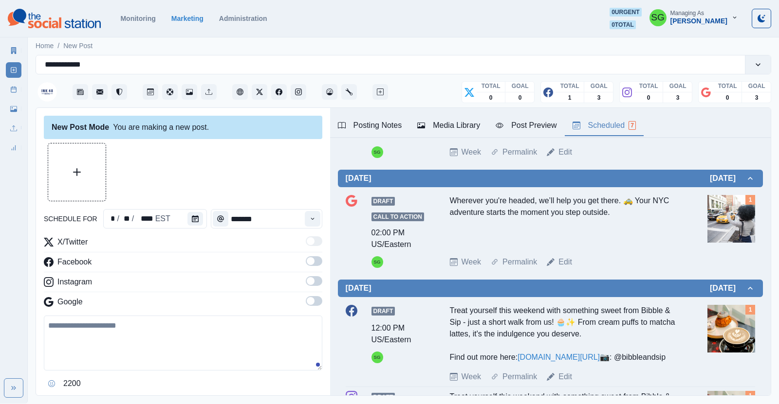
scroll to position [275, 0]
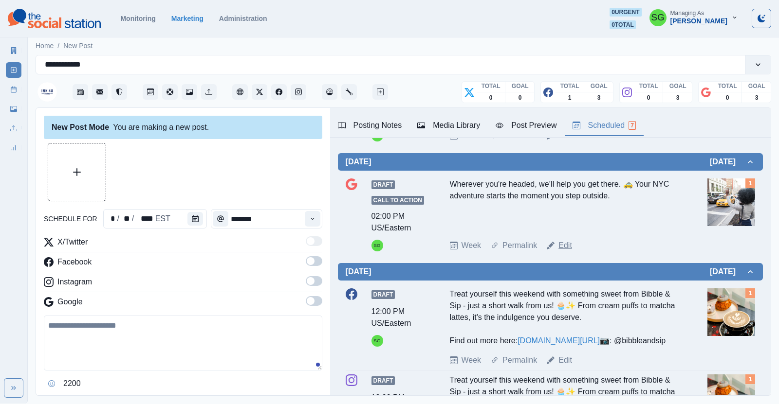
click at [563, 245] on link "Edit" at bounding box center [565, 246] width 14 height 12
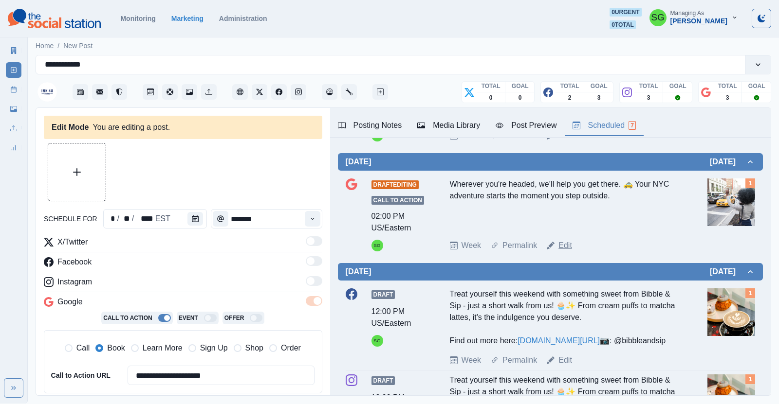
type textarea "**********"
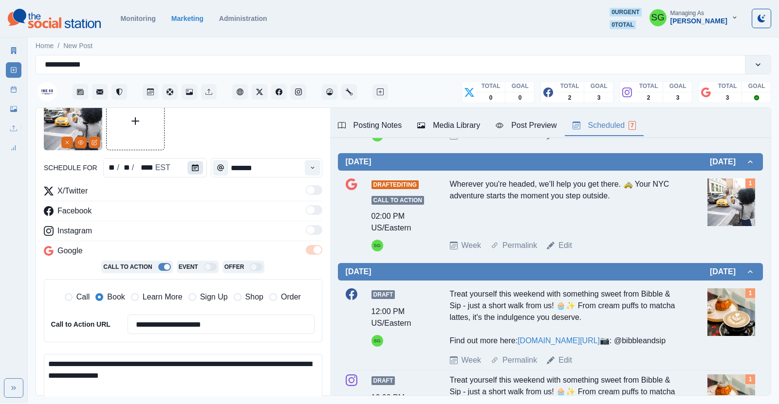
click at [189, 167] on button "Calendar" at bounding box center [195, 168] width 16 height 14
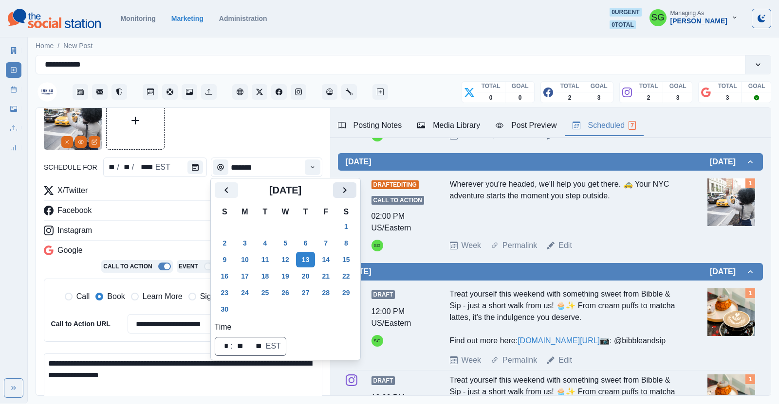
click at [344, 188] on icon "Next" at bounding box center [345, 190] width 12 height 12
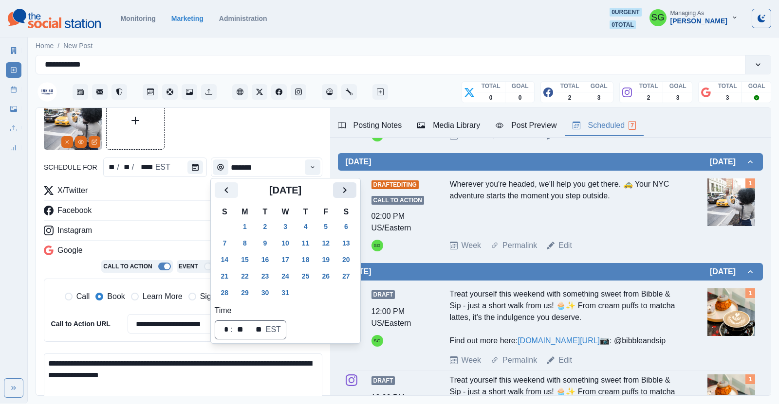
click at [344, 188] on icon "Next" at bounding box center [345, 190] width 12 height 12
click at [284, 255] on button "18" at bounding box center [284, 260] width 19 height 16
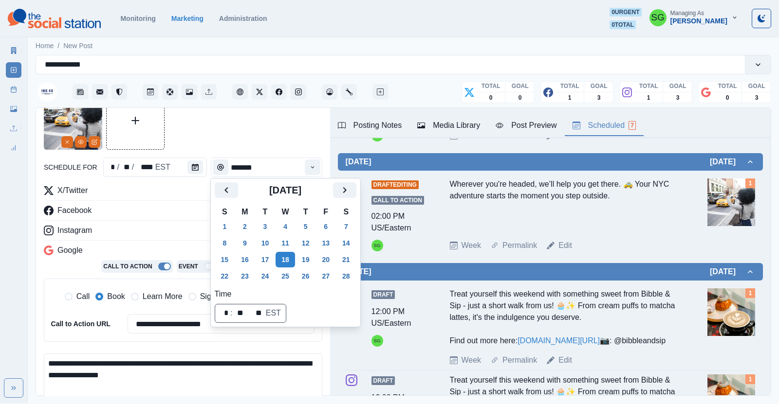
click at [152, 202] on div "**********" at bounding box center [183, 267] width 278 height 165
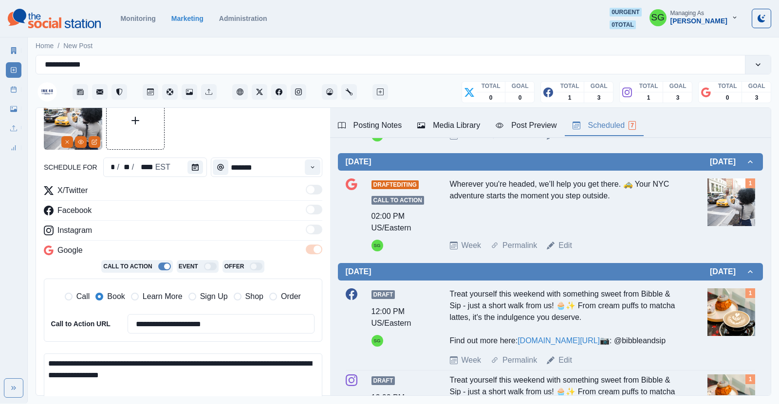
scroll to position [144, 0]
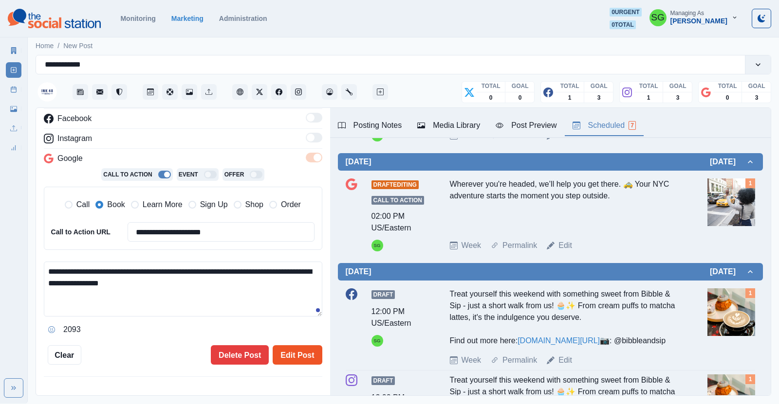
click at [281, 348] on button "Edit Post" at bounding box center [297, 355] width 49 height 19
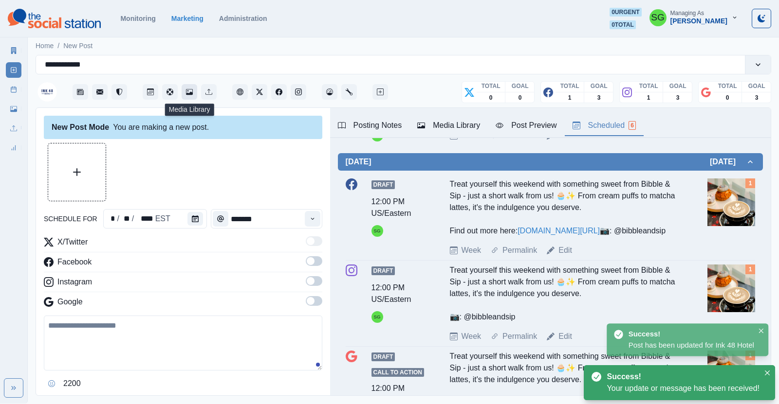
click at [188, 93] on icon "Media Library" at bounding box center [189, 92] width 7 height 6
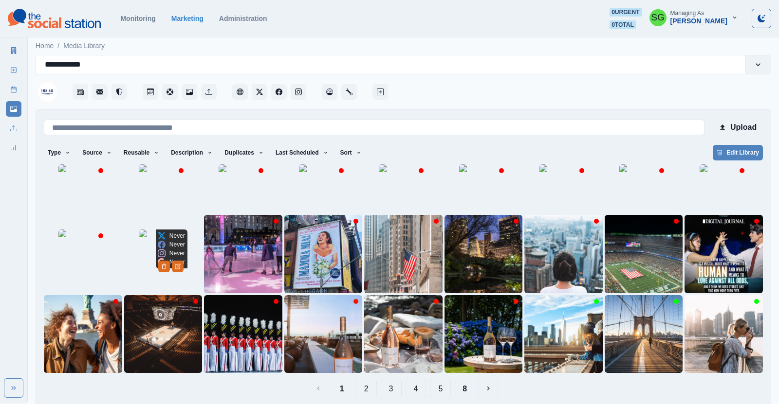
click at [139, 261] on img at bounding box center [163, 254] width 49 height 49
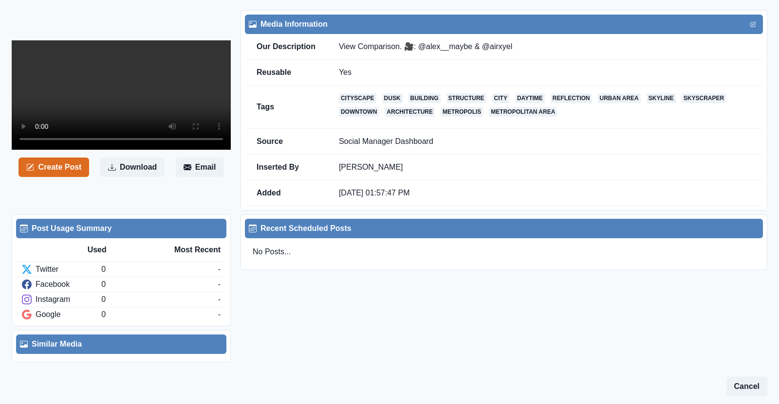
scroll to position [42, 0]
drag, startPoint x: 515, startPoint y: 25, endPoint x: 407, endPoint y: 32, distance: 108.8
click at [407, 34] on td "View Comparison. 🎥: @alex__maybe & @airxyel" at bounding box center [545, 47] width 436 height 26
copy td "🎥: @alex__maybe & @airxyel"
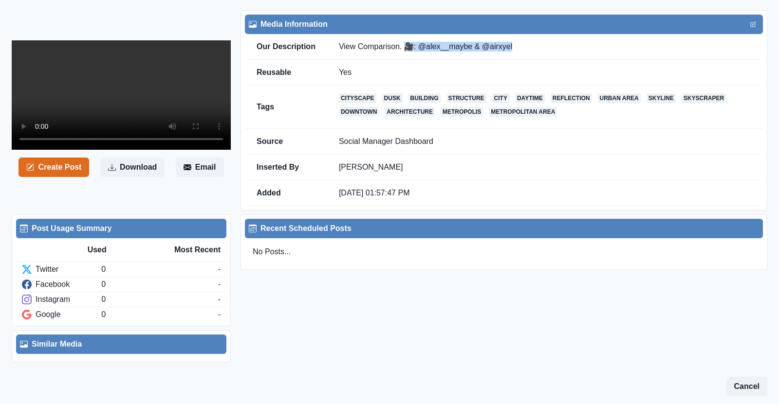
click at [71, 211] on div "Create Post Download Email" at bounding box center [126, 110] width 229 height 201
click at [65, 177] on button "Create Post" at bounding box center [53, 167] width 71 height 19
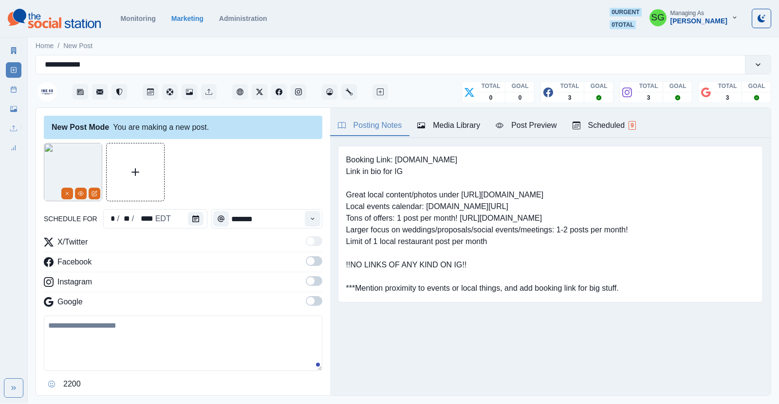
click at [100, 331] on textarea at bounding box center [183, 343] width 278 height 55
paste textarea "**********"
click at [47, 324] on textarea "**********" at bounding box center [183, 343] width 278 height 55
paste textarea "**********"
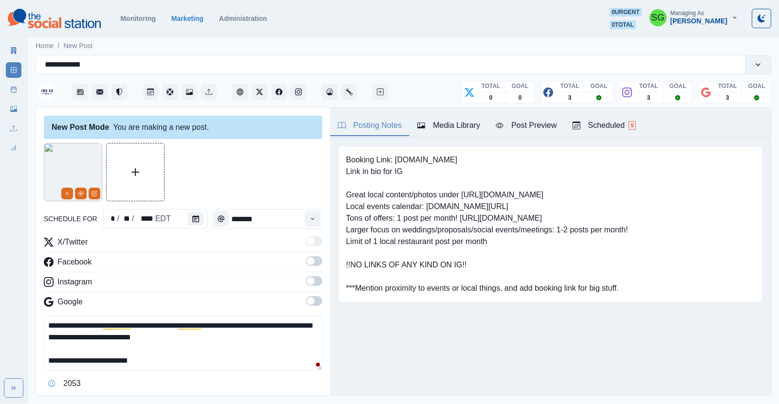
drag, startPoint x: 286, startPoint y: 321, endPoint x: 256, endPoint y: 328, distance: 30.9
click at [256, 328] on textarea "**********" at bounding box center [183, 343] width 278 height 55
click at [89, 326] on textarea "**********" at bounding box center [183, 343] width 278 height 55
type textarea "**********"
click at [312, 256] on div "X/Twitter Facebook Instagram Google" at bounding box center [183, 274] width 278 height 75
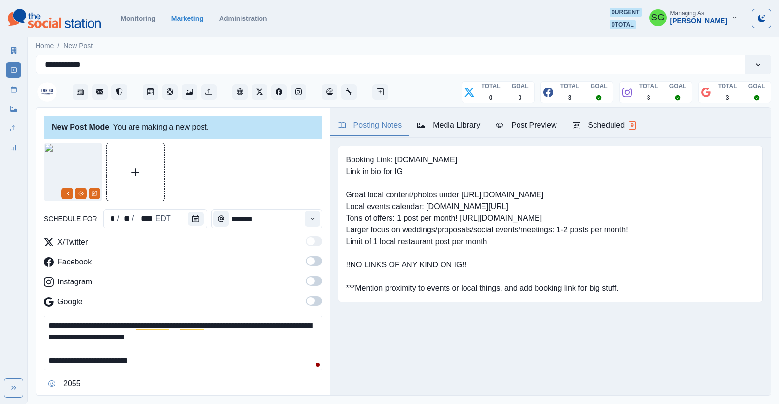
click at [312, 260] on span at bounding box center [311, 261] width 8 height 8
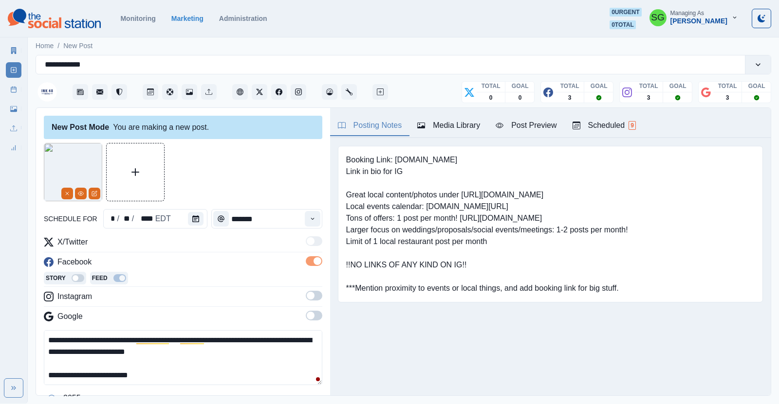
click at [316, 296] on span at bounding box center [314, 296] width 17 height 10
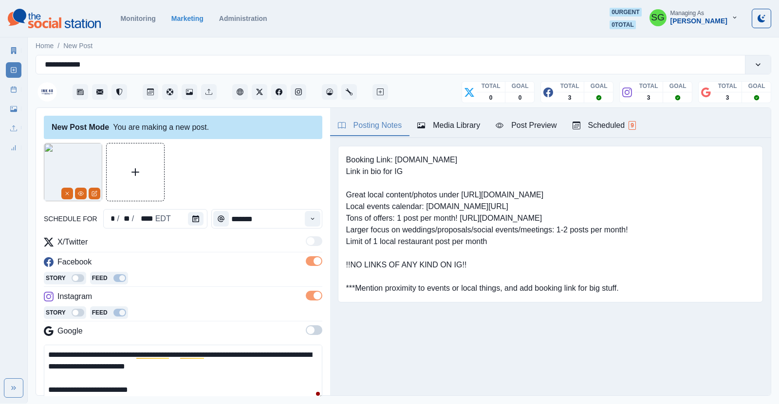
click at [315, 329] on span at bounding box center [314, 331] width 17 height 10
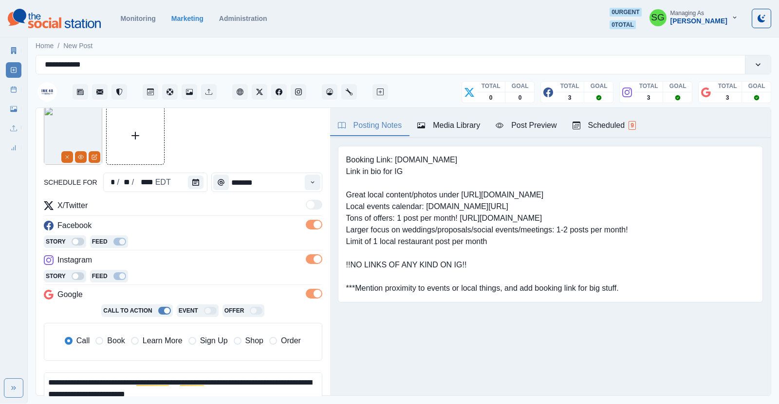
scroll to position [39, 0]
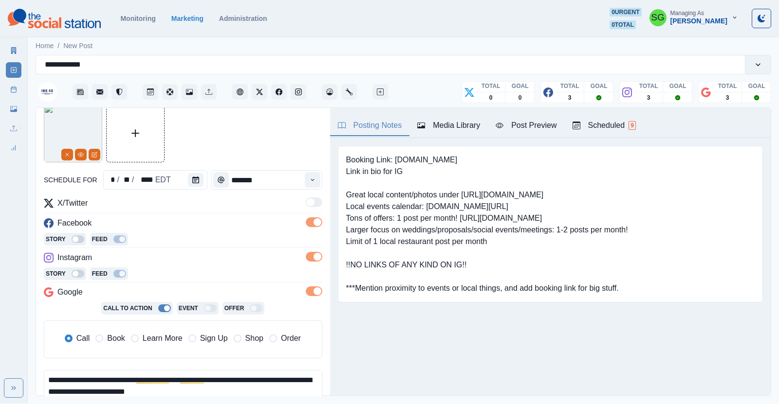
click at [147, 339] on span "Learn More" at bounding box center [163, 339] width 40 height 12
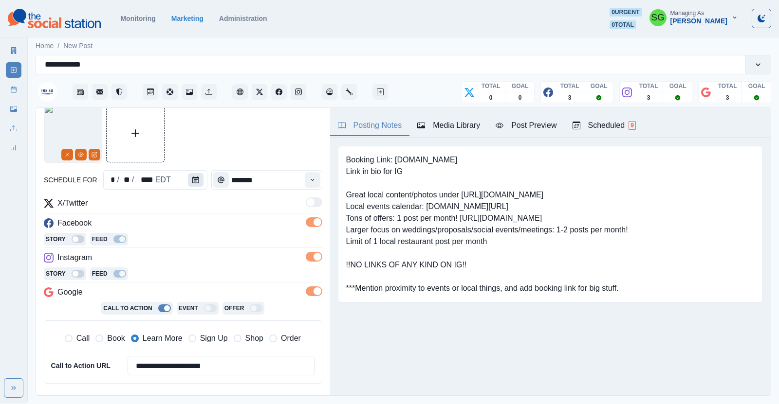
click at [193, 180] on icon "Calendar" at bounding box center [195, 180] width 7 height 7
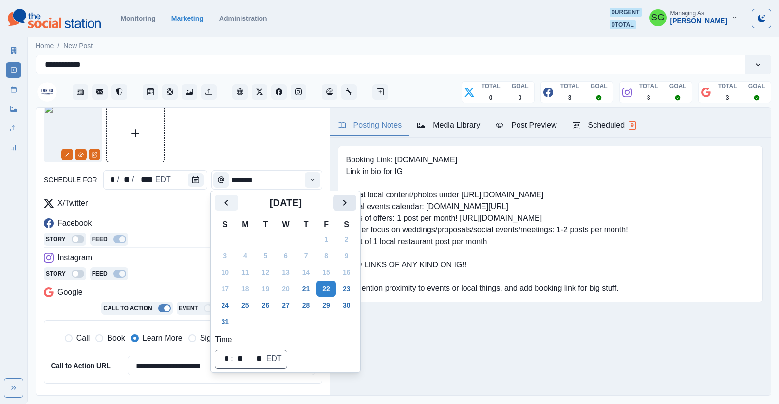
click at [341, 208] on icon "Next" at bounding box center [345, 203] width 12 height 12
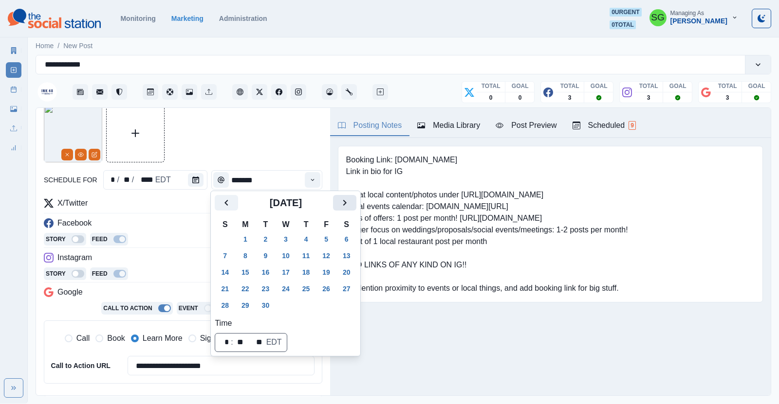
click at [341, 208] on icon "Next" at bounding box center [345, 203] width 12 height 12
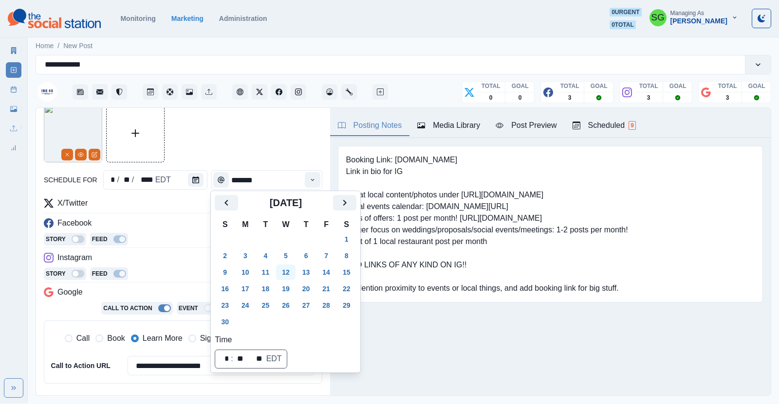
click at [288, 273] on button "12" at bounding box center [285, 273] width 19 height 16
click at [192, 233] on div "Story Feed" at bounding box center [183, 240] width 278 height 15
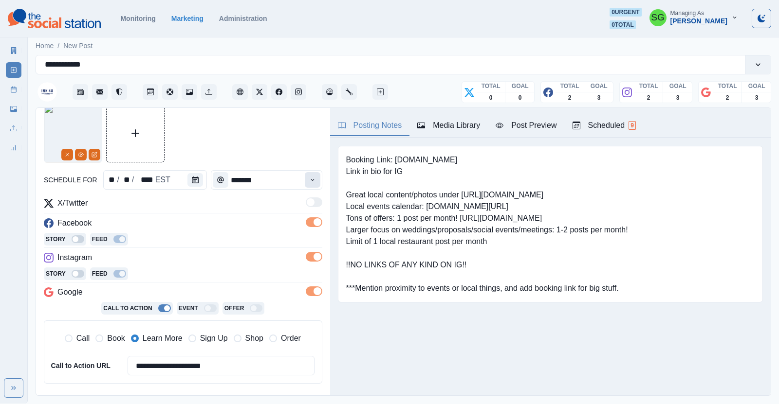
click at [312, 177] on icon "Time" at bounding box center [312, 180] width 7 height 7
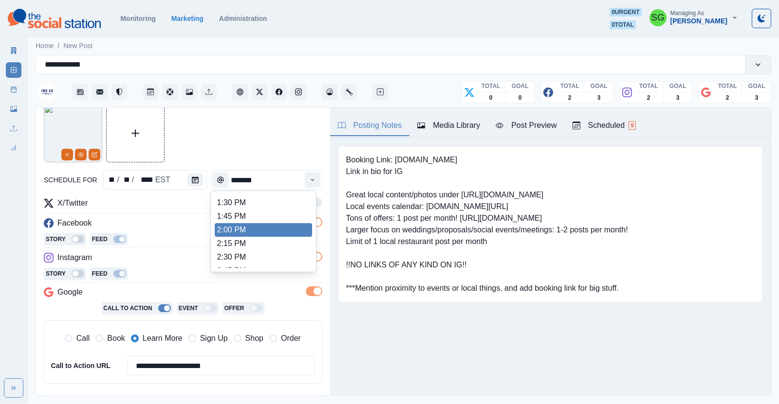
click at [258, 228] on li "2:00 PM" at bounding box center [263, 230] width 97 height 14
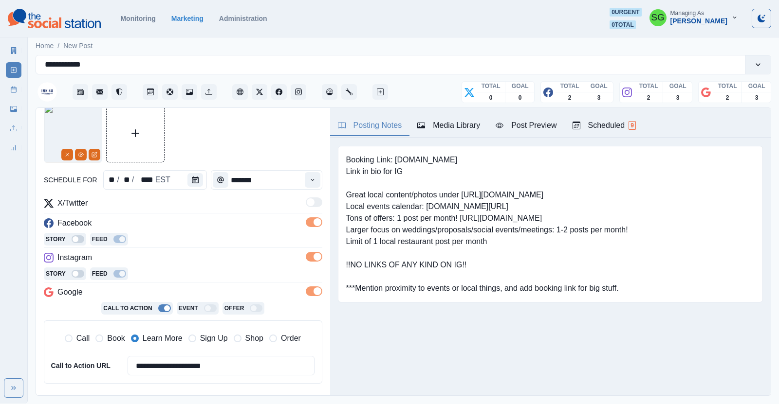
type input "*******"
click at [258, 228] on div "Facebook" at bounding box center [183, 226] width 278 height 16
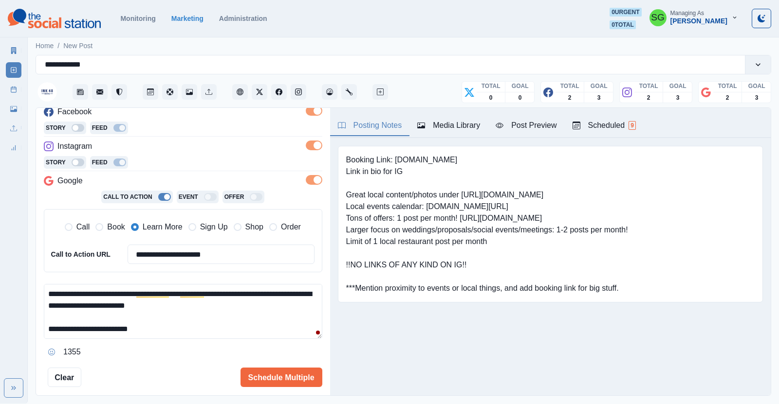
scroll to position [188, 0]
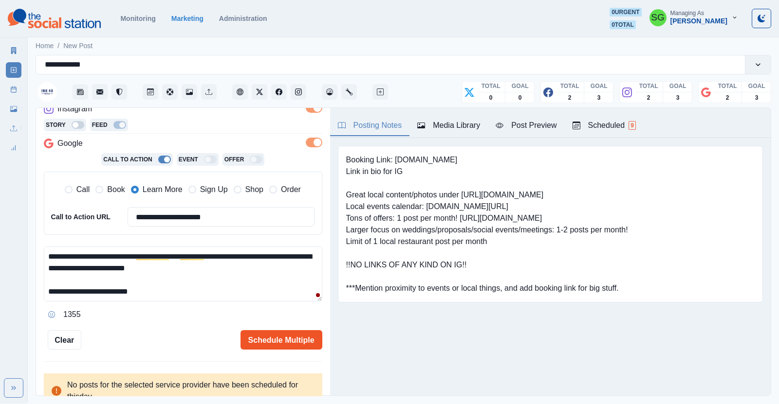
click at [263, 337] on button "Schedule Multiple" at bounding box center [281, 340] width 82 height 19
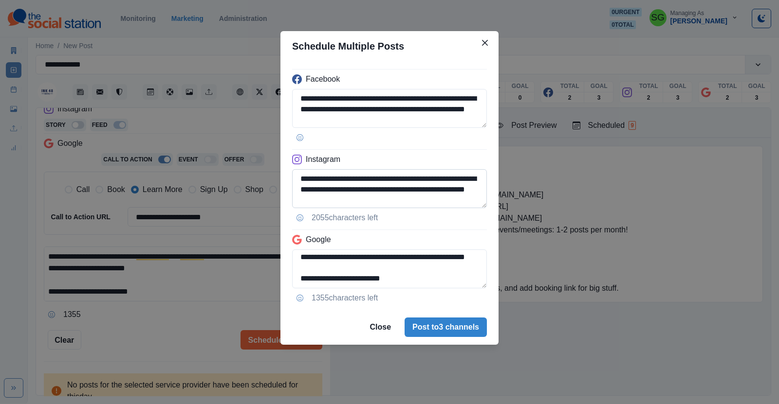
scroll to position [22, 0]
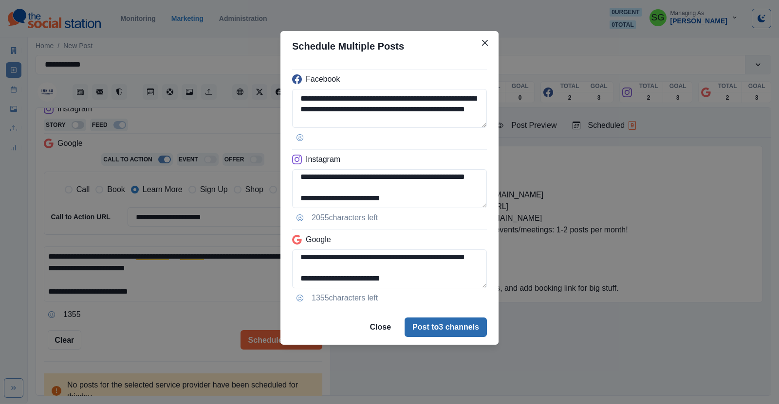
click at [427, 322] on button "Post to 3 channels" at bounding box center [445, 327] width 82 height 19
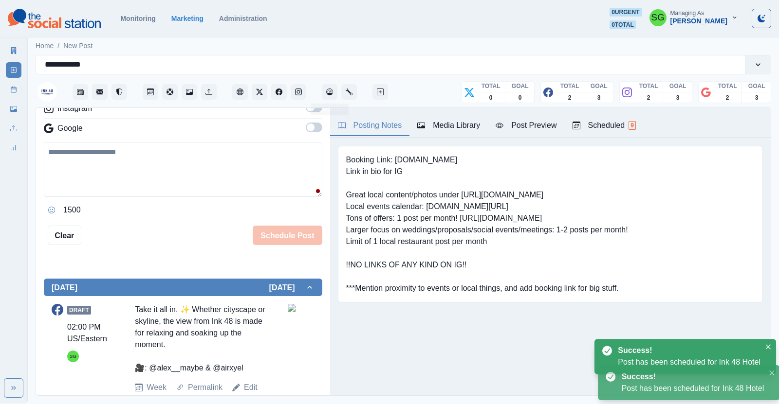
scroll to position [174, 0]
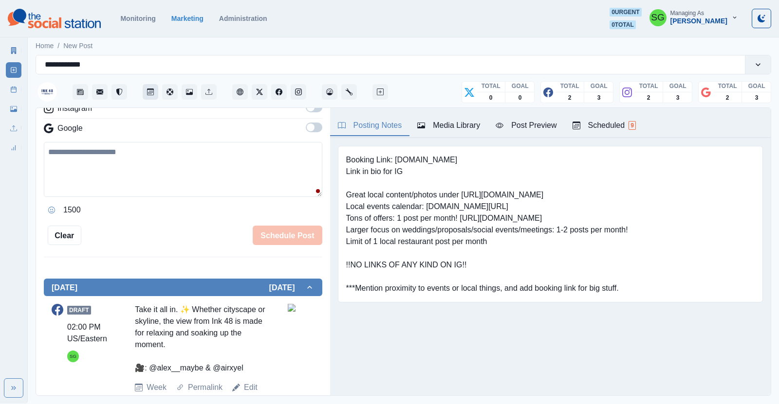
click at [151, 97] on button "Post Schedule" at bounding box center [151, 92] width 16 height 16
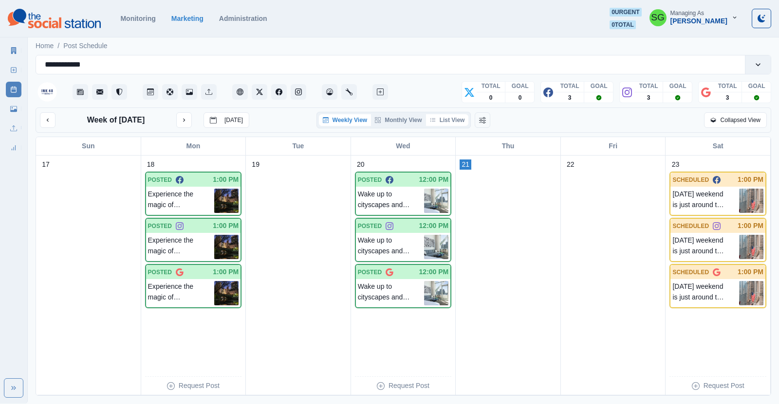
click at [450, 118] on button "List View" at bounding box center [447, 120] width 43 height 12
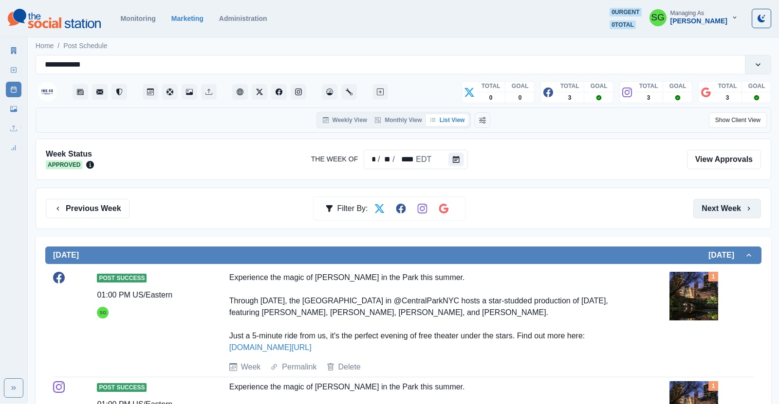
click at [708, 205] on button "Next Week" at bounding box center [727, 208] width 68 height 19
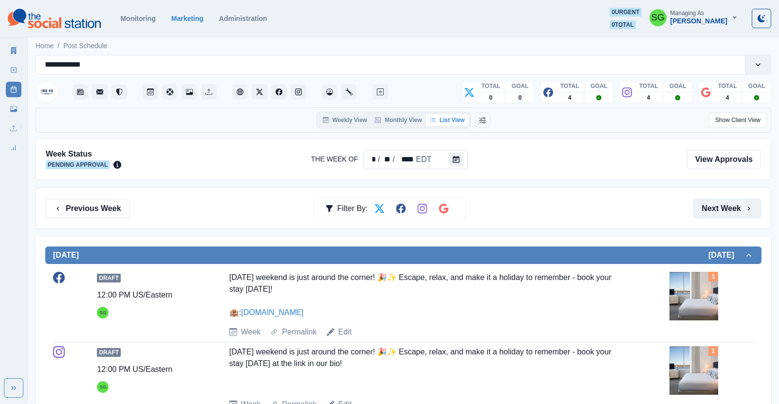
click at [728, 203] on button "Next Week" at bounding box center [727, 208] width 68 height 19
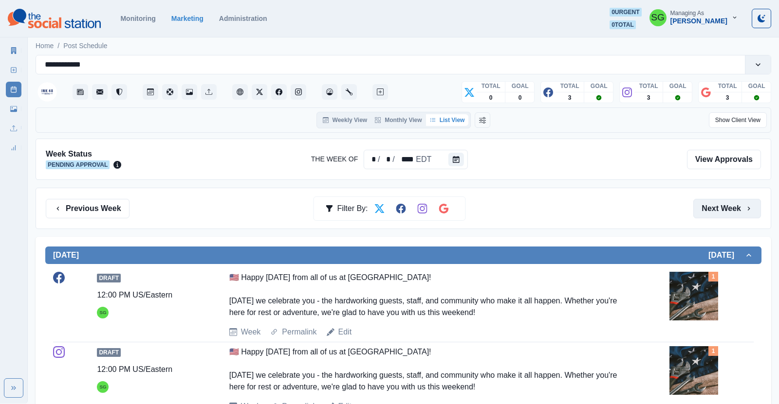
click at [706, 204] on button "Next Week" at bounding box center [727, 208] width 68 height 19
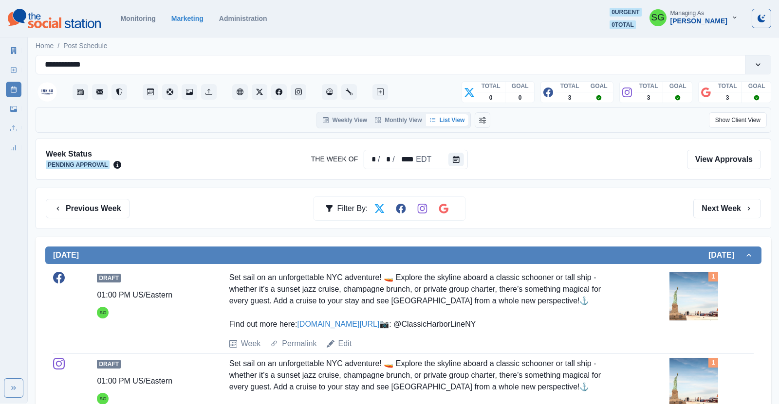
click at [703, 196] on div "Previous Week Filter By: Next Week" at bounding box center [403, 208] width 735 height 41
click at [708, 204] on button "Next Week" at bounding box center [727, 208] width 68 height 19
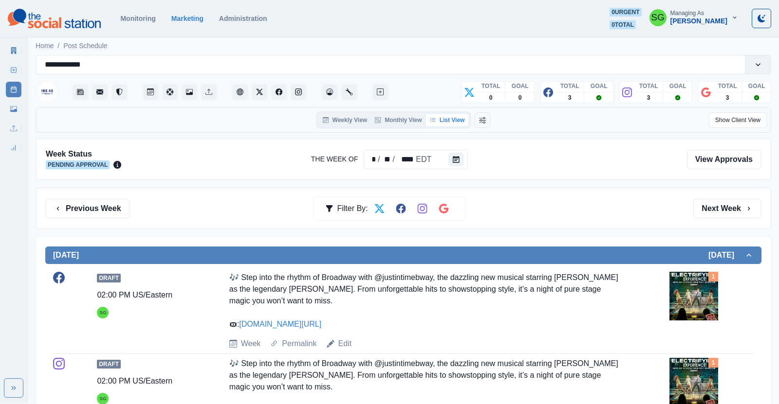
click at [692, 205] on div "Previous Week Filter By: Next Week" at bounding box center [403, 208] width 715 height 19
click at [721, 209] on button "Next Week" at bounding box center [727, 208] width 68 height 19
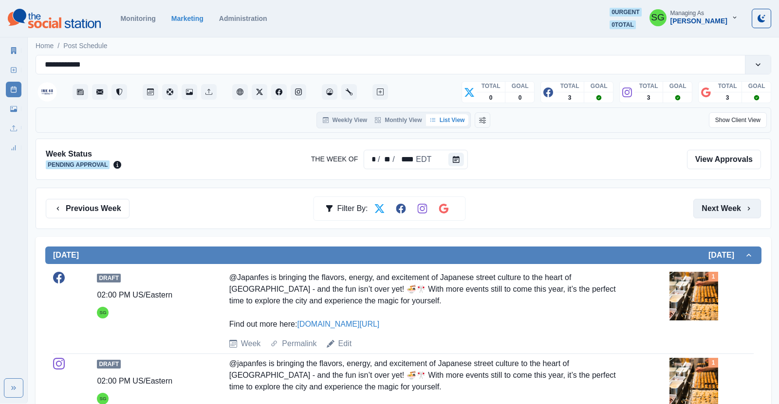
click at [727, 202] on button "Next Week" at bounding box center [727, 208] width 68 height 19
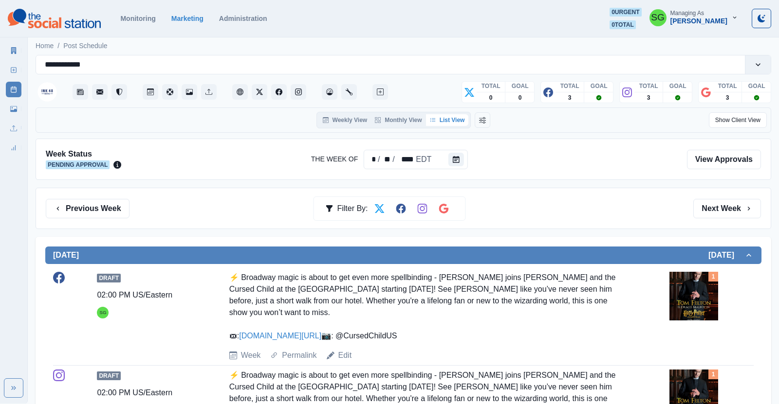
click at [724, 197] on div "Previous Week Filter By: Next Week" at bounding box center [403, 208] width 735 height 41
click at [719, 202] on button "Next Week" at bounding box center [727, 208] width 68 height 19
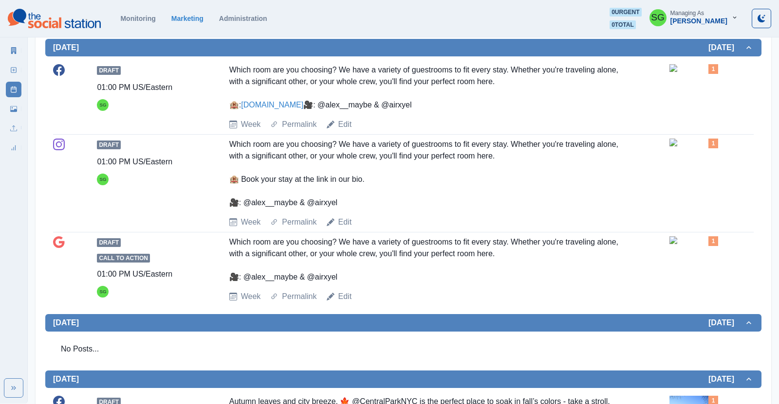
scroll to position [662, 0]
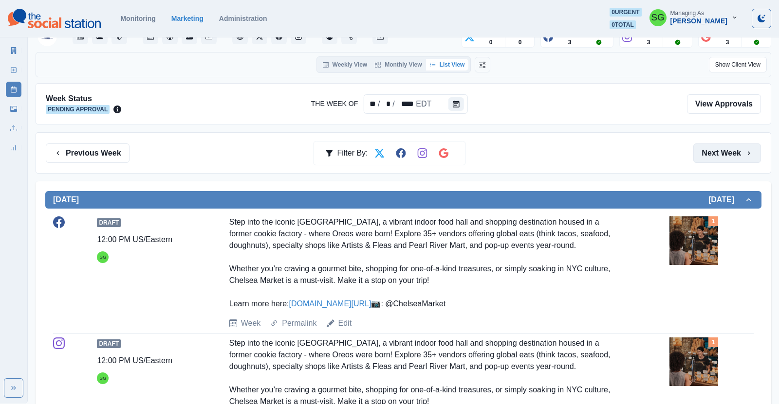
click at [712, 147] on button "Next Week" at bounding box center [727, 153] width 68 height 19
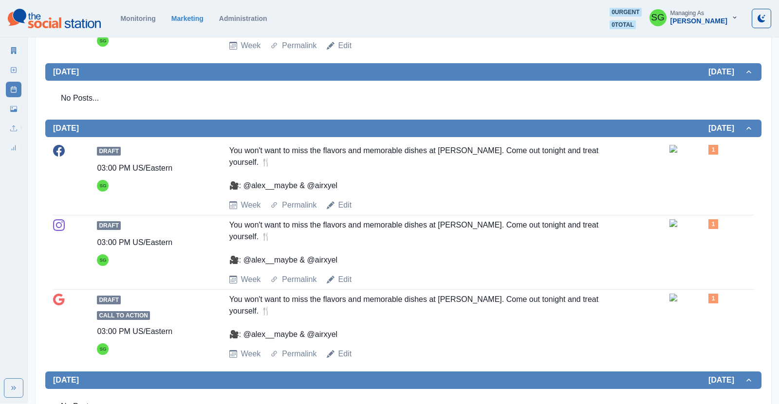
scroll to position [467, 0]
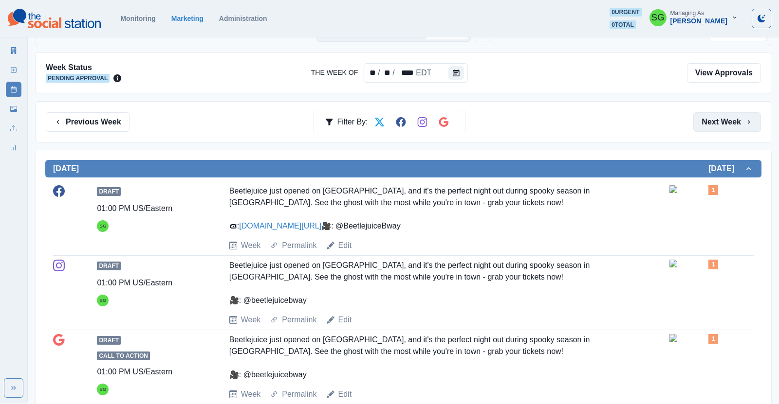
click at [705, 130] on button "Next Week" at bounding box center [727, 121] width 68 height 19
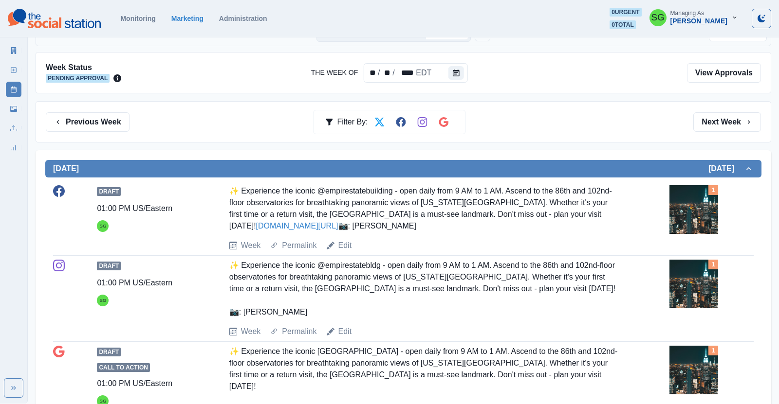
scroll to position [74, 0]
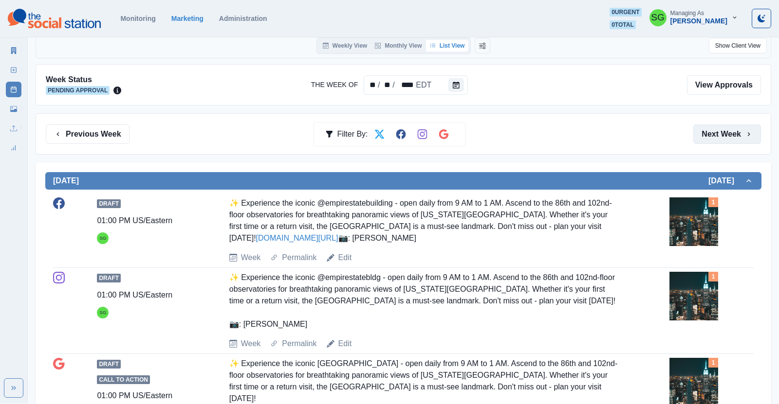
click at [702, 135] on button "Next Week" at bounding box center [727, 134] width 68 height 19
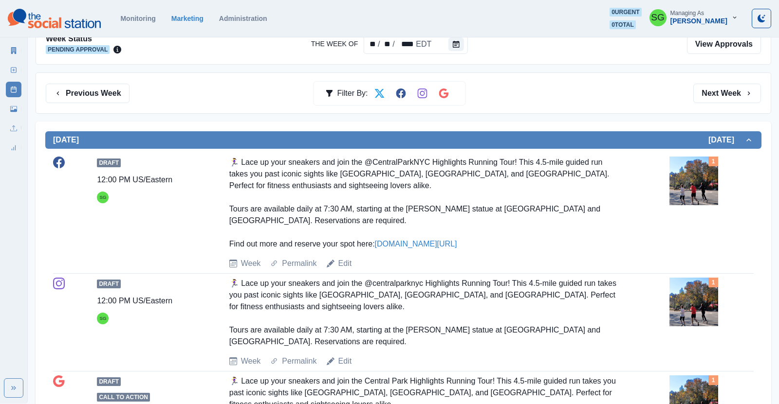
scroll to position [107, 0]
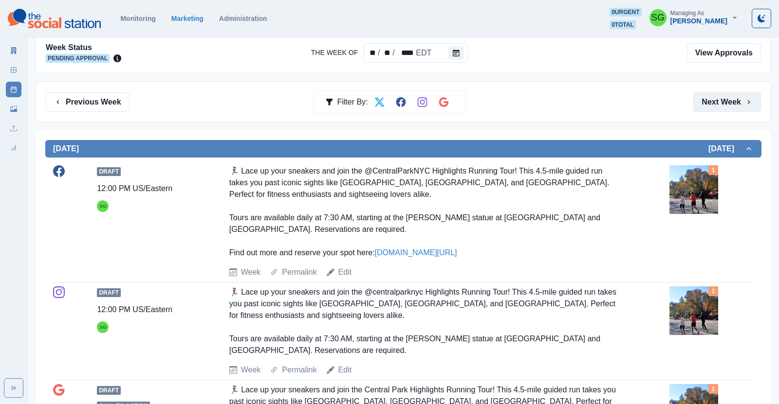
click at [721, 97] on button "Next Week" at bounding box center [727, 101] width 68 height 19
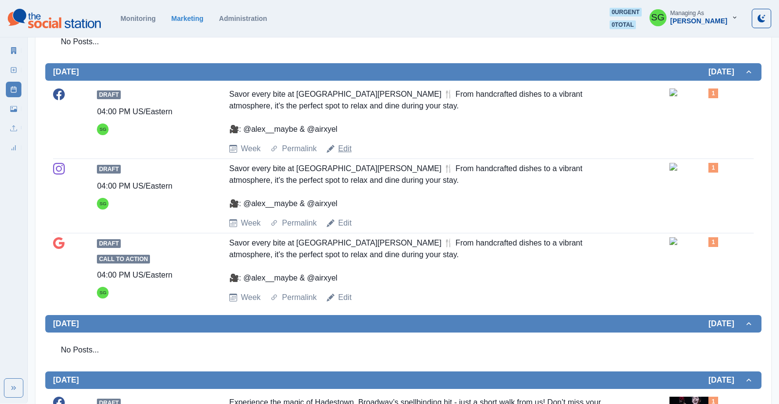
click at [338, 155] on link "Edit" at bounding box center [345, 149] width 14 height 12
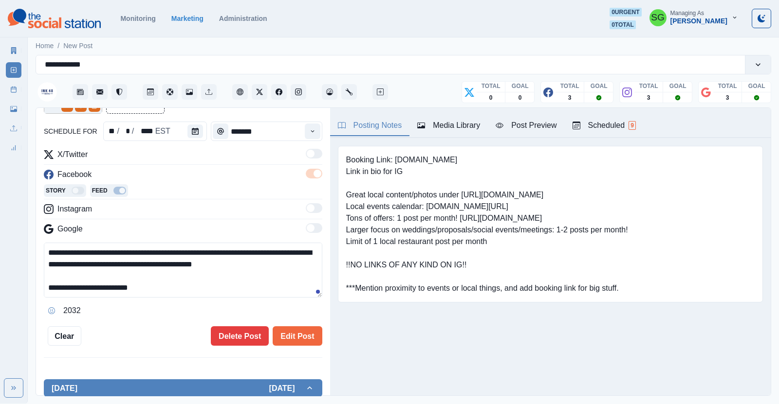
scroll to position [110, 0]
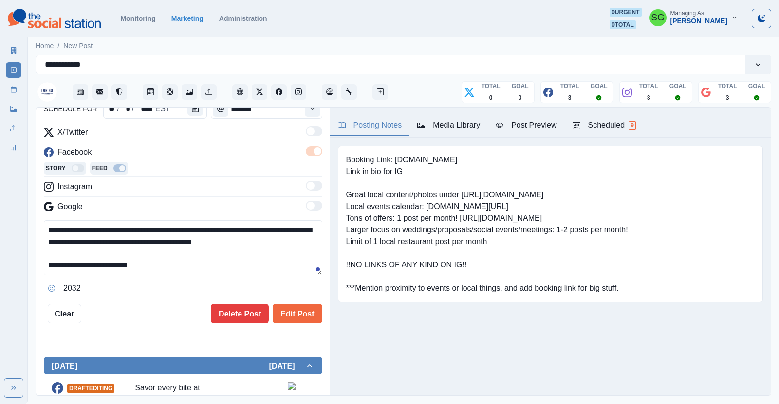
click at [153, 230] on textarea "**********" at bounding box center [183, 247] width 278 height 55
type textarea "**********"
click at [300, 314] on button "Edit Post" at bounding box center [297, 313] width 49 height 19
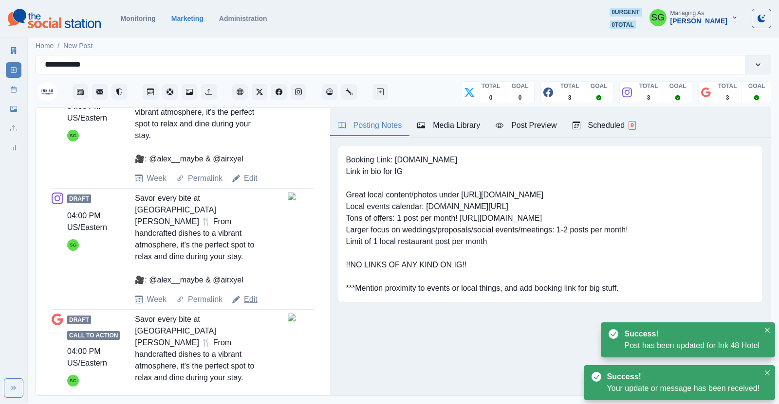
click at [248, 294] on link "Edit" at bounding box center [251, 300] width 14 height 12
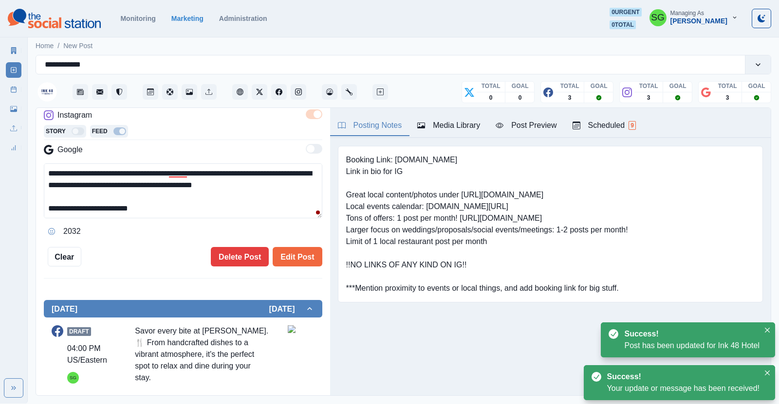
scroll to position [86, 0]
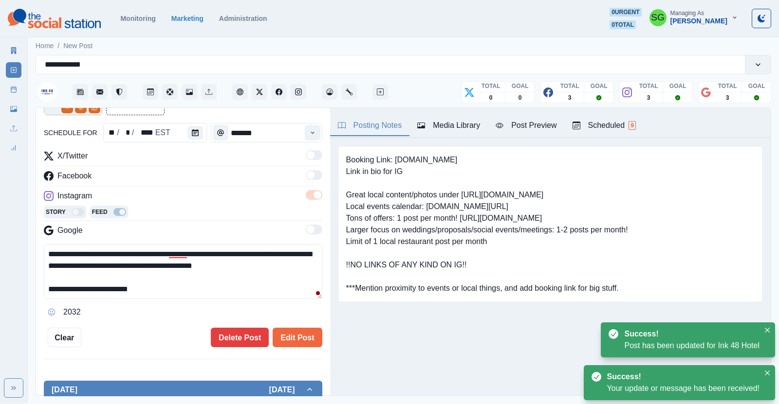
click at [155, 254] on textarea "**********" at bounding box center [183, 271] width 278 height 55
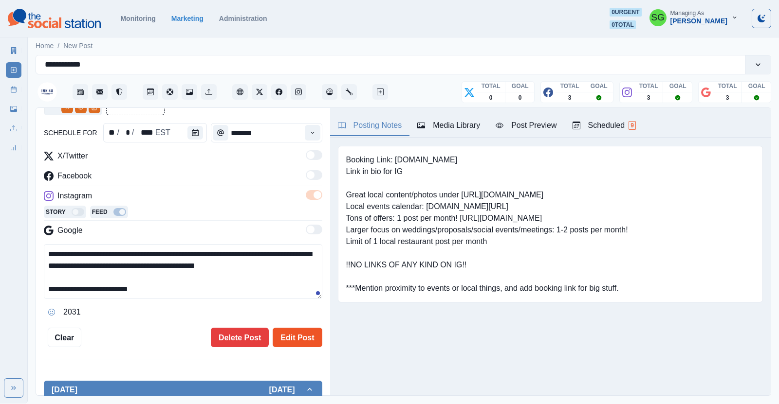
type textarea "**********"
click at [281, 335] on button "Edit Post" at bounding box center [297, 337] width 49 height 19
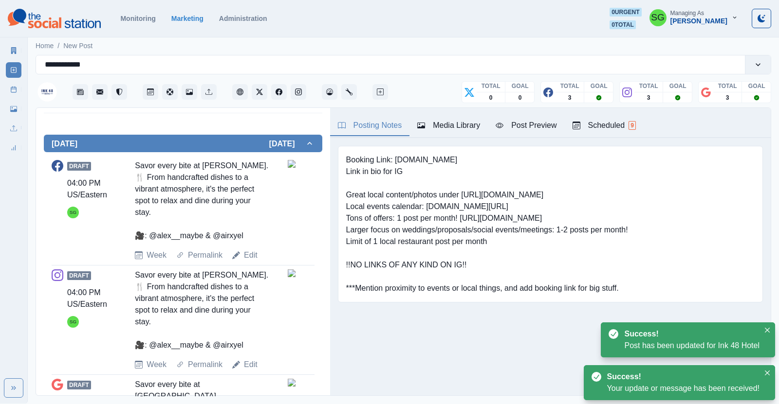
scroll to position [395, 0]
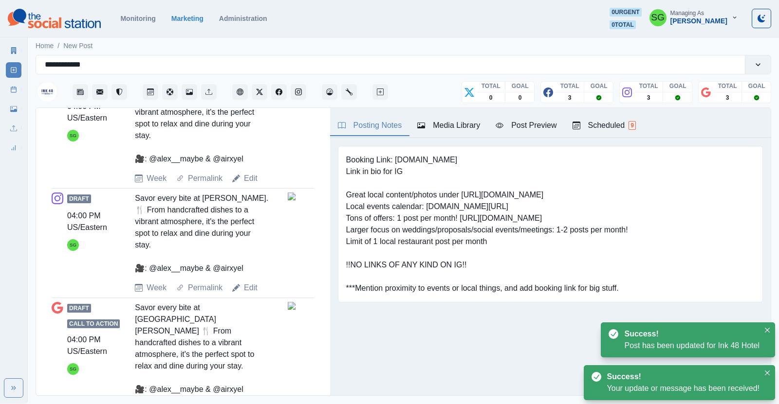
click at [255, 404] on link "Edit" at bounding box center [251, 410] width 14 height 12
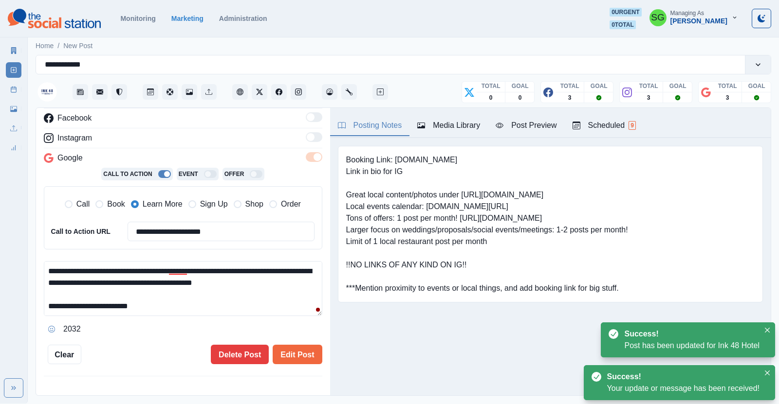
scroll to position [133, 0]
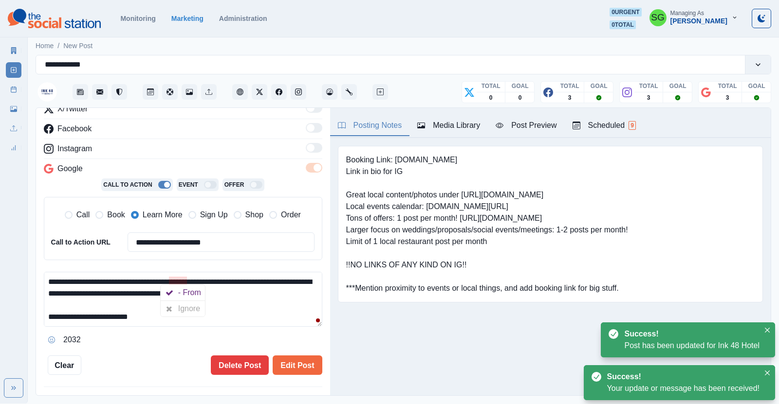
click at [154, 279] on textarea "**********" at bounding box center [183, 299] width 278 height 55
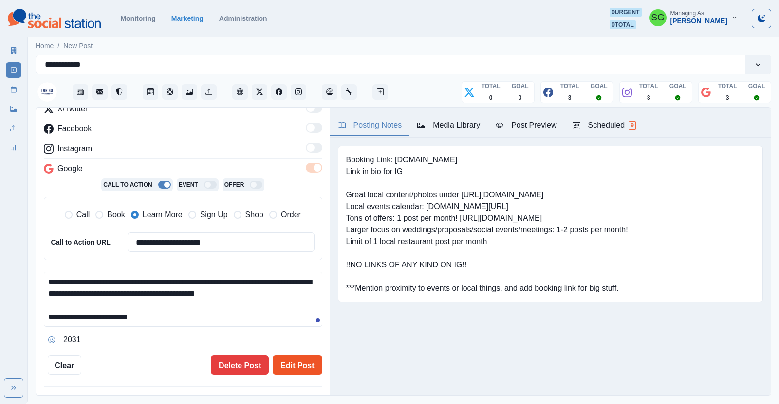
type textarea "**********"
click at [303, 360] on button "Edit Post" at bounding box center [297, 365] width 49 height 19
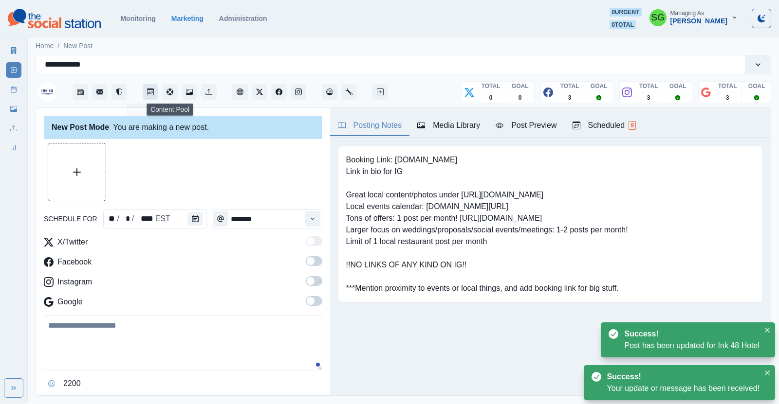
click at [154, 88] on button "Post Schedule" at bounding box center [151, 92] width 16 height 16
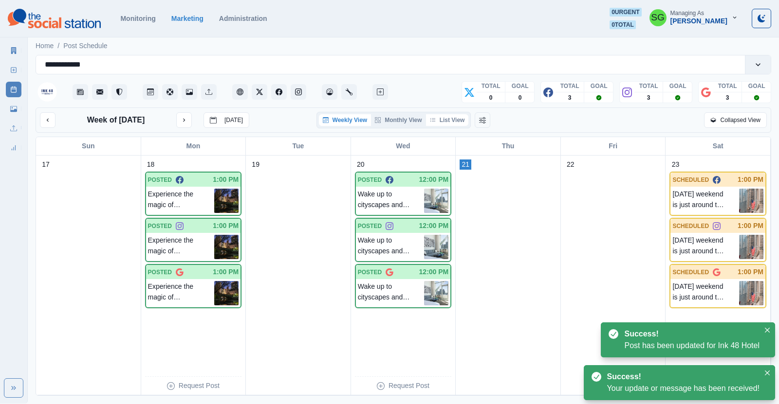
click at [448, 116] on button "List View" at bounding box center [447, 120] width 43 height 12
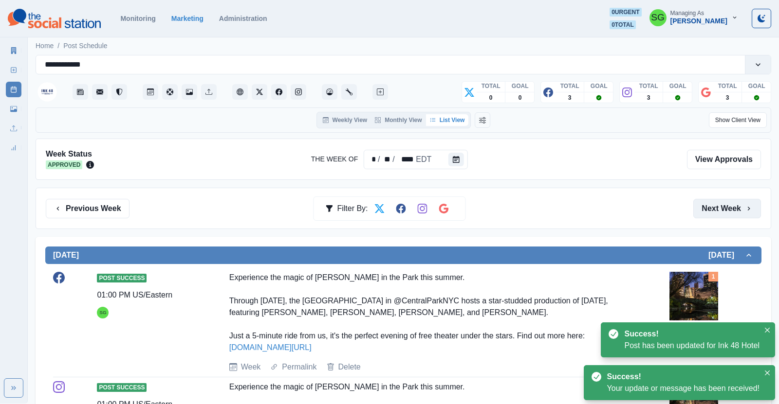
click at [735, 201] on button "Next Week" at bounding box center [727, 208] width 68 height 19
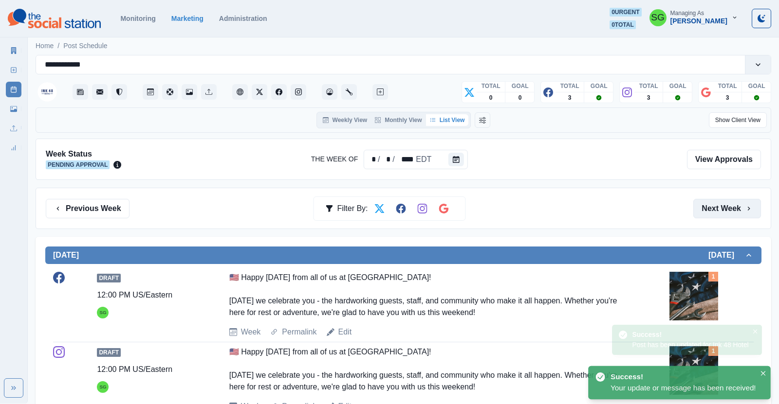
click at [735, 201] on button "Next Week" at bounding box center [727, 208] width 68 height 19
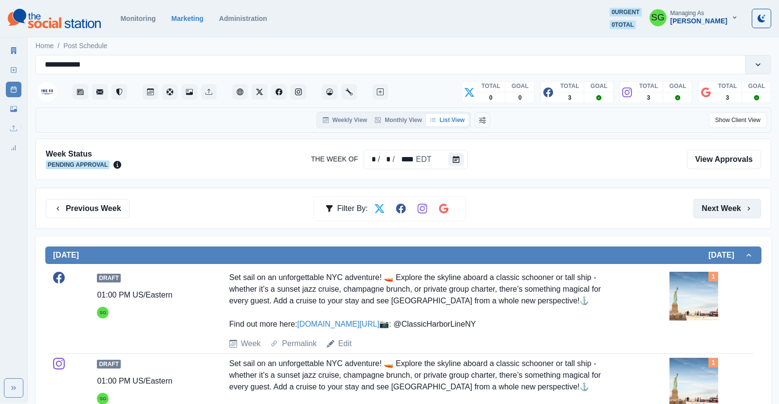
click at [735, 201] on button "Next Week" at bounding box center [727, 208] width 68 height 19
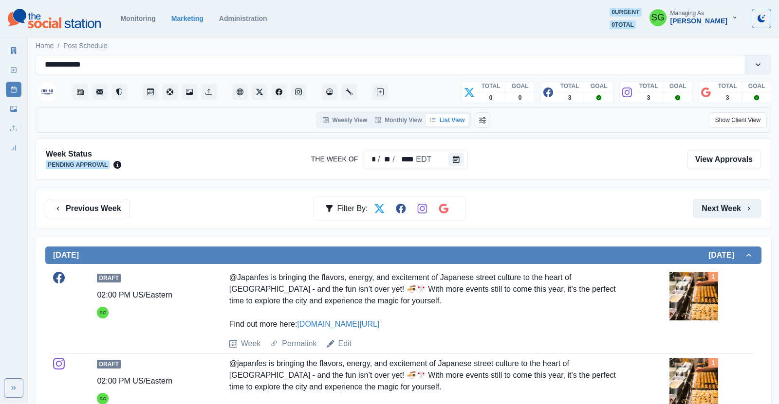
click at [735, 201] on button "Next Week" at bounding box center [727, 208] width 68 height 19
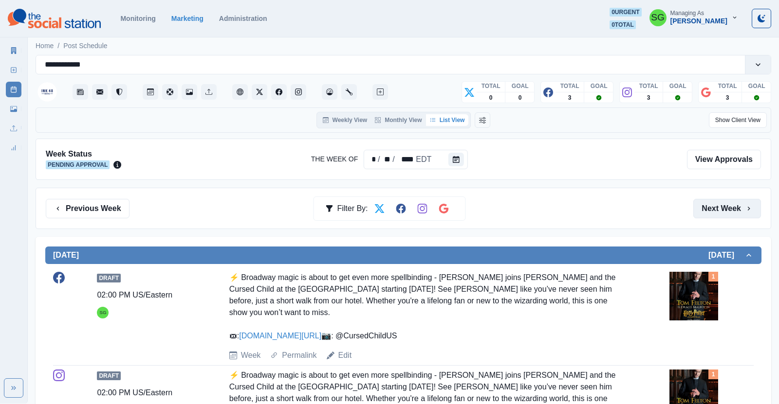
click at [735, 201] on button "Next Week" at bounding box center [727, 208] width 68 height 19
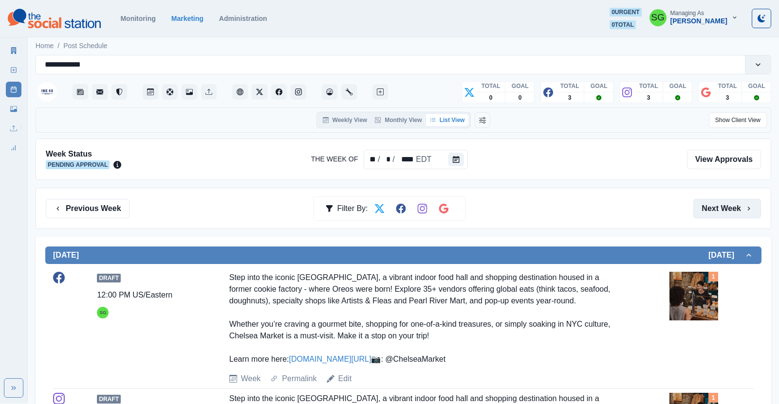
click at [735, 201] on button "Next Week" at bounding box center [727, 208] width 68 height 19
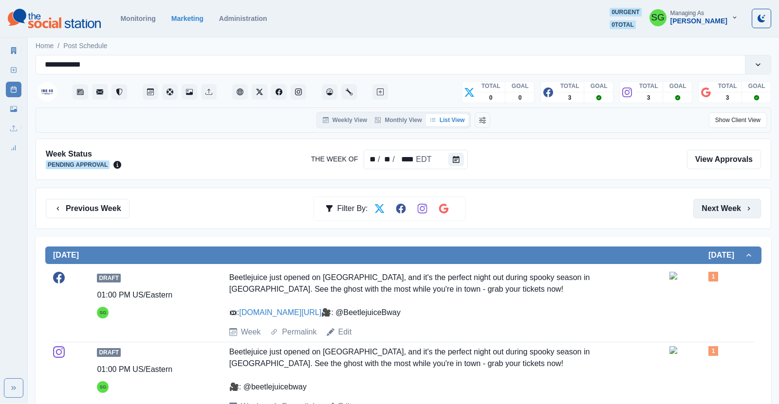
click at [735, 201] on button "Next Week" at bounding box center [727, 208] width 68 height 19
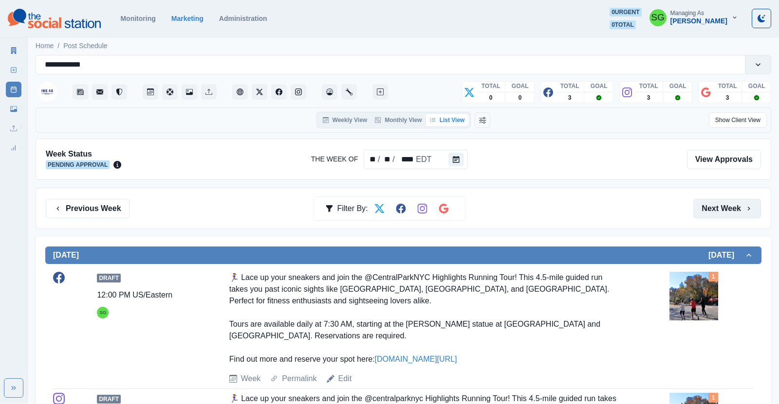
click at [735, 201] on button "Next Week" at bounding box center [727, 208] width 68 height 19
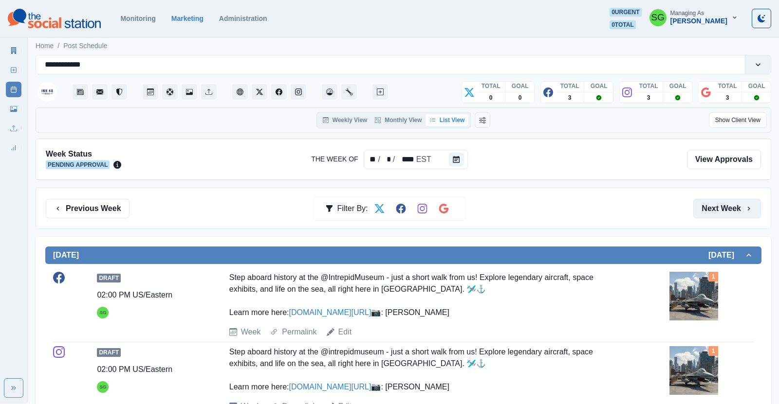
click at [735, 201] on button "Next Week" at bounding box center [727, 208] width 68 height 19
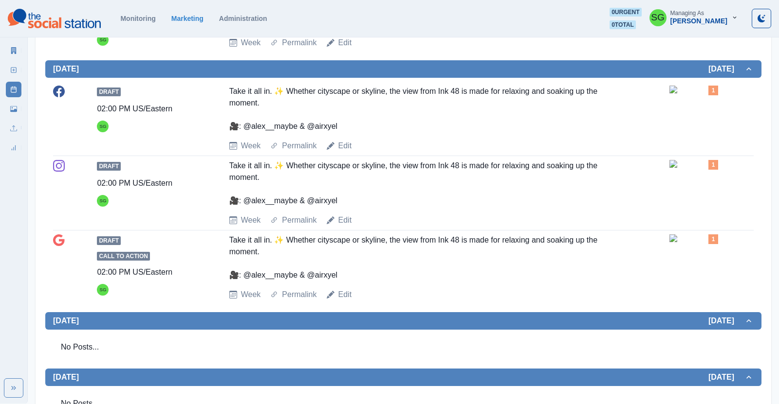
scroll to position [489, 0]
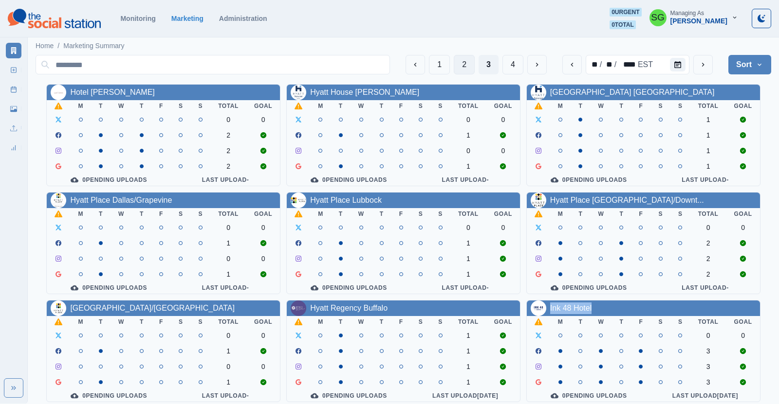
click at [466, 66] on button "2" at bounding box center [464, 64] width 21 height 19
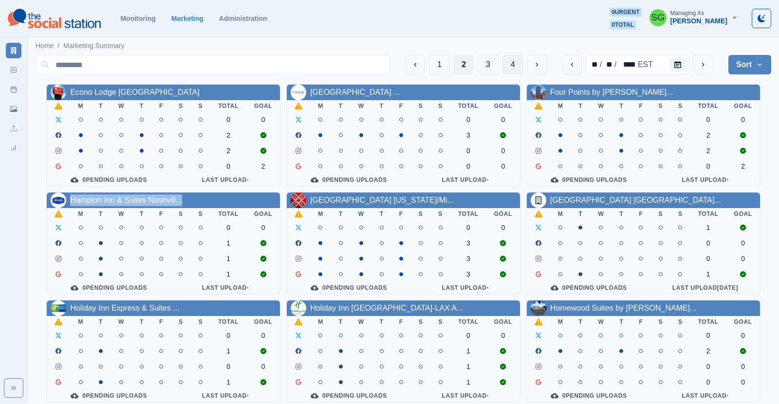
click at [513, 58] on button "4" at bounding box center [512, 64] width 21 height 19
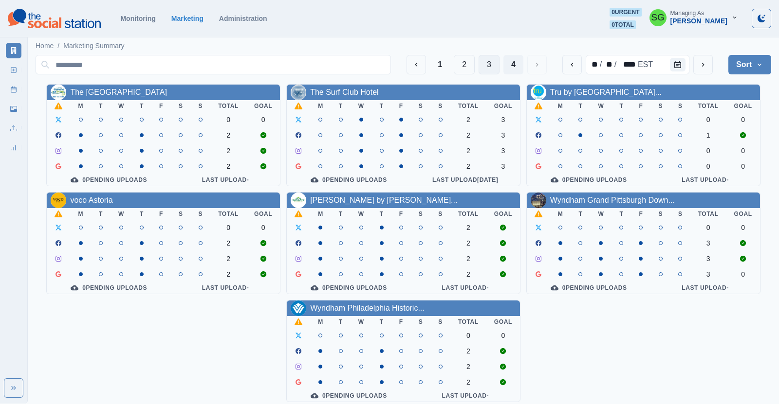
click at [485, 67] on button "3" at bounding box center [488, 64] width 21 height 19
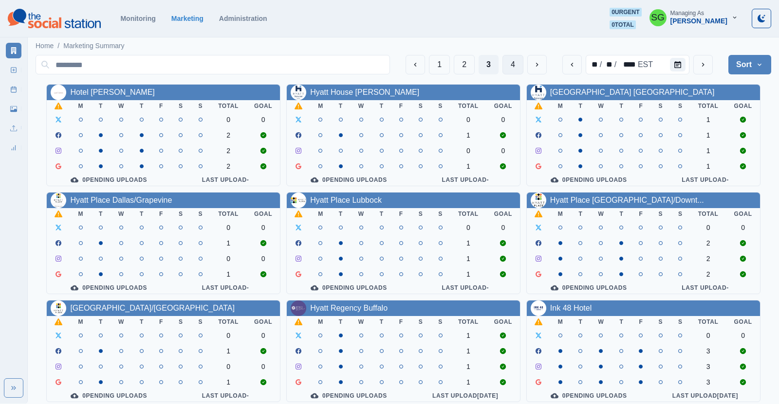
click at [515, 61] on button "4" at bounding box center [512, 64] width 21 height 19
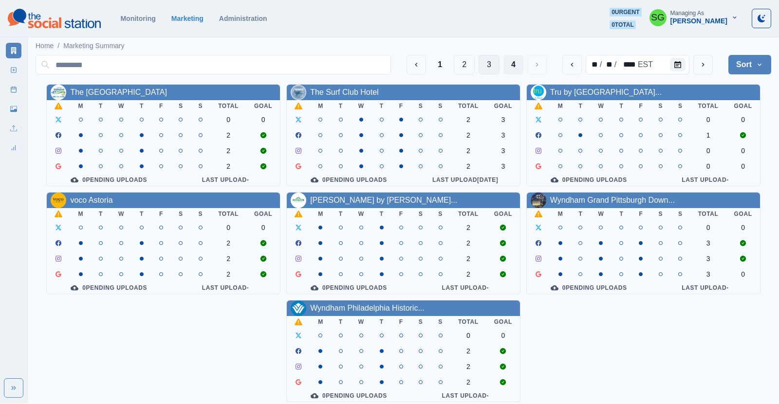
click at [489, 66] on button "3" at bounding box center [488, 64] width 21 height 19
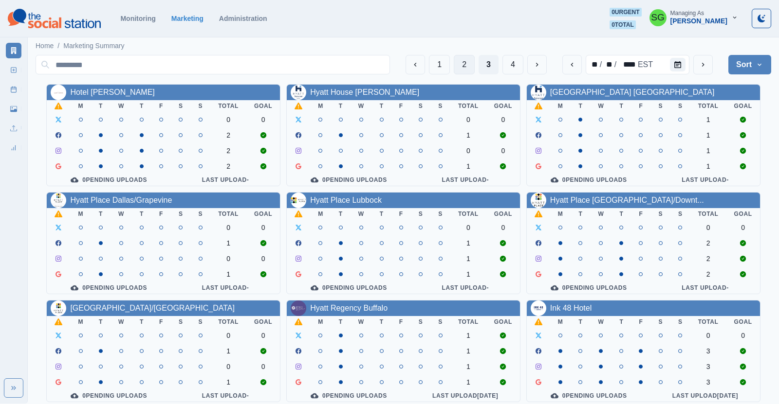
click at [460, 63] on button "2" at bounding box center [464, 64] width 21 height 19
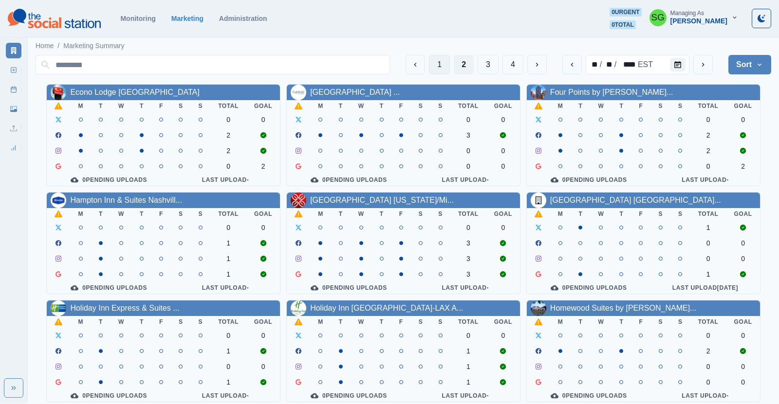
click at [443, 65] on button "1" at bounding box center [439, 64] width 21 height 19
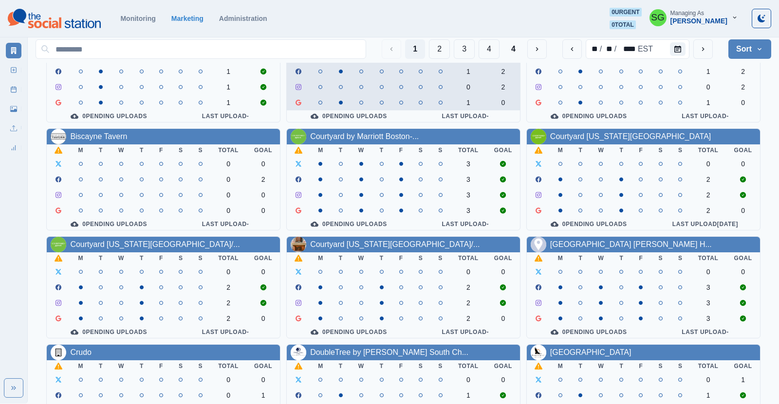
scroll to position [118, 0]
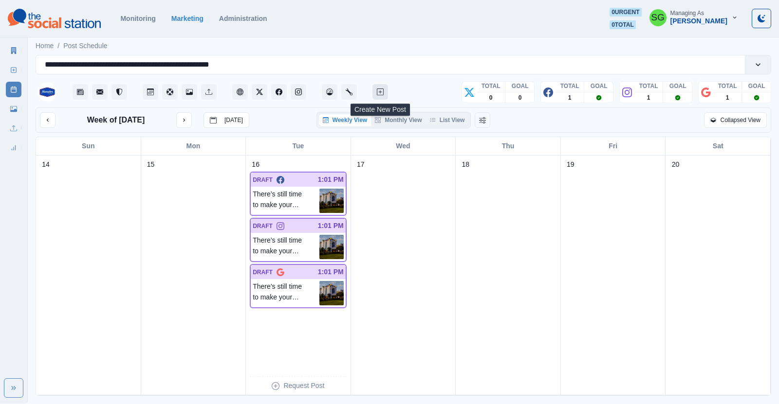
click at [382, 88] on button "Create New Post" at bounding box center [380, 92] width 16 height 16
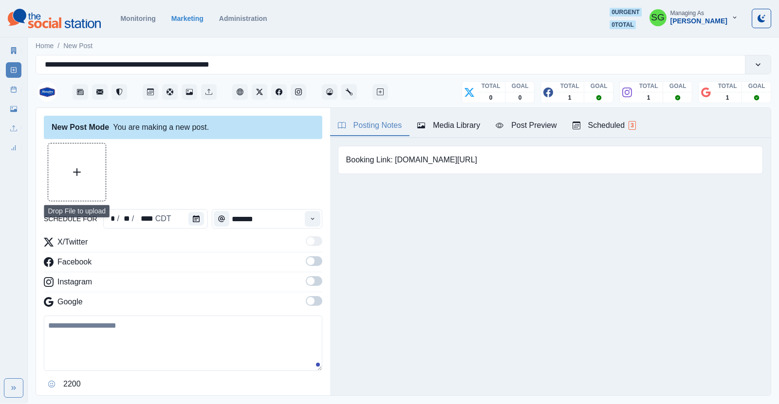
click at [90, 172] on button "Upload Media" at bounding box center [76, 172] width 57 height 57
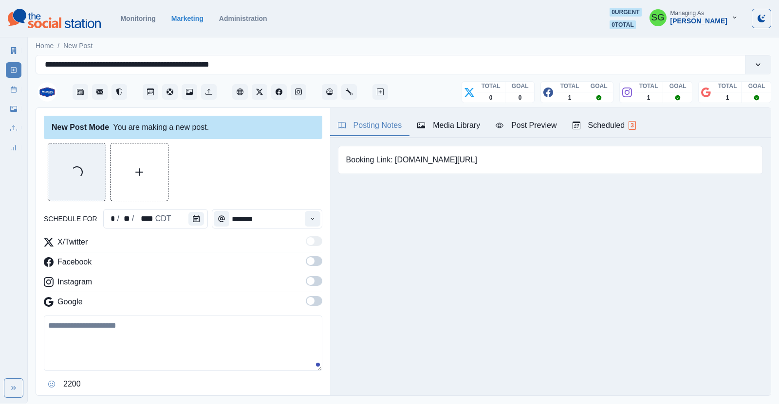
click at [124, 344] on textarea at bounding box center [183, 343] width 278 height 55
click at [196, 224] on button "Calendar" at bounding box center [196, 219] width 16 height 14
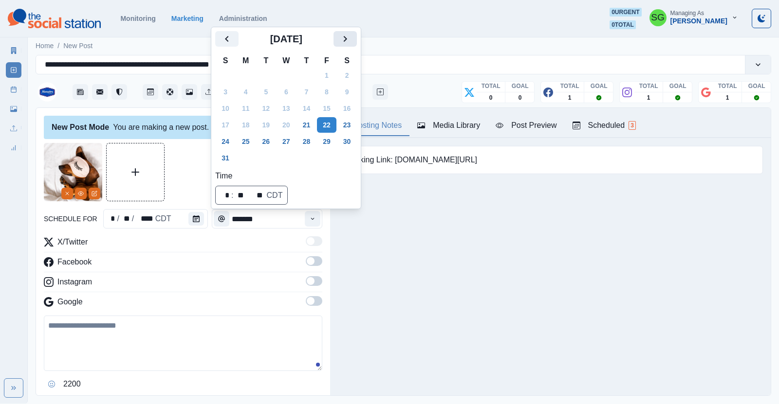
click at [346, 40] on icon "Next" at bounding box center [345, 39] width 12 height 12
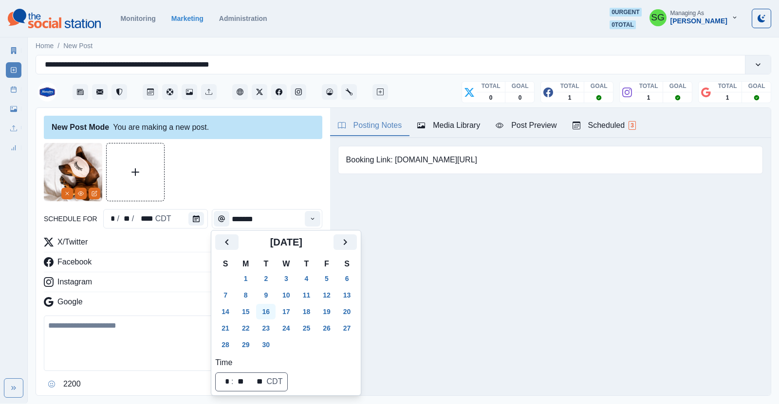
click at [271, 311] on button "16" at bounding box center [265, 312] width 19 height 16
click at [308, 222] on button "Time" at bounding box center [313, 219] width 16 height 16
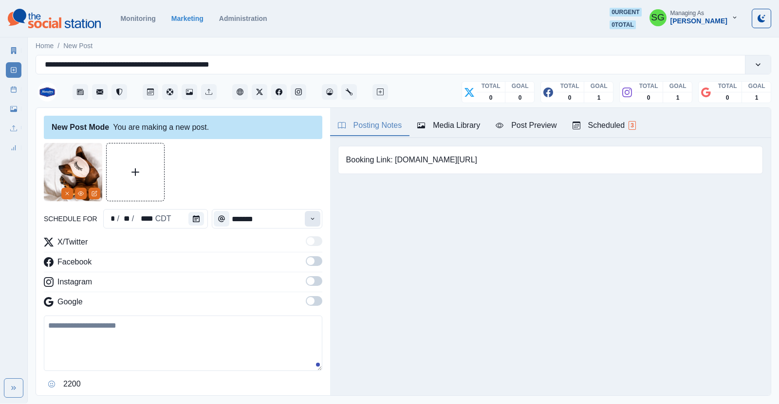
click at [308, 222] on button "Time" at bounding box center [313, 219] width 16 height 16
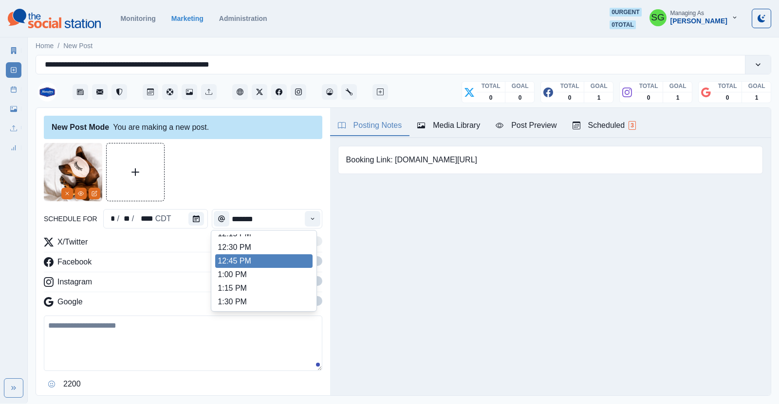
scroll to position [249, 0]
click at [252, 262] on li "1:00 PM" at bounding box center [263, 265] width 97 height 14
type input "*******"
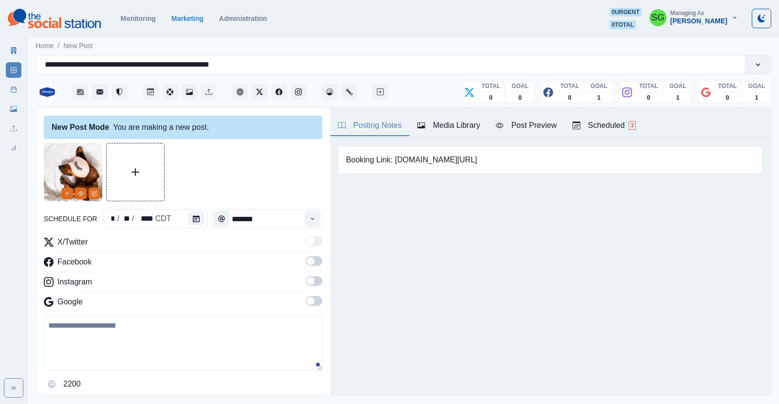
click at [208, 328] on textarea at bounding box center [183, 343] width 278 height 55
paste textarea "**********"
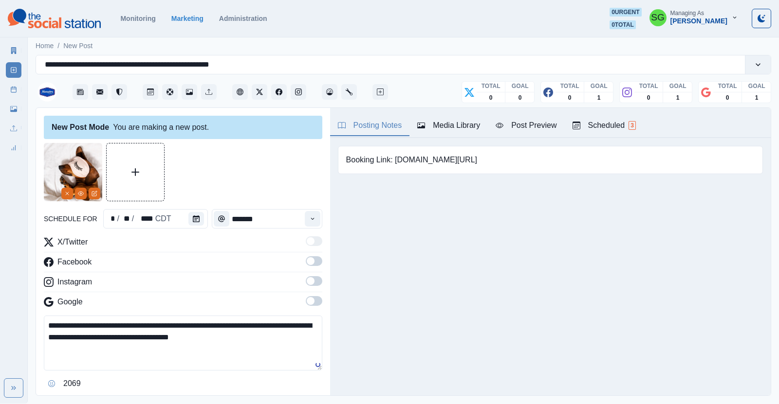
click at [129, 327] on textarea "**********" at bounding box center [183, 343] width 278 height 55
click at [311, 257] on span at bounding box center [311, 261] width 8 height 8
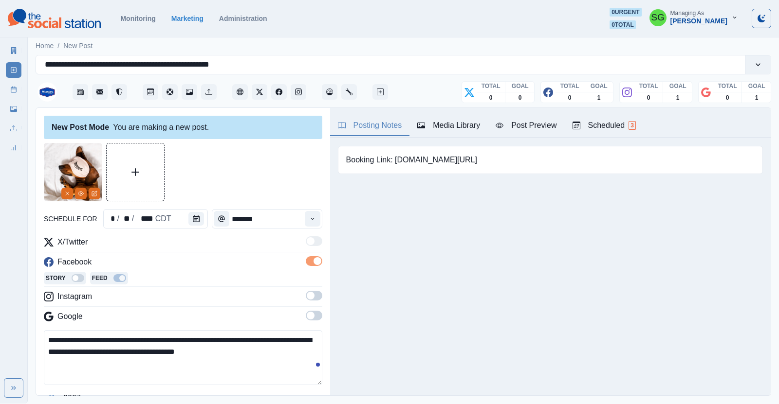
click at [314, 293] on span at bounding box center [314, 296] width 17 height 10
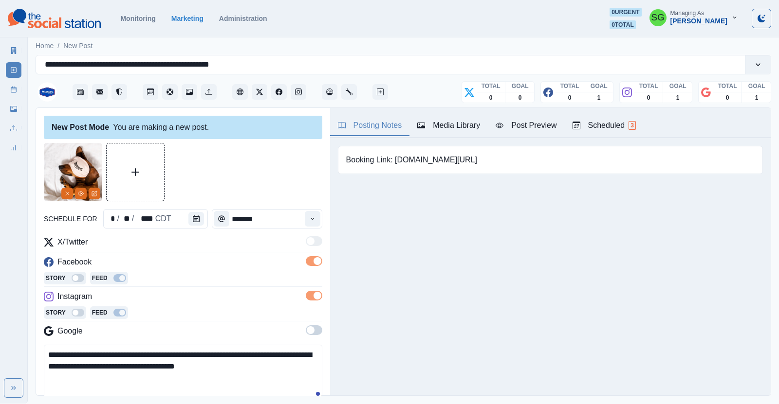
click at [312, 327] on span at bounding box center [311, 331] width 8 height 8
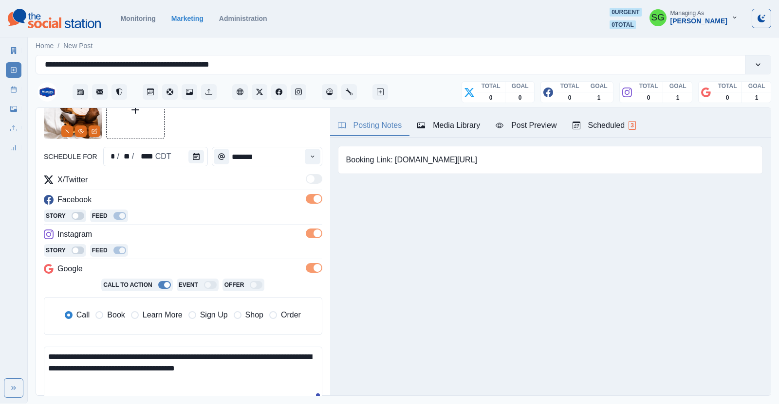
scroll to position [91, 0]
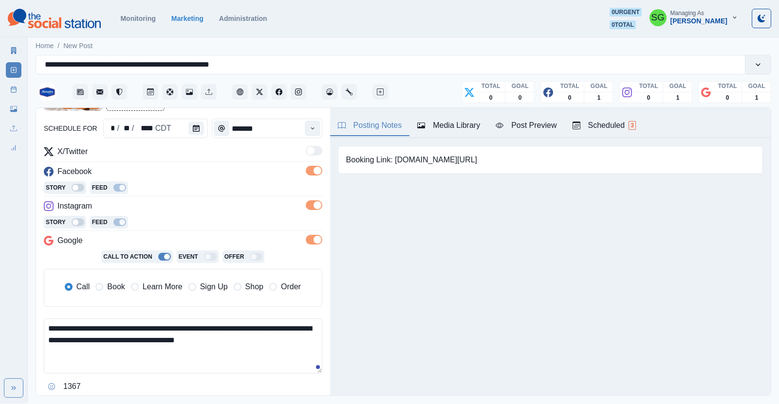
click at [113, 286] on span "Book" at bounding box center [116, 287] width 18 height 12
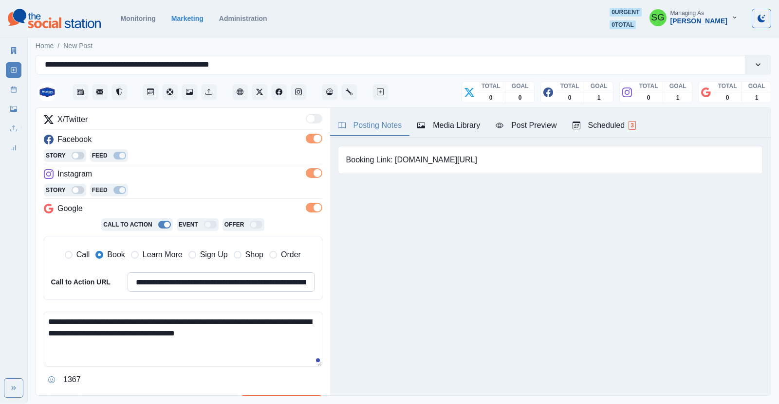
scroll to position [124, 0]
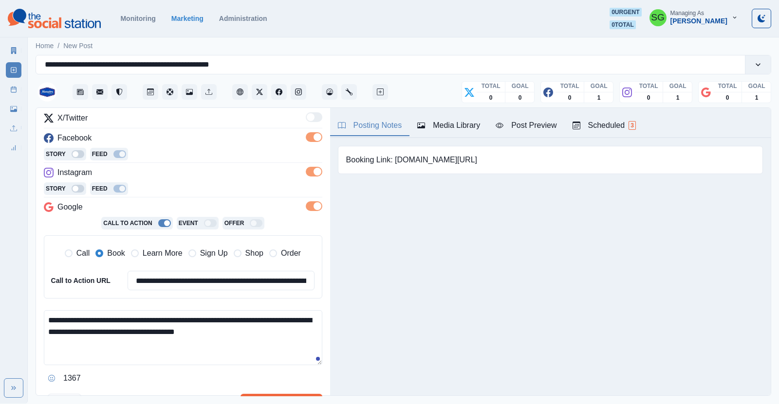
click at [234, 331] on textarea "**********" at bounding box center [183, 338] width 278 height 55
paste textarea "**"
drag, startPoint x: 469, startPoint y: 162, endPoint x: 395, endPoint y: 166, distance: 73.6
click at [395, 166] on div "Booking Link: [DOMAIN_NAME][URL]" at bounding box center [550, 160] width 425 height 28
copy pre "[DOMAIN_NAME][URL]"
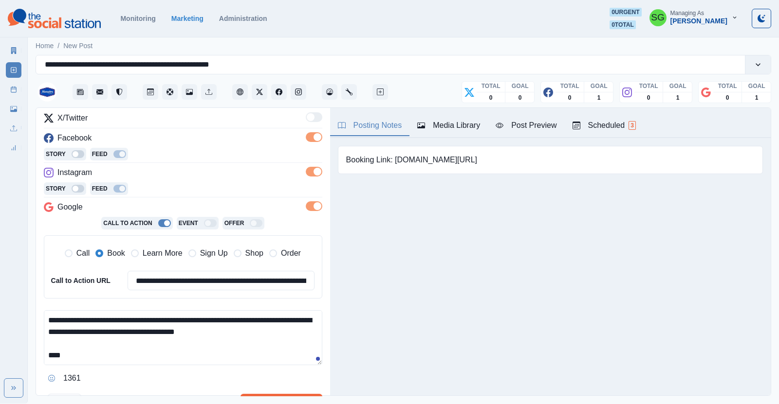
click at [161, 353] on textarea "**********" at bounding box center [183, 338] width 278 height 55
paste textarea "**********"
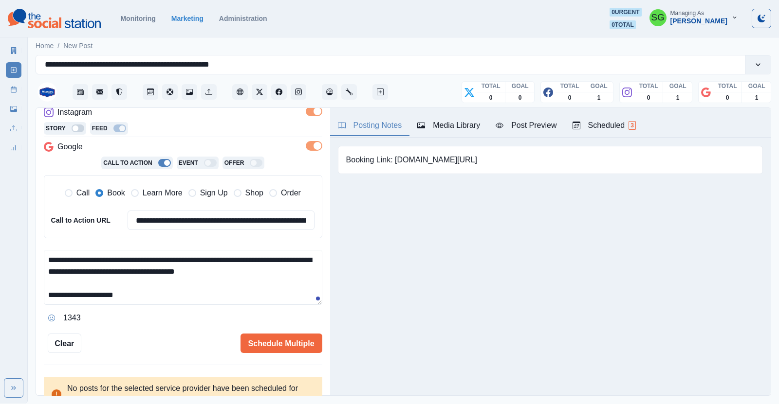
scroll to position [192, 0]
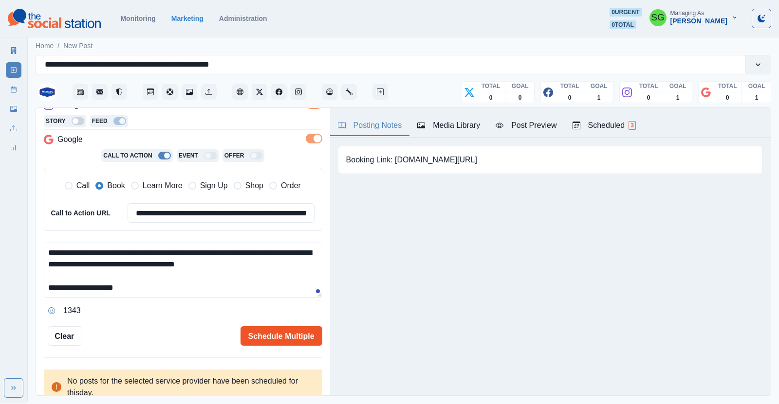
type textarea "**********"
click at [257, 335] on button "Schedule Multiple" at bounding box center [281, 336] width 82 height 19
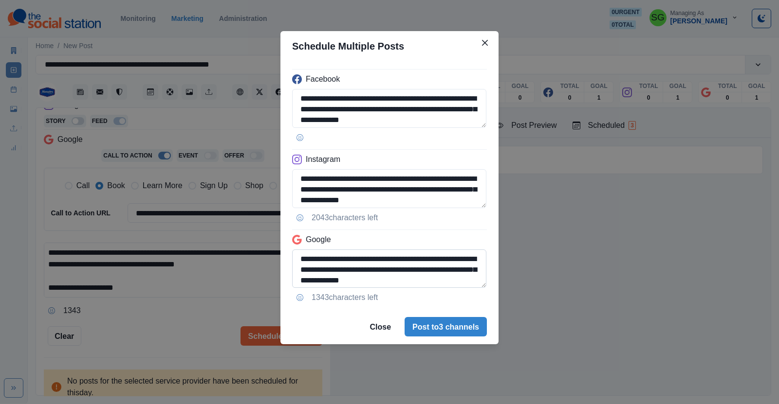
scroll to position [22, 0]
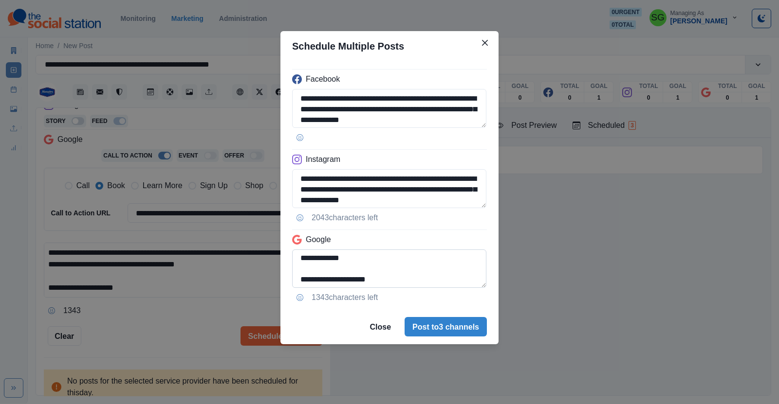
click at [398, 283] on textarea "**********" at bounding box center [389, 269] width 194 height 39
drag, startPoint x: 396, startPoint y: 282, endPoint x: 296, endPoint y: 273, distance: 100.2
click at [296, 273] on textarea "**********" at bounding box center [389, 269] width 194 height 39
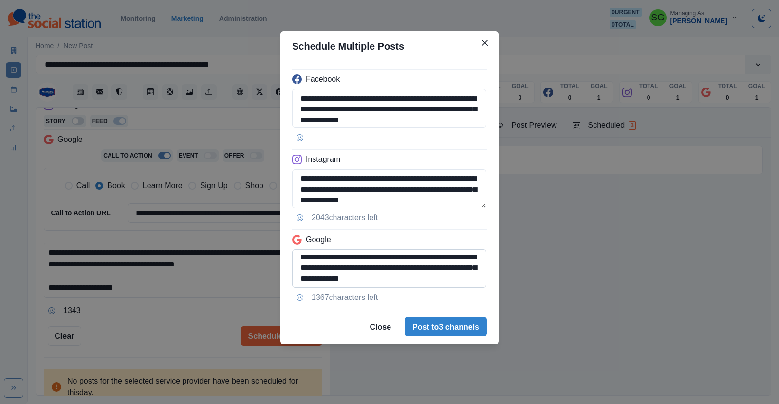
scroll to position [1, 0]
type textarea "**********"
click at [452, 326] on button "Post to 3 channels" at bounding box center [445, 327] width 82 height 19
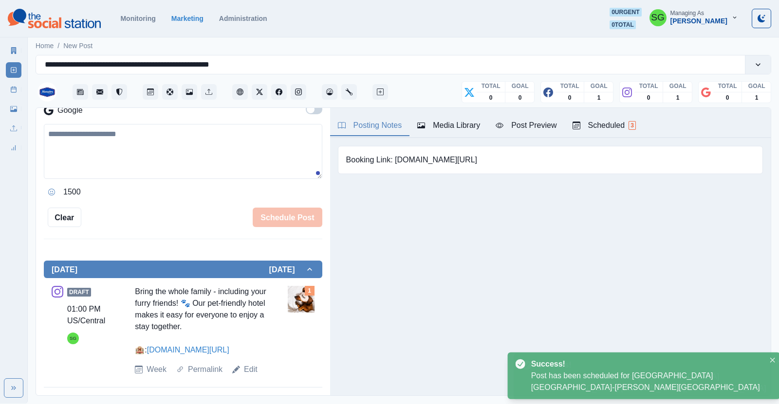
scroll to position [178, 0]
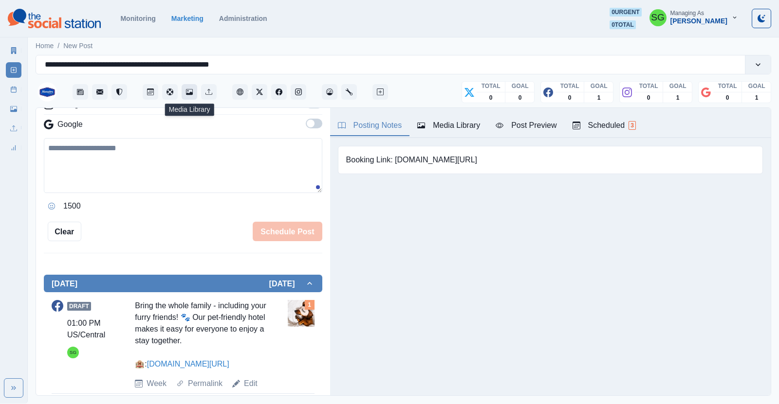
click at [189, 91] on icon "Media Library" at bounding box center [189, 92] width 7 height 7
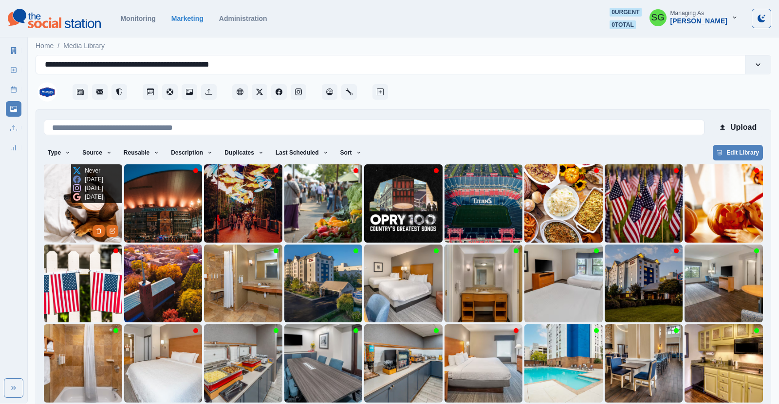
click at [87, 221] on img at bounding box center [83, 204] width 78 height 78
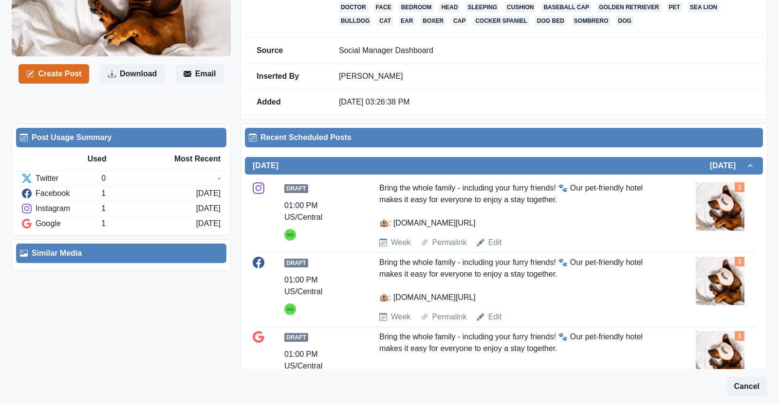
scroll to position [181, 0]
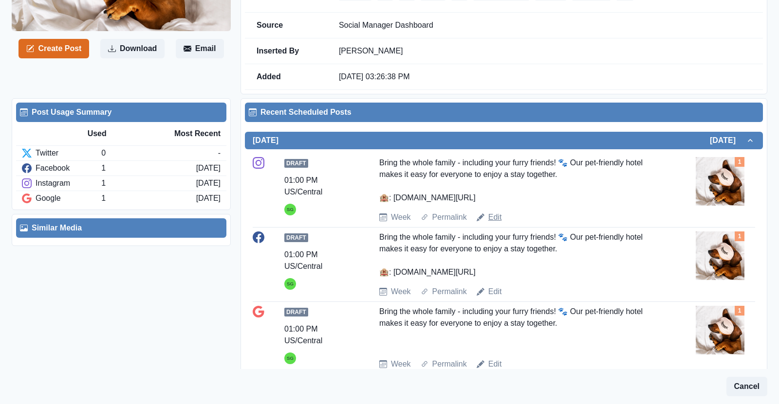
click at [491, 217] on link "Edit" at bounding box center [495, 218] width 14 height 12
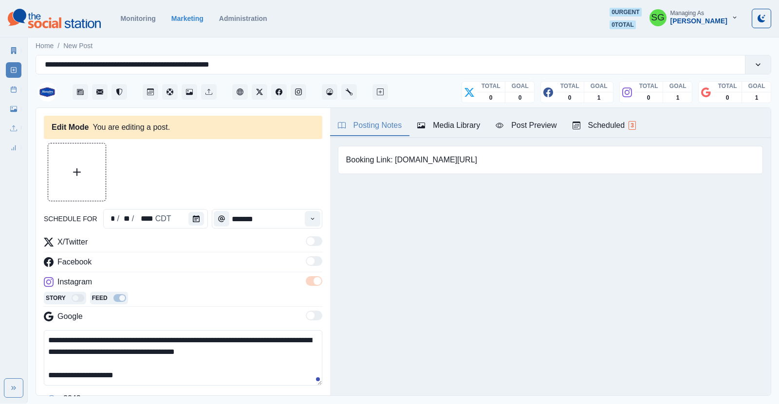
type input "*******"
type textarea "**********"
click at [451, 111] on div "Posting Notes Media Library Post Preview Scheduled 3" at bounding box center [550, 123] width 441 height 30
click at [446, 116] on button "Media Library" at bounding box center [448, 126] width 78 height 20
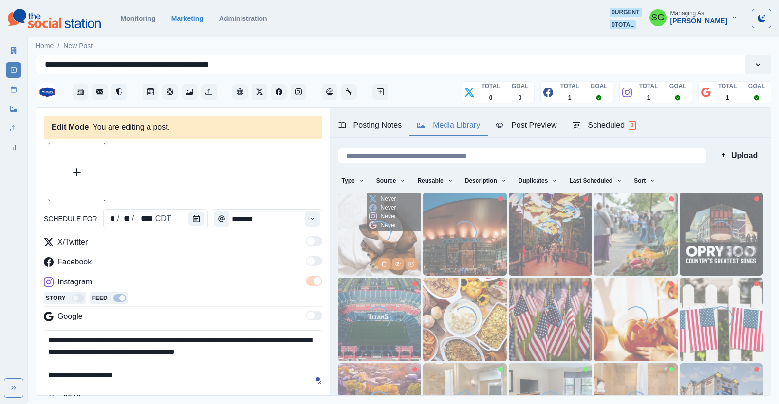
click at [362, 249] on img at bounding box center [379, 234] width 83 height 83
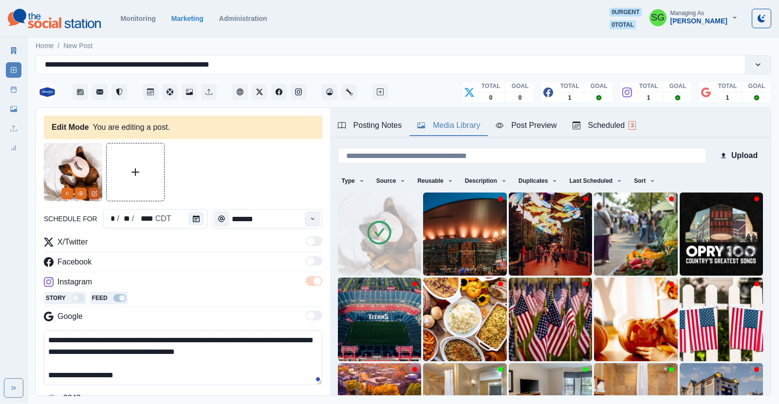
click at [94, 192] on icon "Edit Media" at bounding box center [94, 192] width 3 height 3
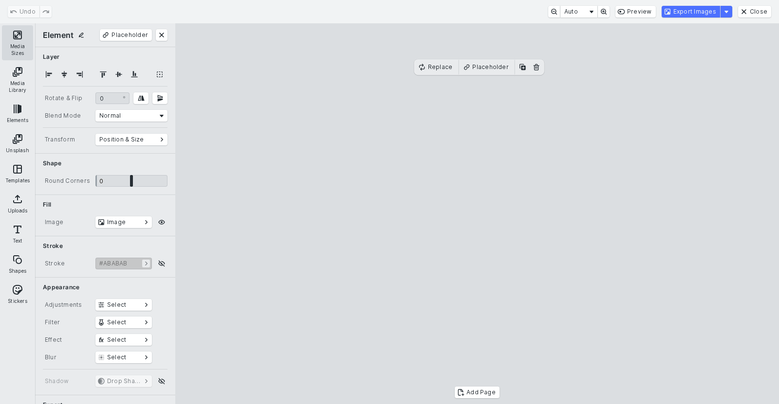
click at [15, 47] on button "Media Sizes" at bounding box center [17, 42] width 31 height 35
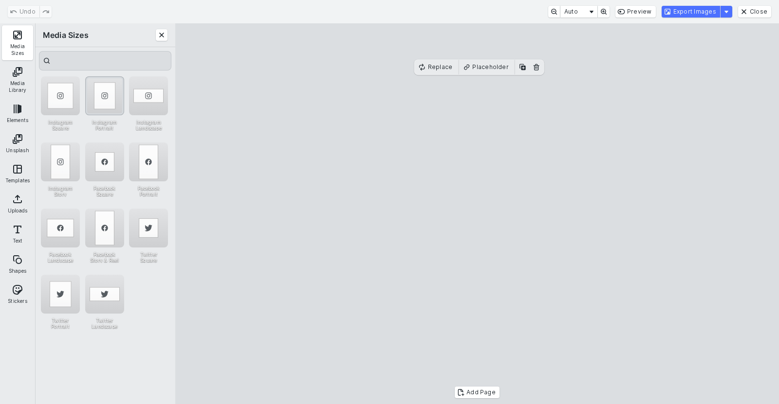
click at [109, 93] on div "Instagram Portrait" at bounding box center [104, 95] width 39 height 39
click at [689, 16] on button "Export Images" at bounding box center [690, 12] width 58 height 12
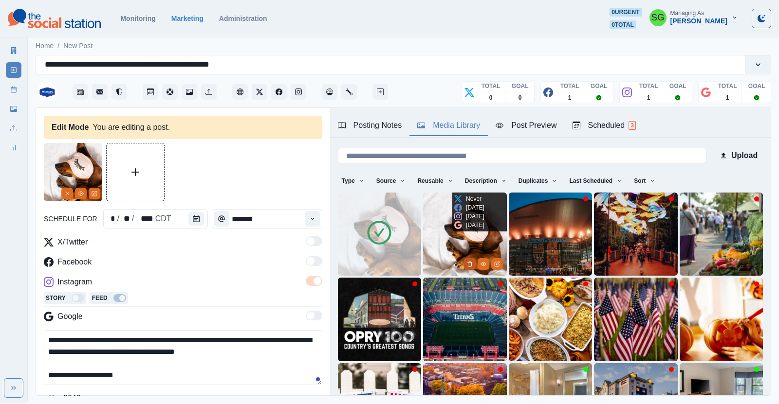
click at [473, 264] on button "Delete Media" at bounding box center [470, 264] width 12 height 12
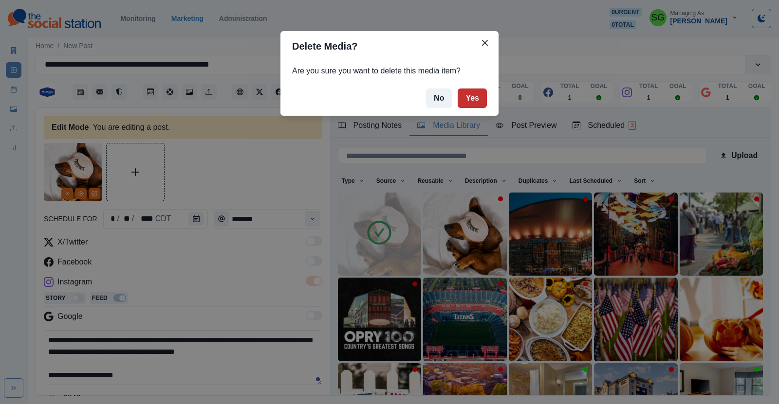
click at [471, 106] on button "Yes" at bounding box center [472, 98] width 29 height 19
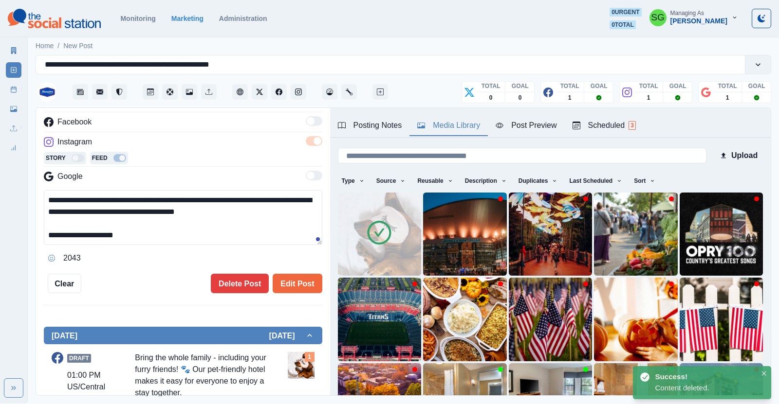
scroll to position [193, 0]
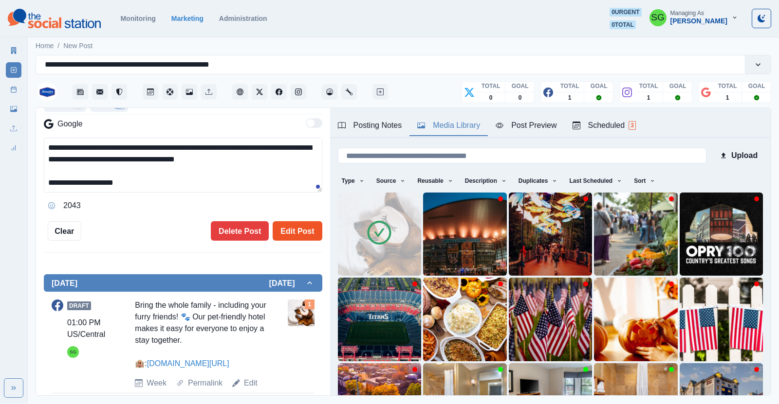
click at [285, 231] on button "Edit Post" at bounding box center [297, 230] width 49 height 19
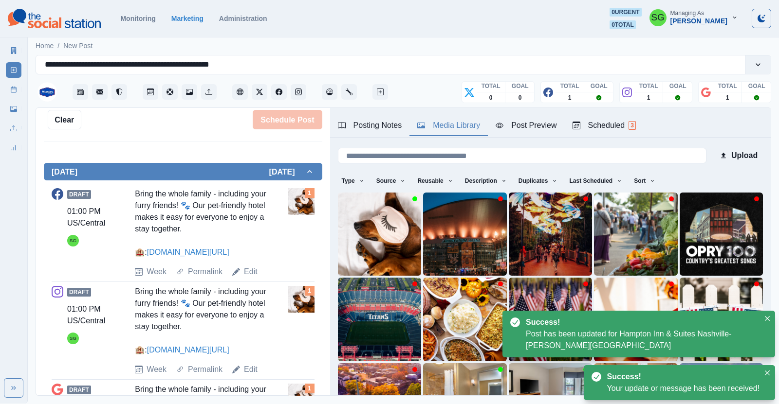
scroll to position [331, 0]
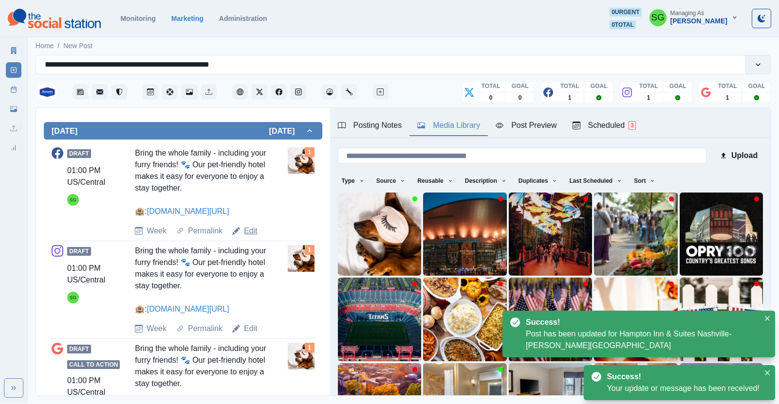
click at [253, 226] on link "Edit" at bounding box center [251, 231] width 14 height 12
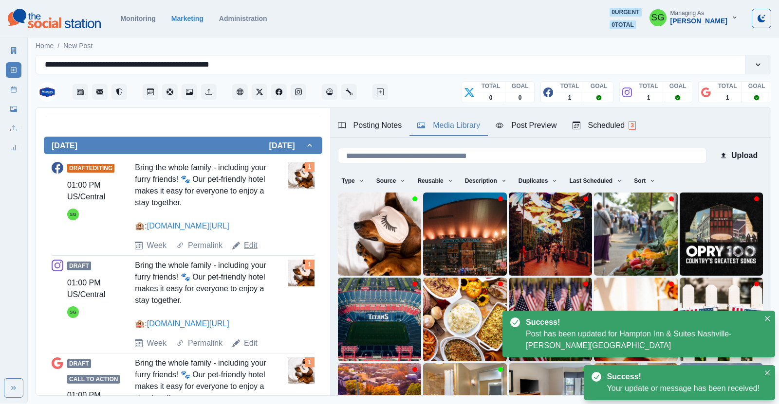
type textarea "**********"
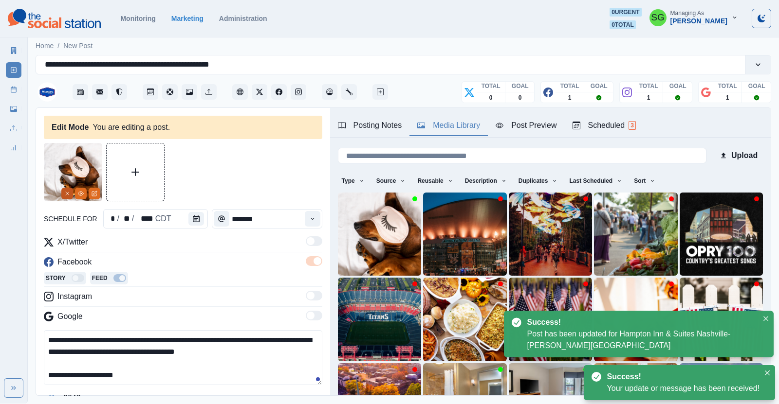
click at [65, 195] on icon "Remove" at bounding box center [67, 194] width 6 height 6
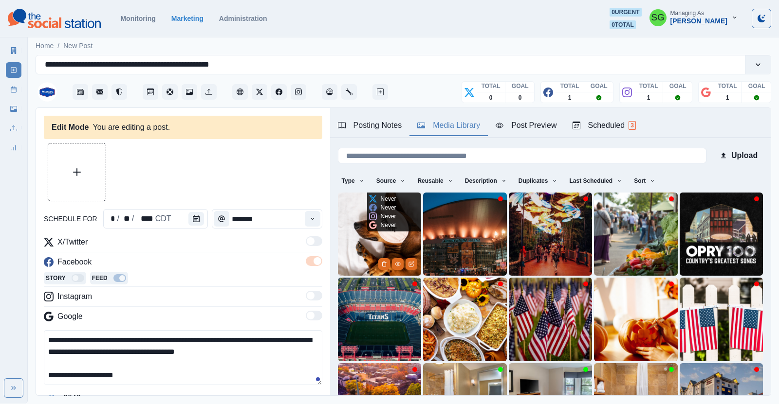
click at [349, 242] on img at bounding box center [379, 234] width 83 height 83
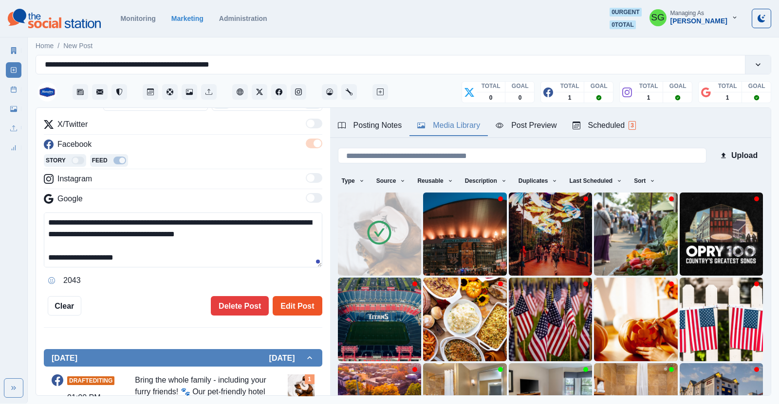
scroll to position [167, 0]
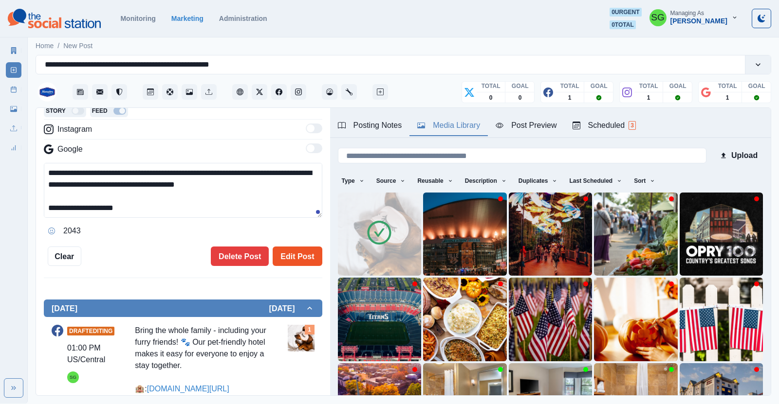
click at [310, 257] on button "Edit Post" at bounding box center [297, 256] width 49 height 19
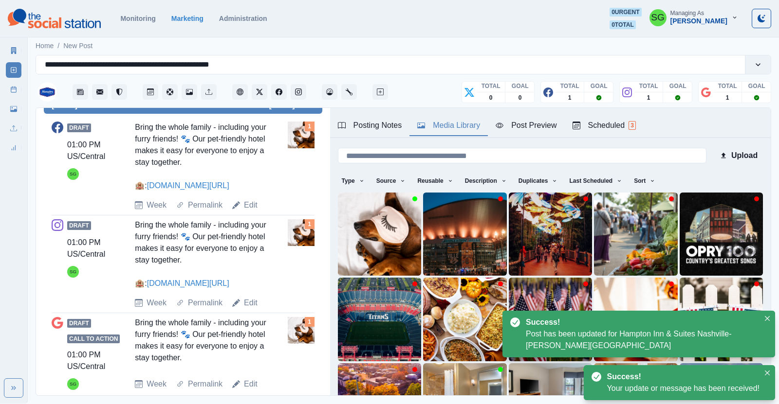
scroll to position [378, 0]
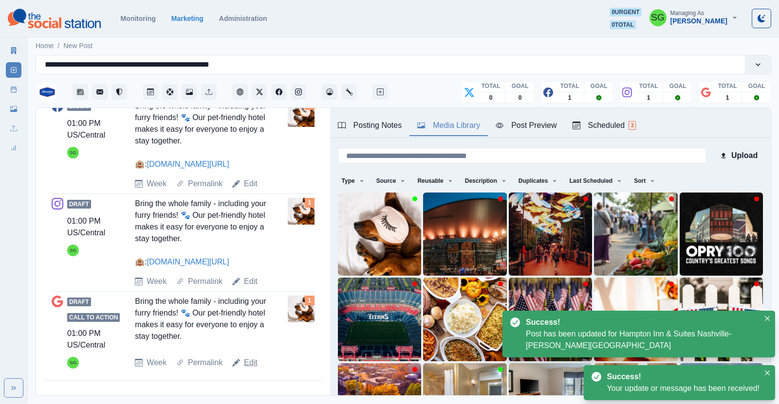
click at [252, 364] on link "Edit" at bounding box center [251, 363] width 14 height 12
type textarea "**********"
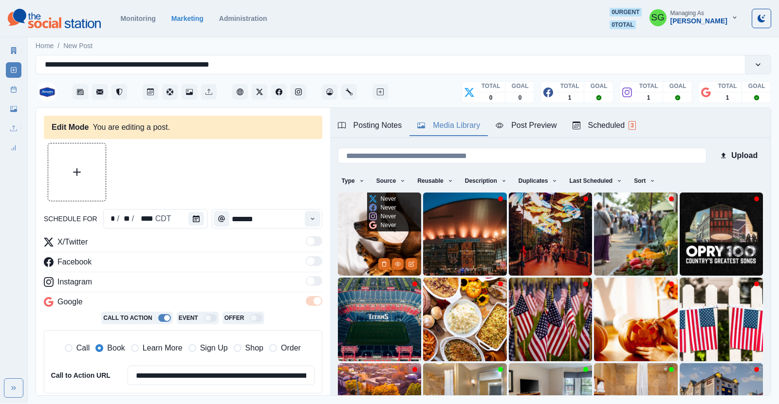
click at [366, 250] on img at bounding box center [379, 234] width 83 height 83
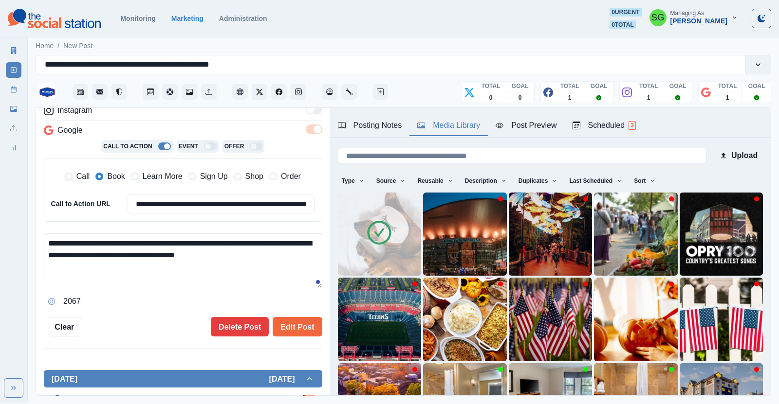
scroll to position [194, 0]
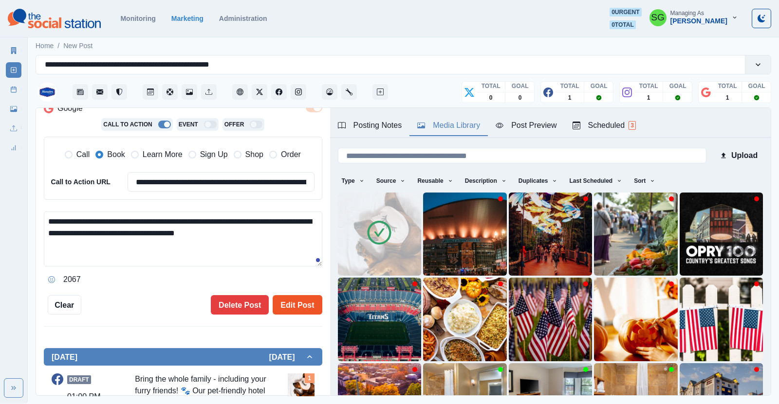
click at [290, 299] on button "Edit Post" at bounding box center [297, 304] width 49 height 19
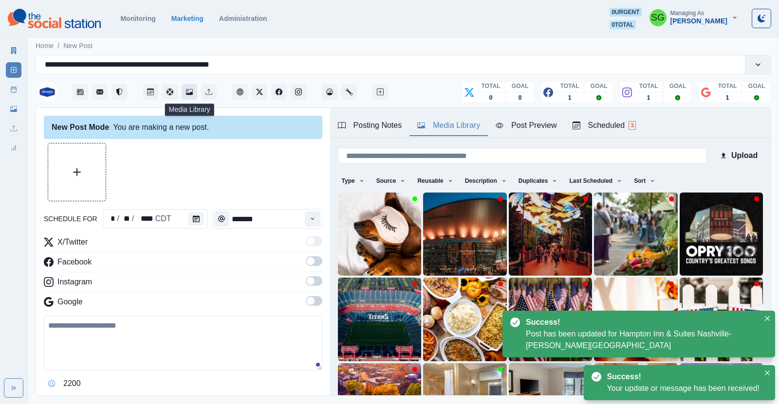
click at [190, 91] on icon "Media Library" at bounding box center [189, 92] width 7 height 7
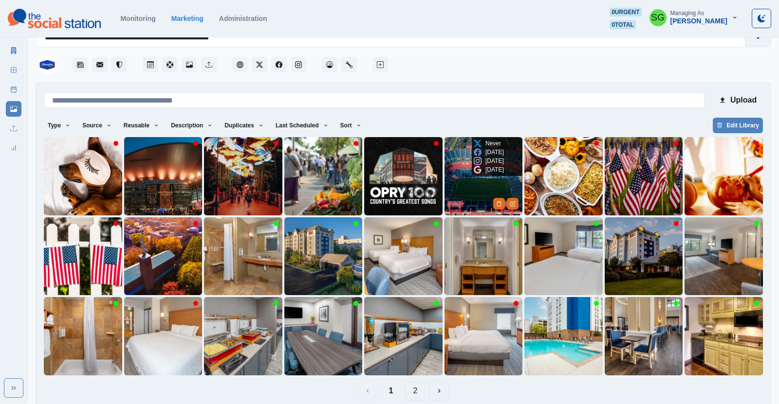
scroll to position [39, 0]
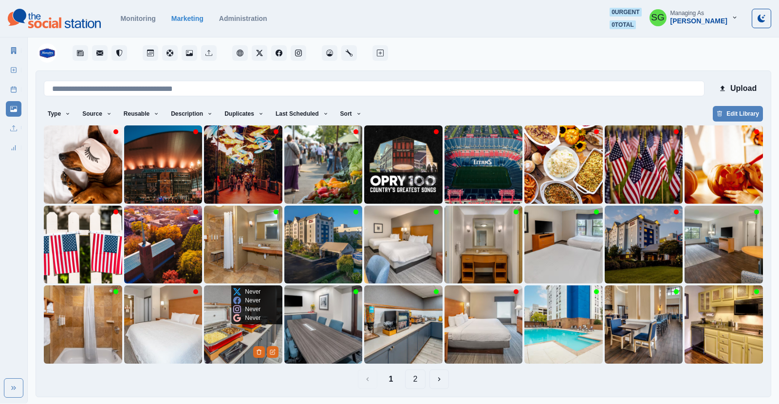
click at [225, 337] on img at bounding box center [243, 325] width 78 height 78
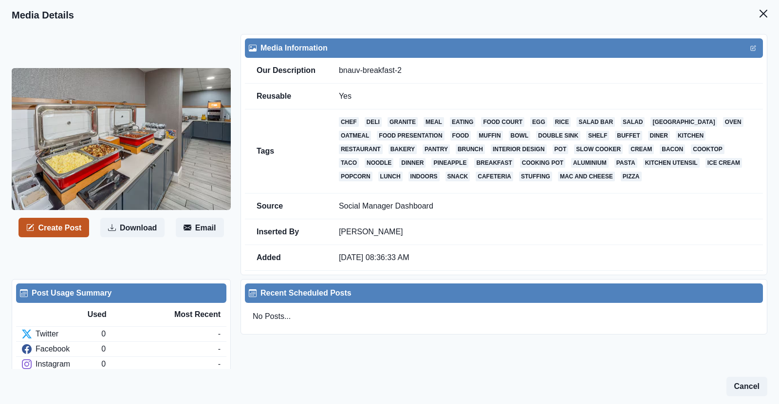
click at [81, 232] on button "Create Post" at bounding box center [53, 227] width 71 height 19
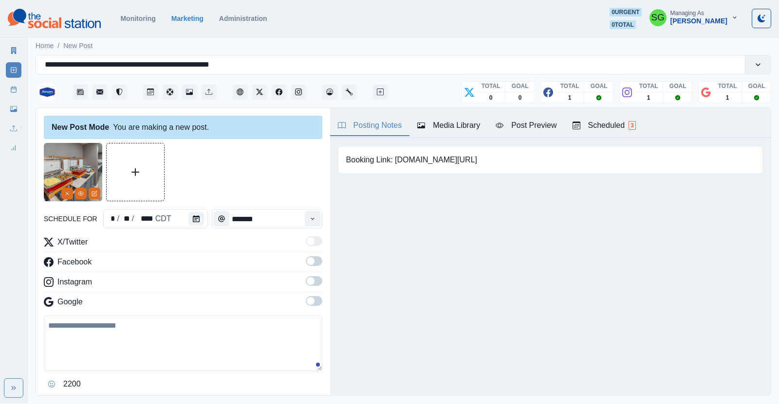
click at [139, 324] on textarea at bounding box center [183, 343] width 278 height 55
paste textarea "**********"
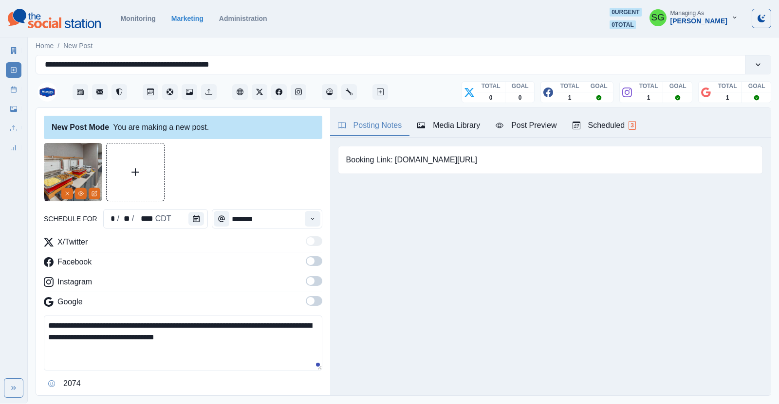
click at [127, 336] on textarea "**********" at bounding box center [183, 343] width 278 height 55
type textarea "**********"
click at [317, 259] on span at bounding box center [314, 262] width 17 height 10
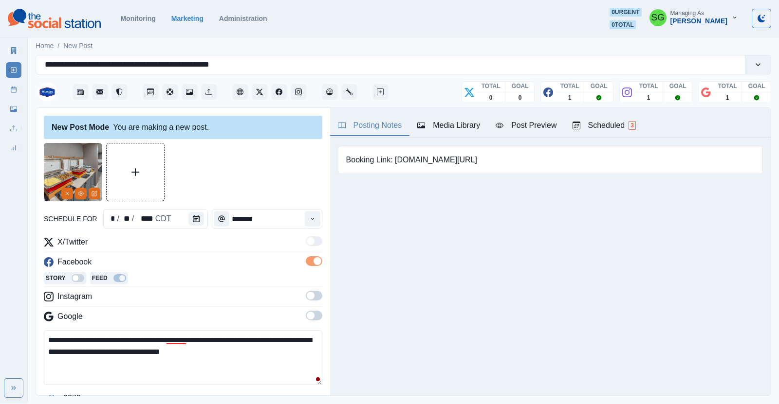
click at [313, 293] on span at bounding box center [311, 296] width 8 height 8
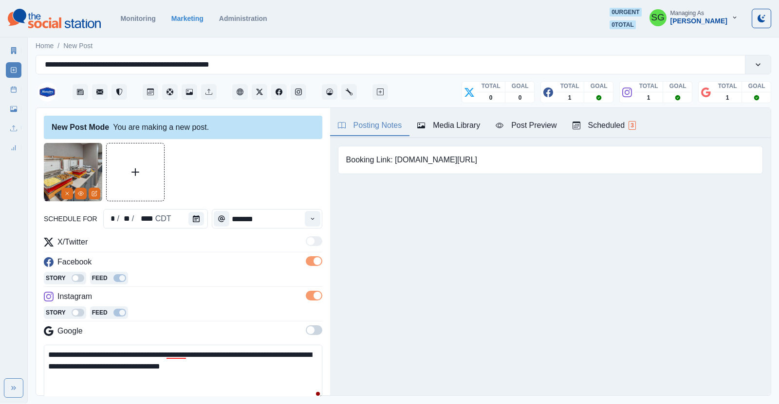
click at [312, 331] on span at bounding box center [311, 331] width 8 height 8
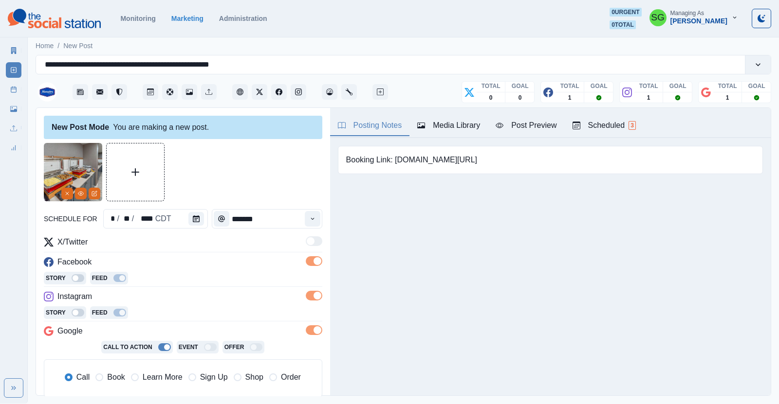
click at [149, 379] on span "Learn More" at bounding box center [163, 378] width 40 height 12
click at [193, 218] on icon "Calendar" at bounding box center [196, 219] width 7 height 7
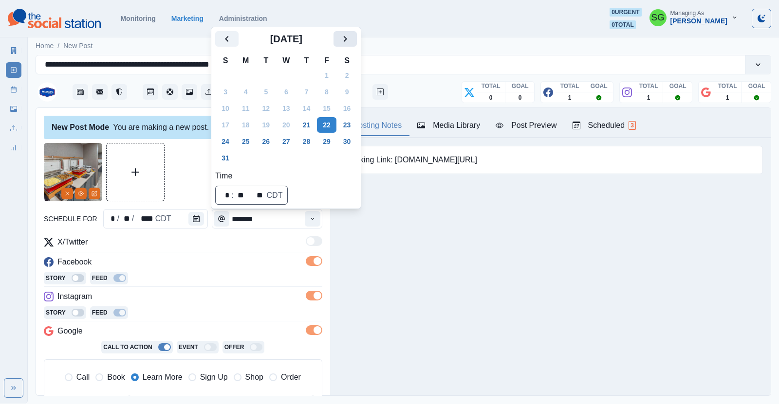
click at [338, 38] on button "Next" at bounding box center [344, 39] width 23 height 16
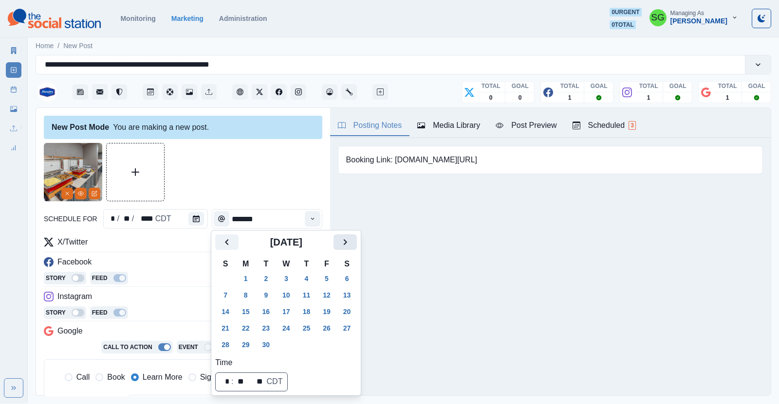
click at [340, 248] on button "Next" at bounding box center [344, 243] width 23 height 16
click at [290, 281] on button "1" at bounding box center [285, 279] width 19 height 16
click at [311, 224] on button "Time" at bounding box center [313, 219] width 16 height 16
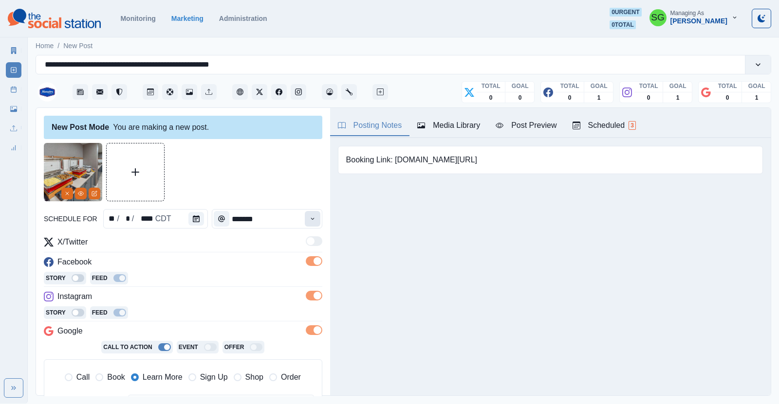
click at [311, 224] on button "Time" at bounding box center [313, 219] width 16 height 16
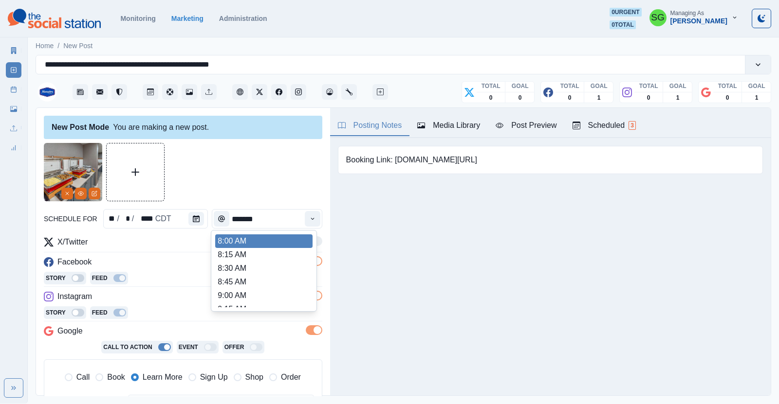
click at [274, 241] on li "8:00 AM" at bounding box center [263, 242] width 97 height 14
type input "*******"
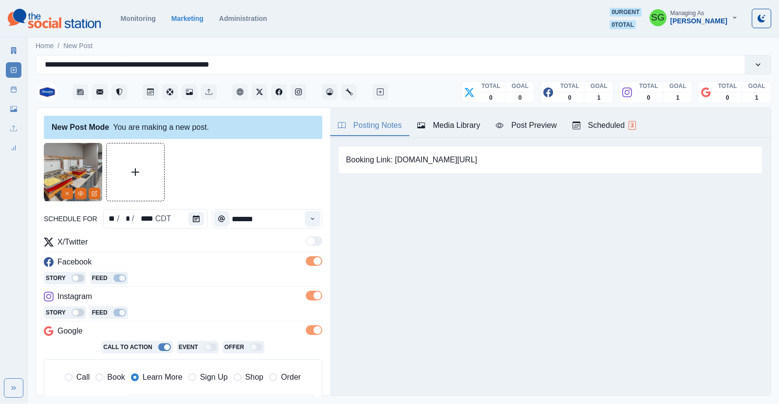
click at [274, 241] on div "X/Twitter" at bounding box center [183, 245] width 278 height 16
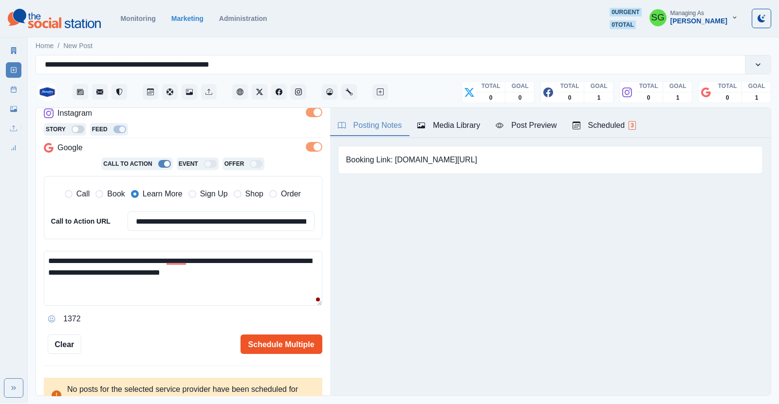
scroll to position [184, 0]
click at [142, 257] on textarea "**********" at bounding box center [183, 278] width 278 height 55
type textarea "**********"
click at [265, 347] on button "Schedule Multiple" at bounding box center [281, 343] width 82 height 19
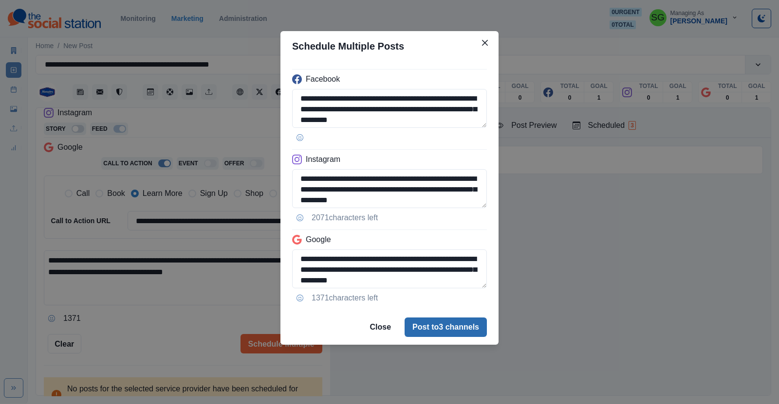
click at [414, 322] on button "Post to 3 channels" at bounding box center [445, 327] width 82 height 19
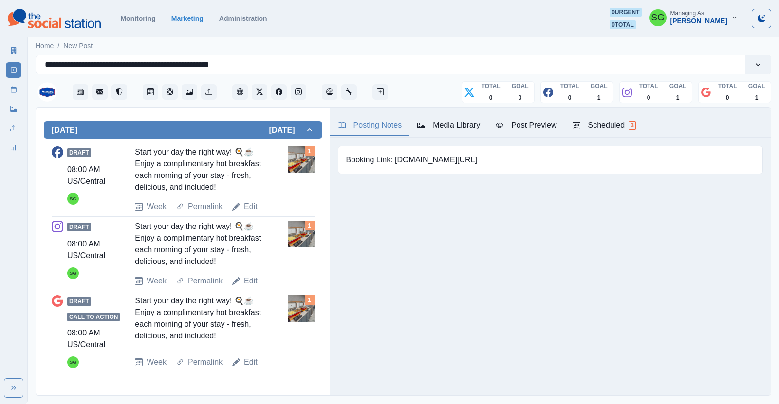
scroll to position [0, 0]
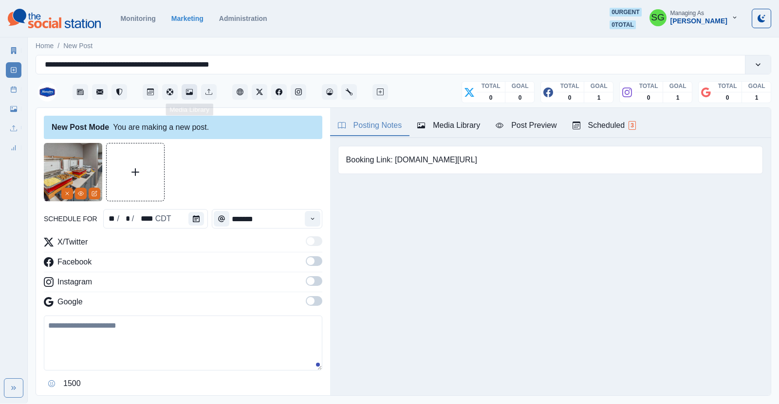
click at [192, 90] on icon "Media Library" at bounding box center [189, 92] width 7 height 6
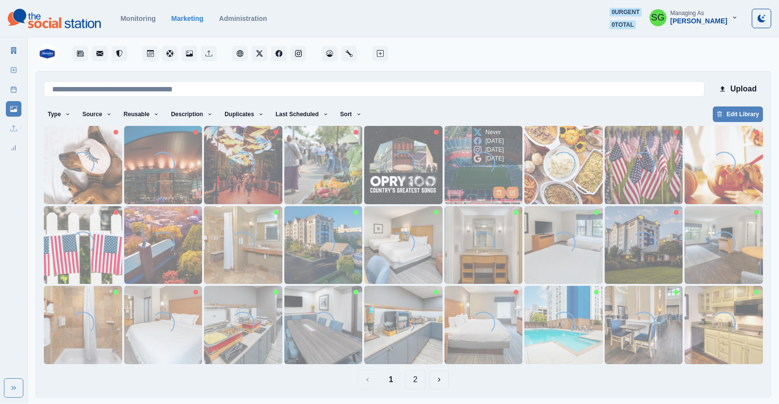
scroll to position [39, 0]
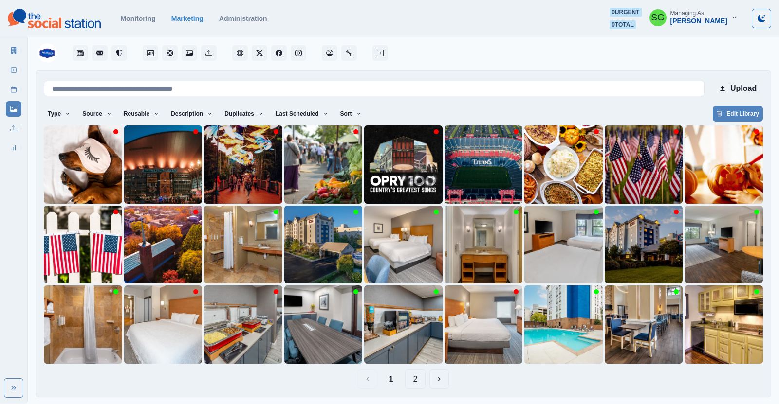
click at [416, 378] on button "2" at bounding box center [415, 379] width 21 height 19
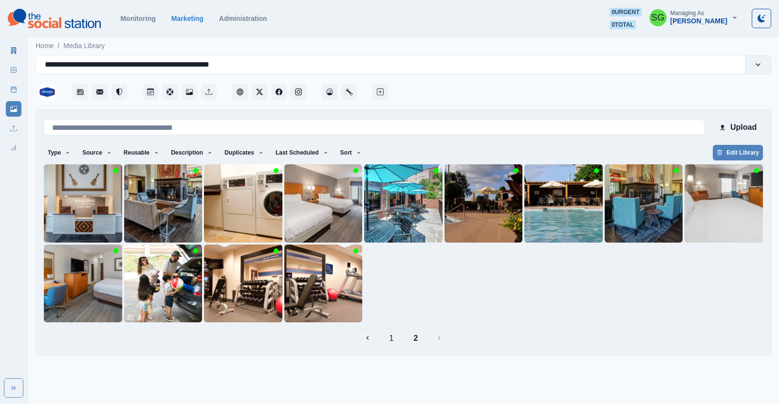
scroll to position [0, 0]
click at [137, 305] on img at bounding box center [163, 284] width 78 height 78
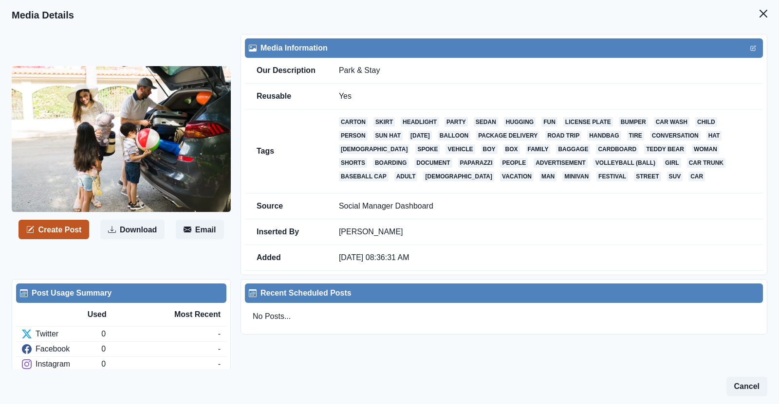
click at [69, 220] on button "Create Post" at bounding box center [53, 229] width 71 height 19
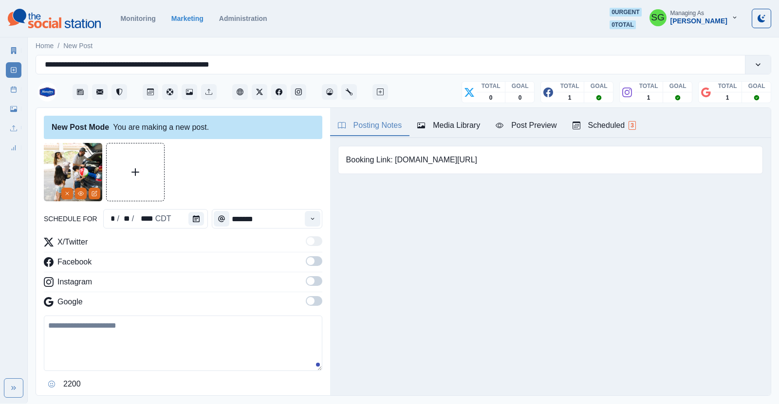
click at [92, 359] on textarea at bounding box center [183, 343] width 278 height 55
paste textarea "**********"
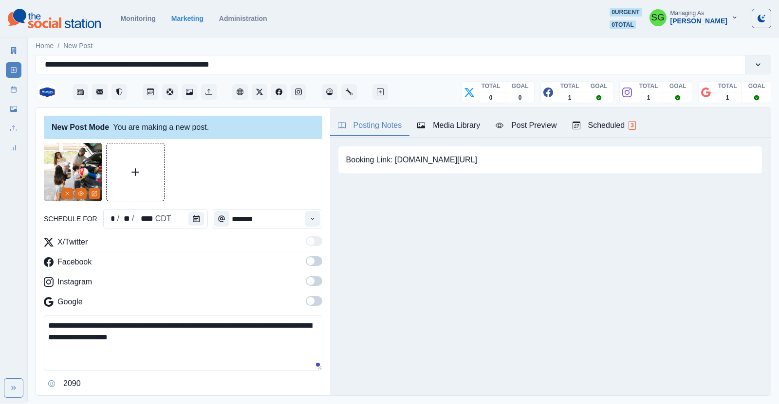
paste textarea "**"
drag, startPoint x: 468, startPoint y: 158, endPoint x: 395, endPoint y: 161, distance: 72.6
click at [395, 161] on div "Booking Link: www.bit.ly/4mpZxVX" at bounding box center [550, 160] width 425 height 28
copy pre "www.bit.ly/4mpZxVX"
click at [118, 360] on textarea "**********" at bounding box center [183, 343] width 278 height 55
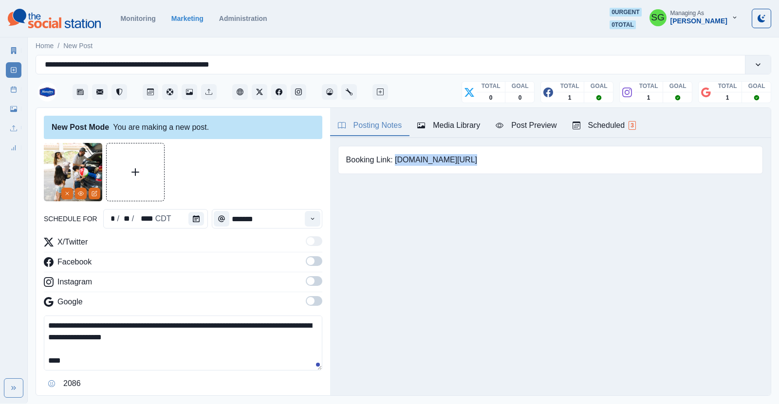
paste textarea "**********"
type textarea "**********"
click at [314, 261] on span at bounding box center [314, 262] width 17 height 10
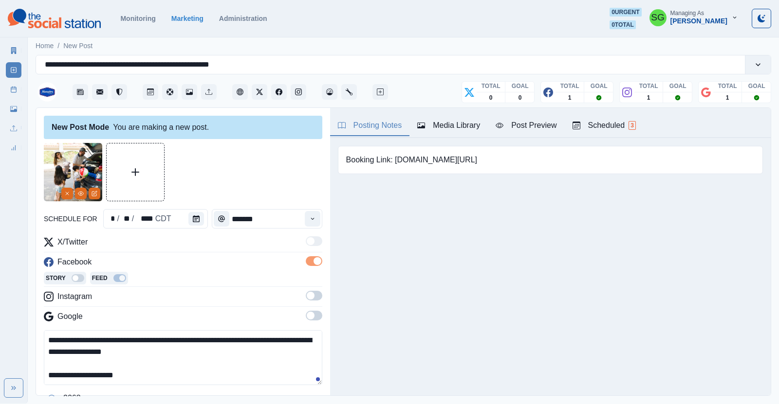
click at [312, 298] on span at bounding box center [314, 296] width 17 height 10
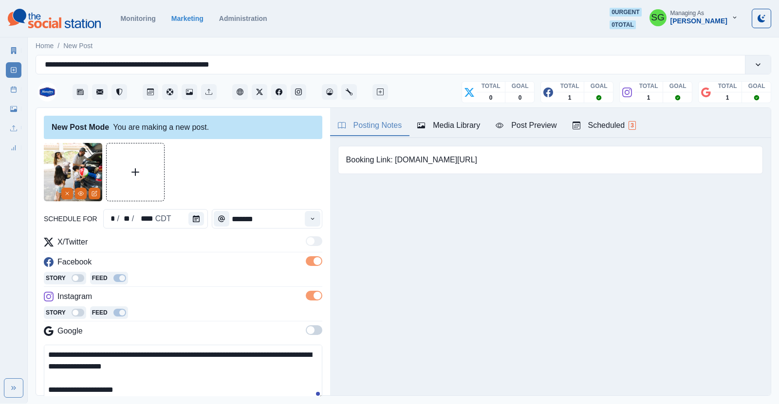
click at [313, 326] on span at bounding box center [314, 331] width 17 height 10
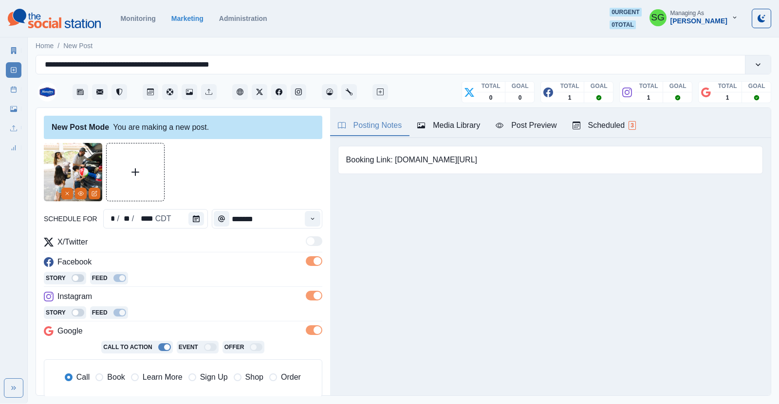
scroll to position [36, 0]
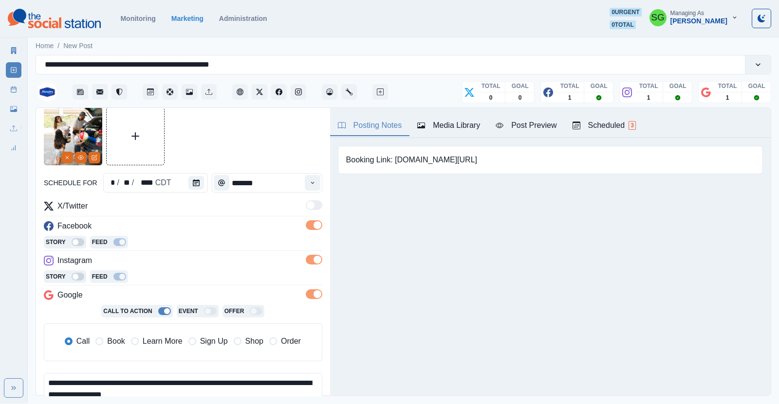
click at [113, 336] on span "Book" at bounding box center [116, 342] width 18 height 12
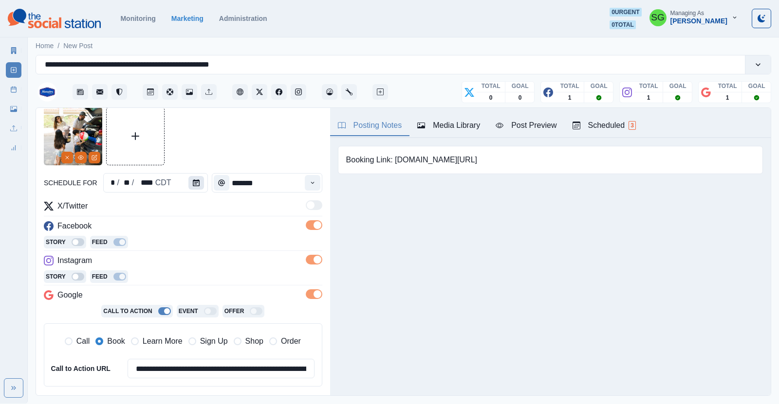
click at [200, 183] on button "Calendar" at bounding box center [196, 183] width 16 height 14
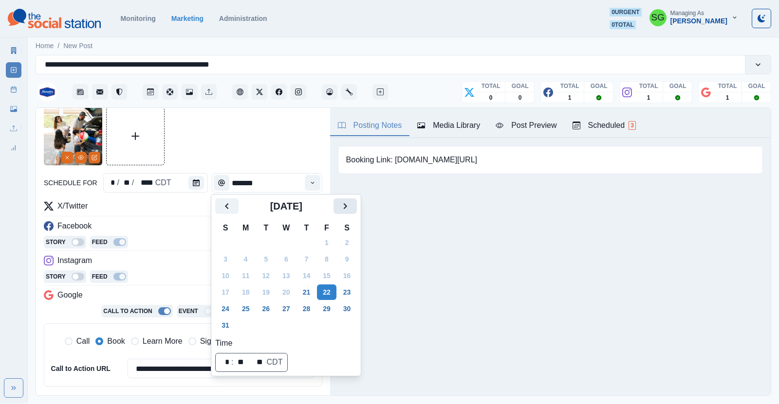
click at [337, 207] on button "Next" at bounding box center [344, 207] width 23 height 16
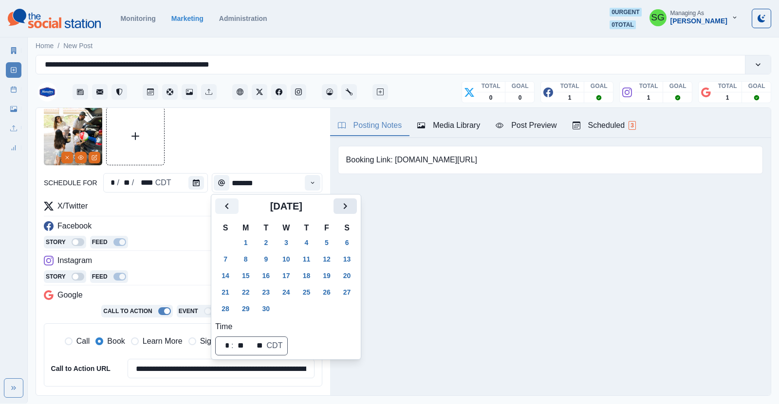
click at [337, 207] on button "Next" at bounding box center [344, 207] width 23 height 16
click at [285, 277] on button "15" at bounding box center [285, 276] width 19 height 16
click at [311, 179] on button "Time" at bounding box center [313, 183] width 16 height 16
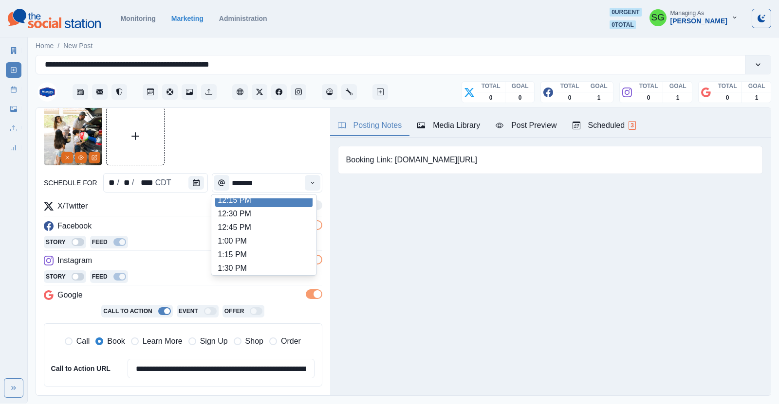
scroll to position [238, 0]
click at [252, 239] on li "1:00 PM" at bounding box center [263, 240] width 97 height 14
type input "*******"
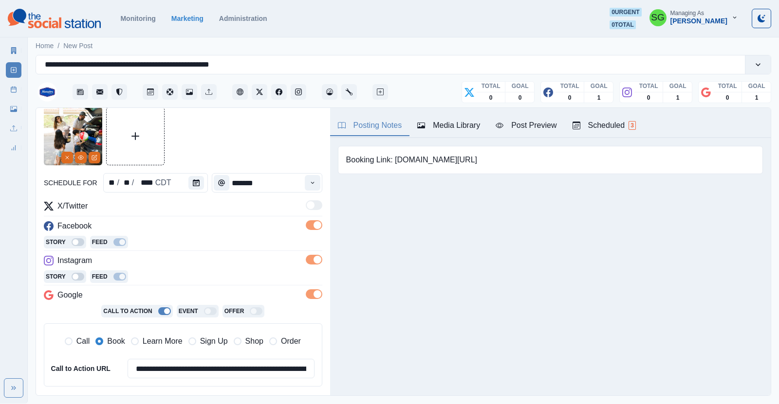
click at [252, 239] on div "Story Feed" at bounding box center [183, 243] width 278 height 15
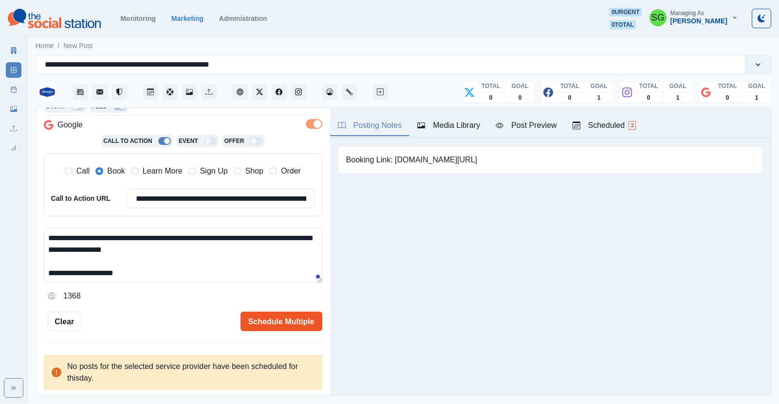
click at [265, 324] on button "Schedule Multiple" at bounding box center [281, 321] width 82 height 19
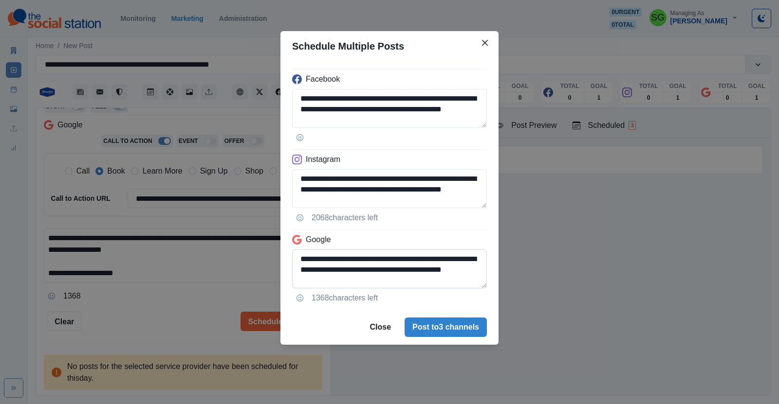
scroll to position [22, 0]
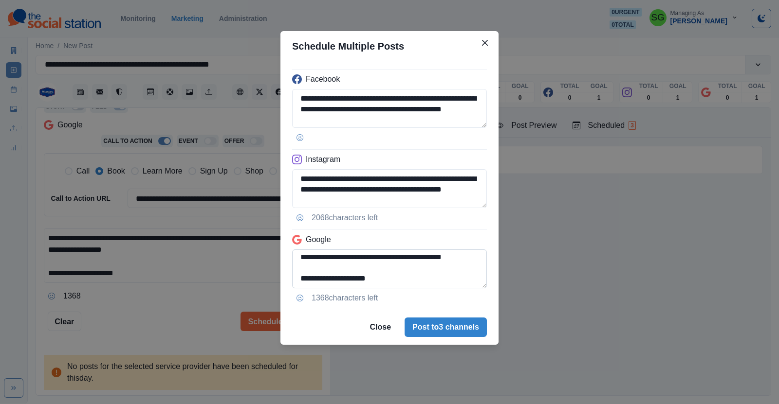
drag, startPoint x: 388, startPoint y: 276, endPoint x: 294, endPoint y: 276, distance: 94.4
click at [294, 276] on textarea "**********" at bounding box center [389, 269] width 195 height 39
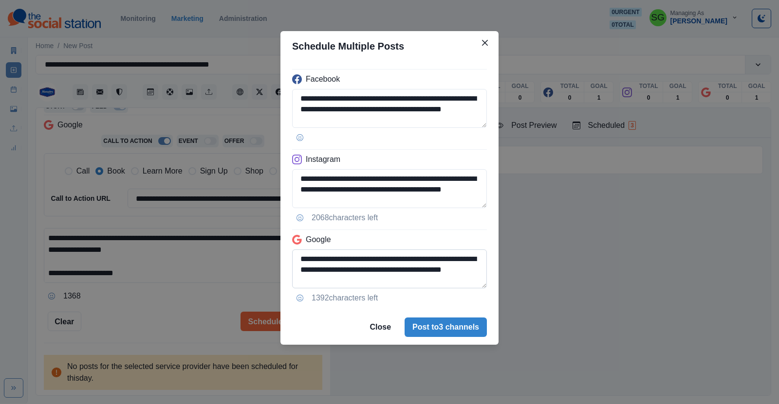
scroll to position [1, 0]
type textarea "**********"
click at [444, 328] on button "Post to 3 channels" at bounding box center [445, 327] width 82 height 19
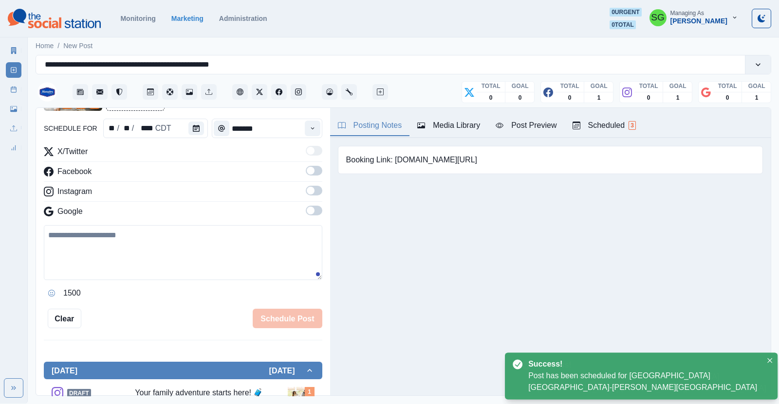
scroll to position [192, 0]
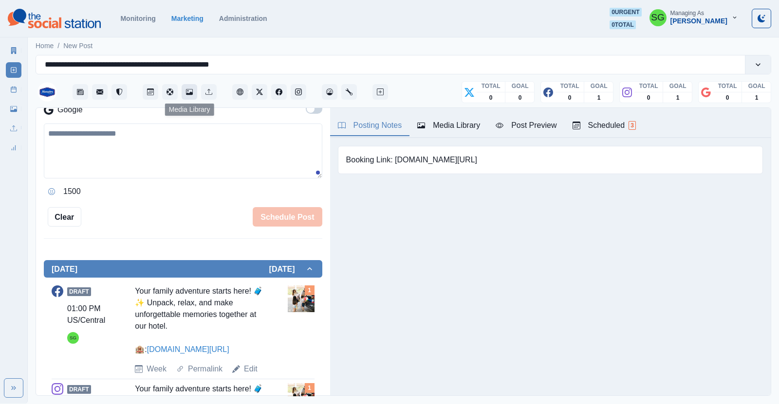
click at [190, 97] on button "Media Library" at bounding box center [190, 92] width 16 height 16
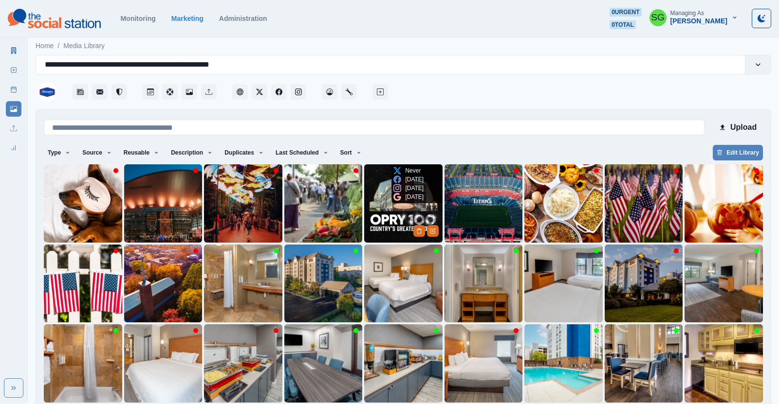
scroll to position [39, 0]
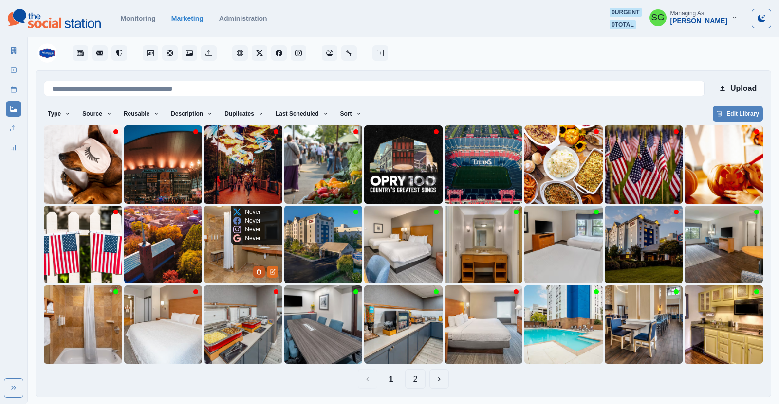
click at [255, 270] on button "Delete Media" at bounding box center [259, 272] width 12 height 12
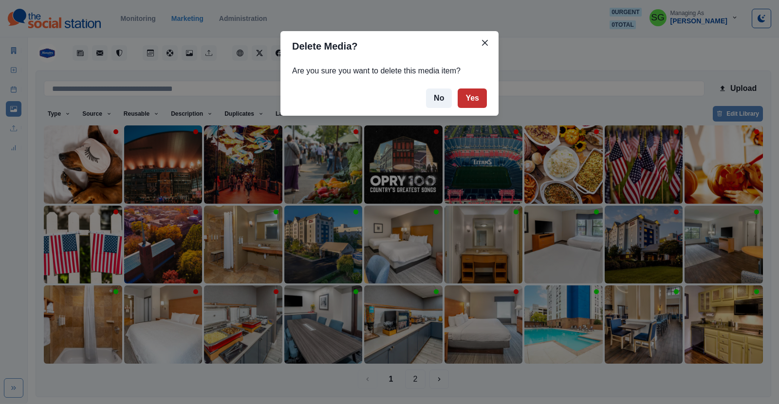
click at [469, 91] on button "Yes" at bounding box center [472, 98] width 29 height 19
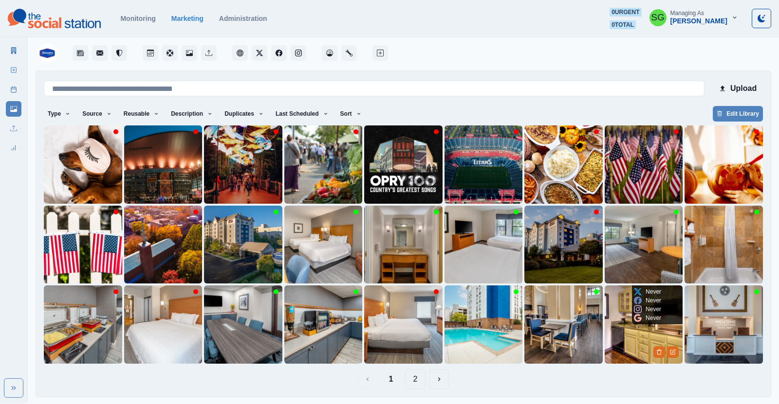
click at [617, 334] on img at bounding box center [644, 325] width 78 height 78
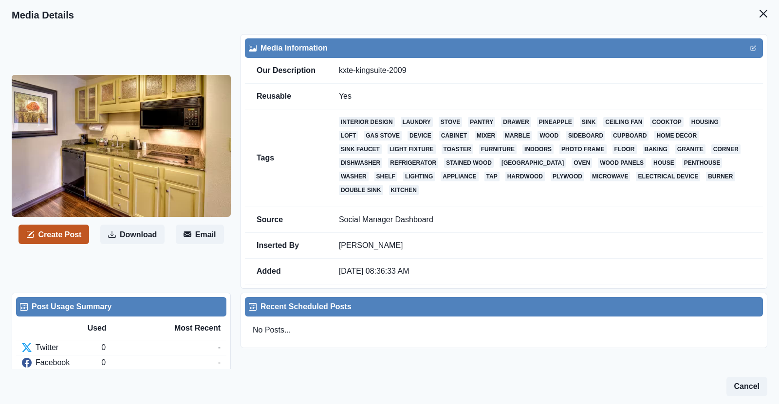
click at [73, 233] on button "Create Post" at bounding box center [53, 234] width 71 height 19
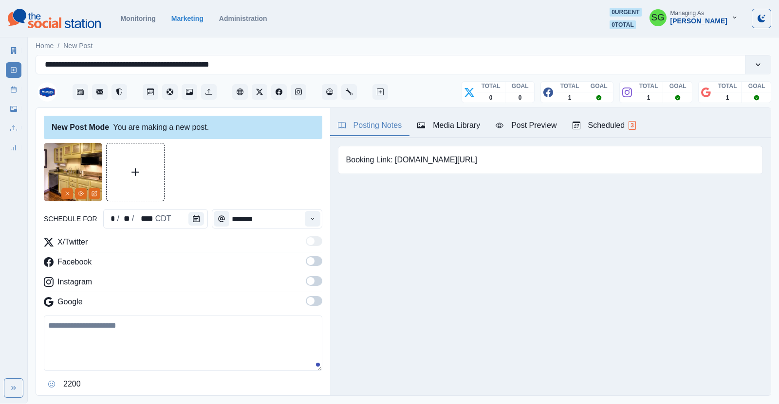
click at [102, 350] on textarea at bounding box center [183, 343] width 278 height 55
paste textarea "**********"
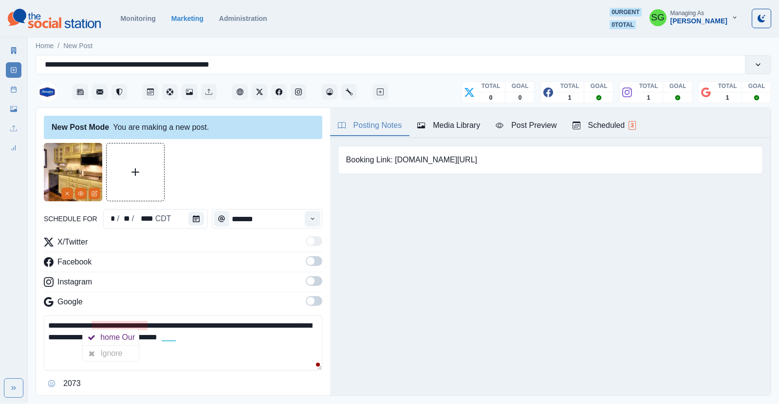
click at [110, 325] on textarea "**********" at bounding box center [183, 343] width 278 height 55
click at [316, 258] on span at bounding box center [314, 262] width 17 height 10
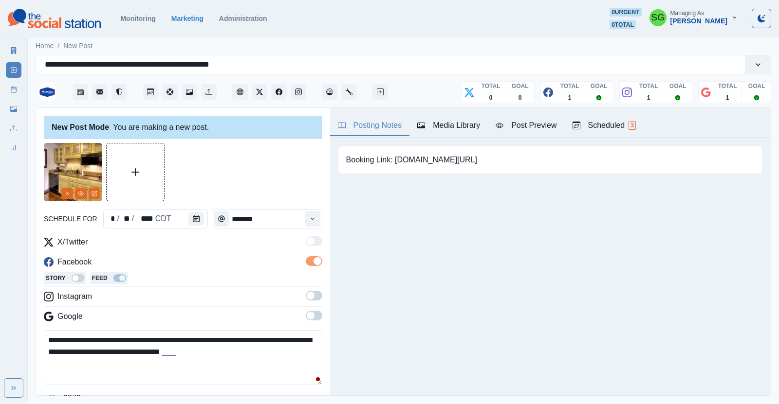
click at [314, 294] on span at bounding box center [314, 296] width 17 height 10
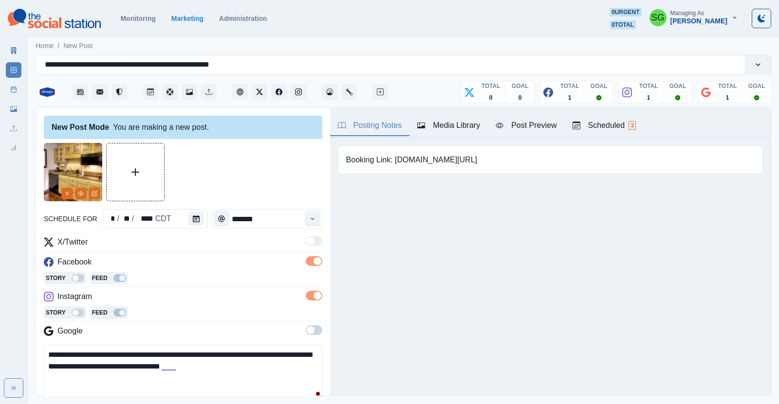
click at [312, 331] on span at bounding box center [311, 331] width 8 height 8
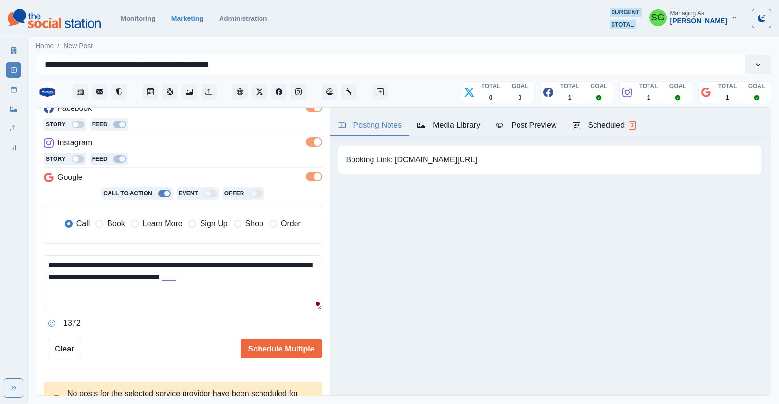
scroll to position [110, 0]
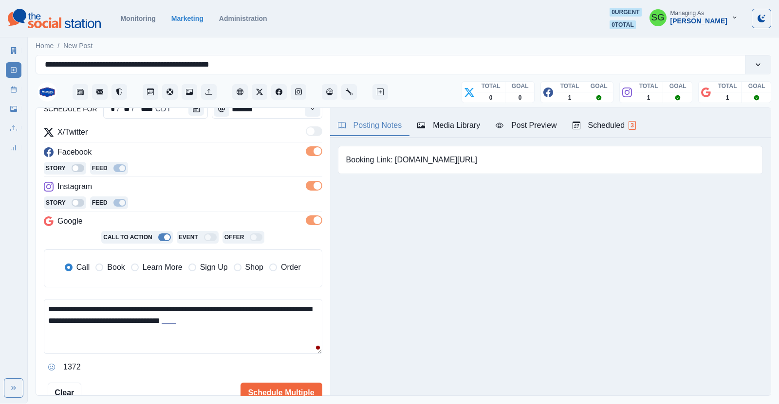
click at [156, 263] on span "Learn More" at bounding box center [163, 268] width 40 height 12
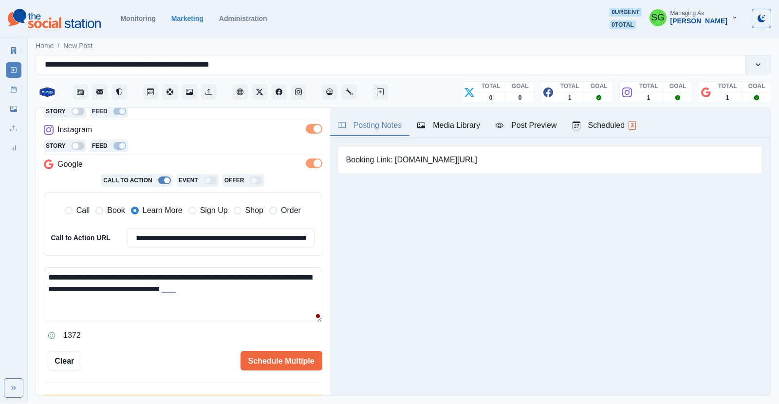
scroll to position [191, 0]
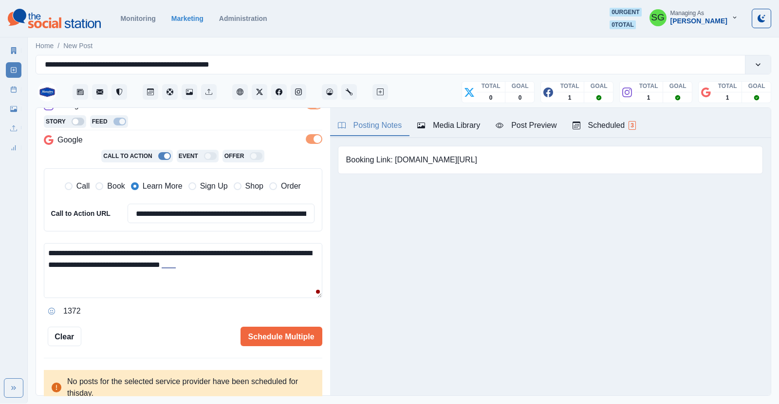
click at [112, 185] on span "Book" at bounding box center [116, 187] width 18 height 12
click at [250, 265] on textarea "**********" at bounding box center [183, 270] width 278 height 55
paste textarea "**"
drag, startPoint x: 467, startPoint y: 157, endPoint x: 395, endPoint y: 165, distance: 72.6
click at [395, 165] on div "Booking Link: www.bit.ly/4mpZxVX" at bounding box center [550, 160] width 425 height 28
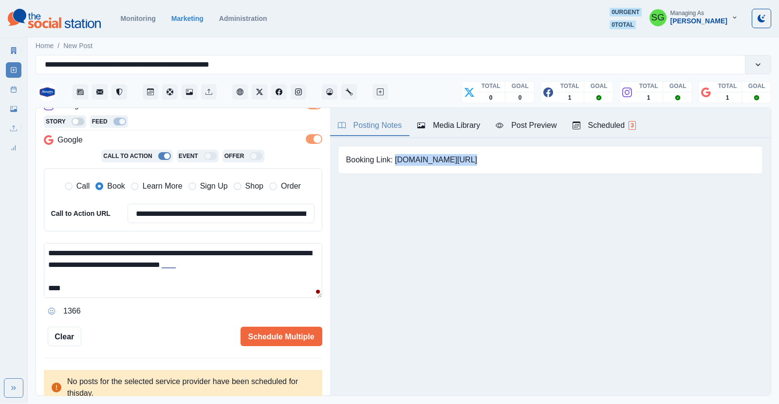
copy pre "www.bit.ly/4mpZxVX"
click at [134, 290] on textarea "**********" at bounding box center [183, 270] width 278 height 55
paste textarea "**********"
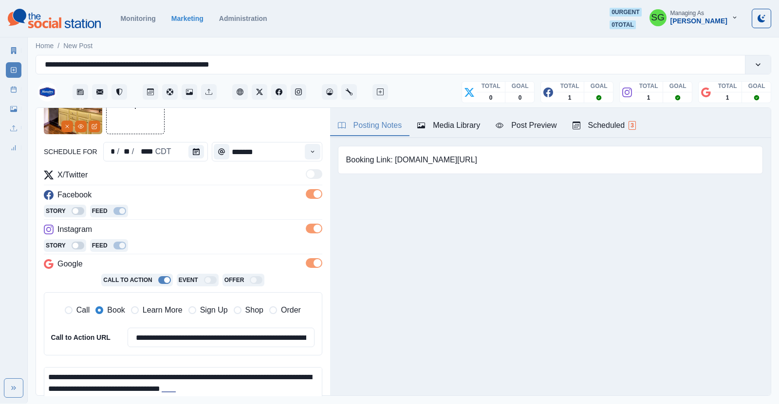
scroll to position [55, 0]
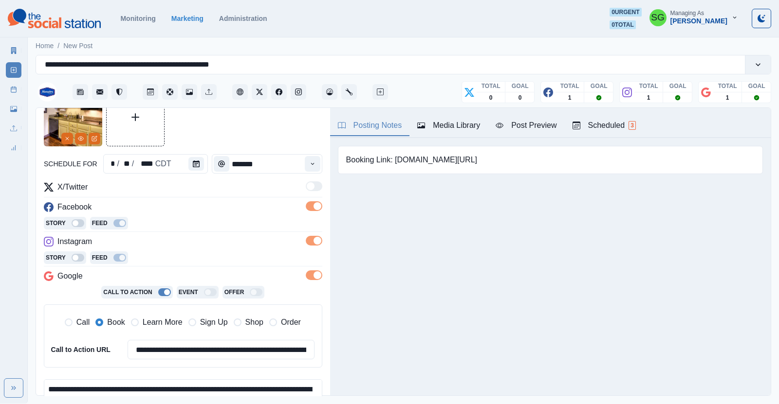
type textarea "**********"
click at [188, 159] on button "Calendar" at bounding box center [196, 164] width 16 height 14
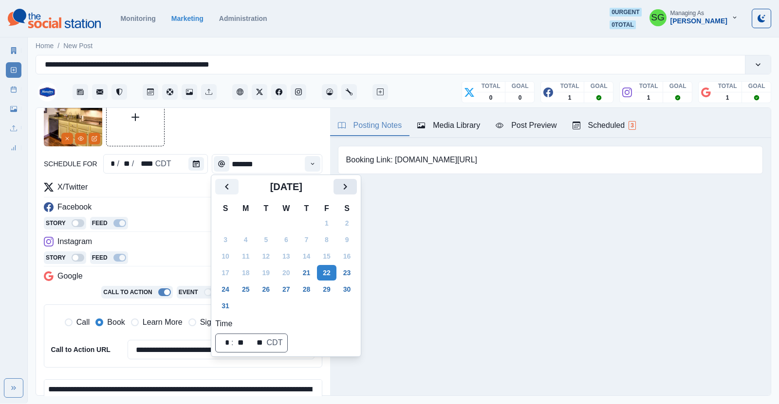
click at [336, 193] on button "Next" at bounding box center [344, 187] width 23 height 16
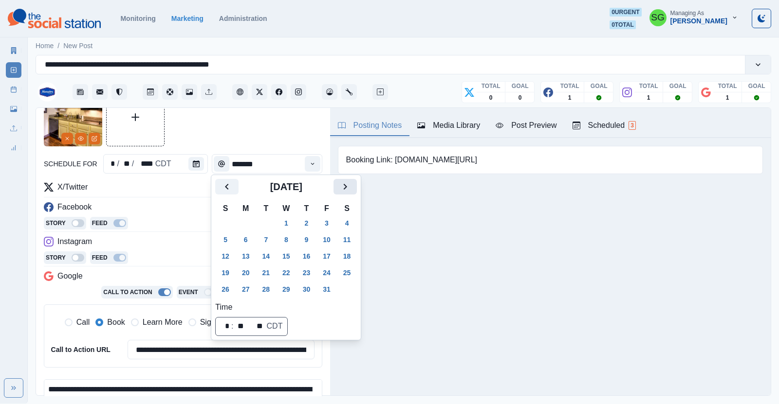
click at [336, 193] on button "Next" at bounding box center [344, 187] width 23 height 16
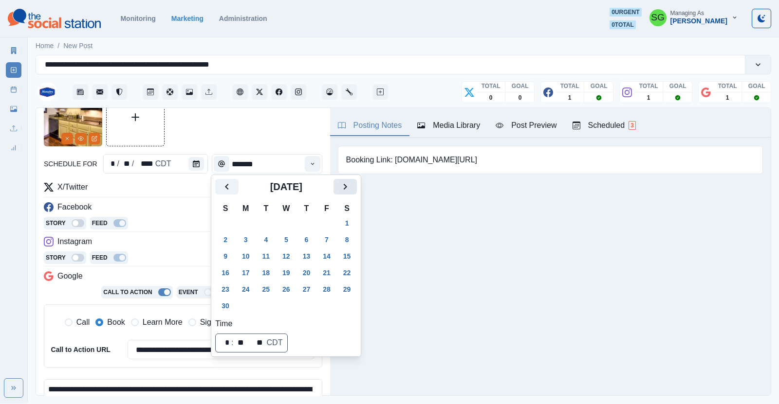
click at [336, 193] on button "Next" at bounding box center [344, 187] width 23 height 16
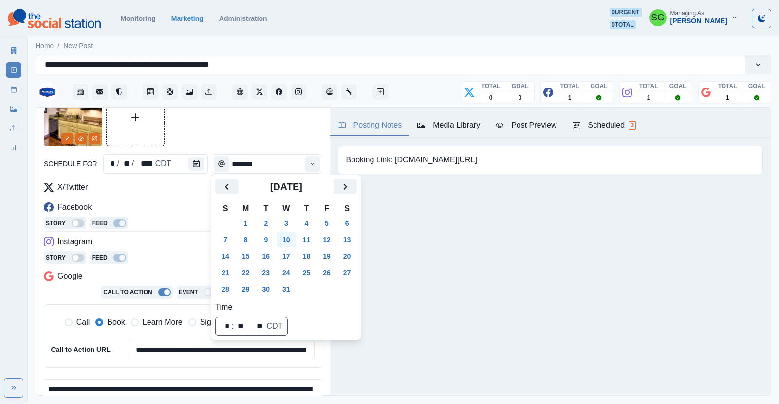
click at [288, 239] on button "10" at bounding box center [285, 240] width 19 height 16
click at [312, 168] on button "Time" at bounding box center [313, 164] width 16 height 16
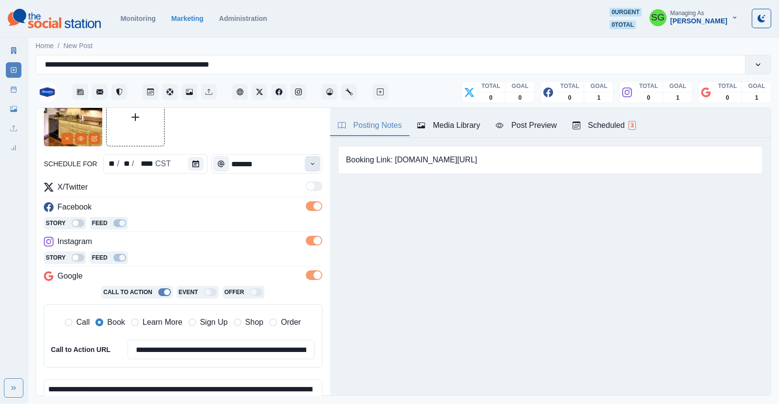
click at [312, 168] on button "Time" at bounding box center [313, 164] width 16 height 16
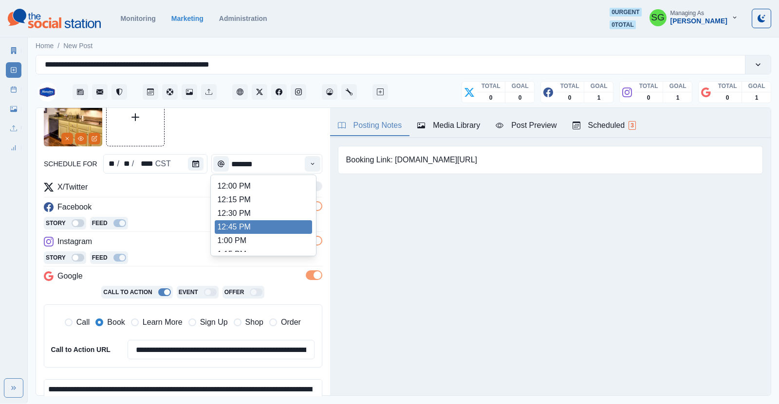
scroll to position [229, 0]
click at [253, 227] on li "1:00 PM" at bounding box center [263, 229] width 97 height 14
type input "*******"
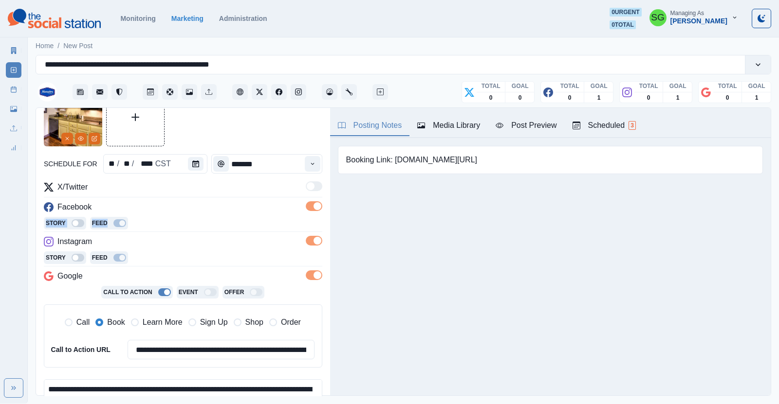
click at [253, 227] on div "Story Feed" at bounding box center [183, 224] width 278 height 15
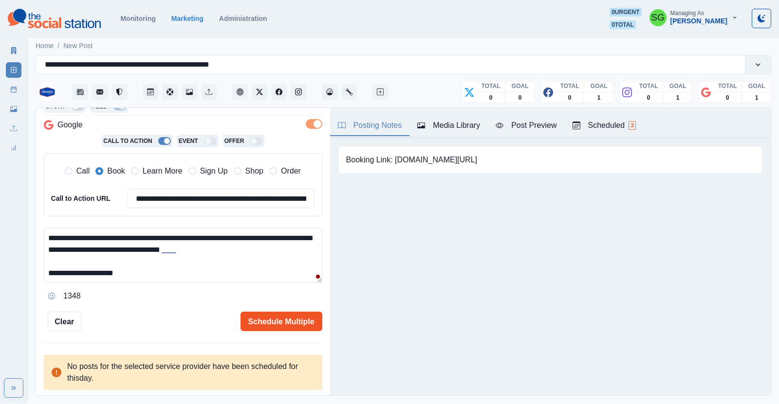
click at [270, 318] on button "Schedule Multiple" at bounding box center [281, 321] width 82 height 19
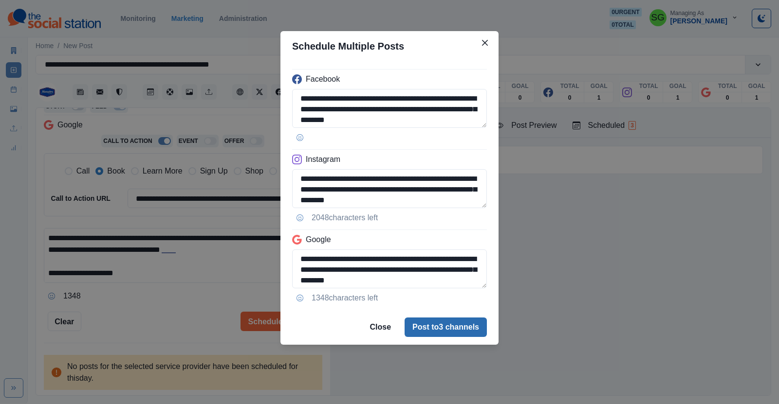
click at [424, 327] on button "Post to 3 channels" at bounding box center [445, 327] width 82 height 19
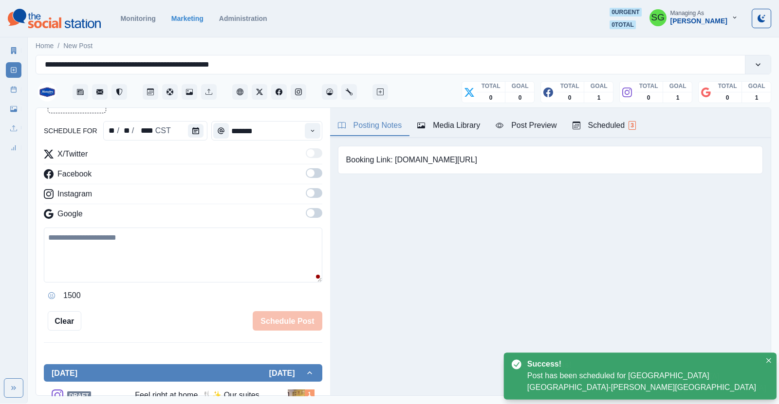
scroll to position [192, 0]
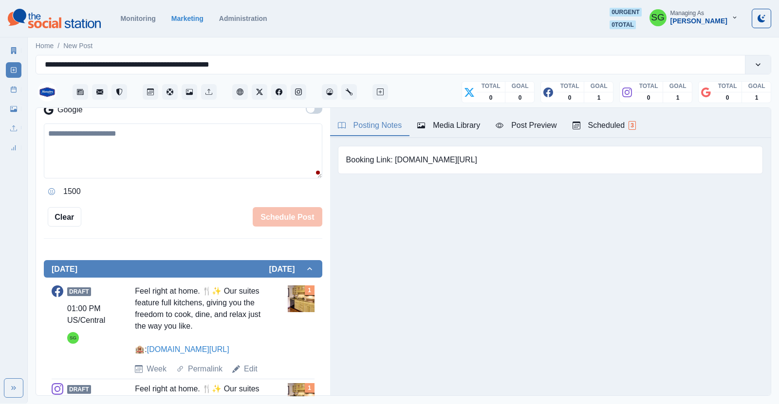
click at [609, 124] on div "Scheduled 3" at bounding box center [603, 126] width 63 height 12
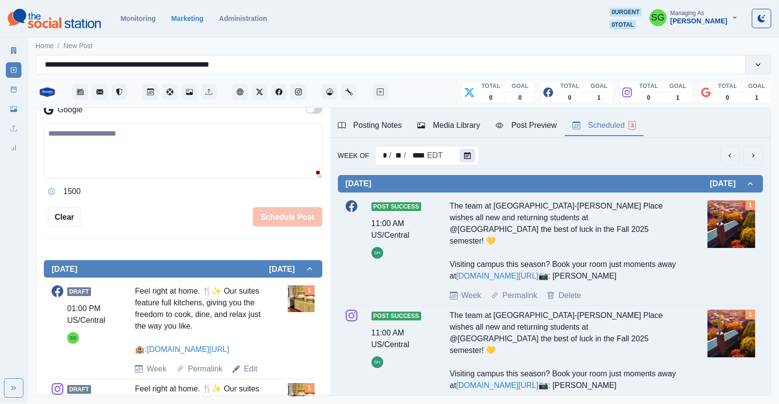
click at [471, 161] on button "Calendar" at bounding box center [467, 156] width 16 height 14
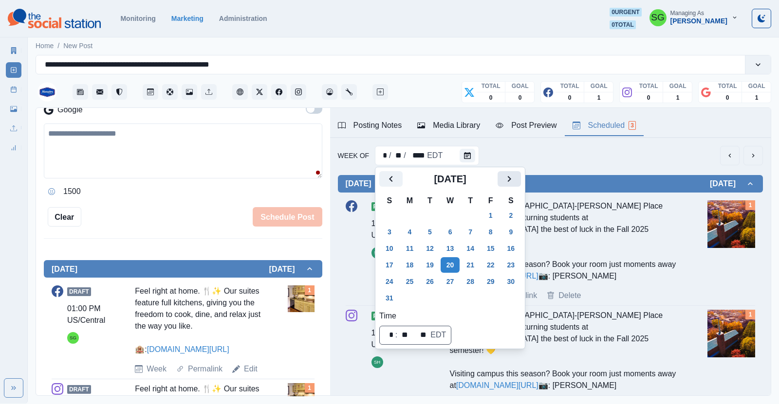
click at [500, 183] on button "Next" at bounding box center [508, 179] width 23 height 16
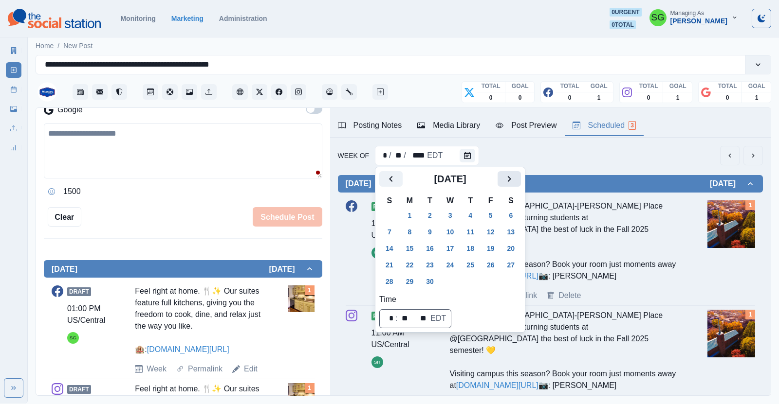
click at [500, 183] on button "Next" at bounding box center [508, 179] width 23 height 16
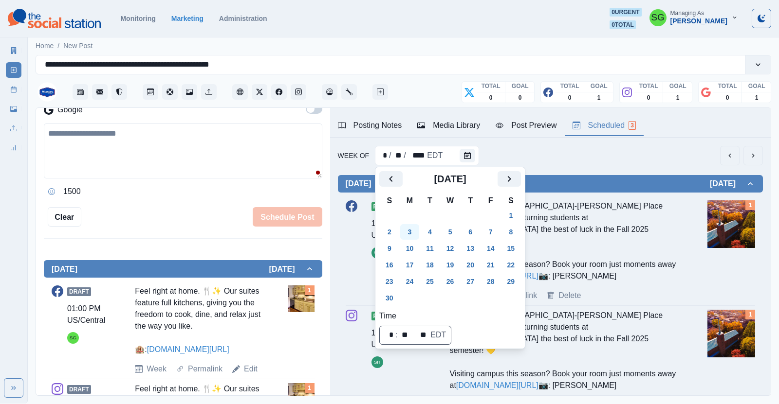
click at [410, 233] on button "3" at bounding box center [409, 232] width 19 height 16
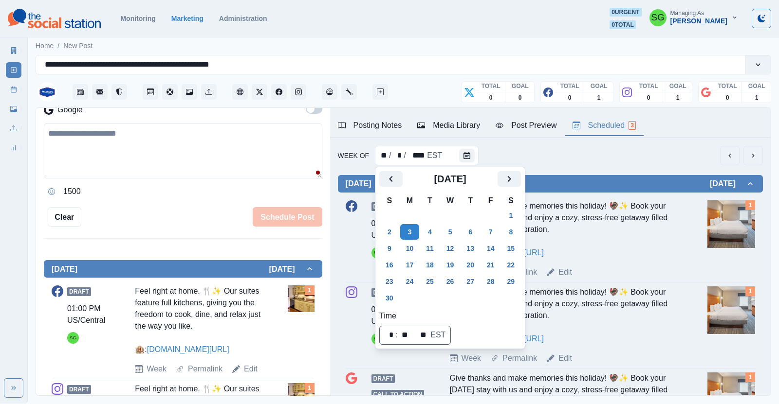
click at [605, 164] on div "Week Of ** / * / **** EST" at bounding box center [550, 155] width 425 height 19
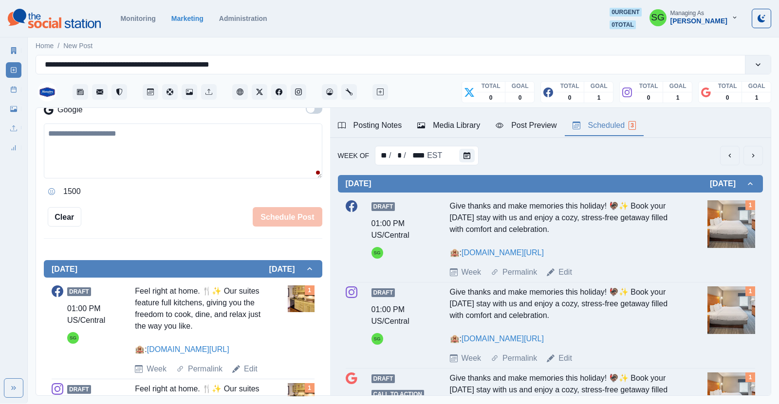
scroll to position [16, 0]
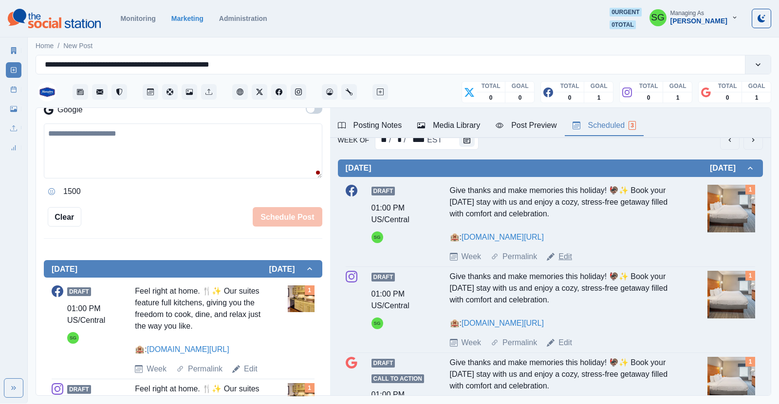
click at [562, 258] on link "Edit" at bounding box center [565, 257] width 14 height 12
type textarea "**********"
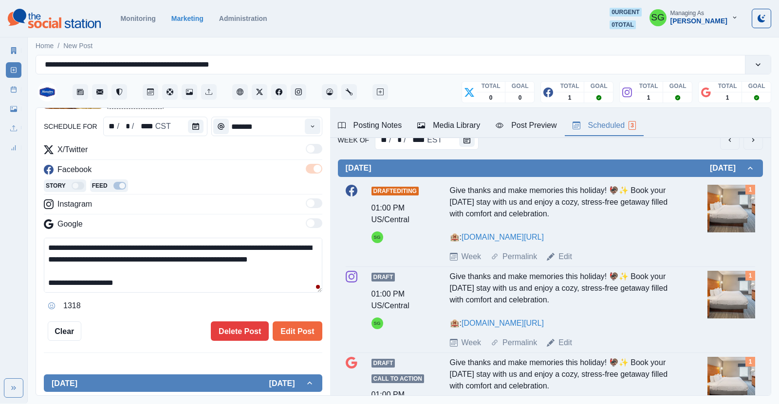
scroll to position [45, 0]
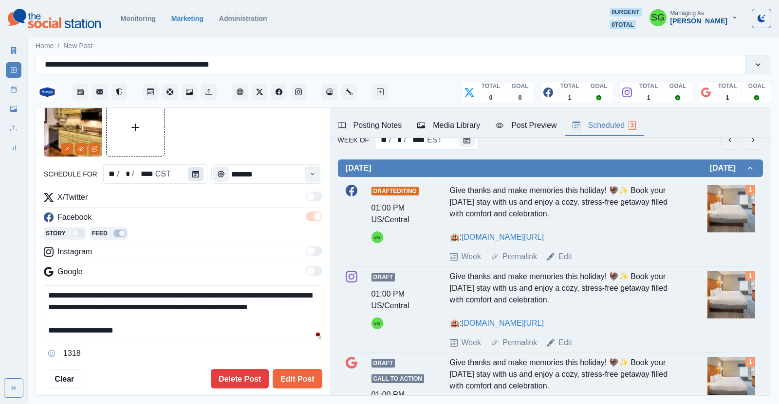
click at [190, 174] on button "Calendar" at bounding box center [196, 174] width 16 height 14
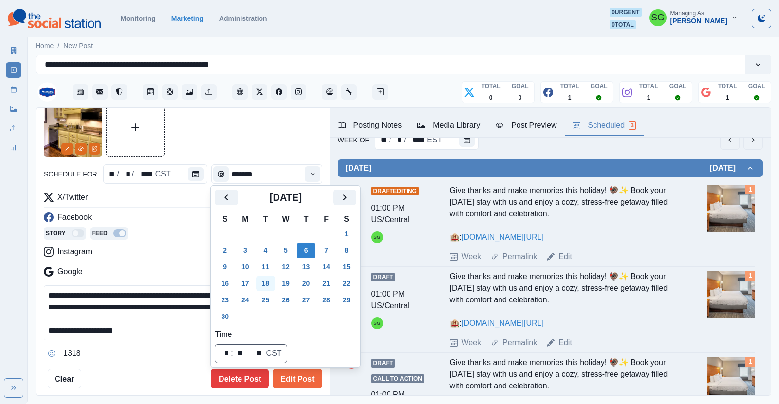
click at [266, 284] on button "18" at bounding box center [265, 284] width 19 height 16
click at [302, 379] on button "Edit Post" at bounding box center [297, 378] width 49 height 19
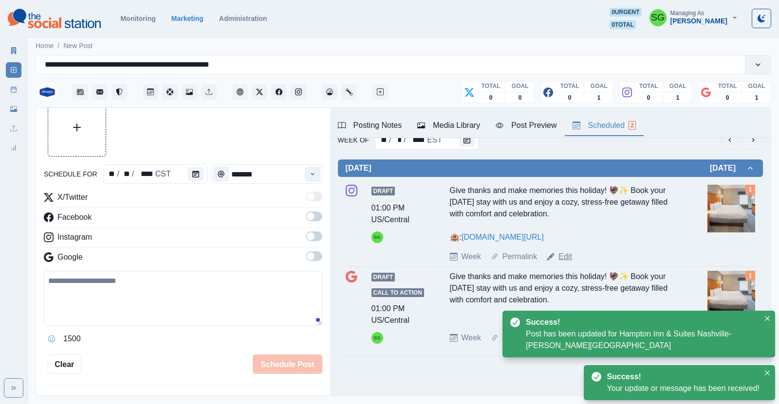
click at [565, 252] on link "Edit" at bounding box center [565, 257] width 14 height 12
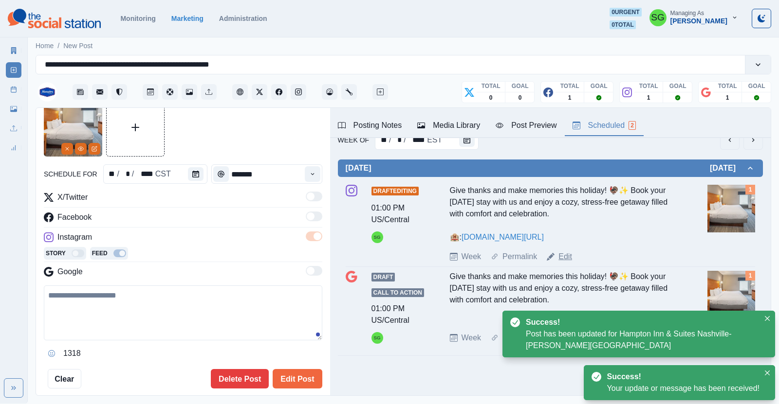
type textarea "**********"
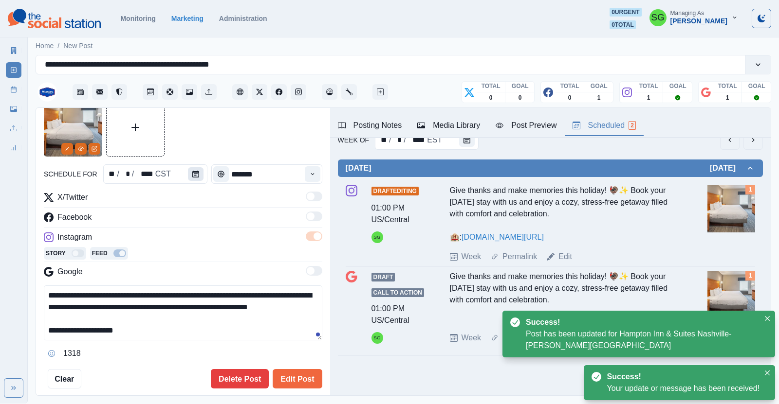
click at [196, 173] on icon "Calendar" at bounding box center [195, 174] width 7 height 7
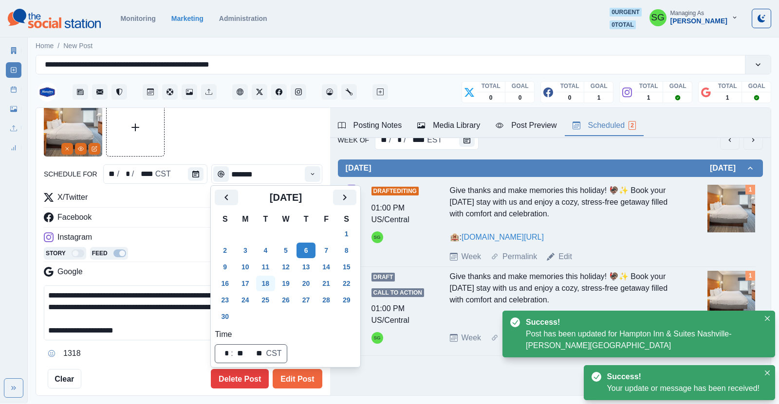
click at [264, 280] on button "18" at bounding box center [265, 284] width 19 height 16
click at [292, 375] on button "Edit Post" at bounding box center [297, 378] width 49 height 19
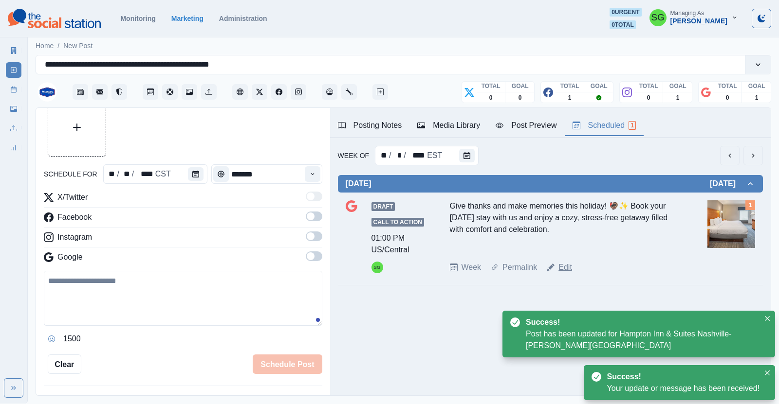
click at [565, 266] on link "Edit" at bounding box center [565, 268] width 14 height 12
type textarea "**********"
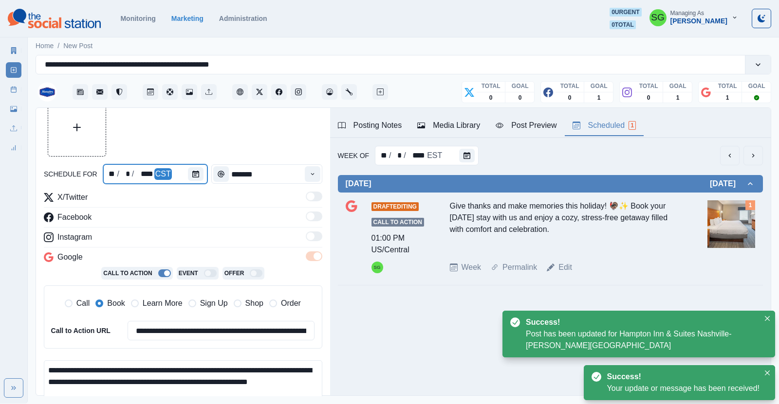
click at [205, 177] on div at bounding box center [197, 174] width 19 height 19
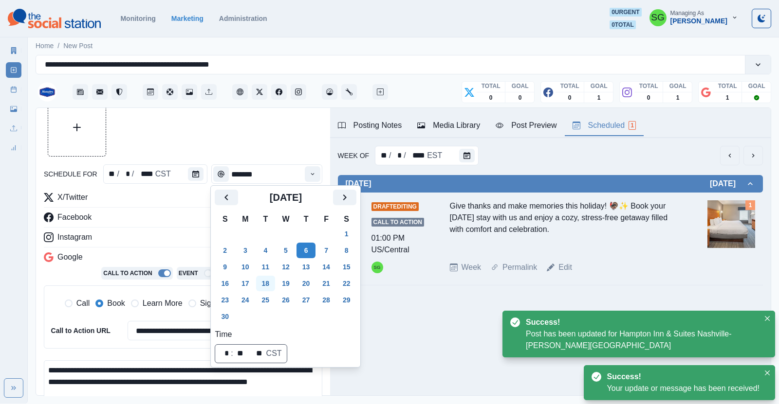
click at [260, 285] on button "18" at bounding box center [265, 284] width 19 height 16
click at [190, 236] on div "Instagram" at bounding box center [183, 240] width 278 height 16
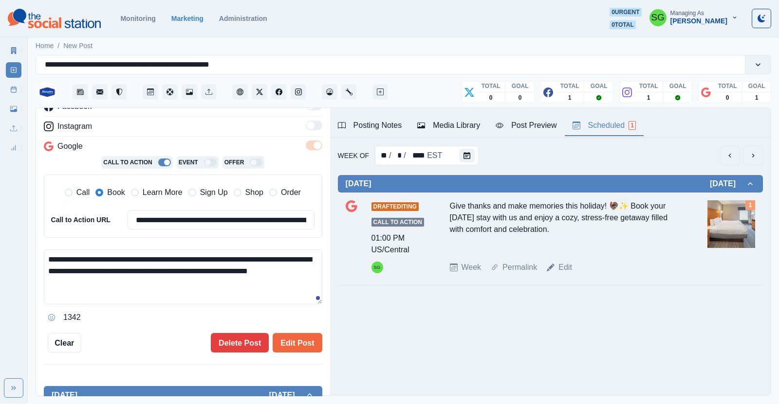
scroll to position [171, 0]
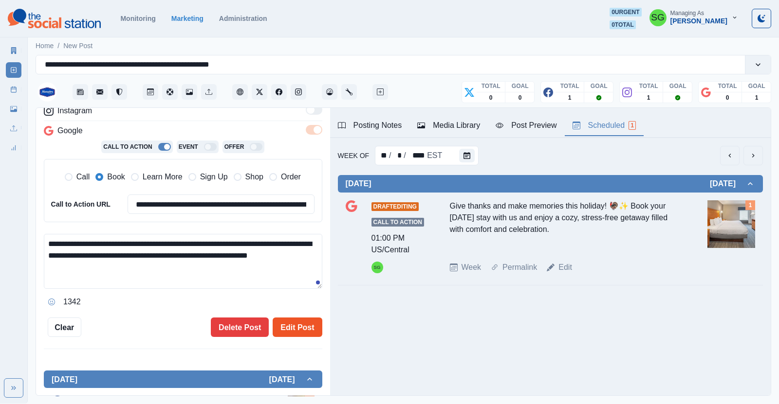
click at [291, 331] on button "Edit Post" at bounding box center [297, 327] width 49 height 19
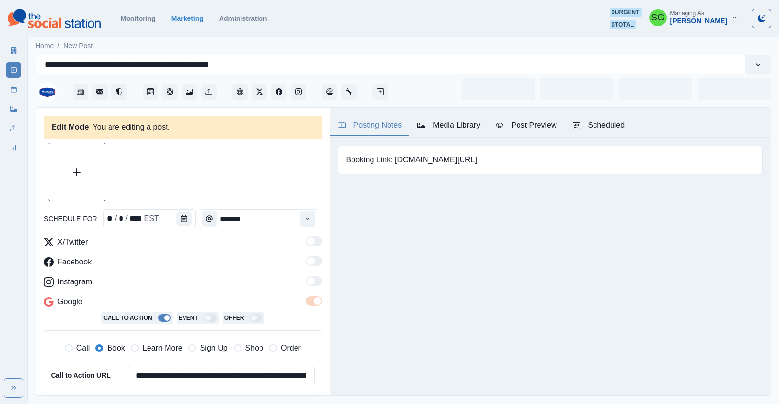
type input "*******"
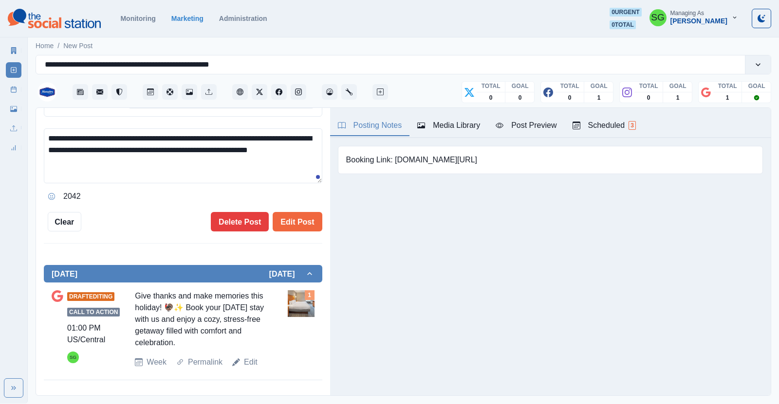
scroll to position [52, 0]
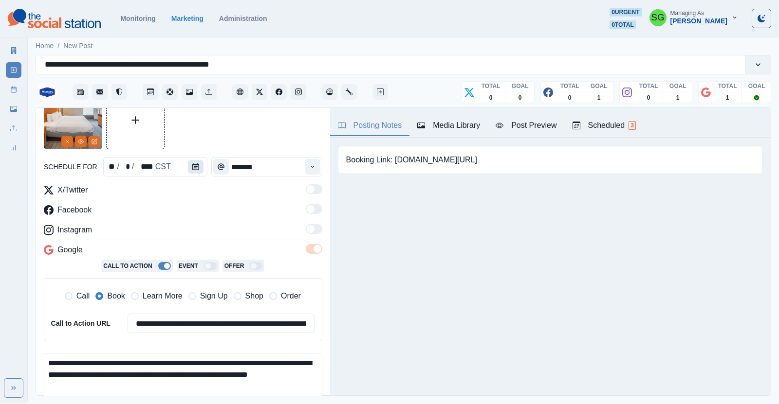
click at [199, 164] on button "Calendar" at bounding box center [196, 167] width 16 height 14
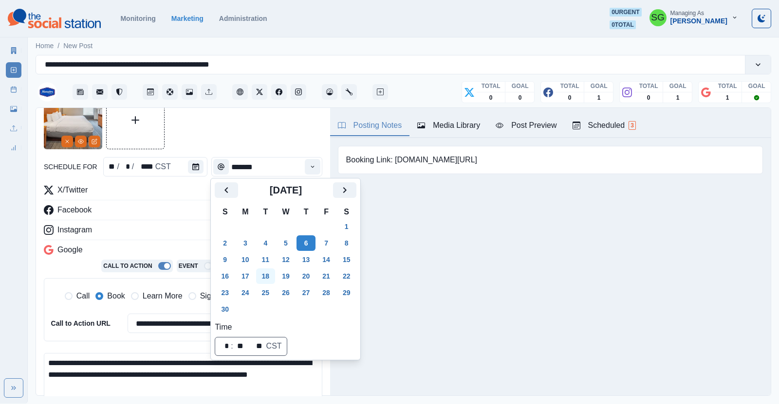
click at [272, 277] on button "18" at bounding box center [265, 277] width 19 height 16
click at [203, 236] on div "Instagram" at bounding box center [183, 232] width 278 height 16
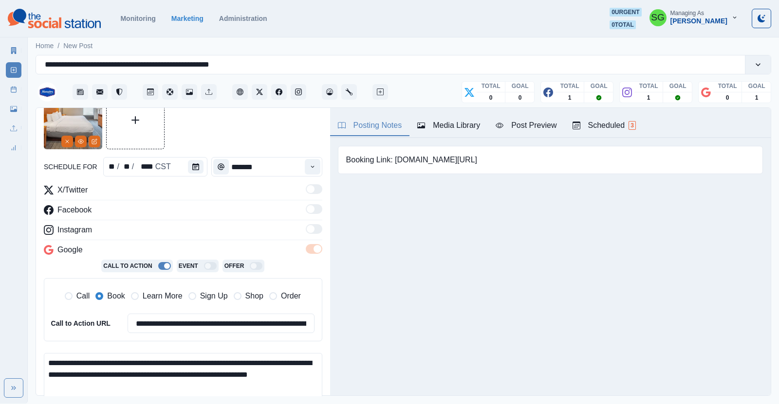
scroll to position [331, 0]
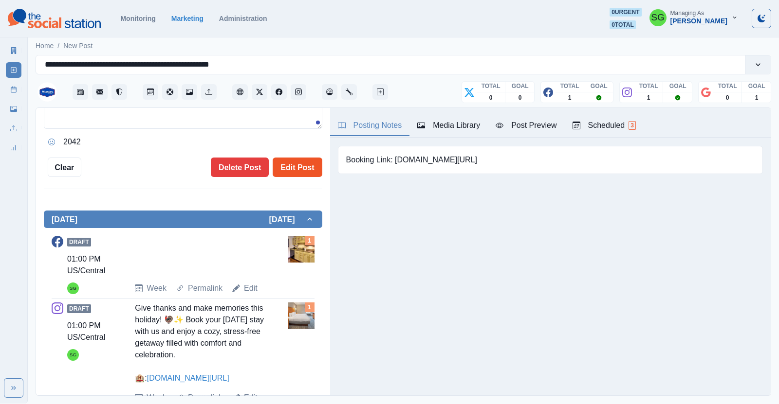
click at [299, 172] on button "Edit Post" at bounding box center [297, 167] width 49 height 19
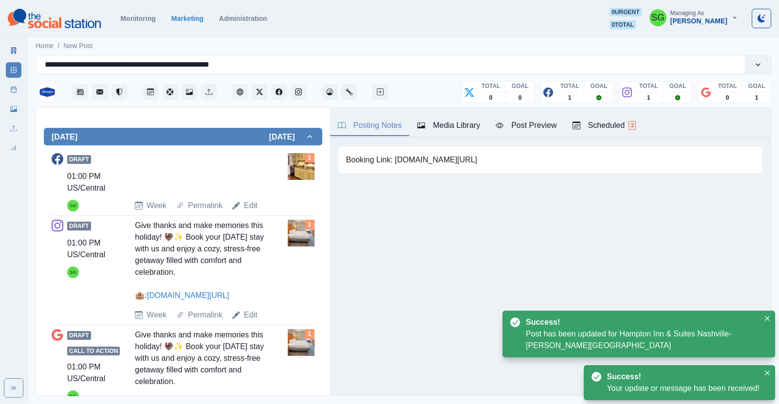
scroll to position [363, 0]
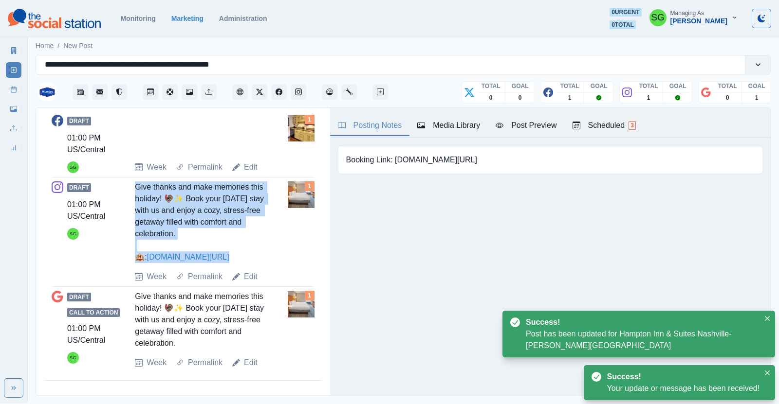
drag, startPoint x: 224, startPoint y: 257, endPoint x: 126, endPoint y: 187, distance: 120.6
click at [126, 187] on div "Draft 01:00 PM US/Central SG Give thanks and make memories this holiday! 🦃✨ Boo…" at bounding box center [183, 232] width 263 height 101
copy div "Give thanks and make memories this holiday! 🦃✨ Book your [DATE] stay with us an…"
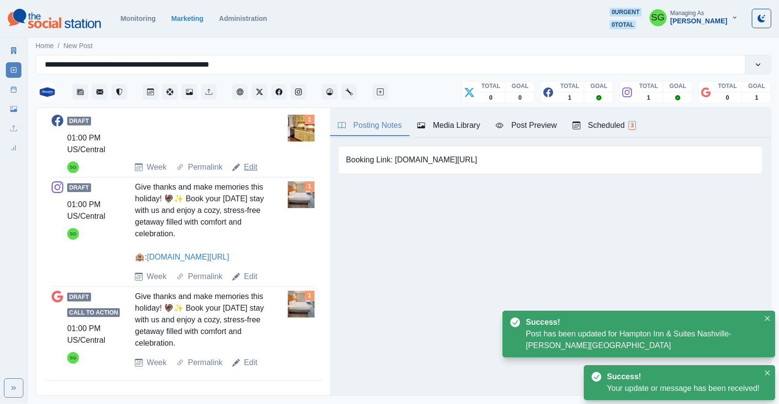
click at [246, 162] on link "Edit" at bounding box center [251, 168] width 14 height 12
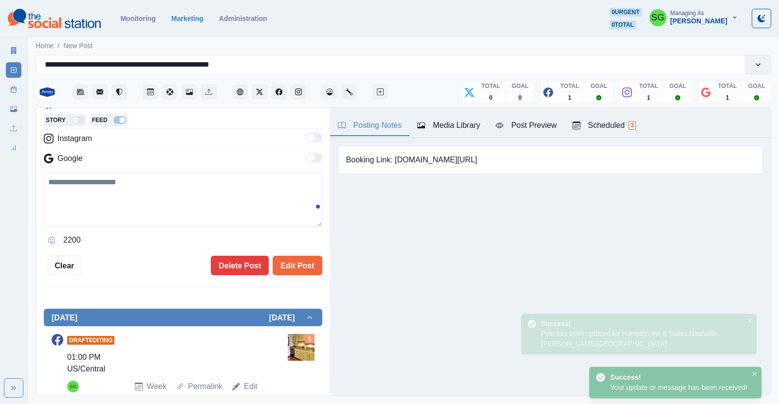
scroll to position [153, 0]
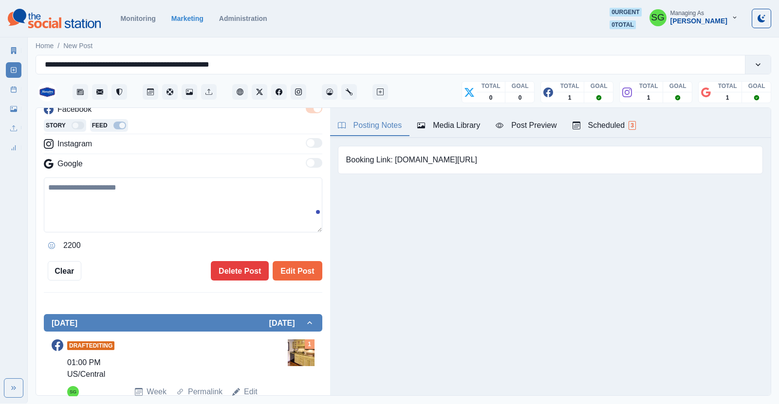
click at [199, 201] on textarea at bounding box center [183, 205] width 278 height 55
paste textarea "**********"
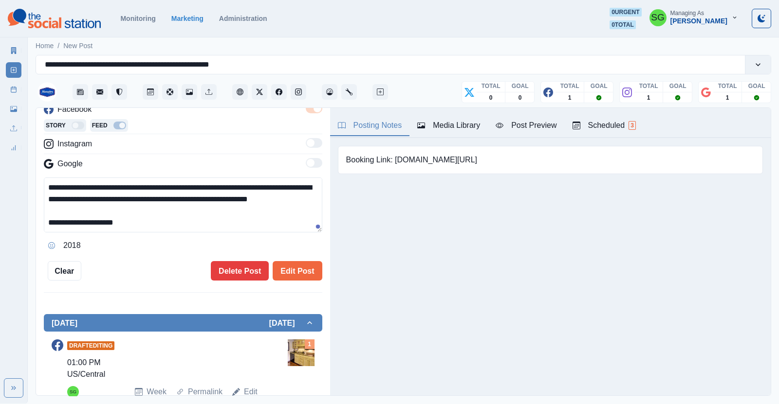
scroll to position [6, 0]
type textarea "**********"
click at [283, 265] on button "Edit Post" at bounding box center [297, 270] width 49 height 19
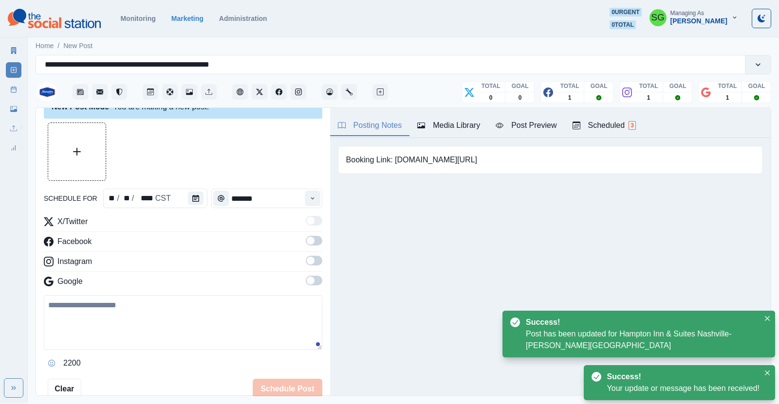
scroll to position [18, 0]
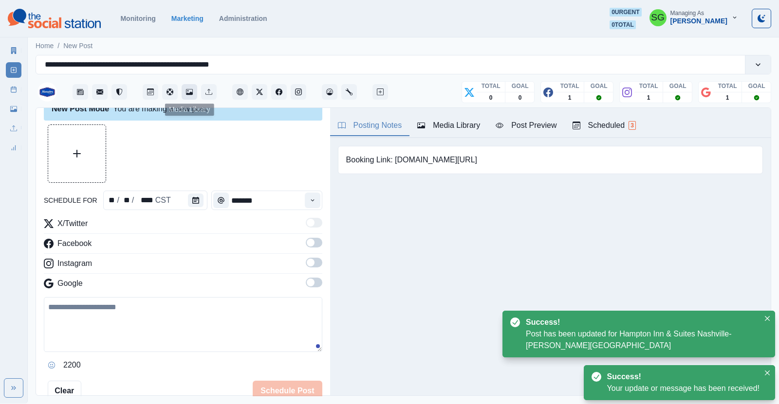
click at [192, 85] on button "Media Library" at bounding box center [190, 92] width 16 height 16
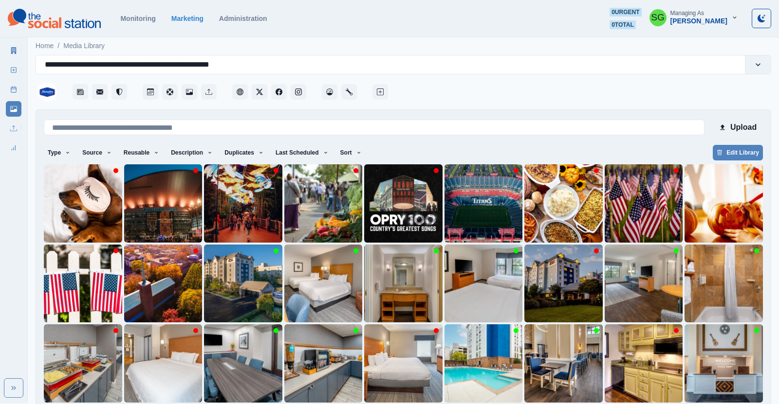
click at [390, 90] on div at bounding box center [580, 88] width 381 height 29
click at [382, 91] on icon "Create New Post" at bounding box center [380, 92] width 7 height 7
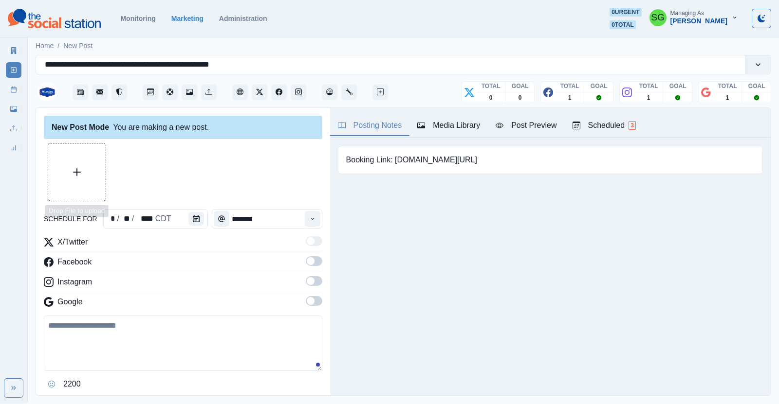
click at [101, 165] on button "Upload Media" at bounding box center [76, 172] width 57 height 57
click at [60, 201] on div at bounding box center [77, 172] width 58 height 58
click at [61, 197] on button "Upload Media" at bounding box center [76, 172] width 57 height 57
click at [103, 340] on textarea at bounding box center [183, 343] width 278 height 55
paste textarea "**********"
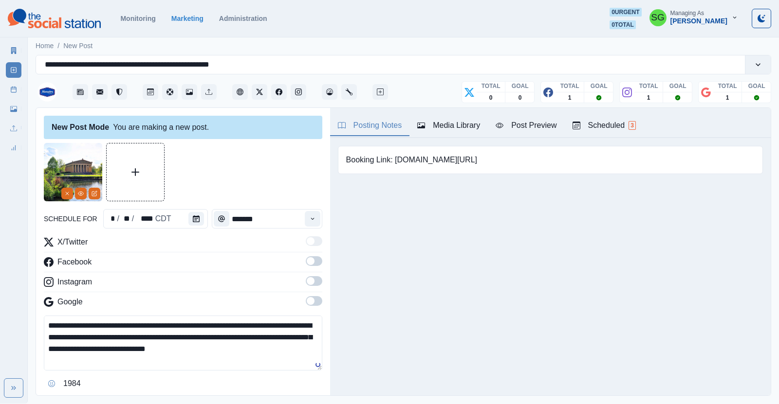
scroll to position [6, 0]
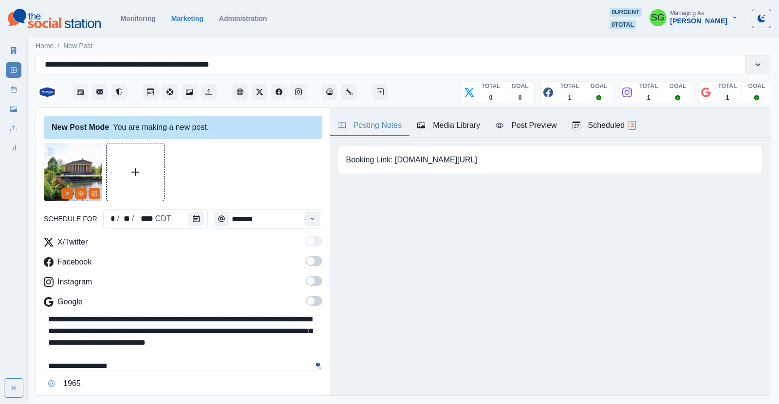
paste textarea "**********"
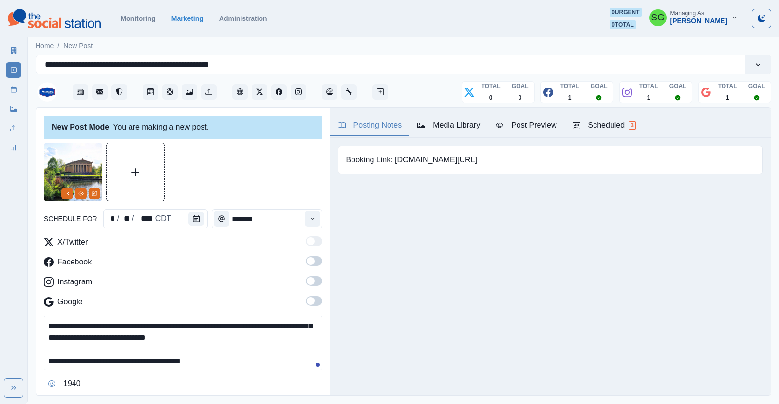
drag, startPoint x: 142, startPoint y: 359, endPoint x: 119, endPoint y: 363, distance: 23.1
click at [119, 363] on textarea "**********" at bounding box center [183, 343] width 278 height 55
type textarea "**********"
click at [312, 261] on span at bounding box center [311, 261] width 8 height 8
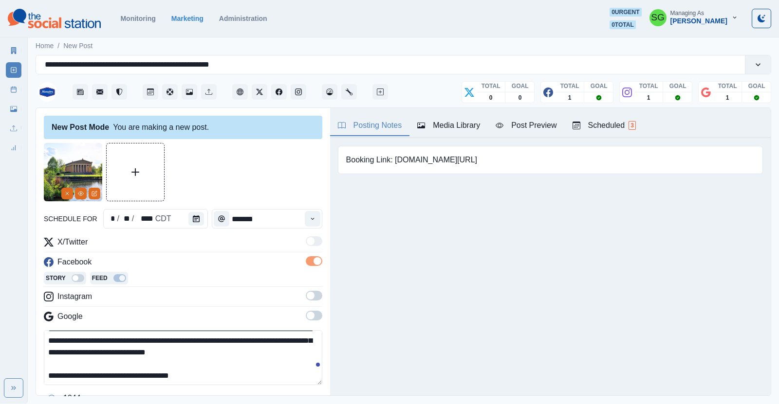
click at [315, 289] on div "X/Twitter Facebook Story Feed Instagram Google" at bounding box center [183, 282] width 278 height 90
click at [312, 294] on span at bounding box center [311, 296] width 8 height 8
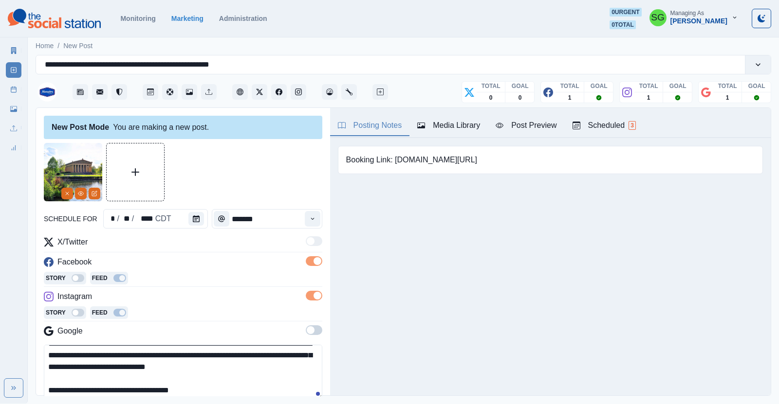
click at [313, 326] on span at bounding box center [314, 331] width 17 height 10
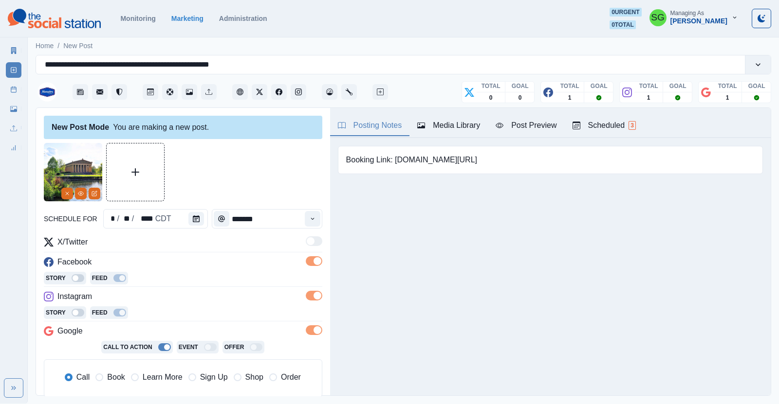
click at [160, 379] on span "Learn More" at bounding box center [163, 378] width 40 height 12
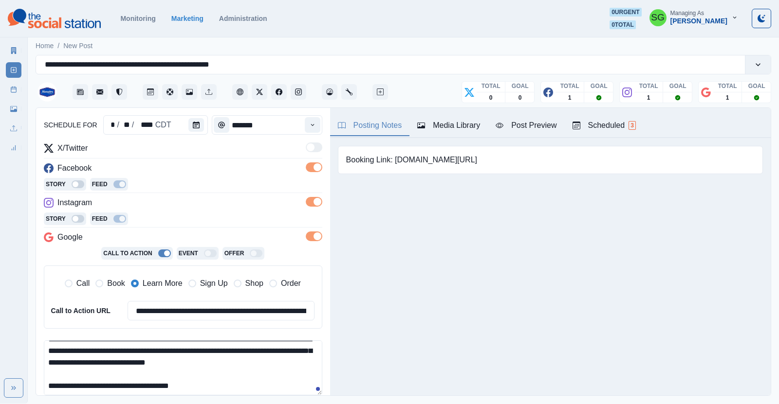
scroll to position [121, 0]
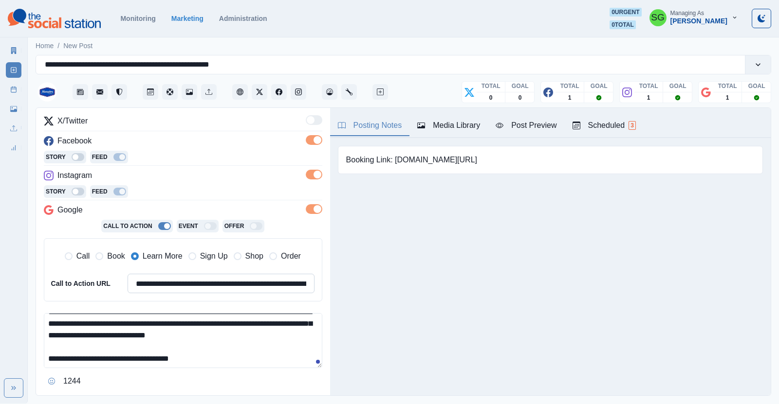
click at [184, 284] on input "**********" at bounding box center [221, 283] width 187 height 19
paste input
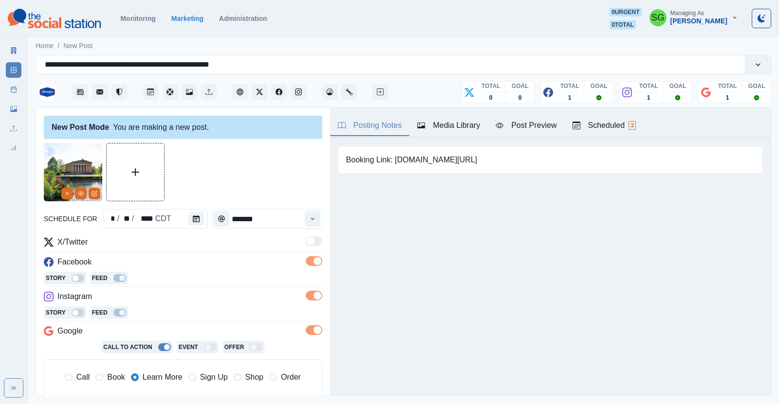
type input "**********"
click at [191, 221] on button "Calendar" at bounding box center [196, 219] width 16 height 14
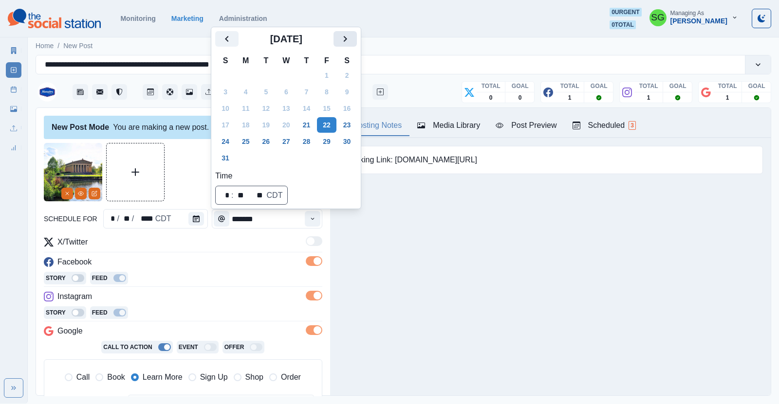
click at [346, 37] on icon "Next" at bounding box center [345, 39] width 12 height 12
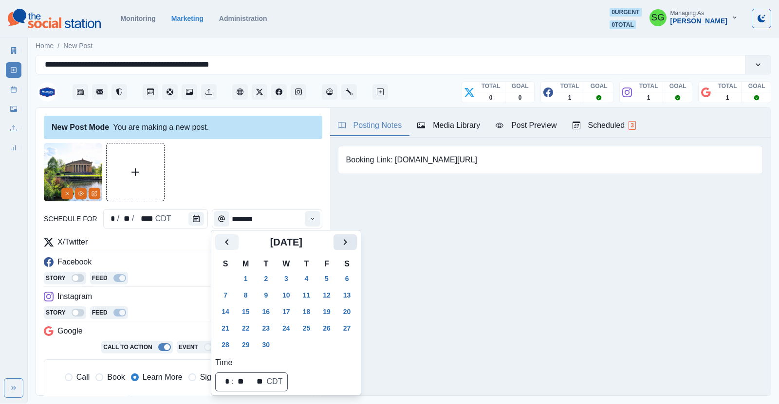
click at [345, 243] on icon "Next" at bounding box center [345, 242] width 3 height 6
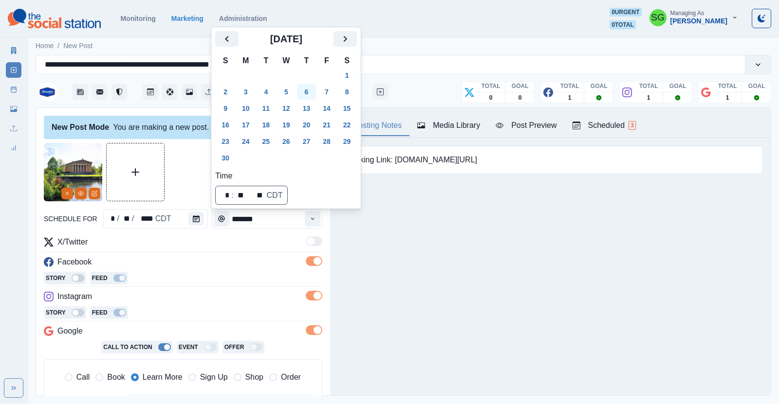
click at [302, 95] on button "6" at bounding box center [306, 92] width 19 height 16
click at [312, 221] on icon "Time" at bounding box center [312, 219] width 7 height 7
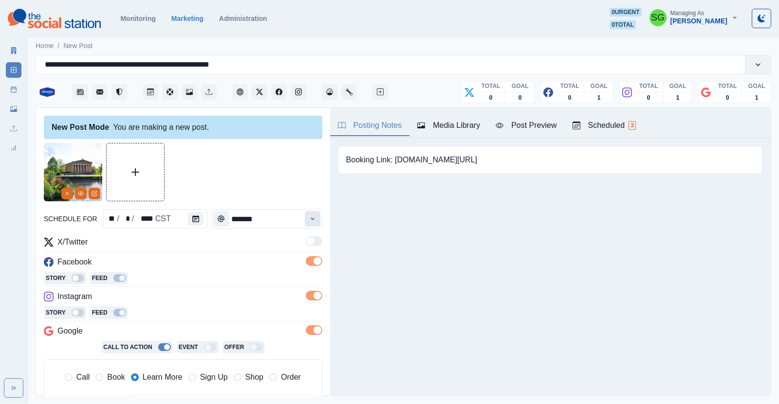
click at [312, 221] on icon "Time" at bounding box center [312, 219] width 7 height 7
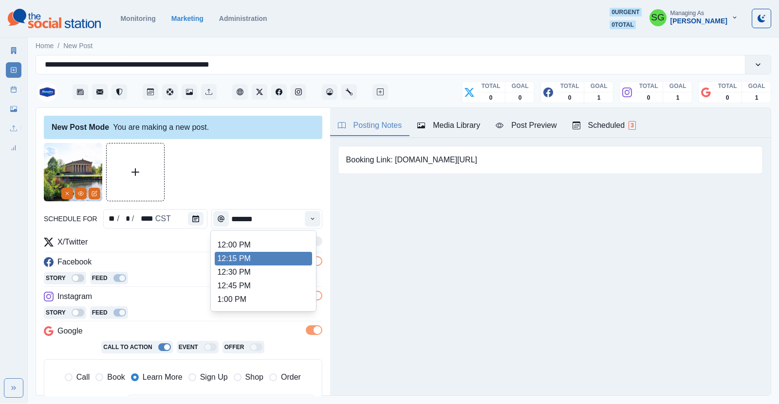
scroll to position [217, 0]
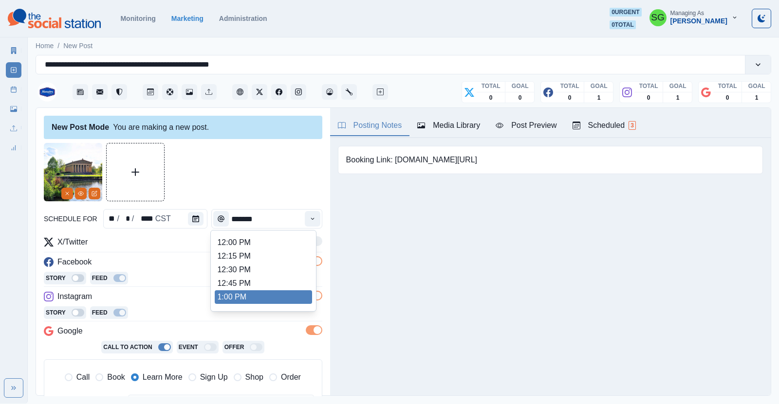
click at [246, 294] on li "1:00 PM" at bounding box center [263, 298] width 97 height 14
type input "*******"
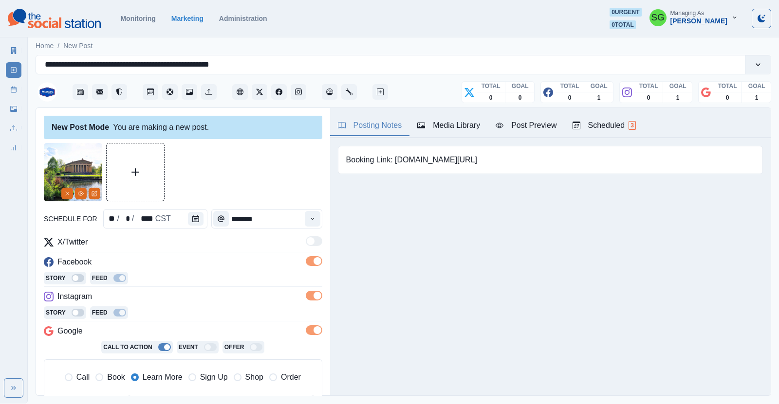
click at [246, 294] on div "Instagram" at bounding box center [183, 299] width 278 height 16
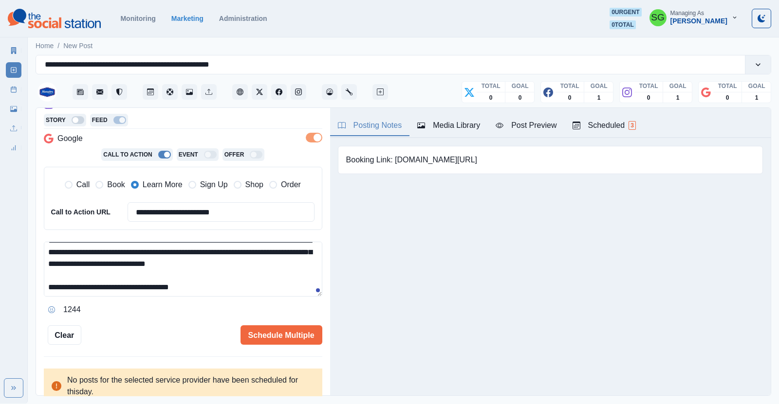
scroll to position [206, 0]
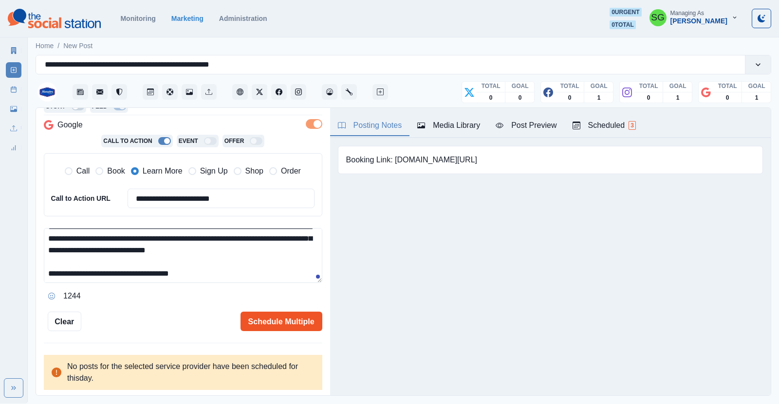
click at [262, 323] on button "Schedule Multiple" at bounding box center [281, 321] width 82 height 19
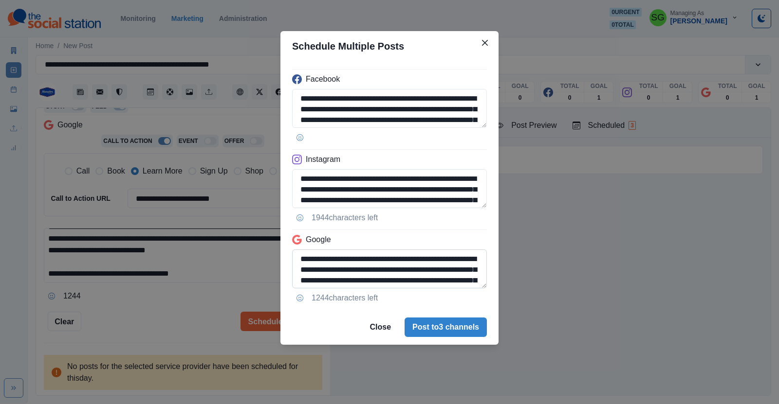
scroll to position [44, 0]
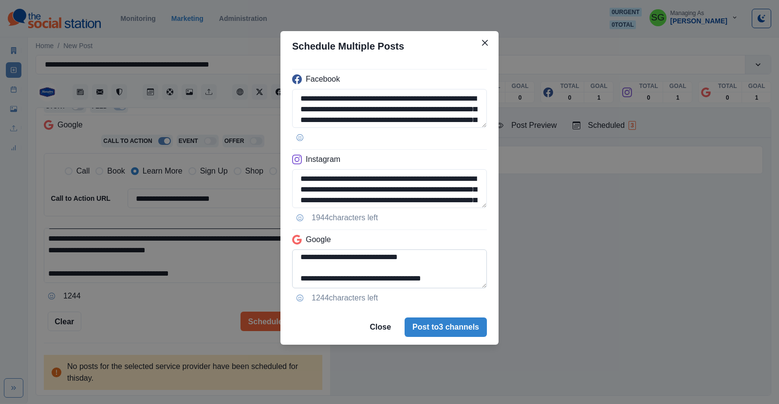
drag, startPoint x: 446, startPoint y: 278, endPoint x: 296, endPoint y: 270, distance: 149.7
click at [296, 270] on textarea "**********" at bounding box center [389, 269] width 195 height 39
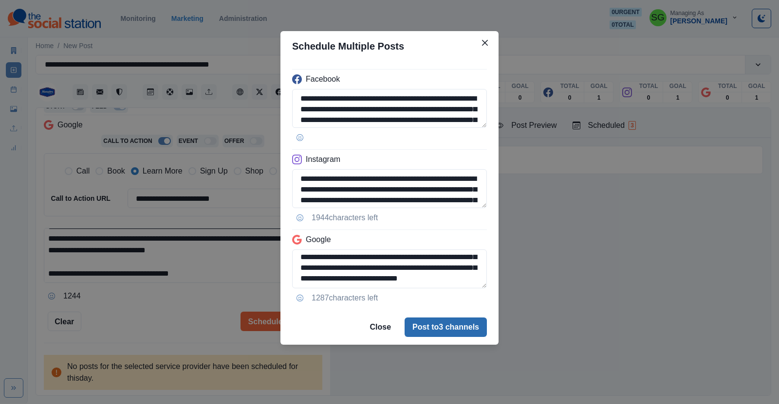
type textarea "**********"
click at [442, 321] on button "Post to 3 channels" at bounding box center [445, 327] width 82 height 19
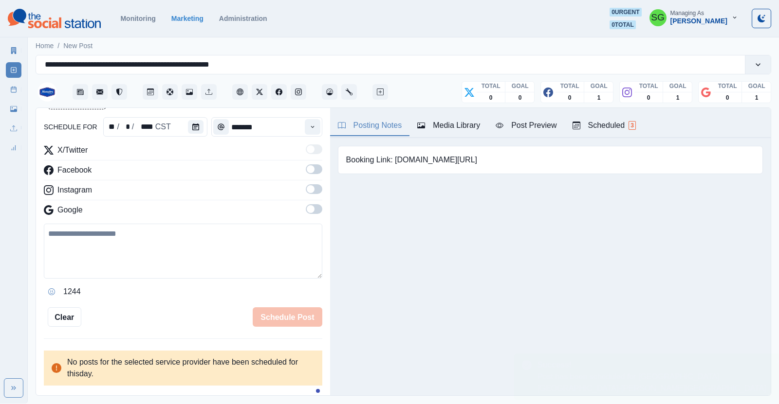
scroll to position [0, 0]
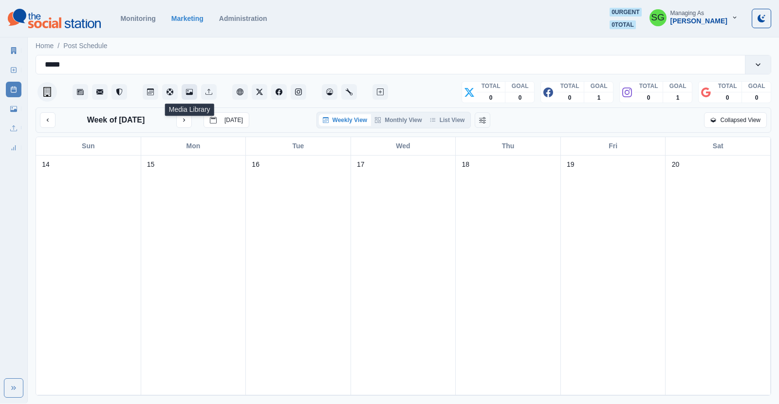
click at [195, 92] on button "Media Library" at bounding box center [190, 92] width 16 height 16
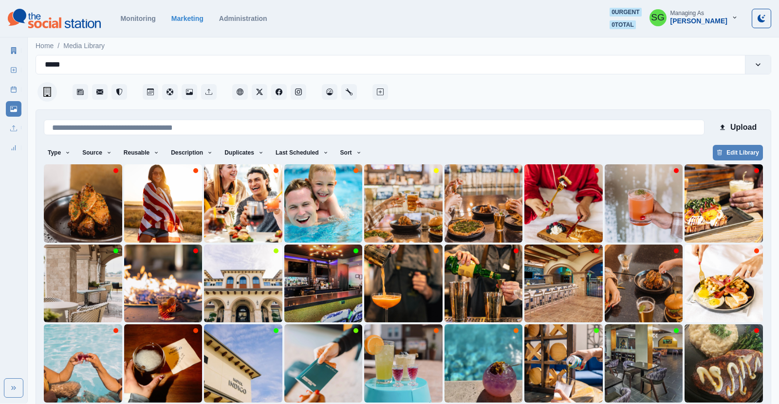
scroll to position [39, 0]
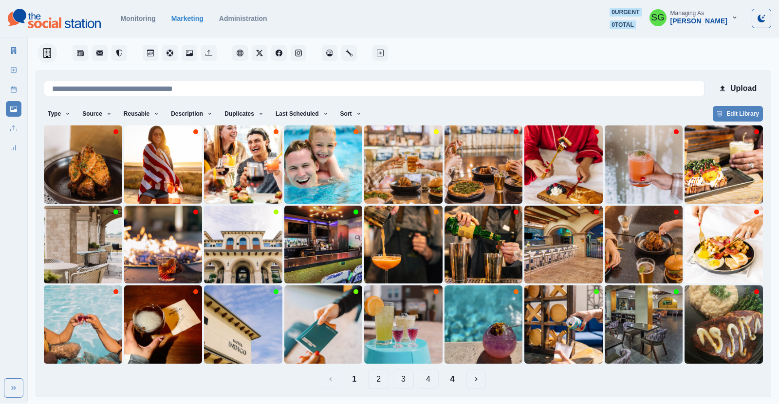
click at [381, 379] on button "2" at bounding box center [378, 379] width 21 height 19
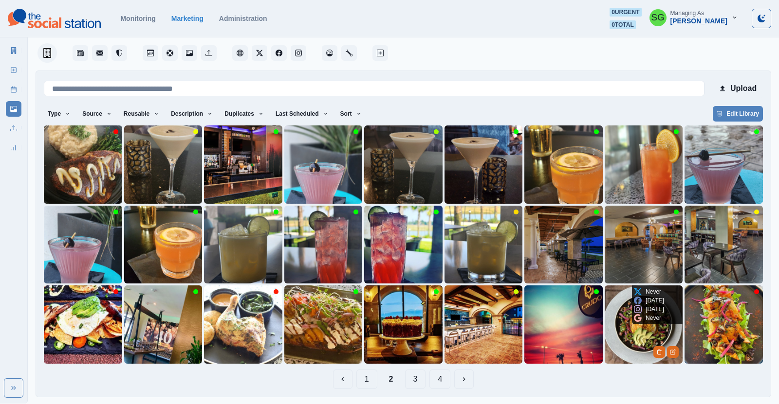
click at [616, 325] on img at bounding box center [644, 325] width 78 height 78
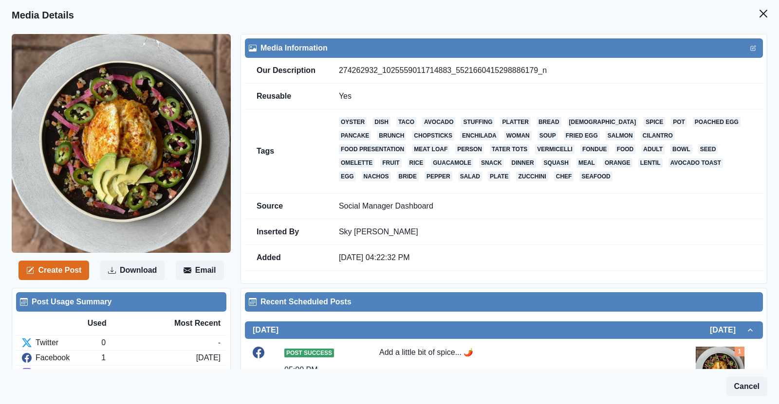
click at [260, 127] on td "Tags" at bounding box center [286, 152] width 82 height 84
click at [74, 265] on button "Create Post" at bounding box center [53, 270] width 71 height 19
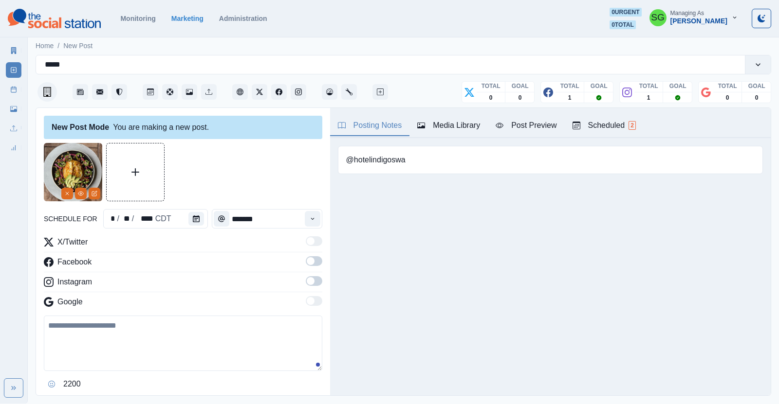
click at [189, 360] on textarea at bounding box center [183, 343] width 278 height 55
paste textarea "**********"
click at [133, 327] on textarea "**********" at bounding box center [183, 343] width 278 height 55
type textarea "**********"
click at [310, 255] on div "X/Twitter Facebook Instagram Google" at bounding box center [183, 274] width 278 height 75
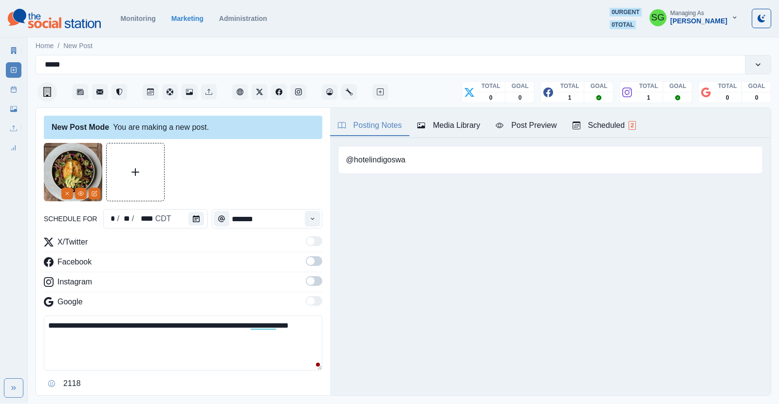
click at [310, 257] on span at bounding box center [314, 262] width 17 height 10
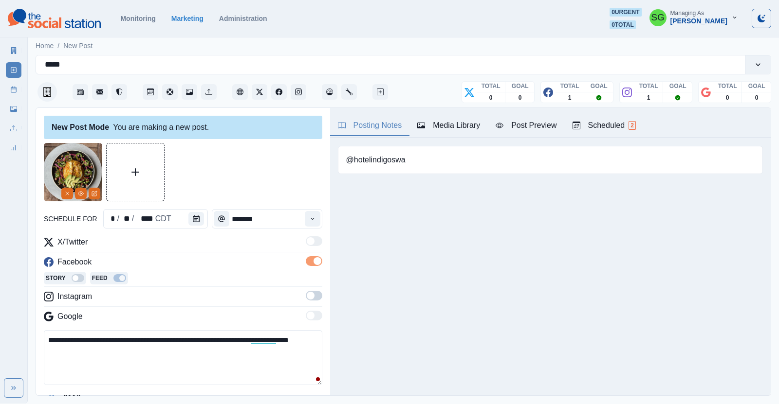
click at [313, 294] on span at bounding box center [311, 296] width 8 height 8
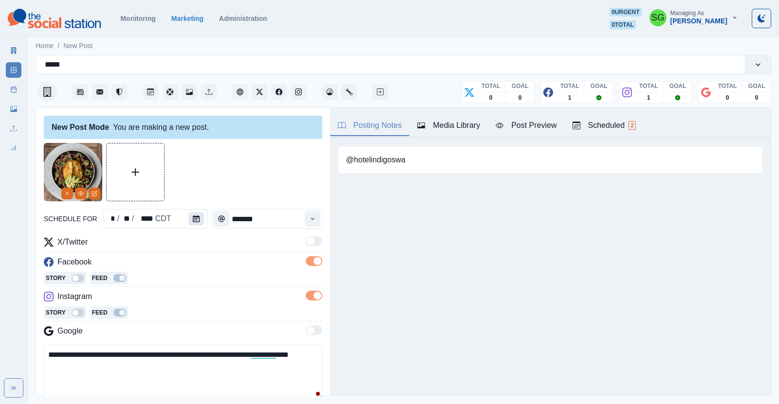
click at [199, 222] on button "Calendar" at bounding box center [196, 219] width 16 height 14
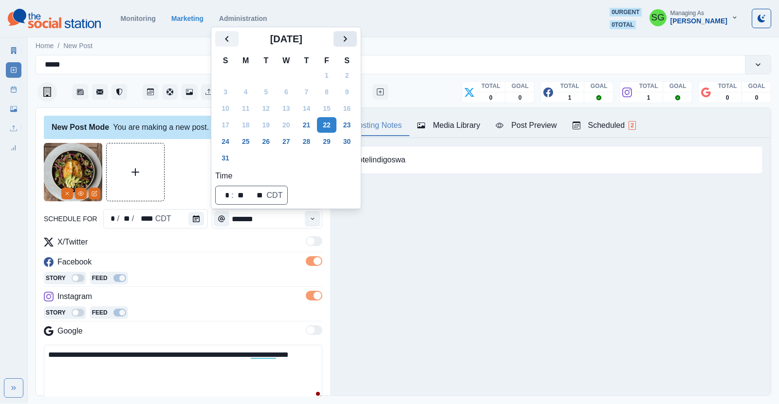
click at [339, 41] on icon "Next" at bounding box center [345, 39] width 12 height 12
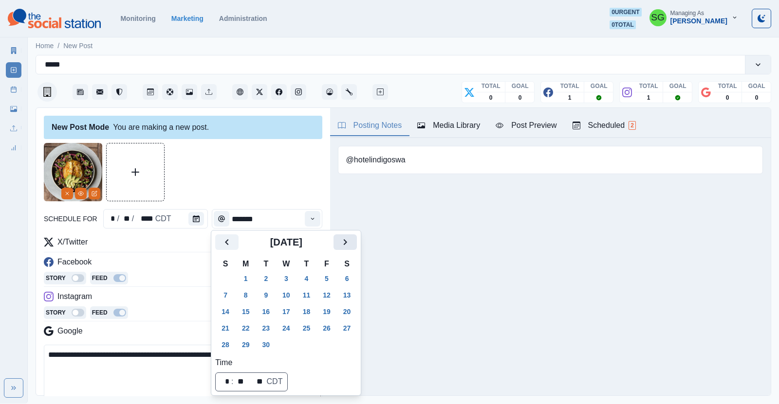
click at [341, 239] on icon "Next" at bounding box center [345, 243] width 12 height 12
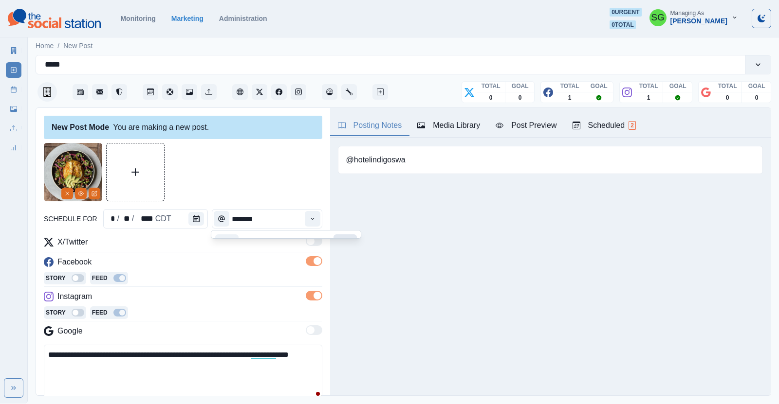
click at [341, 239] on div "Posting Notes Media Library Post Preview Scheduled 2 @hotelindigoswa Upload Typ…" at bounding box center [550, 252] width 441 height 288
click at [197, 215] on button "Calendar" at bounding box center [196, 219] width 16 height 14
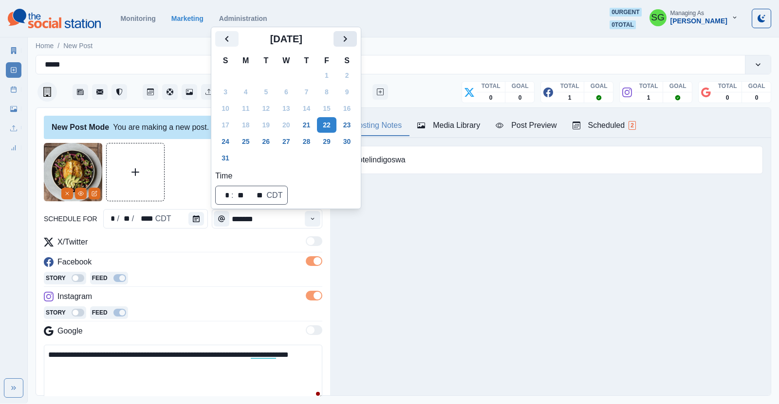
click at [336, 37] on button "Next" at bounding box center [344, 39] width 23 height 16
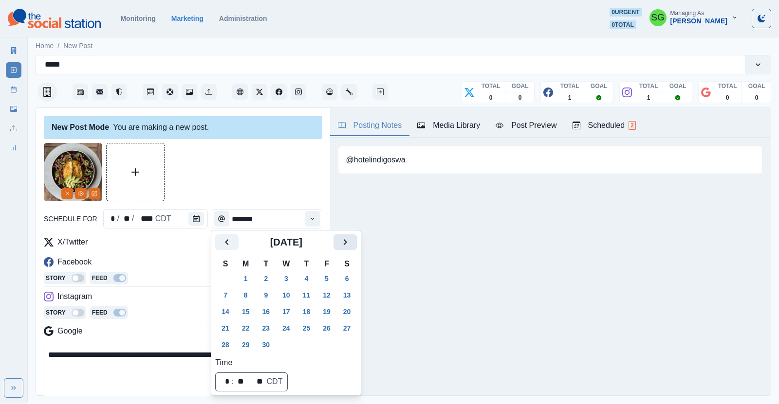
click at [345, 237] on icon "Next" at bounding box center [345, 243] width 12 height 12
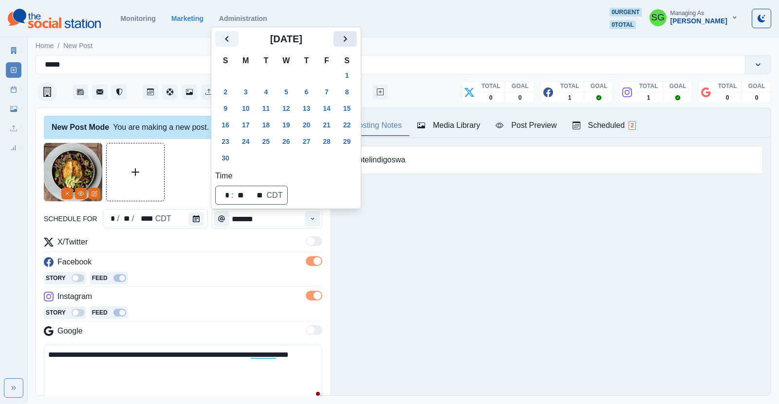
click at [345, 43] on icon "Next" at bounding box center [345, 39] width 12 height 12
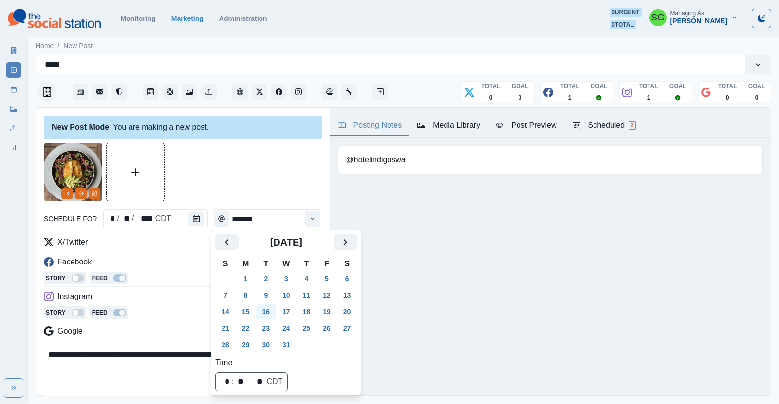
click at [274, 309] on button "16" at bounding box center [265, 312] width 19 height 16
click at [312, 221] on icon "Time" at bounding box center [312, 219] width 7 height 7
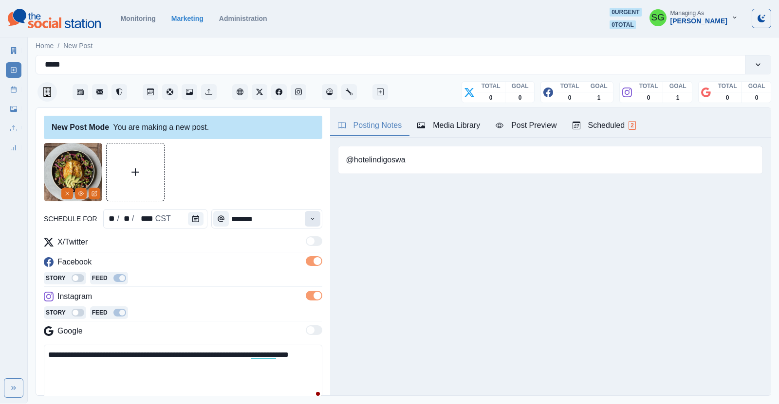
click at [312, 221] on icon "Time" at bounding box center [312, 219] width 7 height 7
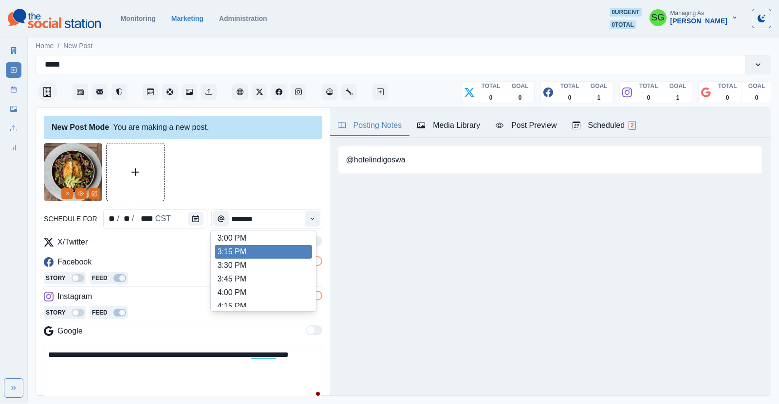
scroll to position [406, 0]
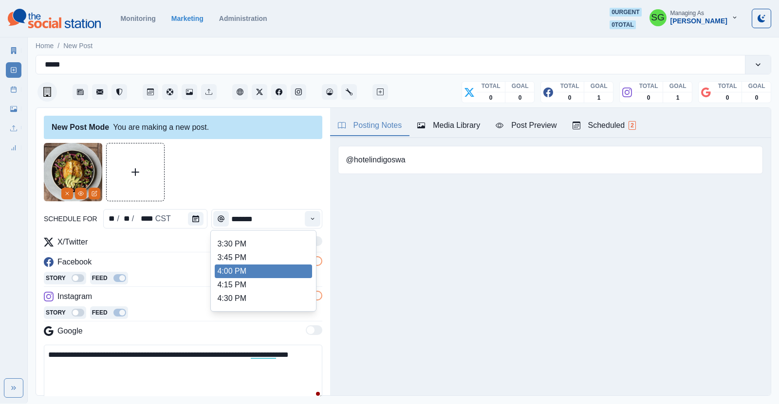
click at [245, 268] on li "4:00 PM" at bounding box center [263, 272] width 97 height 14
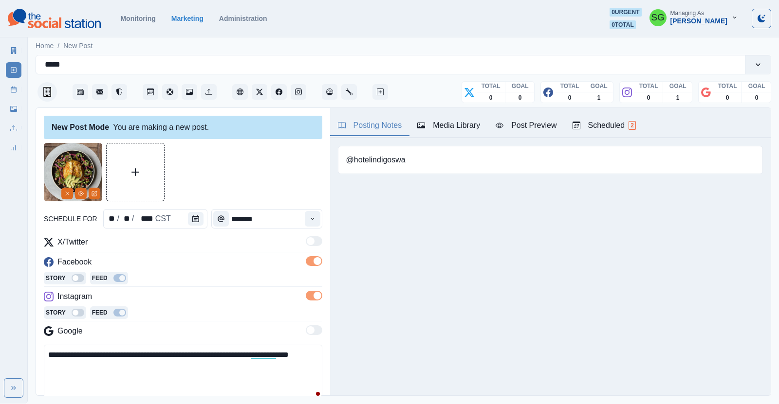
click at [245, 268] on div "Facebook" at bounding box center [183, 265] width 278 height 16
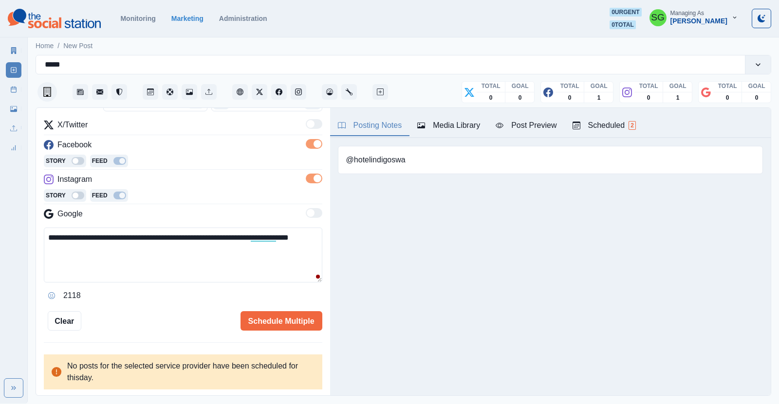
click at [283, 339] on div "**********" at bounding box center [183, 252] width 294 height 289
click at [275, 321] on button "Schedule Multiple" at bounding box center [281, 321] width 82 height 19
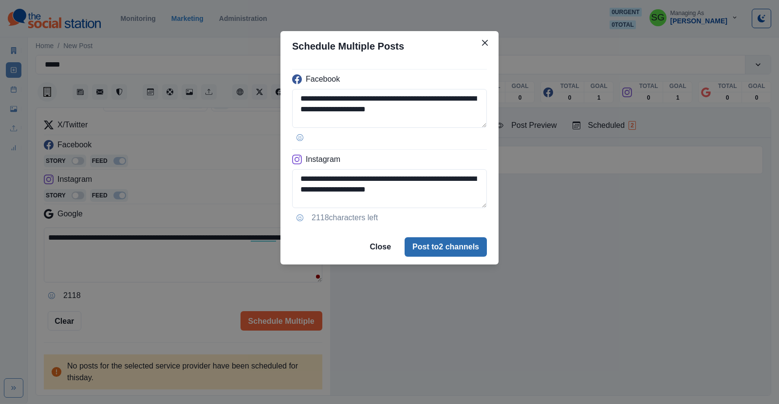
click at [430, 250] on button "Post to 2 channels" at bounding box center [445, 247] width 82 height 19
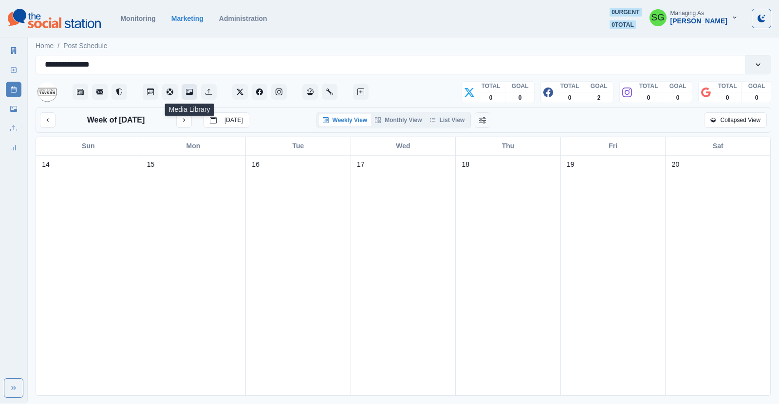
click at [187, 93] on icon "Media Library" at bounding box center [189, 92] width 7 height 6
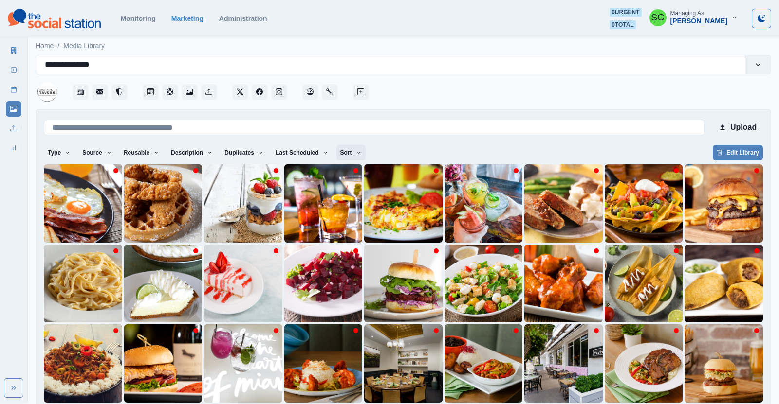
click at [349, 150] on button "Sort" at bounding box center [350, 153] width 29 height 16
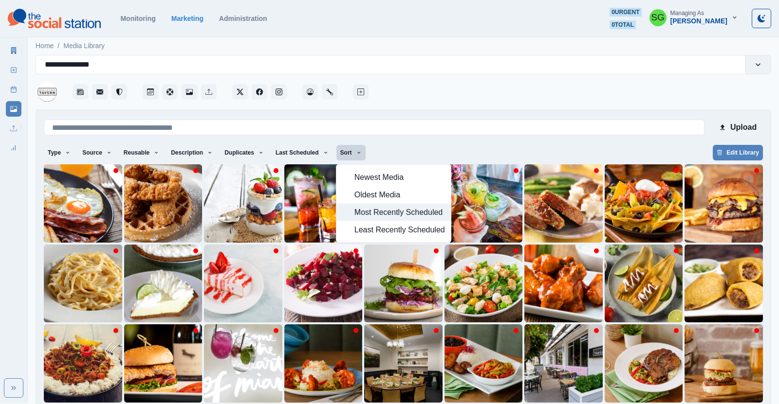
click at [376, 209] on span "Most Recently Scheduled" at bounding box center [399, 213] width 91 height 12
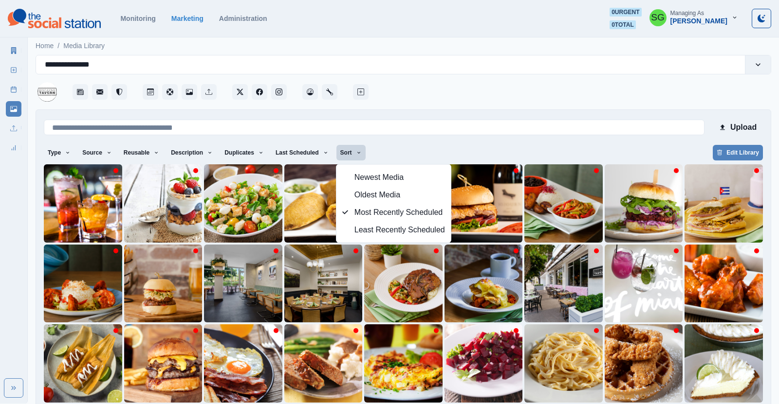
click at [409, 99] on div at bounding box center [570, 88] width 401 height 29
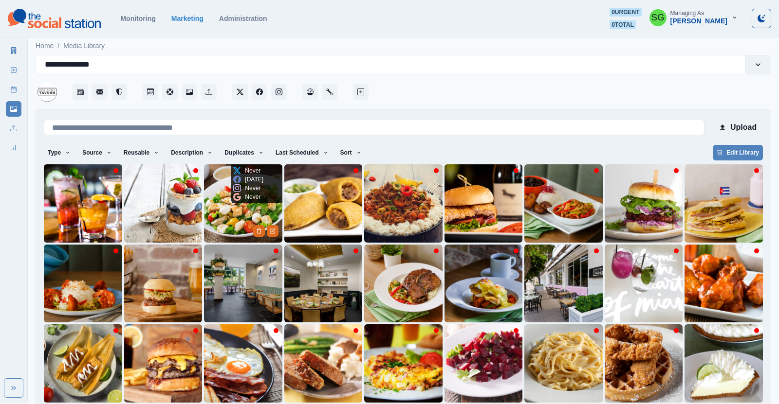
scroll to position [39, 0]
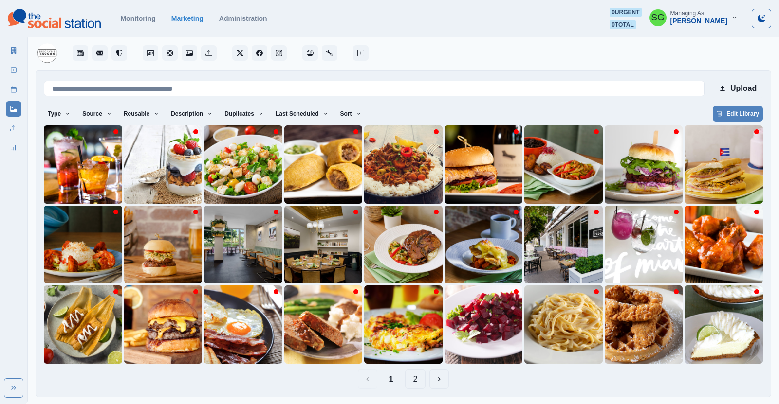
click at [417, 381] on button "2" at bounding box center [415, 379] width 21 height 19
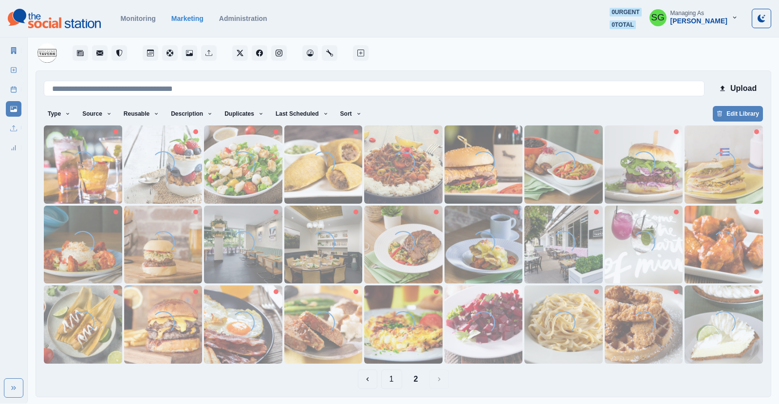
scroll to position [0, 0]
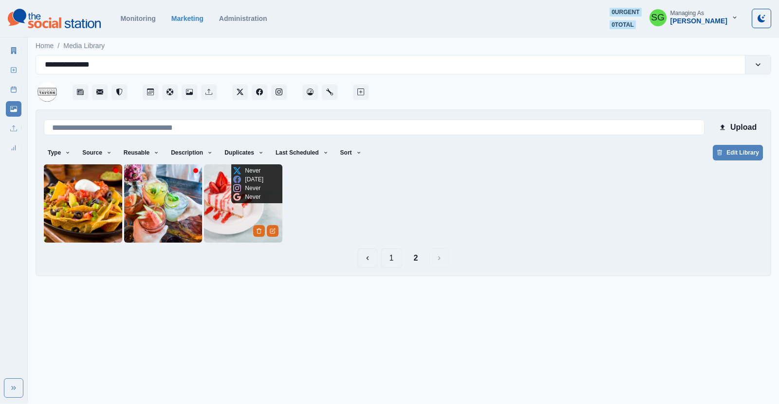
click at [238, 225] on img at bounding box center [243, 204] width 78 height 78
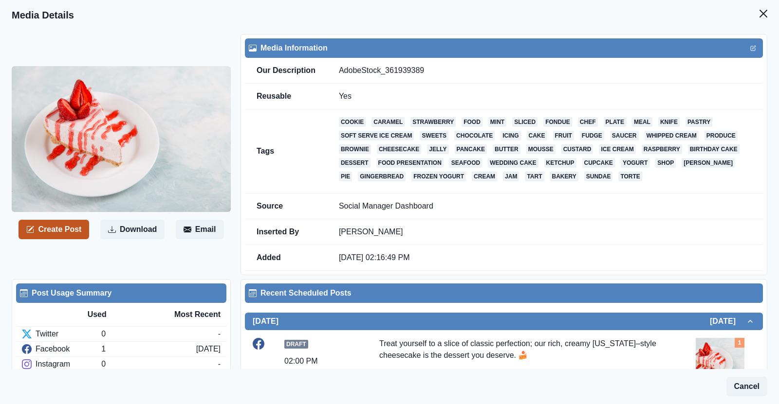
click at [60, 227] on button "Create Post" at bounding box center [53, 229] width 71 height 19
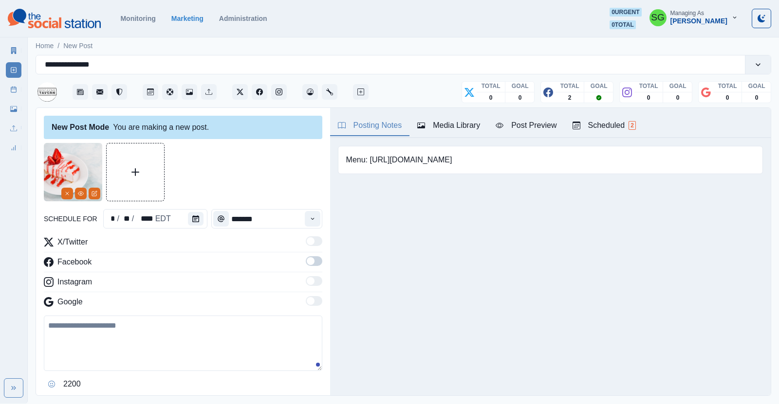
click at [146, 320] on textarea at bounding box center [183, 343] width 278 height 55
paste textarea "**********"
click at [158, 326] on textarea "**********" at bounding box center [183, 343] width 278 height 55
type textarea "**********"
click at [195, 215] on button "Calendar" at bounding box center [196, 219] width 16 height 14
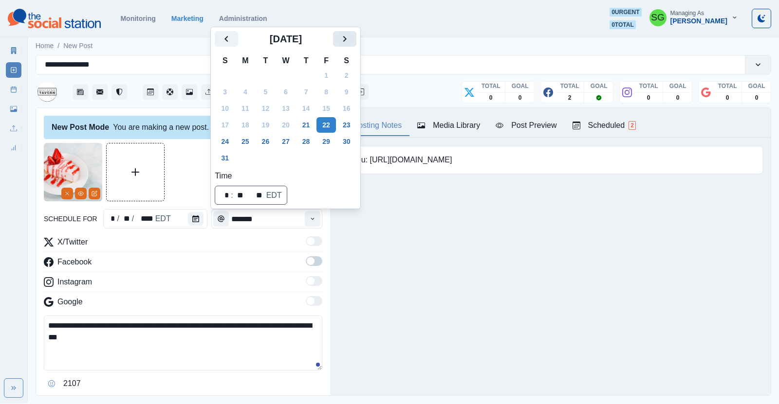
click at [339, 45] on button "Next" at bounding box center [344, 39] width 23 height 16
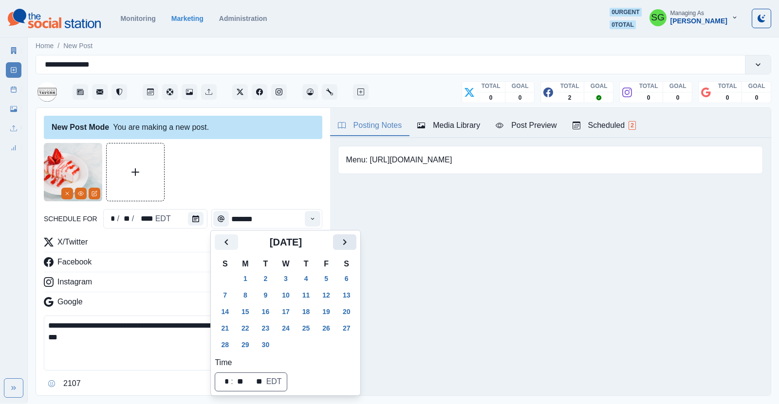
click at [346, 243] on icon "Next" at bounding box center [345, 243] width 12 height 12
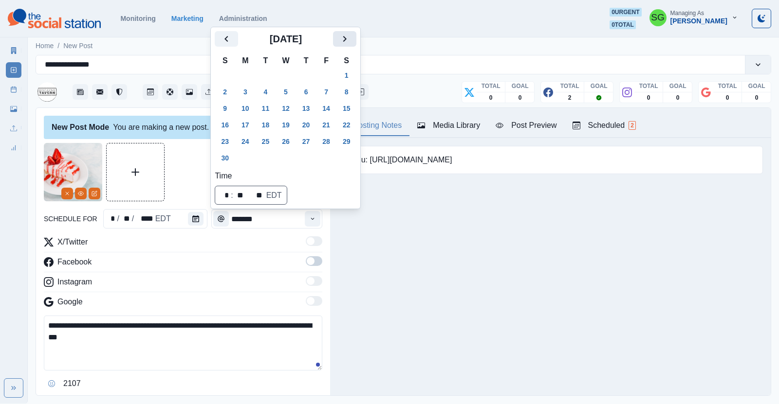
click at [342, 37] on icon "Next" at bounding box center [345, 39] width 12 height 12
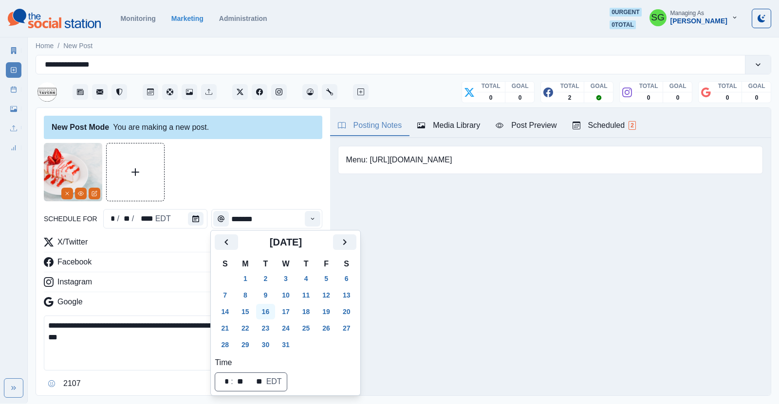
click at [265, 310] on button "16" at bounding box center [265, 312] width 19 height 16
click at [309, 216] on icon "Time" at bounding box center [312, 219] width 7 height 7
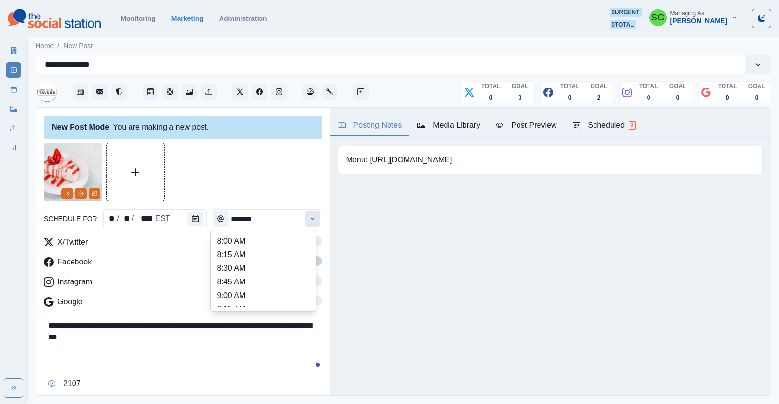
click at [309, 216] on icon "Time" at bounding box center [312, 219] width 7 height 7
click at [250, 243] on li "2:00 PM" at bounding box center [263, 242] width 97 height 14
type input "*******"
click at [312, 262] on span at bounding box center [311, 261] width 8 height 8
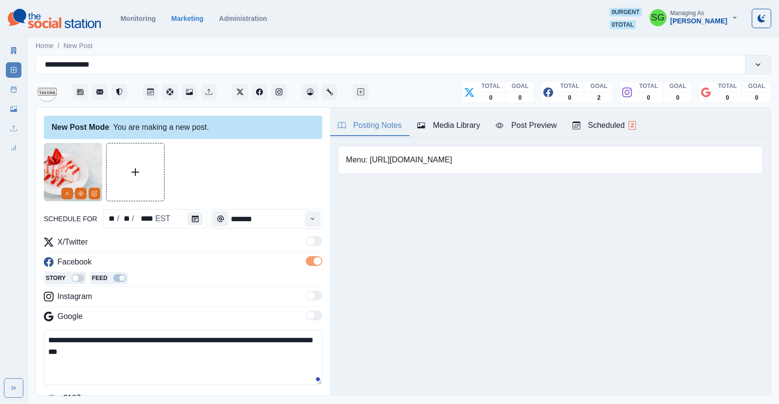
scroll to position [103, 0]
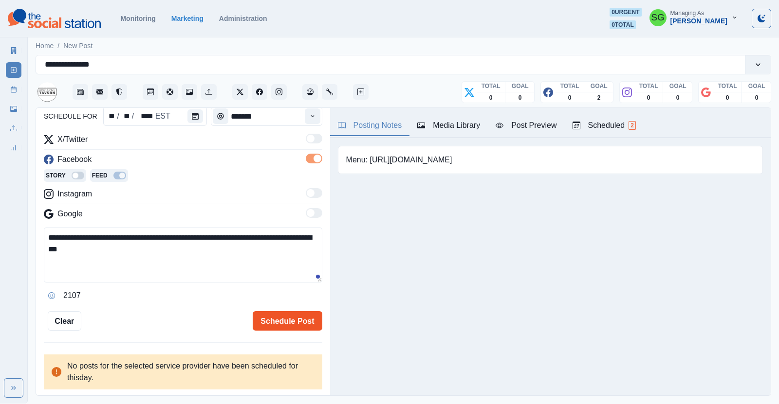
click at [274, 317] on button "Schedule Post" at bounding box center [287, 321] width 69 height 19
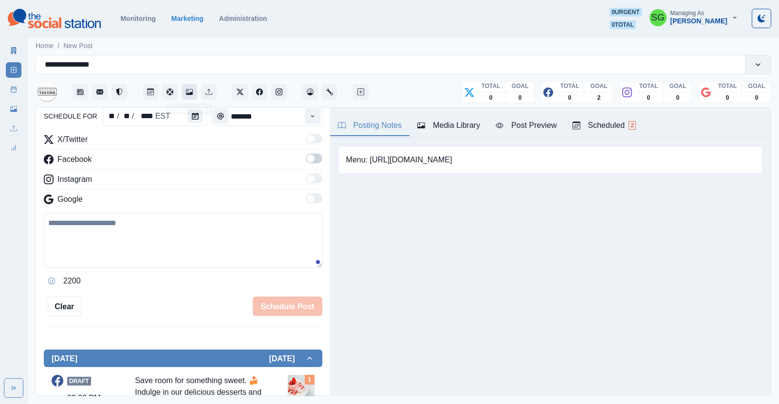
click at [191, 90] on icon "Media Library" at bounding box center [189, 92] width 7 height 7
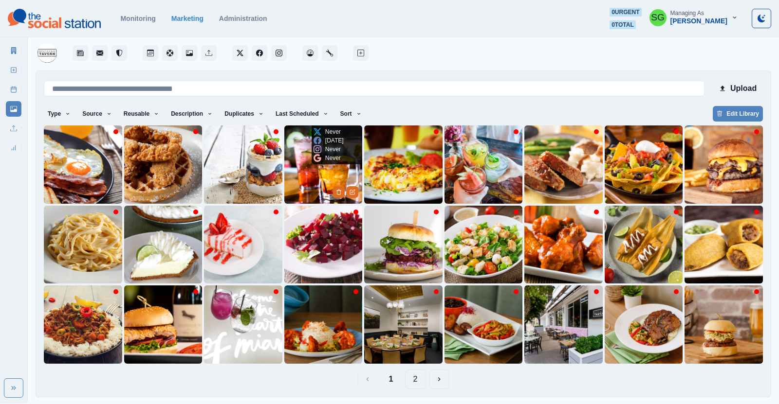
scroll to position [39, 0]
click at [348, 108] on button "Sort" at bounding box center [350, 114] width 29 height 16
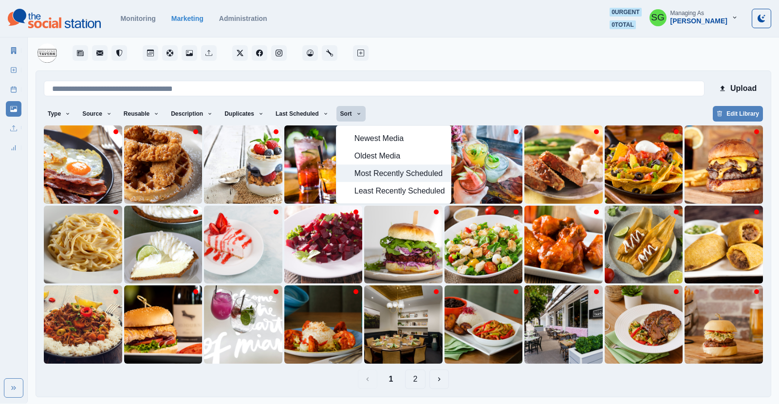
click at [356, 169] on span "Most Recently Scheduled" at bounding box center [399, 174] width 91 height 12
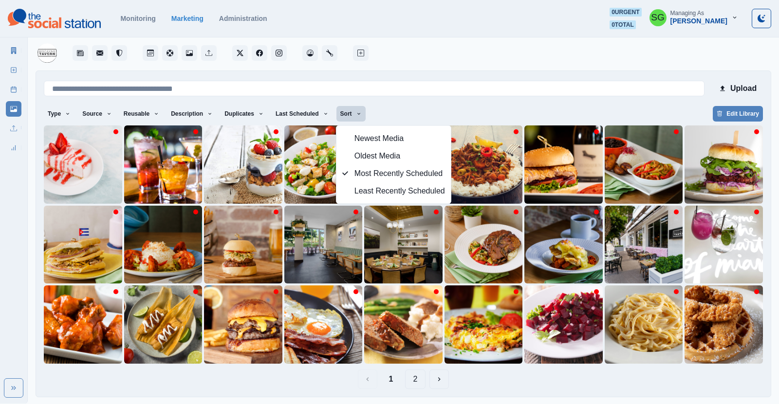
click at [462, 53] on div at bounding box center [570, 50] width 401 height 29
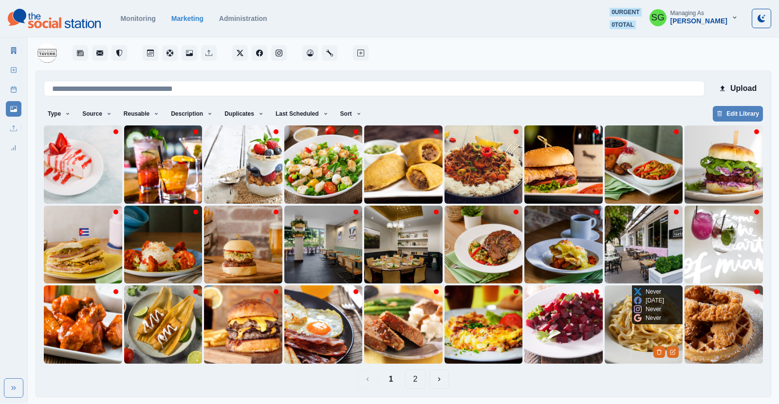
click at [634, 328] on img at bounding box center [644, 325] width 78 height 78
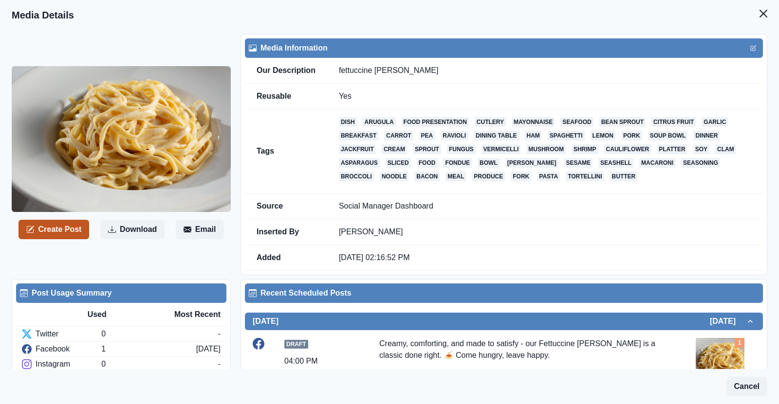
click at [66, 234] on button "Create Post" at bounding box center [53, 229] width 71 height 19
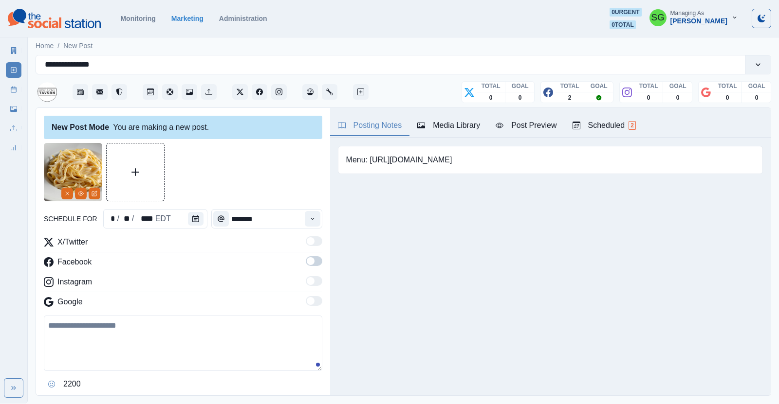
click at [101, 332] on textarea at bounding box center [183, 343] width 278 height 55
paste textarea "**********"
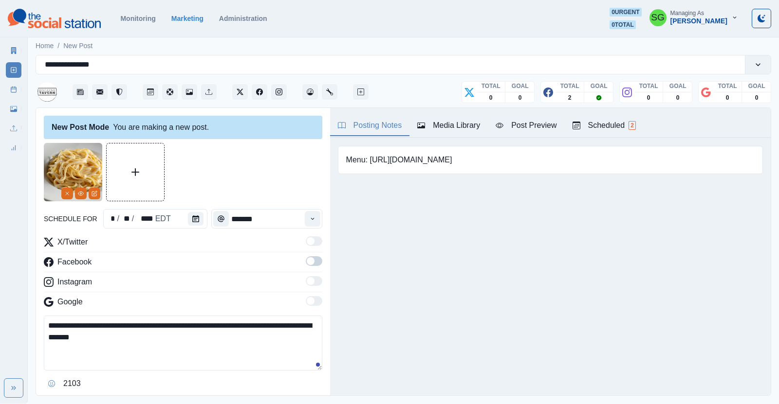
click at [55, 338] on textarea "**********" at bounding box center [183, 343] width 278 height 55
click at [174, 326] on textarea "**********" at bounding box center [183, 343] width 278 height 55
click at [177, 325] on textarea "**********" at bounding box center [183, 343] width 278 height 55
type textarea "**********"
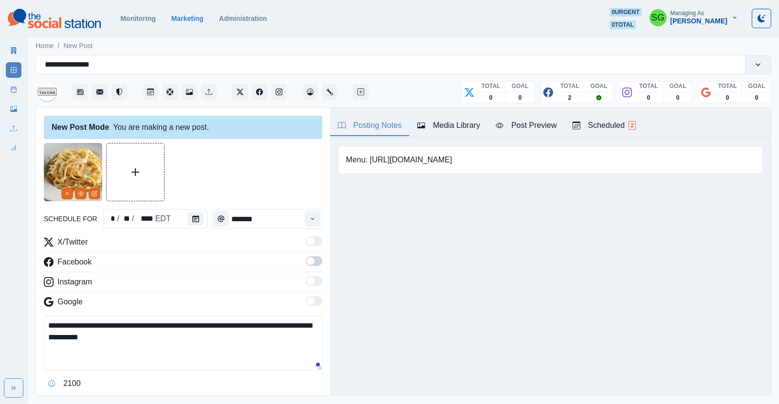
click at [313, 257] on span at bounding box center [314, 262] width 17 height 10
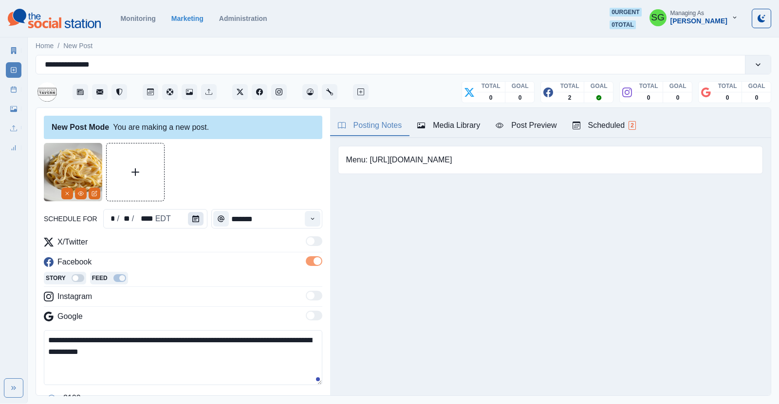
click at [196, 218] on icon "Calendar" at bounding box center [195, 219] width 7 height 7
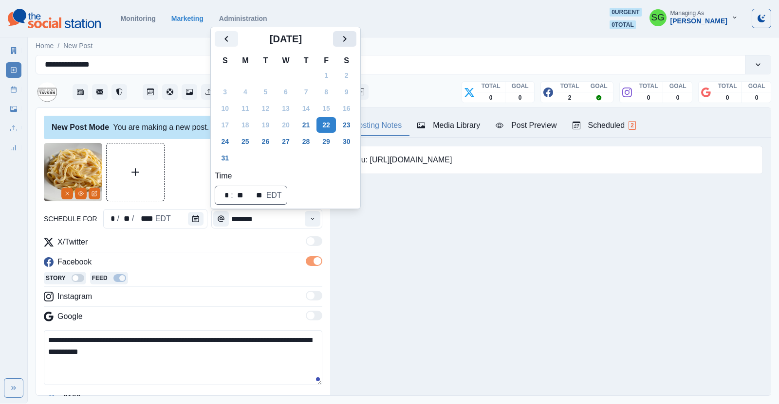
click at [348, 37] on icon "Next" at bounding box center [345, 39] width 12 height 12
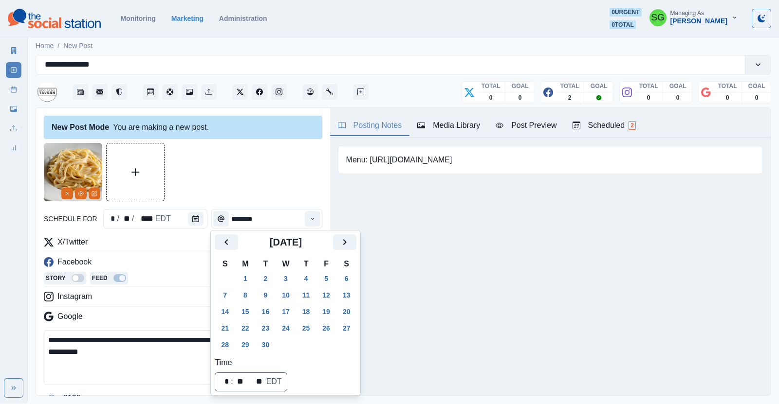
click at [348, 255] on div "[DATE]" at bounding box center [286, 246] width 142 height 23
click at [345, 243] on icon "Next" at bounding box center [345, 243] width 12 height 12
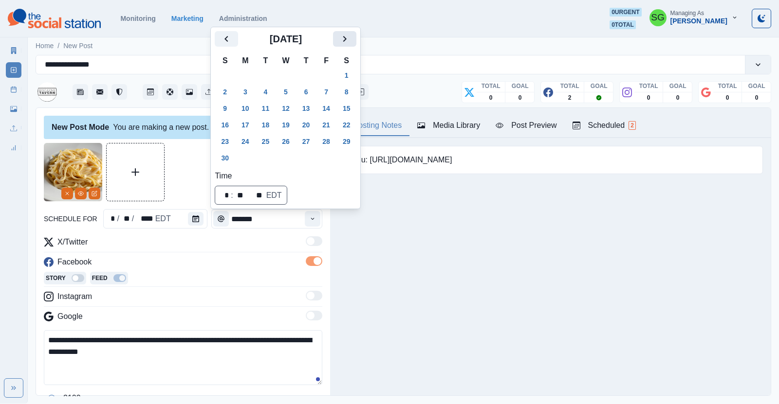
click at [341, 39] on icon "Next" at bounding box center [345, 39] width 12 height 12
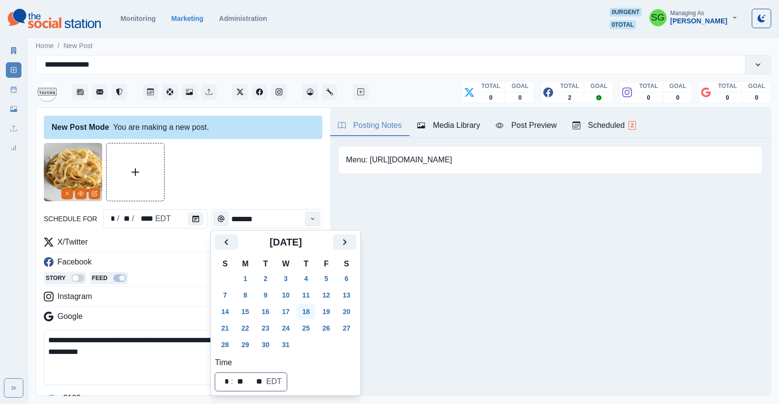
click at [310, 309] on button "18" at bounding box center [305, 312] width 19 height 16
click at [312, 217] on icon "Time" at bounding box center [312, 219] width 7 height 7
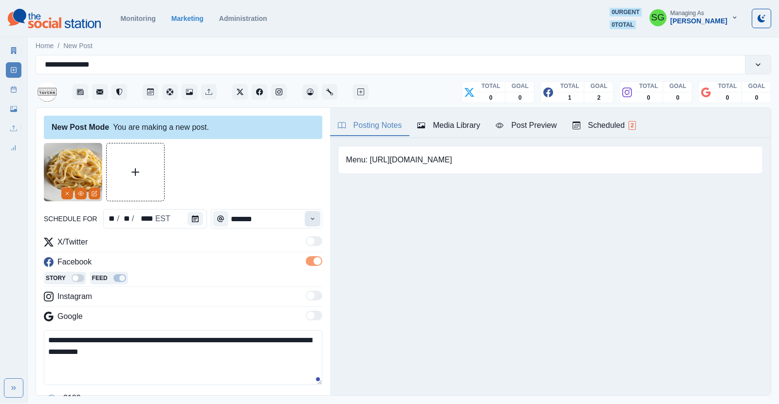
click at [312, 217] on icon "Time" at bounding box center [312, 219] width 7 height 7
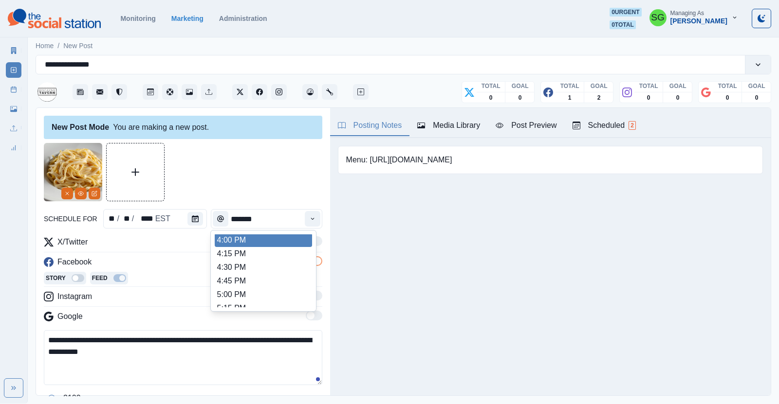
scroll to position [436, 0]
click at [261, 245] on li "4:00 PM" at bounding box center [263, 242] width 97 height 14
type input "*******"
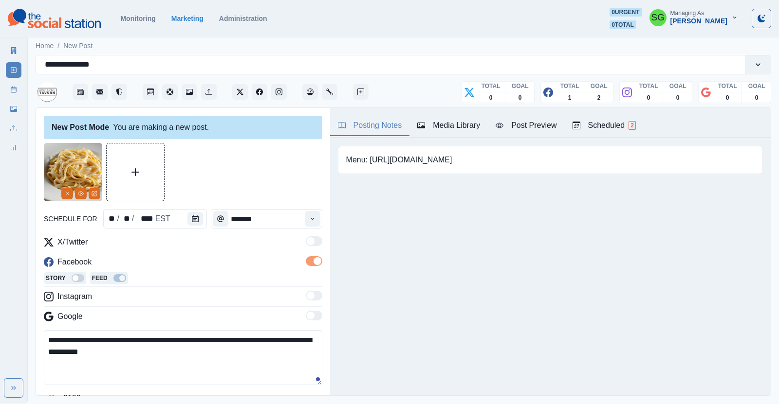
click at [261, 245] on div "X/Twitter" at bounding box center [183, 245] width 278 height 16
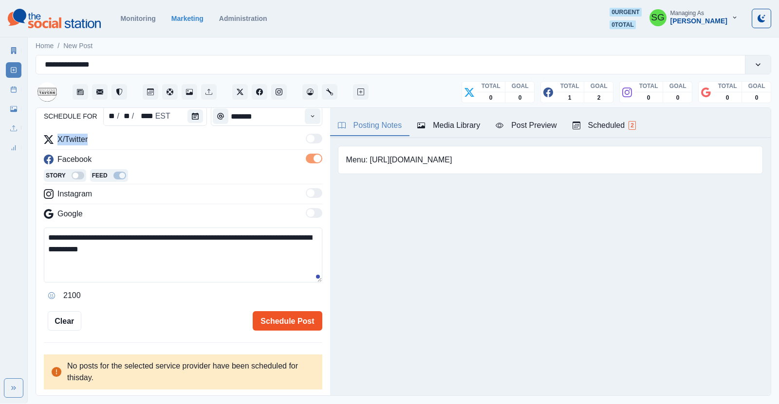
click at [272, 319] on button "Schedule Post" at bounding box center [287, 321] width 69 height 19
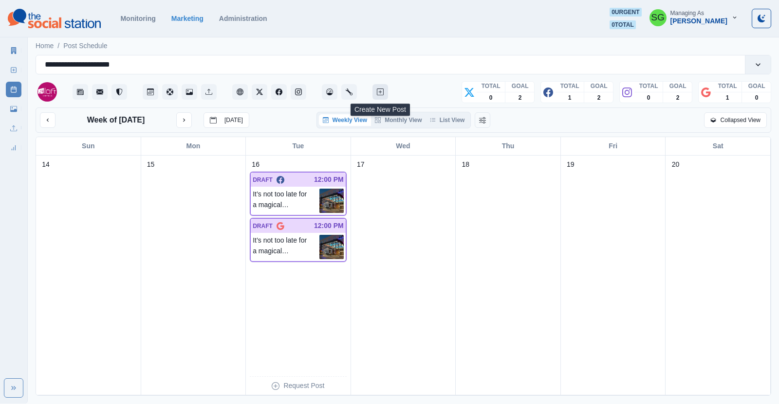
click at [383, 89] on icon "Create New Post" at bounding box center [380, 92] width 7 height 7
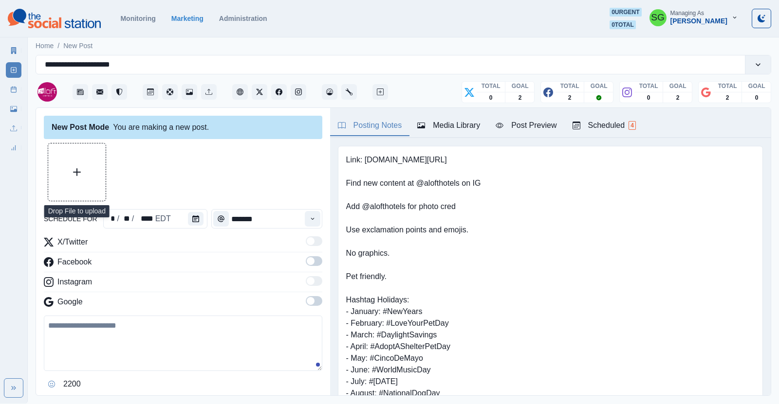
click at [83, 153] on button "Upload Media" at bounding box center [76, 172] width 57 height 57
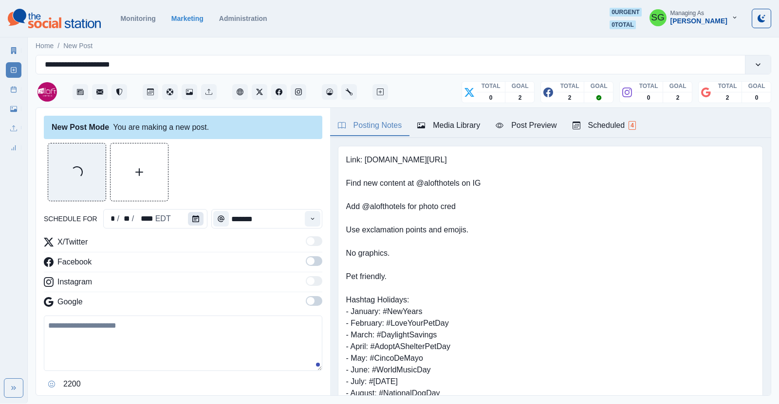
click at [195, 220] on icon "Calendar" at bounding box center [195, 219] width 7 height 7
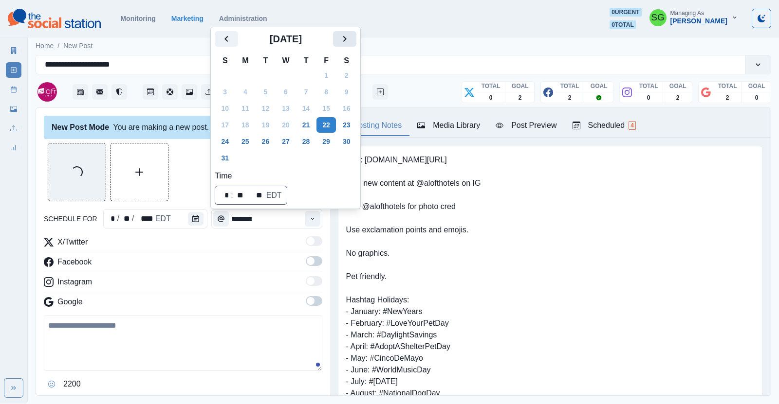
click at [351, 37] on button "Next" at bounding box center [344, 39] width 23 height 16
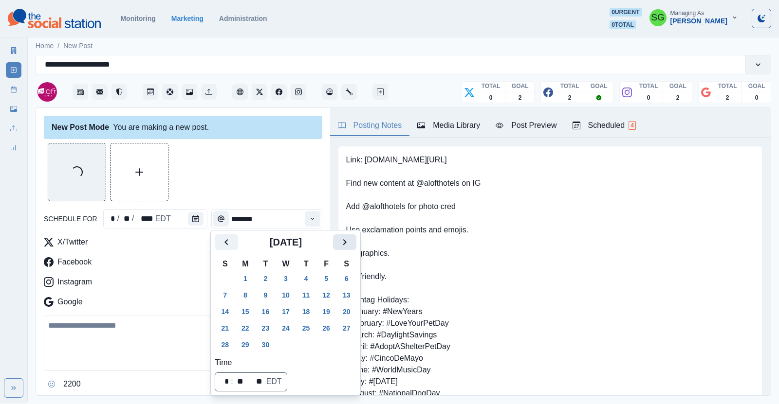
click at [349, 243] on icon "Next" at bounding box center [345, 243] width 12 height 12
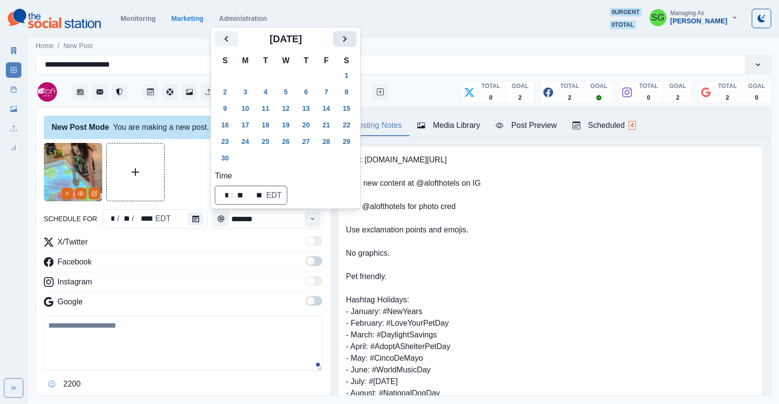
click at [346, 41] on icon "Next" at bounding box center [345, 39] width 12 height 12
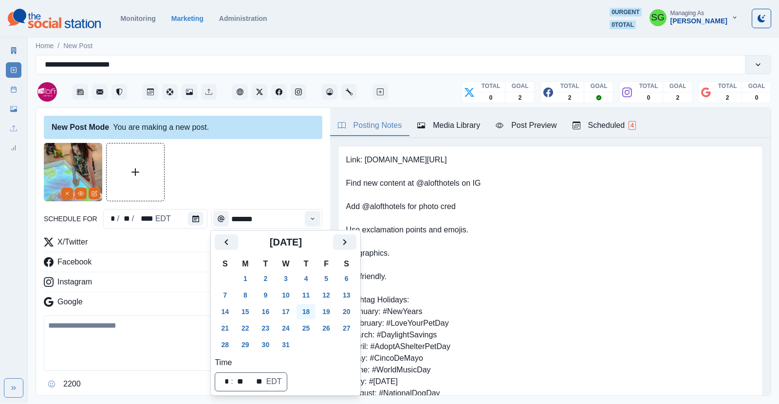
click at [305, 308] on button "18" at bounding box center [305, 312] width 19 height 16
click at [308, 218] on button "Time" at bounding box center [313, 219] width 16 height 16
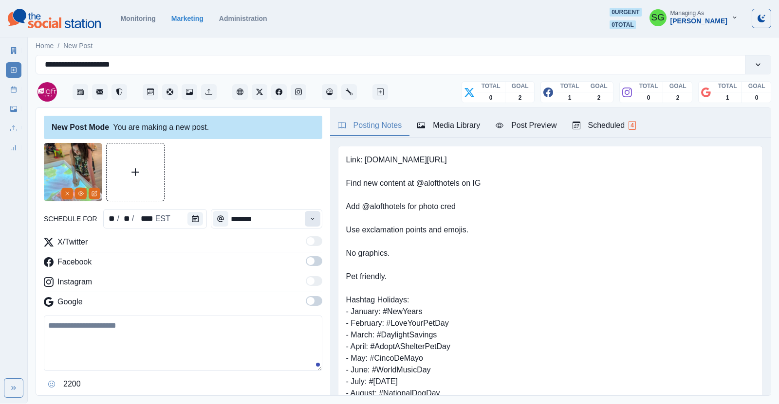
click at [308, 218] on button "Time" at bounding box center [313, 219] width 16 height 16
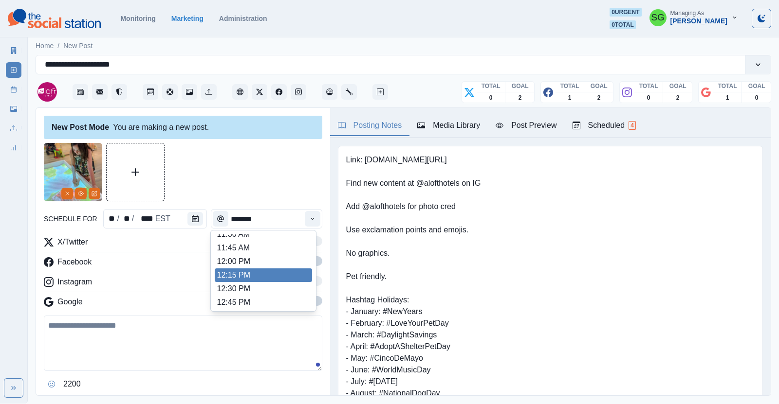
scroll to position [197, 0]
click at [258, 260] on li "12:00 PM" at bounding box center [263, 263] width 97 height 14
type input "********"
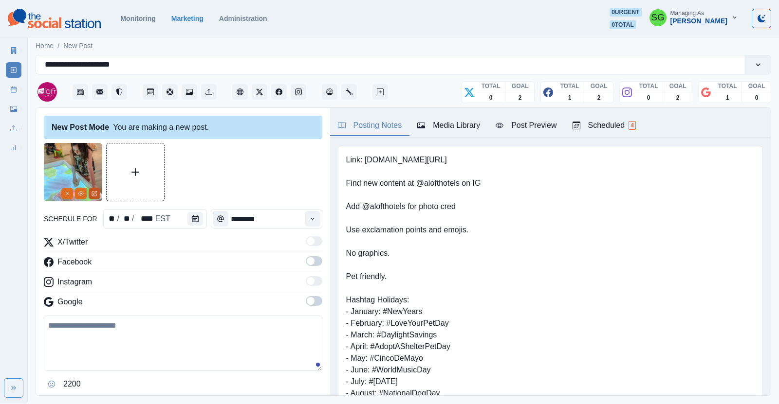
click at [94, 193] on icon "Edit Media" at bounding box center [95, 194] width 6 height 6
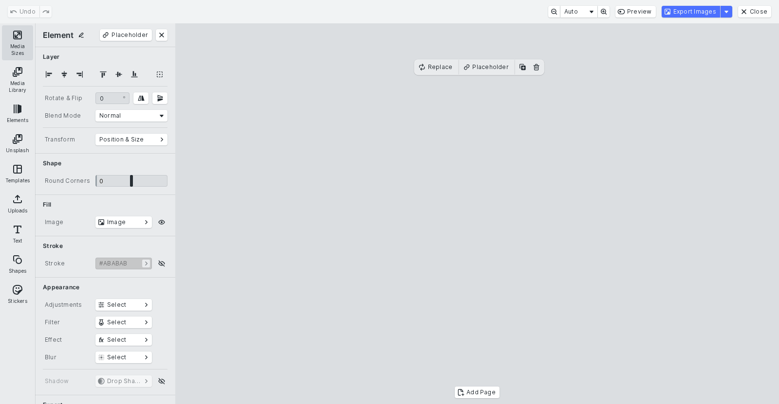
click at [15, 50] on button "Media Sizes" at bounding box center [17, 42] width 31 height 35
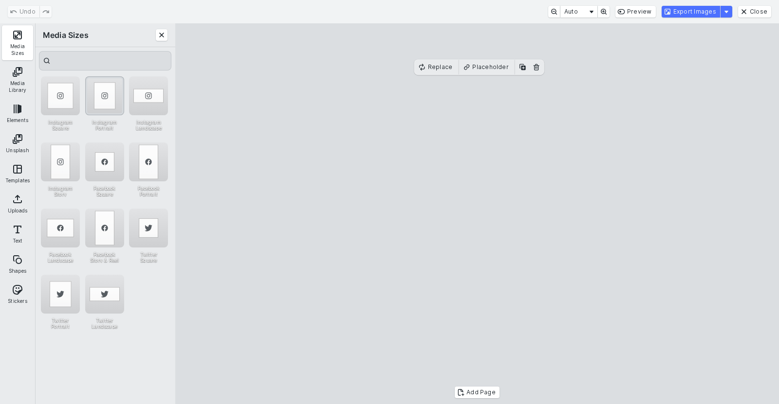
click at [89, 84] on div "Instagram Portrait" at bounding box center [104, 95] width 39 height 39
click at [681, 9] on button "Export Images" at bounding box center [690, 12] width 58 height 12
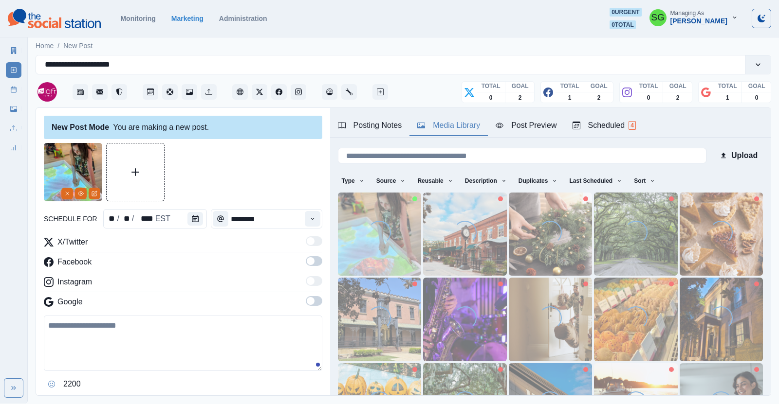
click at [426, 119] on button "Media Library" at bounding box center [448, 126] width 78 height 20
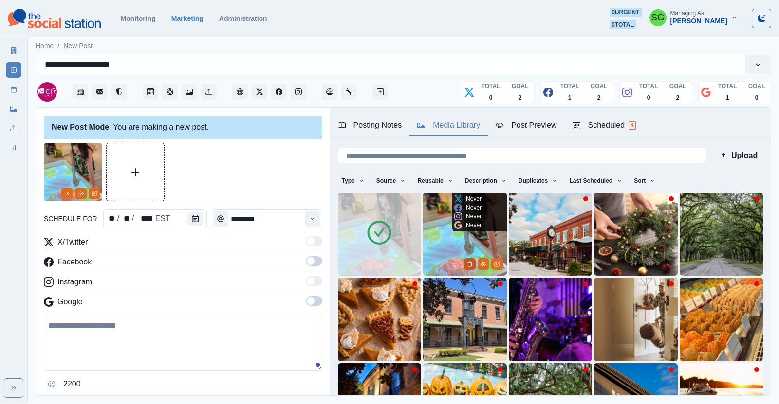
click at [468, 262] on icon "Delete Media" at bounding box center [469, 264] width 3 height 5
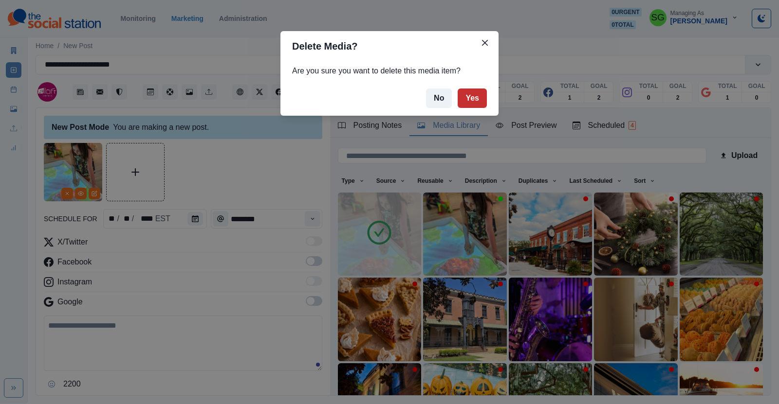
click at [485, 99] on button "Yes" at bounding box center [472, 98] width 29 height 19
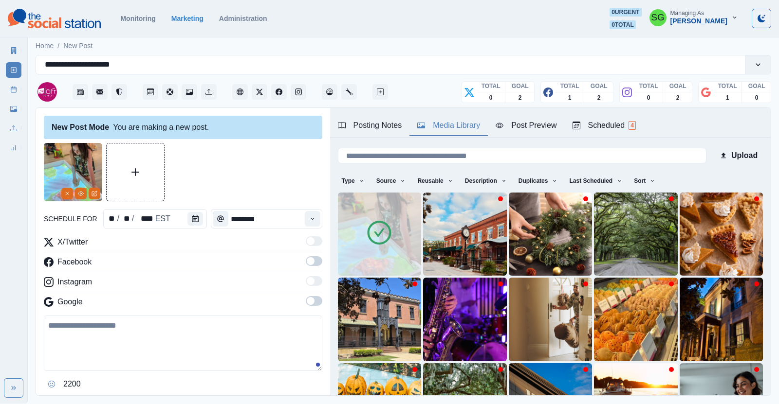
click at [136, 325] on textarea at bounding box center [183, 343] width 278 height 55
paste textarea "**********"
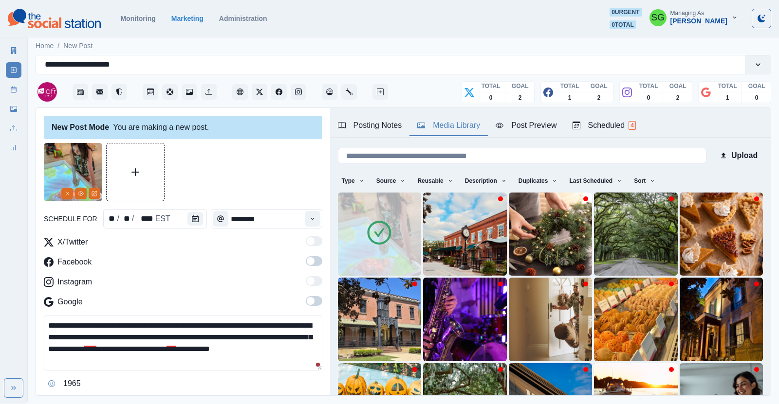
scroll to position [6, 0]
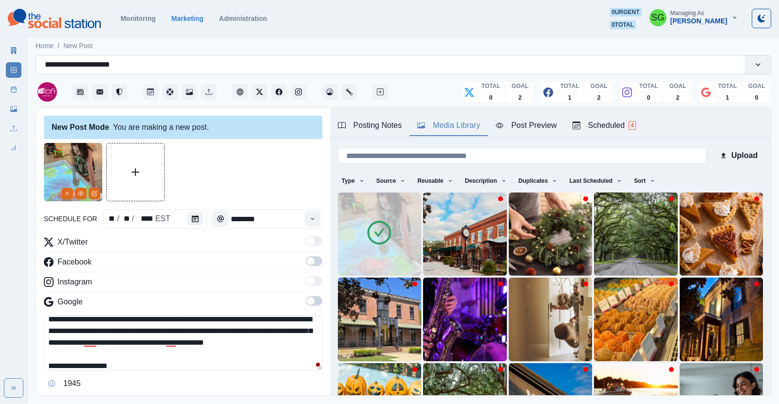
paste textarea "**********"
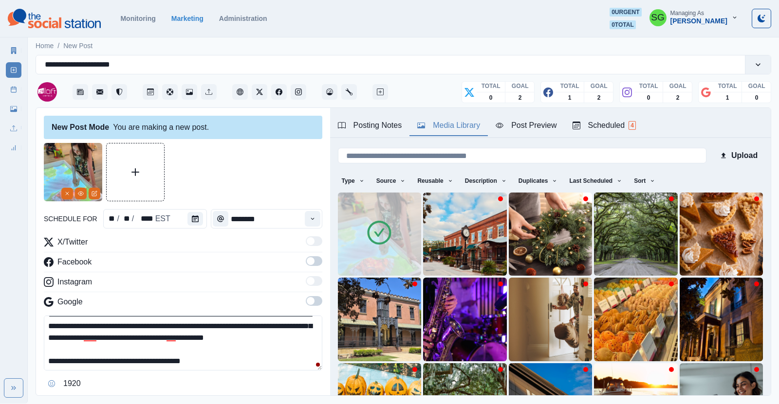
drag, startPoint x: 141, startPoint y: 358, endPoint x: 118, endPoint y: 361, distance: 23.0
click at [118, 361] on textarea "**********" at bounding box center [183, 343] width 278 height 55
type textarea "**********"
click at [319, 257] on span at bounding box center [314, 262] width 17 height 10
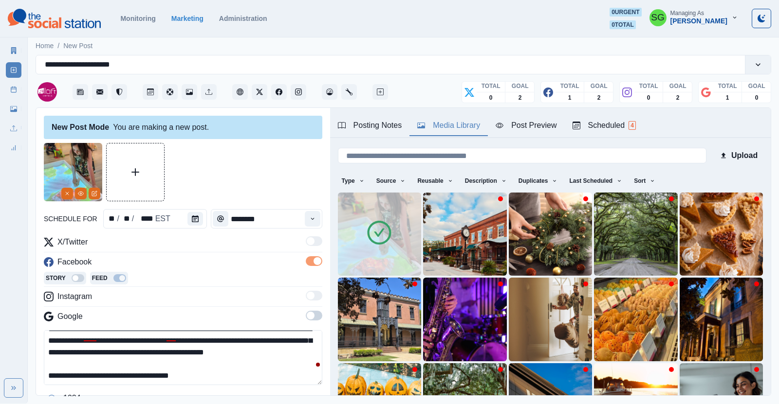
click at [313, 316] on span at bounding box center [311, 316] width 8 height 8
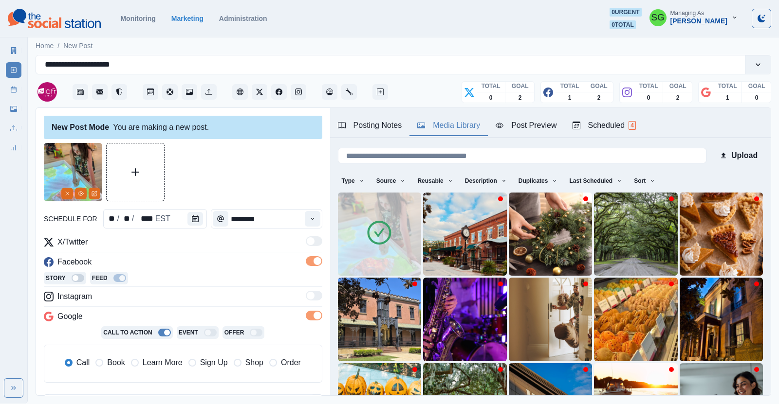
click at [158, 359] on span "Learn More" at bounding box center [163, 363] width 40 height 12
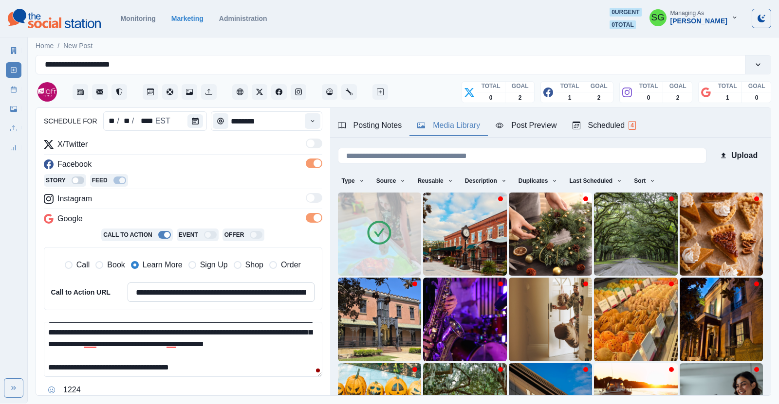
scroll to position [106, 0]
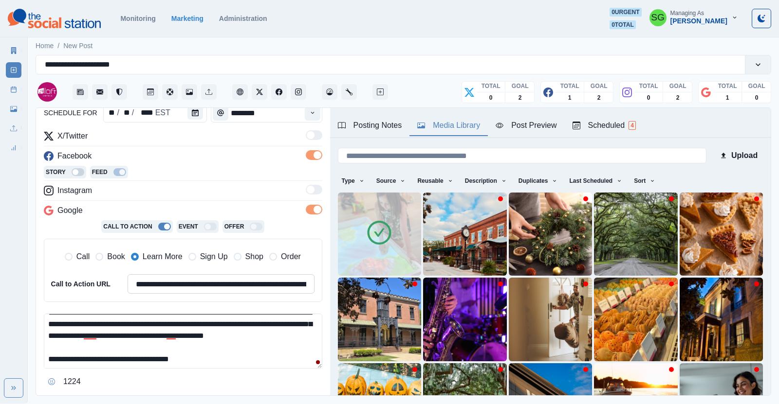
click at [207, 286] on input "**********" at bounding box center [221, 284] width 187 height 19
paste input
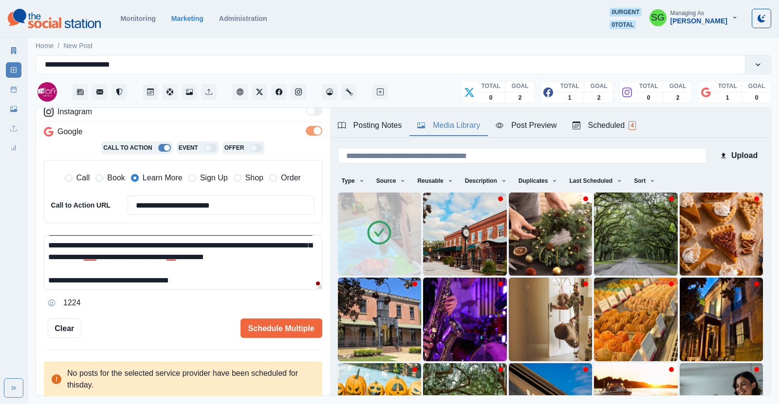
scroll to position [174, 0]
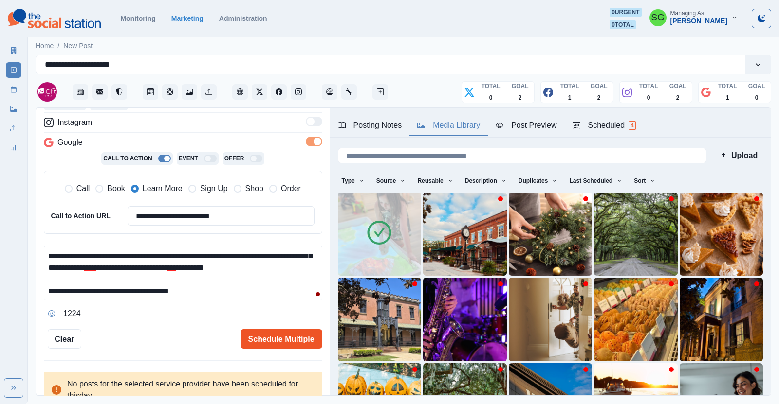
type input "**********"
click at [259, 336] on button "Schedule Multiple" at bounding box center [281, 339] width 82 height 19
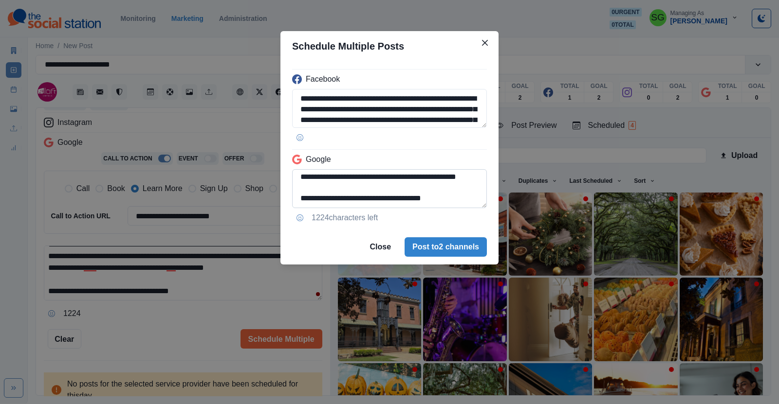
scroll to position [44, 0]
click at [369, 242] on button "Close" at bounding box center [380, 247] width 37 height 19
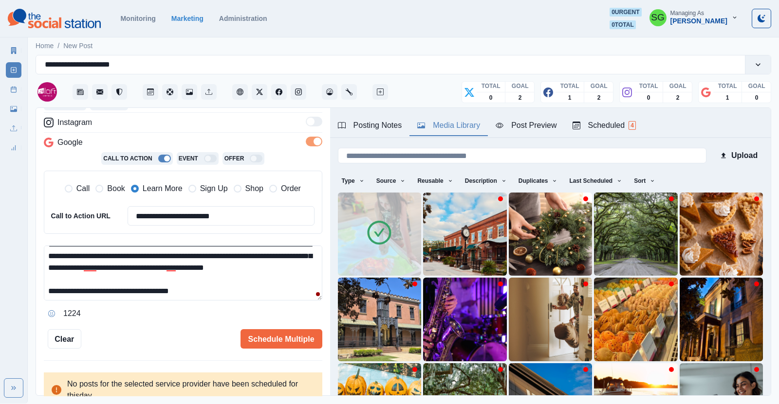
click at [230, 295] on textarea "**********" at bounding box center [183, 273] width 278 height 55
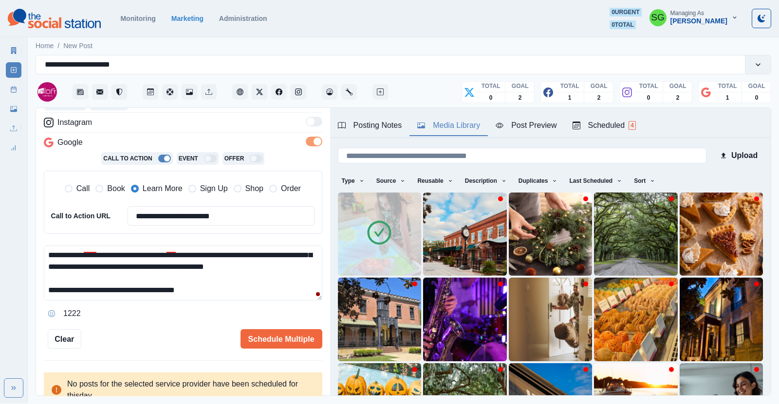
paste textarea "**"
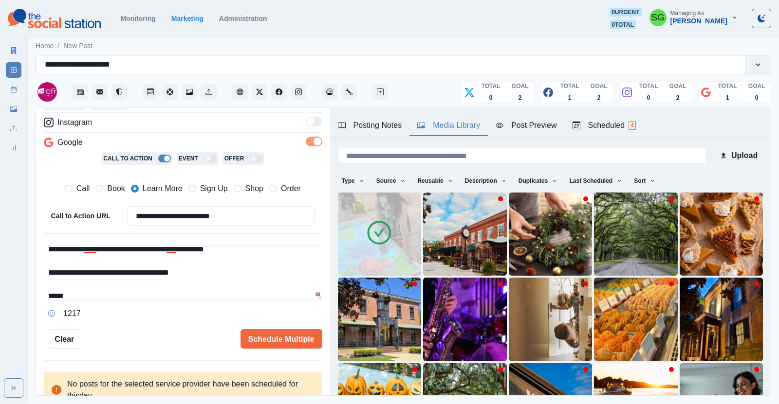
paste textarea "**********"
type textarea "**********"
click at [269, 340] on button "Schedule Multiple" at bounding box center [281, 339] width 82 height 19
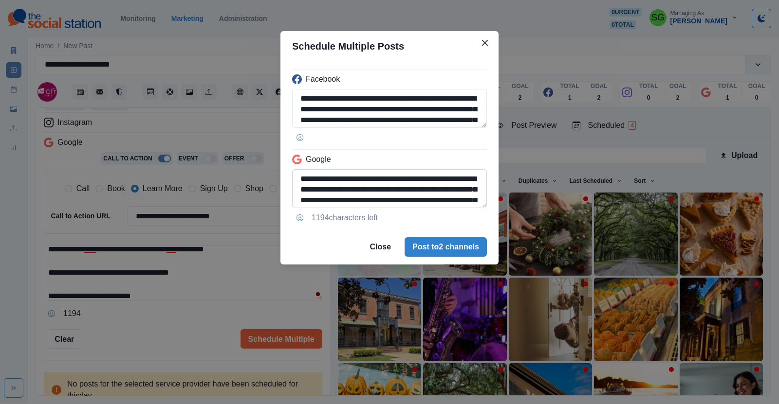
scroll to position [66, 0]
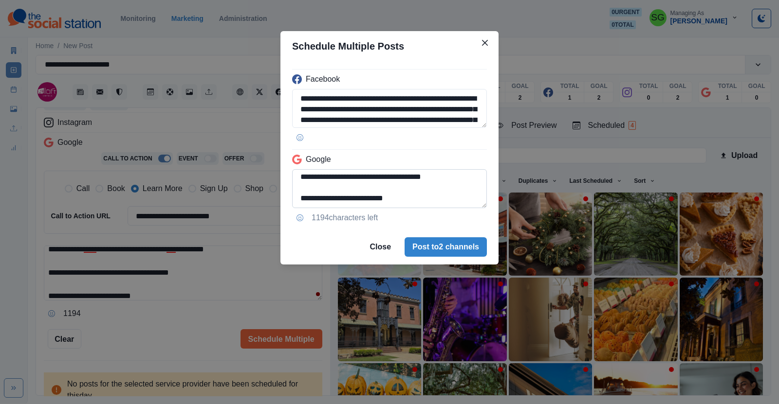
drag, startPoint x: 454, startPoint y: 179, endPoint x: 297, endPoint y: 181, distance: 156.8
click at [297, 181] on textarea "**********" at bounding box center [389, 188] width 195 height 39
type textarea "**********"
click at [439, 250] on button "Post to 2 channels" at bounding box center [445, 247] width 82 height 19
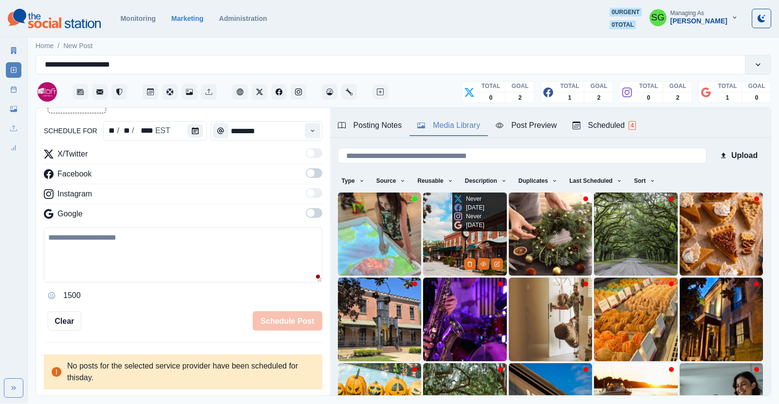
scroll to position [174, 0]
